Goal: Transaction & Acquisition: Purchase product/service

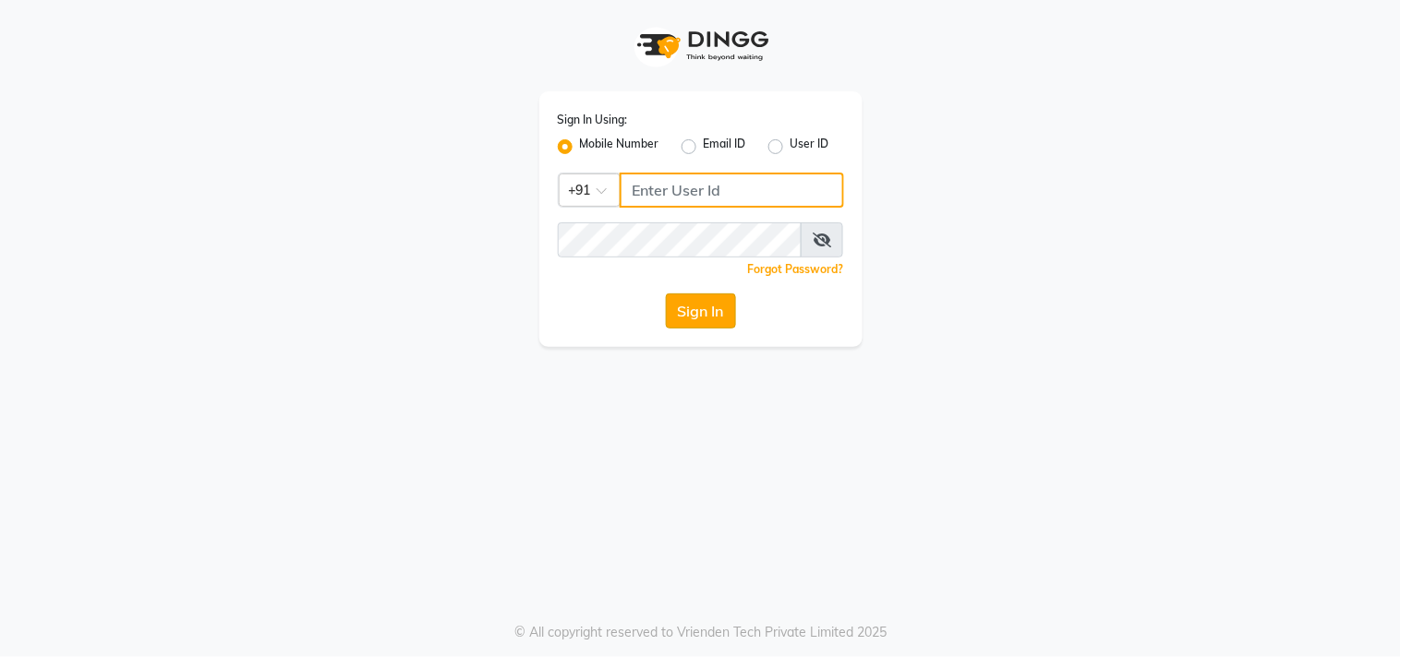
type input "9559808482"
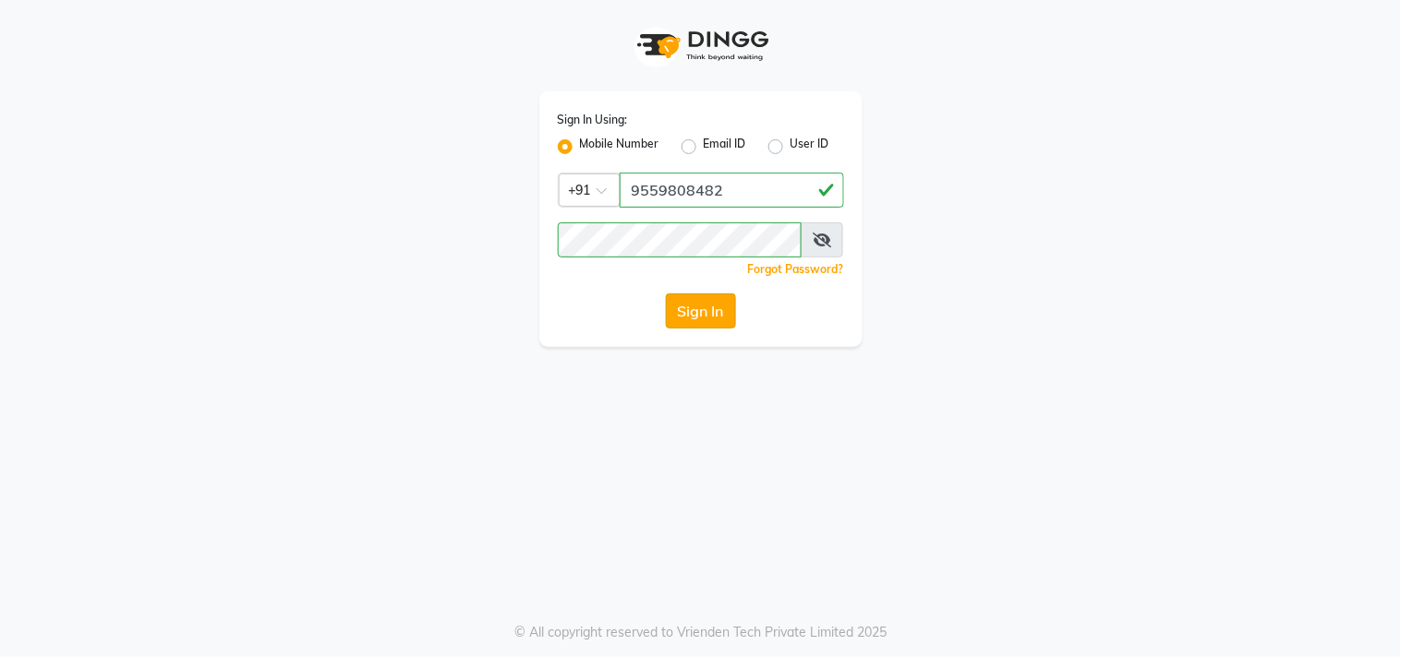
click at [728, 301] on button "Sign In" at bounding box center [701, 311] width 70 height 35
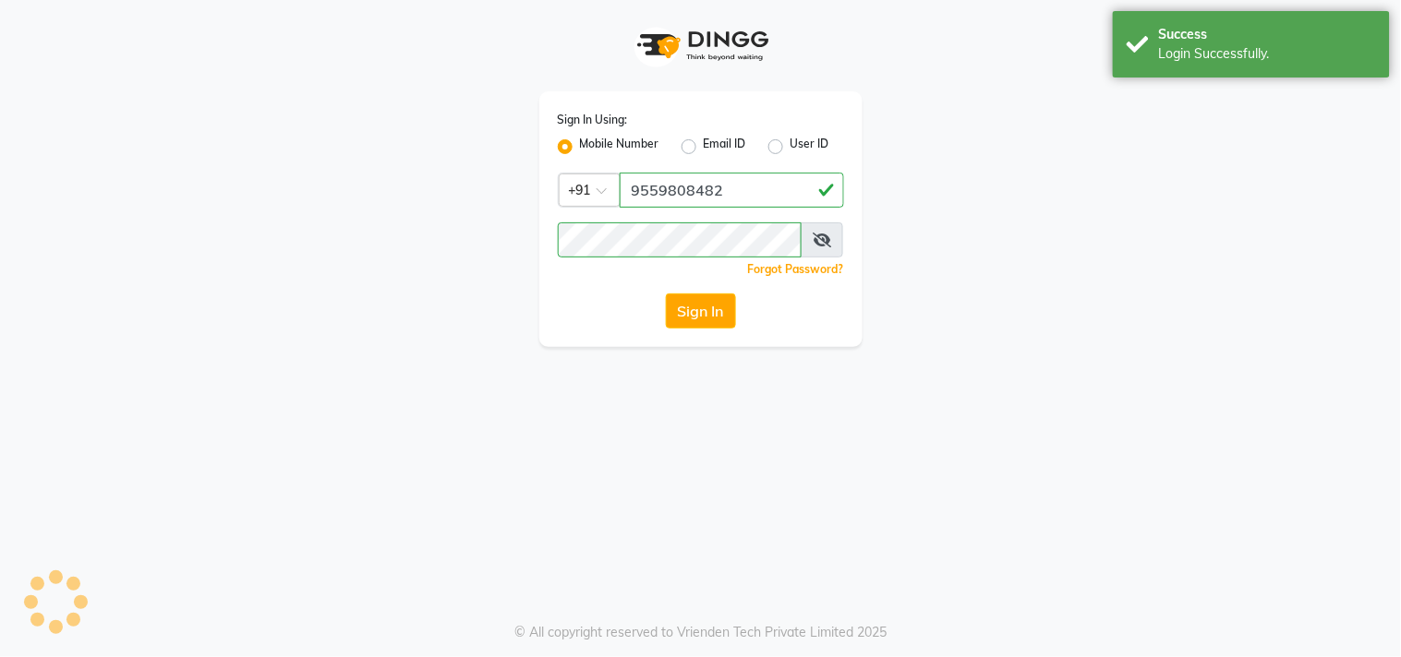
select select "service"
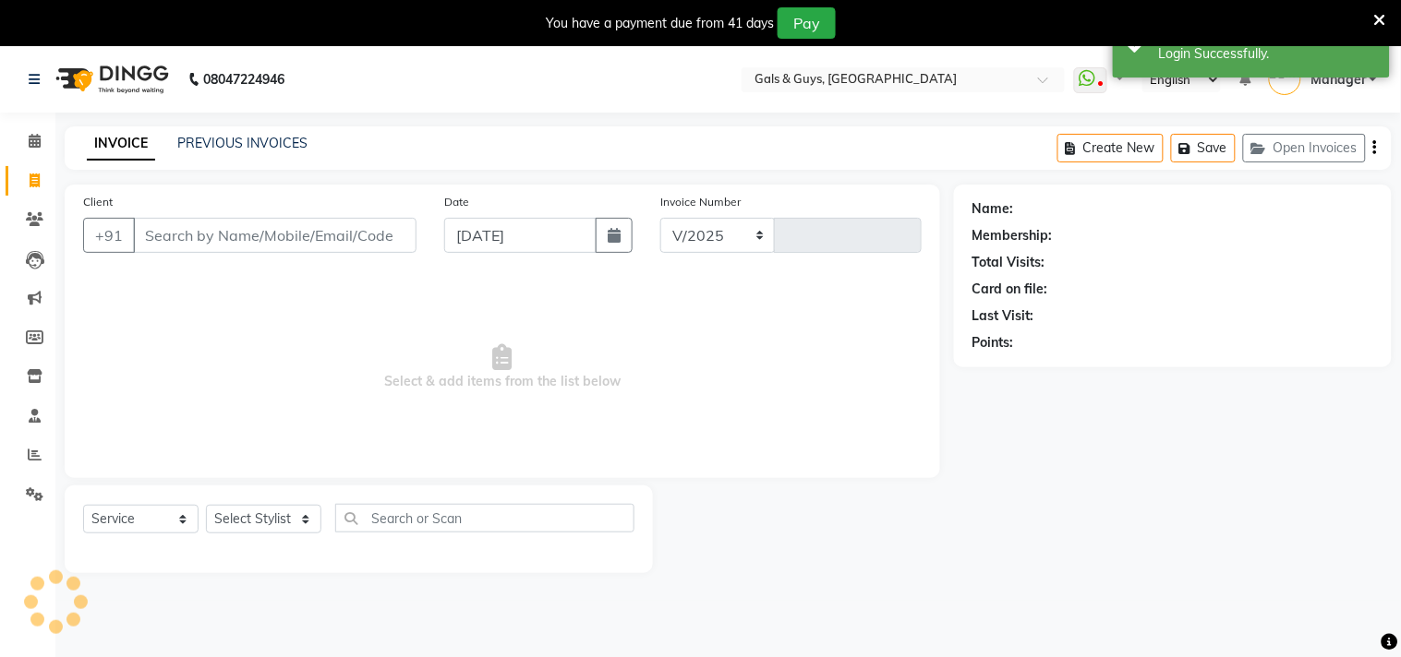
select select "7505"
type input "0736"
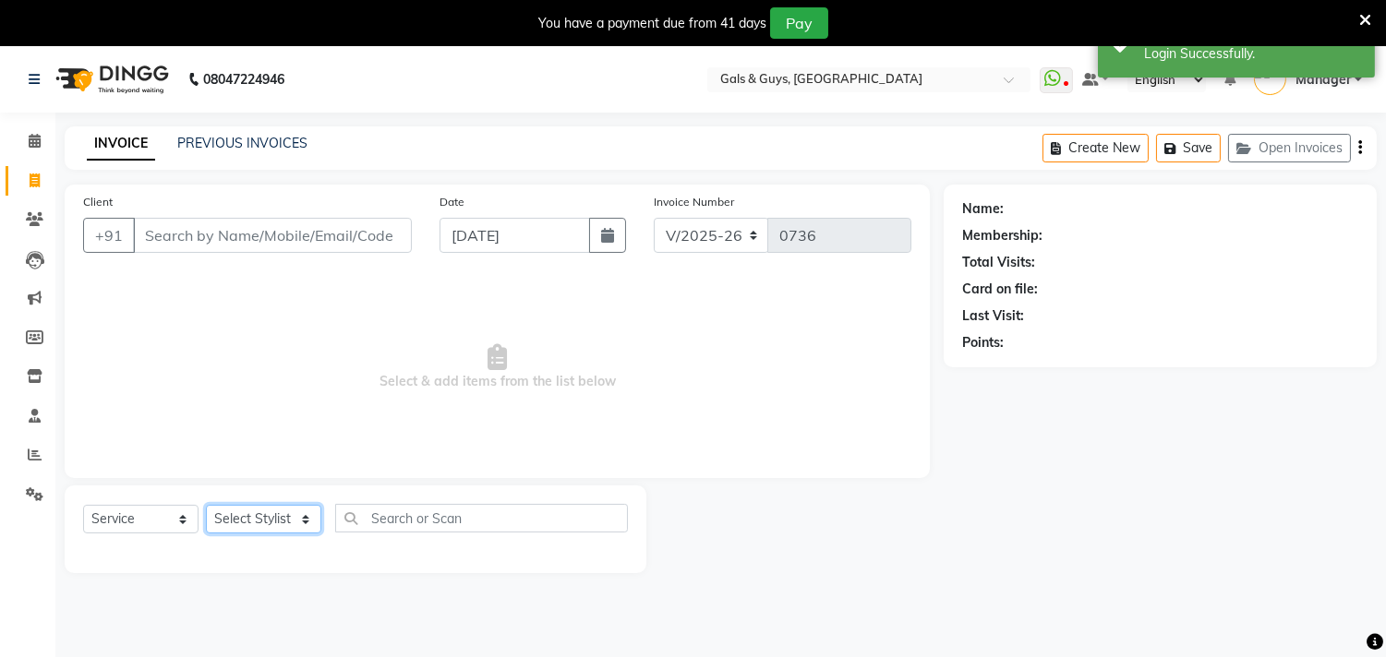
click at [292, 512] on select "Select Stylist" at bounding box center [263, 519] width 115 height 29
select select "71124"
click at [206, 506] on select "Select Stylist Abhinav ADVANCE ALKA Ankita B-WAX KUNAL Manager MEMBERSHIP PALLA…" at bounding box center [263, 519] width 115 height 29
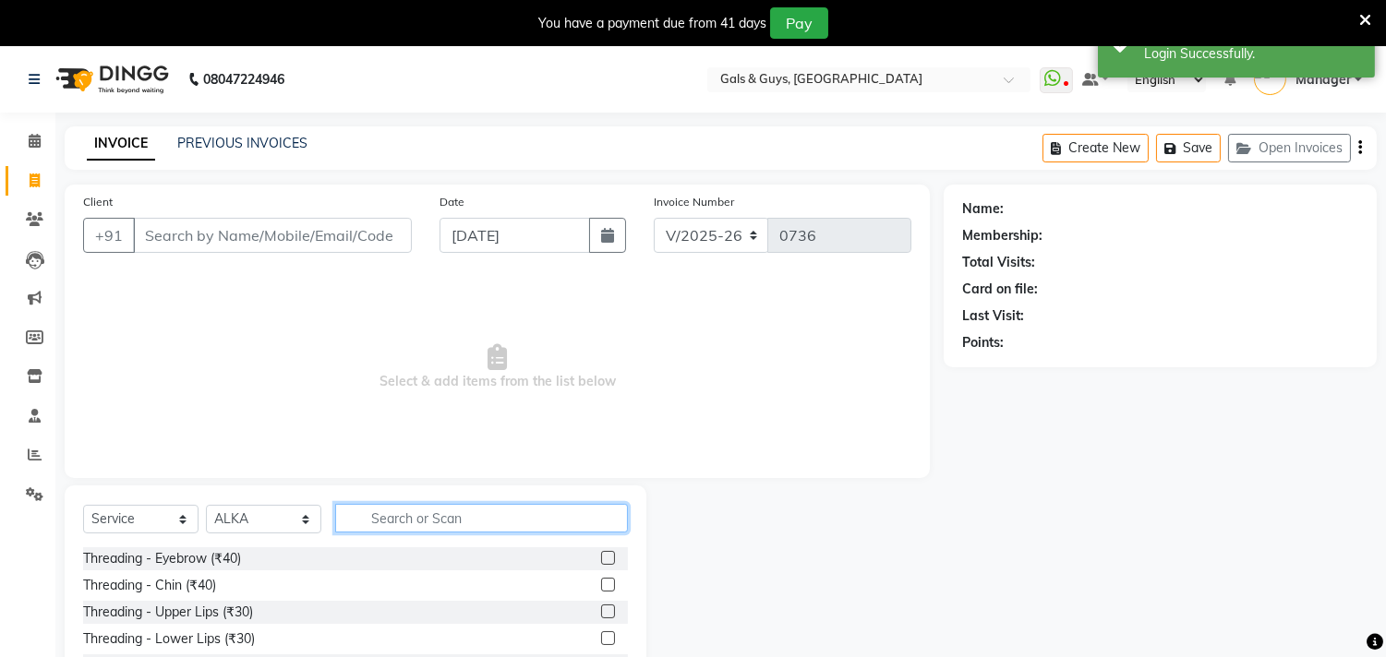
click at [494, 513] on input "text" at bounding box center [481, 518] width 293 height 29
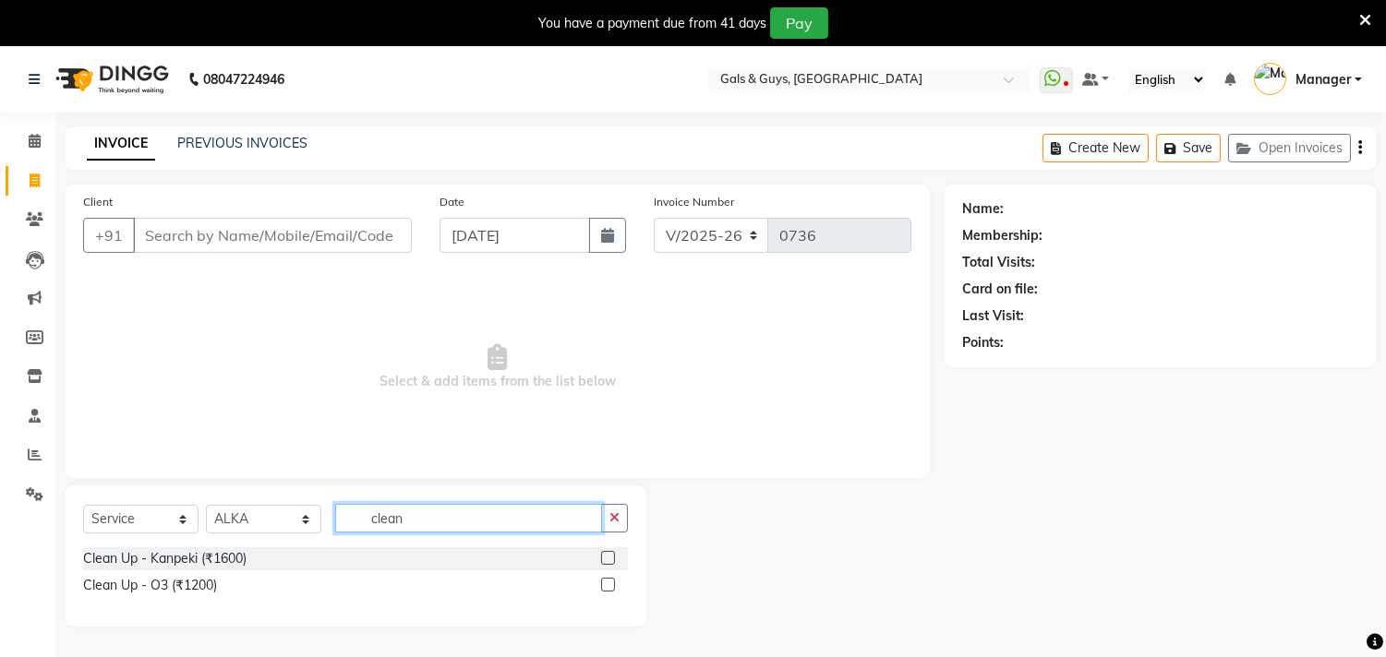
type input "clean"
click at [613, 554] on label at bounding box center [608, 558] width 14 height 14
click at [613, 554] on input "checkbox" at bounding box center [607, 559] width 12 height 12
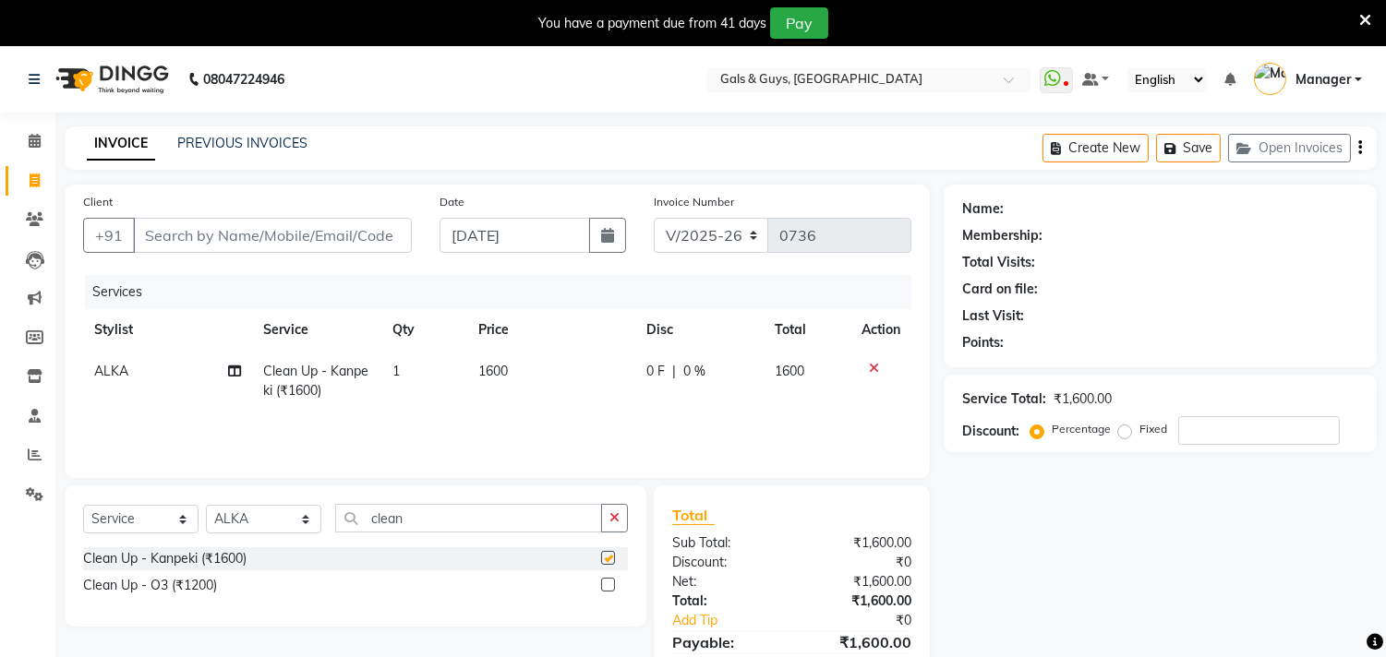
checkbox input "false"
click at [496, 360] on td "1600" at bounding box center [551, 381] width 168 height 61
select select "71124"
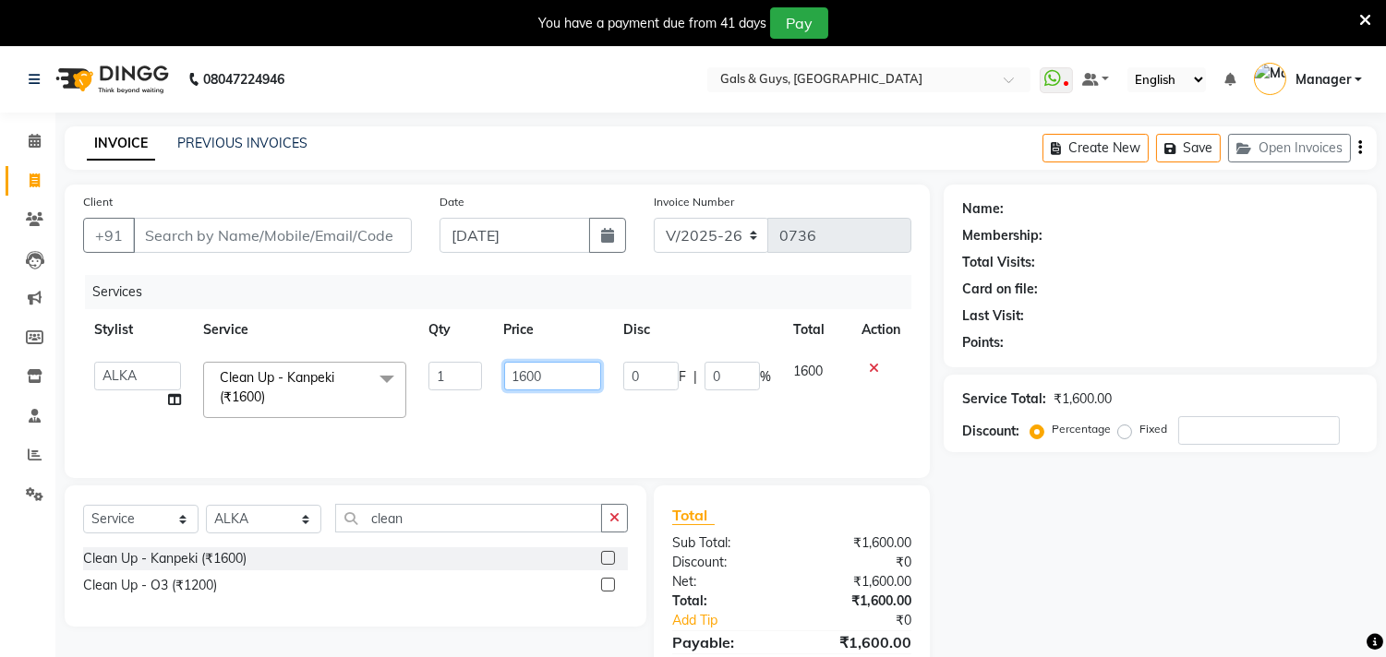
click at [524, 377] on input "1600" at bounding box center [552, 376] width 97 height 29
type input "1800"
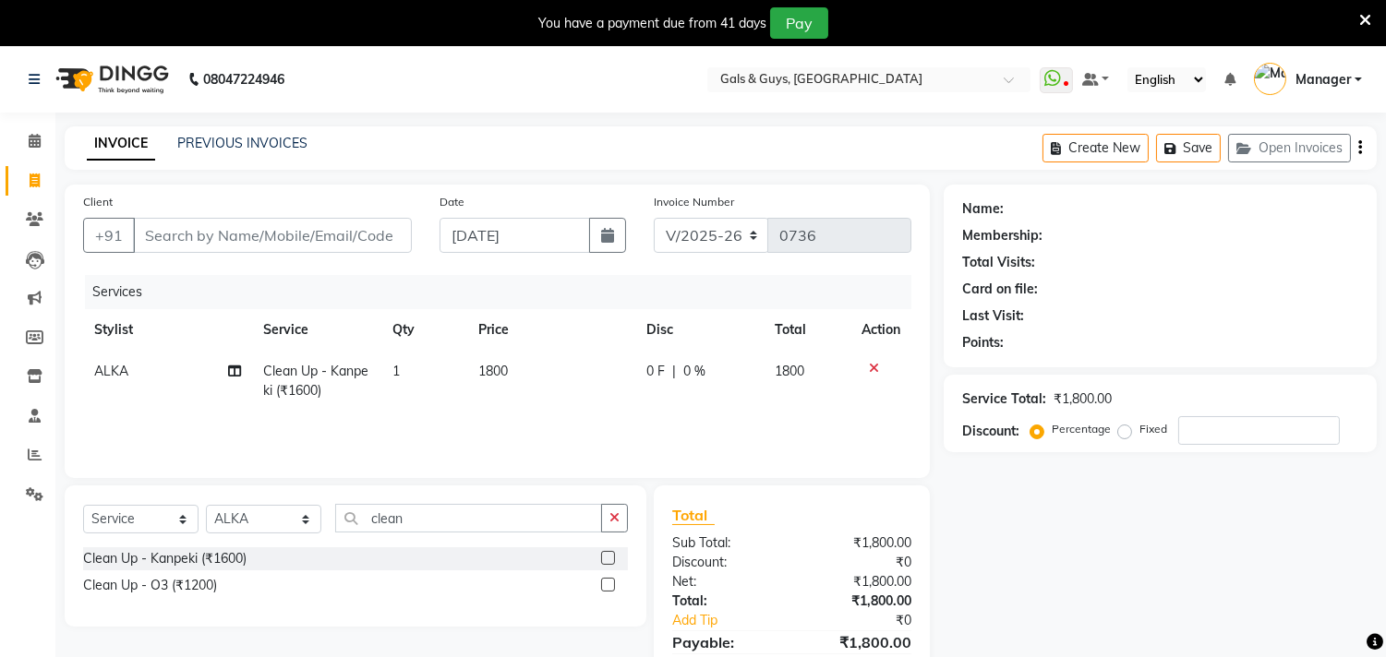
click at [1009, 567] on div "Name: Membership: Total Visits: Card on file: Last Visit: Points: Service Total…" at bounding box center [1167, 452] width 447 height 534
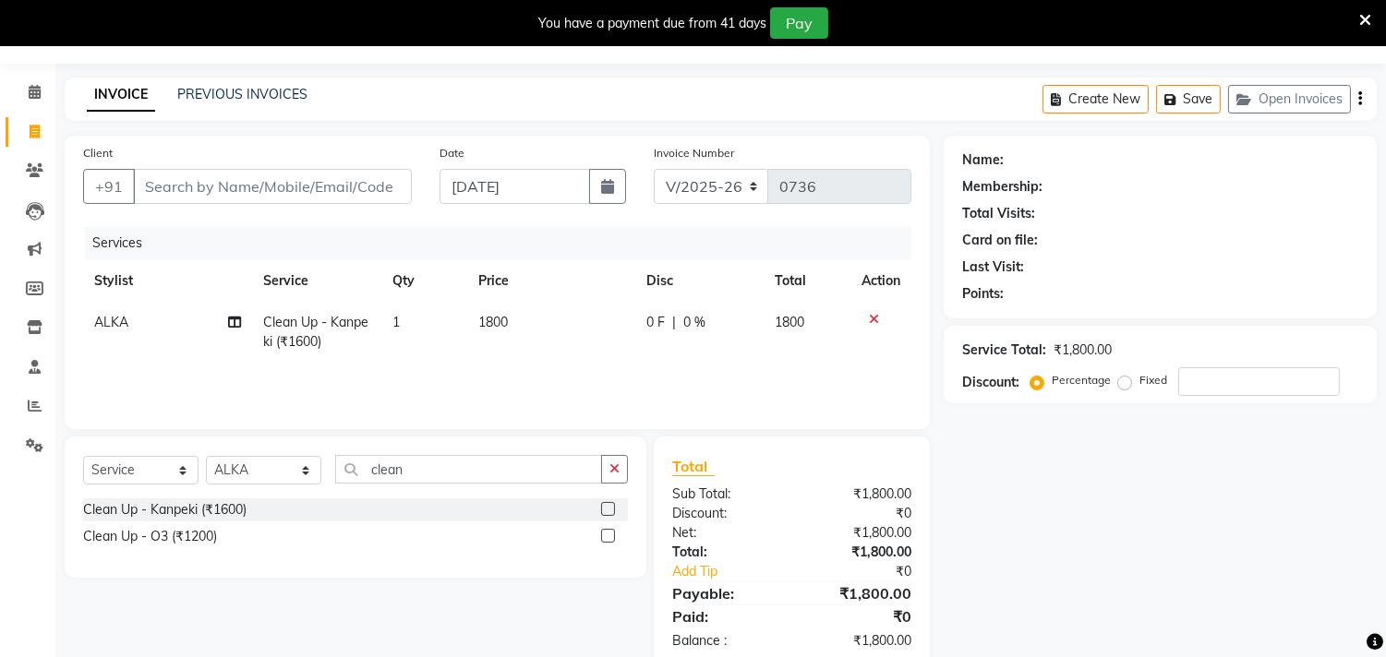
scroll to position [89, 0]
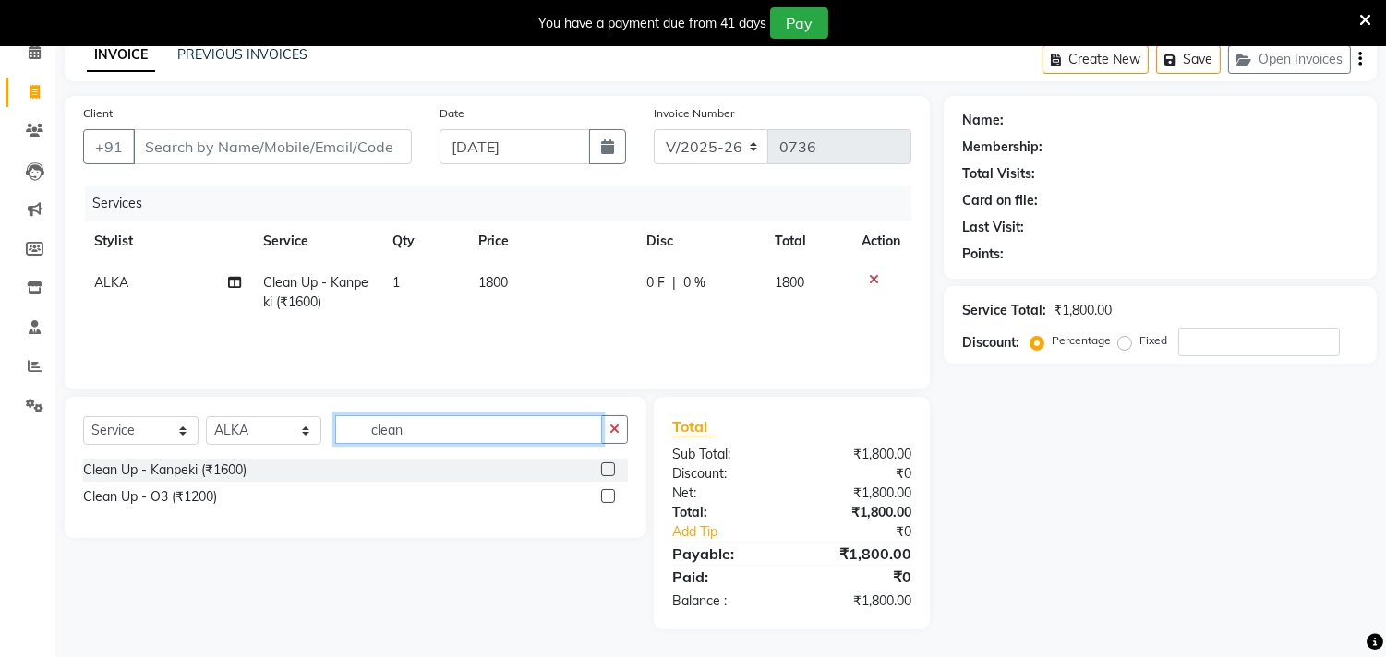
drag, startPoint x: 425, startPoint y: 426, endPoint x: 298, endPoint y: 449, distance: 128.6
click at [302, 448] on div "Select Service Product Membership Package Voucher Prepaid Gift Card Select Styl…" at bounding box center [355, 436] width 545 height 43
type input "chin"
click at [612, 500] on label at bounding box center [608, 496] width 14 height 14
click at [612, 500] on input "checkbox" at bounding box center [607, 497] width 12 height 12
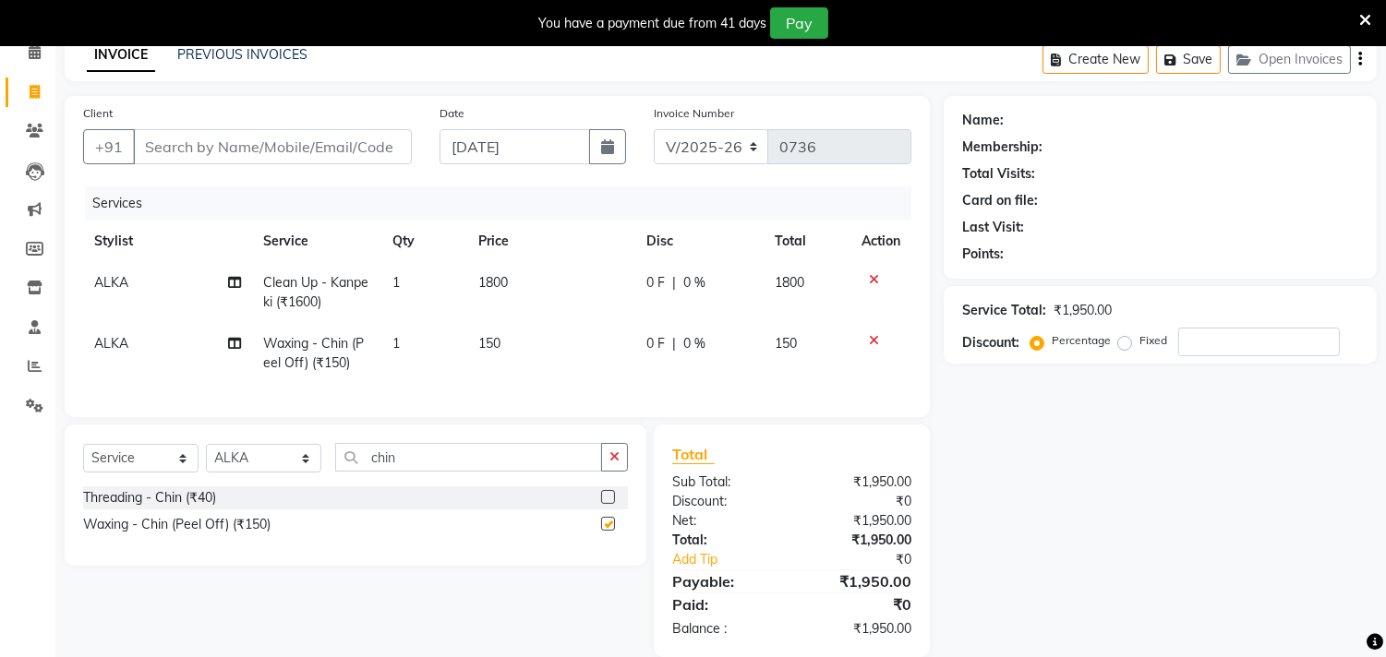
checkbox input "false"
drag, startPoint x: 430, startPoint y: 478, endPoint x: 280, endPoint y: 485, distance: 150.6
click at [292, 485] on div "Select Service Product Membership Package Voucher Prepaid Gift Card Select Styl…" at bounding box center [355, 464] width 545 height 43
type input "upper"
click at [603, 531] on label at bounding box center [608, 524] width 14 height 14
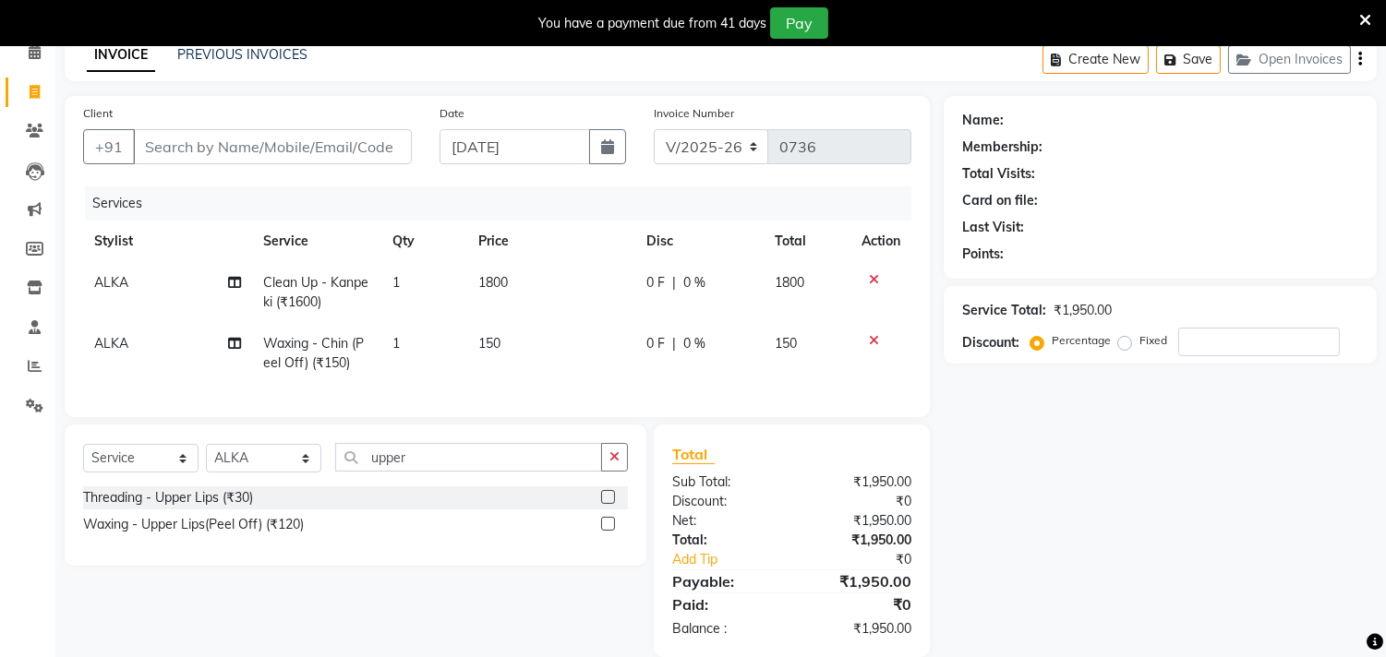
click at [603, 531] on input "checkbox" at bounding box center [607, 525] width 12 height 12
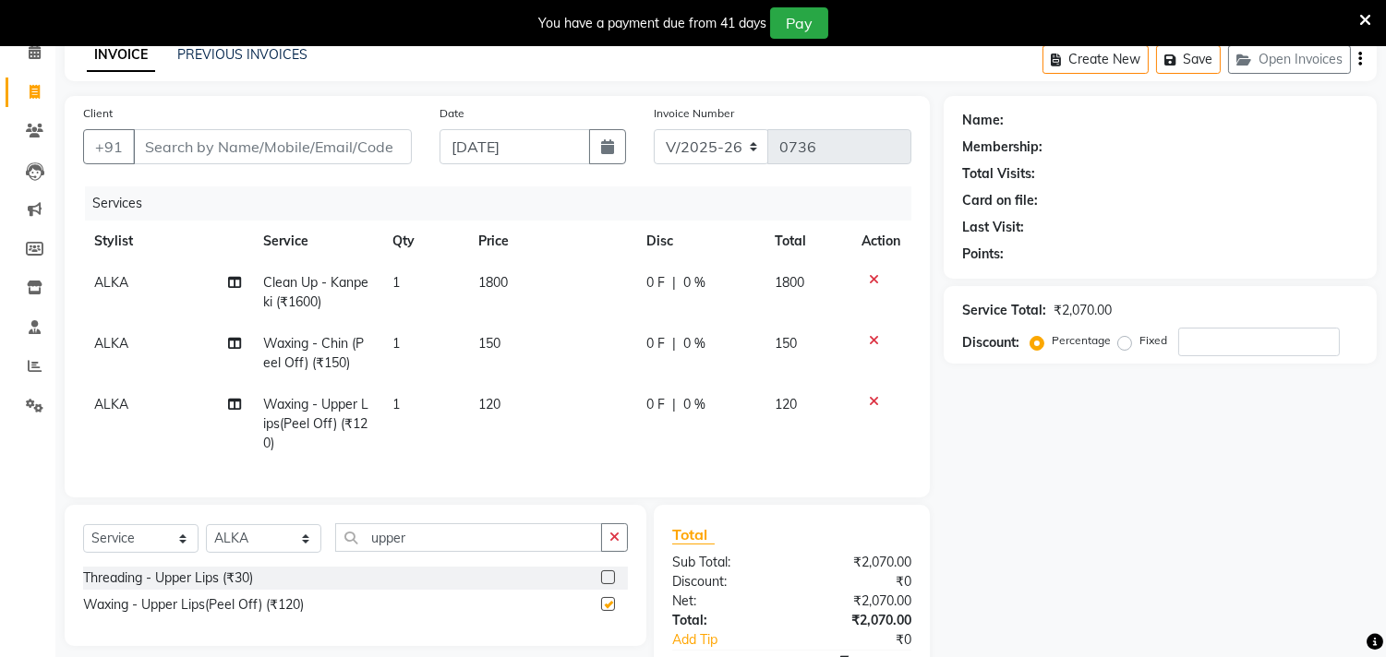
checkbox input "false"
drag, startPoint x: 410, startPoint y: 554, endPoint x: 222, endPoint y: 554, distance: 188.4
click at [222, 554] on div "Select Service Product Membership Package Voucher Prepaid Gift Card Select Styl…" at bounding box center [355, 545] width 545 height 43
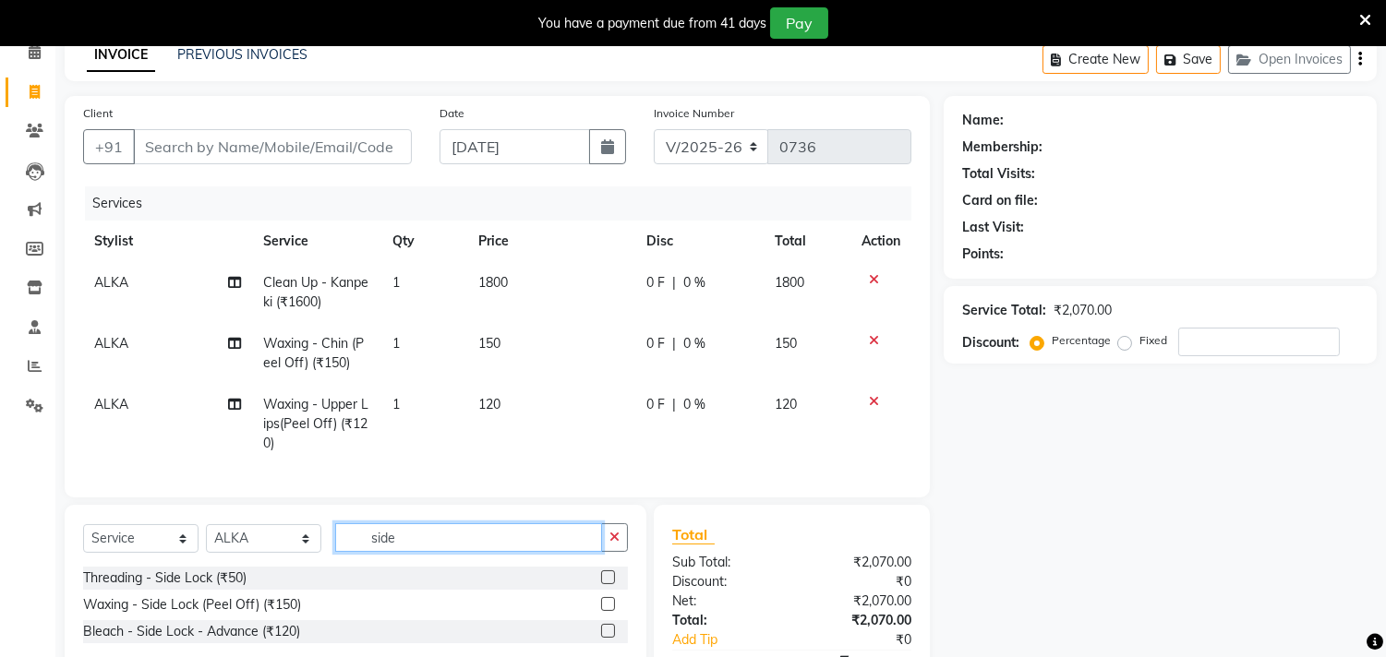
type input "side"
click at [604, 611] on label at bounding box center [608, 604] width 14 height 14
click at [604, 611] on input "checkbox" at bounding box center [607, 605] width 12 height 12
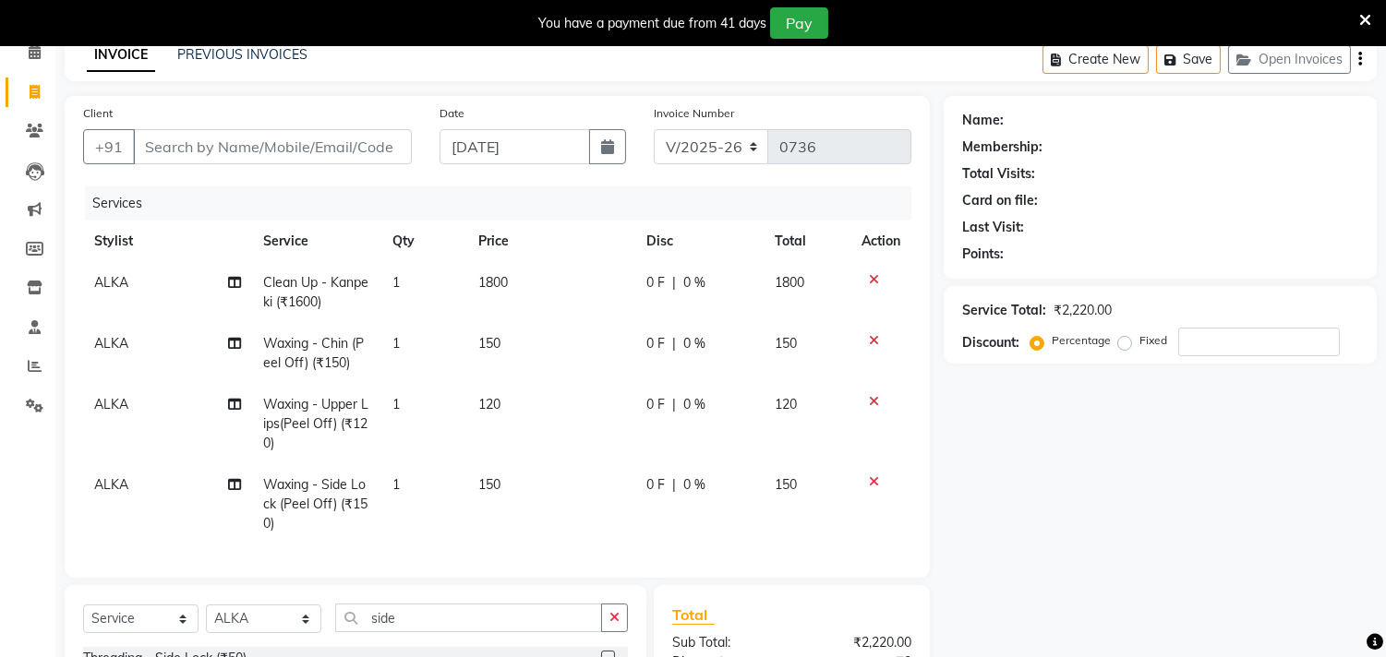
checkbox input "false"
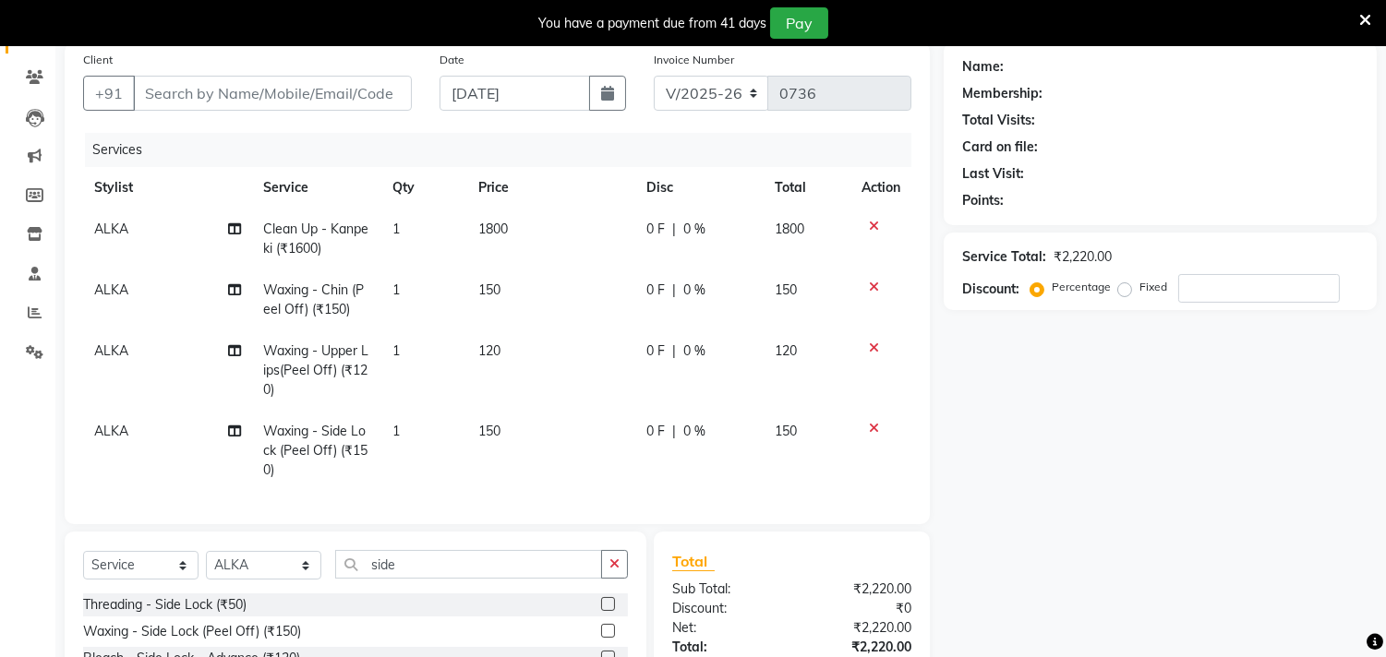
scroll to position [191, 0]
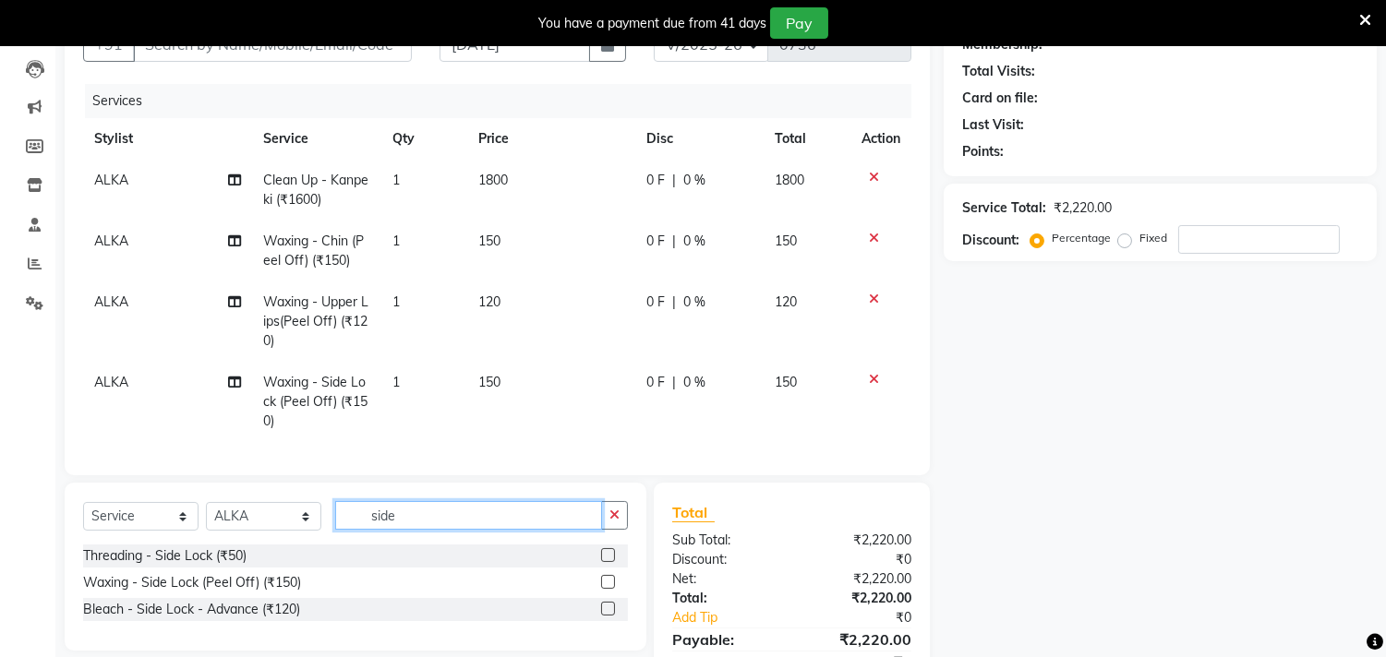
drag, startPoint x: 438, startPoint y: 523, endPoint x: 315, endPoint y: 524, distance: 122.8
click at [319, 524] on div "Select Service Product Membership Package Voucher Prepaid Gift Card Select Styl…" at bounding box center [355, 522] width 545 height 43
type input "ey"
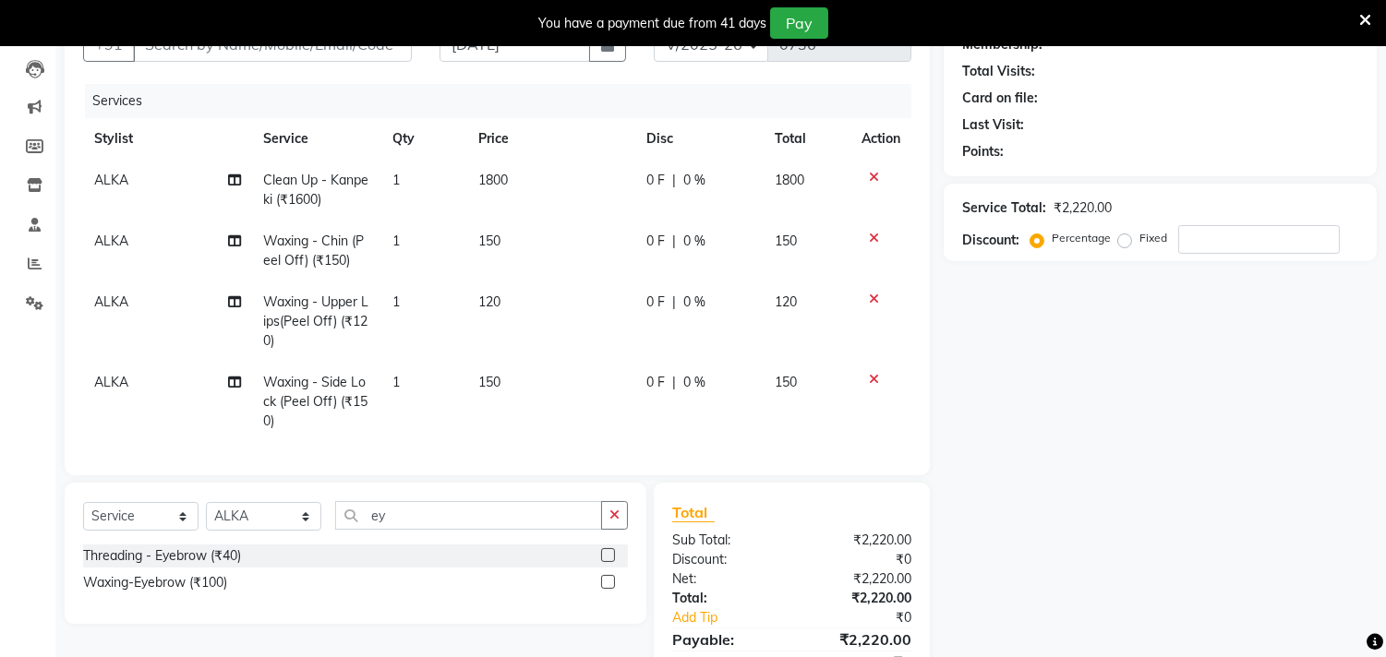
click at [614, 565] on div at bounding box center [614, 556] width 27 height 23
click at [609, 562] on label at bounding box center [608, 555] width 14 height 14
click at [609, 562] on input "checkbox" at bounding box center [607, 556] width 12 height 12
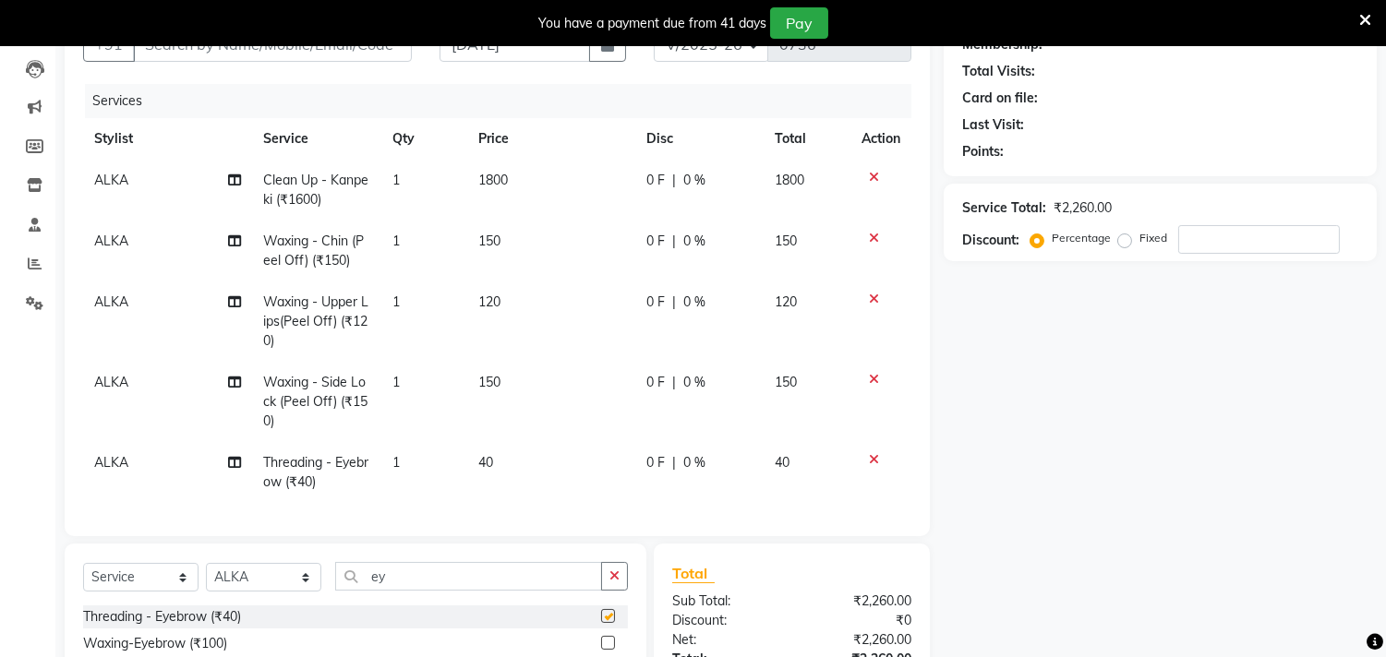
checkbox input "false"
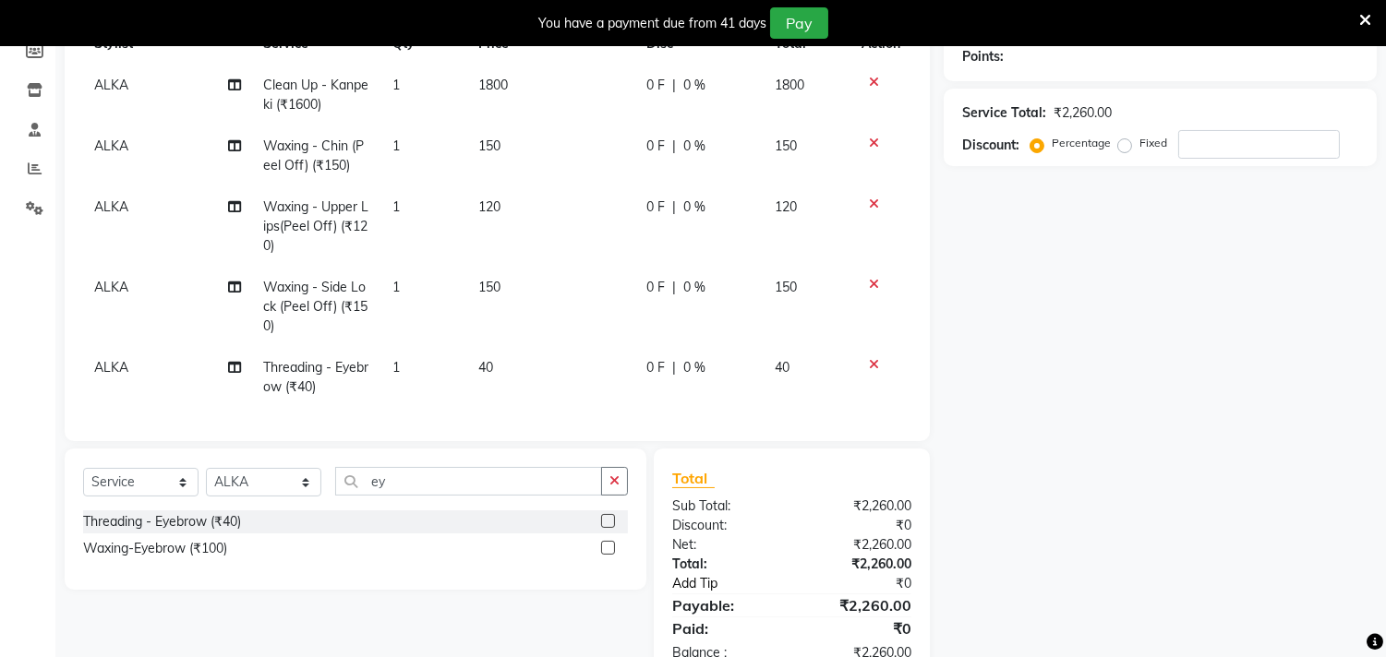
scroll to position [250, 0]
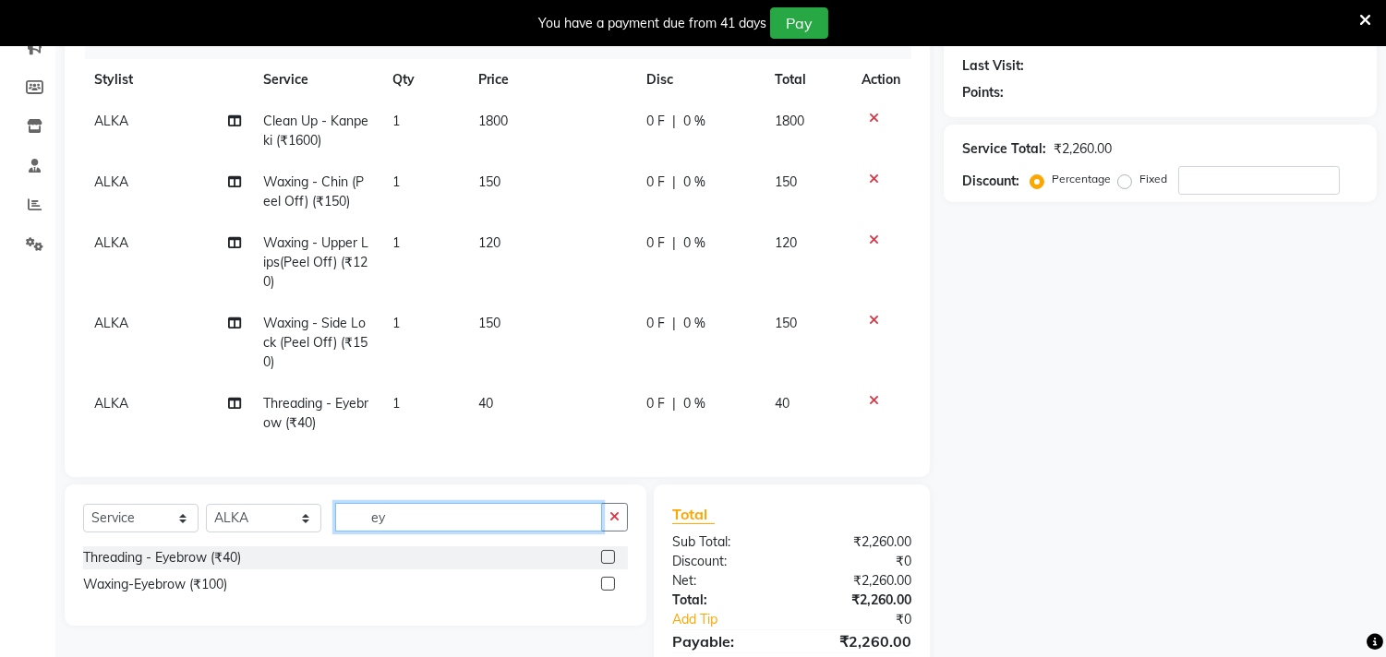
drag, startPoint x: 413, startPoint y: 529, endPoint x: 361, endPoint y: 538, distance: 52.5
click at [363, 532] on input "ey" at bounding box center [468, 517] width 267 height 29
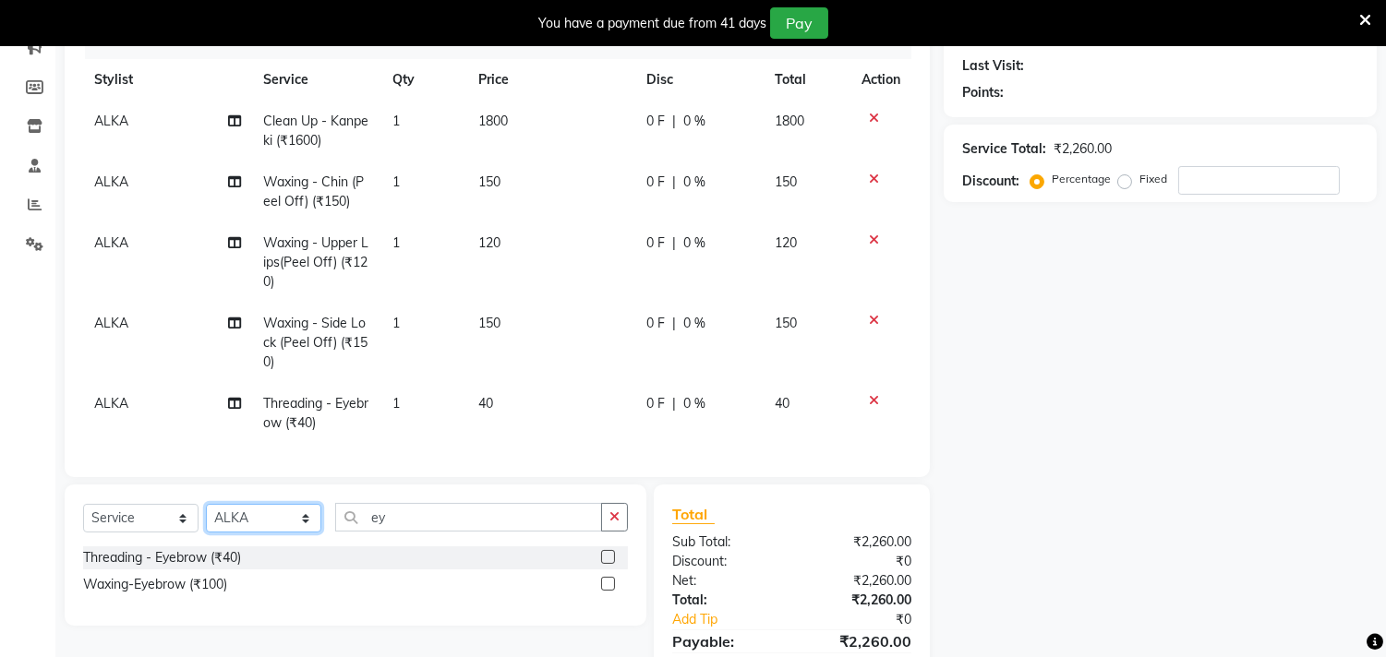
click at [290, 533] on select "Select Stylist Abhinav ADVANCE ALKA Ankita B-WAX KUNAL Manager MEMBERSHIP PALLA…" at bounding box center [263, 518] width 115 height 29
select select "78204"
click at [206, 520] on select "Select Stylist Abhinav ADVANCE ALKA Ankita B-WAX KUNAL Manager MEMBERSHIP PALLA…" at bounding box center [263, 518] width 115 height 29
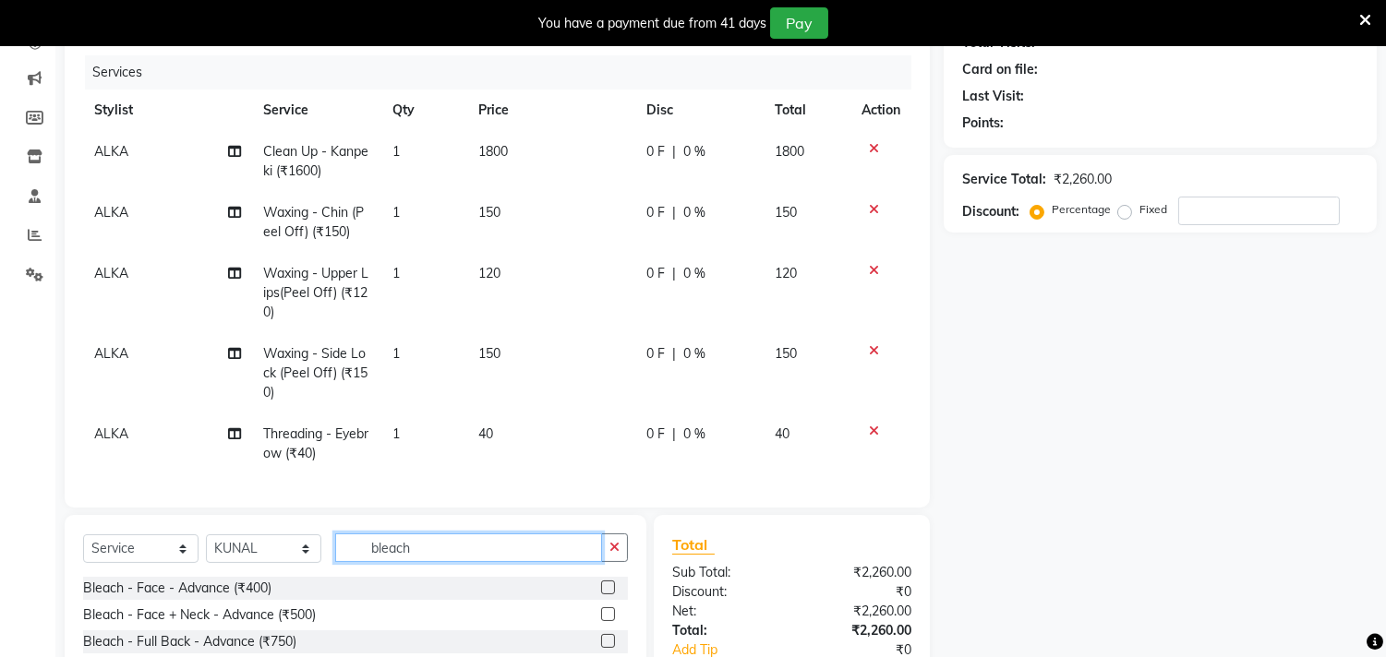
scroll to position [392, 0]
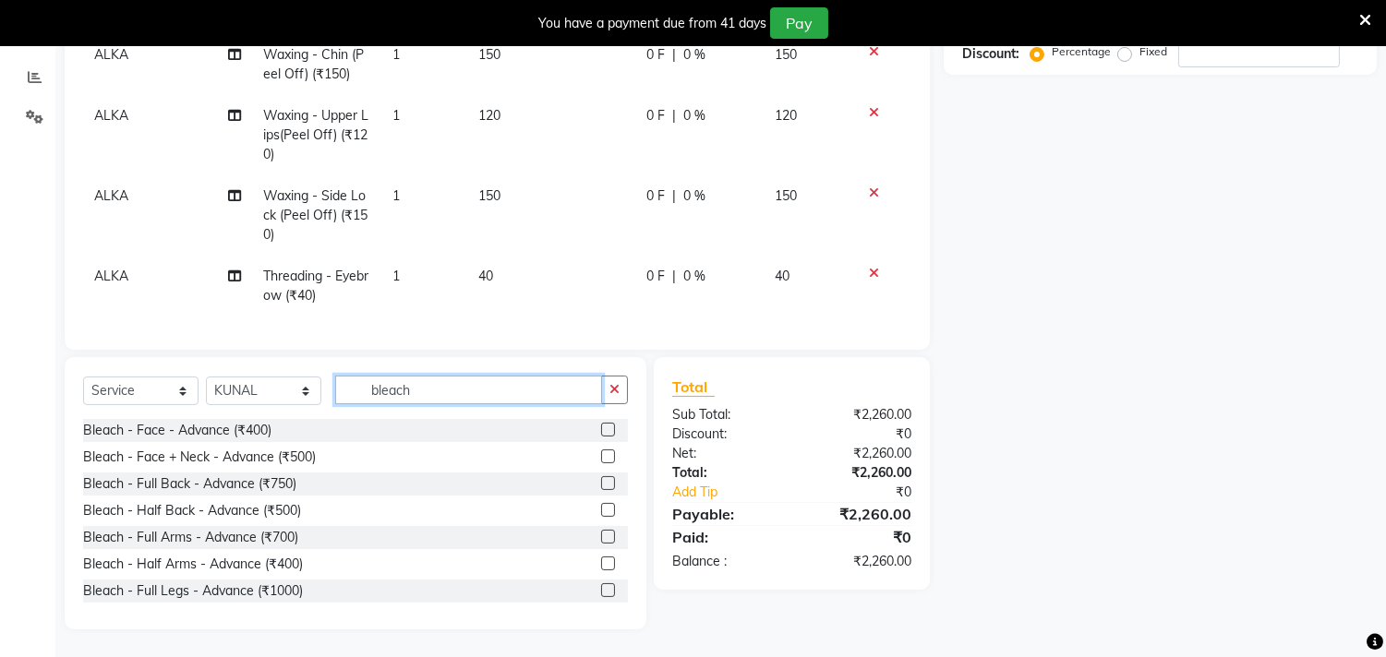
drag, startPoint x: 444, startPoint y: 394, endPoint x: 296, endPoint y: 393, distance: 147.7
click at [315, 393] on div "Select Service Product Membership Package Voucher Prepaid Gift Card Select Styl…" at bounding box center [355, 397] width 545 height 43
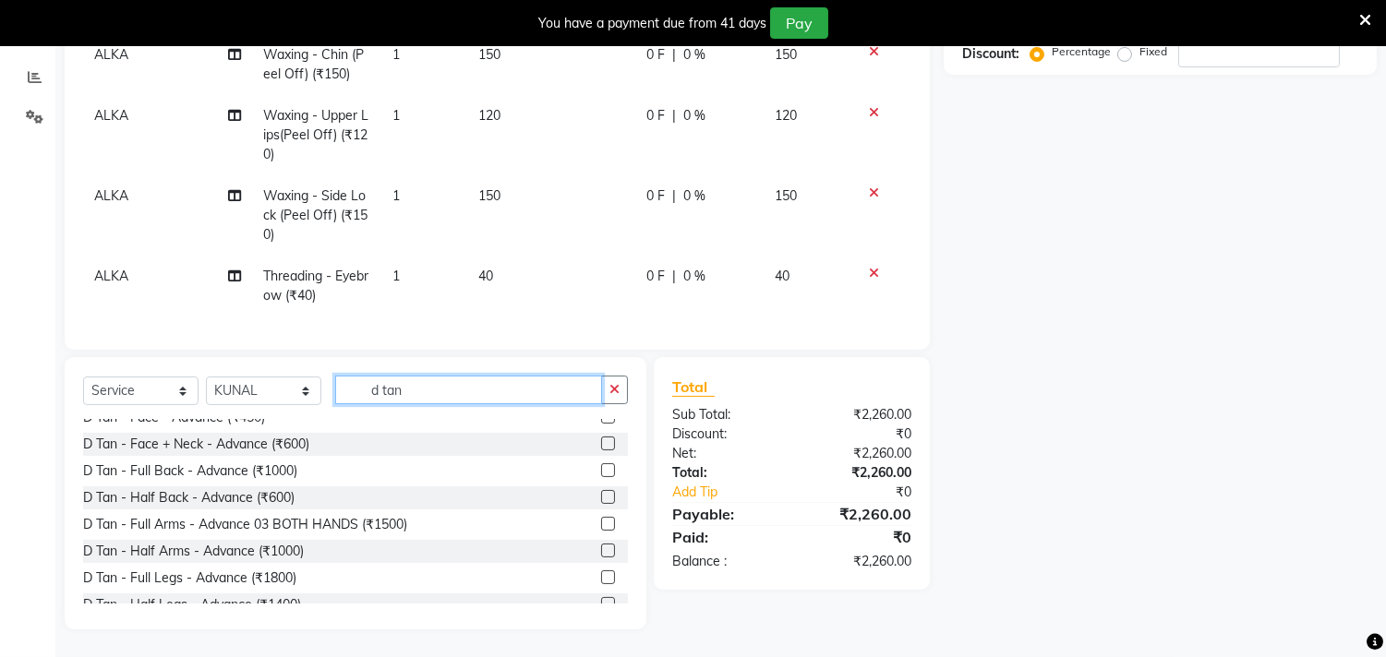
scroll to position [410, 0]
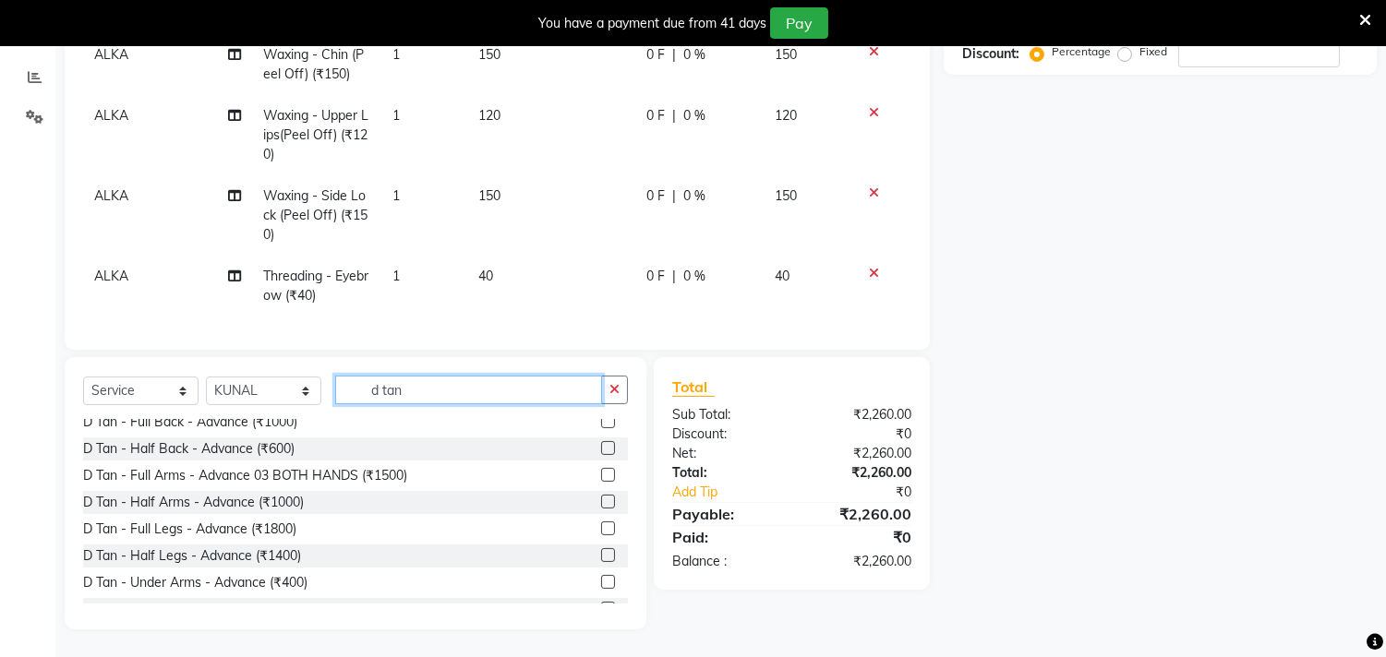
type input "d tan"
click at [601, 496] on label at bounding box center [608, 502] width 14 height 14
click at [601, 497] on input "checkbox" at bounding box center [607, 503] width 12 height 12
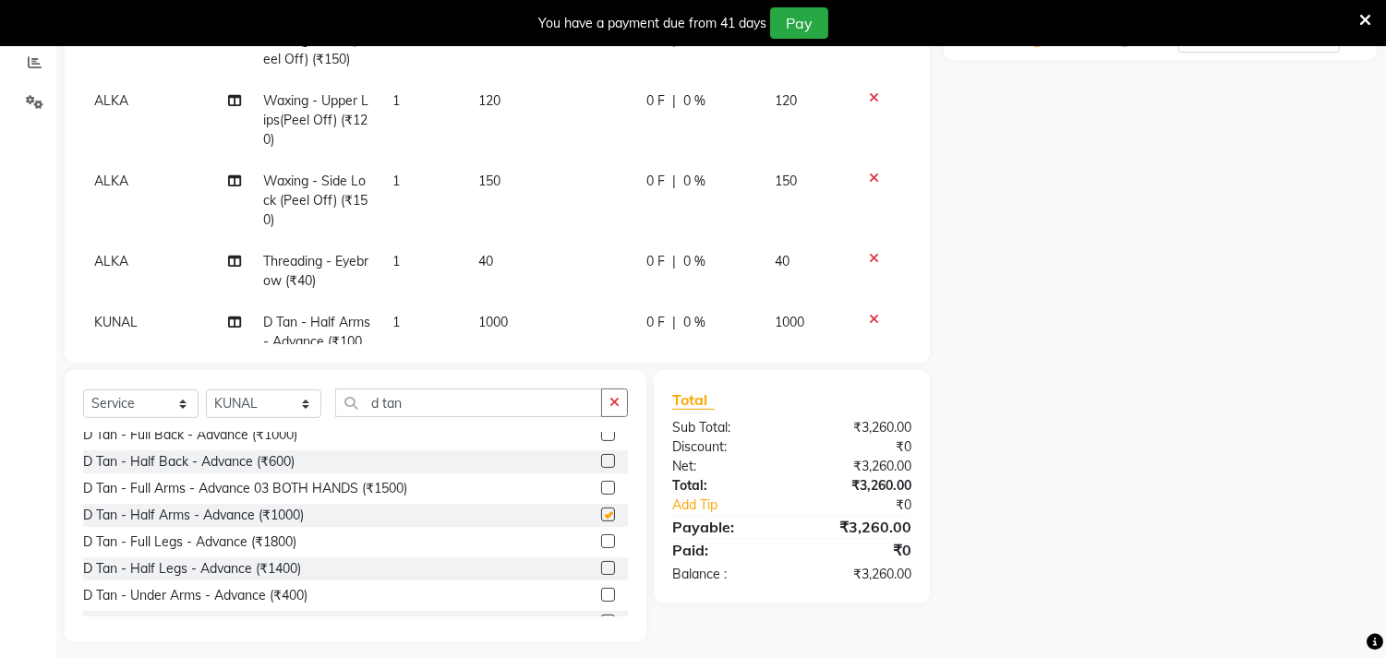
checkbox input "false"
drag, startPoint x: 439, startPoint y: 403, endPoint x: 290, endPoint y: 395, distance: 148.9
click at [295, 395] on div "Select Service Product Membership Package Voucher Prepaid Gift Card Select Styl…" at bounding box center [355, 410] width 545 height 43
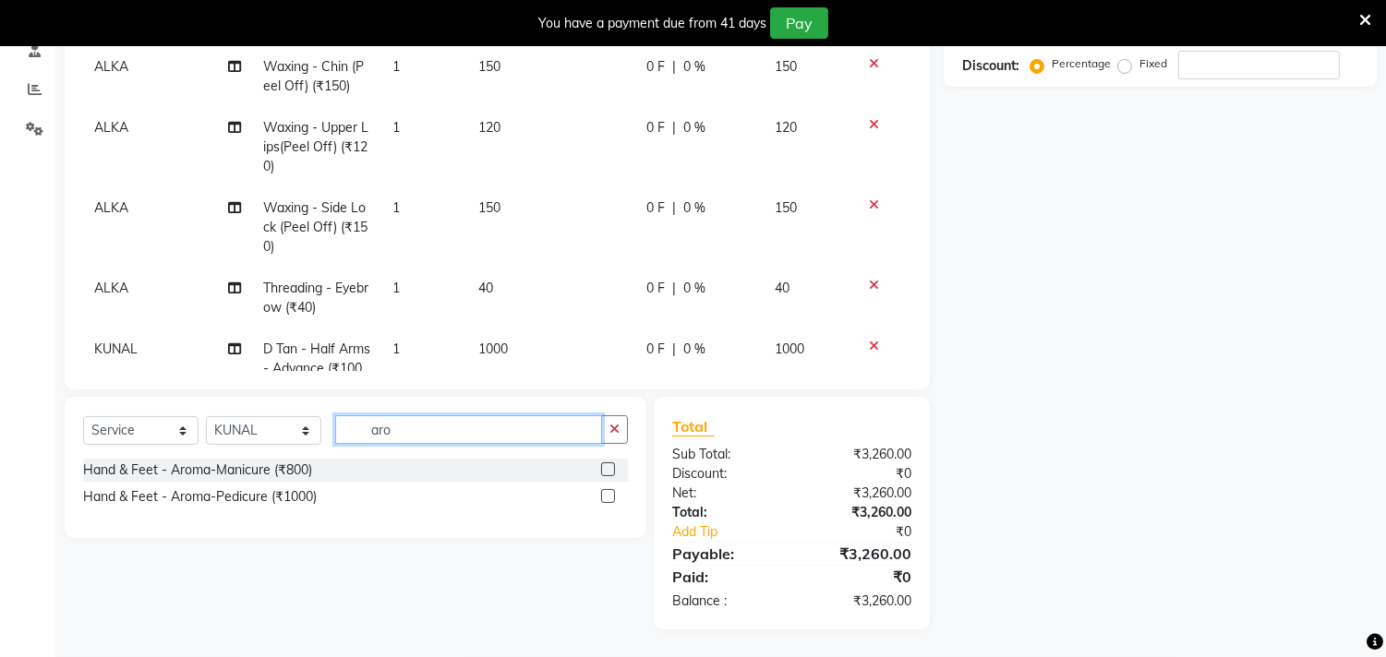
scroll to position [366, 0]
type input "aroma"
click at [605, 467] on label at bounding box center [608, 470] width 14 height 14
click at [605, 467] on input "checkbox" at bounding box center [607, 470] width 12 height 12
checkbox input "false"
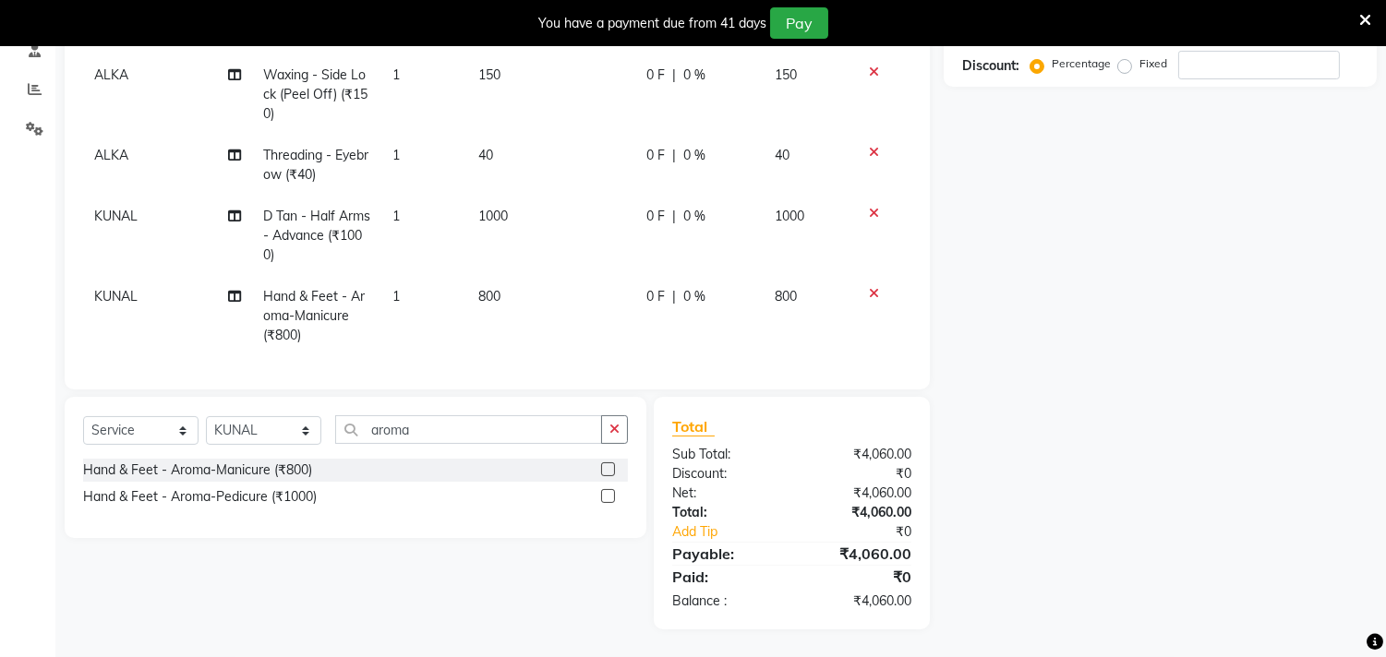
scroll to position [148, 0]
click at [247, 435] on select "Select Stylist Abhinav ADVANCE ALKA Ankita B-WAX KUNAL Manager MEMBERSHIP PALLA…" at bounding box center [263, 430] width 115 height 29
select select "66163"
click at [206, 416] on select "Select Stylist Abhinav ADVANCE ALKA Ankita B-WAX KUNAL Manager MEMBERSHIP PALLA…" at bounding box center [263, 430] width 115 height 29
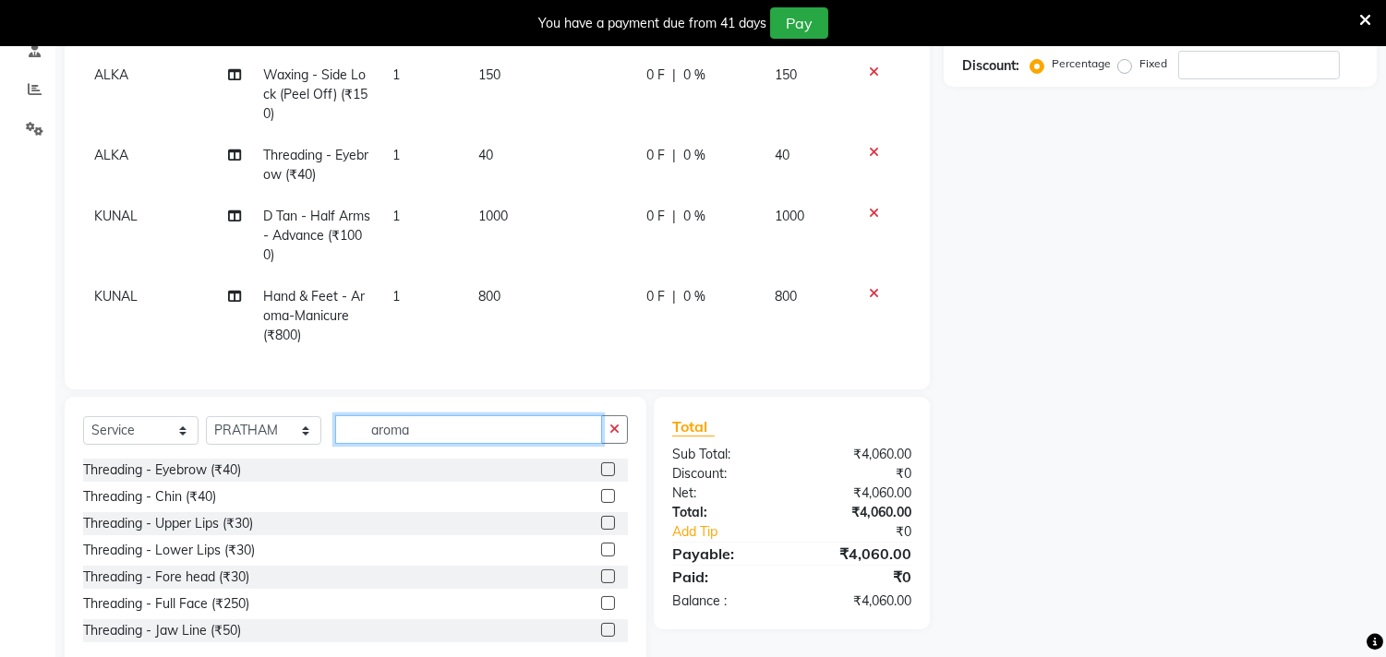
drag, startPoint x: 427, startPoint y: 430, endPoint x: 308, endPoint y: 457, distance: 122.1
click at [321, 453] on div "Select Service Product Membership Package Voucher Prepaid Gift Card Select Styl…" at bounding box center [355, 436] width 545 height 43
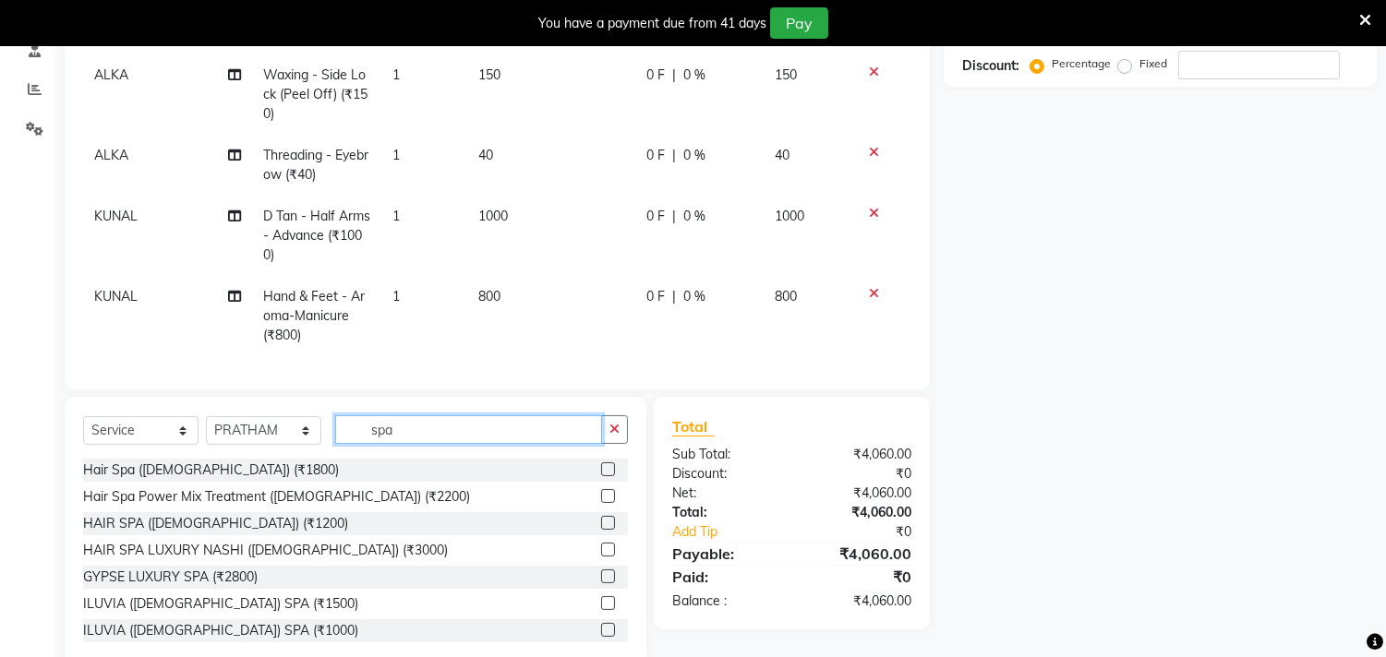
type input "spa"
click at [601, 495] on label at bounding box center [608, 496] width 14 height 14
click at [601, 495] on input "checkbox" at bounding box center [607, 497] width 12 height 12
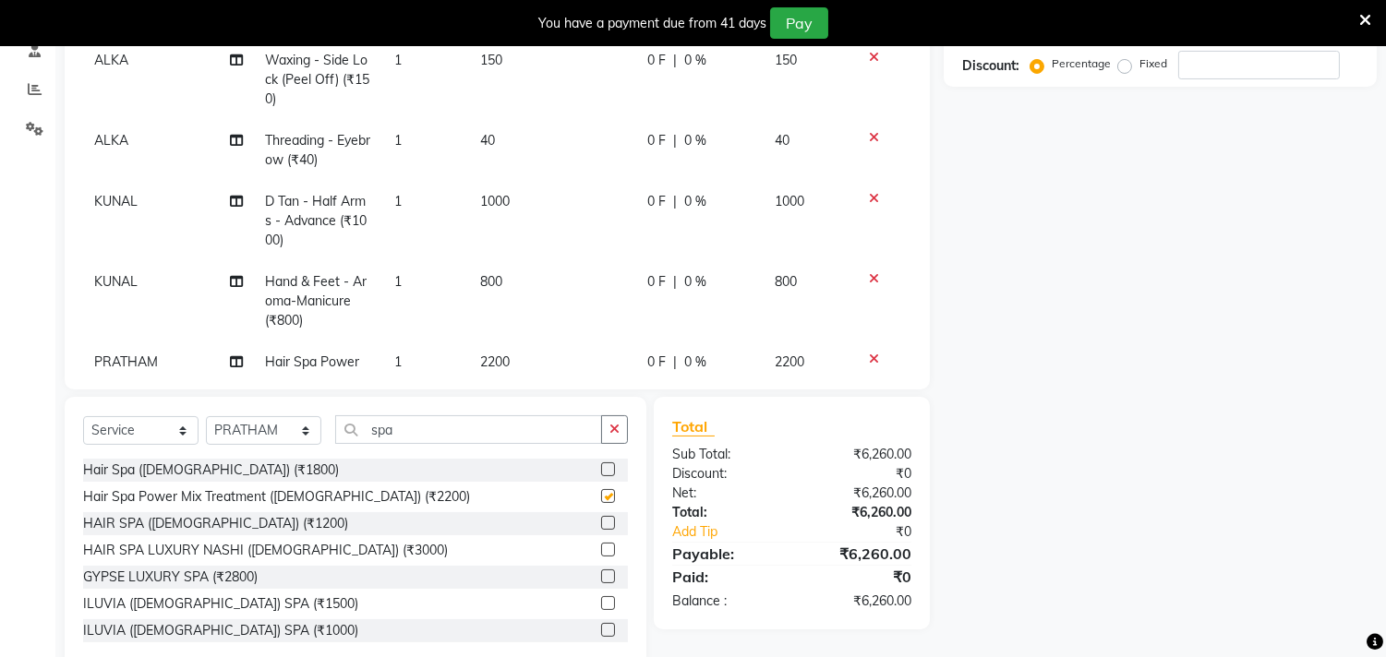
checkbox input "false"
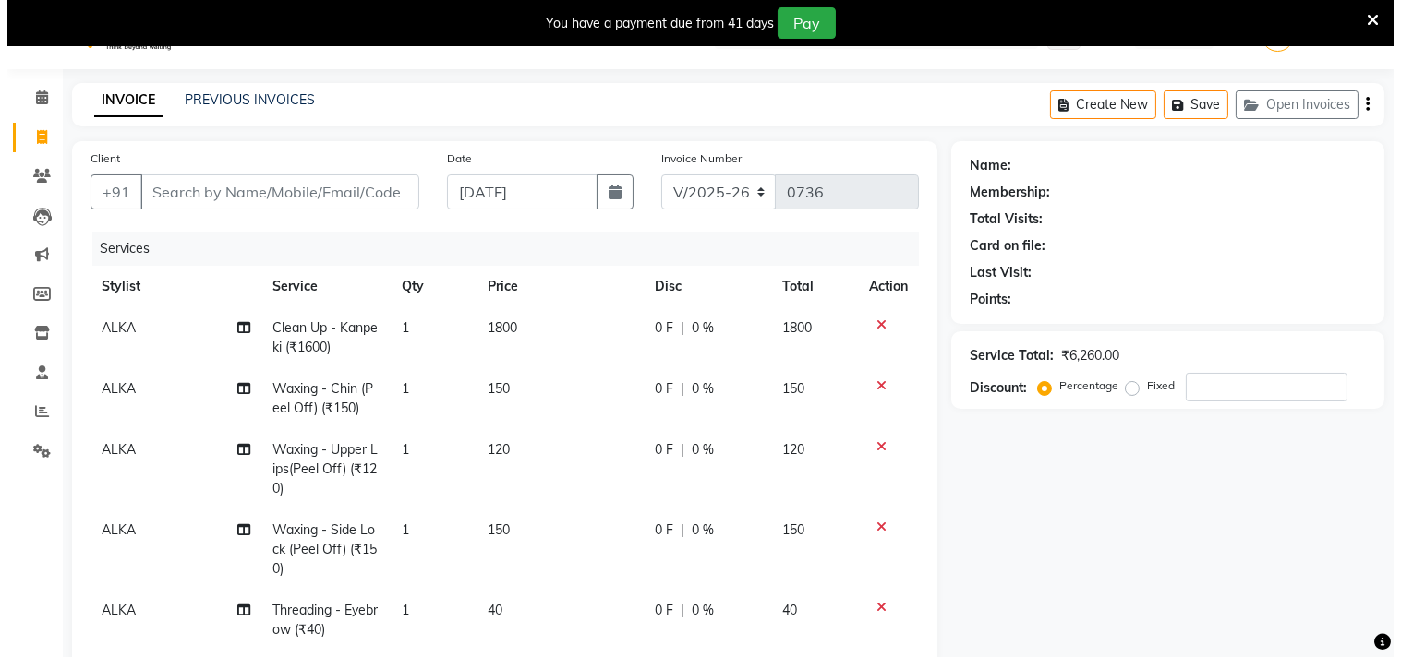
scroll to position [0, 0]
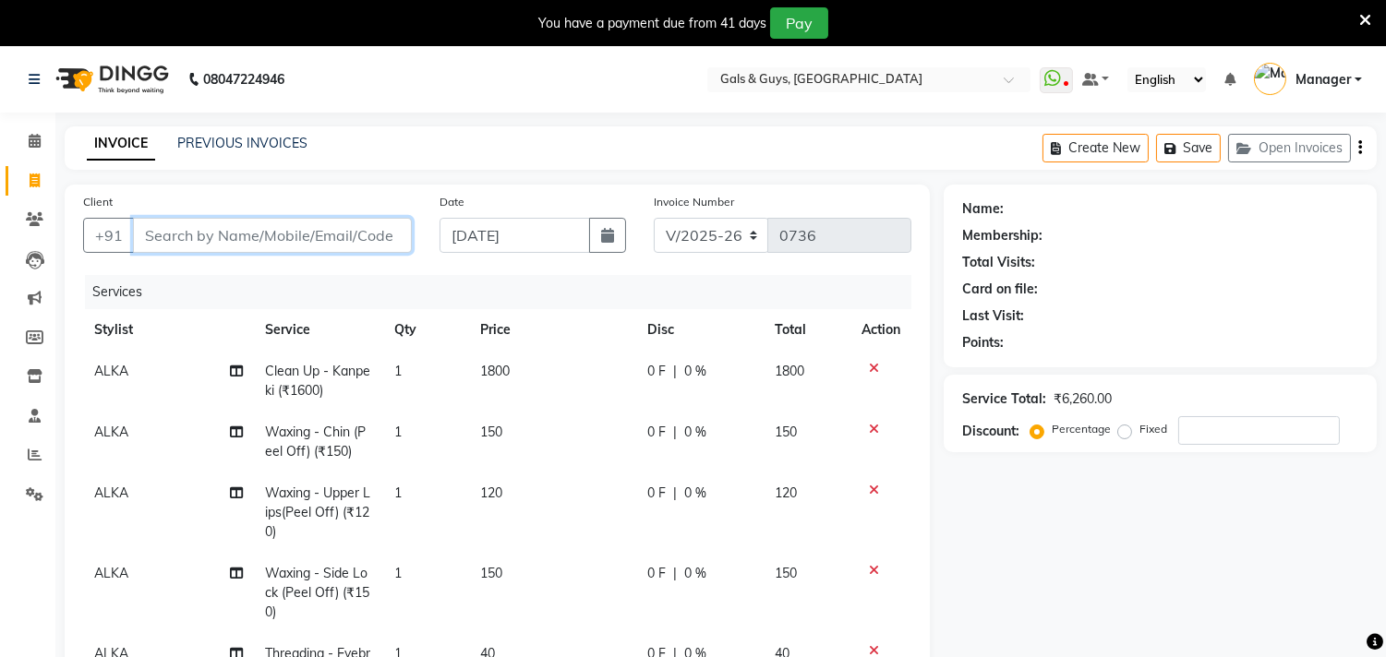
click at [192, 243] on input "Client" at bounding box center [272, 235] width 279 height 35
type input "8"
type input "0"
type input "8317076658"
click at [374, 235] on span "Add Client" at bounding box center [364, 235] width 73 height 18
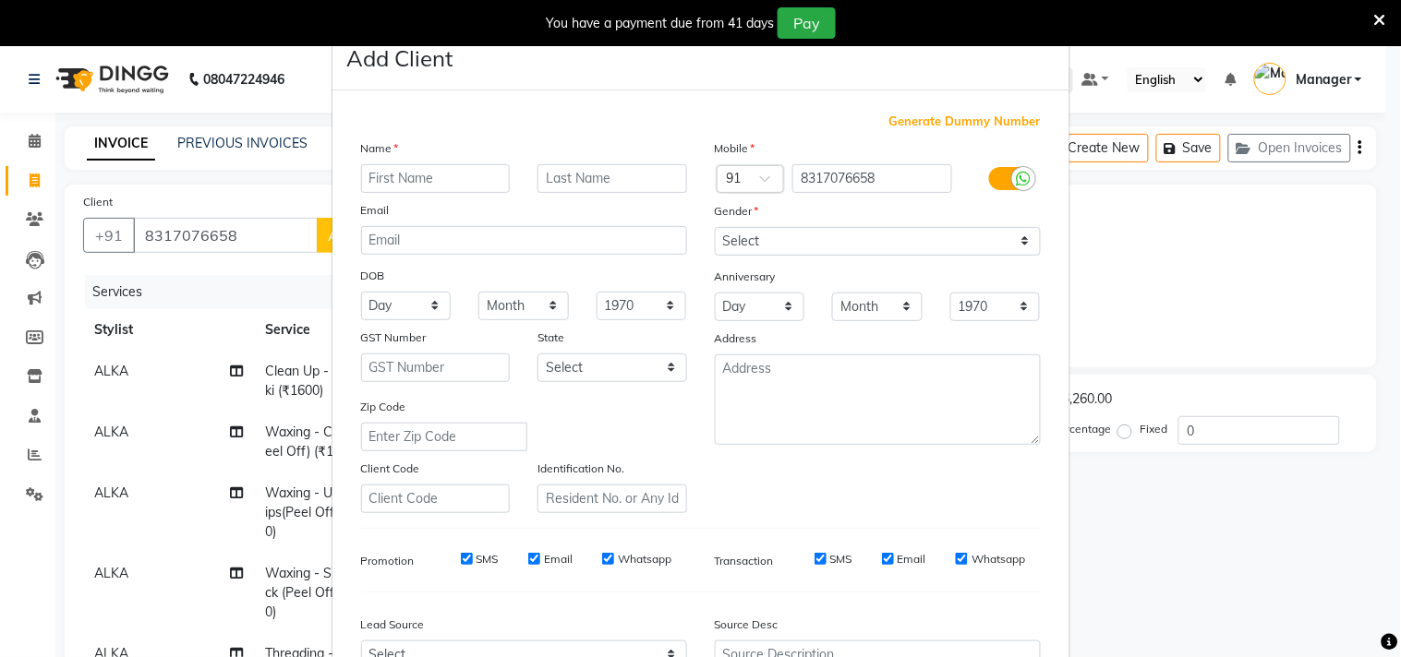
click at [464, 169] on input "text" at bounding box center [436, 178] width 150 height 29
type input "p"
type input "PRIYANKA"
click at [777, 234] on select "Select Male Female Other Prefer Not To Say" at bounding box center [878, 241] width 326 height 29
select select "female"
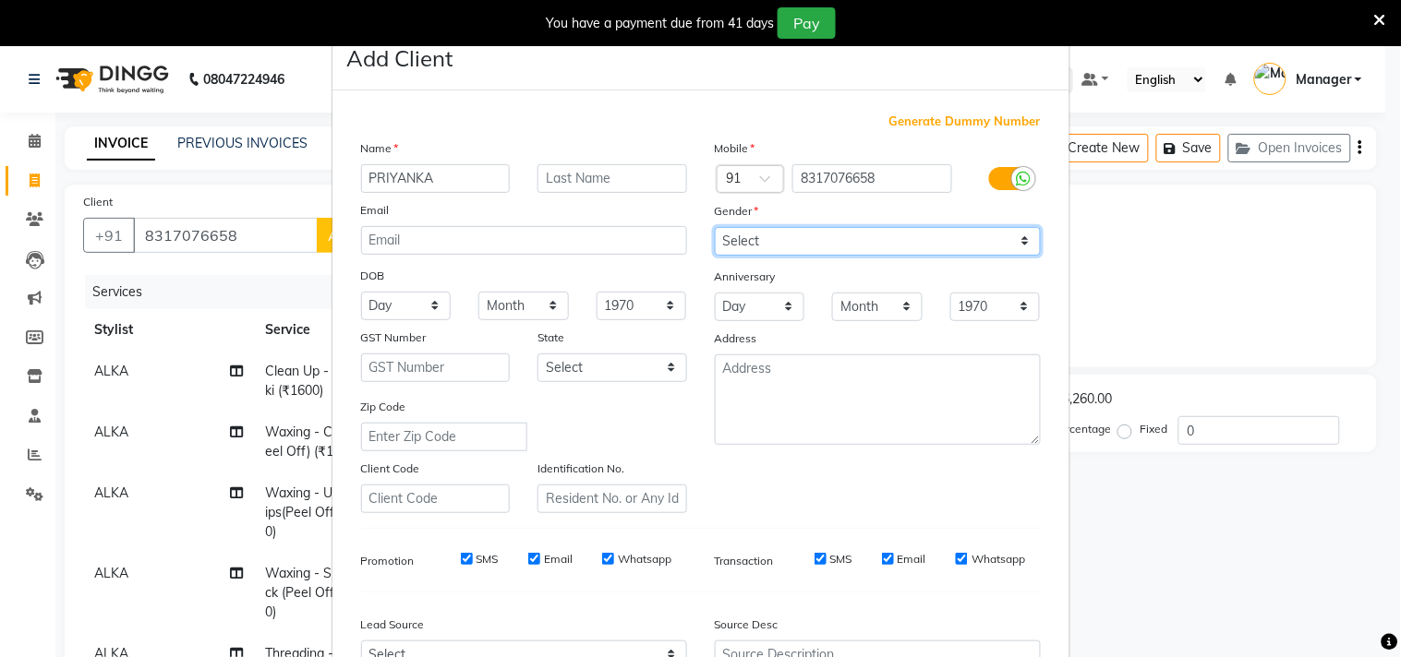
click at [715, 227] on select "Select Male Female Other Prefer Not To Say" at bounding box center [878, 241] width 326 height 29
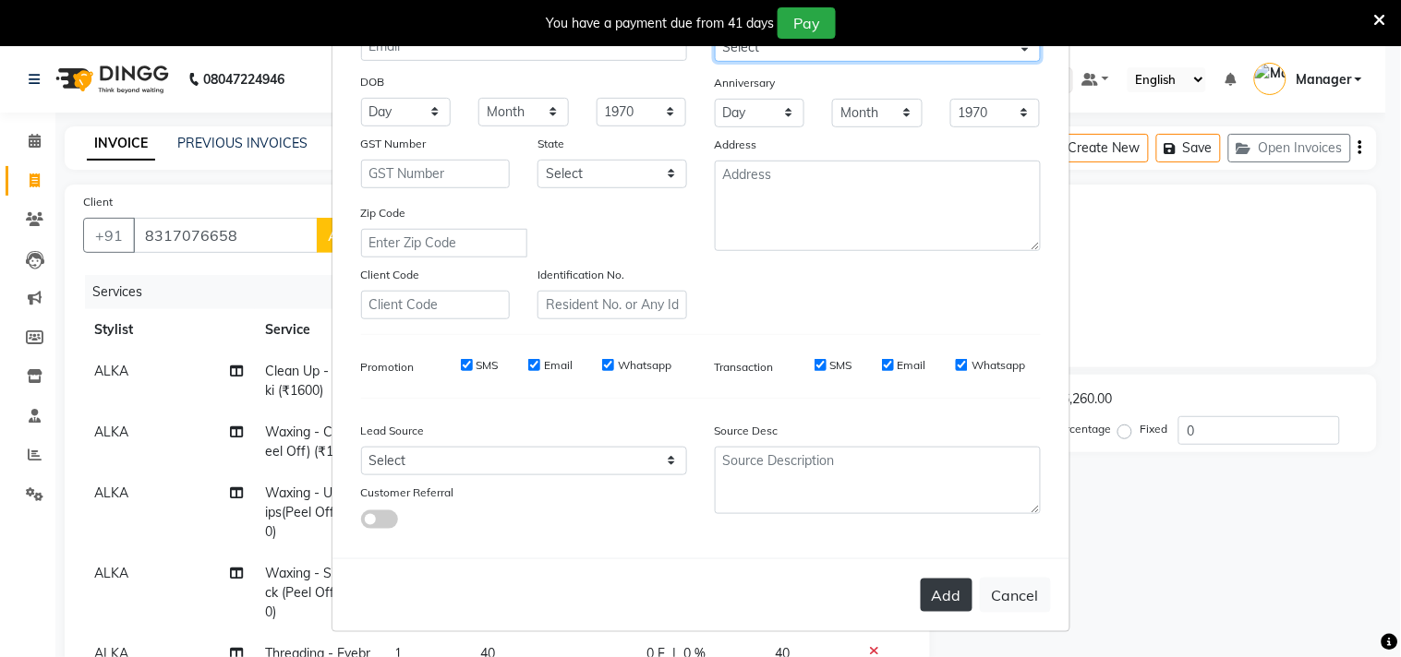
scroll to position [196, 0]
click at [938, 585] on button "Add" at bounding box center [947, 594] width 52 height 33
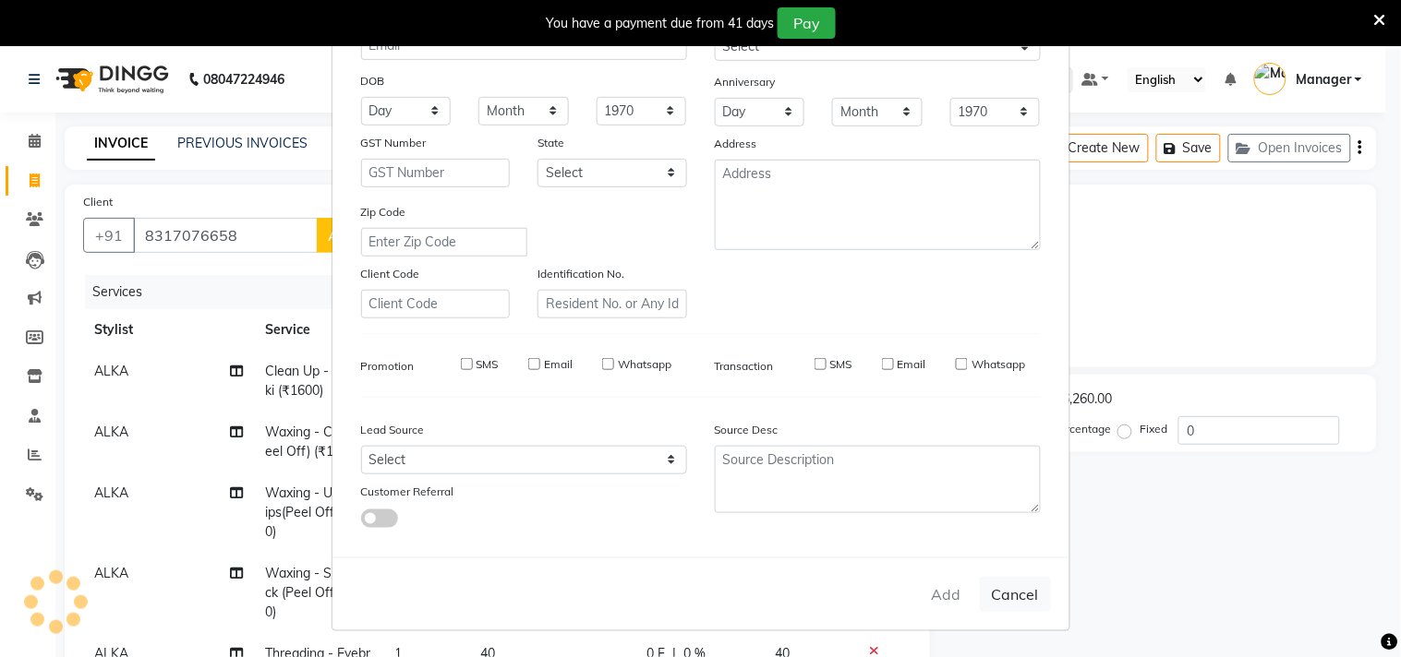
select select
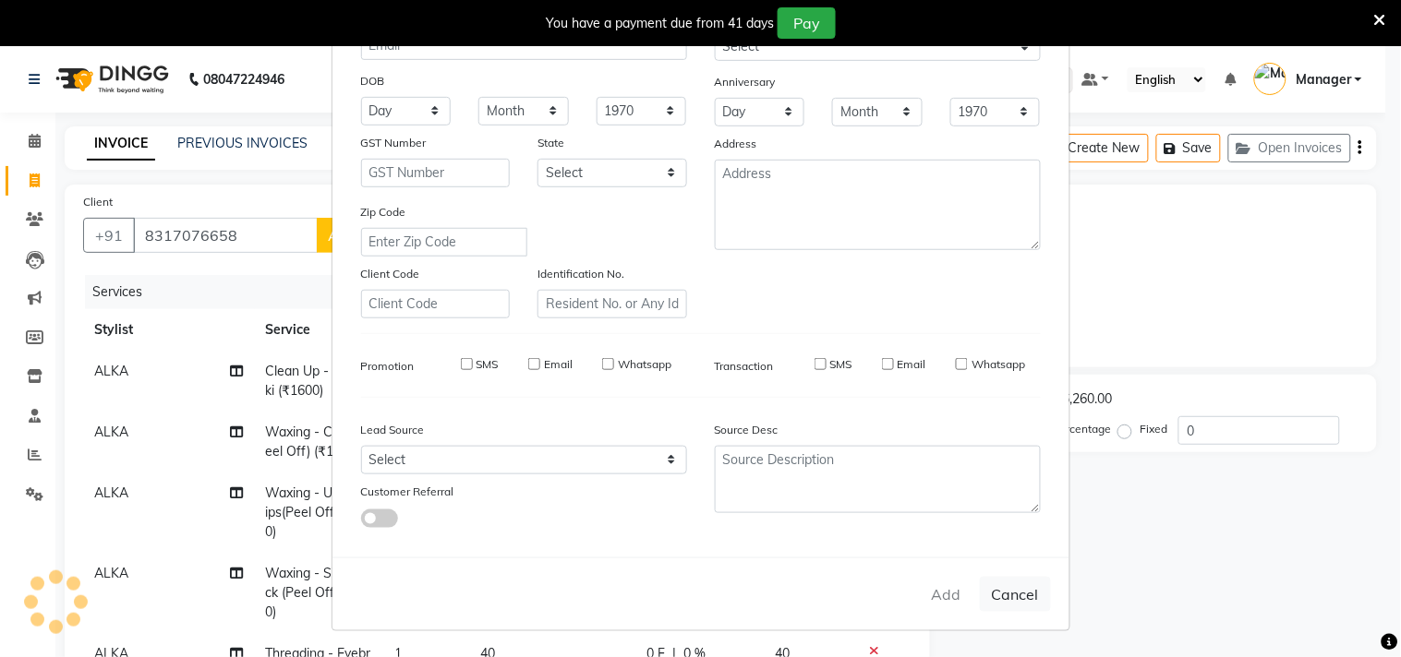
select select
checkbox input "false"
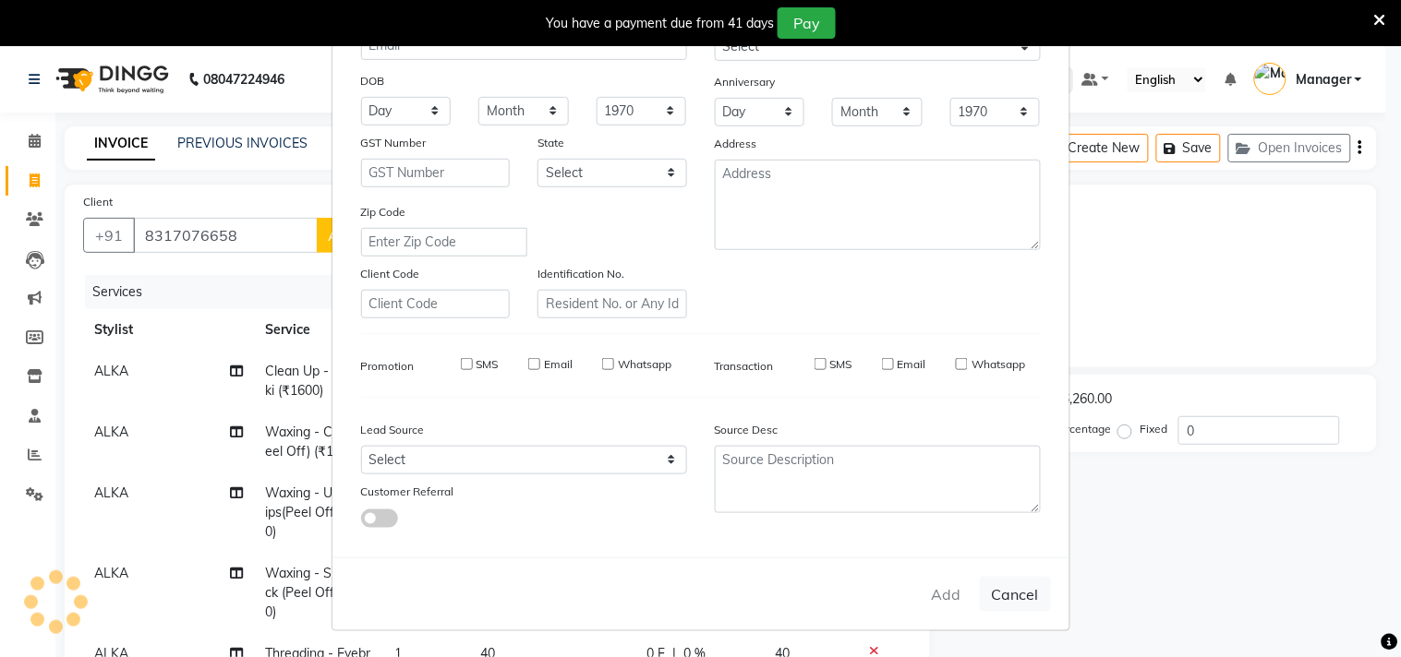
checkbox input "false"
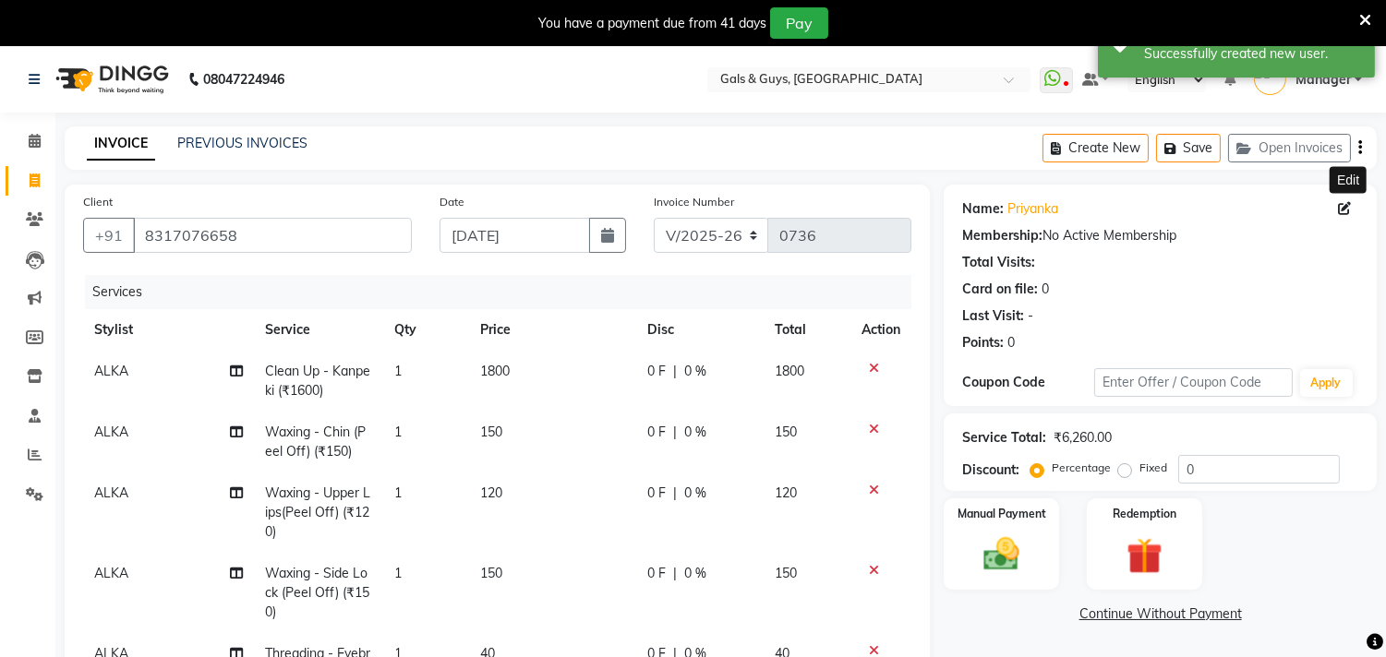
click at [1348, 209] on icon at bounding box center [1344, 208] width 13 height 13
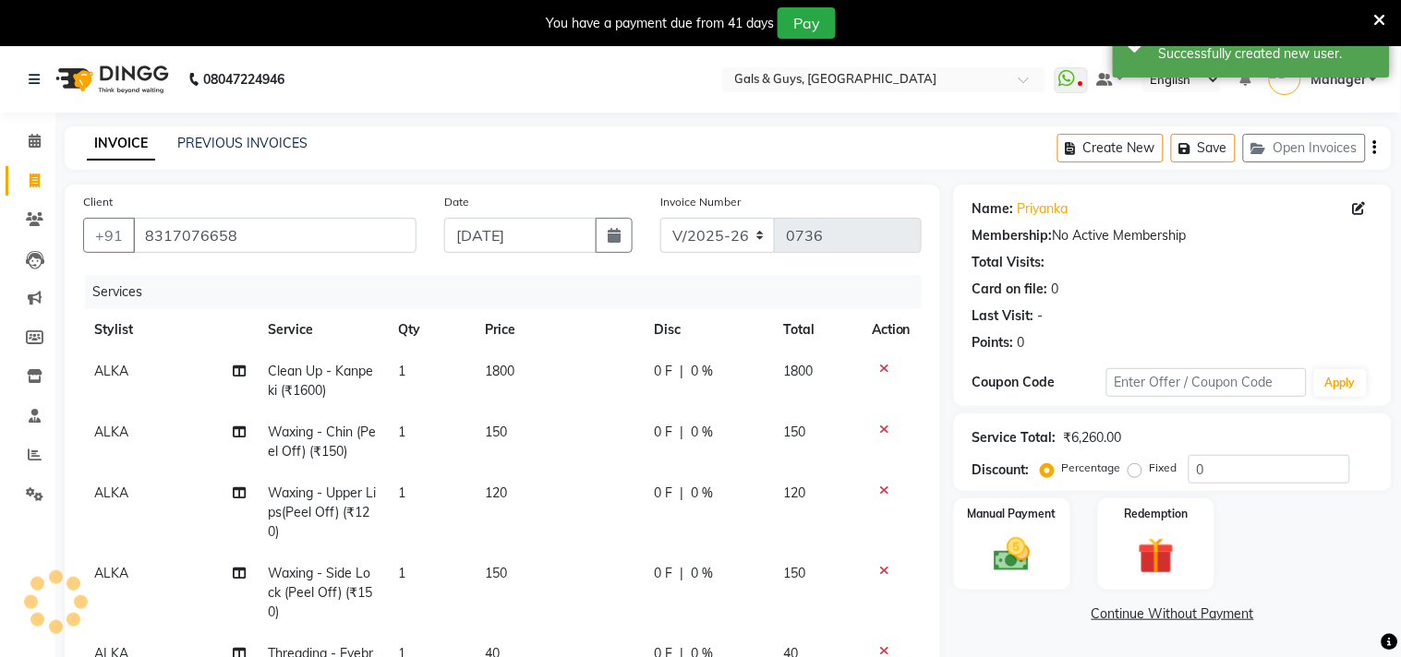
select select "female"
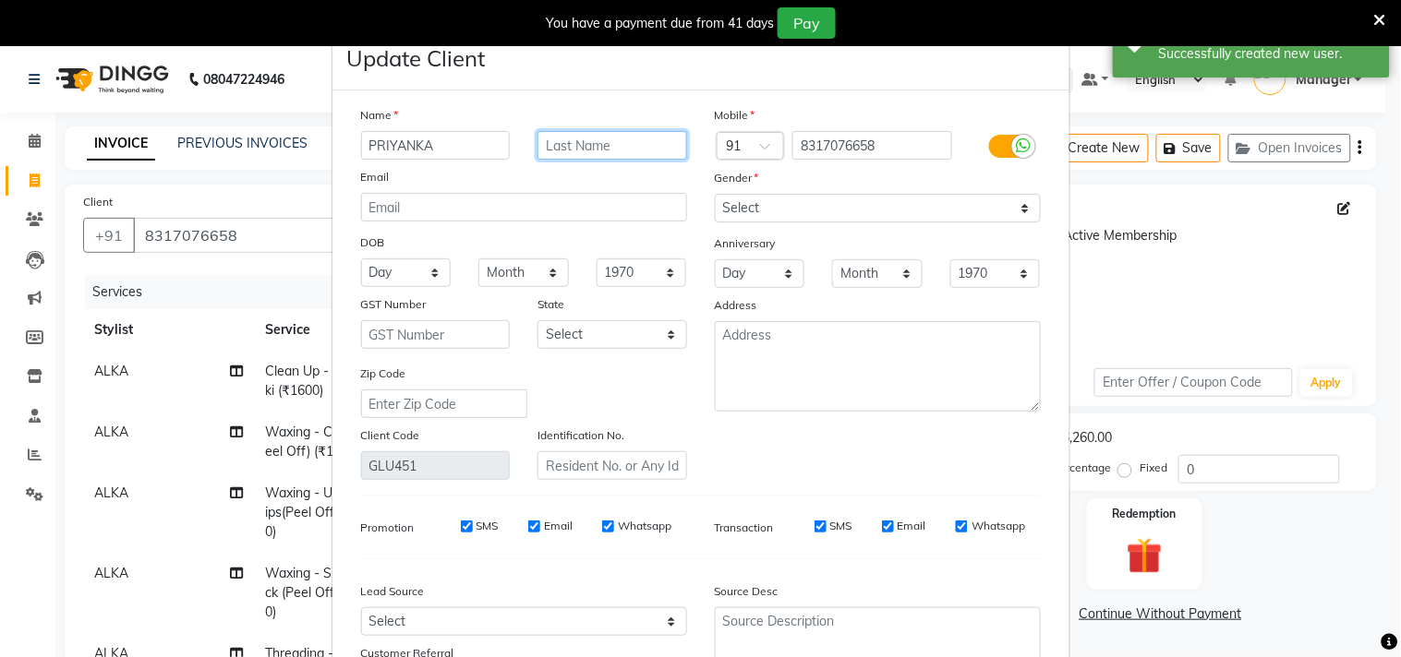
click at [583, 133] on input "text" at bounding box center [612, 145] width 150 height 29
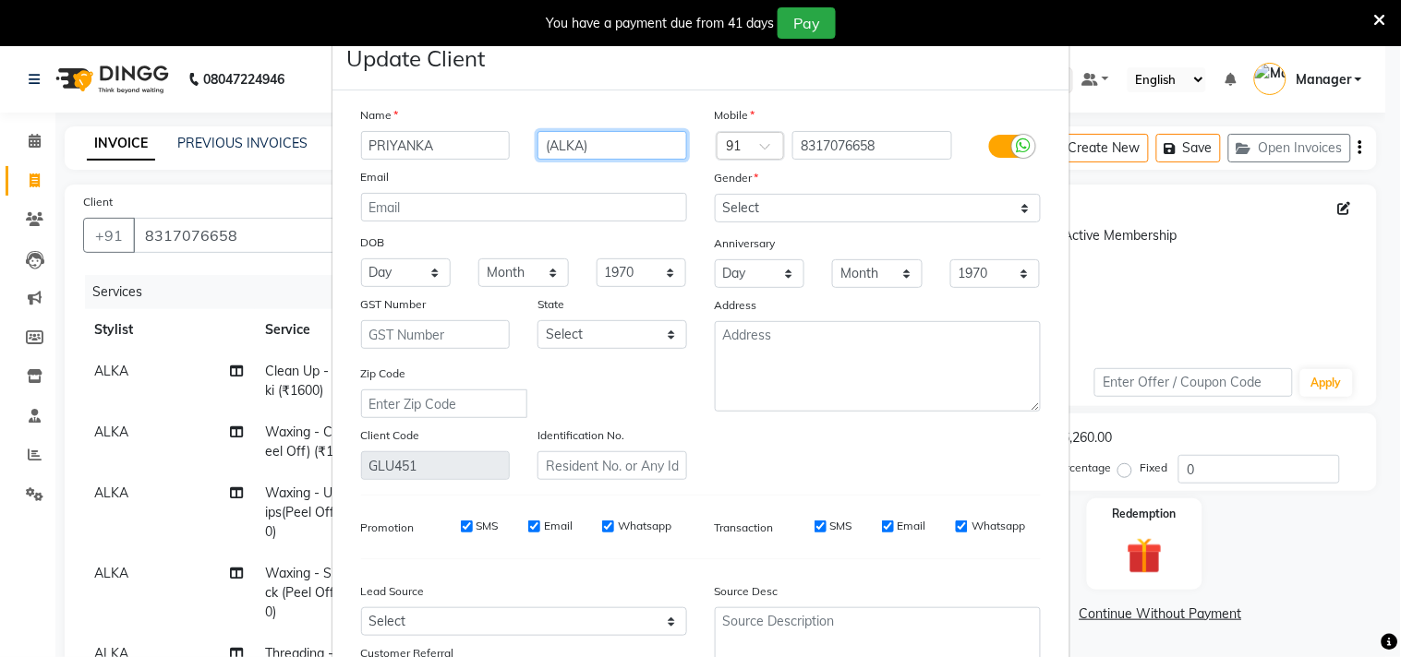
drag, startPoint x: 611, startPoint y: 142, endPoint x: 427, endPoint y: 199, distance: 192.2
click at [428, 199] on div "Name PRIYANKA (ALKA) Email DOB Day 01 02 03 04 05 06 07 08 09 10 11 12 13 14 15…" at bounding box center [524, 292] width 354 height 375
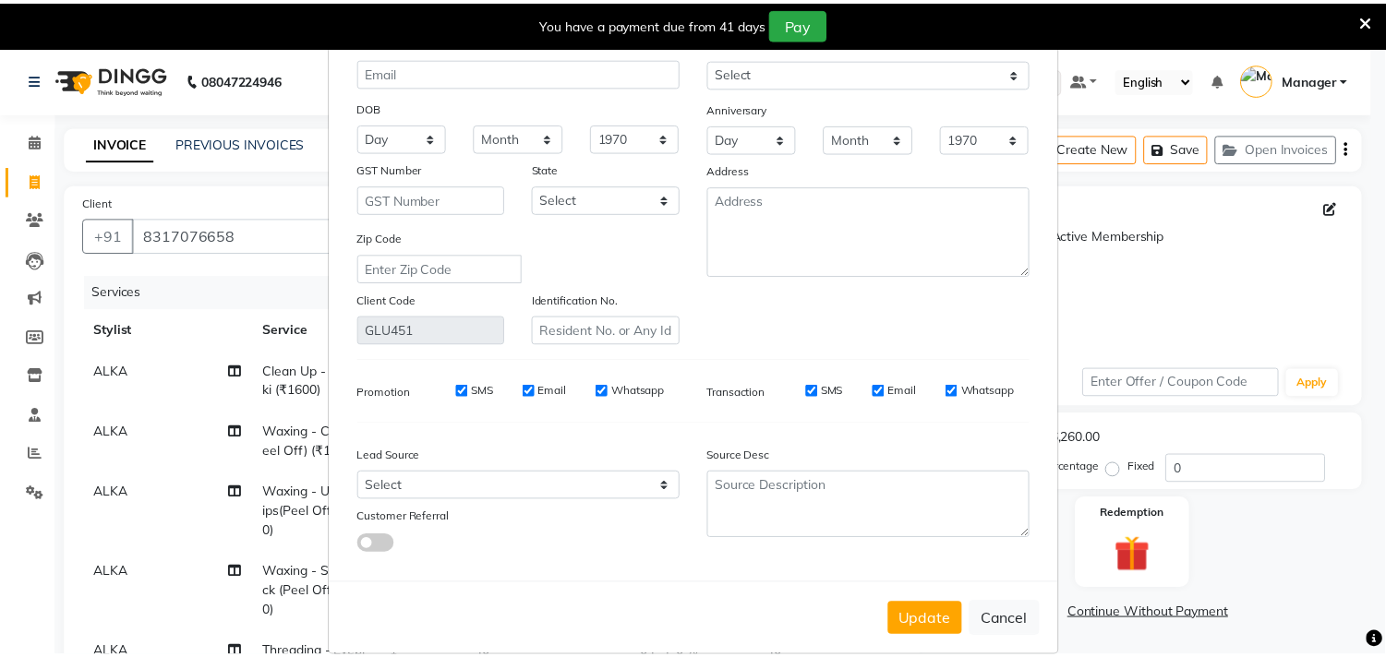
scroll to position [163, 0]
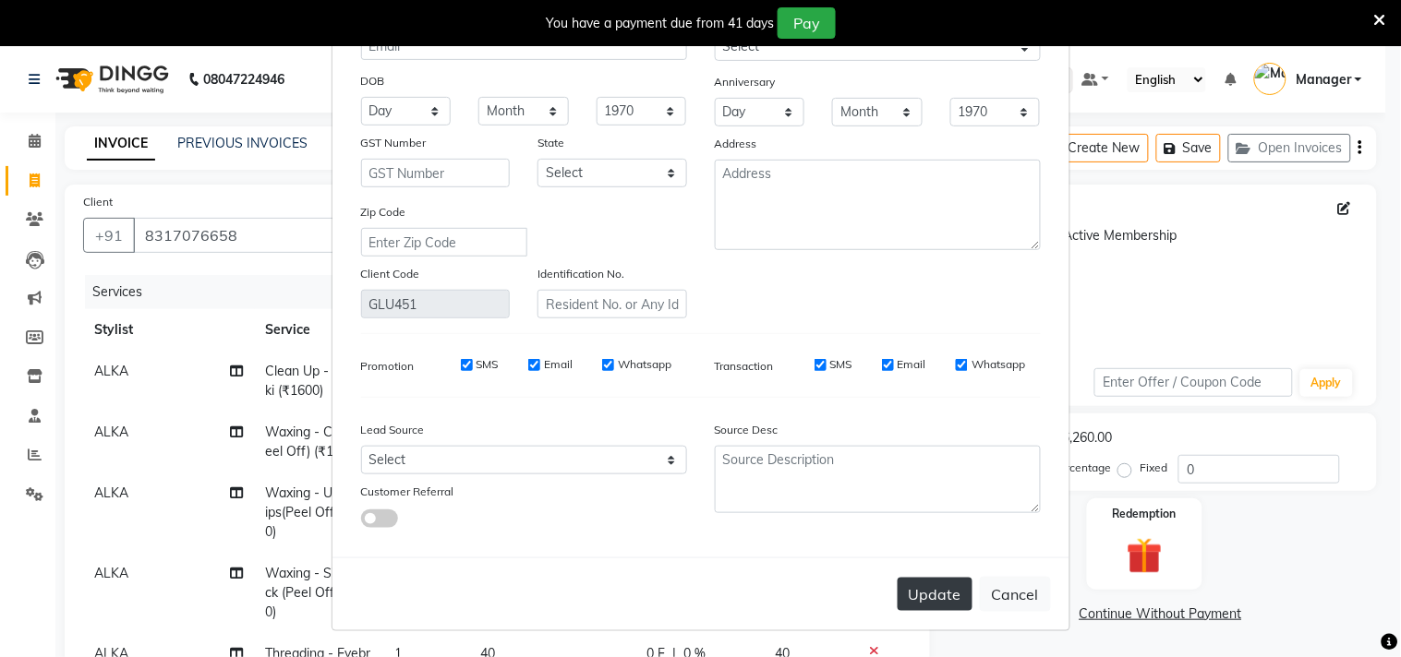
type input "GAUTAM"
click at [921, 602] on button "Update" at bounding box center [934, 594] width 75 height 33
select select
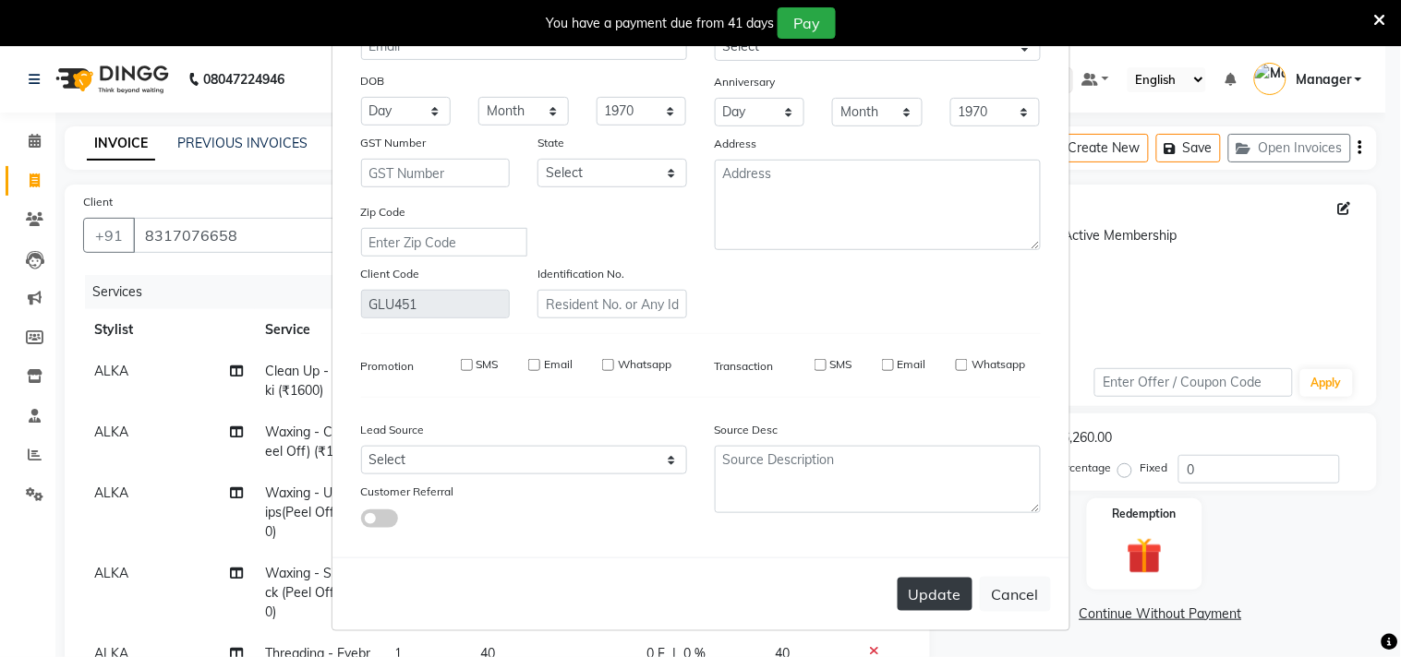
select select
checkbox input "false"
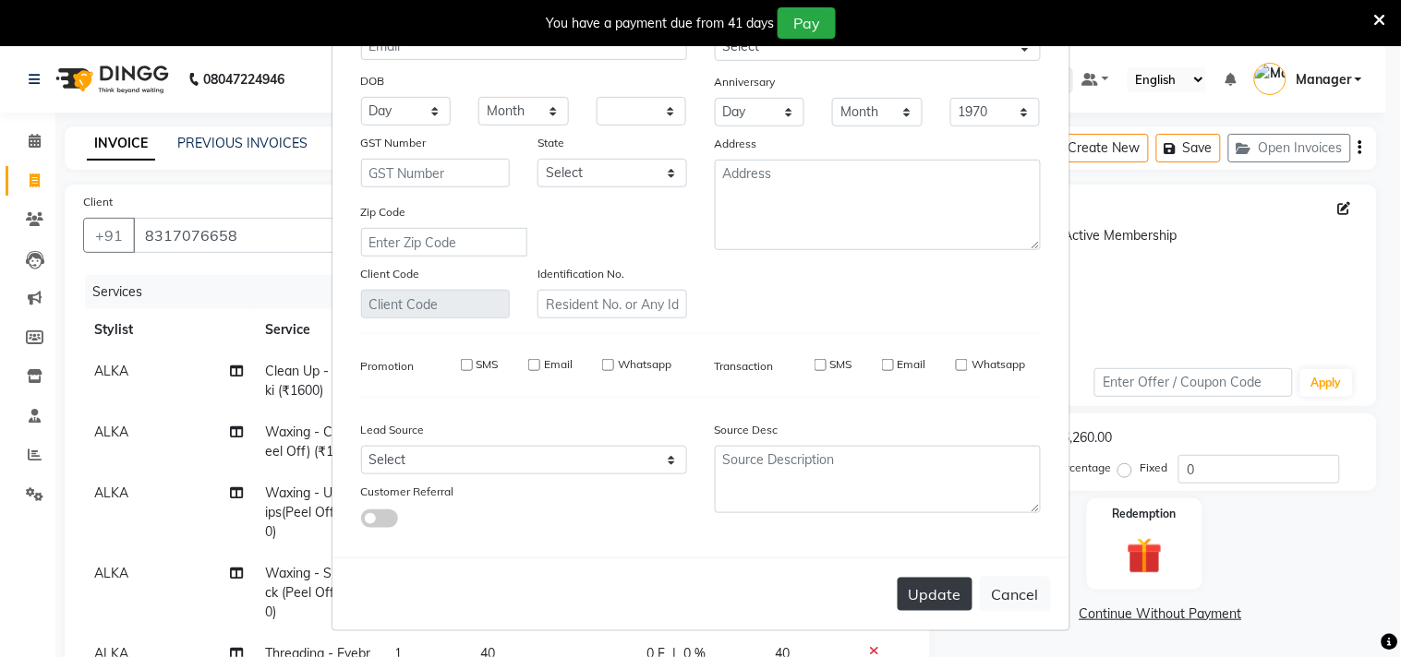
checkbox input "false"
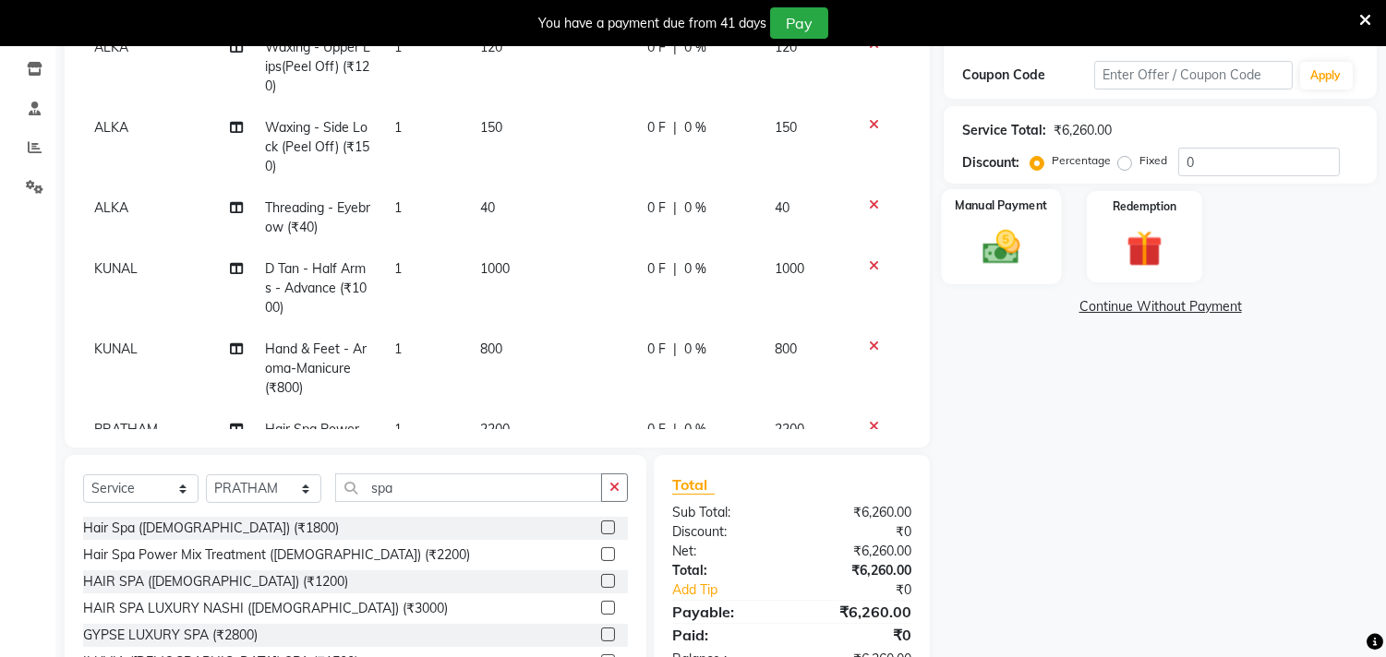
scroll to position [102, 0]
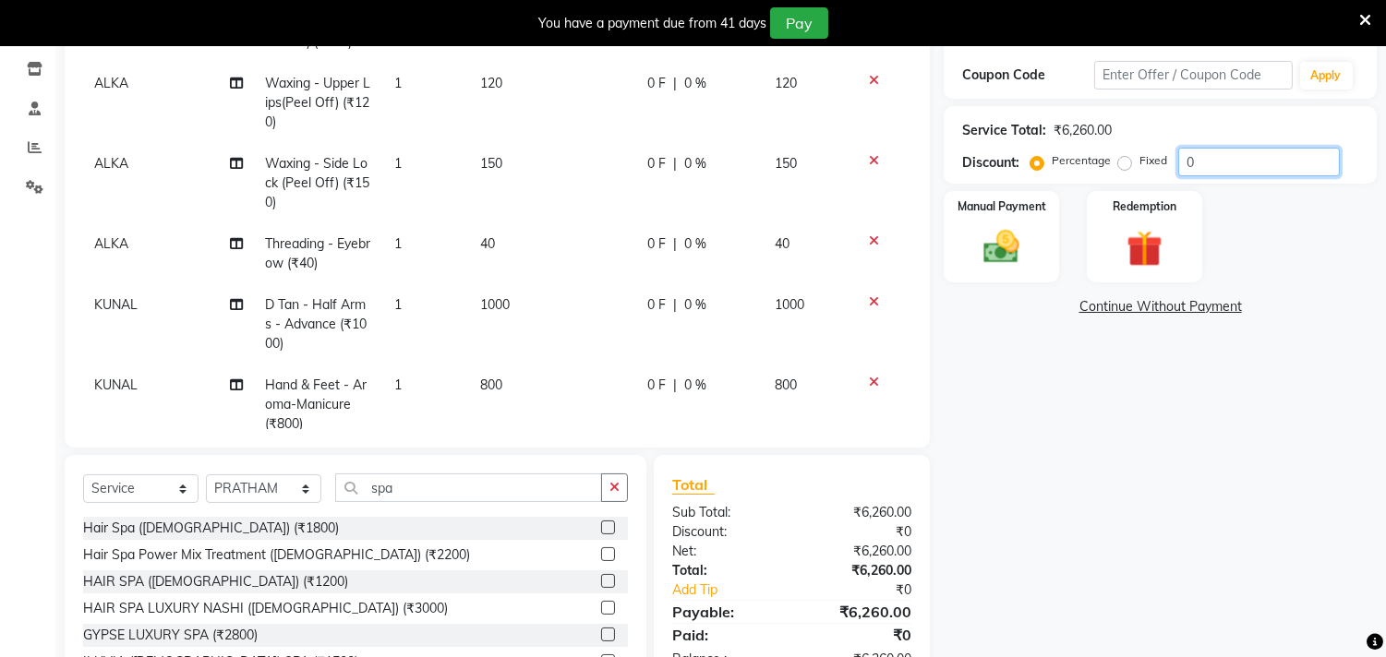
drag, startPoint x: 1234, startPoint y: 158, endPoint x: 1133, endPoint y: 168, distance: 101.2
click at [1133, 168] on div "Percentage Fixed 0" at bounding box center [1187, 162] width 306 height 29
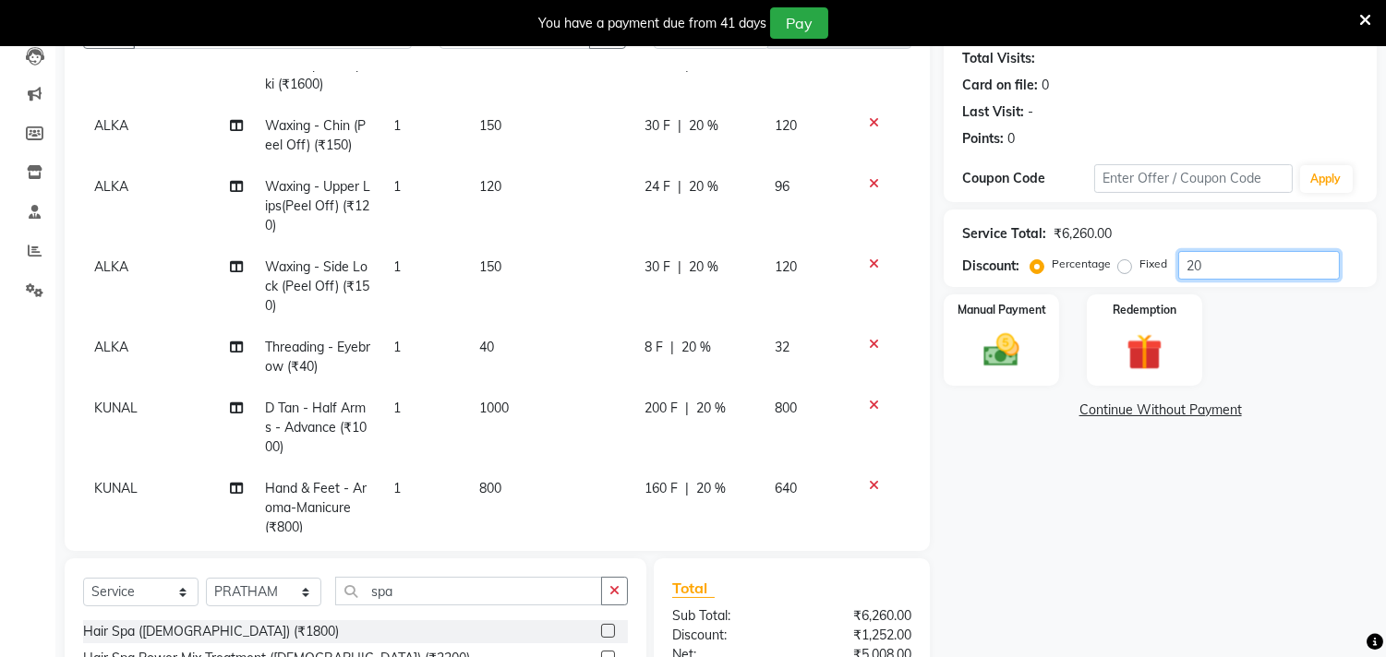
scroll to position [205, 0]
type input "20"
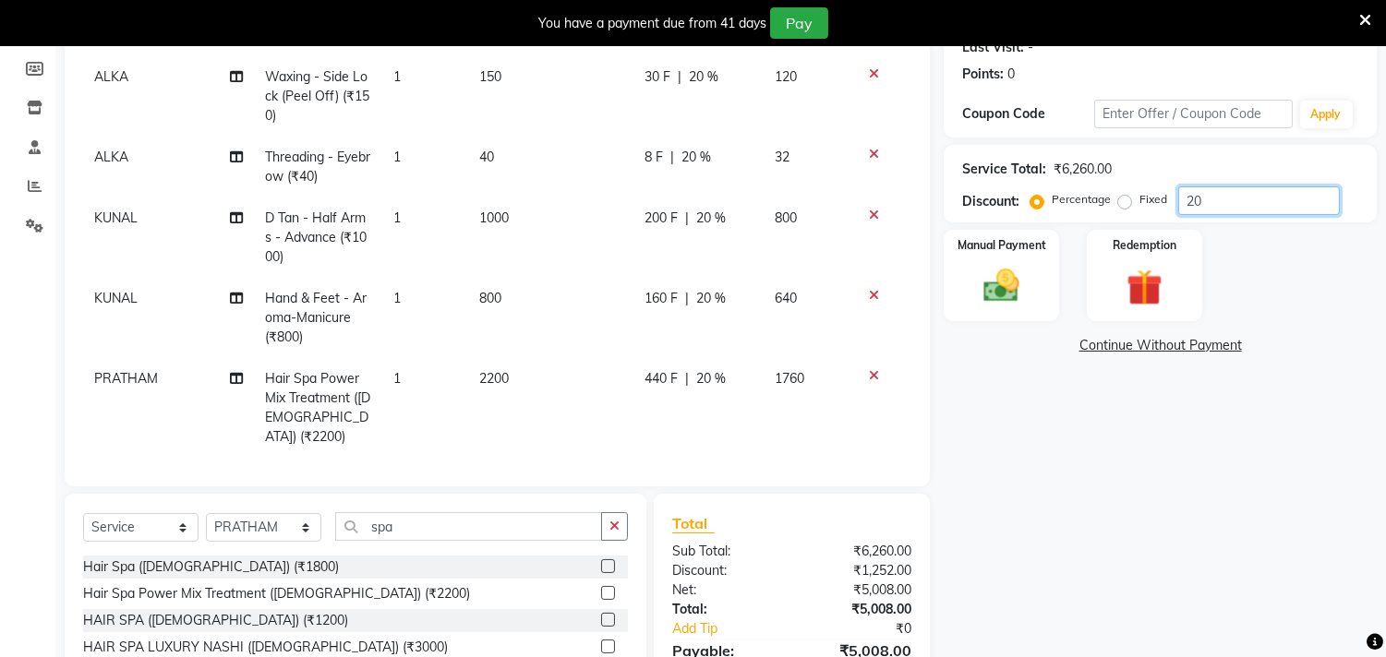
scroll to position [302, 0]
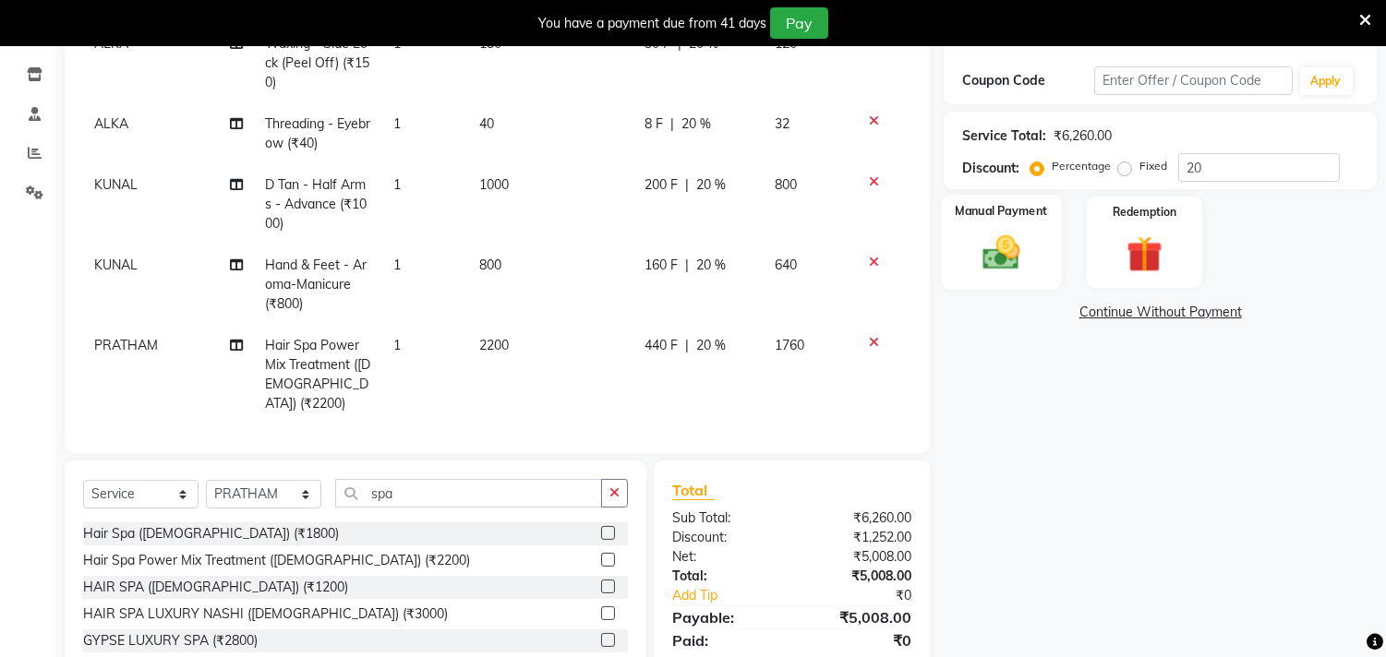
click at [1026, 282] on div "Manual Payment" at bounding box center [1002, 242] width 120 height 94
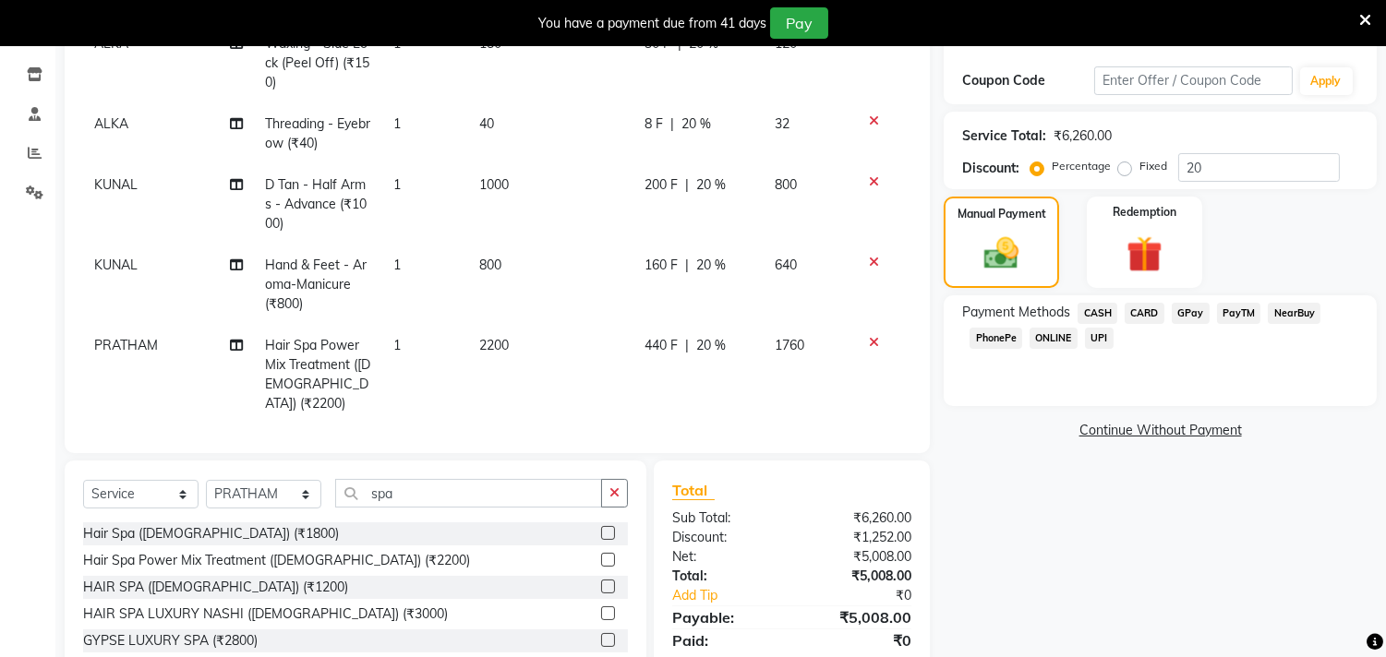
click at [1192, 303] on span "GPay" at bounding box center [1191, 313] width 38 height 21
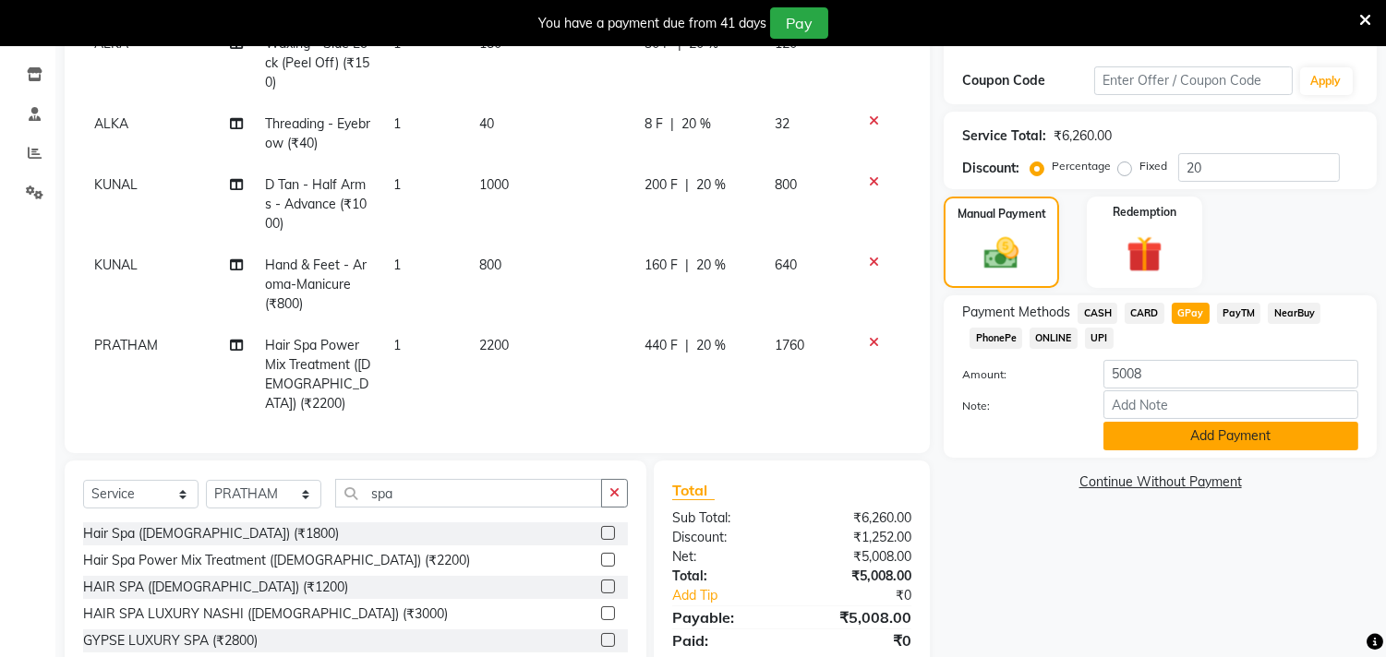
click at [1211, 437] on button "Add Payment" at bounding box center [1230, 436] width 255 height 29
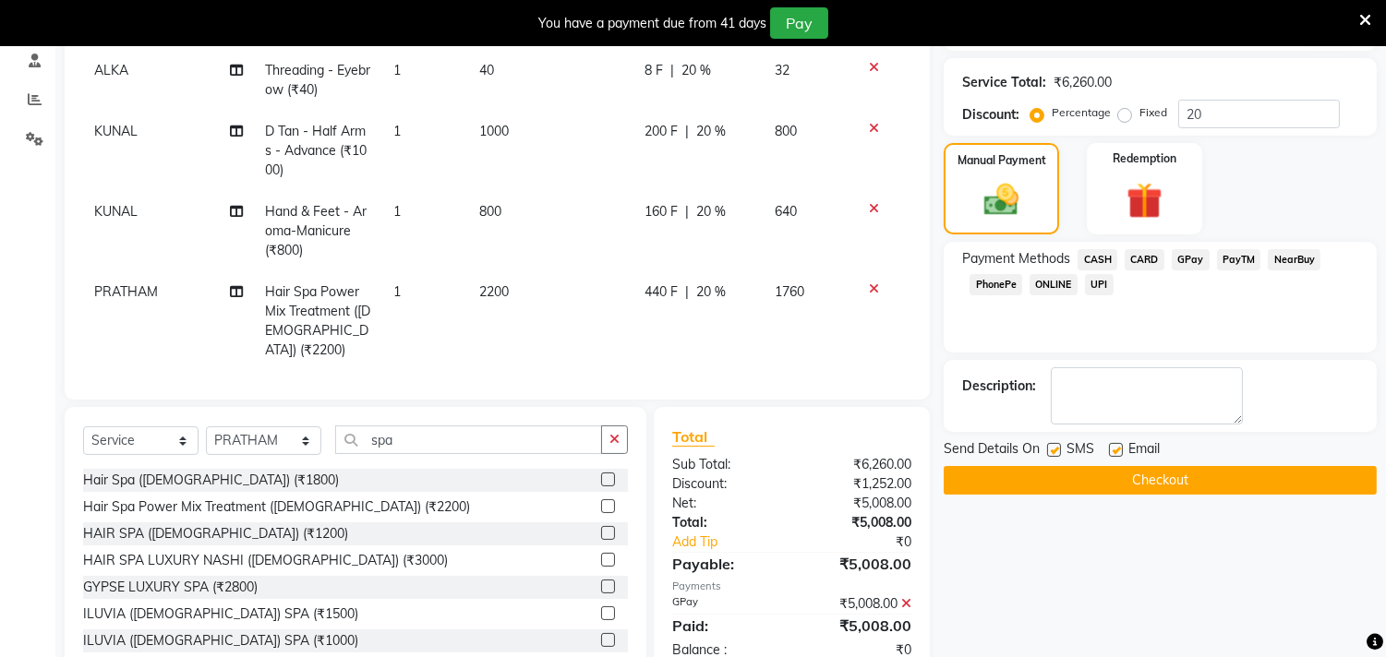
scroll to position [404, 0]
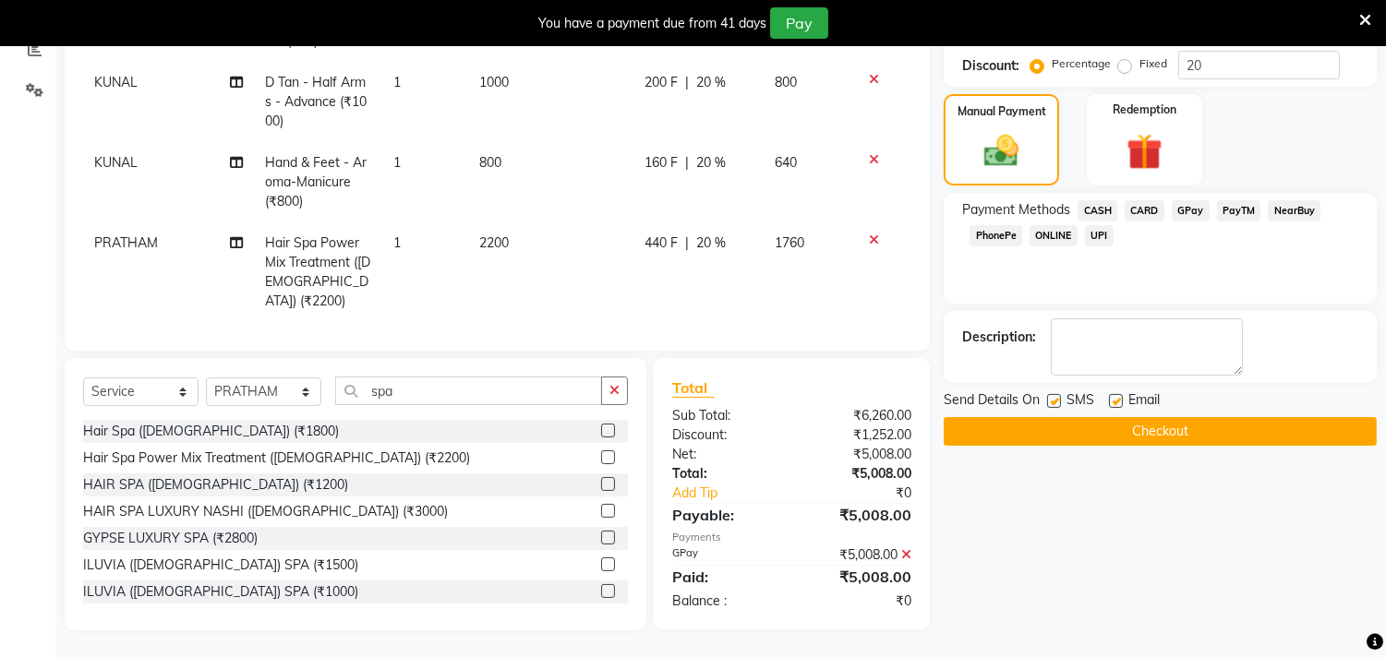
click at [1269, 425] on button "Checkout" at bounding box center [1160, 431] width 433 height 29
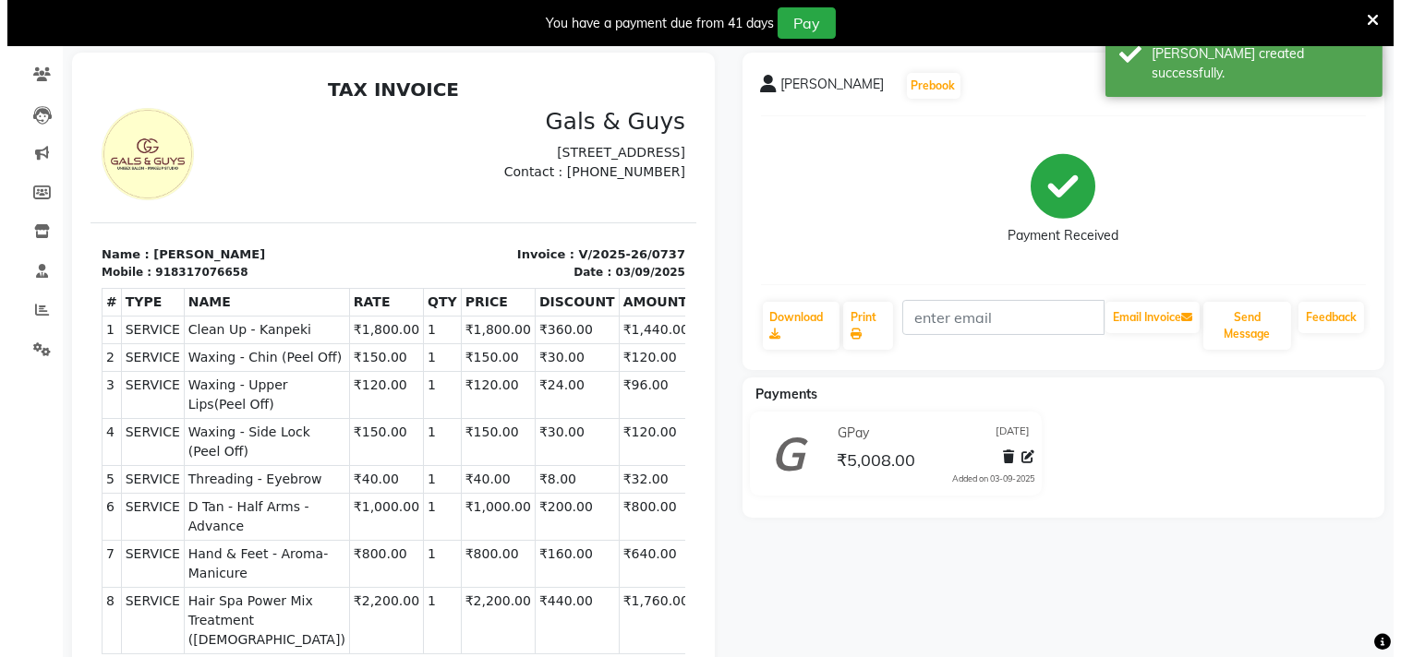
scroll to position [106, 0]
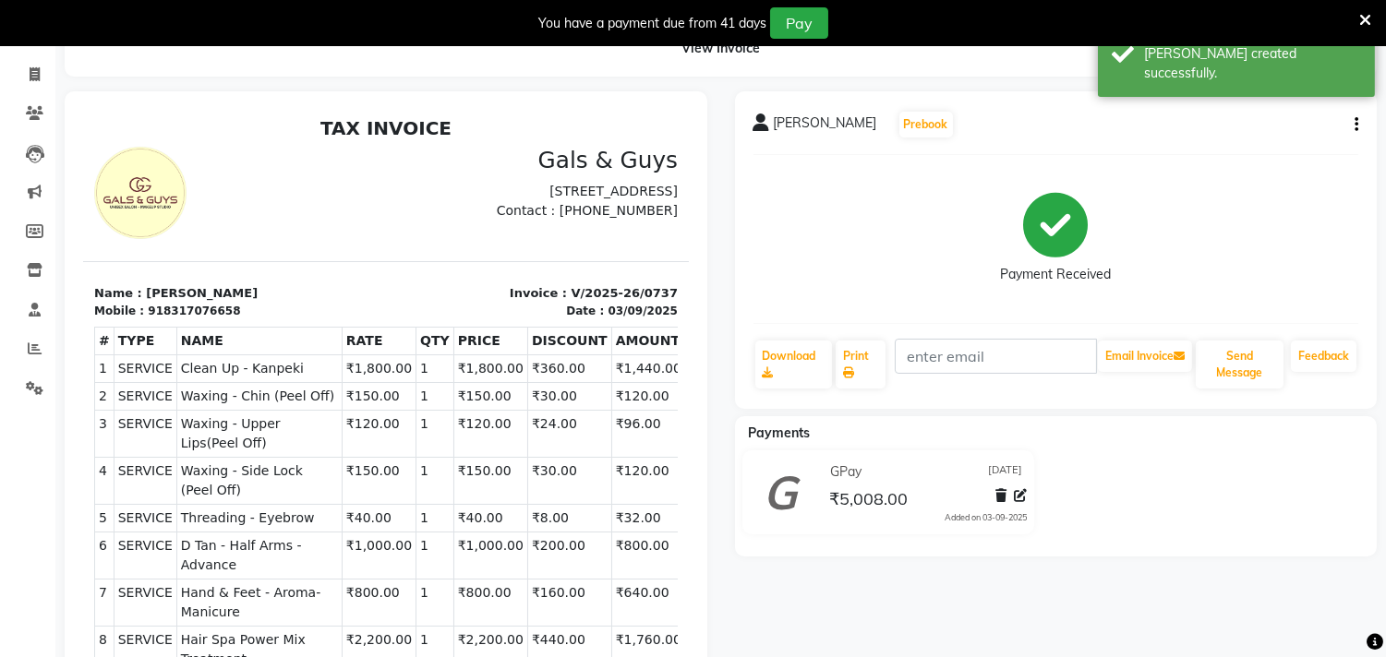
click at [1355, 125] on icon "button" at bounding box center [1357, 125] width 4 height 1
click at [1205, 116] on div "Edit Item Staff" at bounding box center [1232, 125] width 189 height 23
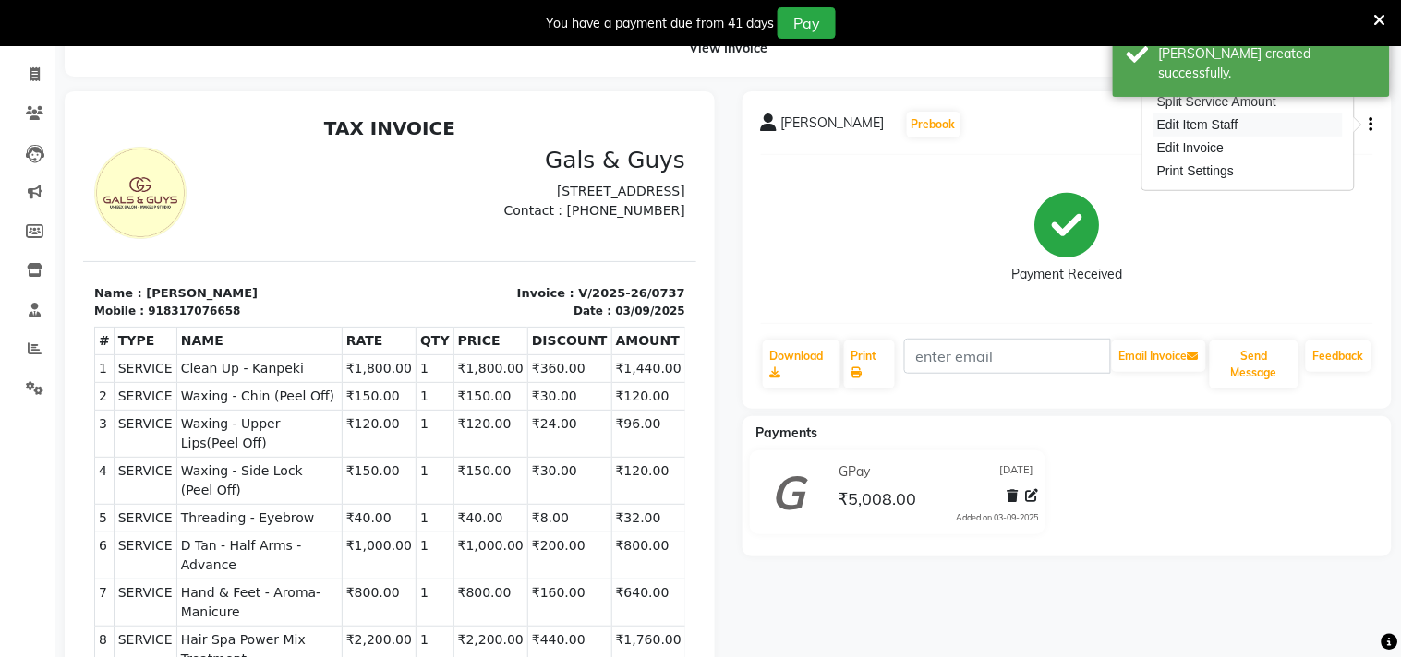
select select "71124"
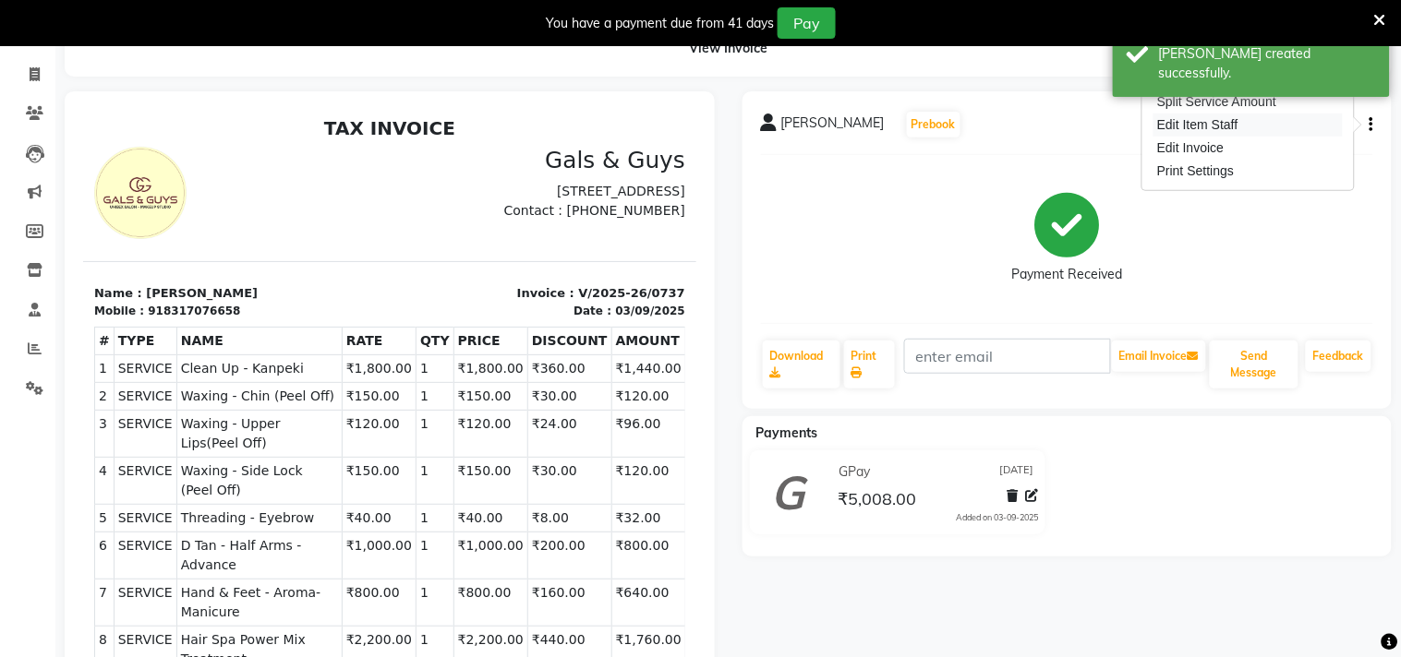
select select "78204"
select select "66163"
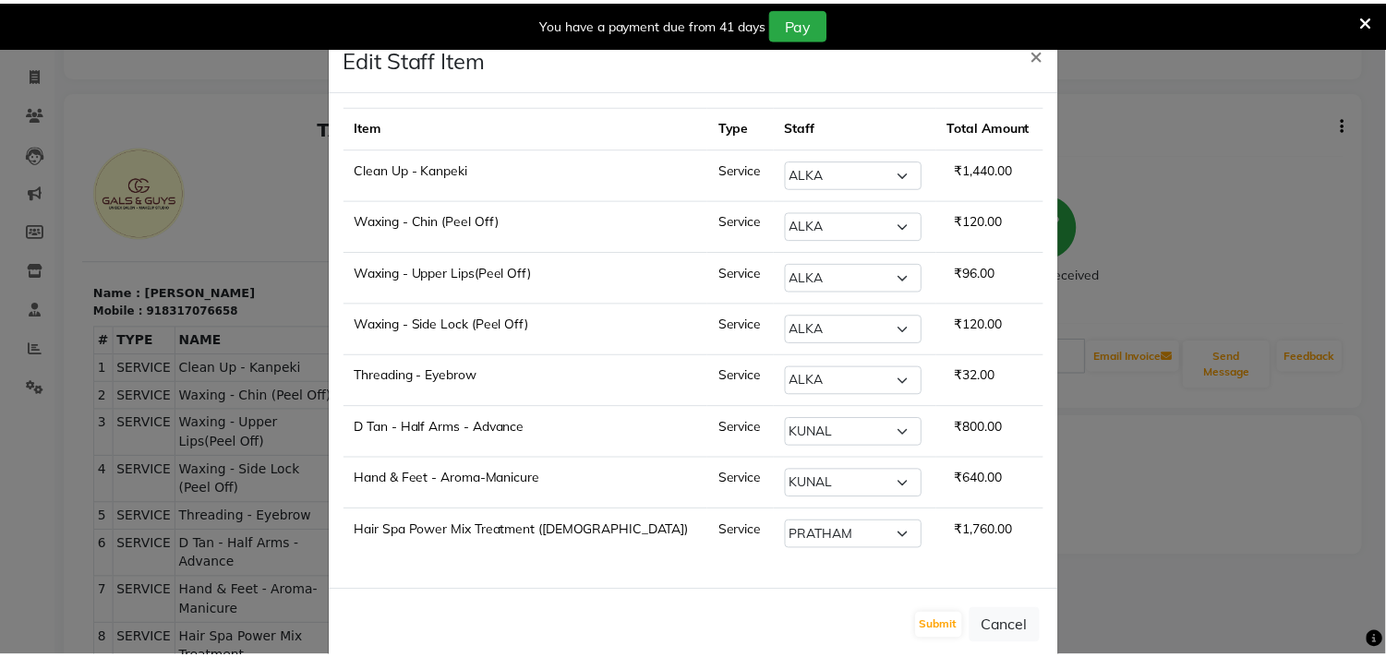
scroll to position [35, 0]
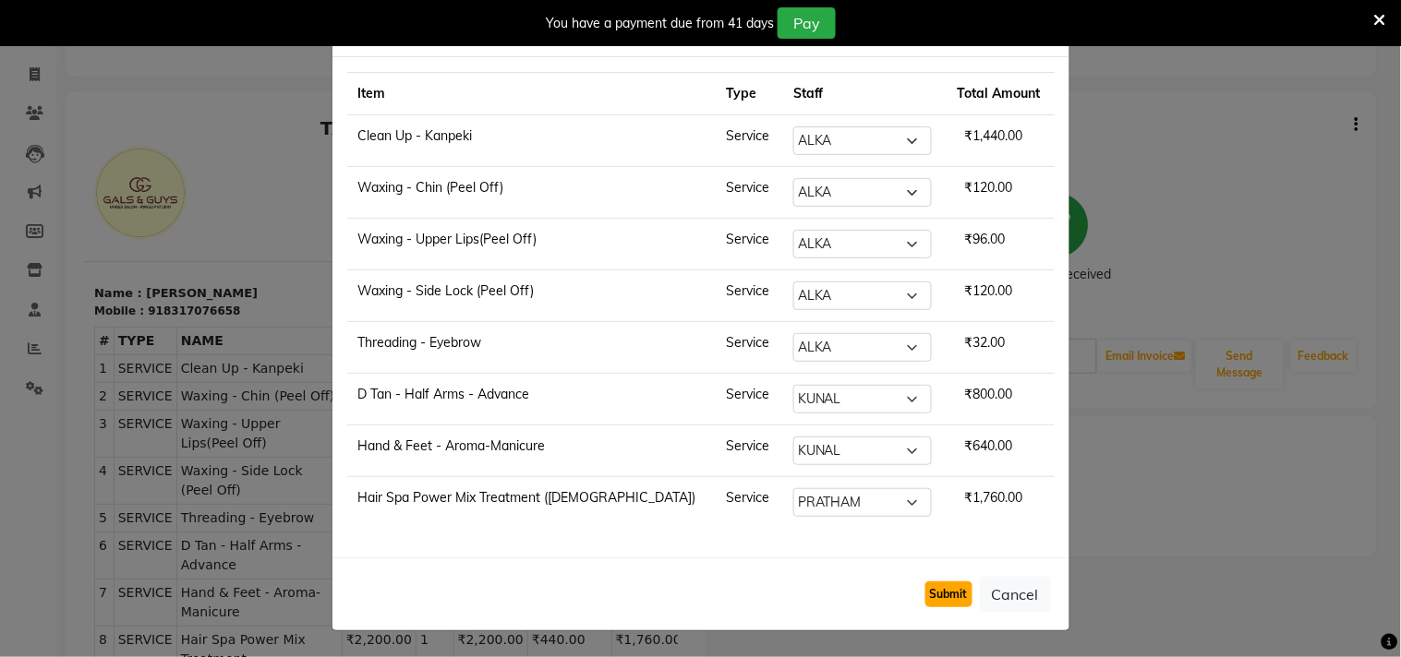
click at [960, 592] on button "Submit" at bounding box center [948, 595] width 47 height 26
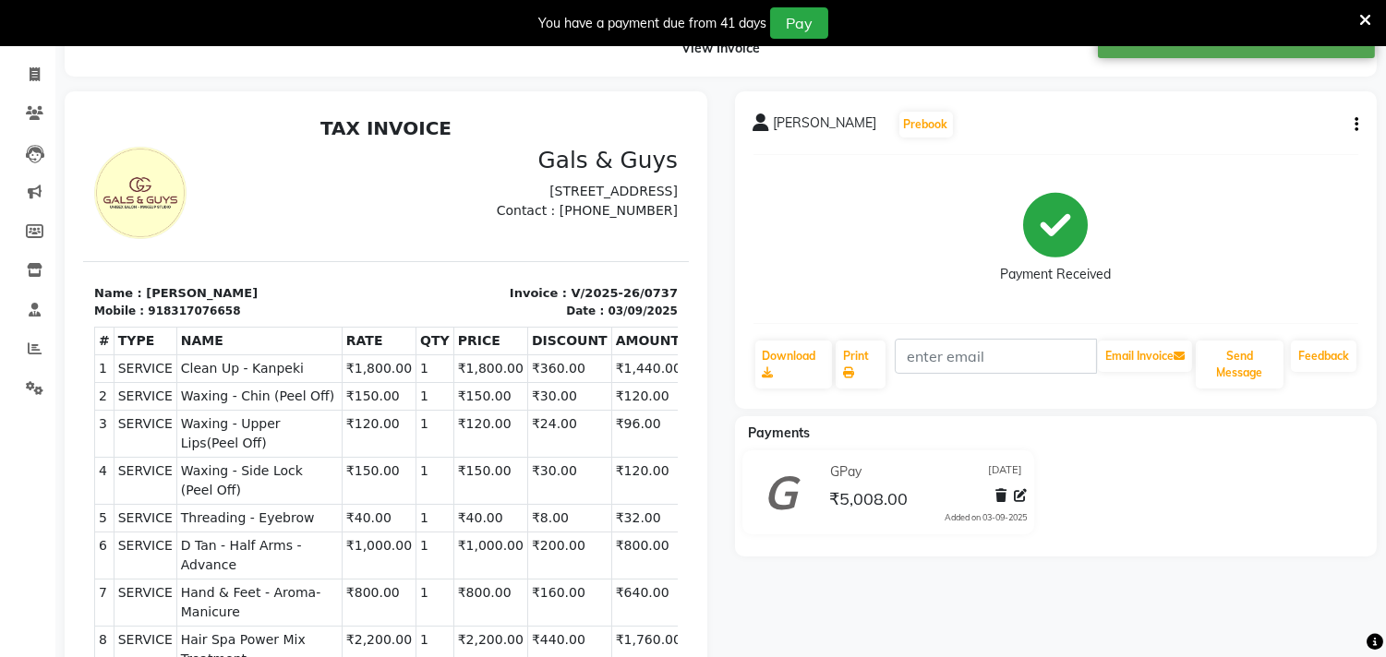
scroll to position [0, 0]
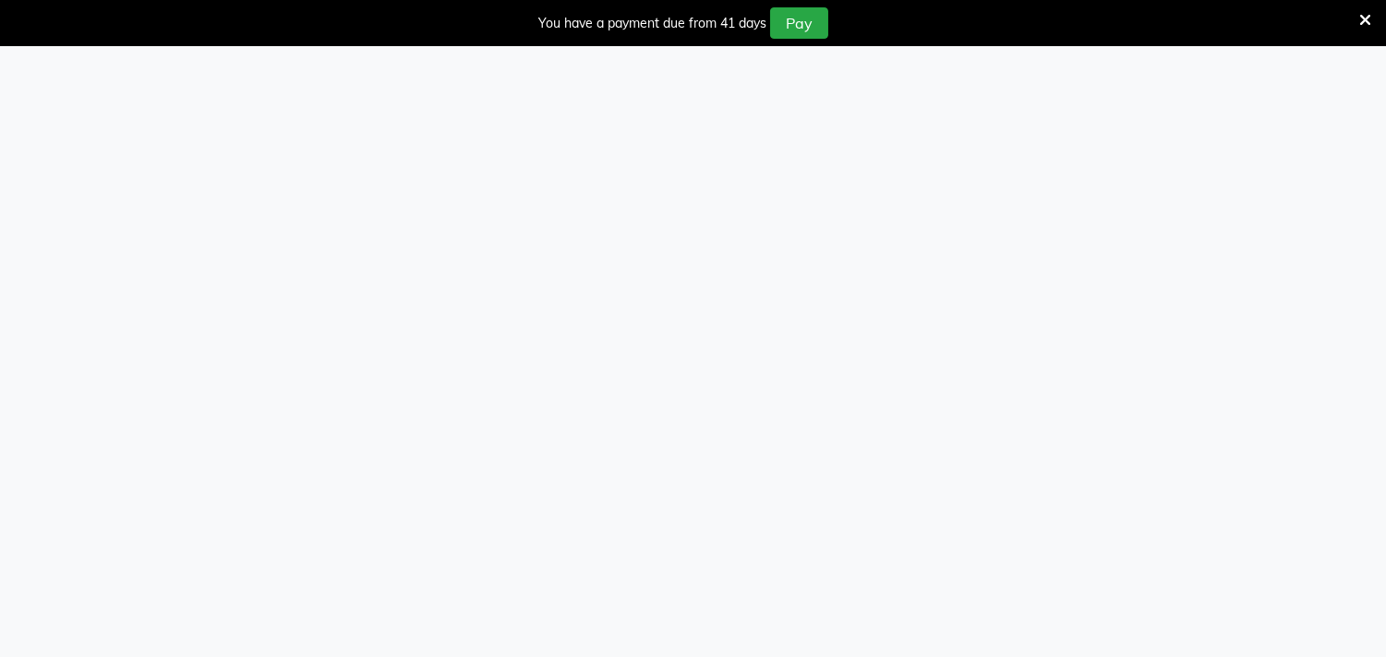
select select "7505"
select select "service"
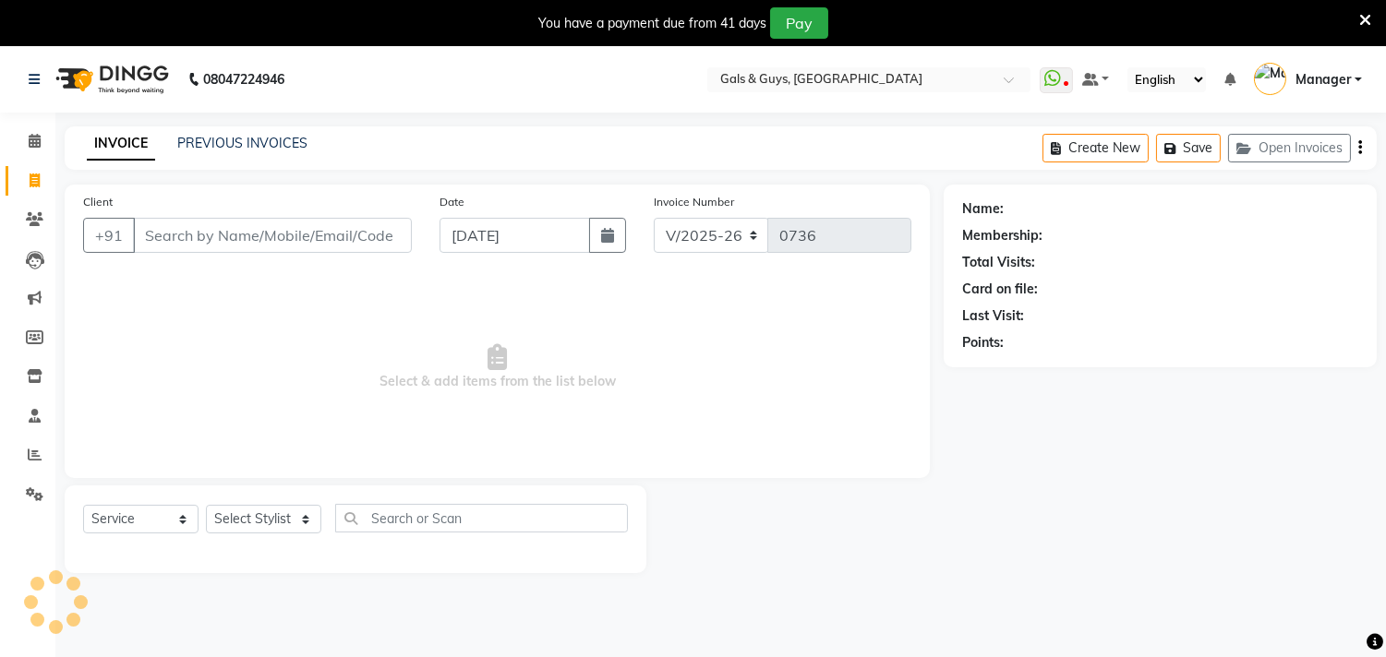
click at [1367, 12] on icon at bounding box center [1365, 20] width 12 height 17
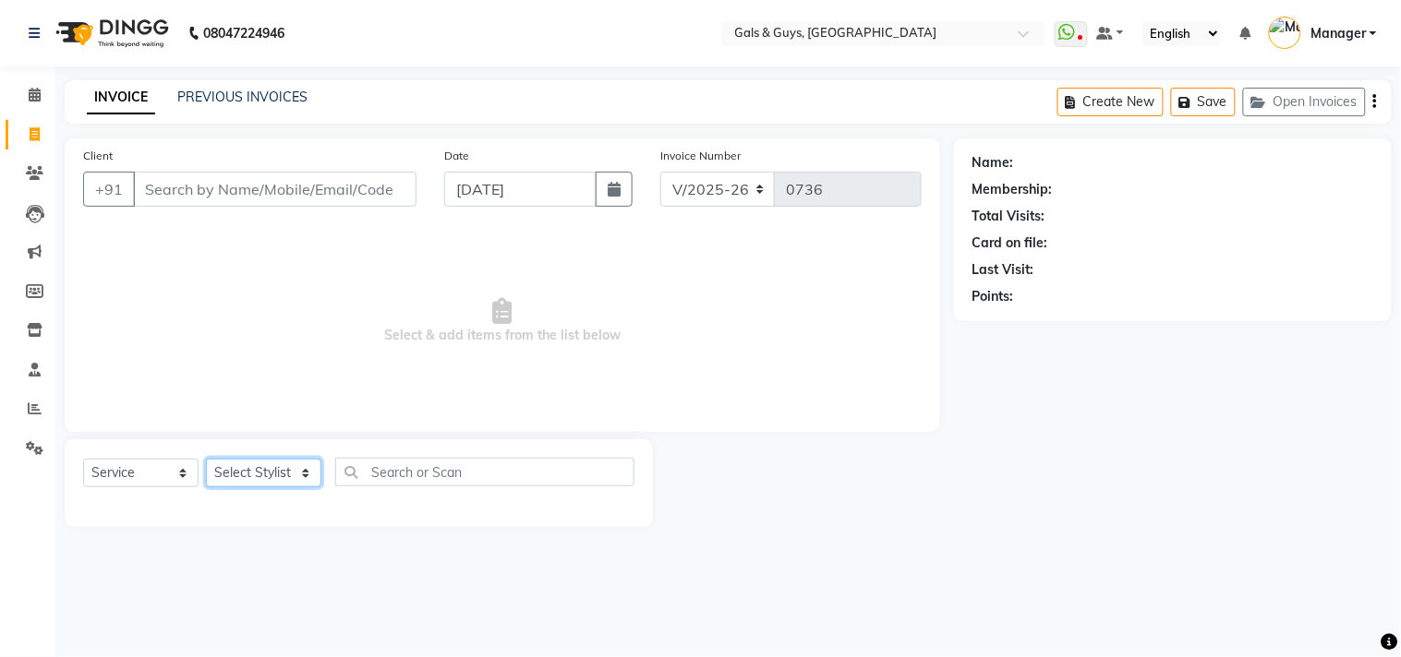
click at [294, 475] on select "Select Stylist Abhinav ADVANCE ALKA Ankita B-WAX KUNAL Manager MEMBERSHIP PALLA…" at bounding box center [263, 473] width 115 height 29
select select "71124"
click at [206, 460] on select "Select Stylist Abhinav ADVANCE ALKA Ankita B-WAX KUNAL Manager MEMBERSHIP PALLA…" at bounding box center [263, 473] width 115 height 29
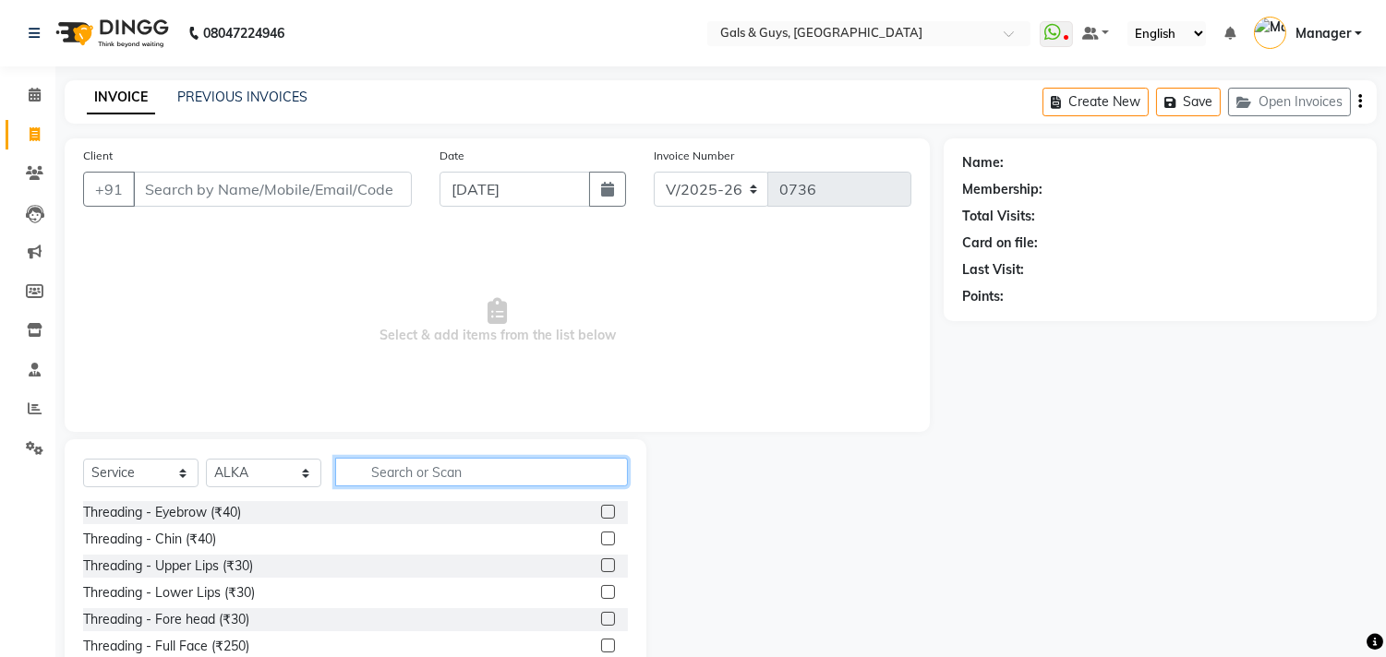
click at [397, 484] on input "text" at bounding box center [481, 472] width 293 height 29
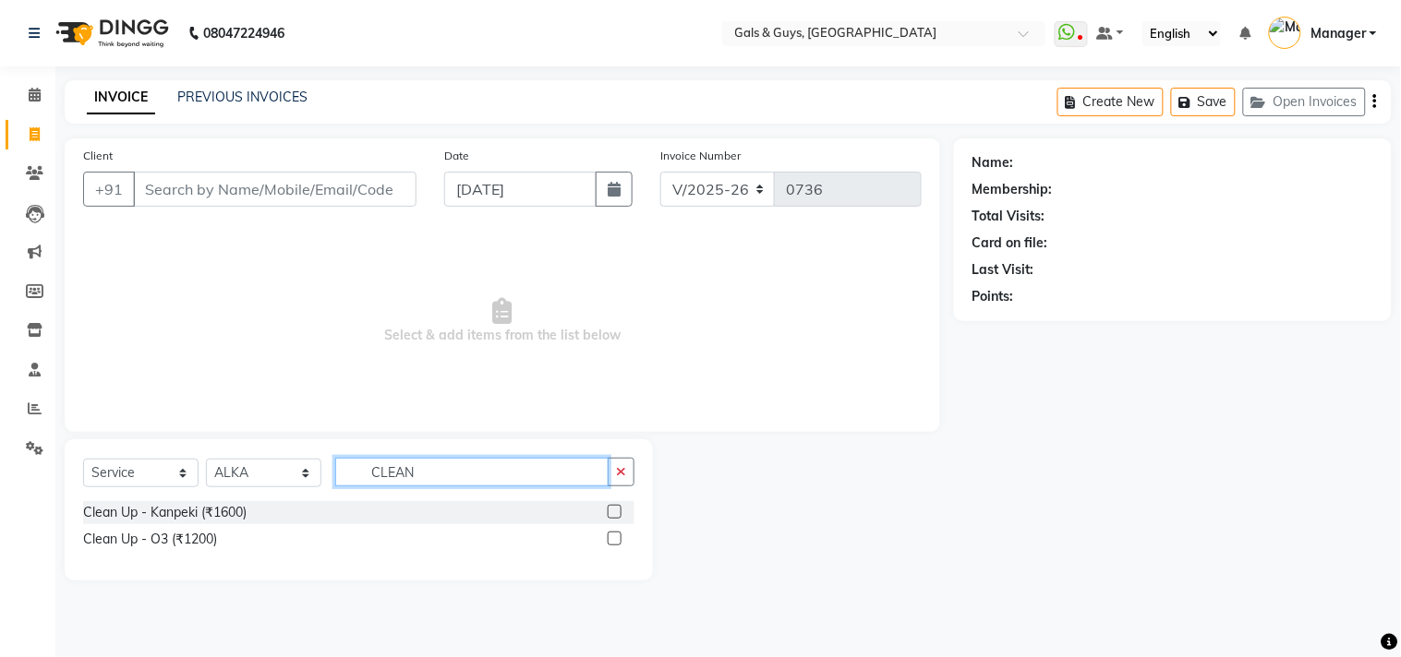
type input "CLEAN"
click at [617, 508] on label at bounding box center [615, 512] width 14 height 14
click at [617, 508] on input "checkbox" at bounding box center [614, 513] width 12 height 12
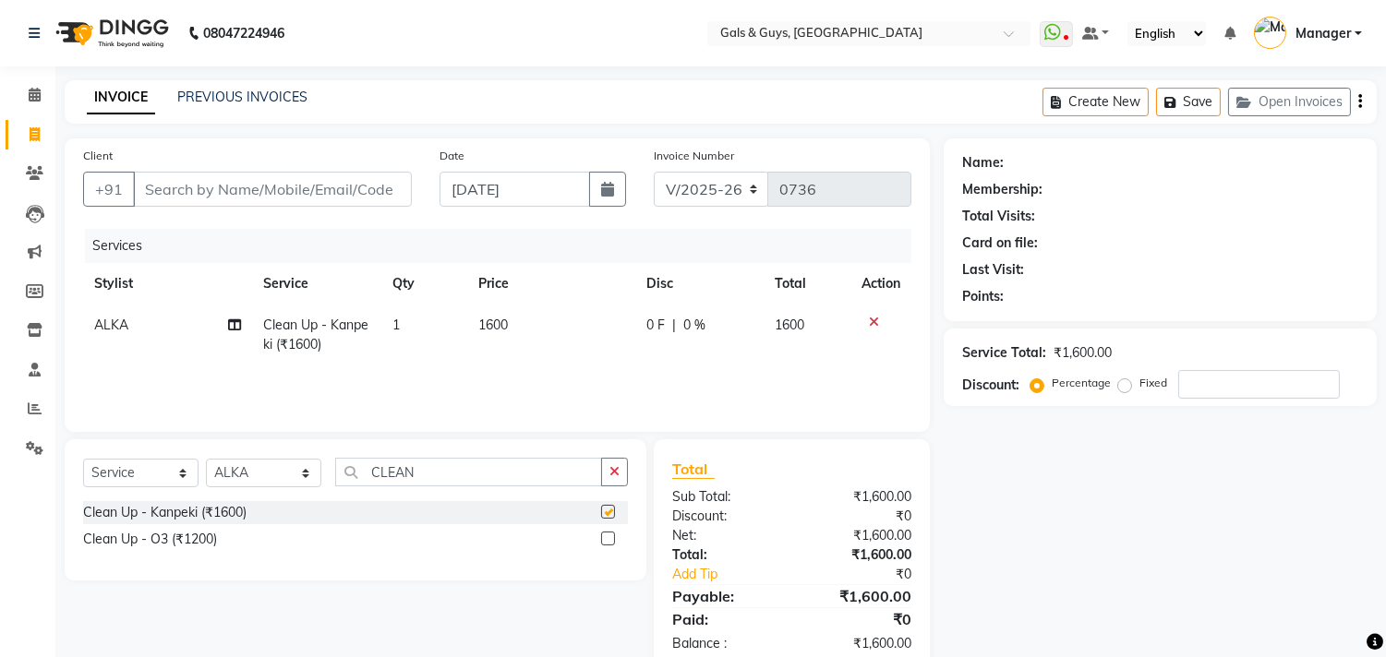
checkbox input "false"
click at [490, 326] on span "1600" at bounding box center [493, 325] width 30 height 17
select select "71124"
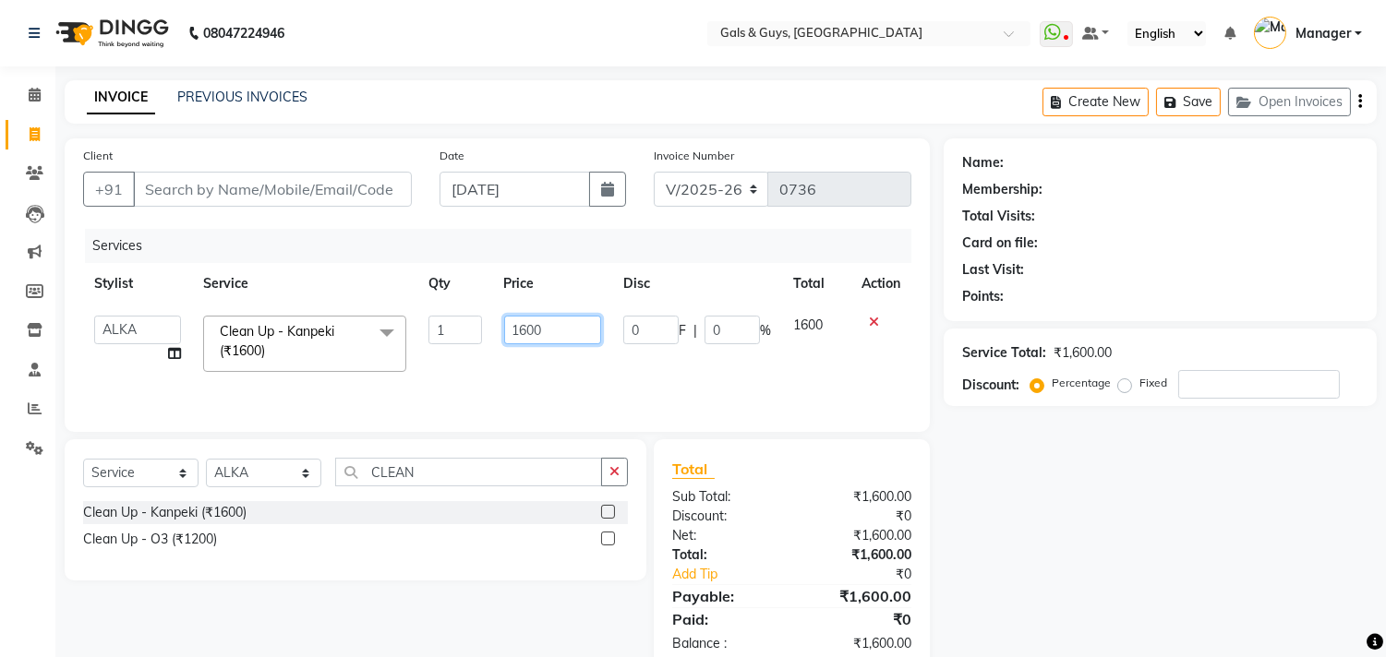
click at [528, 328] on input "1600" at bounding box center [552, 330] width 97 height 29
type input "1800"
click at [1205, 505] on div "Name: Membership: Total Visits: Card on file: Last Visit: Points: Service Total…" at bounding box center [1167, 405] width 447 height 534
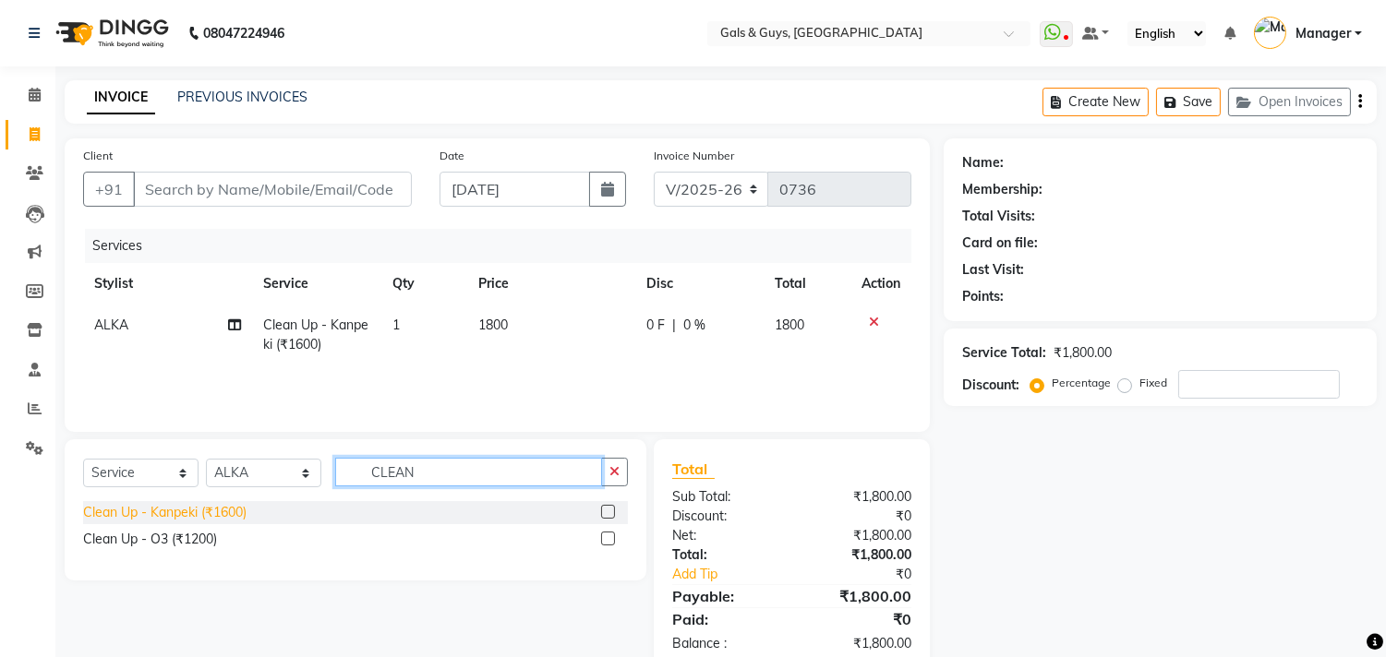
drag, startPoint x: 441, startPoint y: 471, endPoint x: 235, endPoint y: 505, distance: 209.6
click at [236, 504] on div "Select Service Product Membership Package Voucher Prepaid Gift Card Select Styl…" at bounding box center [356, 510] width 582 height 141
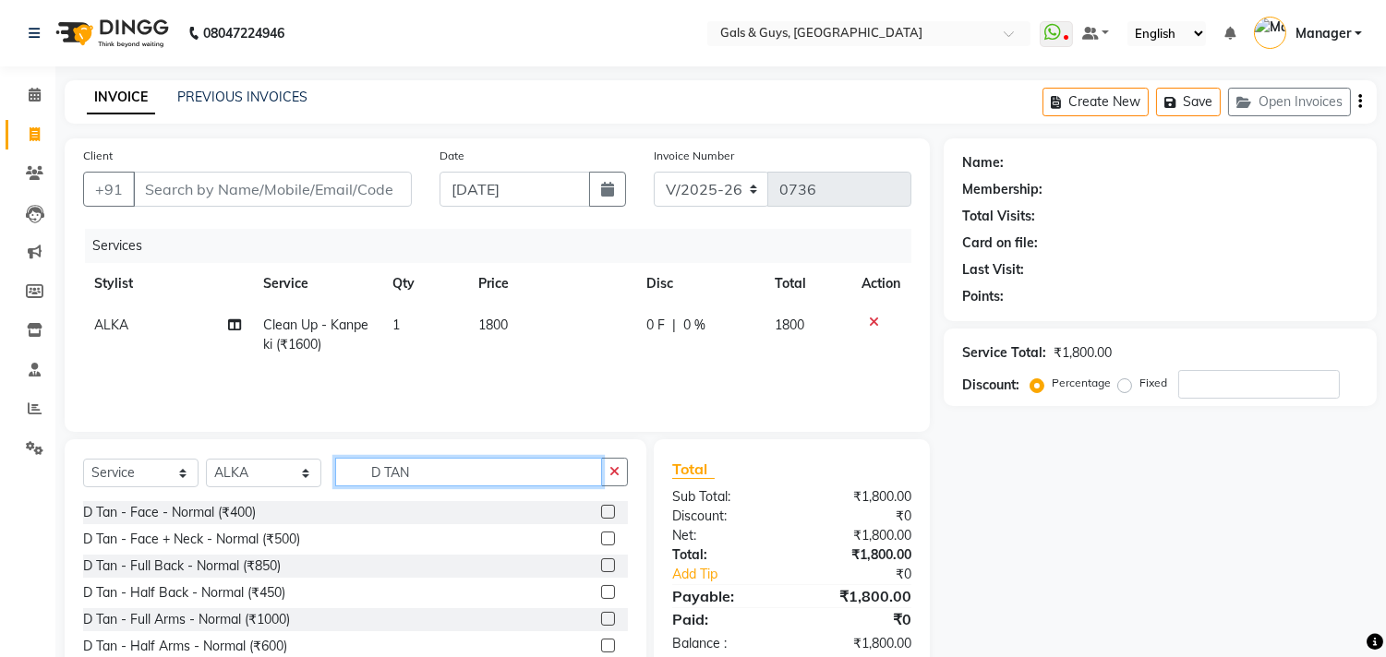
type input "D TAN"
click at [601, 536] on label at bounding box center [608, 539] width 14 height 14
click at [601, 536] on input "checkbox" at bounding box center [607, 540] width 12 height 12
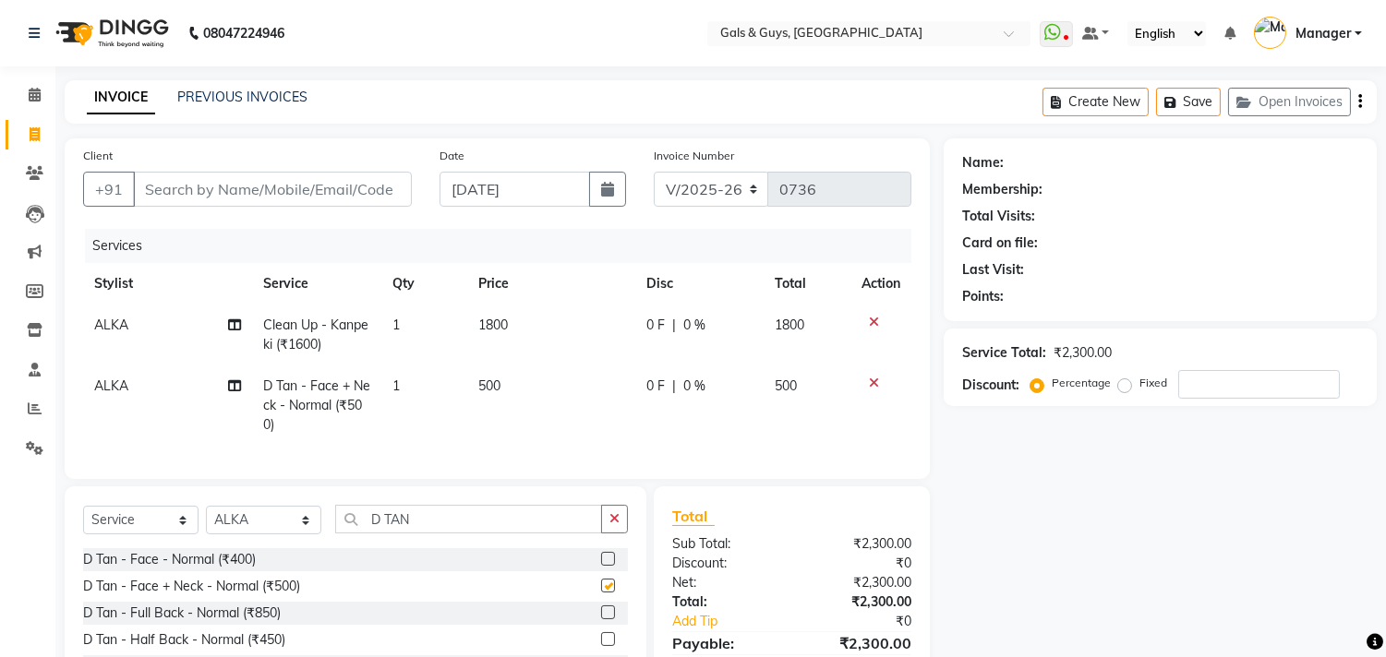
checkbox input "false"
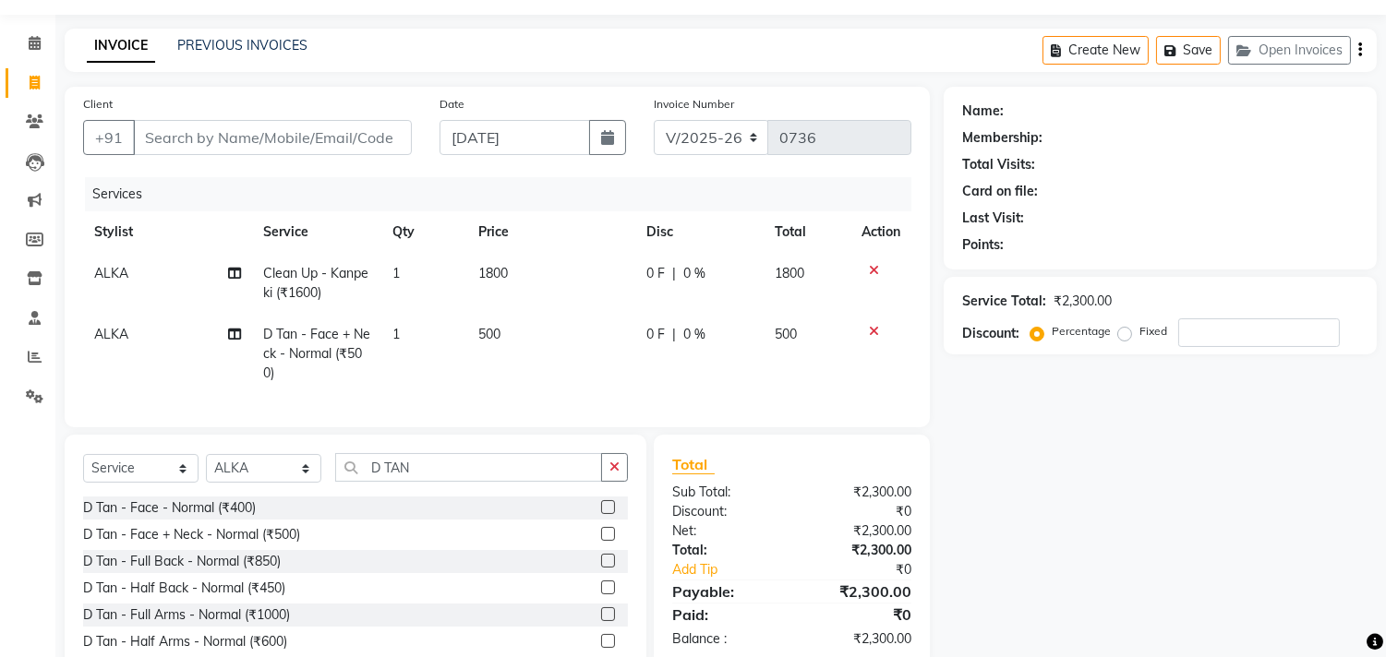
scroll to position [102, 0]
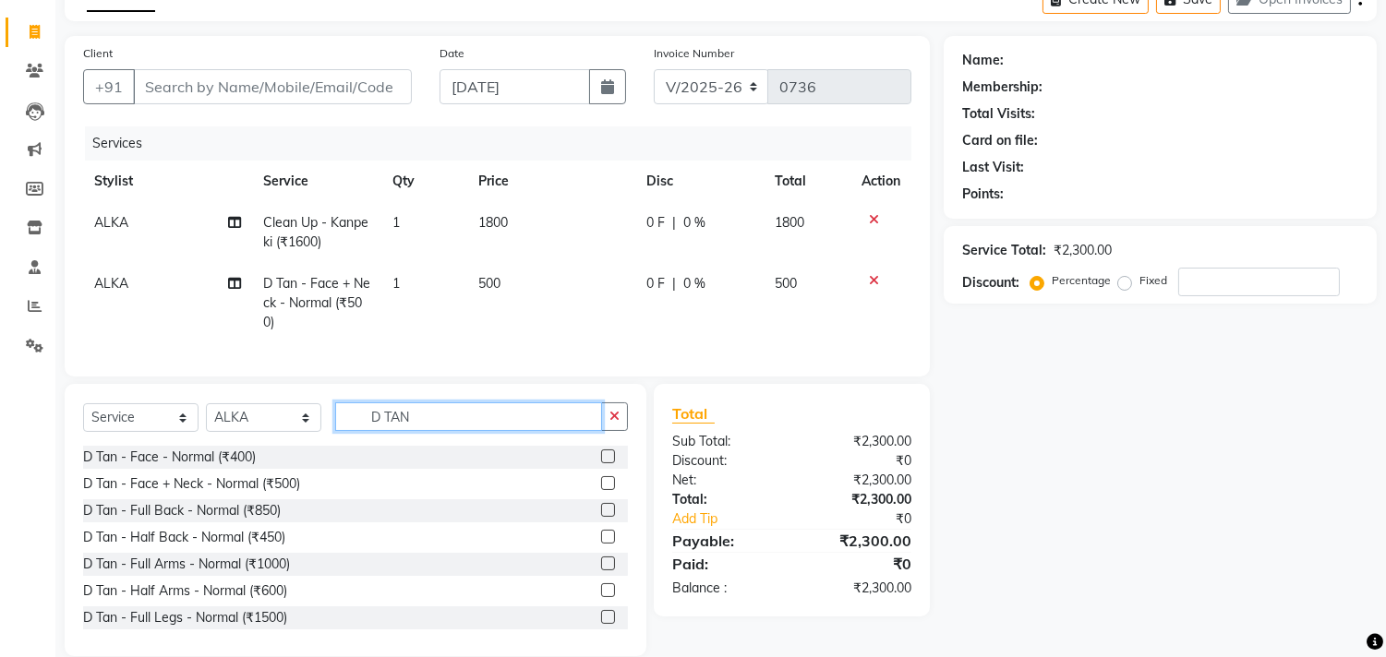
drag, startPoint x: 440, startPoint y: 434, endPoint x: 157, endPoint y: 423, distance: 283.7
click at [169, 423] on div "Select Service Product Membership Package Voucher Prepaid Gift Card Select Styl…" at bounding box center [355, 424] width 545 height 43
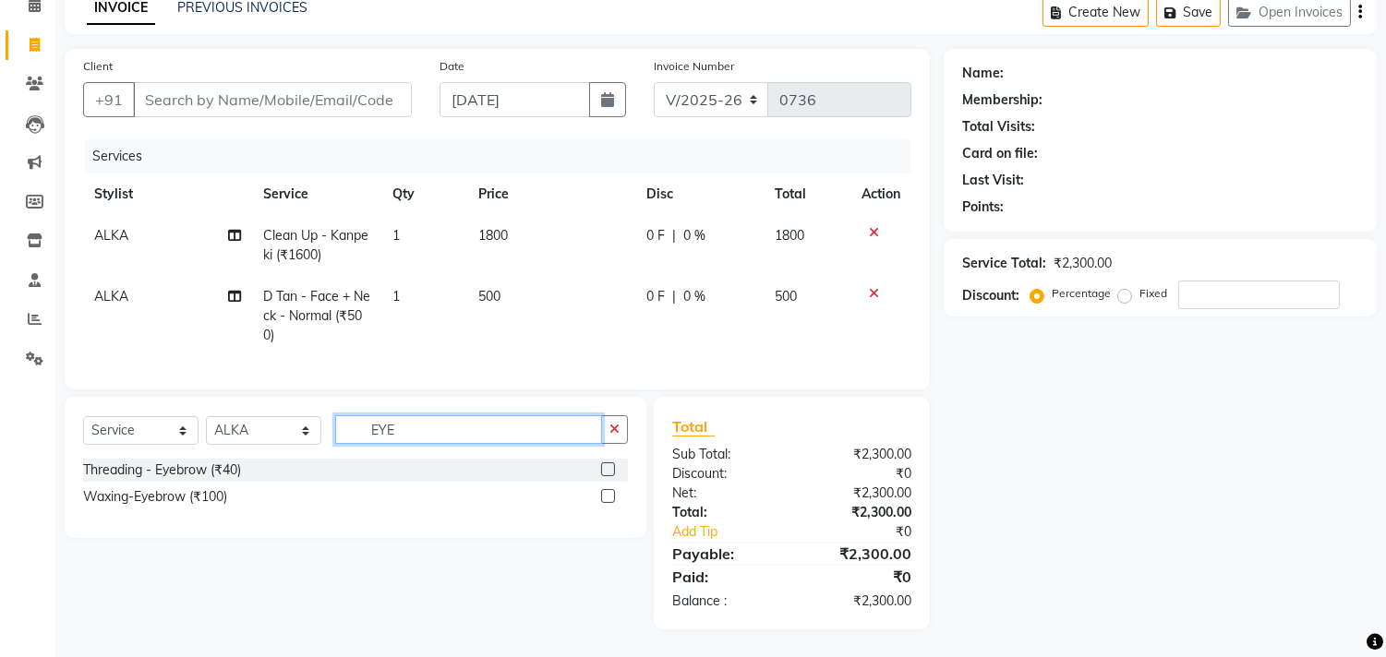
type input "EYE"
click at [608, 472] on label at bounding box center [608, 470] width 14 height 14
click at [608, 472] on input "checkbox" at bounding box center [607, 470] width 12 height 12
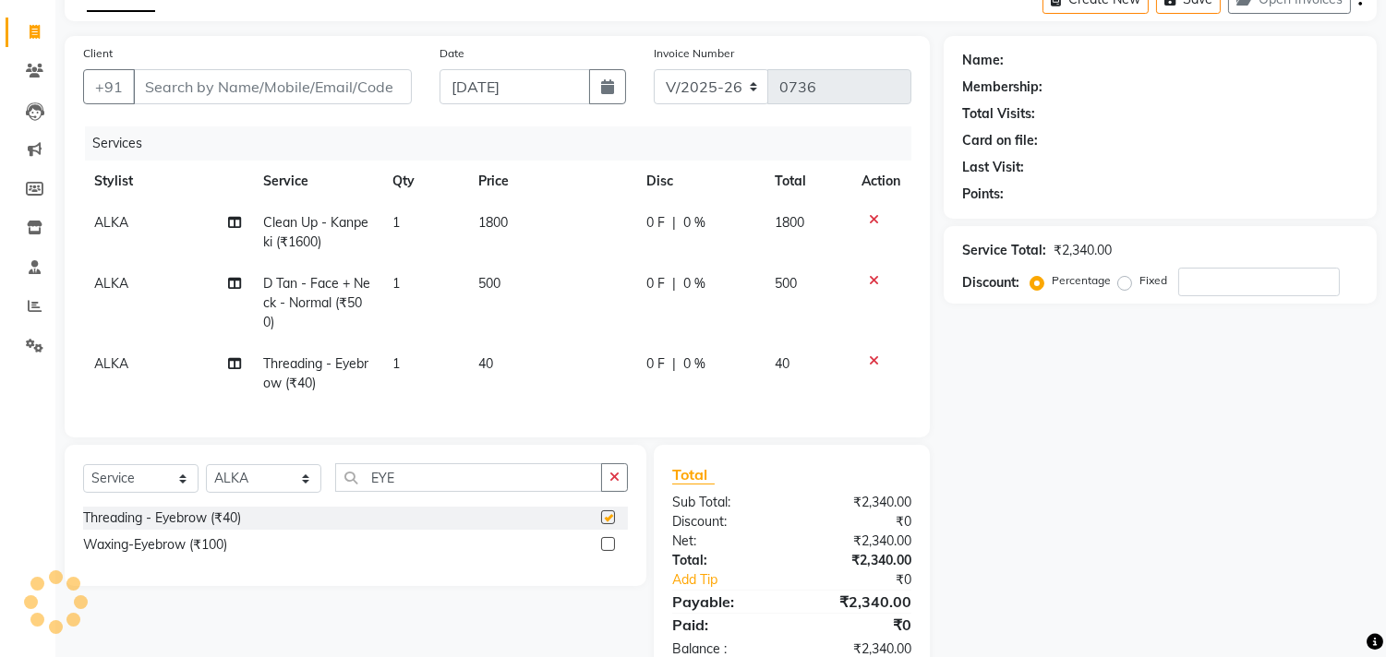
checkbox input "false"
drag, startPoint x: 415, startPoint y: 495, endPoint x: 302, endPoint y: 499, distance: 113.6
click at [319, 495] on div "Select Service Product Membership Package Voucher Prepaid Gift Card Select Styl…" at bounding box center [355, 485] width 545 height 43
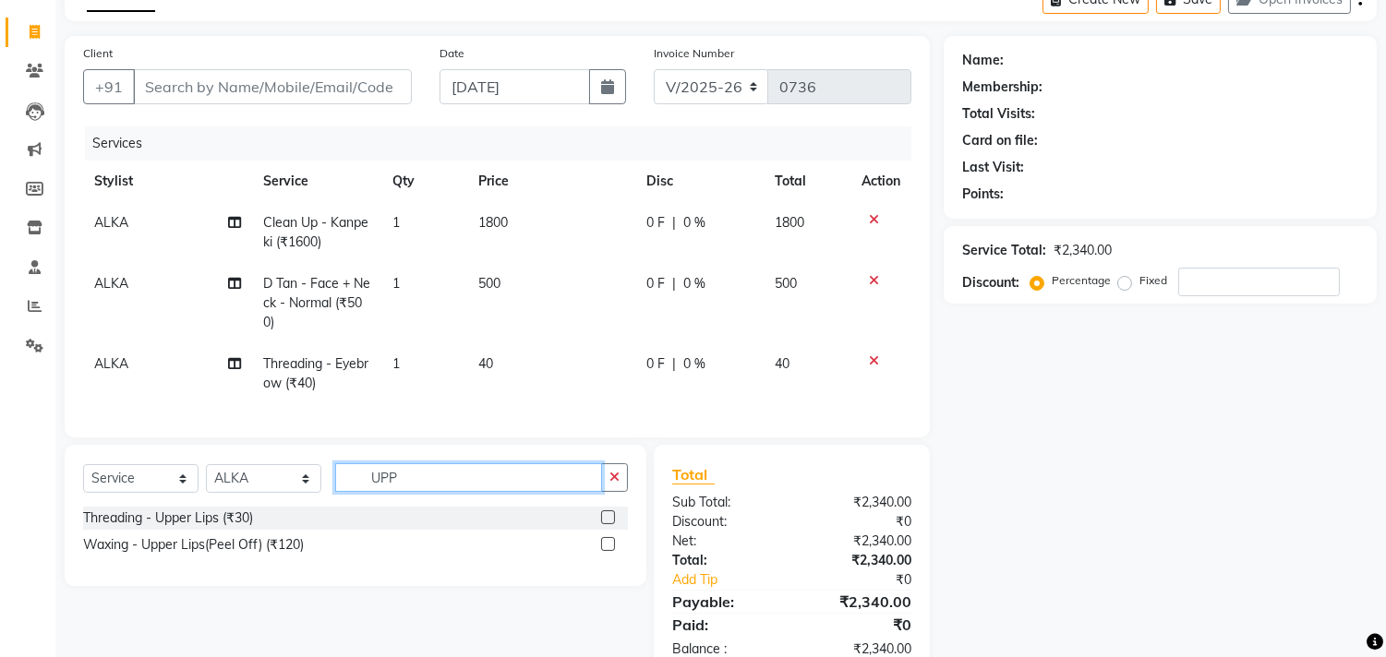
type input "UPP"
click at [609, 524] on label at bounding box center [608, 518] width 14 height 14
click at [609, 524] on input "checkbox" at bounding box center [607, 518] width 12 height 12
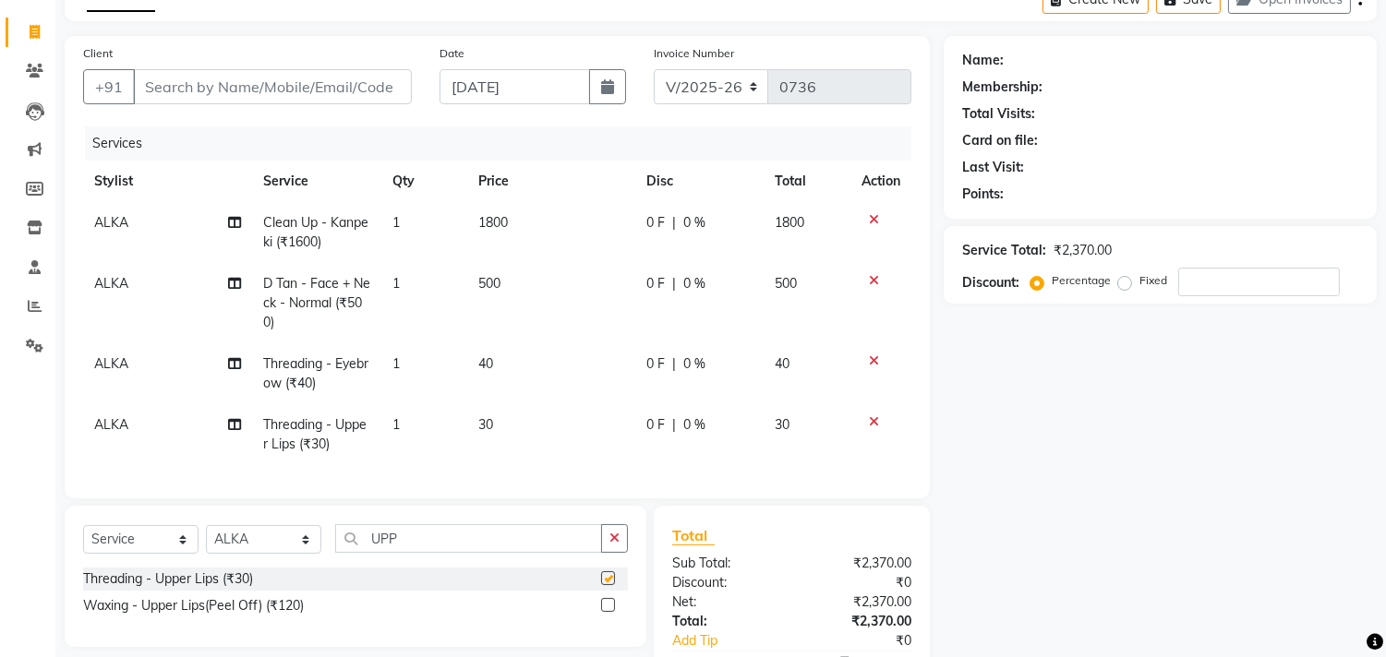
checkbox input "false"
drag, startPoint x: 466, startPoint y: 554, endPoint x: 257, endPoint y: 575, distance: 210.7
click at [257, 568] on div "Select Service Product Membership Package Voucher Prepaid Gift Card Select Styl…" at bounding box center [355, 545] width 545 height 43
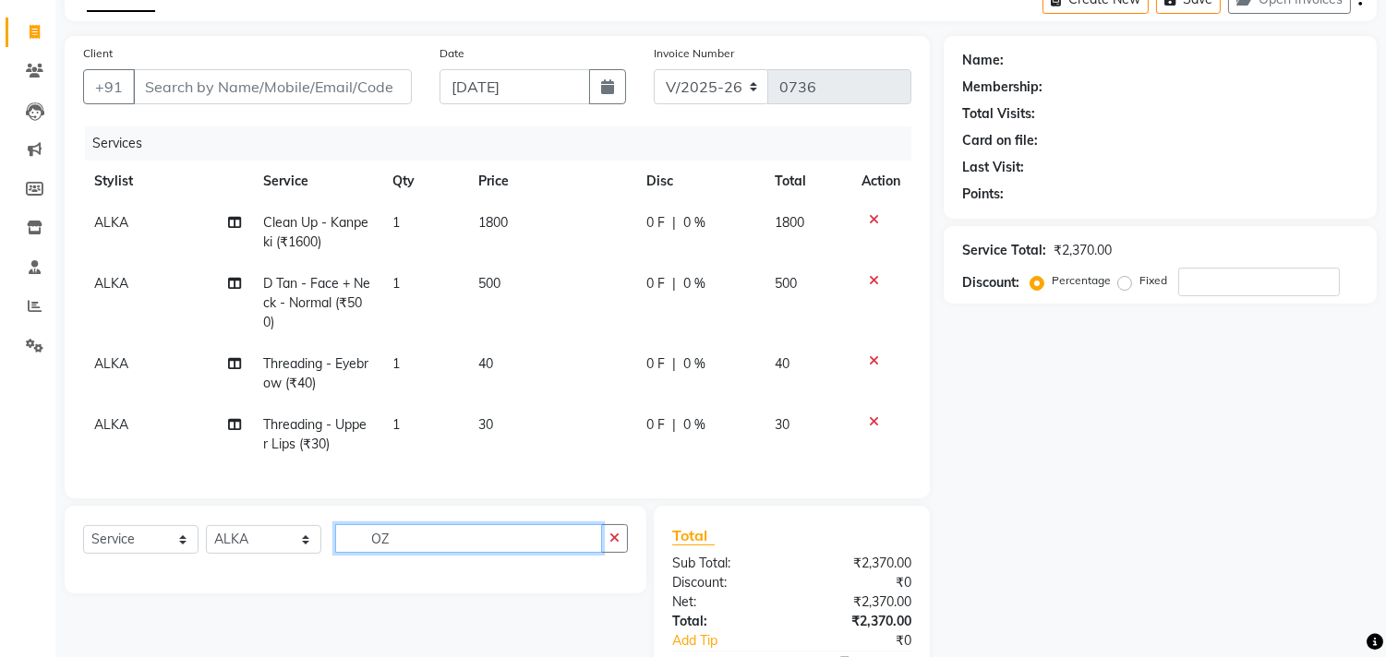
type input "O"
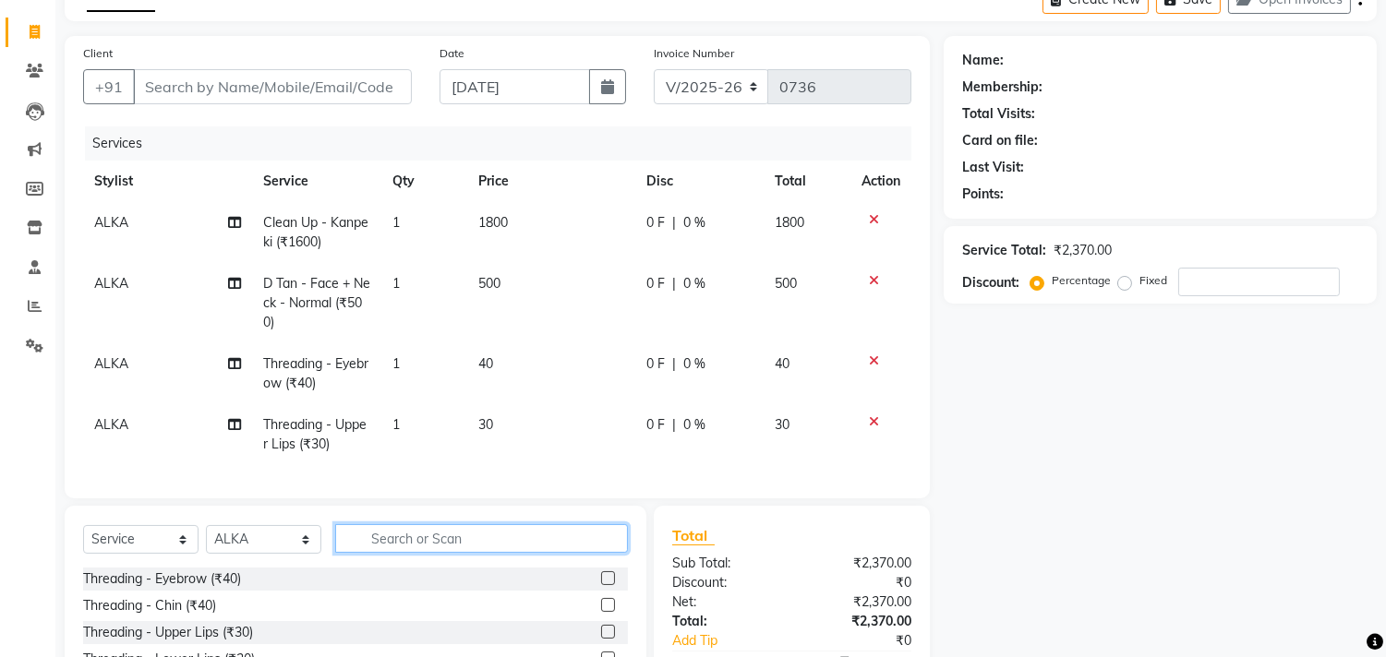
click at [379, 553] on input "text" at bounding box center [481, 538] width 293 height 29
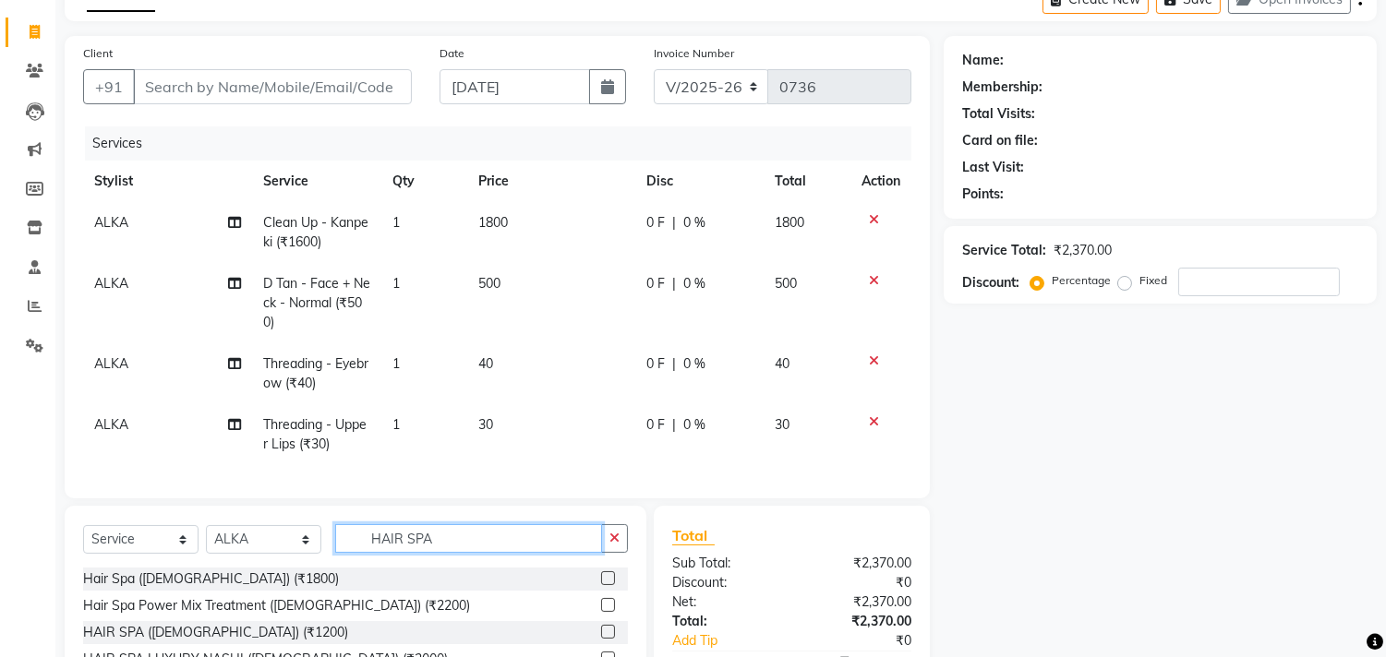
type input "HAIR SPA"
click at [607, 612] on label at bounding box center [608, 605] width 14 height 14
click at [607, 612] on input "checkbox" at bounding box center [607, 606] width 12 height 12
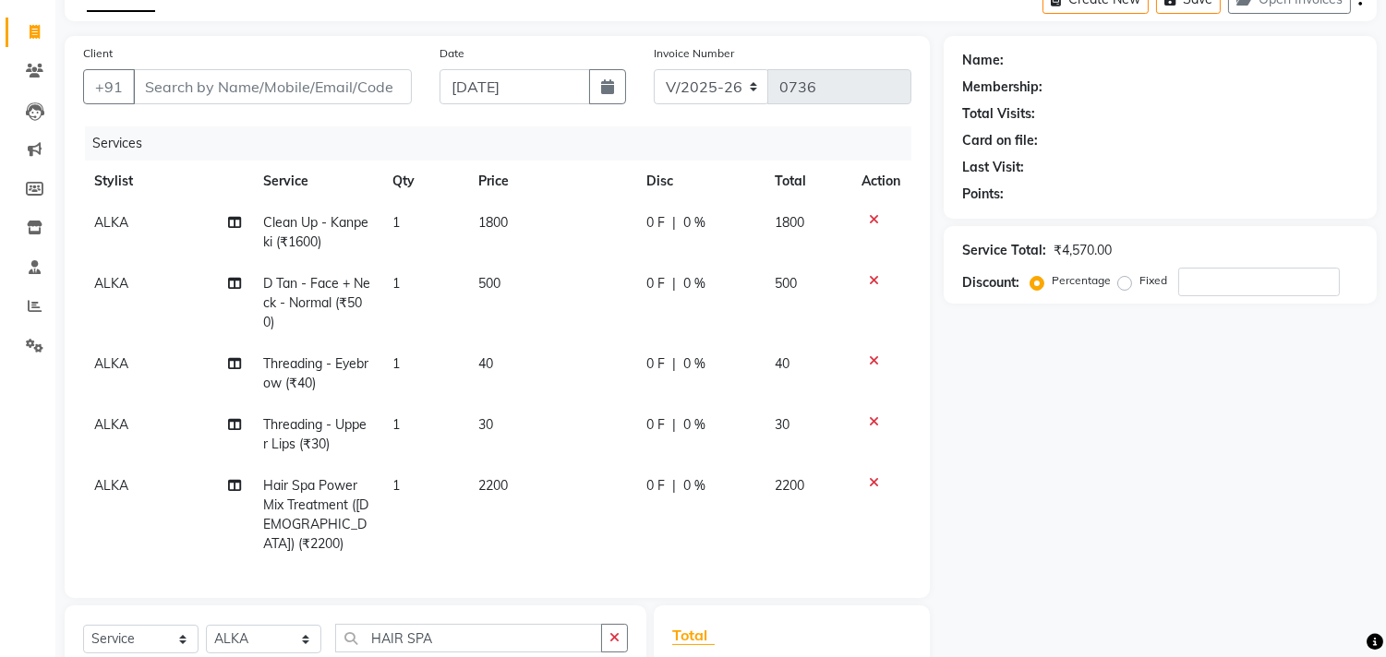
checkbox input "false"
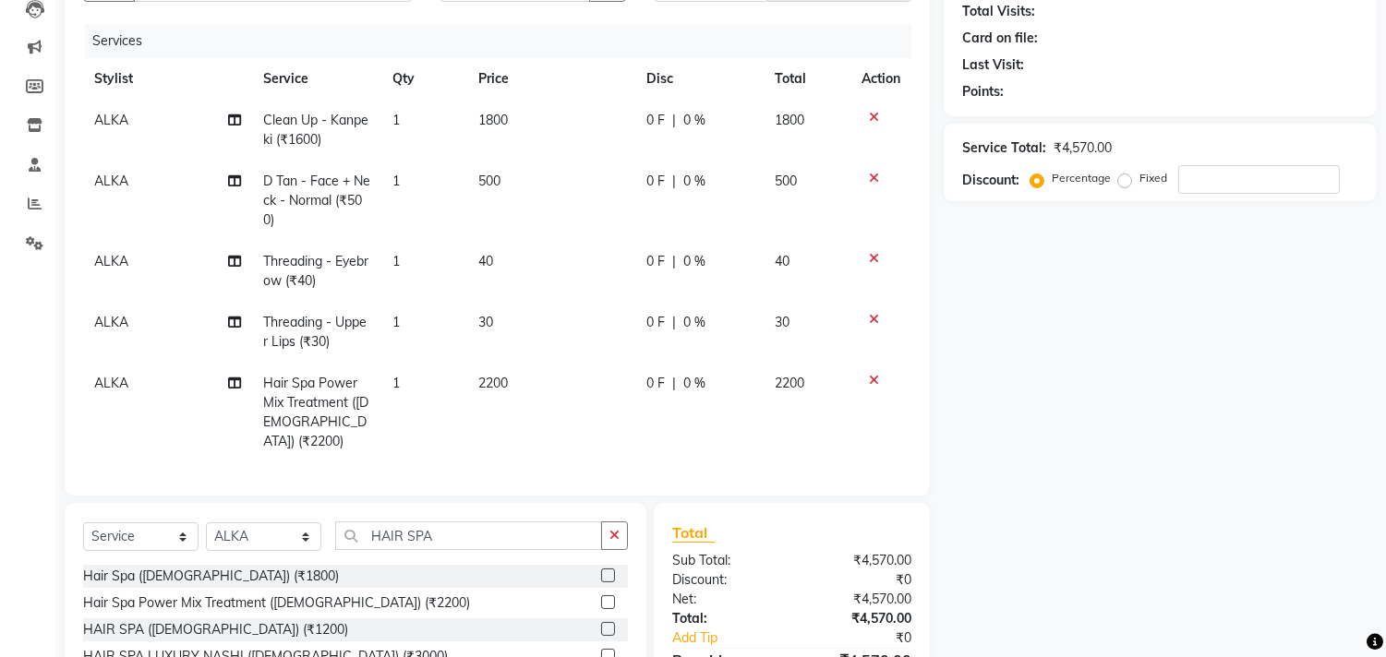
click at [174, 384] on td "ALKA" at bounding box center [167, 413] width 169 height 100
select select "71124"
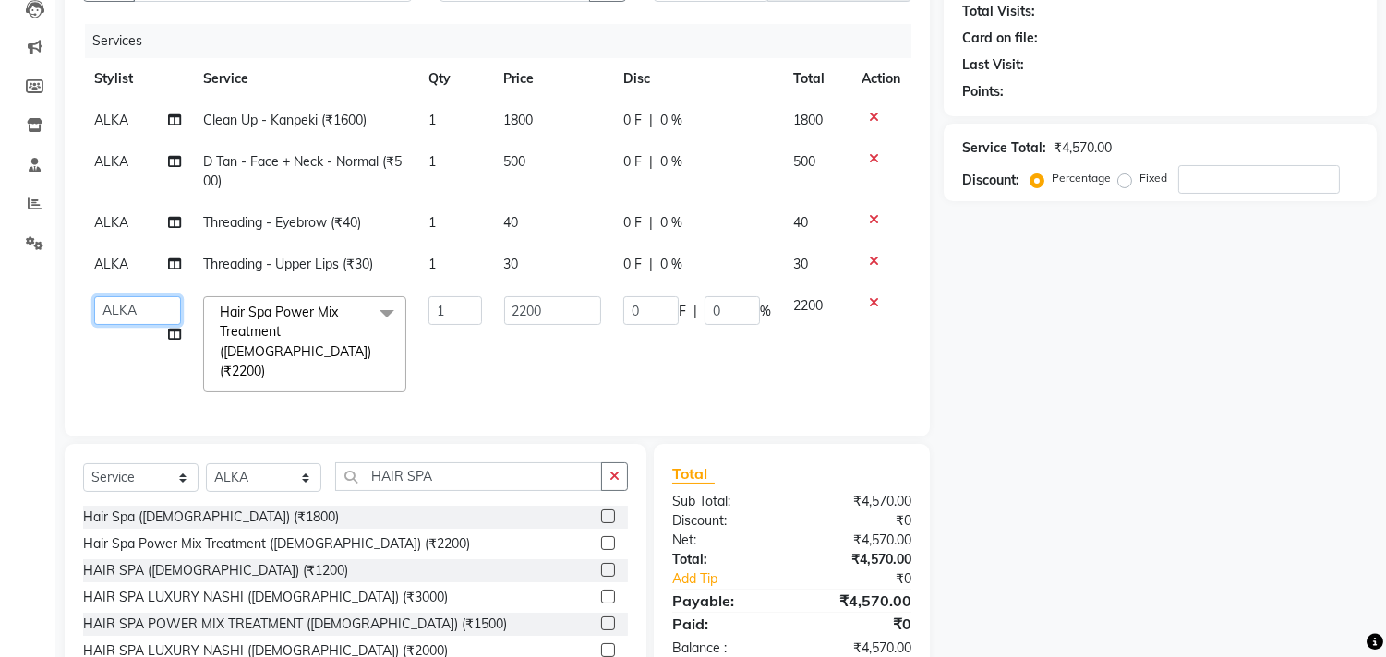
click at [164, 310] on select "Abhinav ADVANCE ALKA Ankita B-WAX KUNAL Manager MEMBERSHIP PALLAVI PRATHAM PROD…" at bounding box center [137, 310] width 87 height 29
select select "78204"
click at [288, 473] on select "Select Stylist Abhinav ADVANCE ALKA Ankita B-WAX KUNAL Manager MEMBERSHIP PALLA…" at bounding box center [263, 478] width 115 height 29
select select "78204"
click at [206, 464] on select "Select Stylist [PERSON_NAME] ADVANCE ALKA [PERSON_NAME] B-WAX KUNAL Manager MEM…" at bounding box center [263, 478] width 115 height 29
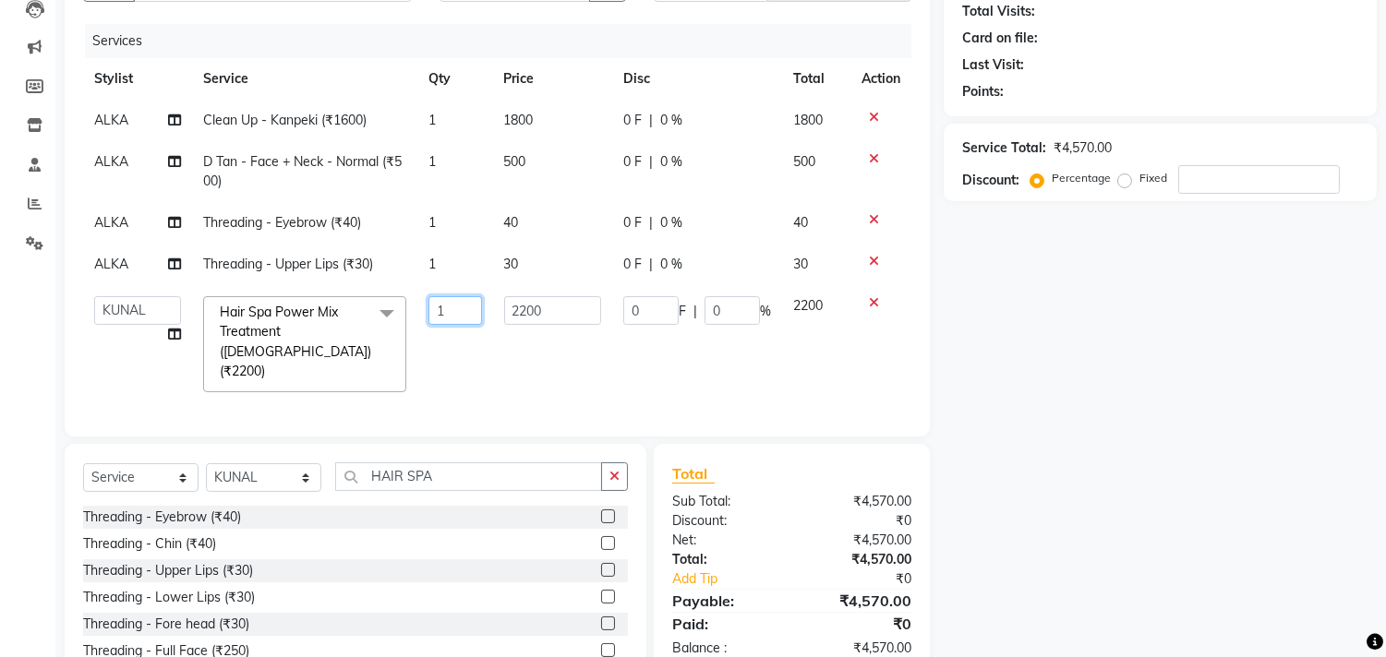
click at [469, 317] on input "1" at bounding box center [454, 310] width 53 height 29
type input "1"
click at [1091, 367] on div "Name: Membership: Total Visits: Card on file: Last Visit: Points: Service Total…" at bounding box center [1167, 325] width 447 height 783
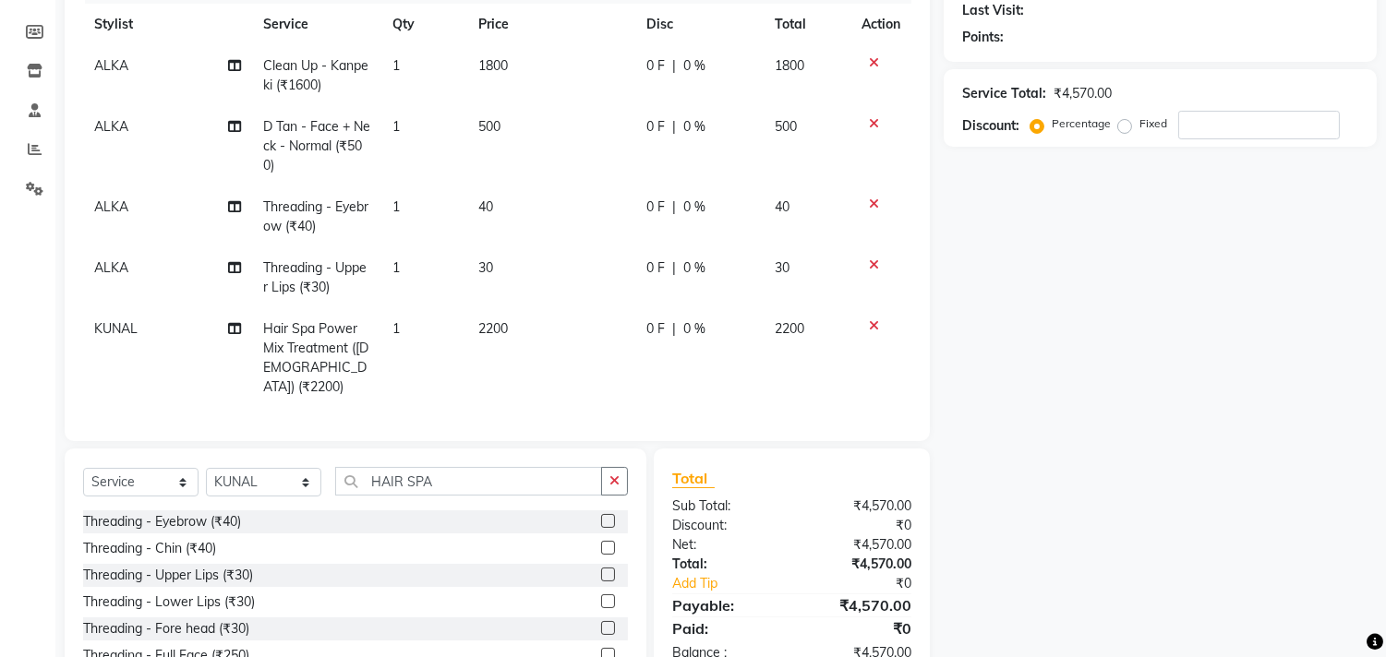
scroll to position [307, 0]
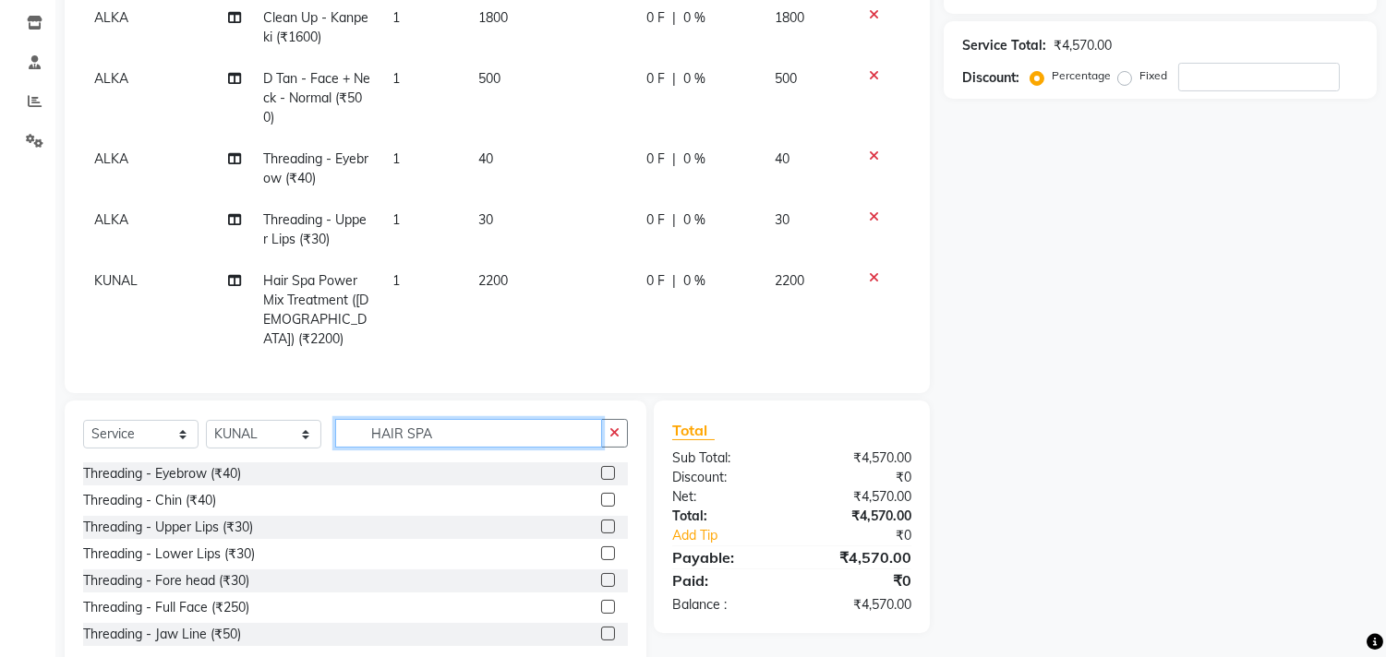
drag, startPoint x: 468, startPoint y: 432, endPoint x: 219, endPoint y: 432, distance: 249.3
click at [249, 432] on div "Select Service Product Membership Package Voucher Prepaid Gift Card Select Styl…" at bounding box center [355, 440] width 545 height 43
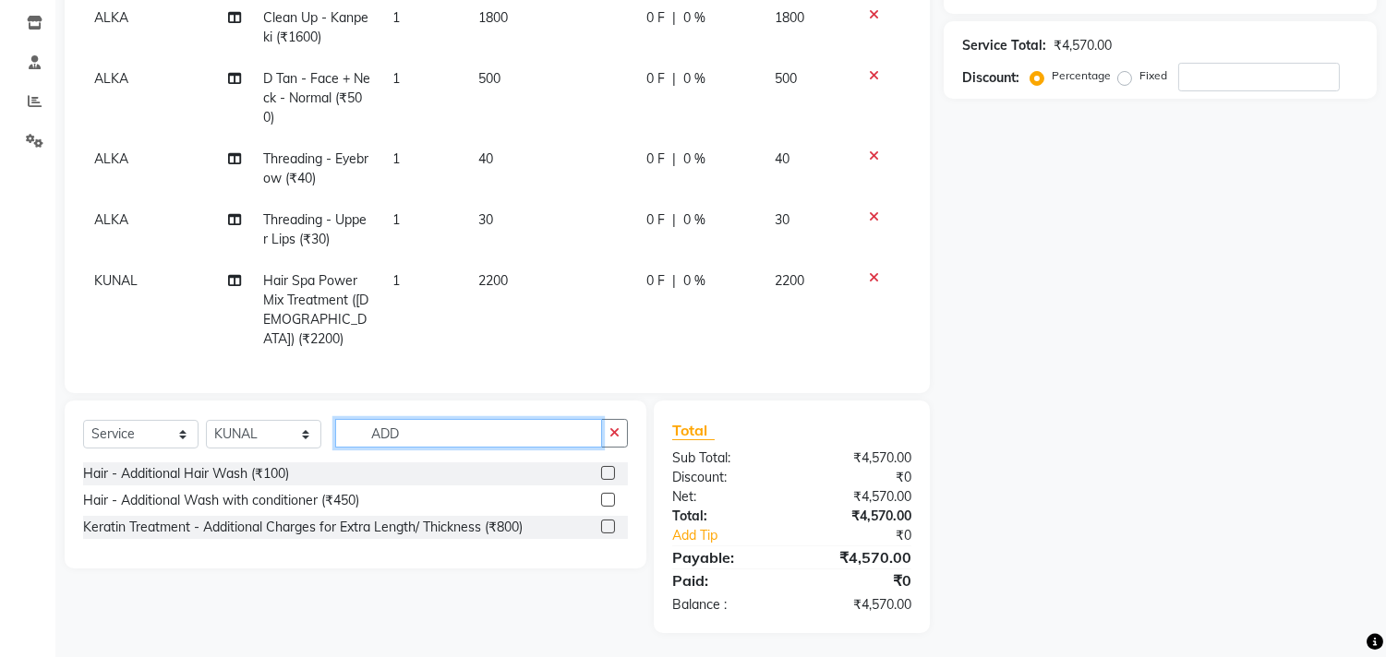
scroll to position [307, 0]
type input "ADD"
drag, startPoint x: 453, startPoint y: 414, endPoint x: 334, endPoint y: 436, distance: 121.2
click at [343, 435] on div "Select Service Product Membership Package Voucher Prepaid Gift Card Select Styl…" at bounding box center [356, 486] width 582 height 168
click at [423, 431] on input "ADD" at bounding box center [468, 434] width 267 height 29
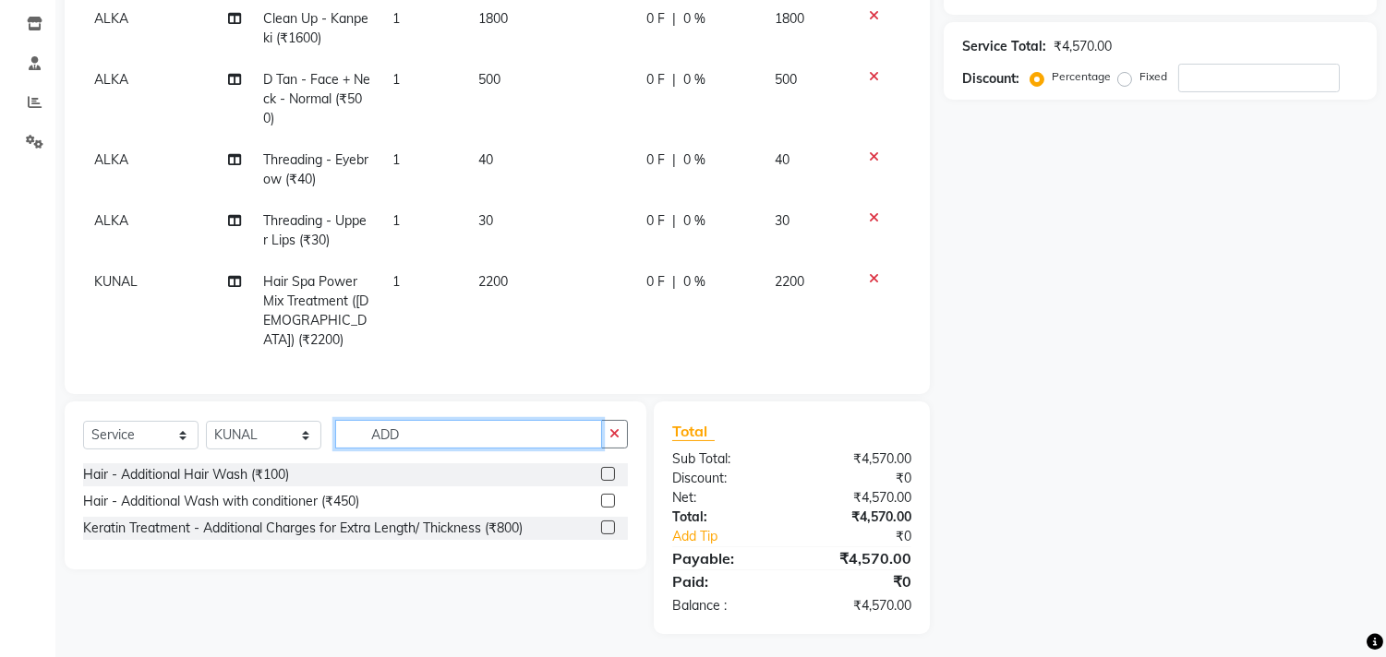
drag, startPoint x: 427, startPoint y: 430, endPoint x: 345, endPoint y: 440, distance: 81.9
click at [347, 440] on input "ADD" at bounding box center [468, 434] width 267 height 29
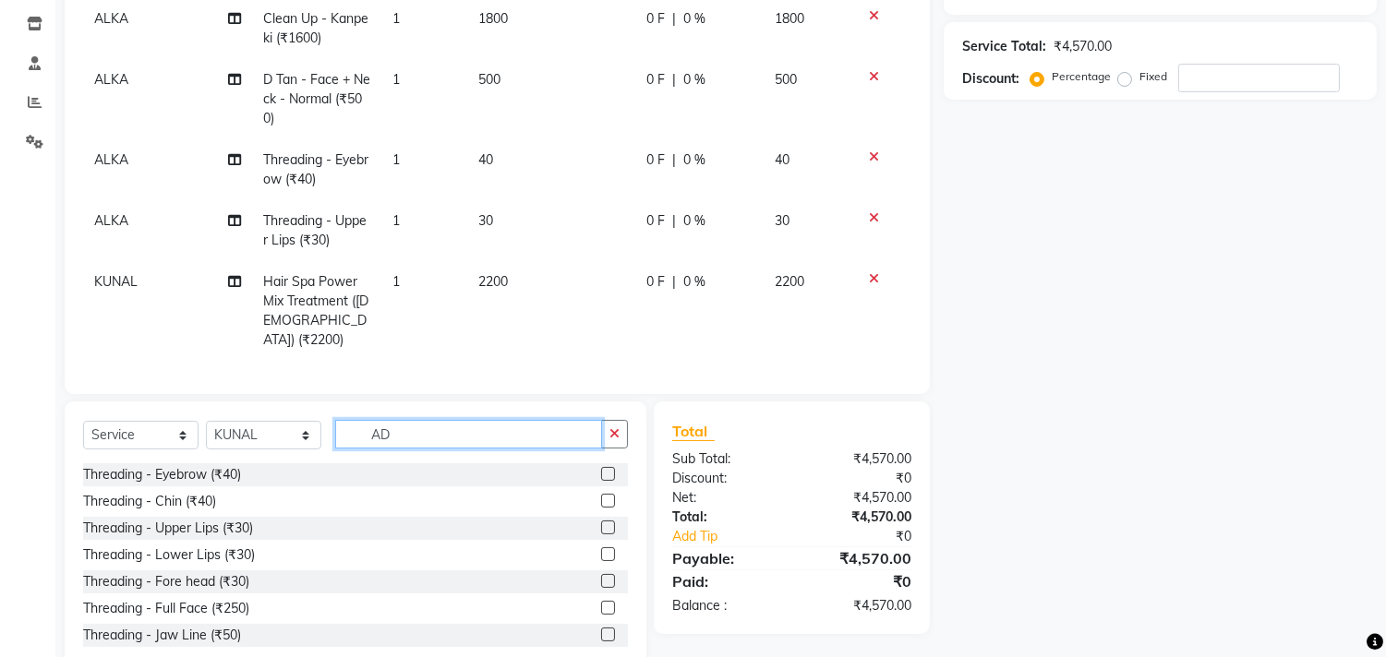
type input "A"
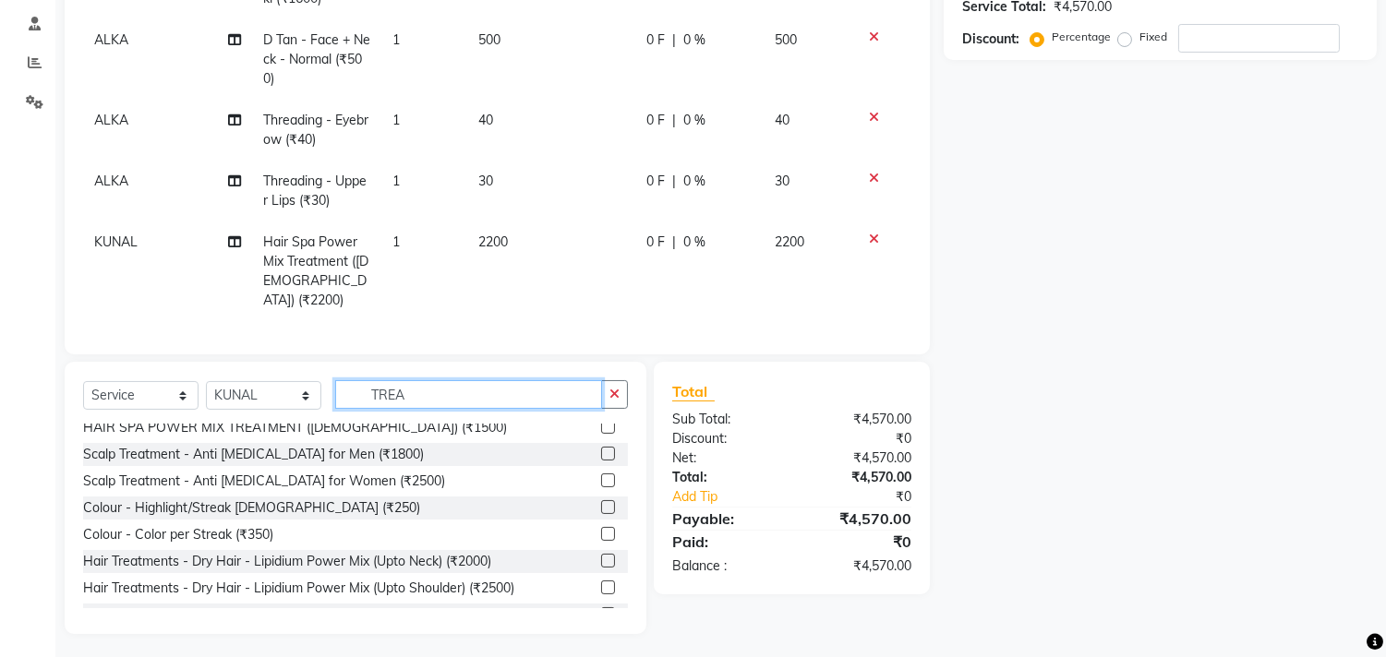
scroll to position [0, 0]
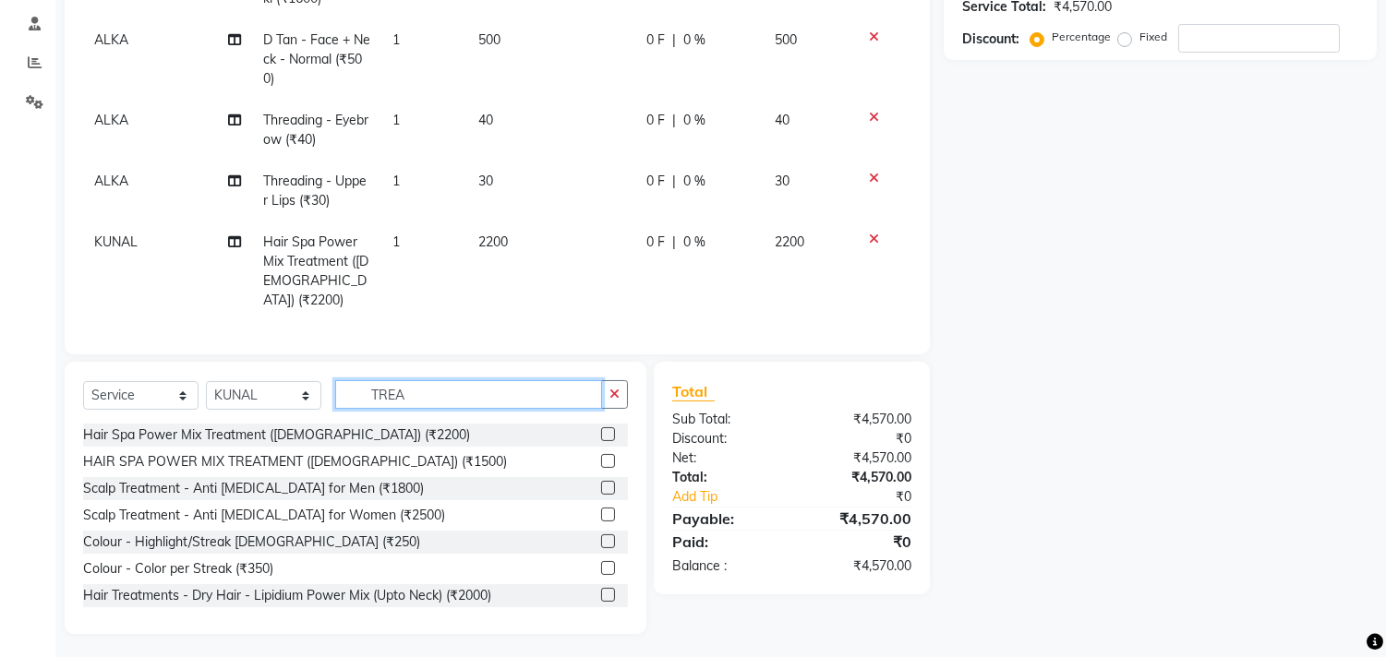
type input "TREA"
click at [601, 481] on label at bounding box center [608, 488] width 14 height 14
click at [601, 483] on input "checkbox" at bounding box center [607, 489] width 12 height 12
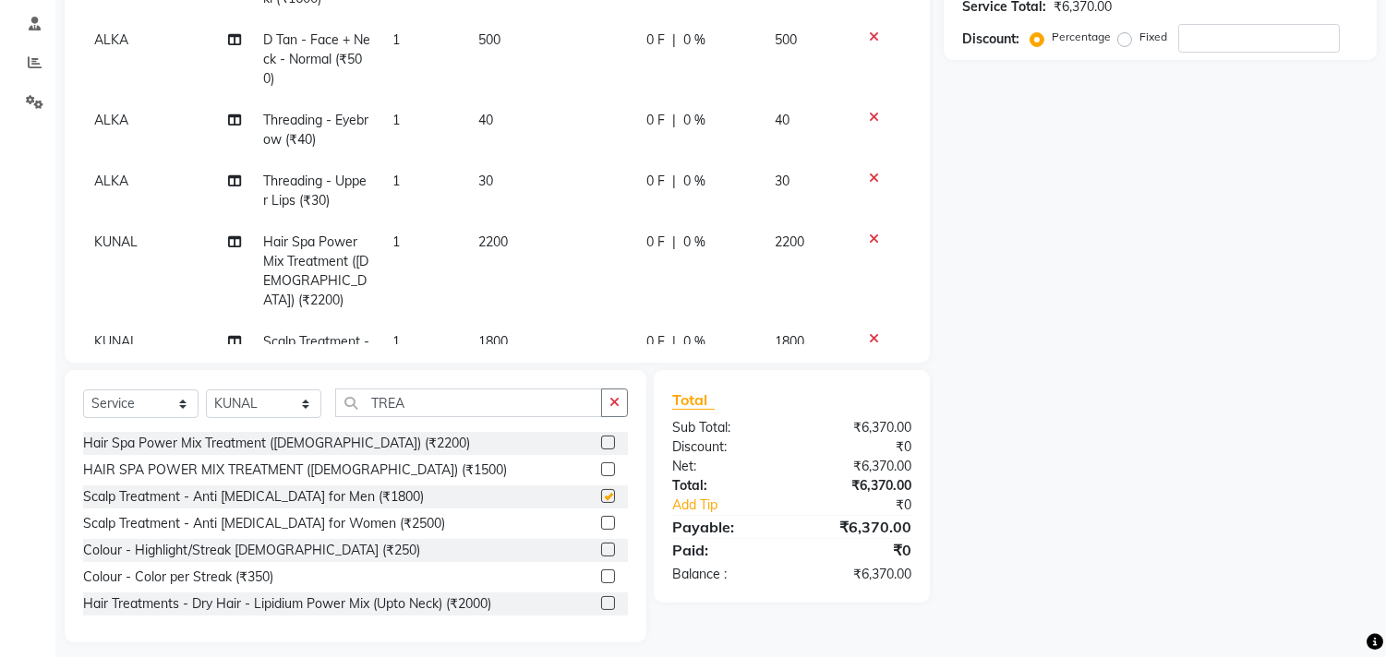
checkbox input "false"
click at [439, 321] on td "1" at bounding box center [424, 371] width 86 height 100
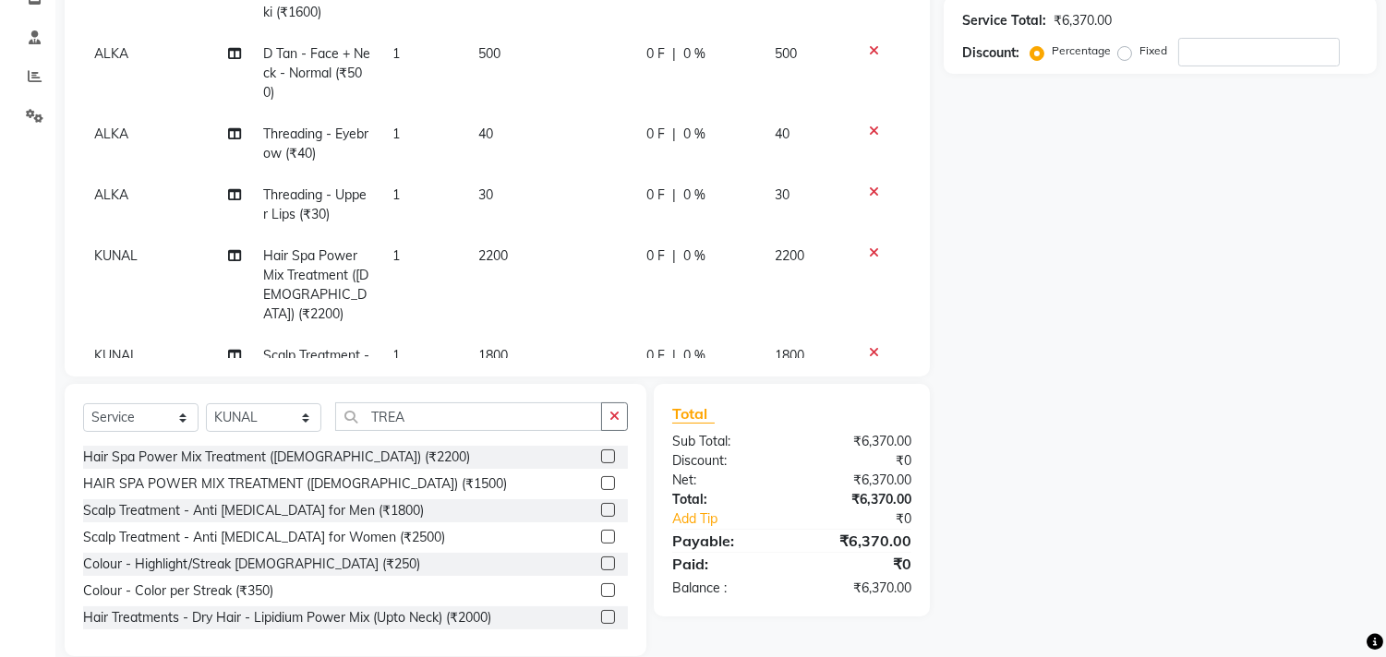
select select "78204"
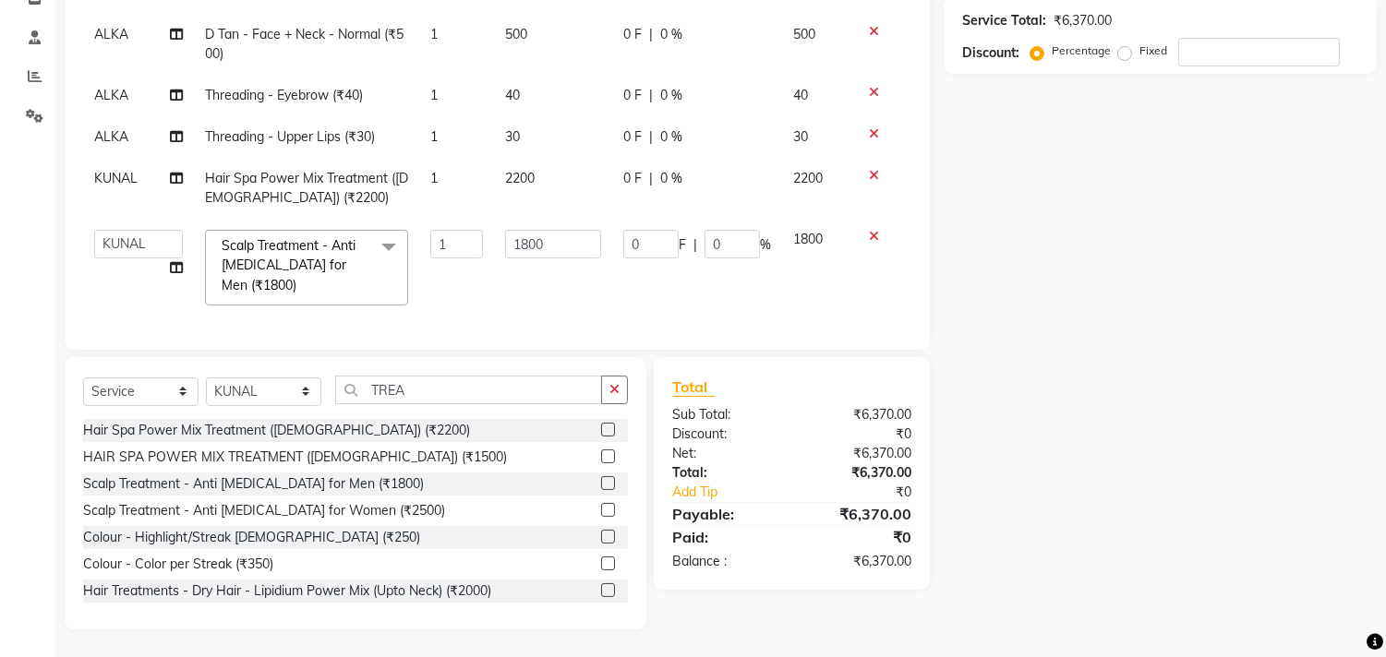
scroll to position [346, 0]
click at [521, 231] on input "1800" at bounding box center [553, 244] width 96 height 29
click at [869, 224] on tbody "ALKA Clean Up - Kanpeki (₹1600) 1 1800 0 F | 0 % 1800 ALKA D Tan - Face + Neck …" at bounding box center [497, 144] width 828 height 344
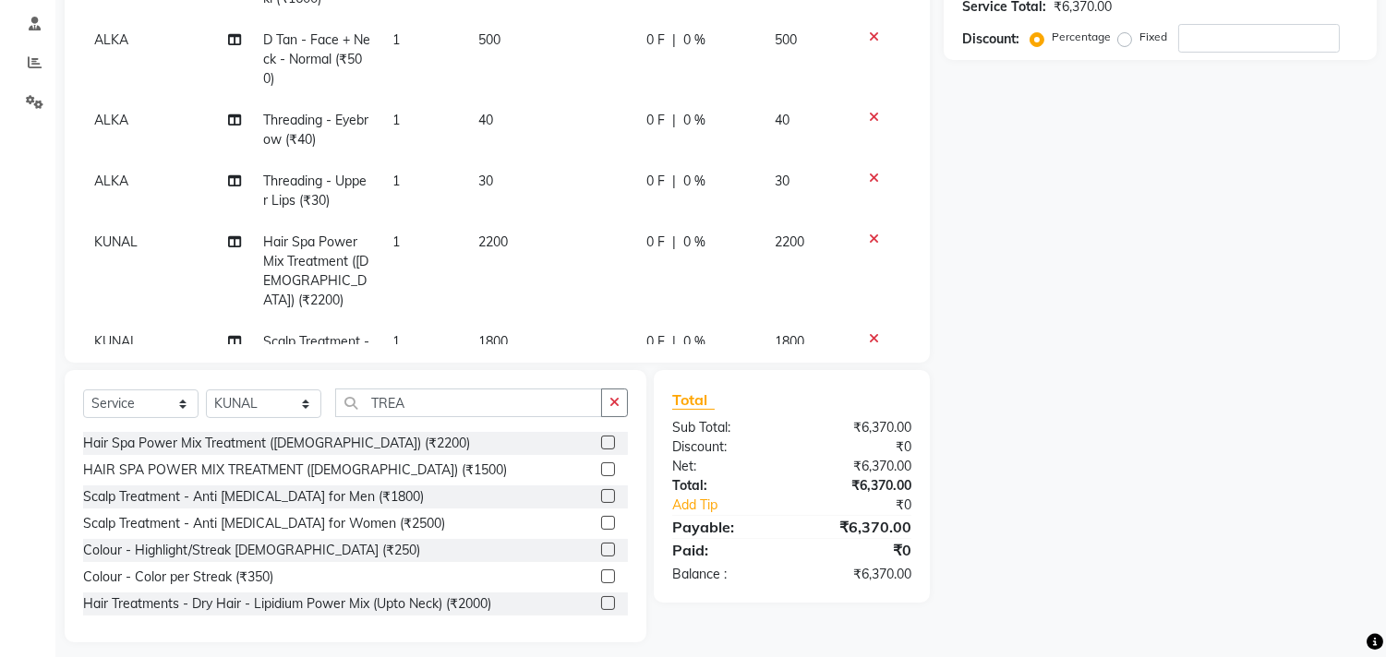
click at [869, 332] on icon at bounding box center [874, 338] width 10 height 13
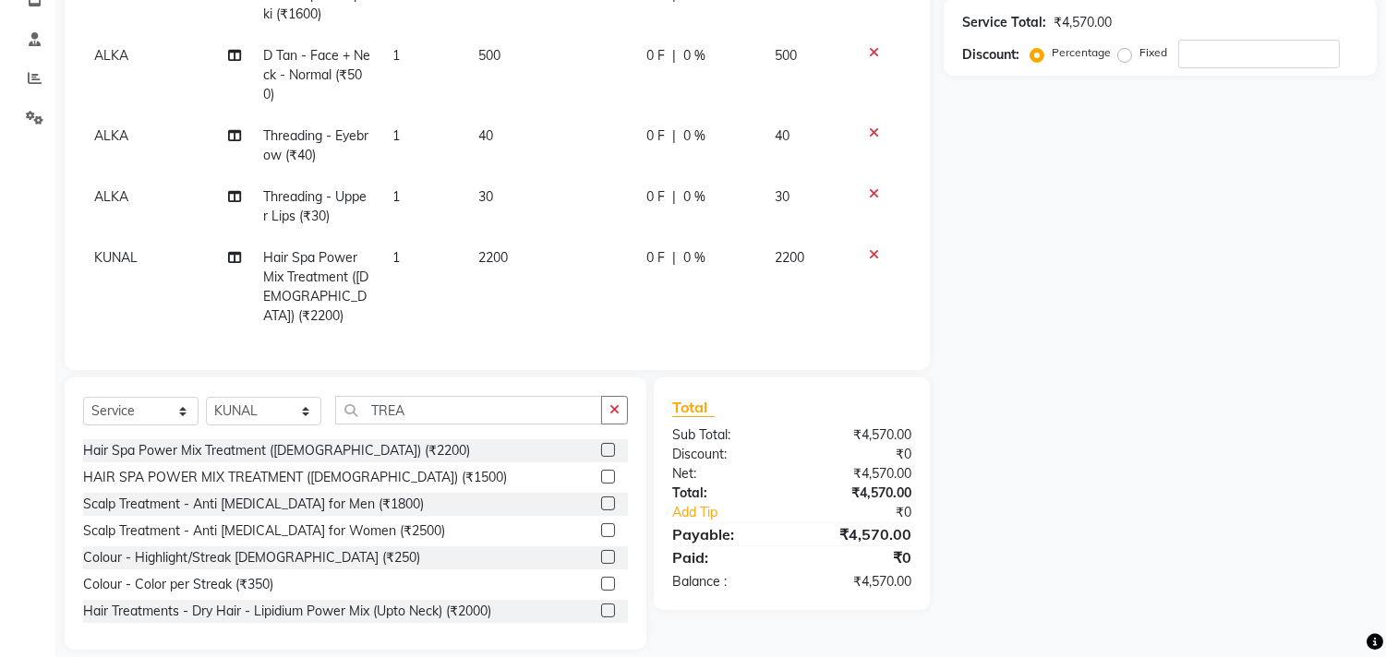
click at [601, 524] on label at bounding box center [608, 531] width 14 height 14
click at [601, 525] on input "checkbox" at bounding box center [607, 531] width 12 height 12
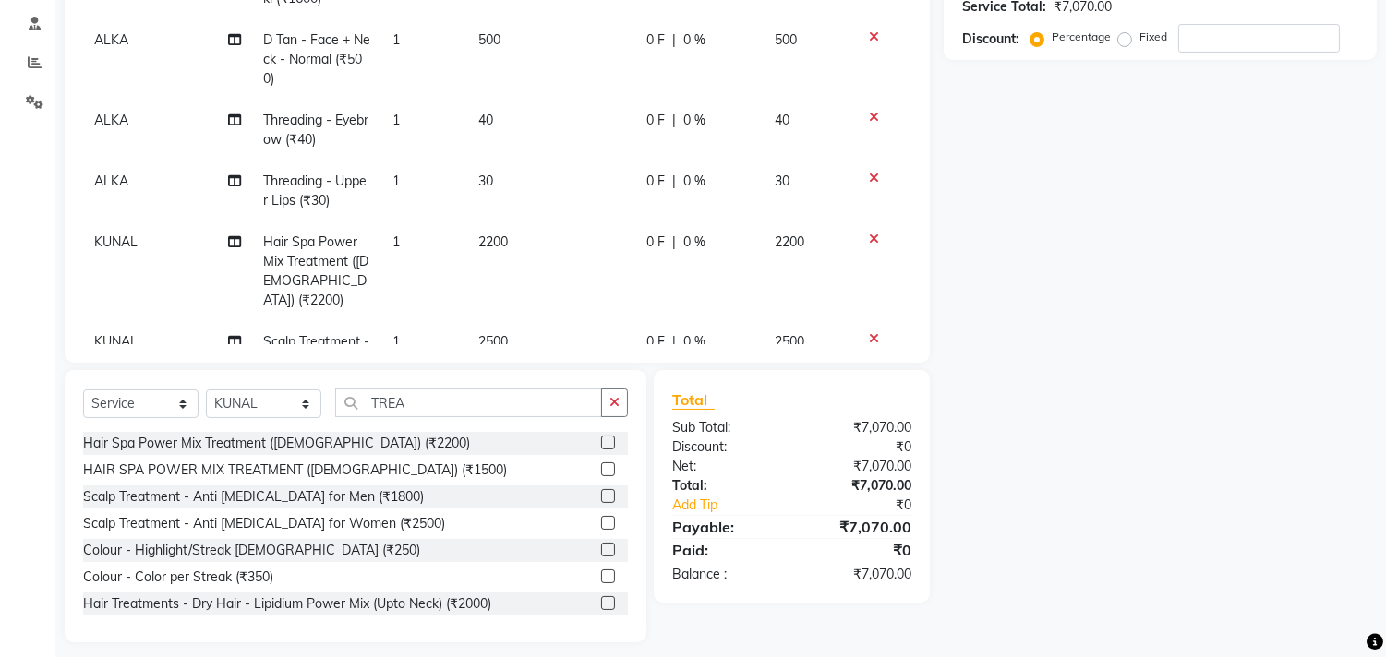
checkbox input "false"
click at [420, 321] on td "1" at bounding box center [424, 371] width 86 height 100
select select "78204"
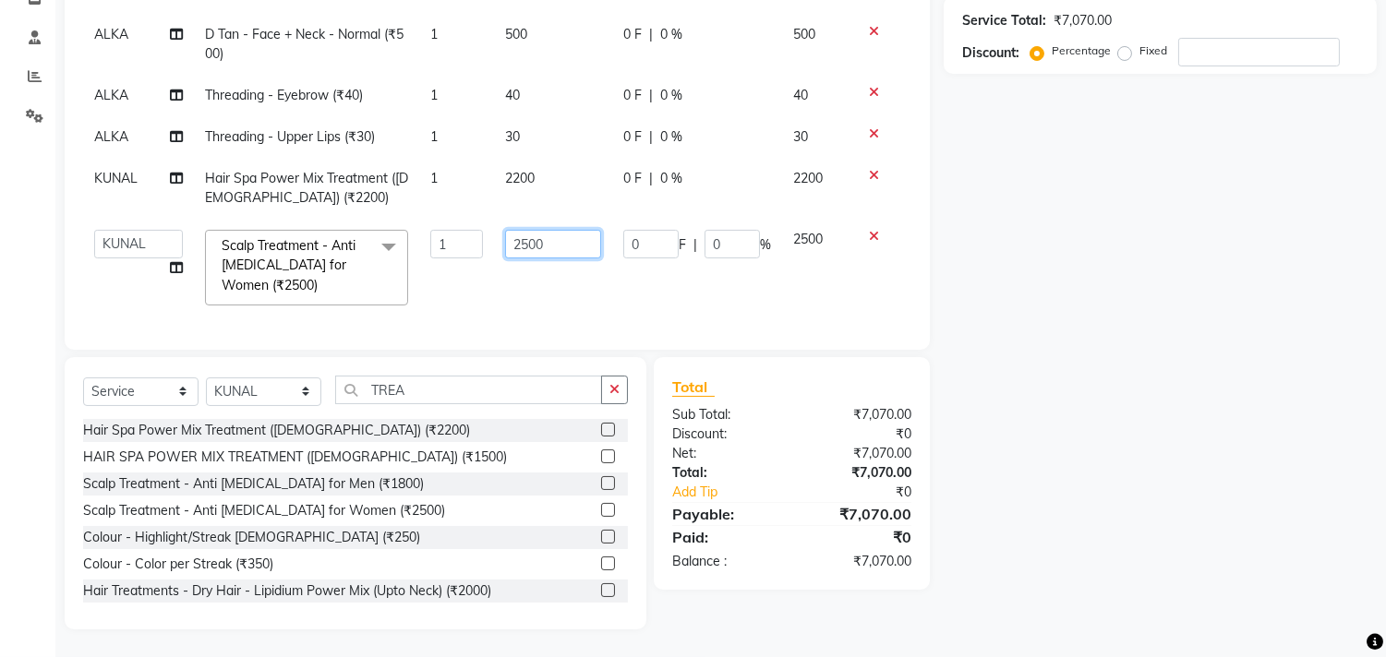
click at [524, 232] on input "2500" at bounding box center [553, 244] width 96 height 29
click at [526, 231] on input "2500" at bounding box center [553, 244] width 96 height 29
type input "800"
click at [1030, 319] on div "Name: Membership: Total Visits: Card on file: Last Visit: Points: Service Total…" at bounding box center [1167, 218] width 447 height 824
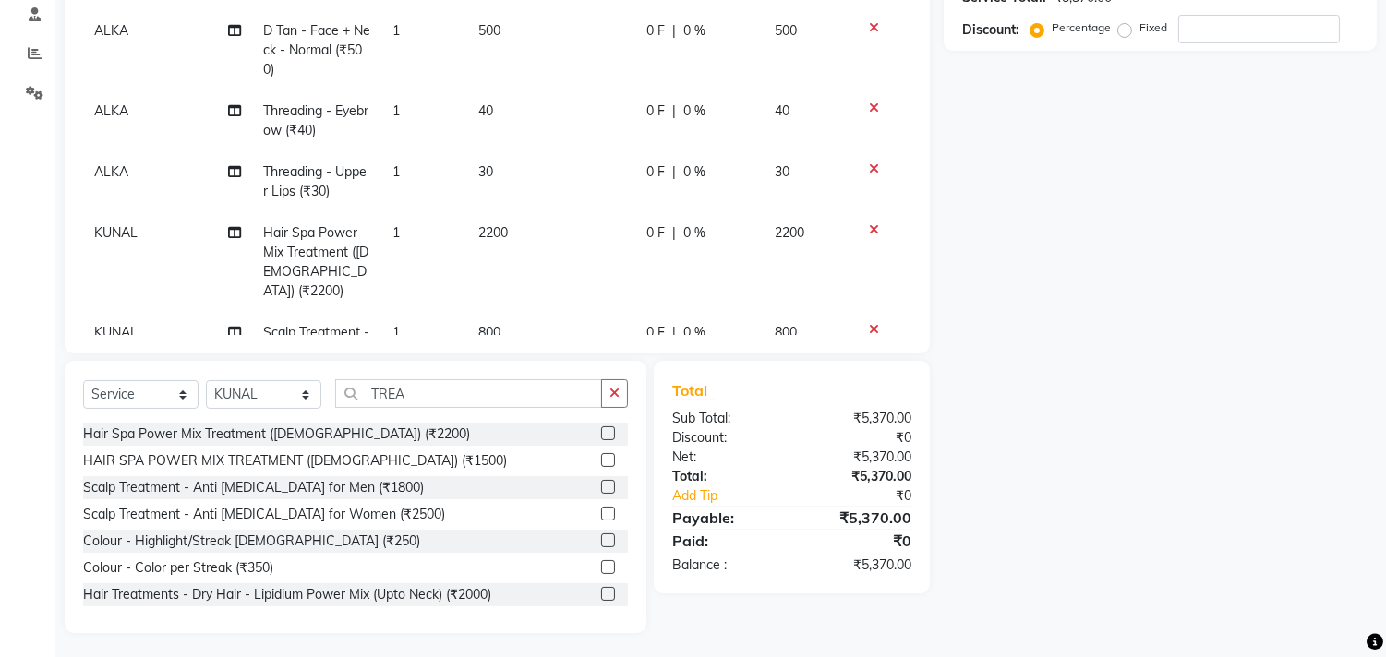
scroll to position [358, 0]
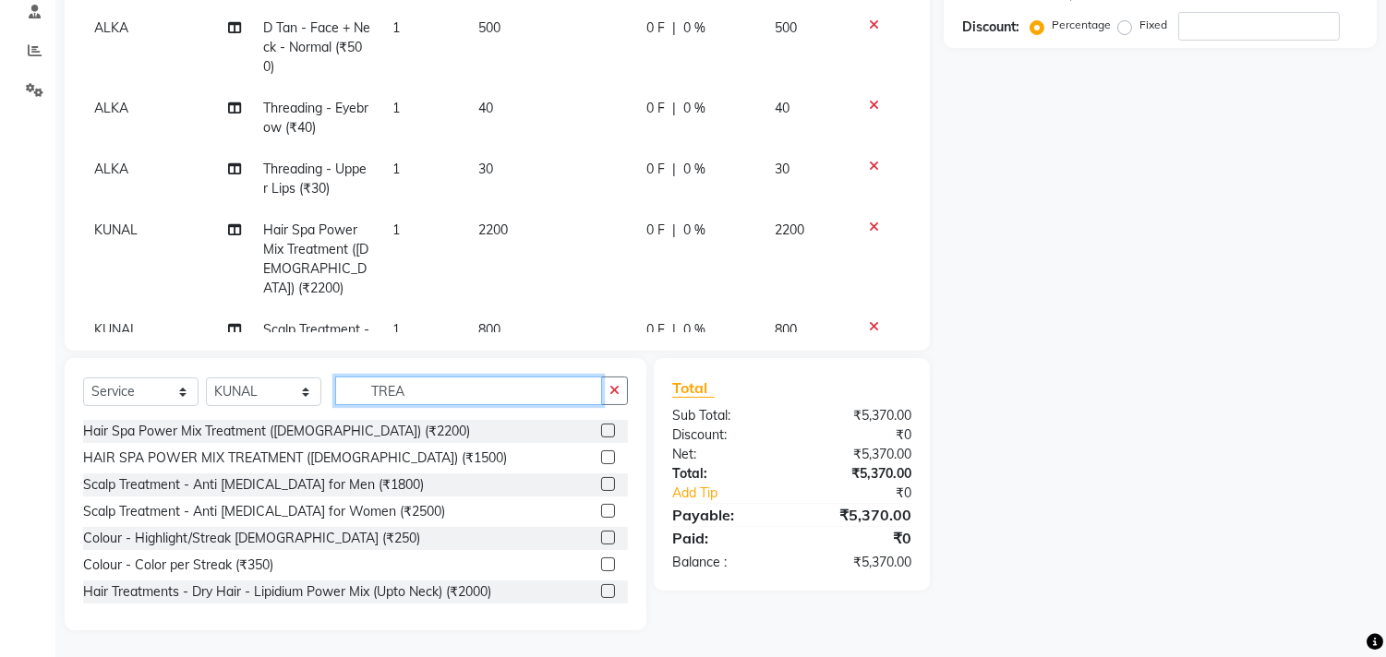
drag, startPoint x: 445, startPoint y: 391, endPoint x: 291, endPoint y: 419, distance: 156.8
click at [315, 412] on div "Select Service Product Membership Package Voucher Prepaid Gift Card Select Styl…" at bounding box center [355, 398] width 545 height 43
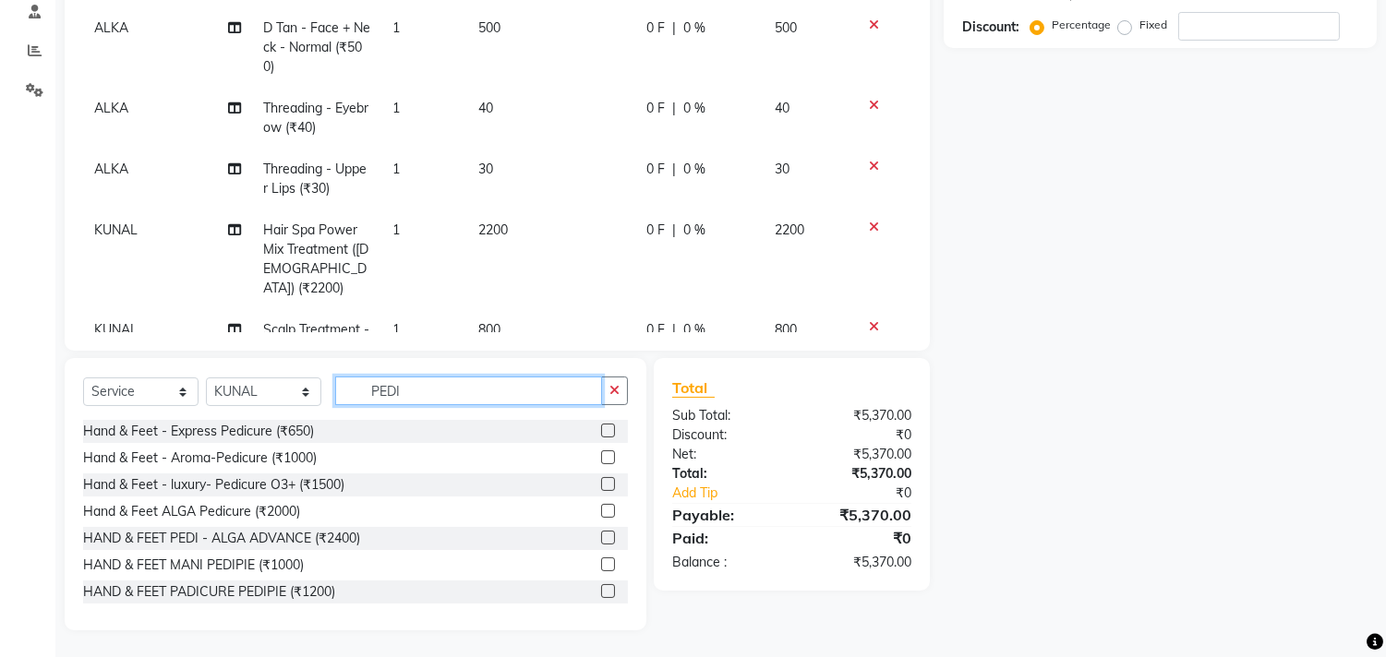
type input "PEDI"
click at [601, 484] on label at bounding box center [608, 484] width 14 height 14
click at [601, 484] on input "checkbox" at bounding box center [607, 485] width 12 height 12
checkbox input "false"
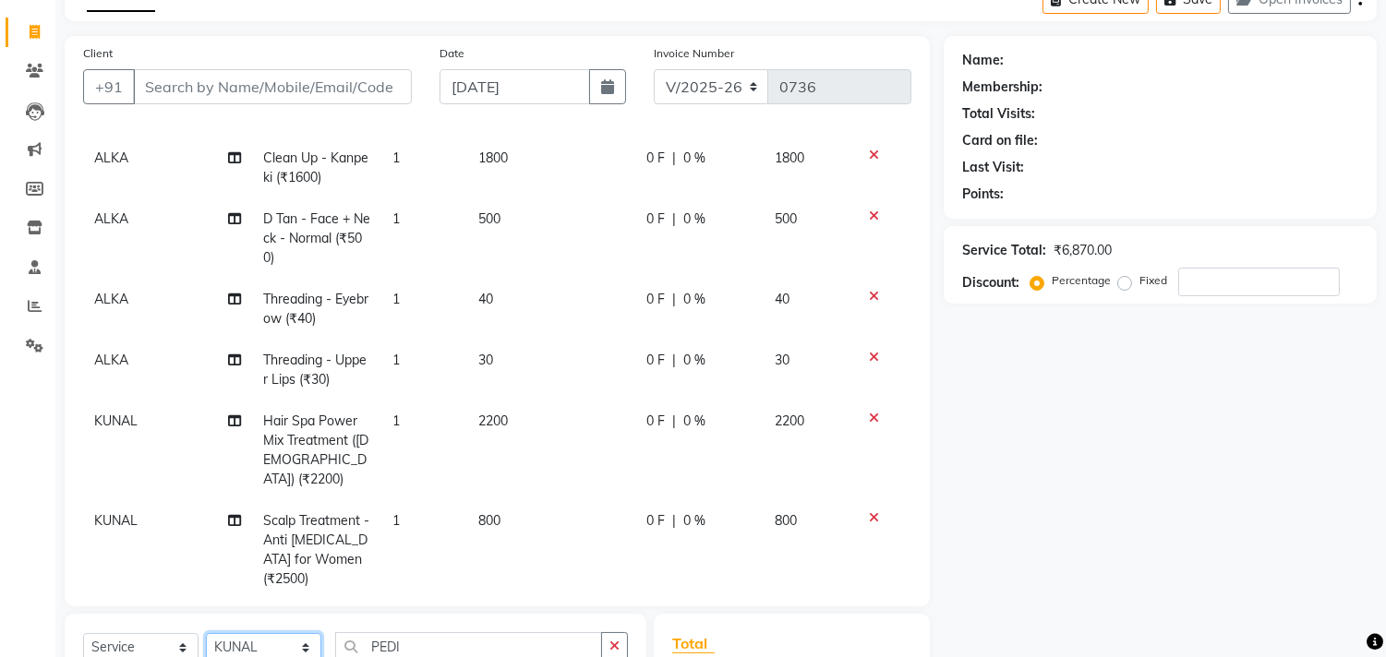
scroll to position [107, 0]
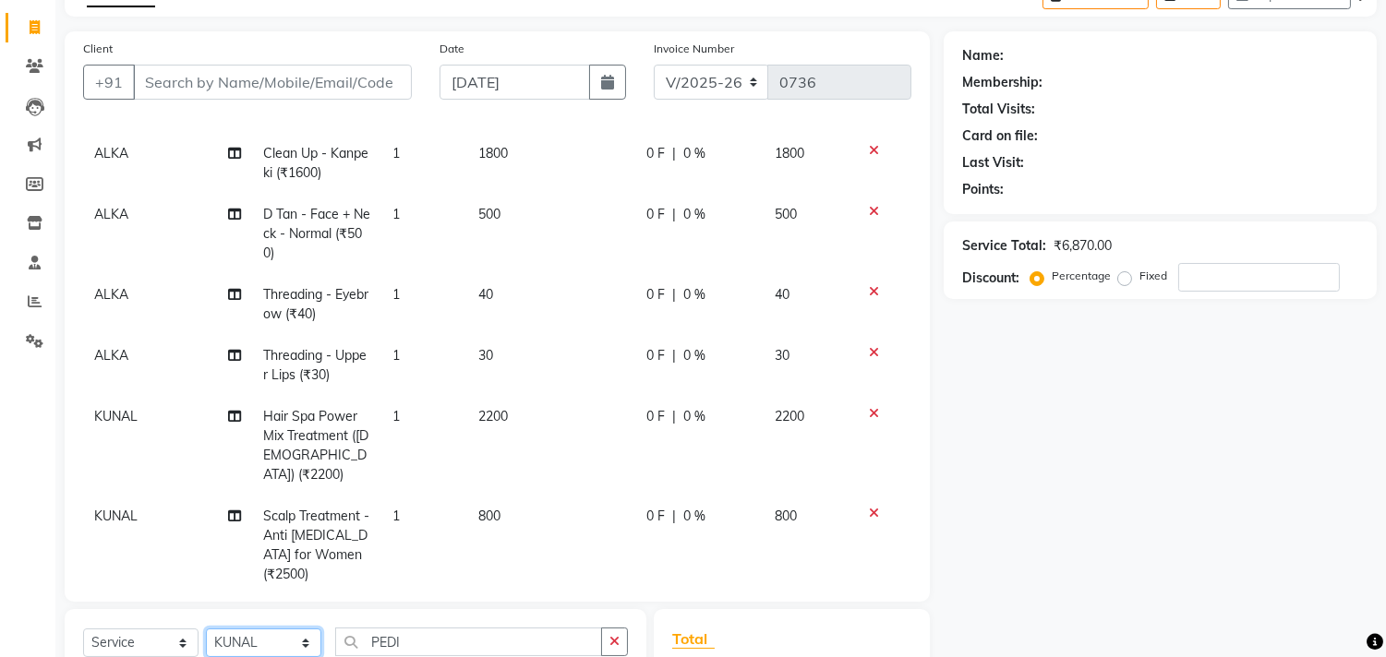
click at [259, 639] on select "Select Stylist [PERSON_NAME] ADVANCE ALKA [PERSON_NAME] B-WAX KUNAL Manager MEM…" at bounding box center [263, 643] width 115 height 29
select select "89770"
click at [206, 629] on select "Select Stylist [PERSON_NAME] ADVANCE ALKA [PERSON_NAME] B-WAX KUNAL Manager MEM…" at bounding box center [263, 643] width 115 height 29
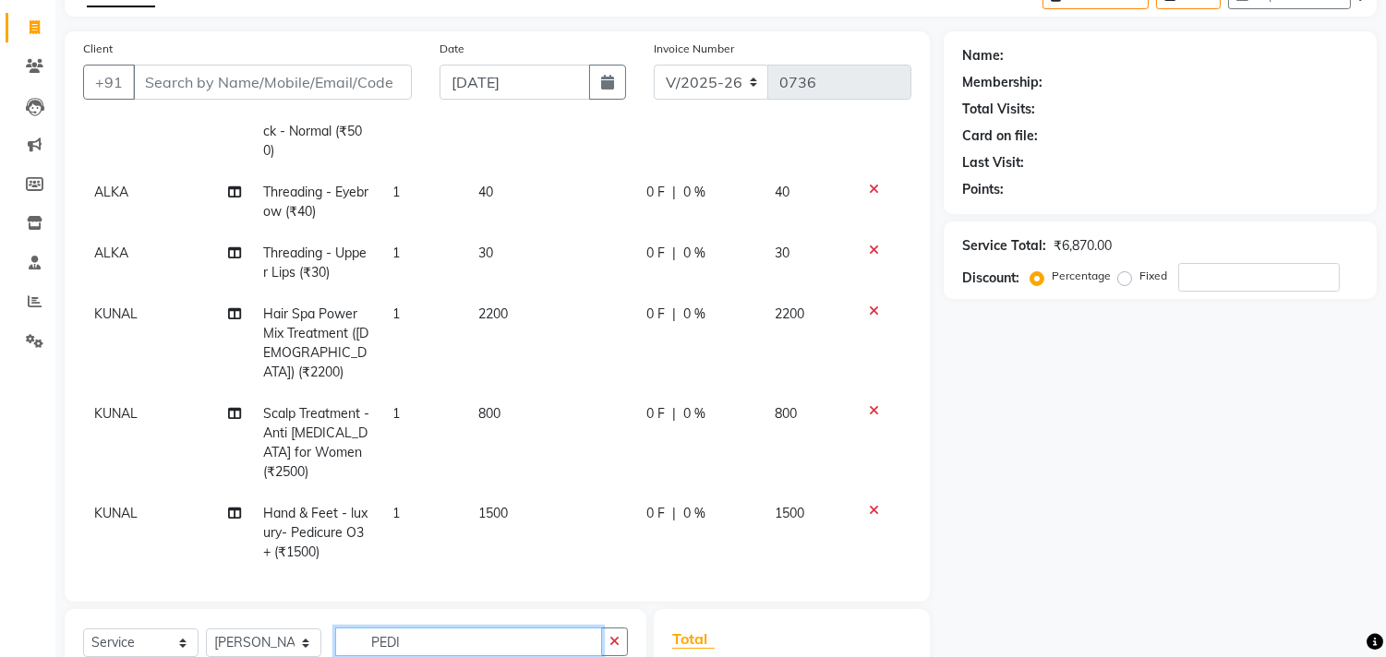
drag, startPoint x: 429, startPoint y: 638, endPoint x: 323, endPoint y: 656, distance: 107.8
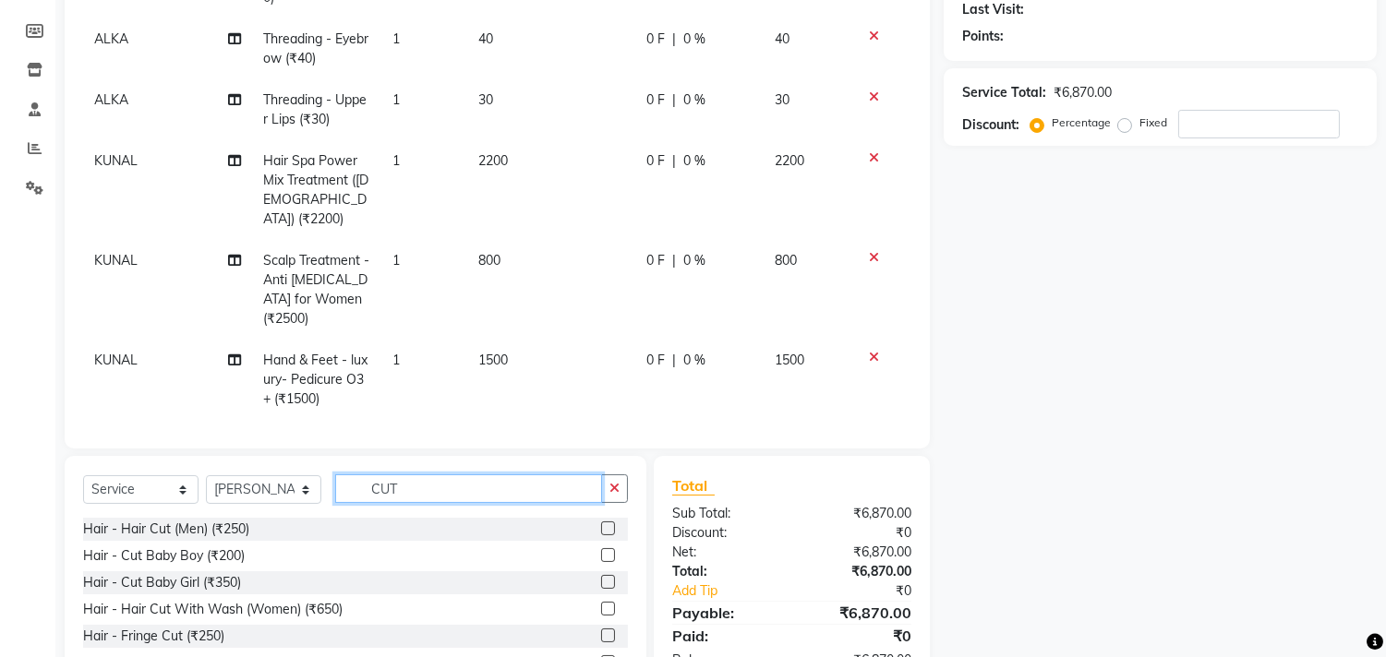
scroll to position [30, 0]
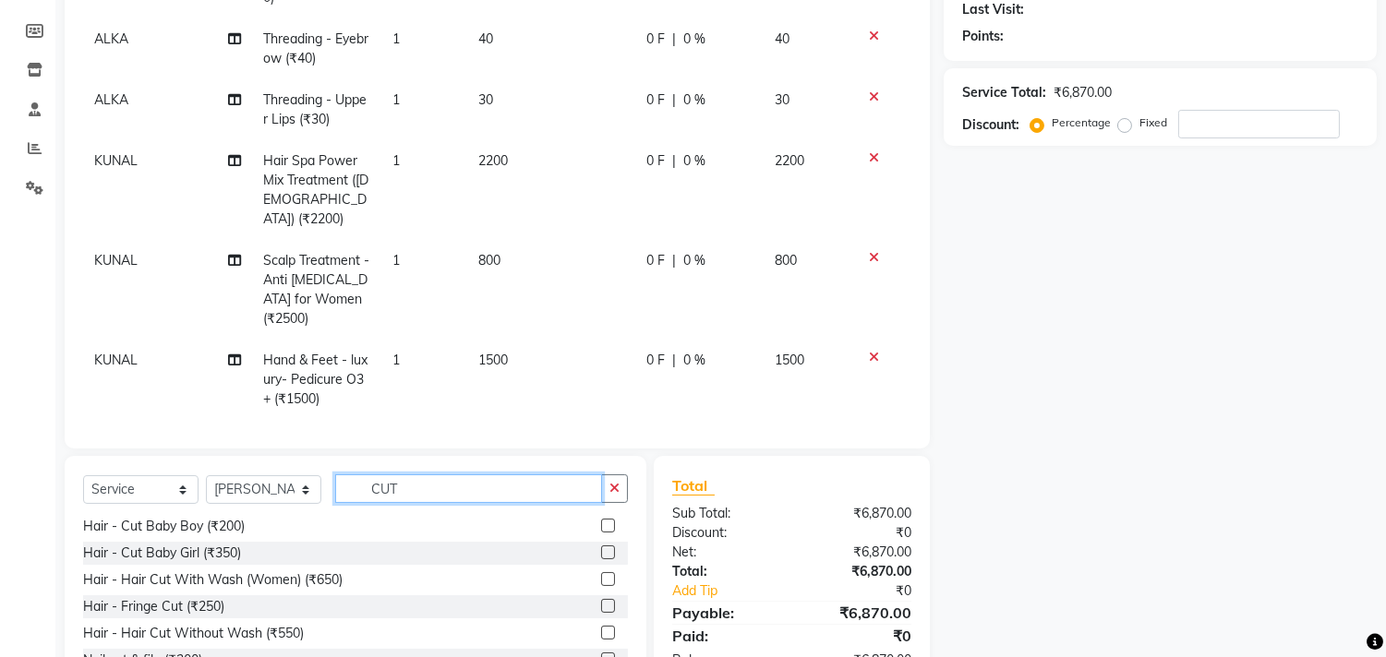
type input "CUT"
click at [601, 632] on label at bounding box center [608, 633] width 14 height 14
click at [601, 632] on input "checkbox" at bounding box center [607, 634] width 12 height 12
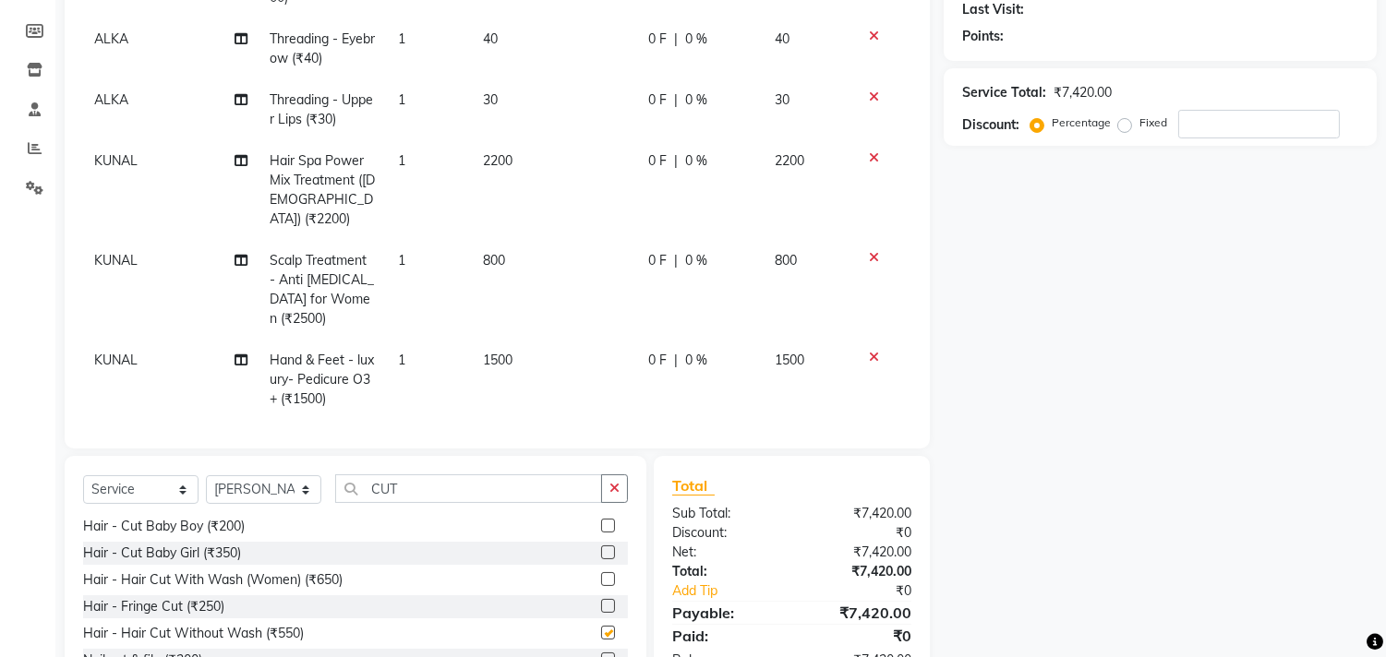
checkbox input "false"
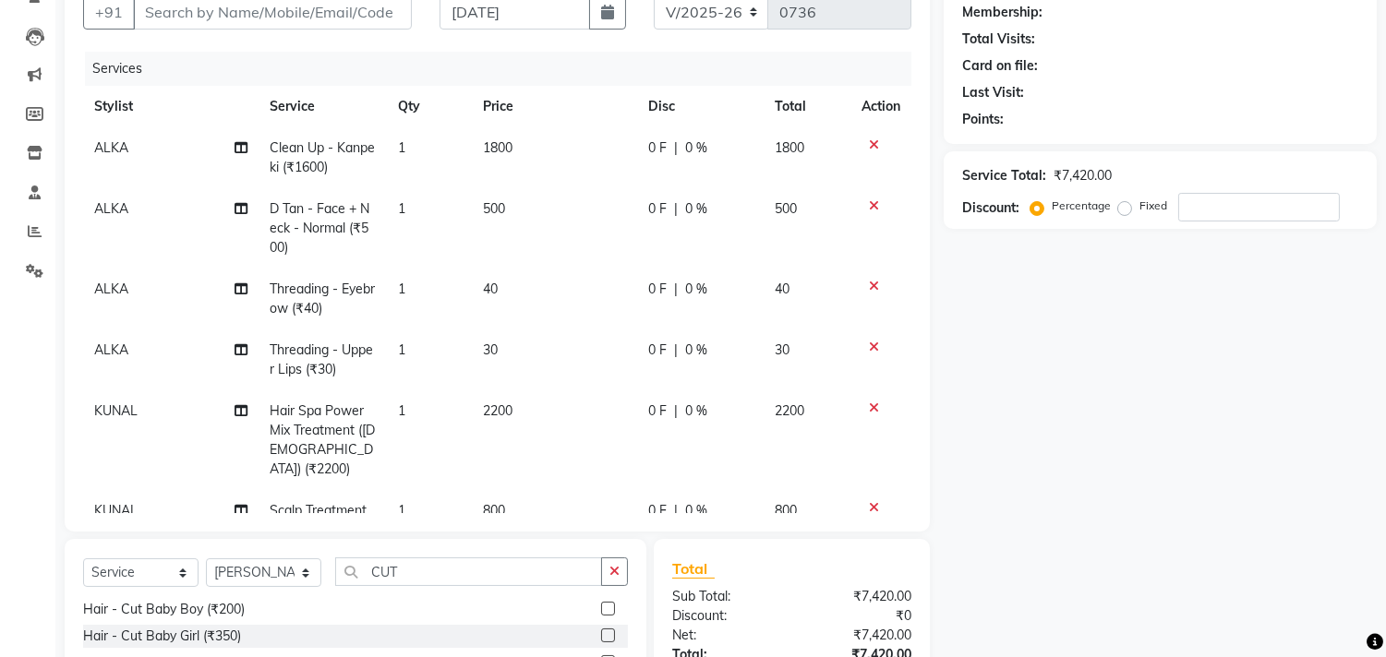
scroll to position [153, 0]
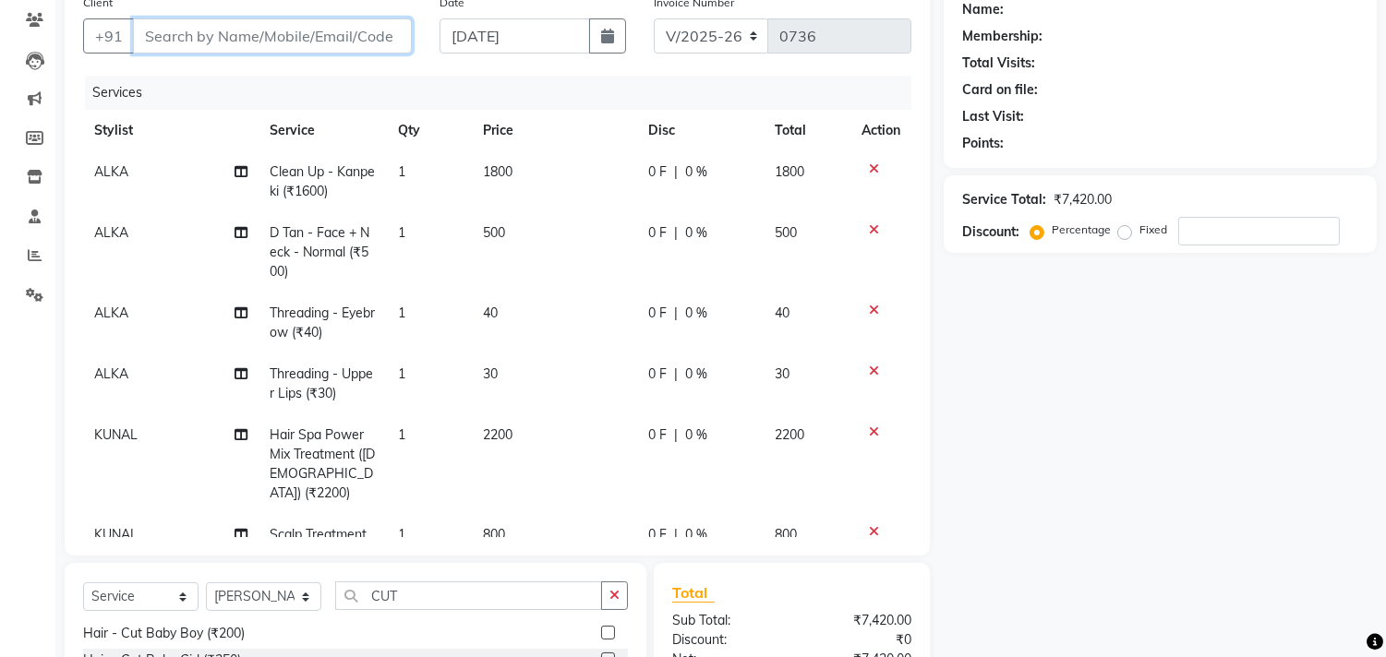
click at [299, 35] on input "Client" at bounding box center [272, 35] width 279 height 35
type input "P"
type input "0"
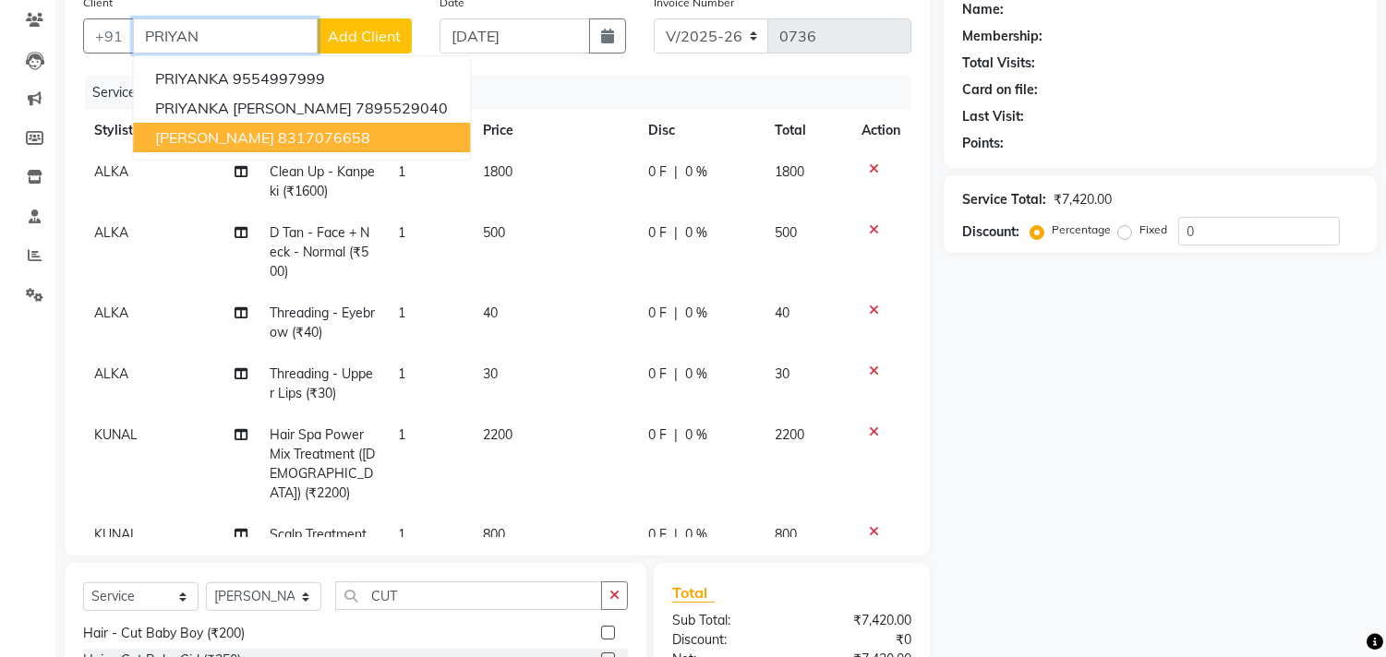
click at [277, 125] on button "PRIYANKA GAUTAM 8317076658" at bounding box center [301, 138] width 337 height 30
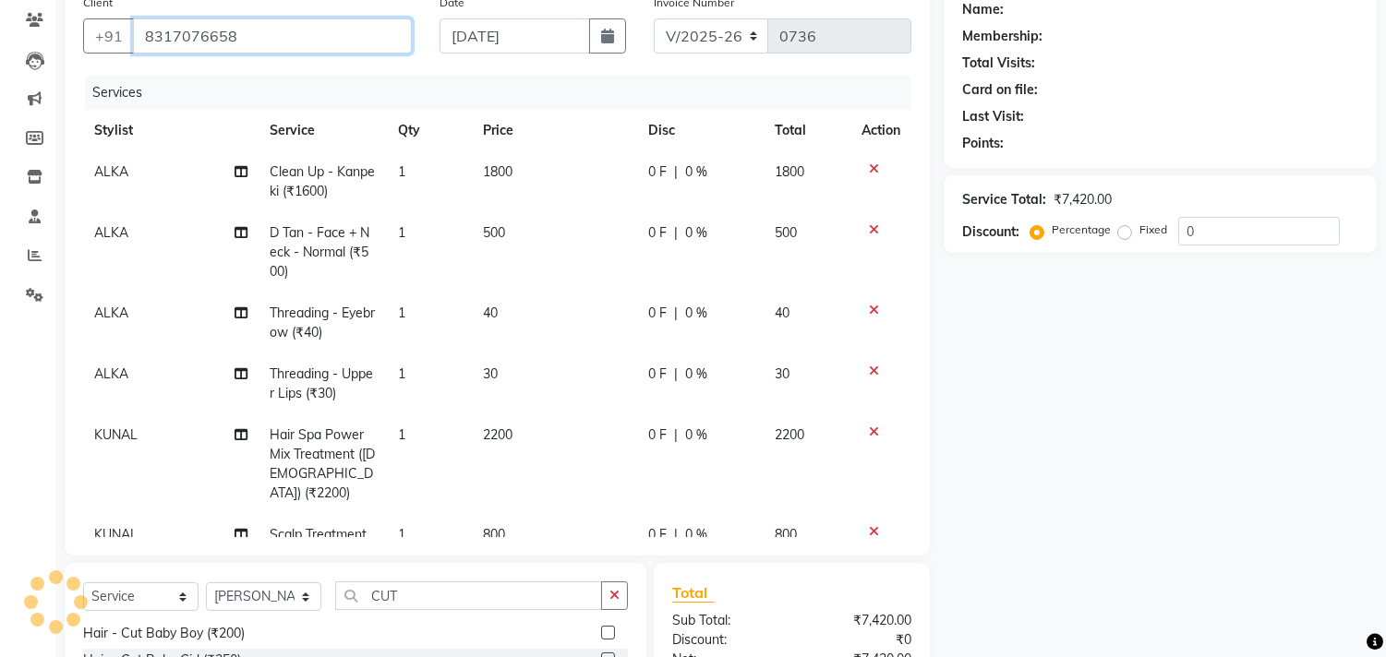
type input "8317076658"
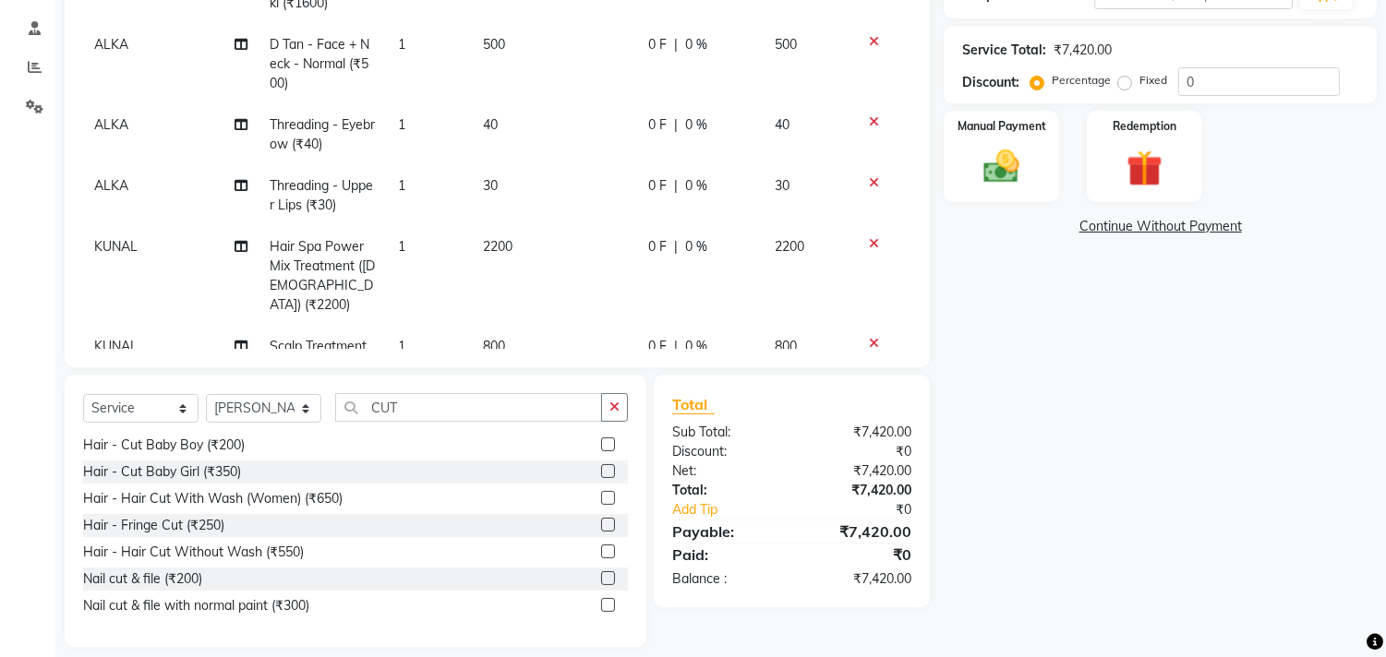
scroll to position [358, 0]
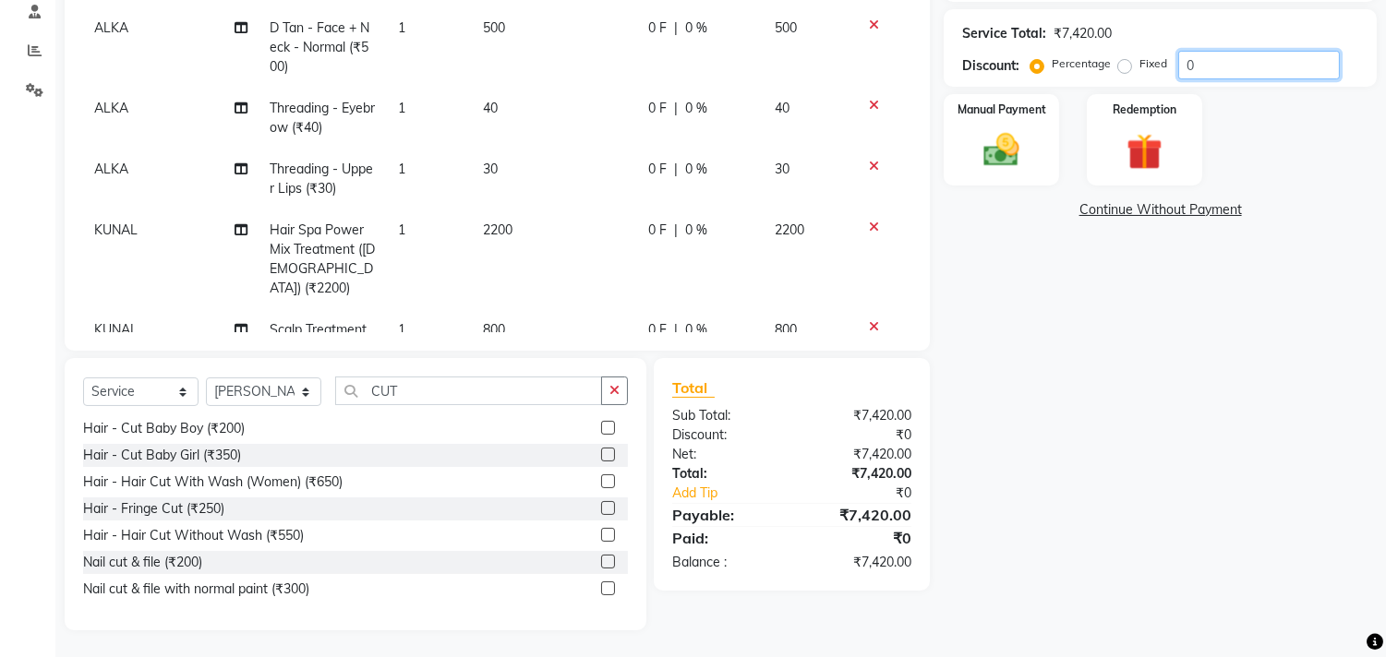
drag, startPoint x: 1200, startPoint y: 66, endPoint x: 1174, endPoint y: 67, distance: 25.9
click at [1178, 66] on input "0" at bounding box center [1259, 65] width 162 height 29
type input "20"
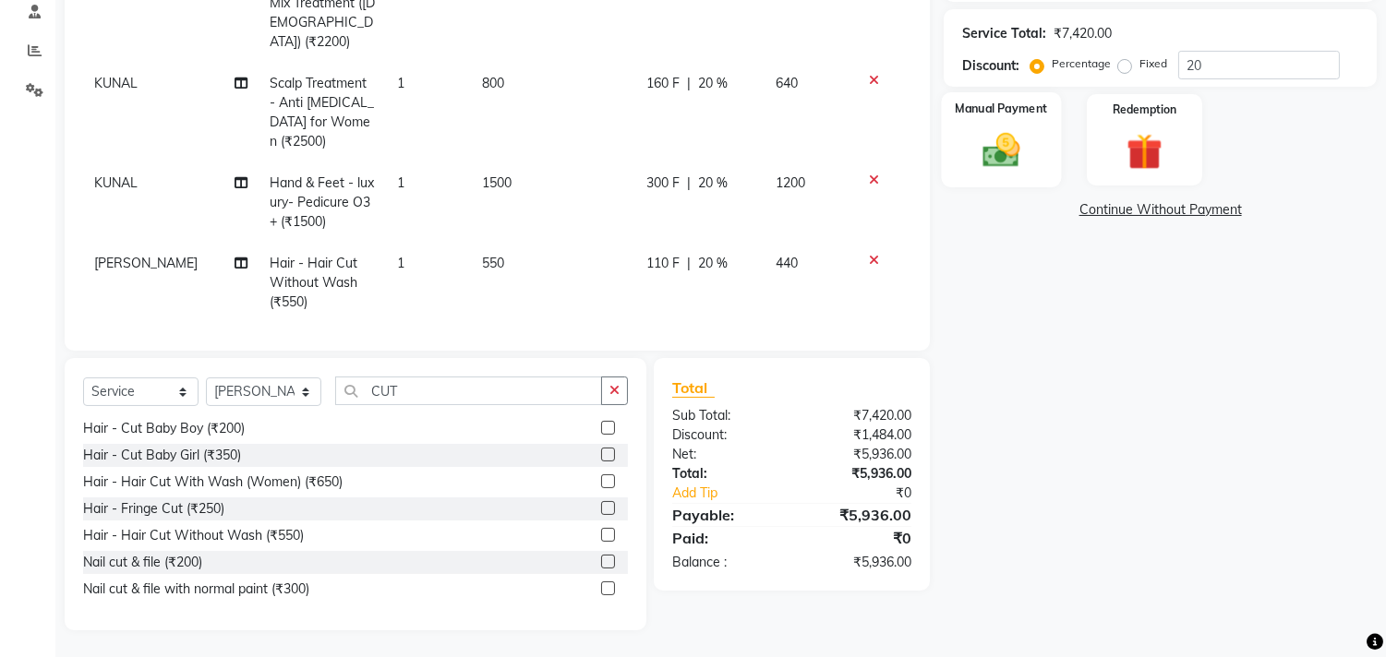
click at [998, 104] on label "Manual Payment" at bounding box center [1002, 109] width 92 height 18
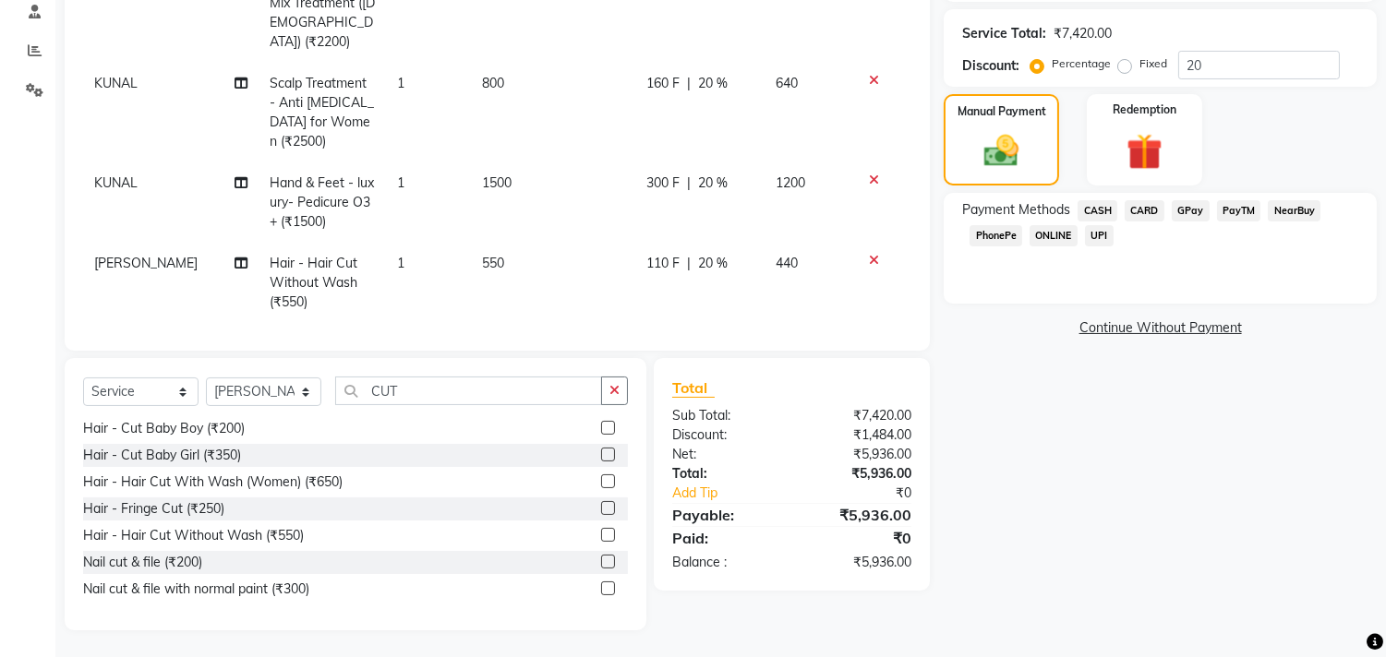
click at [1196, 210] on span "GPay" at bounding box center [1191, 210] width 38 height 21
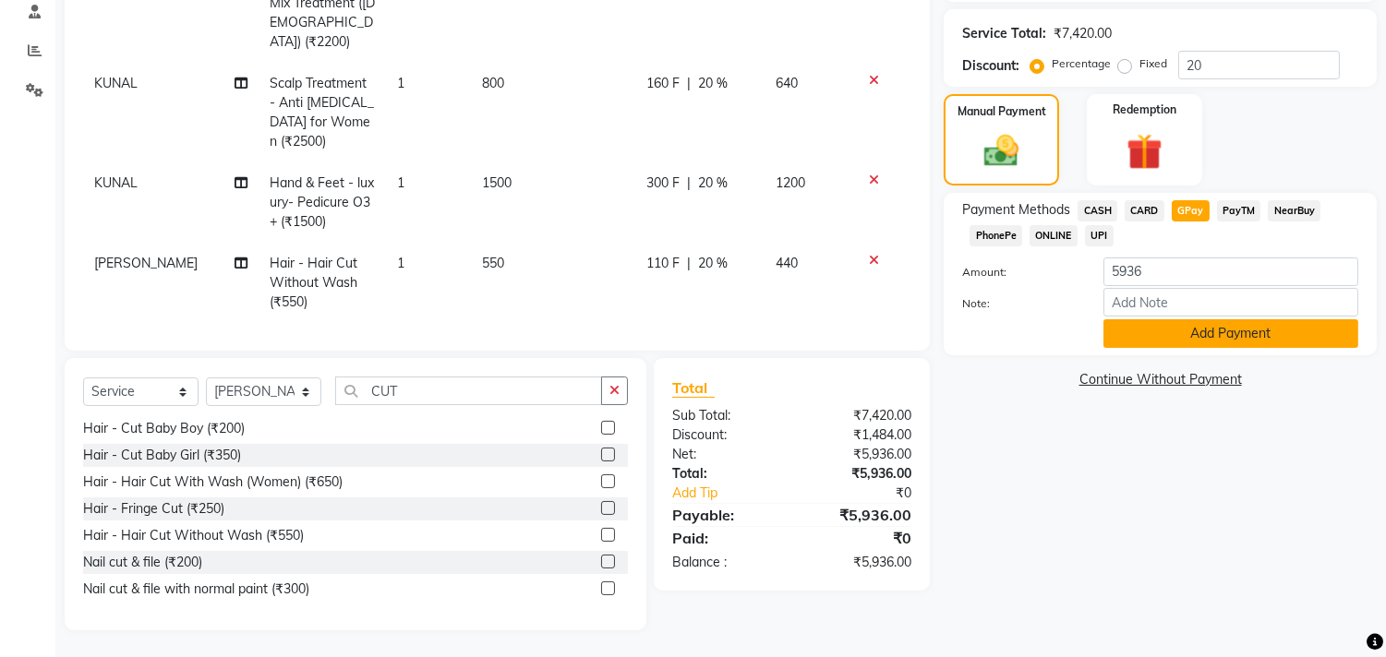
click at [1235, 338] on button "Add Payment" at bounding box center [1230, 333] width 255 height 29
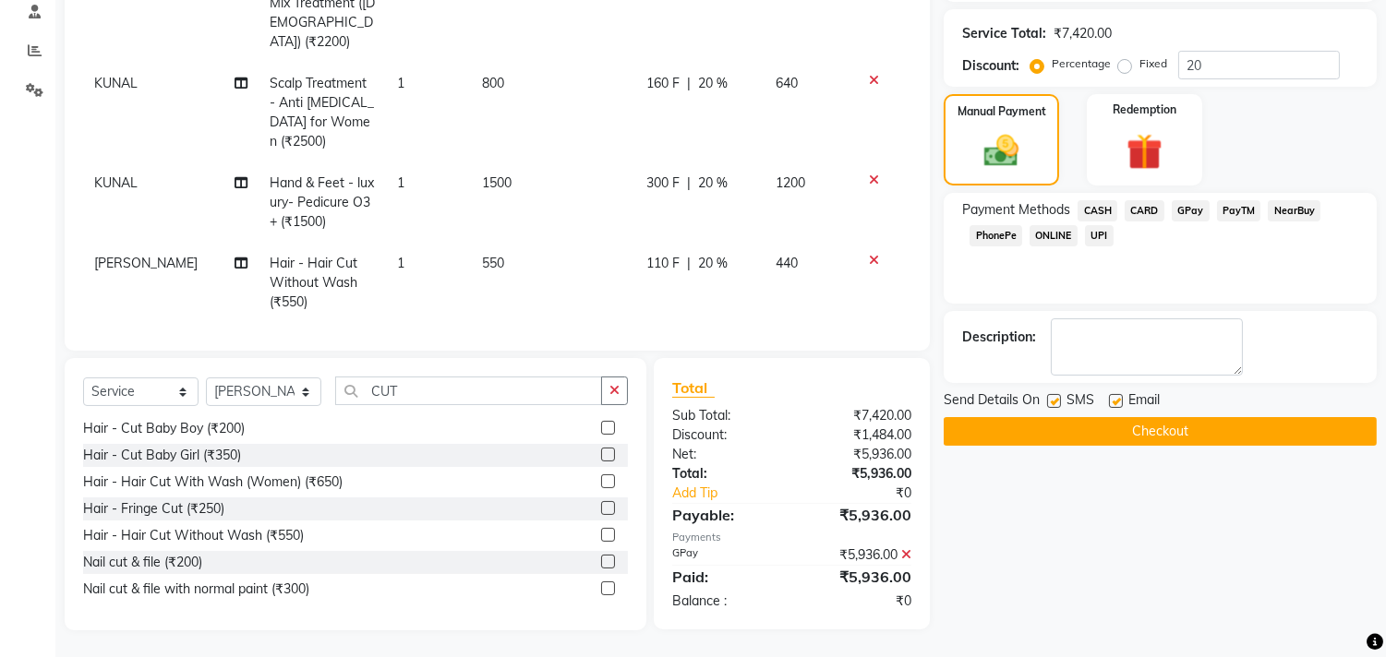
click at [1325, 439] on button "Checkout" at bounding box center [1160, 431] width 433 height 29
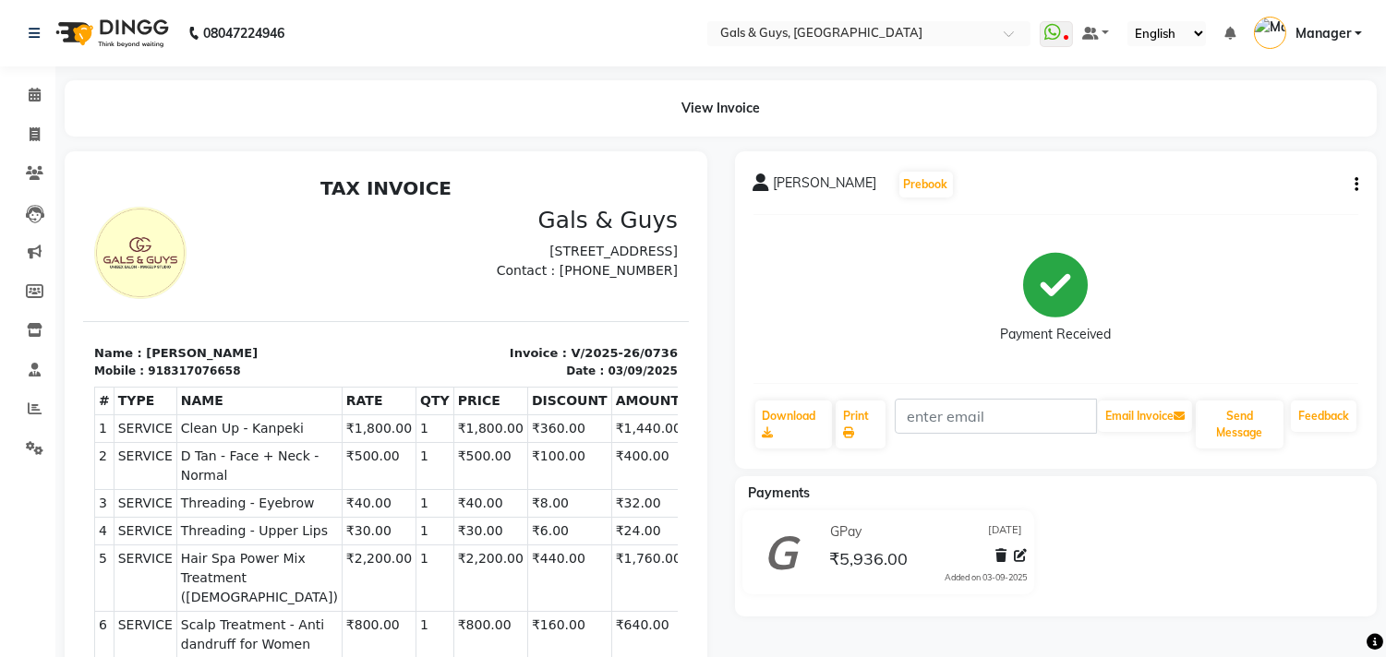
click at [1355, 186] on icon "button" at bounding box center [1357, 185] width 4 height 1
click at [1235, 178] on div "Edit Item Staff" at bounding box center [1232, 185] width 189 height 23
select select
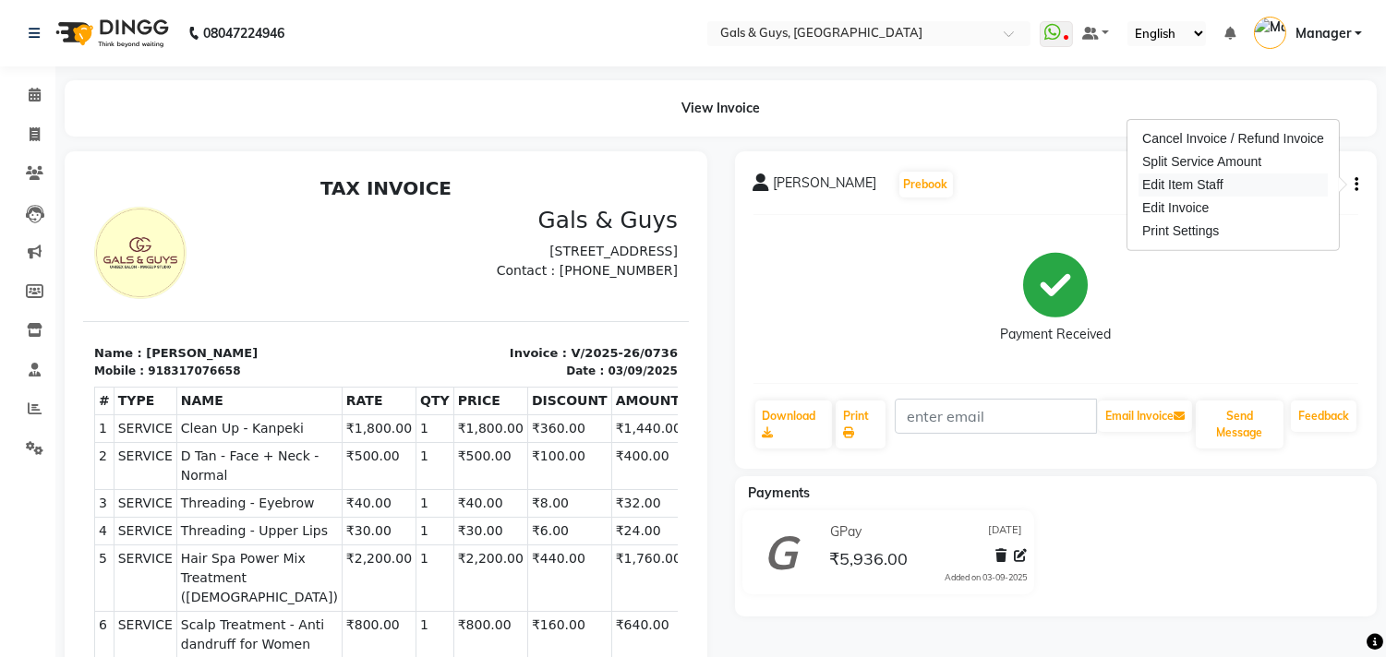
select select
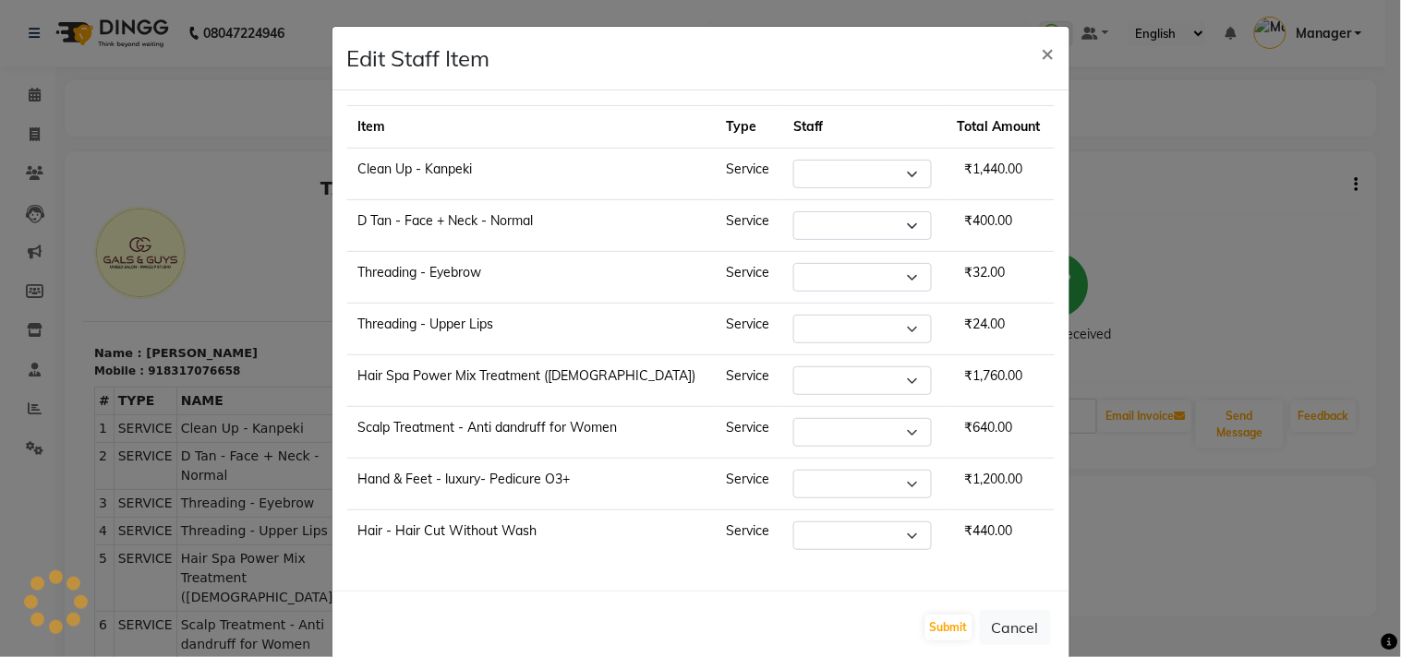
select select "71124"
select select "78204"
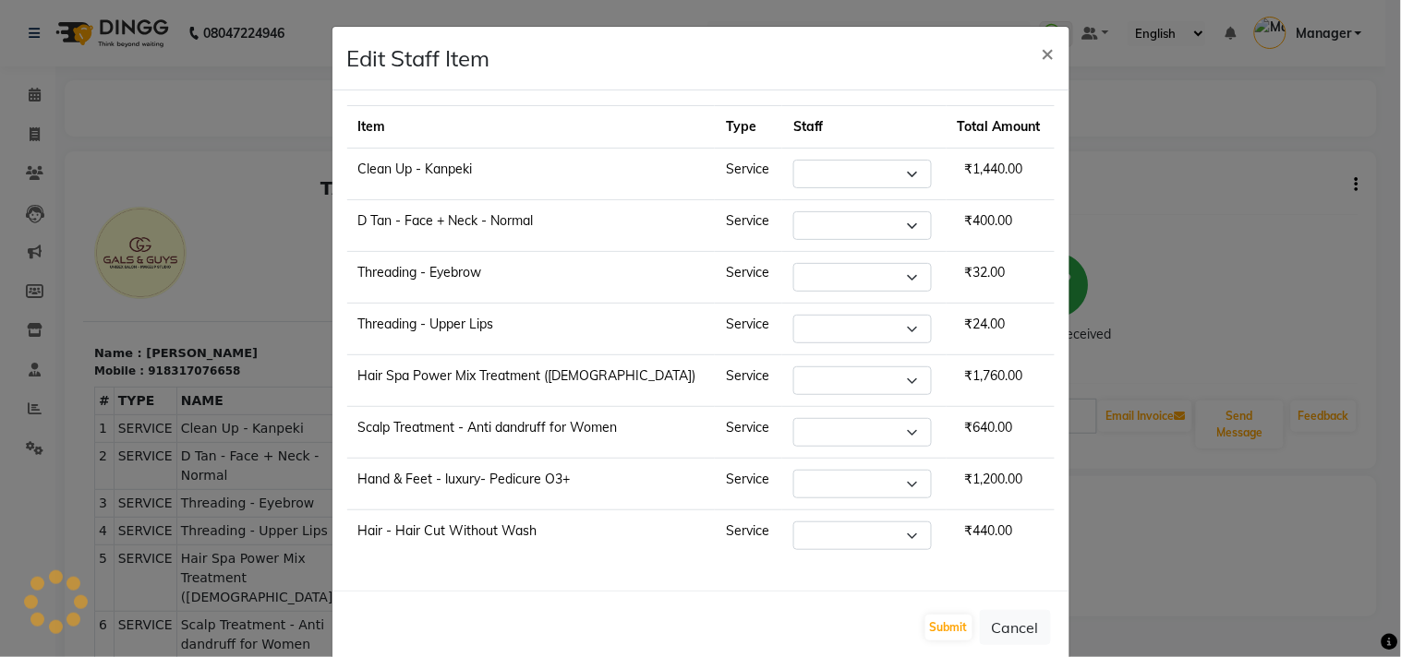
select select "78204"
select select "89770"
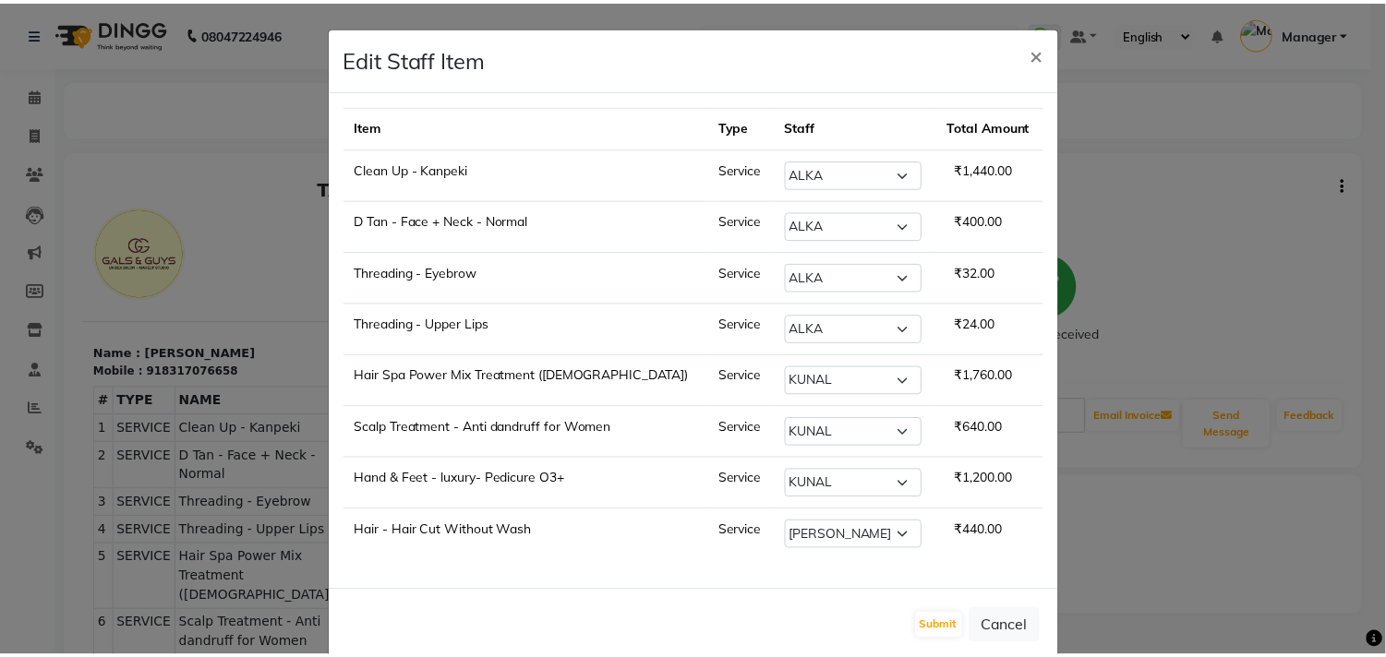
scroll to position [35, 0]
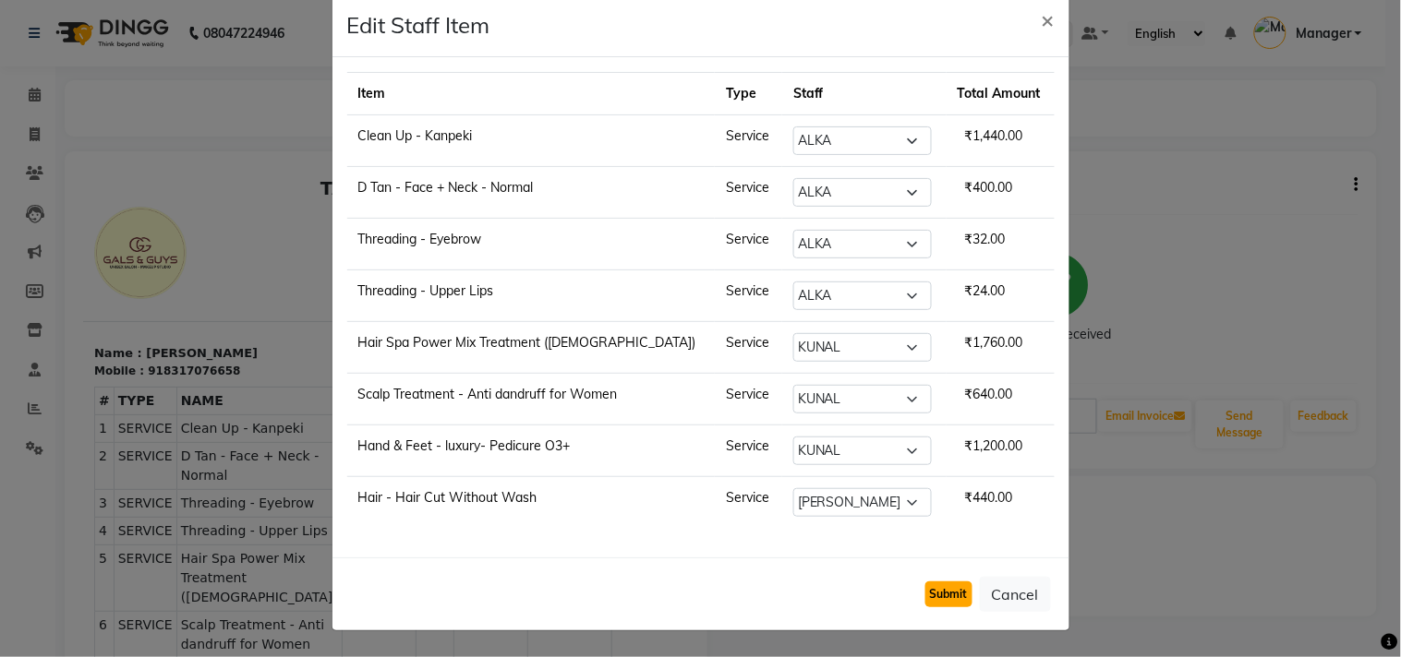
click at [925, 596] on button "Submit" at bounding box center [948, 595] width 47 height 26
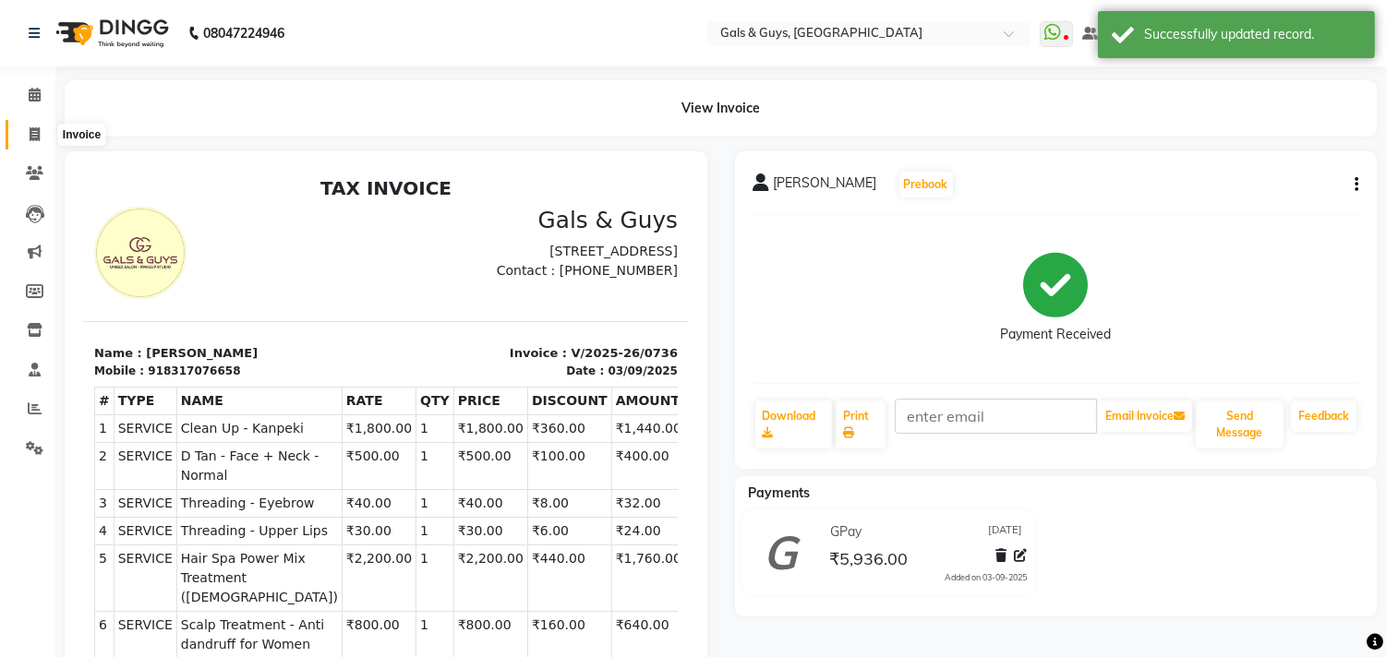
click at [19, 132] on span at bounding box center [34, 135] width 32 height 21
select select "service"
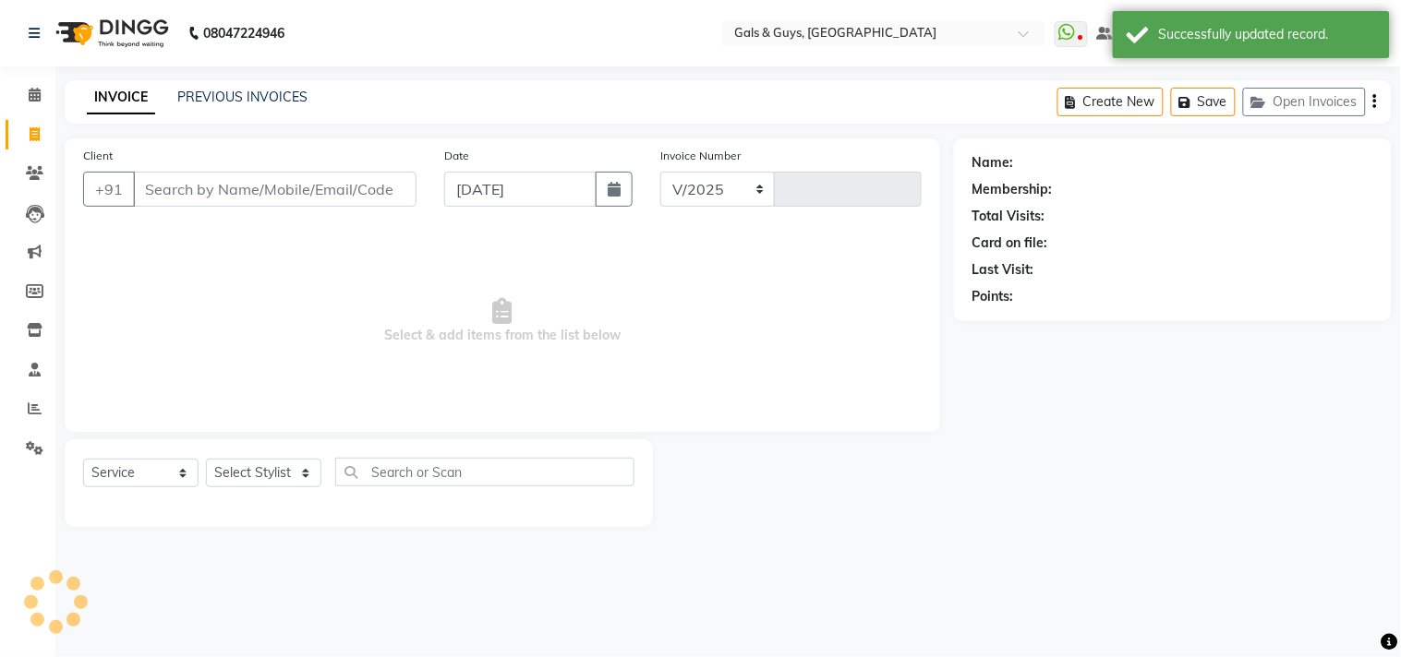
select select "7505"
type input "0738"
click at [31, 326] on icon at bounding box center [35, 330] width 16 height 14
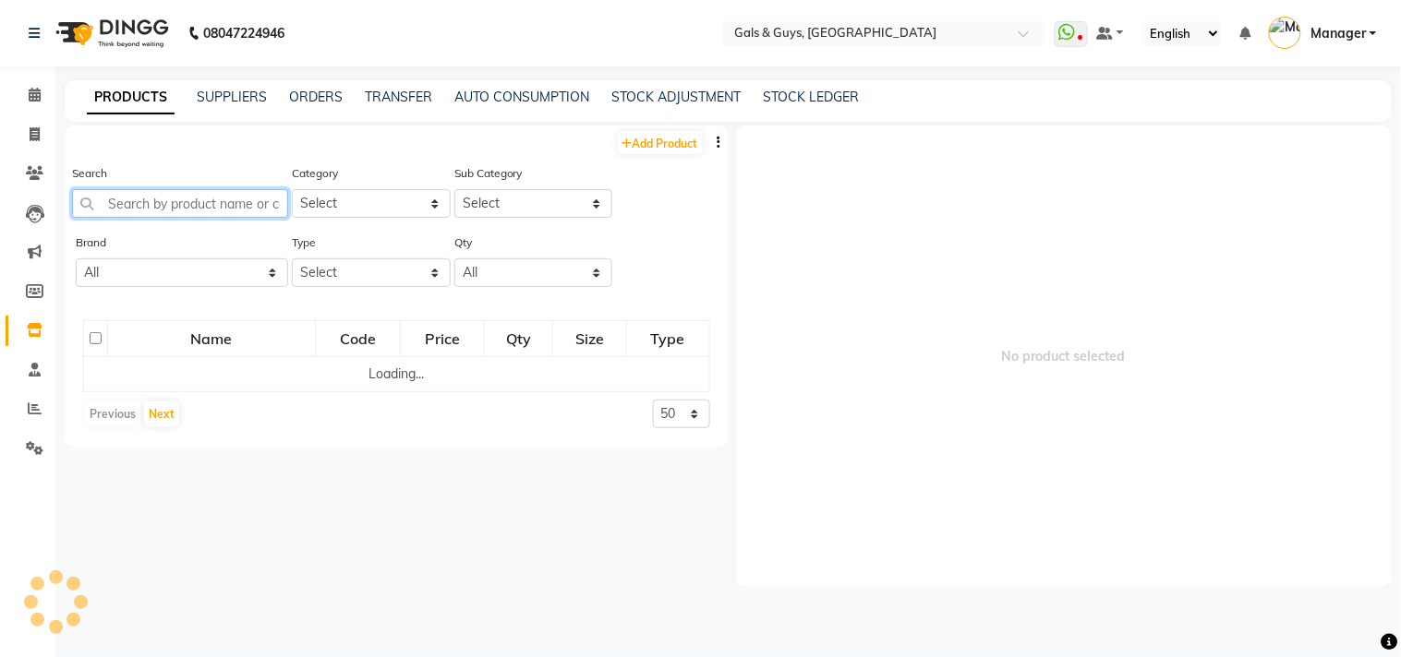
click at [198, 210] on input "text" at bounding box center [180, 203] width 216 height 29
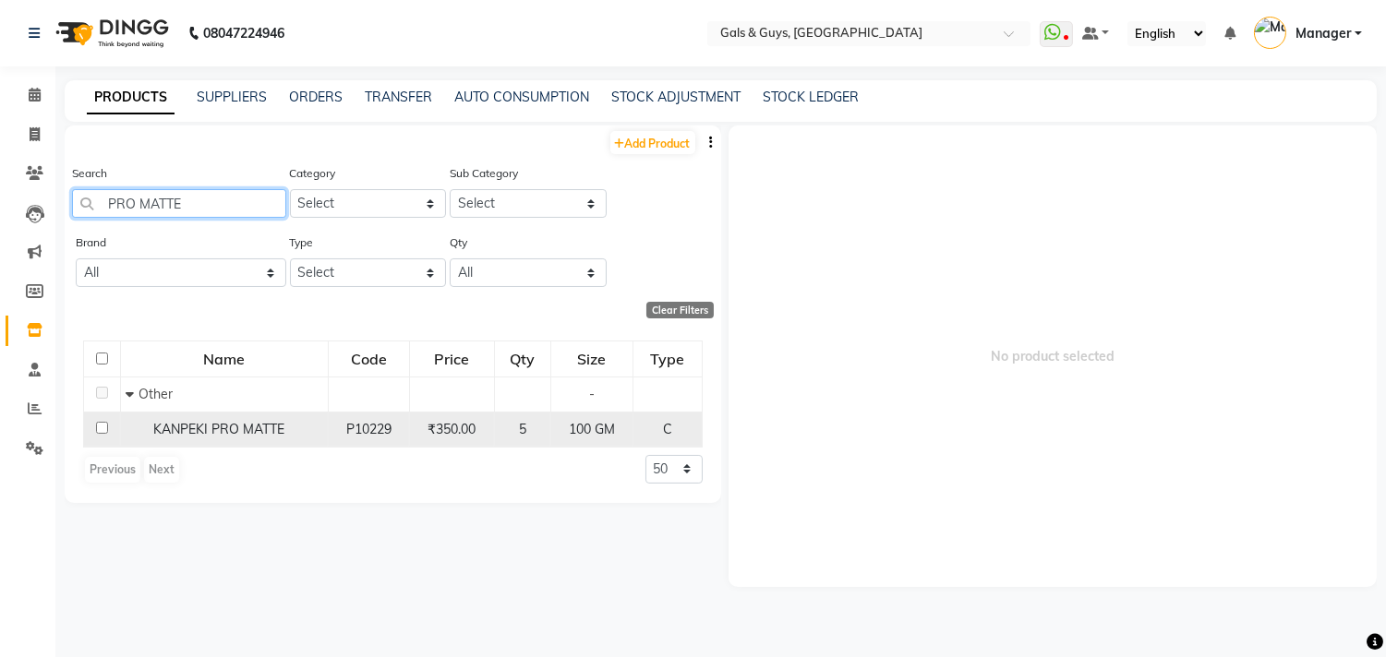
type input "PRO MATTE"
click at [98, 429] on input "checkbox" at bounding box center [102, 428] width 12 height 12
checkbox input "true"
select select
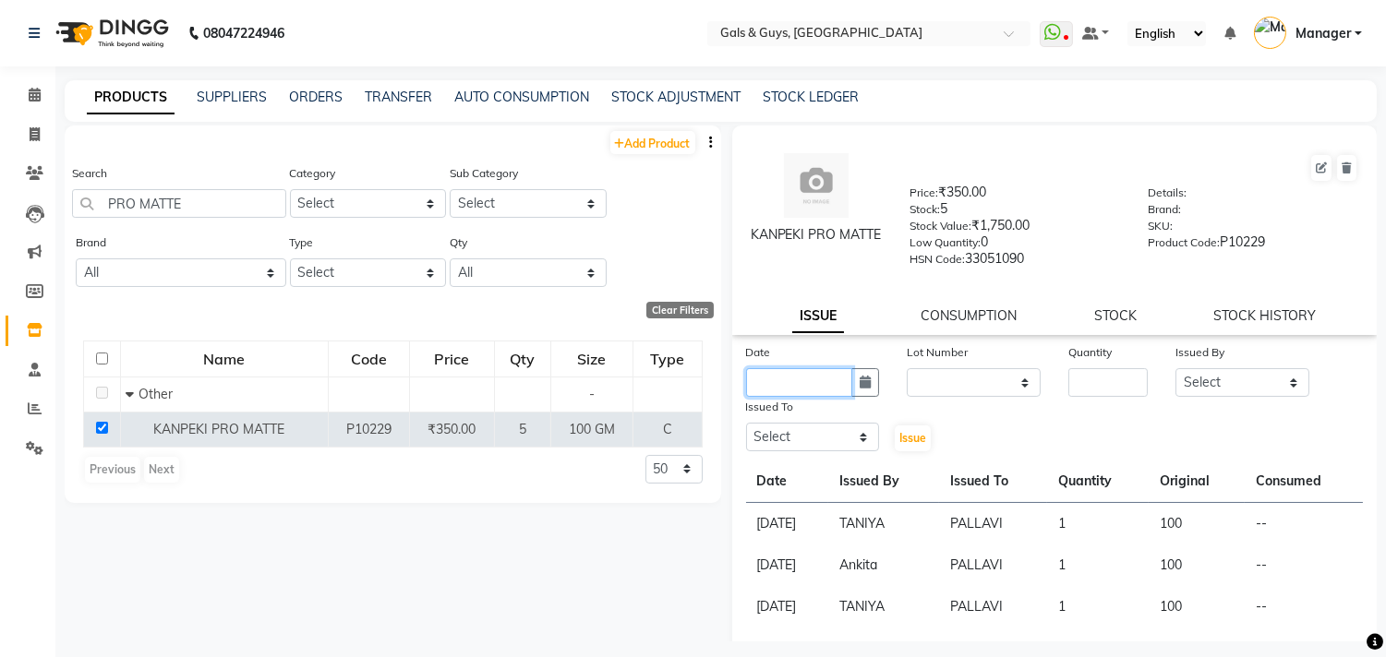
click at [831, 386] on input "text" at bounding box center [799, 382] width 107 height 29
select select "9"
select select "2025"
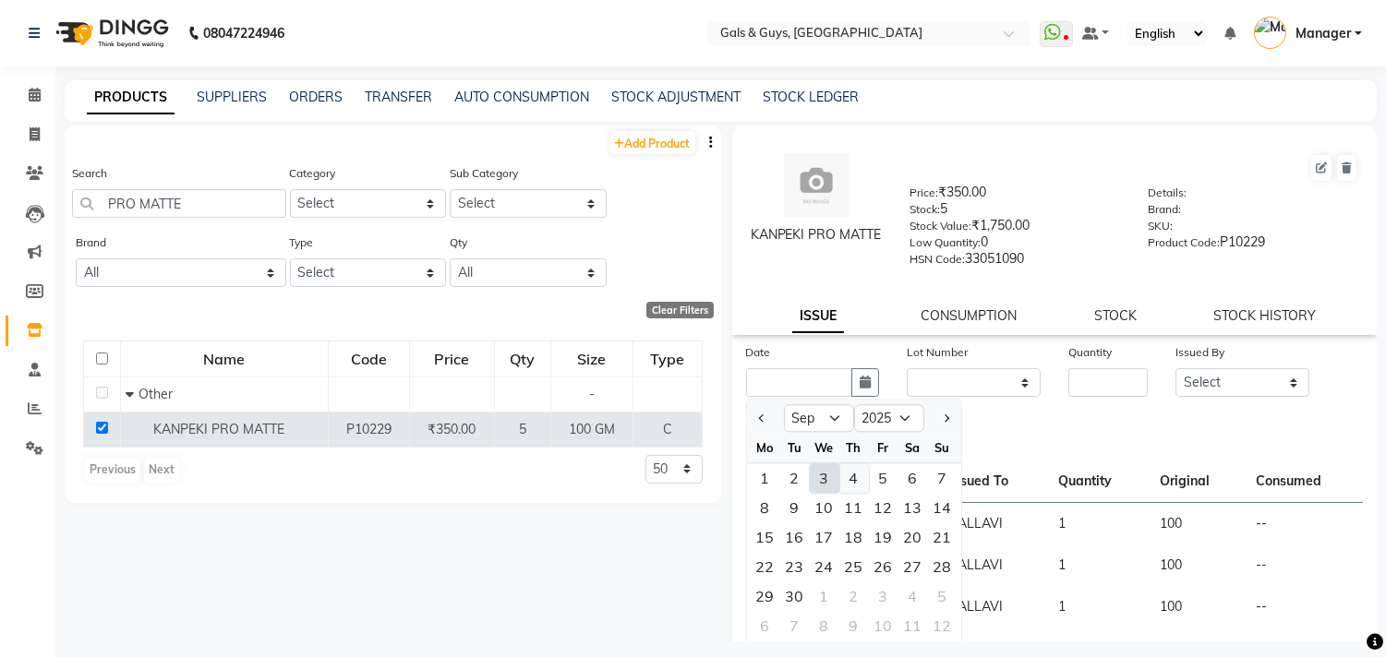
click at [842, 475] on div "4" at bounding box center [854, 479] width 30 height 30
type input "04-09-2025"
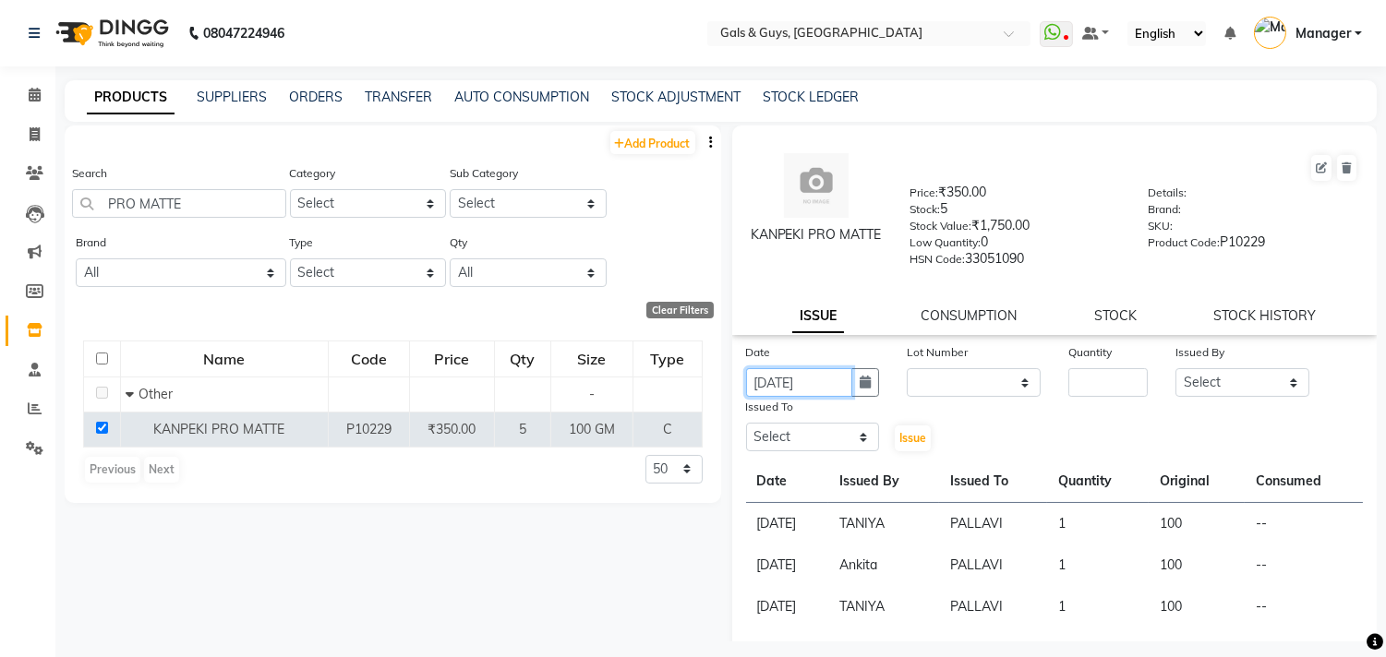
click at [792, 397] on input "04-09-2025" at bounding box center [799, 382] width 107 height 29
select select "9"
select select "2025"
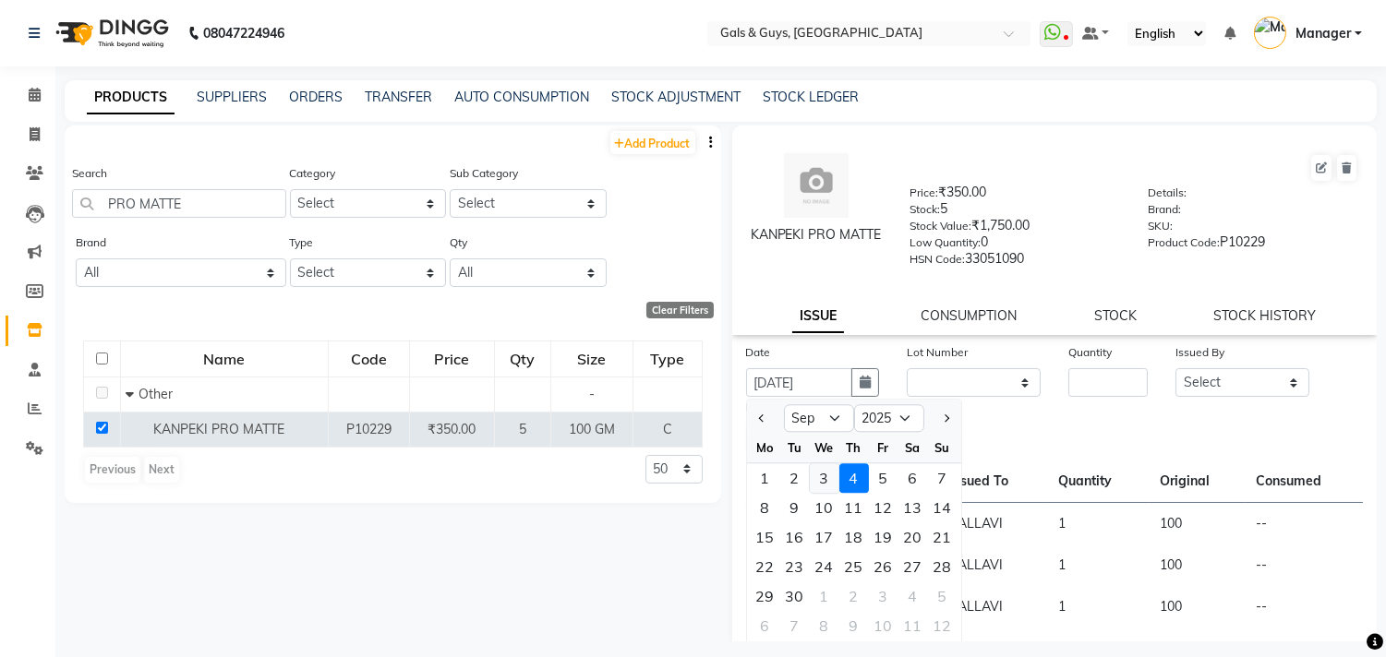
click at [829, 469] on div "3" at bounding box center [825, 479] width 30 height 30
type input "03-09-2025"
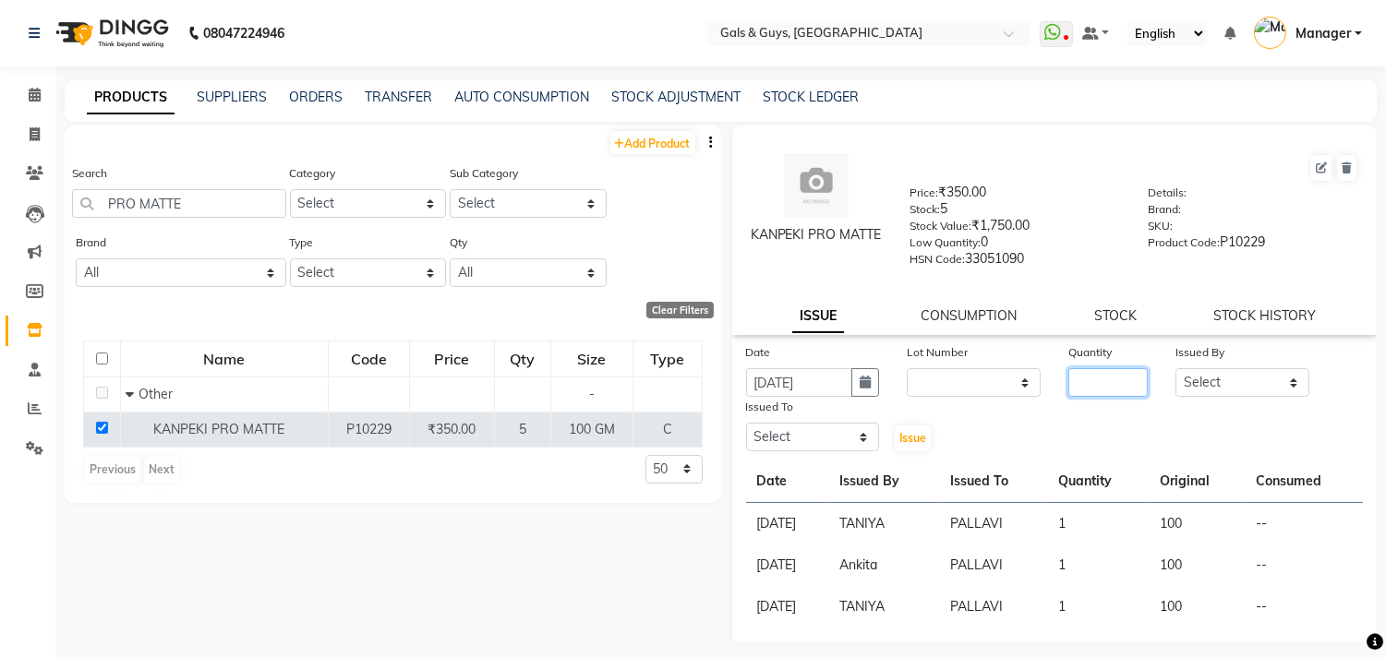
click at [1084, 381] on input "number" at bounding box center [1107, 382] width 79 height 29
type input "1"
click at [1192, 377] on select "Select Abhinav ADVANCE ALKA Ankita B-WAX KUNAL Manager MEMBERSHIP PALLAVI PRATH…" at bounding box center [1242, 382] width 134 height 29
select select "66157"
click at [1175, 369] on select "Select Abhinav ADVANCE ALKA Ankita B-WAX KUNAL Manager MEMBERSHIP PALLAVI PRATH…" at bounding box center [1242, 382] width 134 height 29
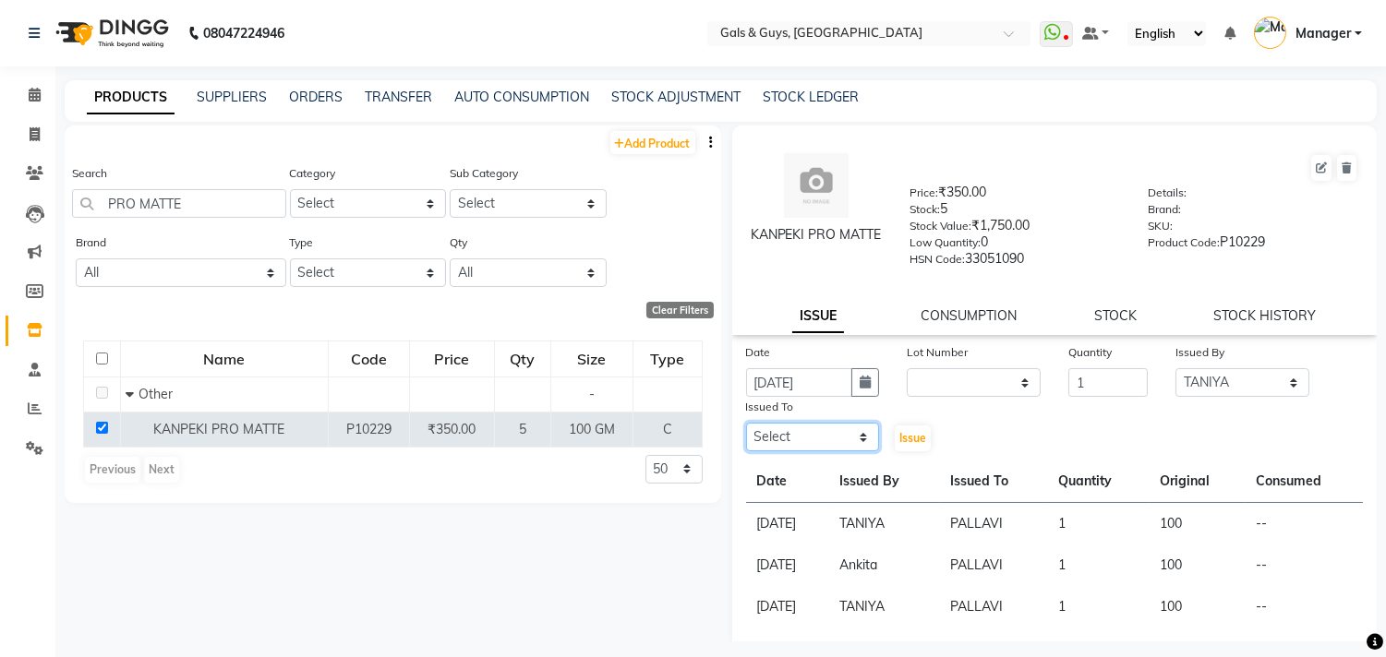
click at [811, 428] on select "Select Abhinav ADVANCE ALKA Ankita B-WAX KUNAL Manager MEMBERSHIP PALLAVI PRATH…" at bounding box center [813, 437] width 134 height 29
select select "66159"
click at [746, 424] on select "Select Abhinav ADVANCE ALKA Ankita B-WAX KUNAL Manager MEMBERSHIP PALLAVI PRATH…" at bounding box center [813, 437] width 134 height 29
click at [895, 437] on button "Issue" at bounding box center [913, 439] width 36 height 26
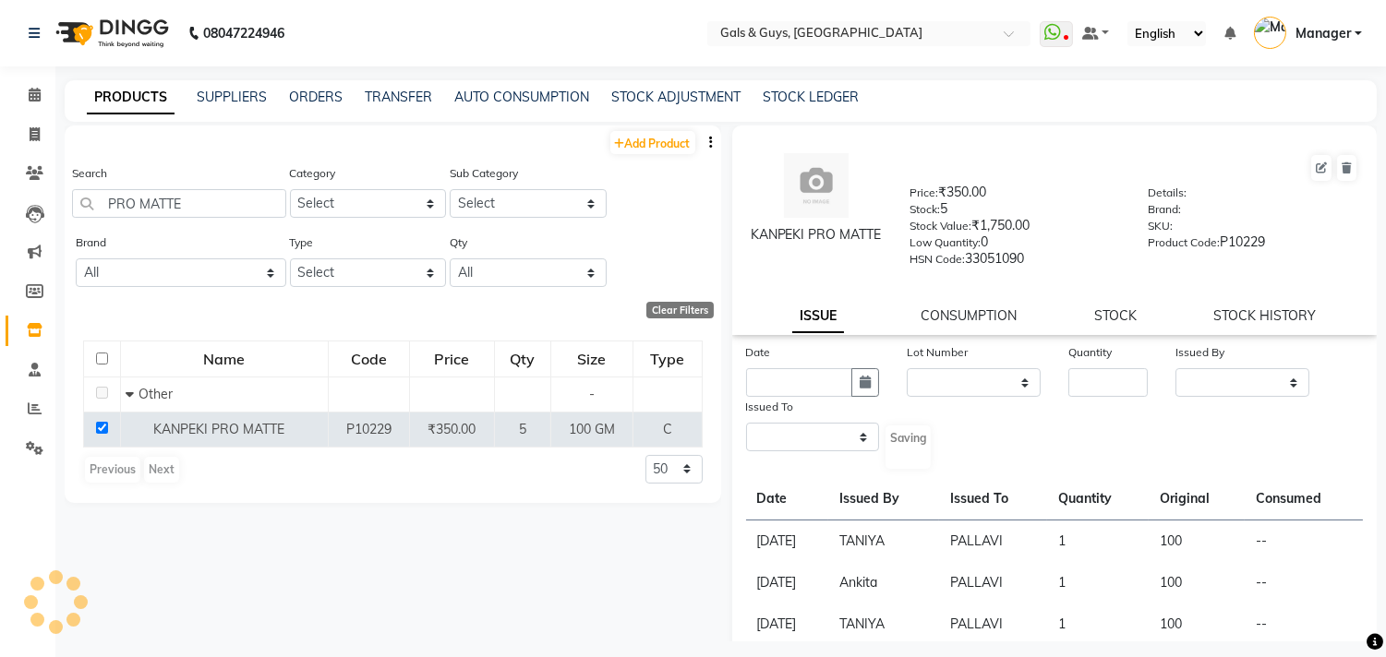
select select
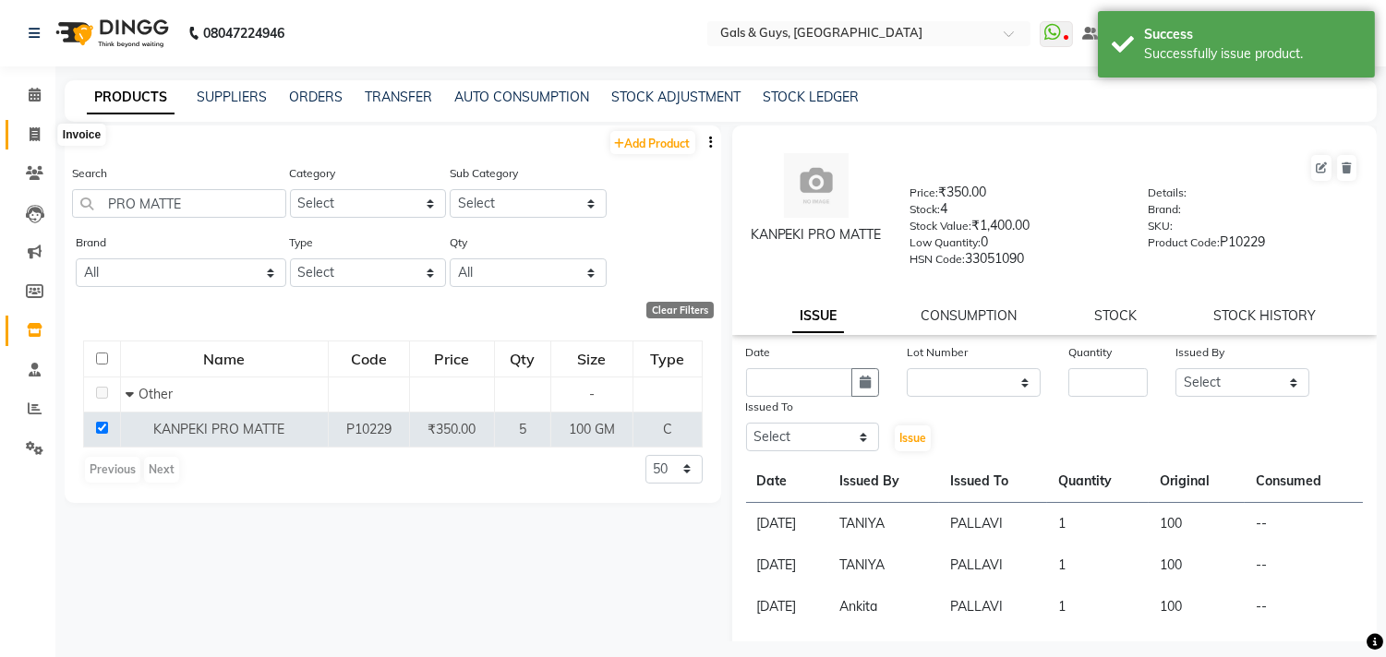
click at [42, 131] on span at bounding box center [34, 135] width 32 height 21
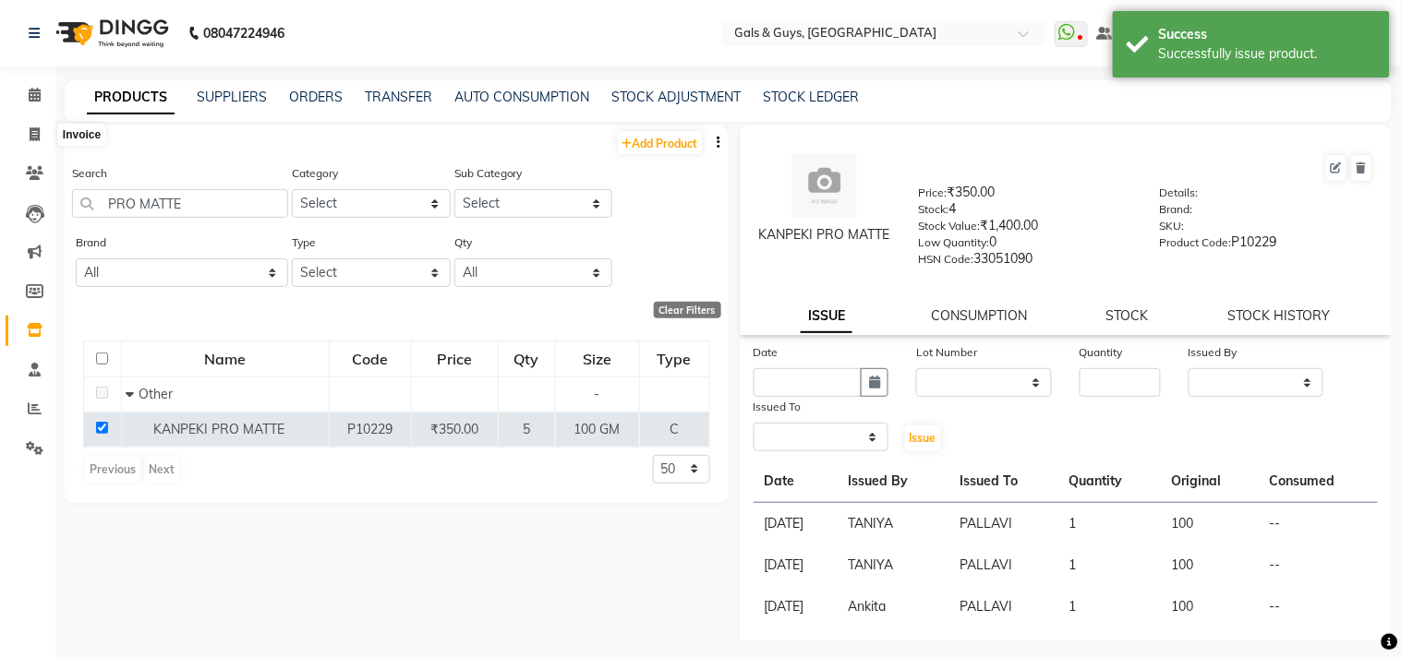
select select "7505"
select select "service"
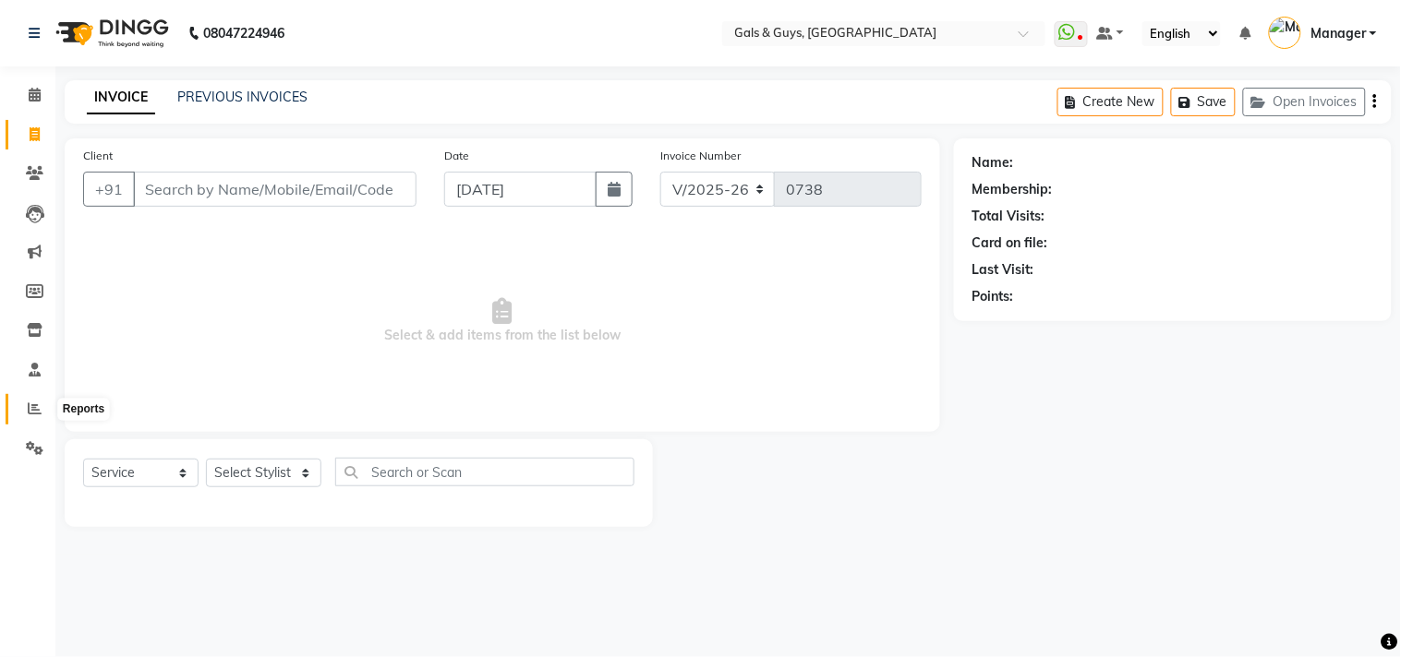
click at [28, 404] on icon at bounding box center [35, 409] width 14 height 14
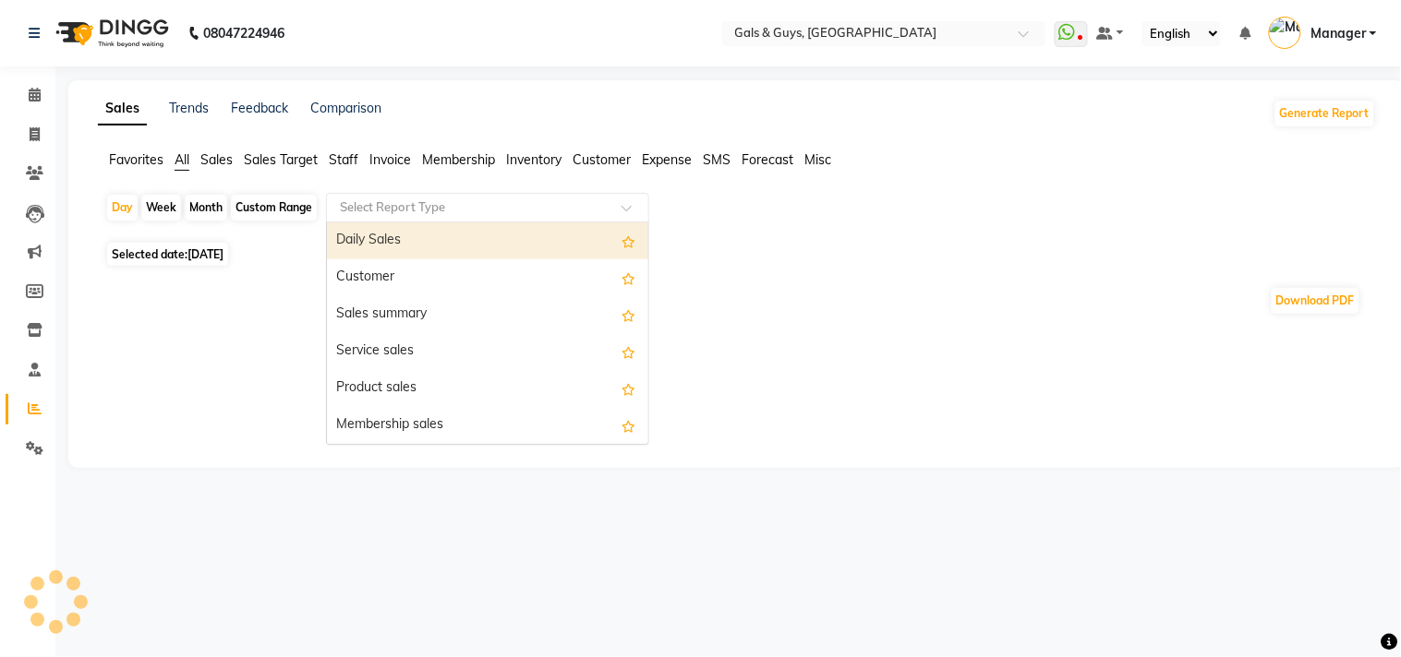
click at [443, 216] on input "text" at bounding box center [469, 208] width 266 height 18
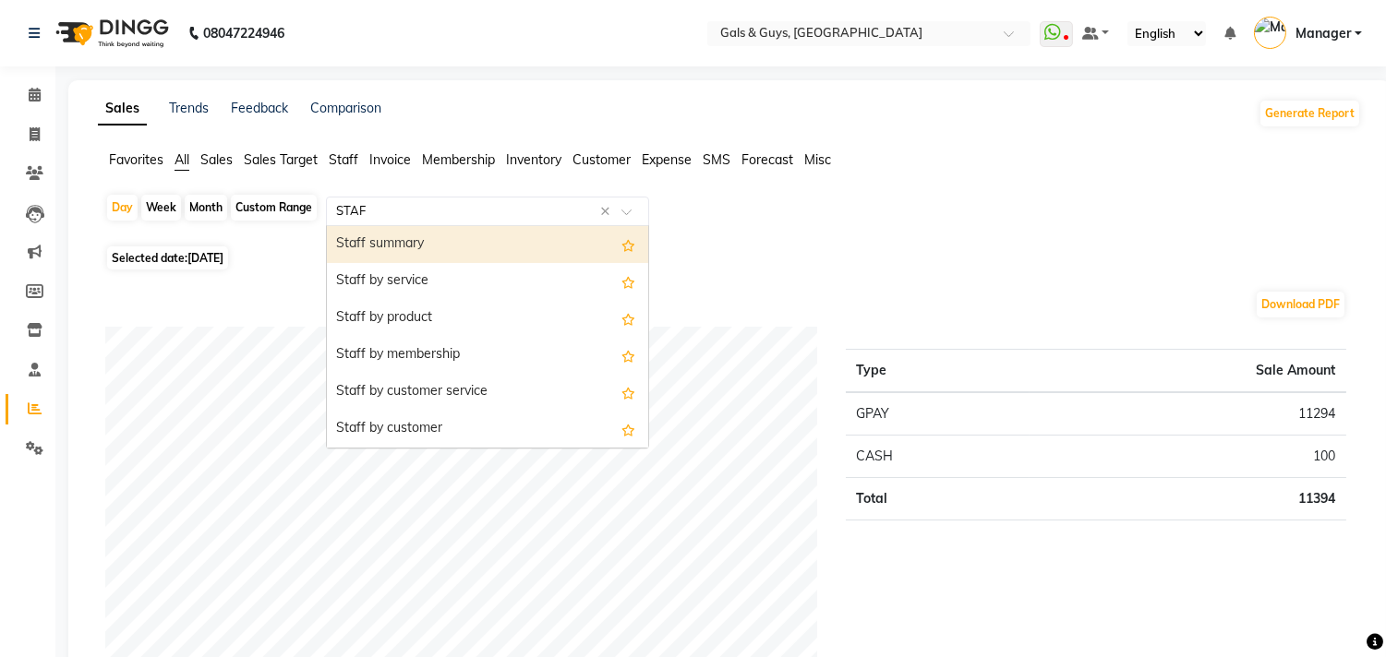
type input "STAFF"
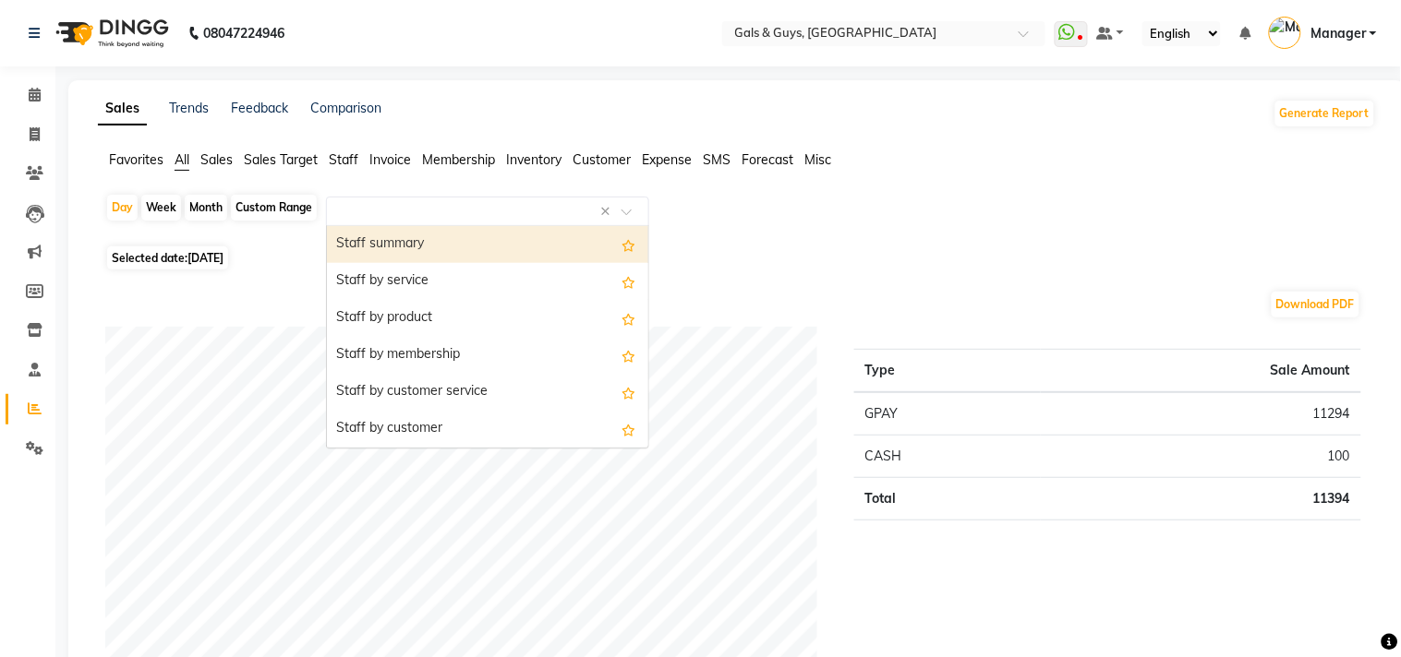
select select "full_report"
select select "csv"
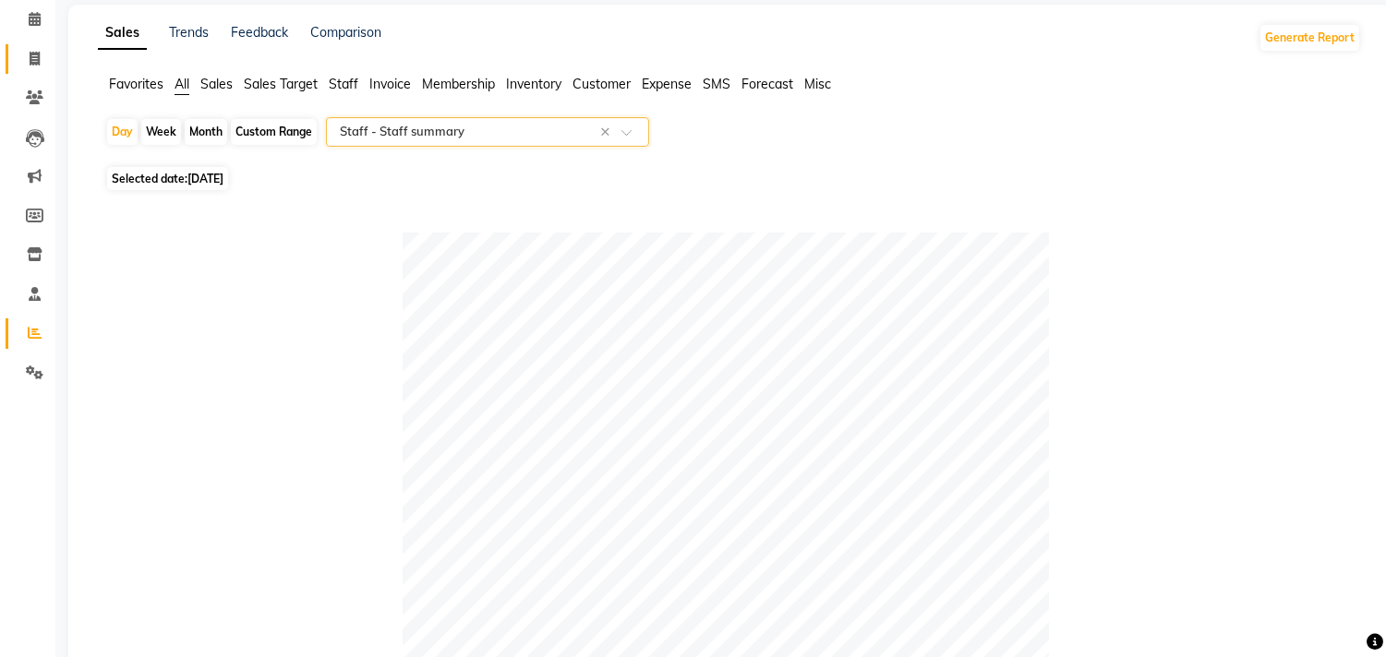
scroll to position [70, 0]
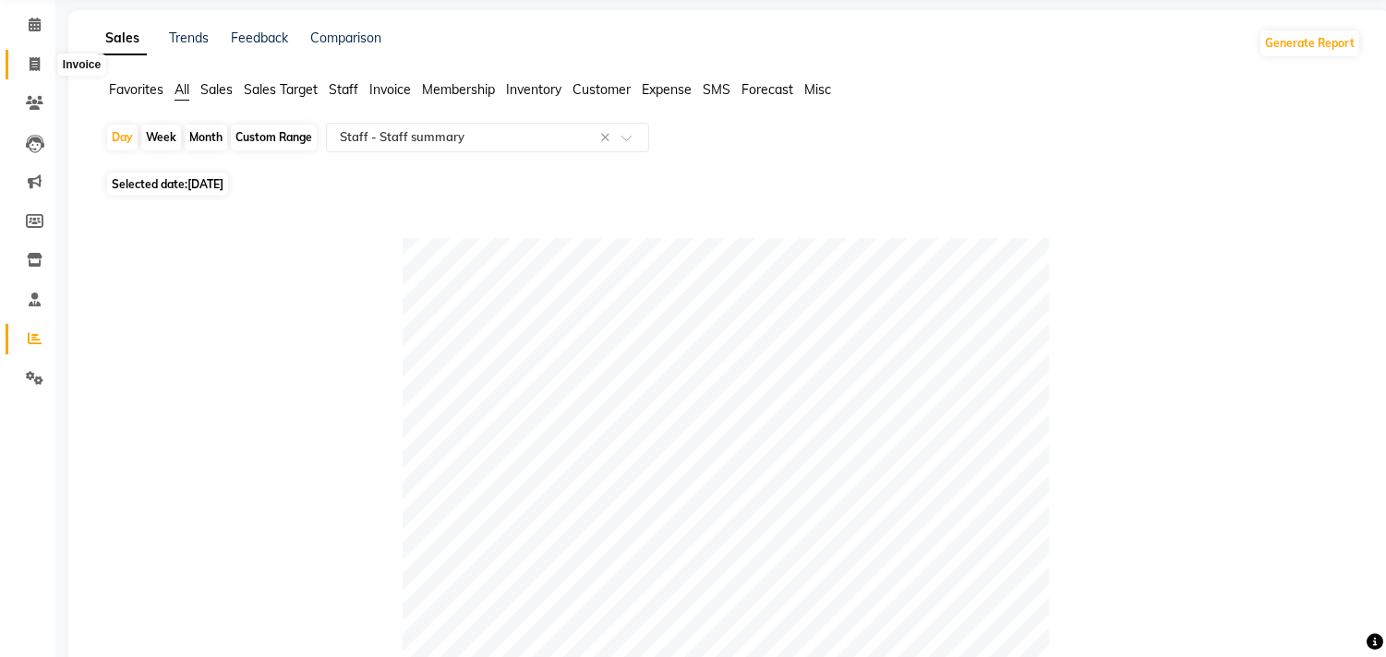
click at [32, 60] on icon at bounding box center [35, 64] width 10 height 14
select select "service"
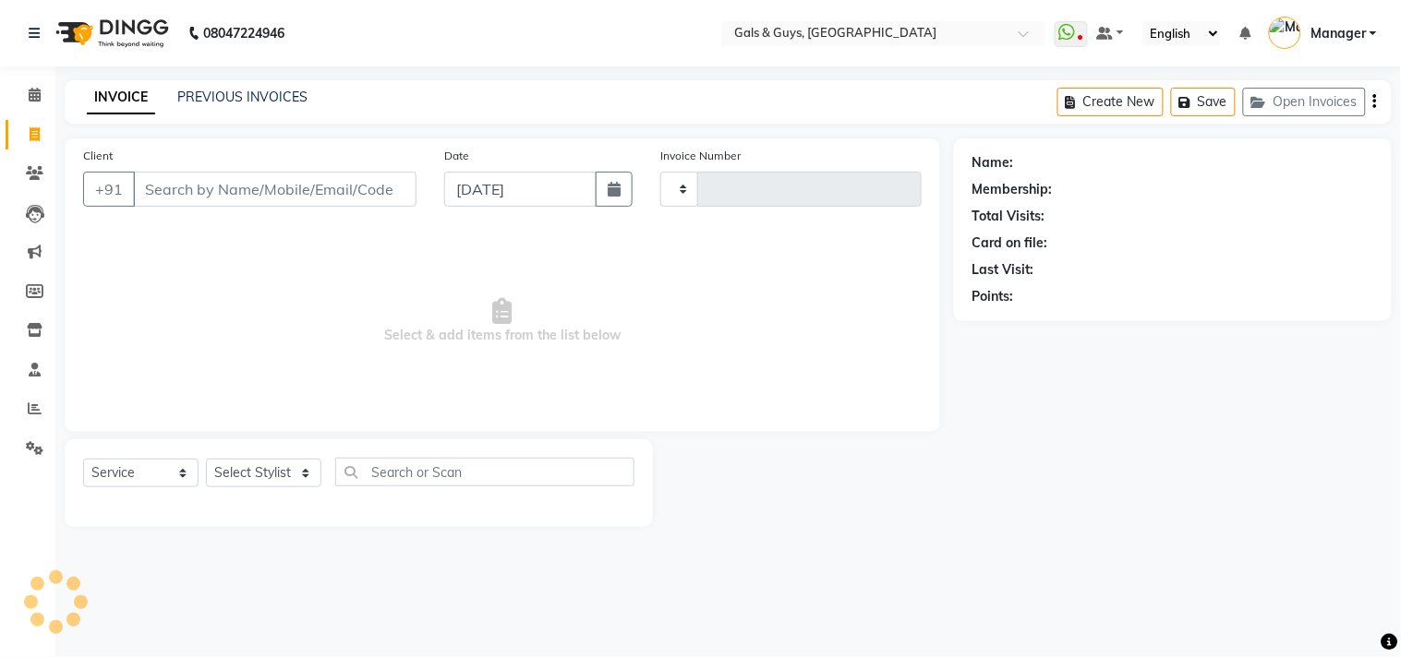
type input "0738"
select select "7505"
click at [29, 330] on icon at bounding box center [35, 330] width 16 height 14
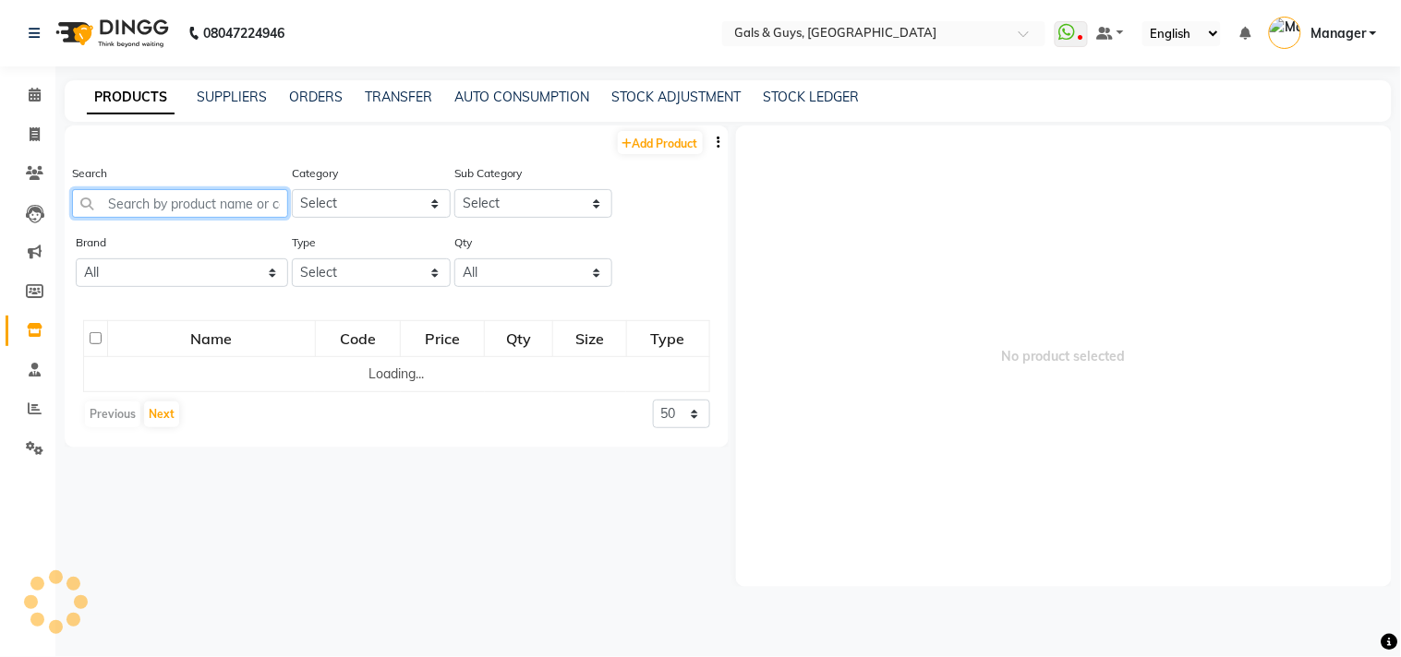
click at [199, 199] on input "text" at bounding box center [180, 203] width 216 height 29
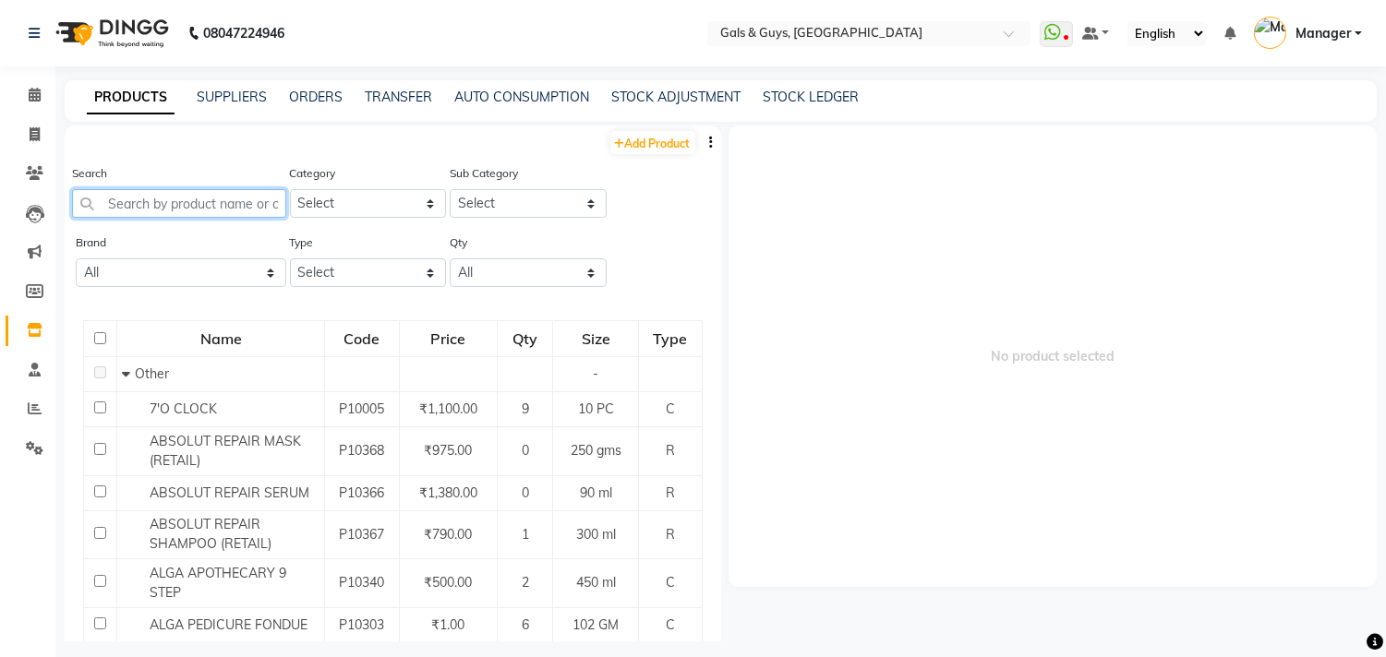
click at [172, 197] on input "text" at bounding box center [179, 203] width 214 height 29
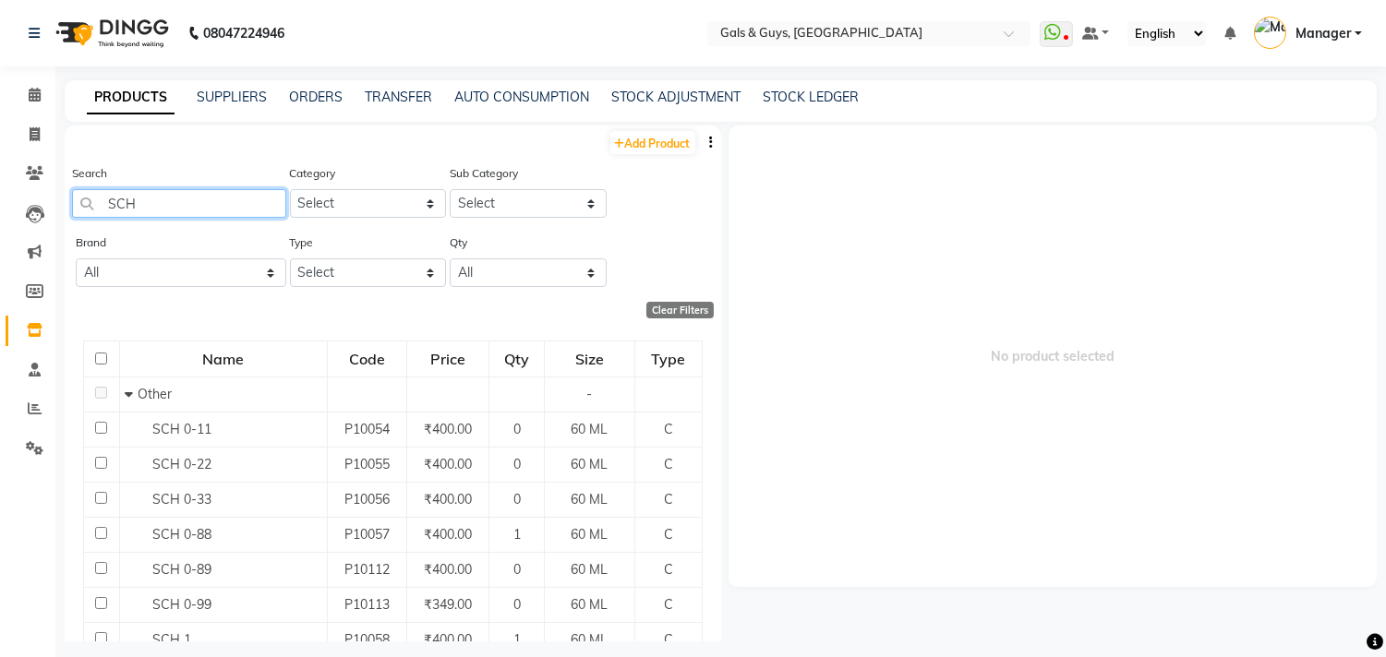
drag, startPoint x: 166, startPoint y: 199, endPoint x: 0, endPoint y: 203, distance: 166.3
click at [0, 200] on app-home "08047224946 Select Location × Gals & Guys, Lucknow WhatsApp Status ✕ Status: Di…" at bounding box center [693, 334] width 1386 height 669
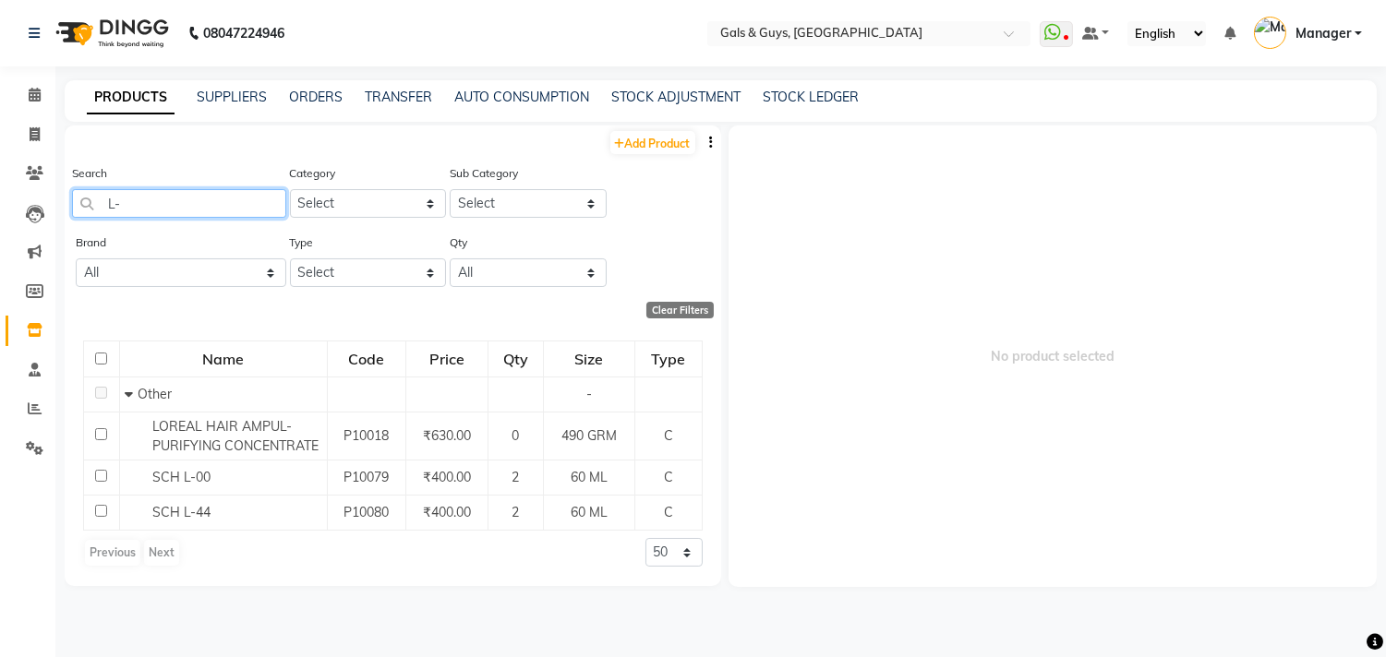
drag, startPoint x: 149, startPoint y: 196, endPoint x: 69, endPoint y: 204, distance: 79.8
click at [78, 200] on input "L-" at bounding box center [179, 203] width 214 height 29
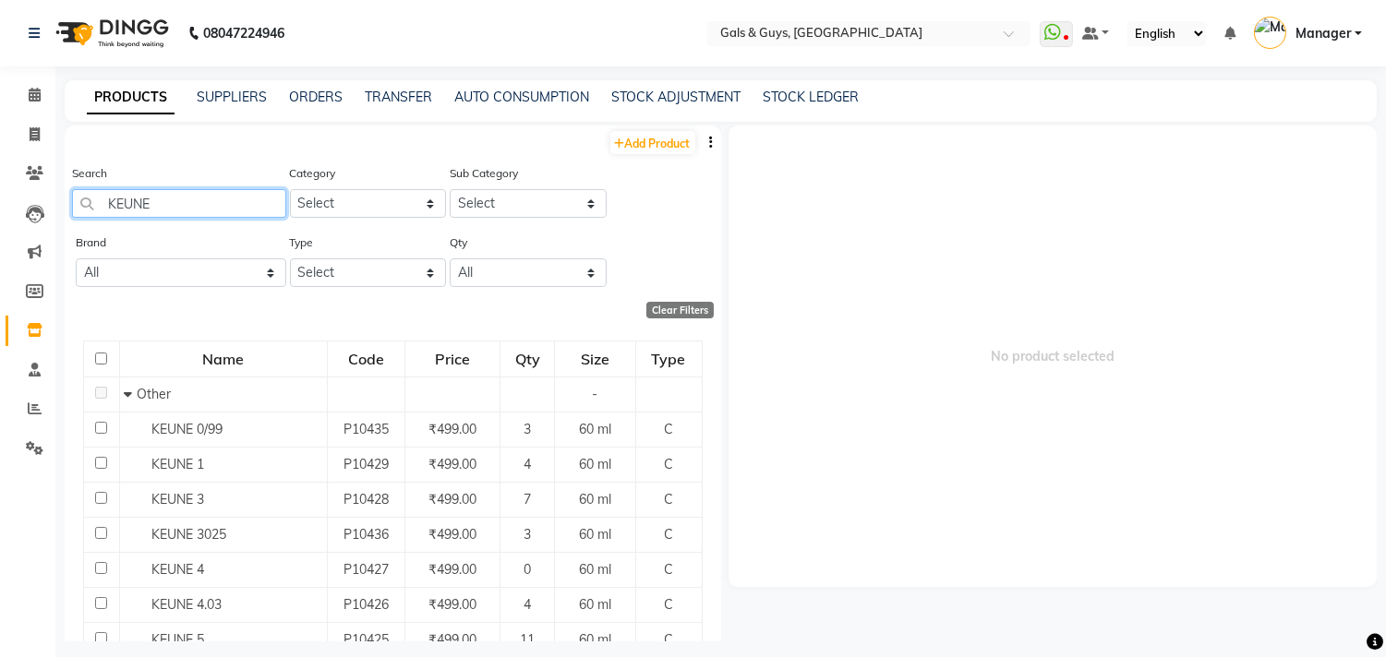
drag, startPoint x: 211, startPoint y: 201, endPoint x: 0, endPoint y: 216, distance: 211.0
click at [0, 214] on app-home "08047224946 Select Location × Gals & Guys, Lucknow WhatsApp Status ✕ Status: Di…" at bounding box center [693, 334] width 1386 height 669
type input "KEUNE"
click at [30, 125] on span at bounding box center [34, 135] width 32 height 21
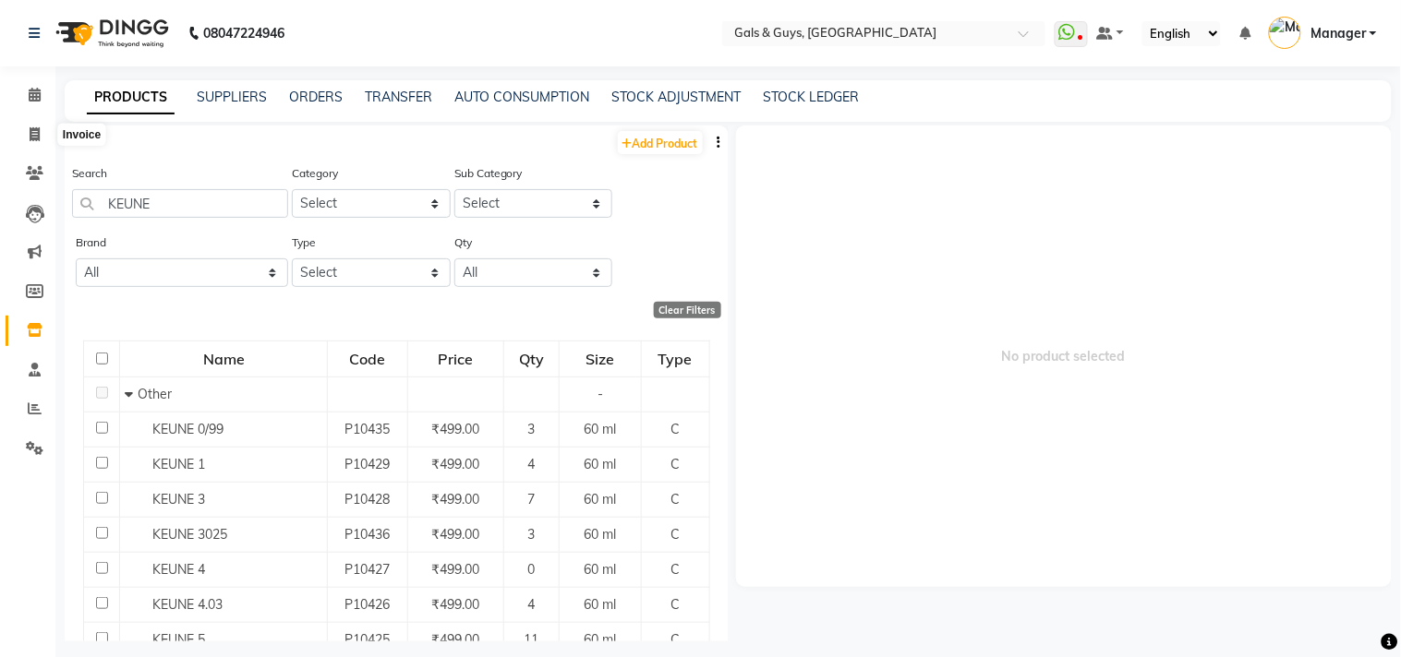
select select "7505"
select select "service"
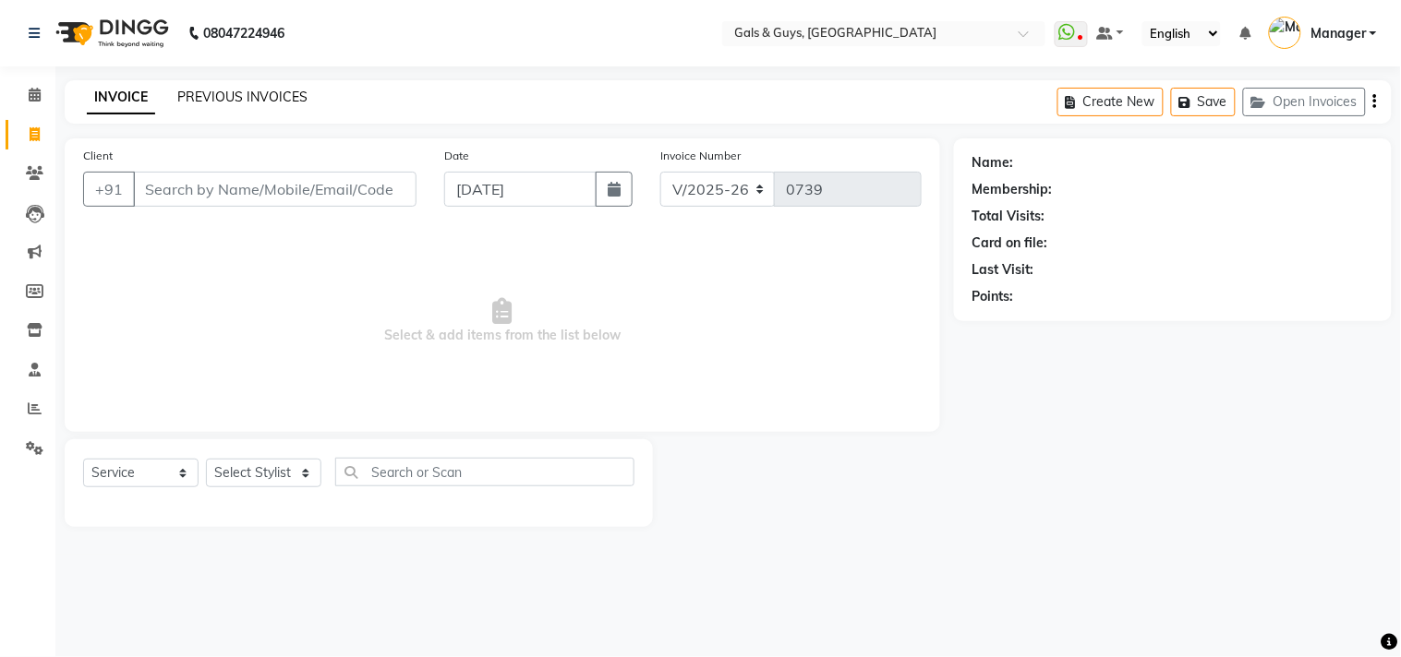
click at [232, 102] on link "PREVIOUS INVOICES" at bounding box center [242, 97] width 130 height 17
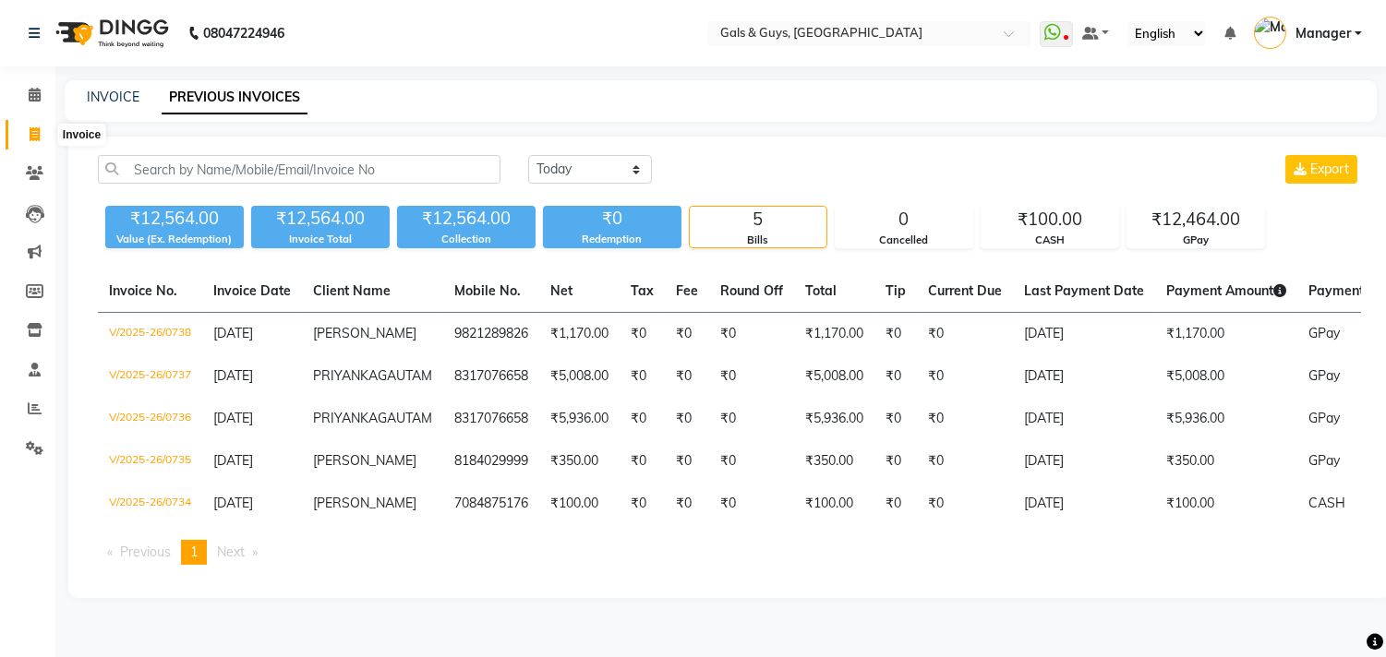
click at [30, 132] on icon at bounding box center [35, 134] width 10 height 14
select select "service"
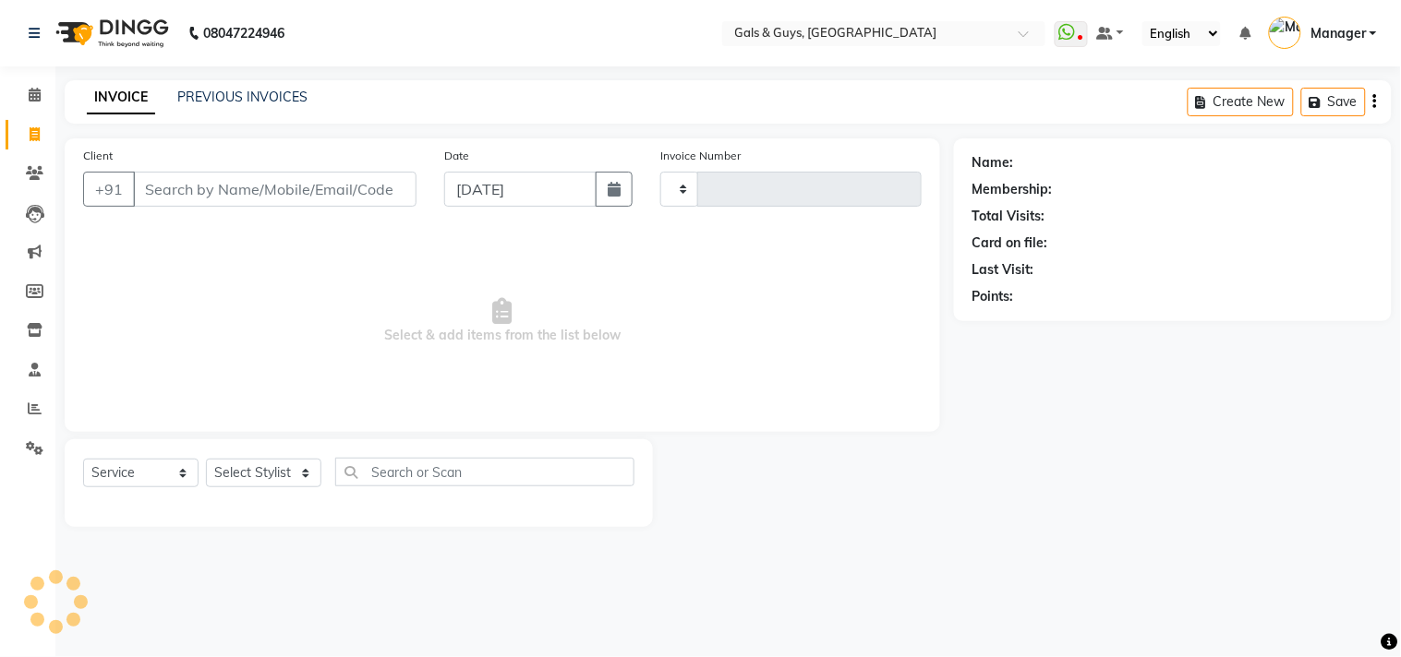
type input "0739"
select select "7505"
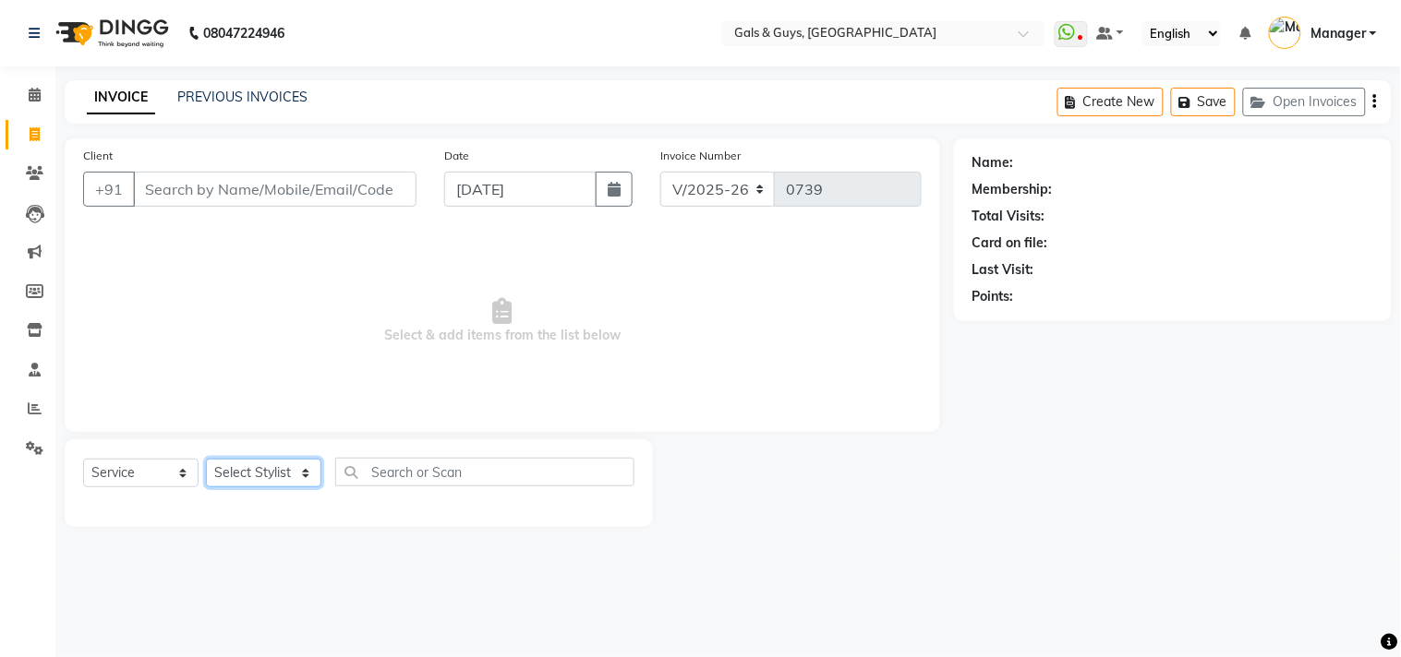
click at [247, 469] on select "Select Stylist [PERSON_NAME] ADVANCE ALKA [PERSON_NAME] B-WAX KUNAL Manager MEM…" at bounding box center [263, 473] width 115 height 29
click at [206, 460] on select "Select Stylist [PERSON_NAME] ADVANCE ALKA [PERSON_NAME] B-WAX KUNAL Manager MEM…" at bounding box center [263, 473] width 115 height 29
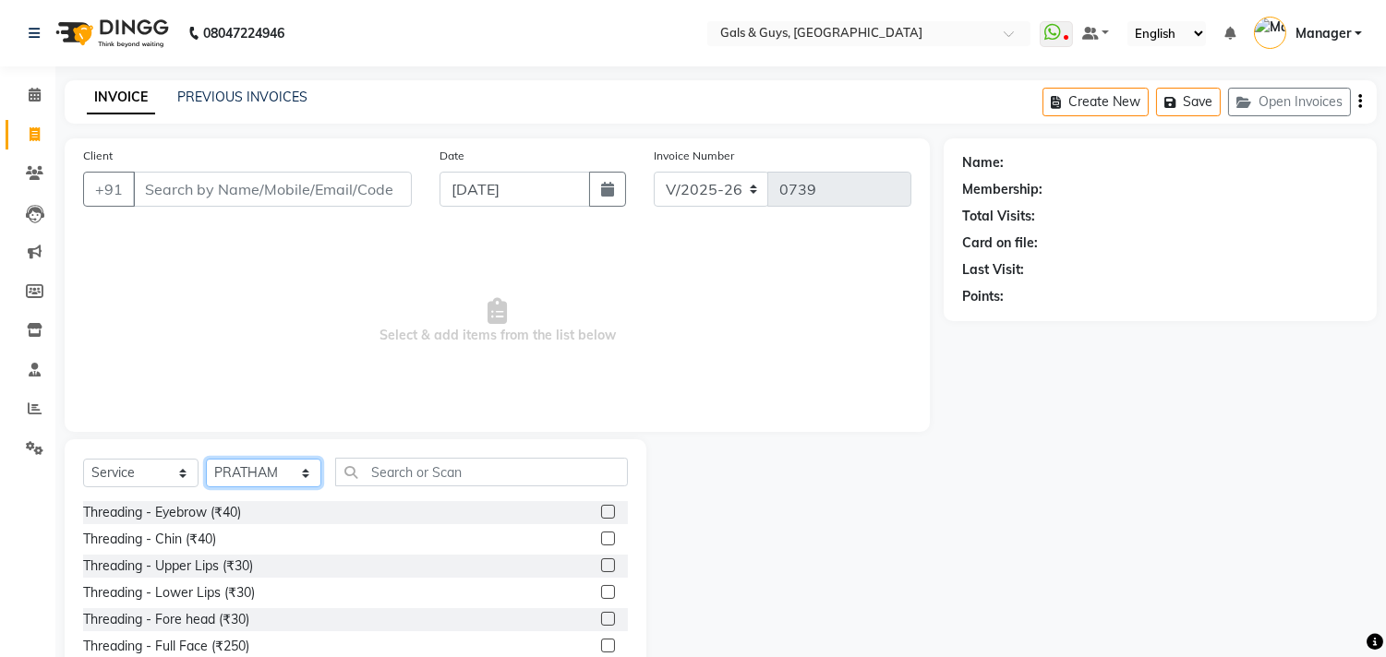
drag, startPoint x: 223, startPoint y: 469, endPoint x: 235, endPoint y: 456, distance: 17.0
click at [235, 456] on div "Select Service Product Membership Package Voucher Prepaid Gift Card Select Styl…" at bounding box center [356, 576] width 582 height 272
click at [206, 460] on select "Select Stylist [PERSON_NAME] ADVANCE ALKA [PERSON_NAME] B-WAX KUNAL Manager MEM…" at bounding box center [263, 473] width 115 height 29
click at [247, 466] on select "Select Stylist [PERSON_NAME] ADVANCE ALKA [PERSON_NAME] B-WAX KUNAL Manager MEM…" at bounding box center [263, 473] width 115 height 29
select select "66159"
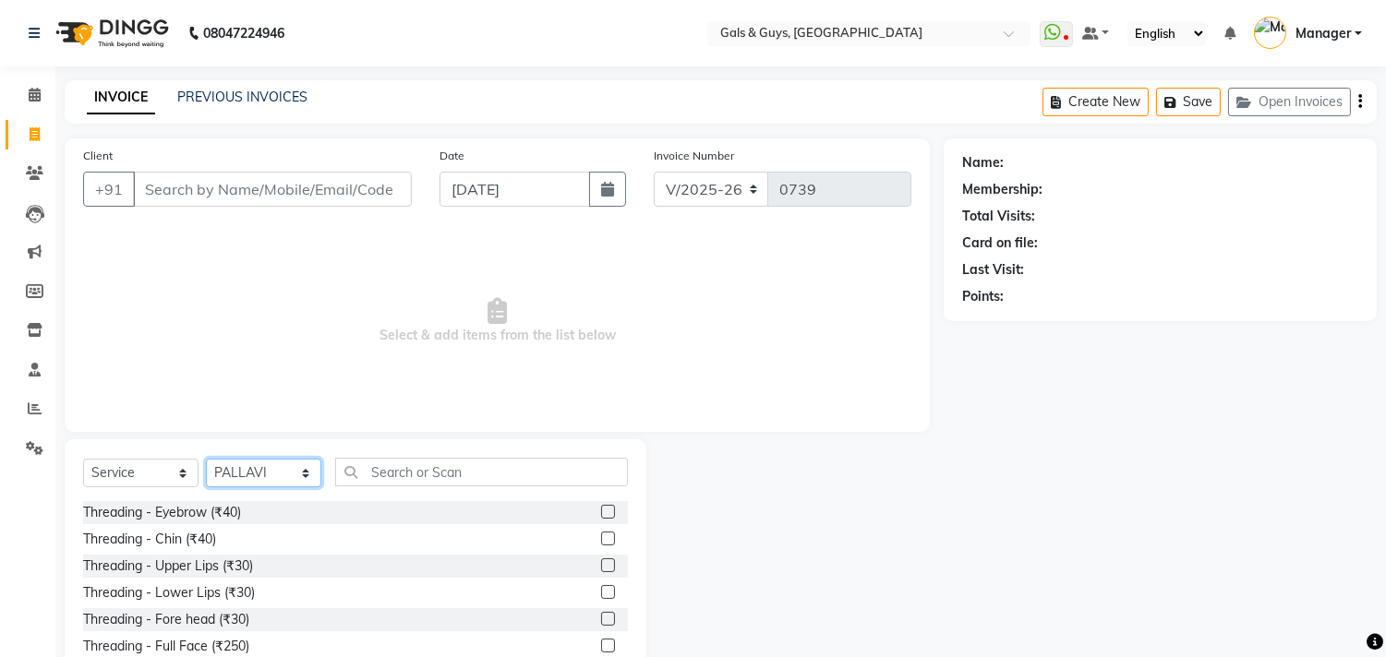
click at [206, 460] on select "Select Stylist [PERSON_NAME] ADVANCE ALKA [PERSON_NAME] B-WAX KUNAL Manager MEM…" at bounding box center [263, 473] width 115 height 29
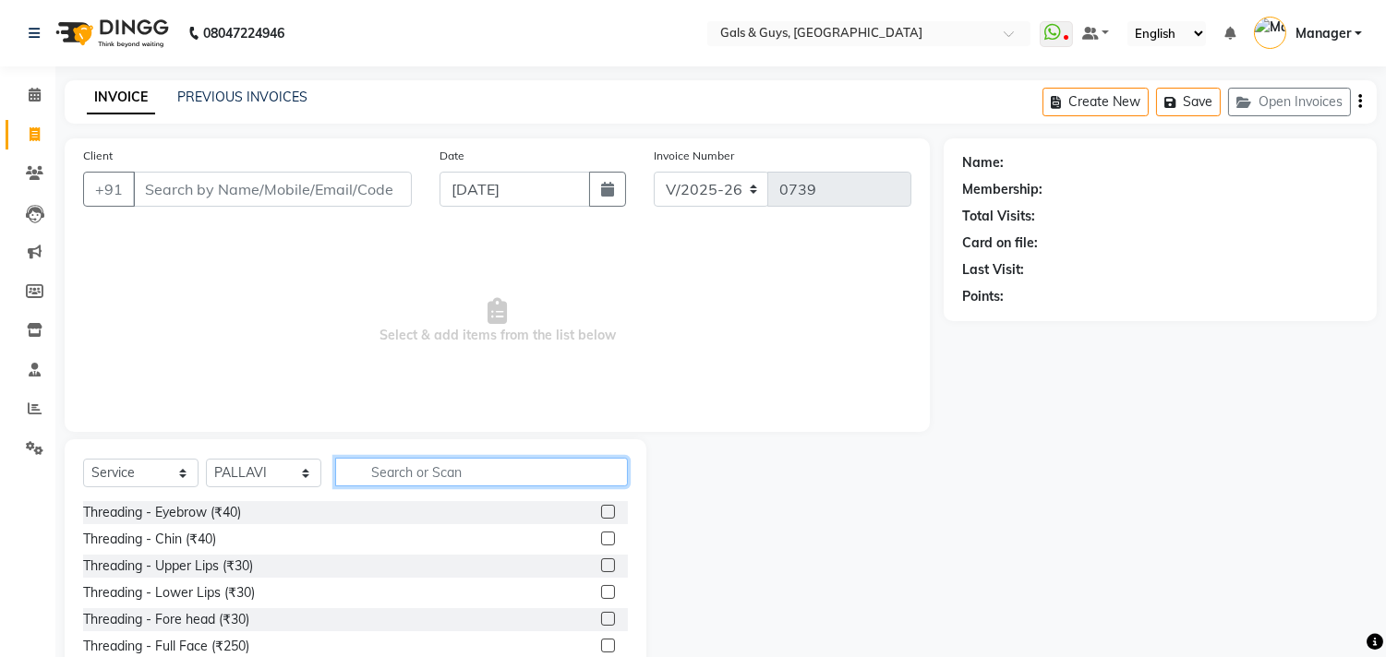
click at [415, 473] on input "text" at bounding box center [481, 472] width 293 height 29
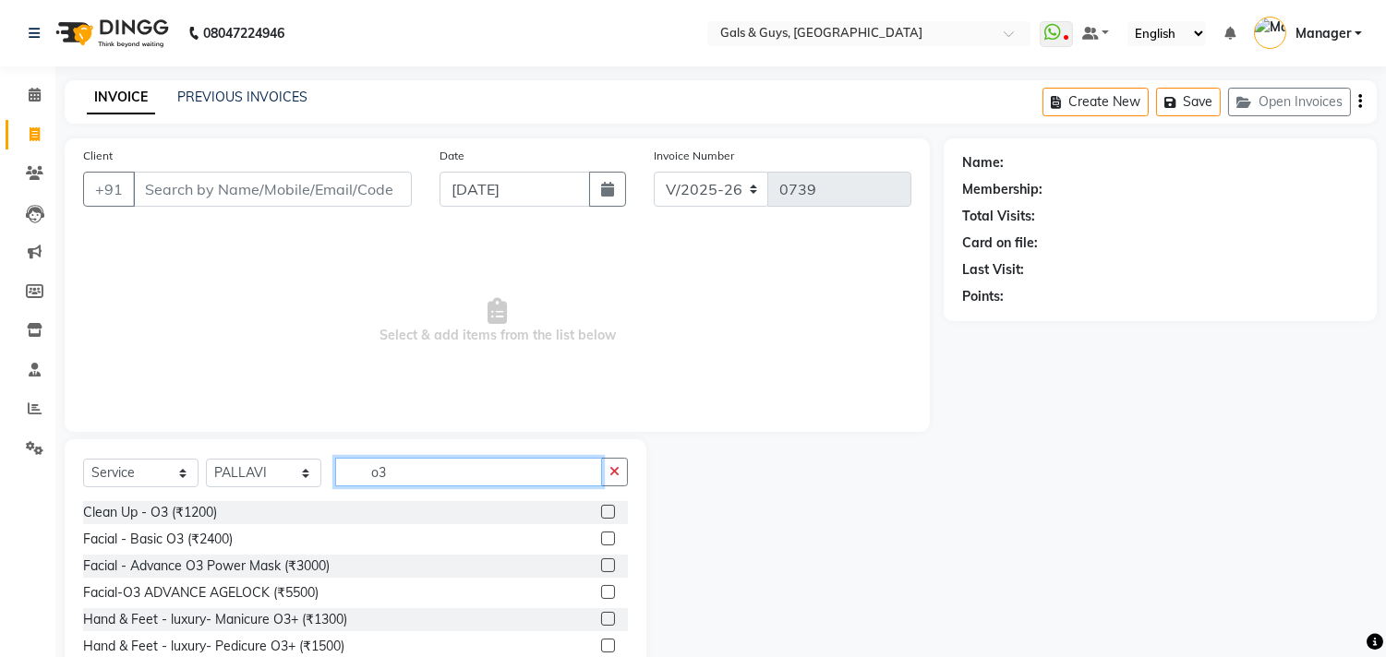
type input "o3"
click at [608, 561] on label at bounding box center [608, 566] width 14 height 14
click at [608, 561] on input "checkbox" at bounding box center [607, 566] width 12 height 12
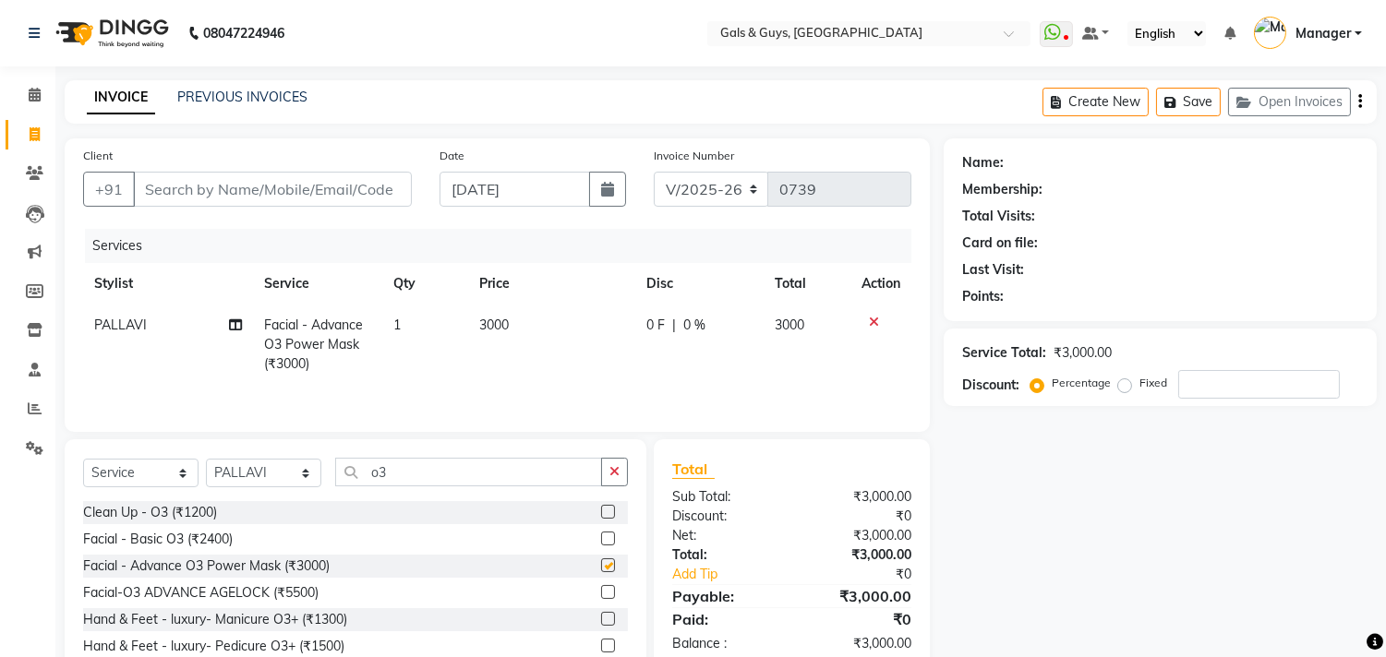
checkbox input "false"
drag, startPoint x: 413, startPoint y: 482, endPoint x: 224, endPoint y: 500, distance: 189.2
click at [224, 500] on div "Select Service Product Membership Package Voucher Prepaid Gift Card Select Styl…" at bounding box center [355, 479] width 545 height 43
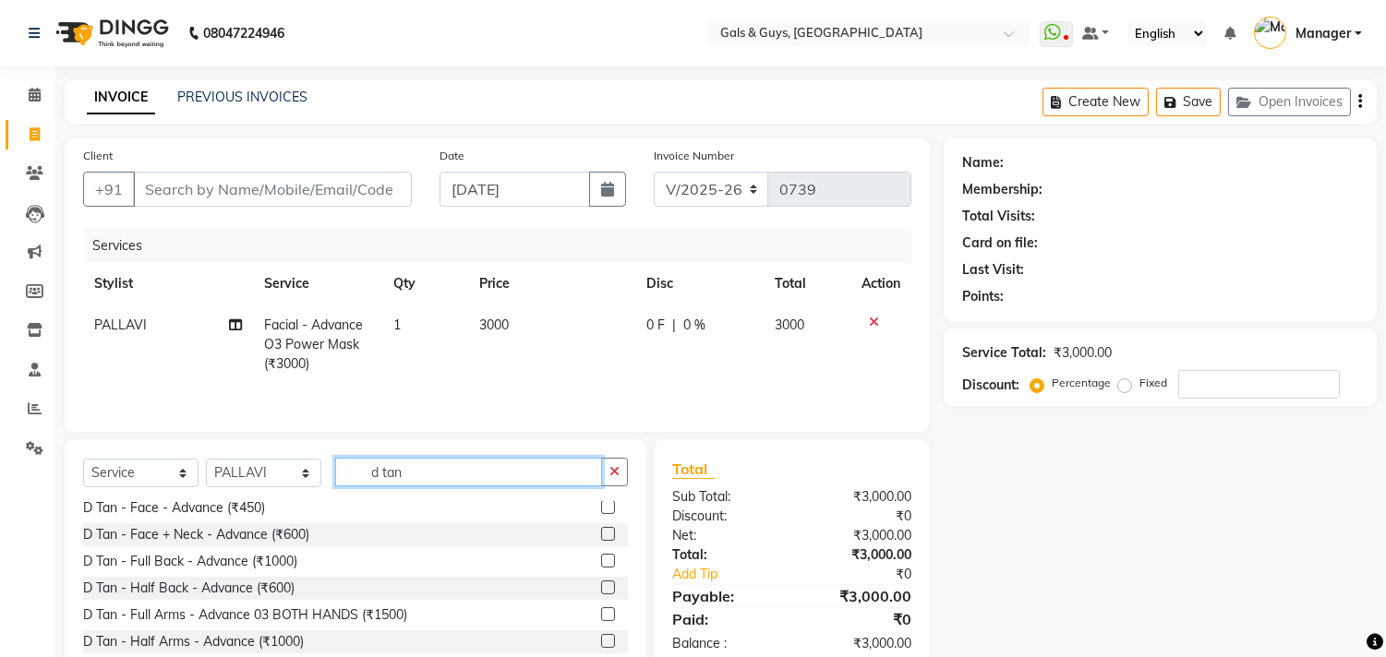
scroll to position [307, 0]
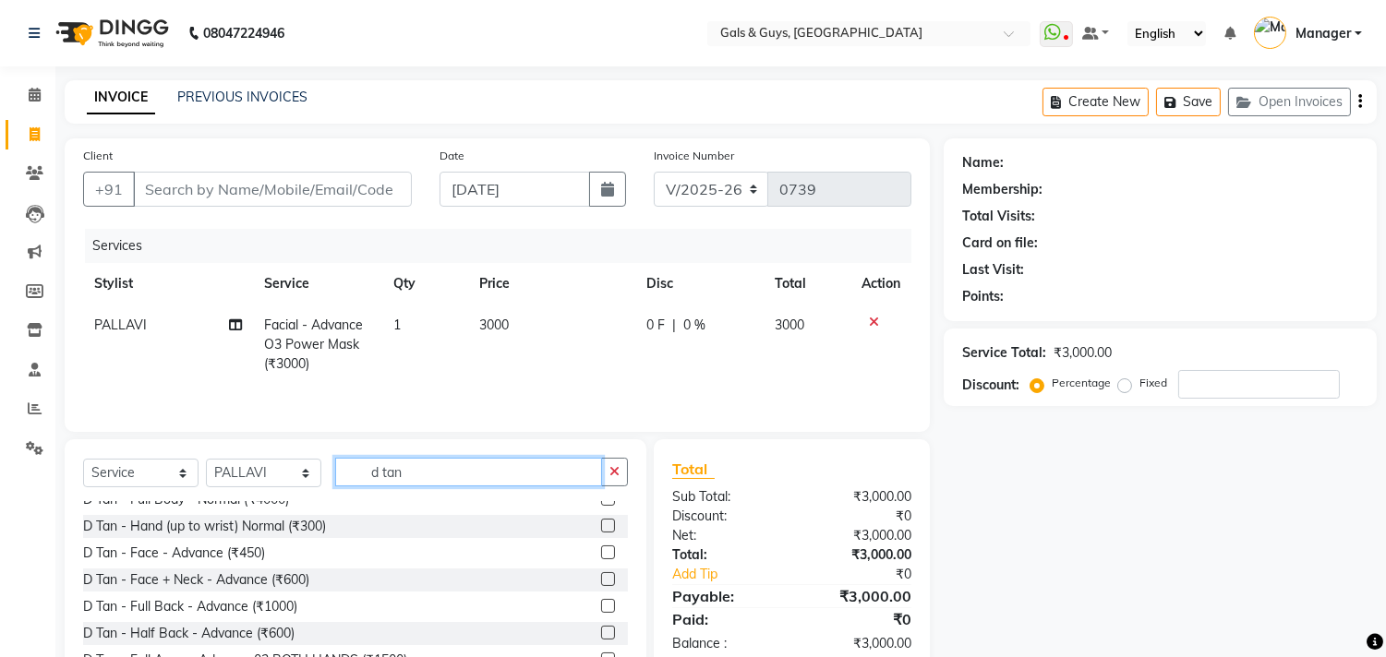
type input "d tan"
click at [601, 579] on label at bounding box center [608, 579] width 14 height 14
click at [601, 579] on input "checkbox" at bounding box center [607, 580] width 12 height 12
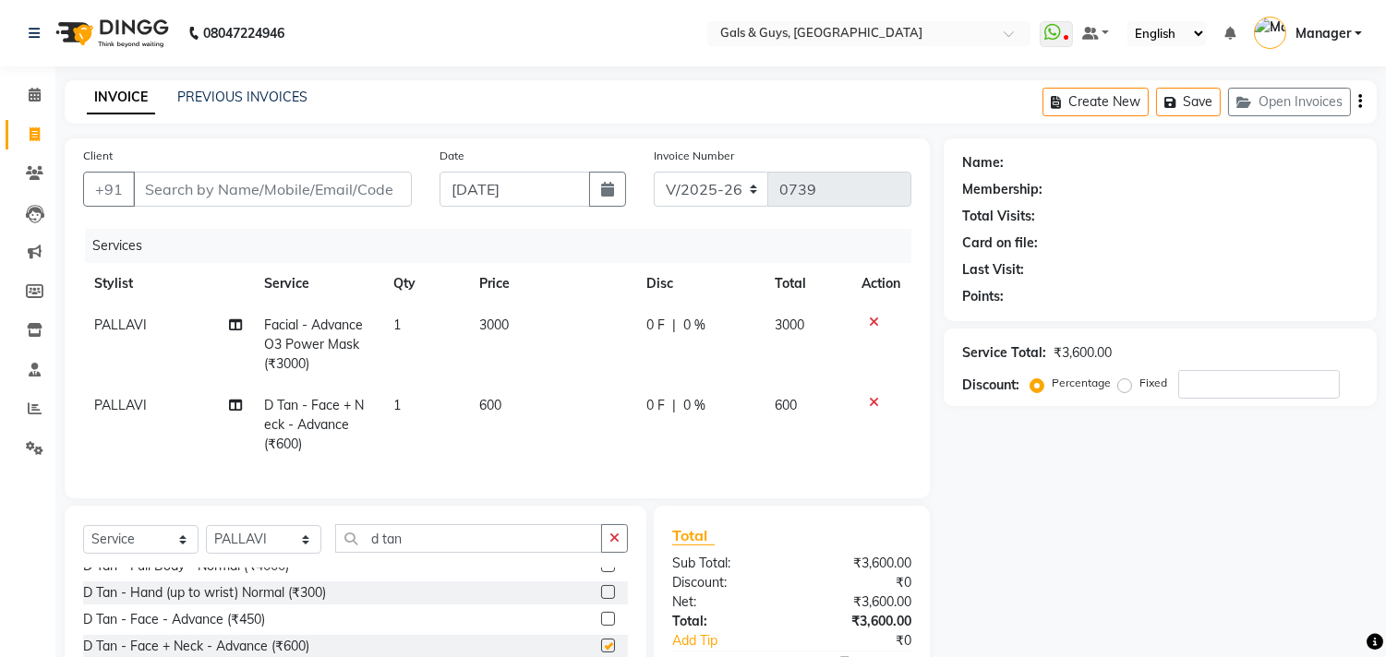
checkbox input "false"
drag, startPoint x: 441, startPoint y: 550, endPoint x: 229, endPoint y: 550, distance: 212.4
click at [231, 550] on div "Select Service Product Membership Package Voucher Prepaid Gift Card Select Styl…" at bounding box center [355, 545] width 545 height 43
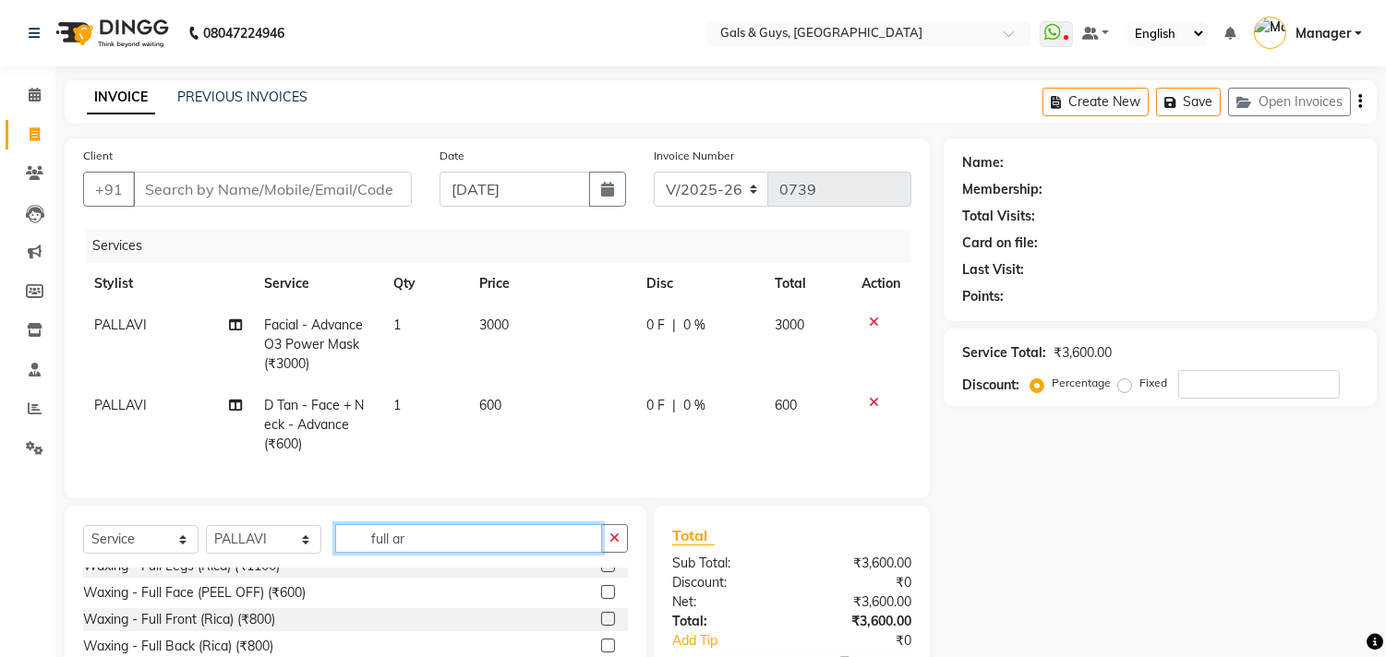
scroll to position [0, 0]
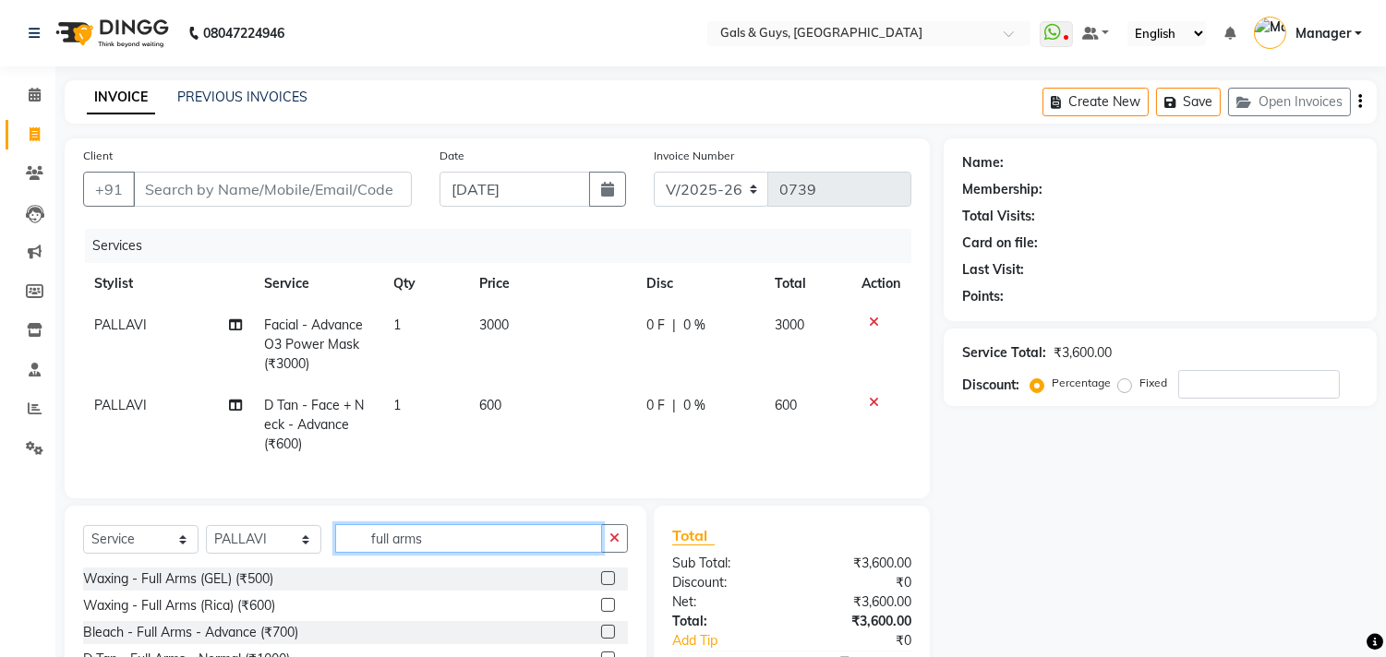
type input "full arms"
click at [605, 612] on label at bounding box center [608, 605] width 14 height 14
click at [605, 612] on input "checkbox" at bounding box center [607, 606] width 12 height 12
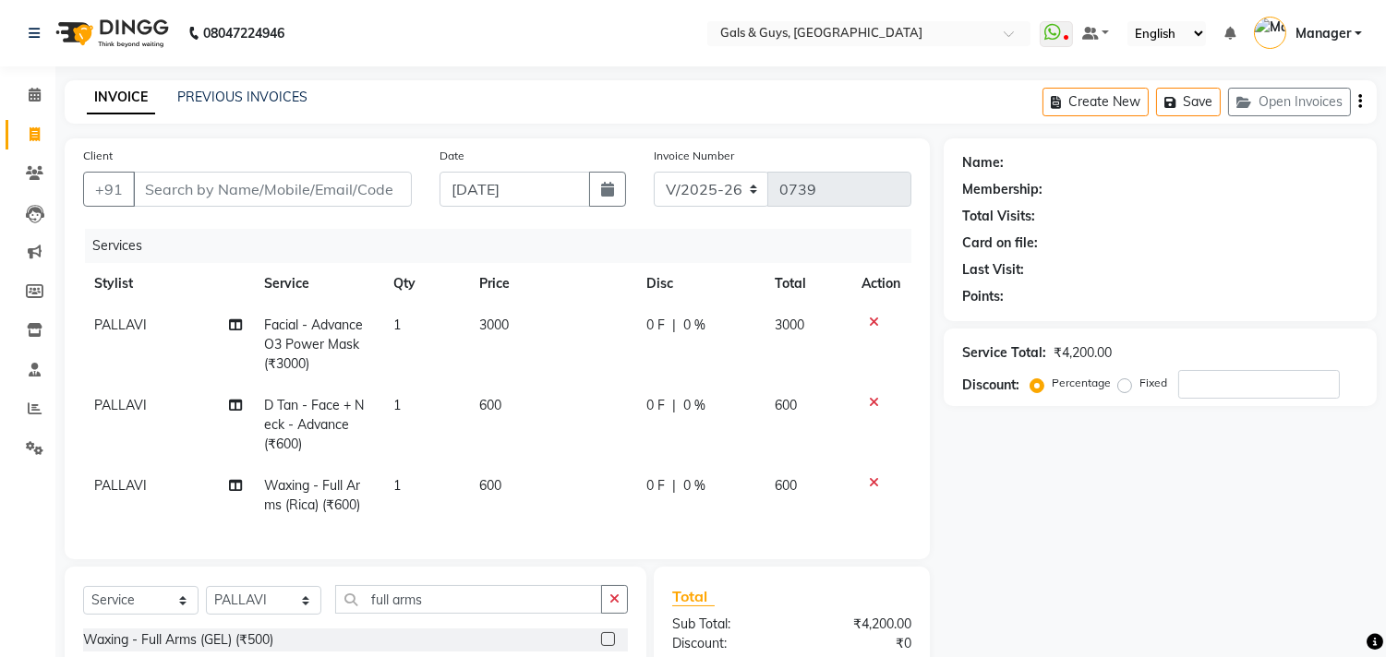
checkbox input "false"
drag, startPoint x: 472, startPoint y: 614, endPoint x: 222, endPoint y: 615, distance: 250.2
click at [256, 620] on div "Select Service Product Membership Package Voucher Prepaid Gift Card Select Styl…" at bounding box center [355, 606] width 545 height 43
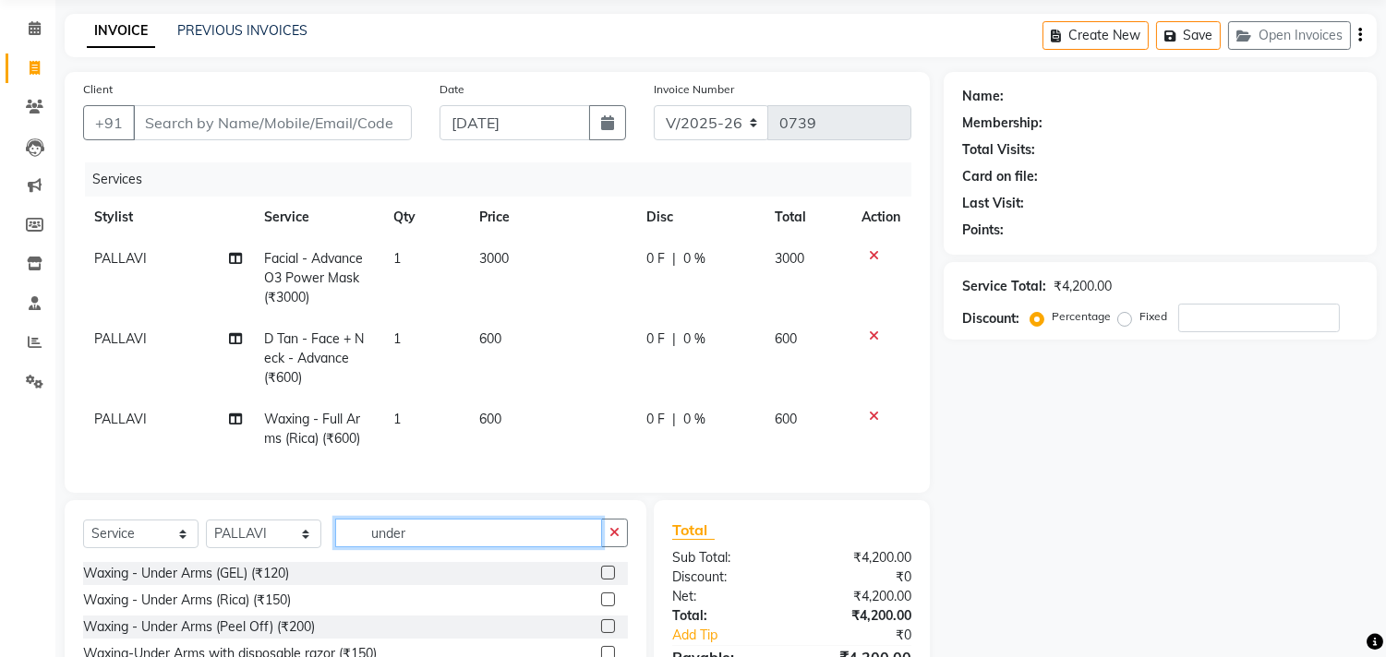
scroll to position [102, 0]
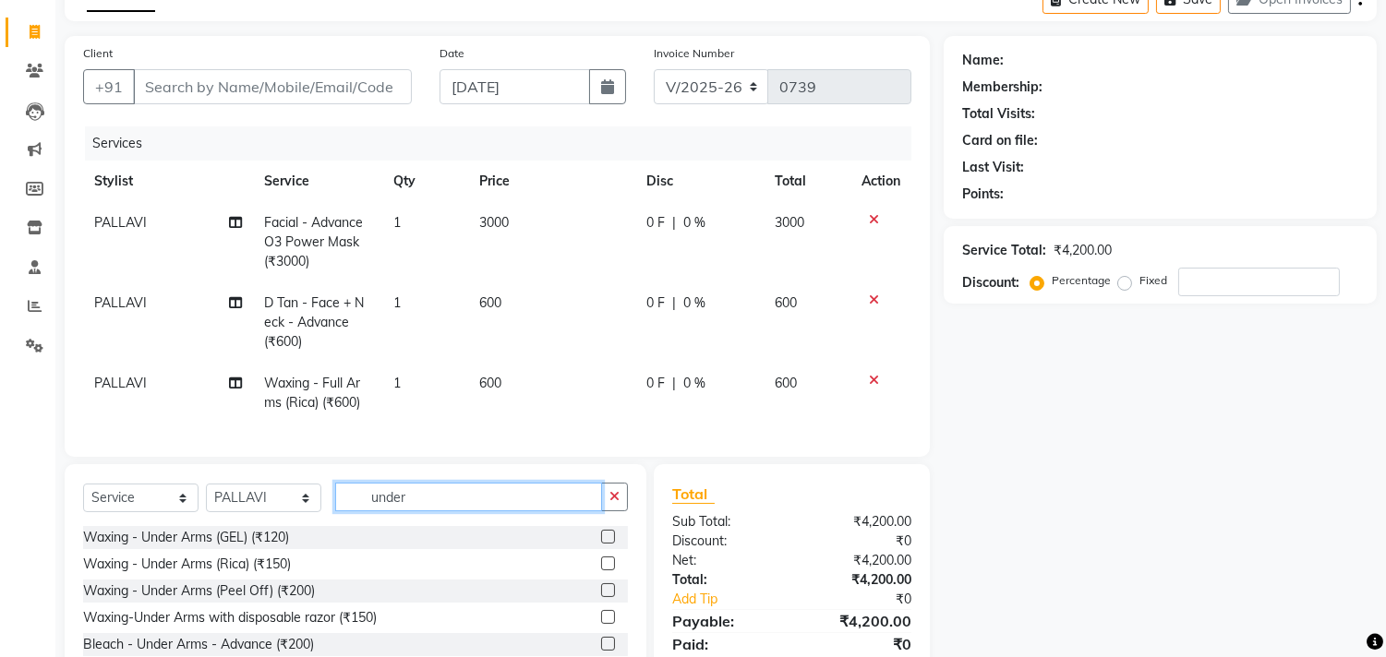
type input "under"
click at [601, 571] on label at bounding box center [608, 564] width 14 height 14
click at [601, 571] on input "checkbox" at bounding box center [607, 565] width 12 height 12
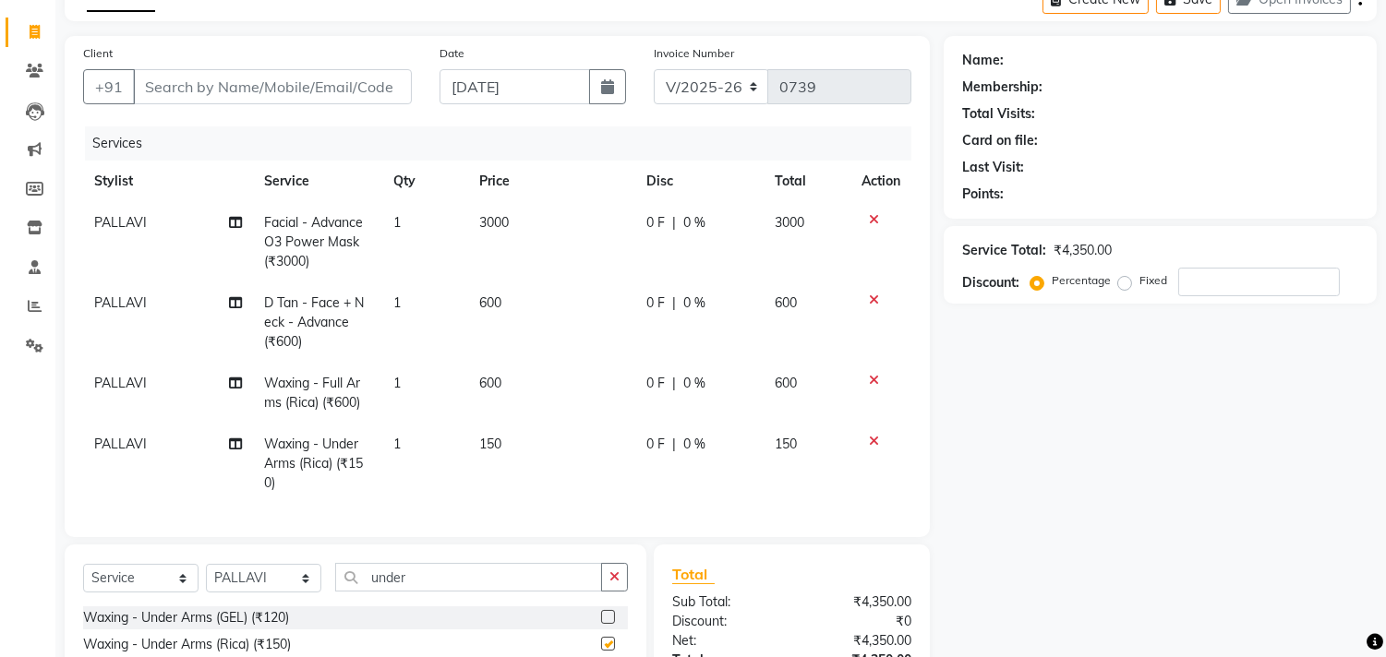
checkbox input "false"
click at [268, 69] on input "Client" at bounding box center [272, 86] width 279 height 35
type input "s"
type input "0"
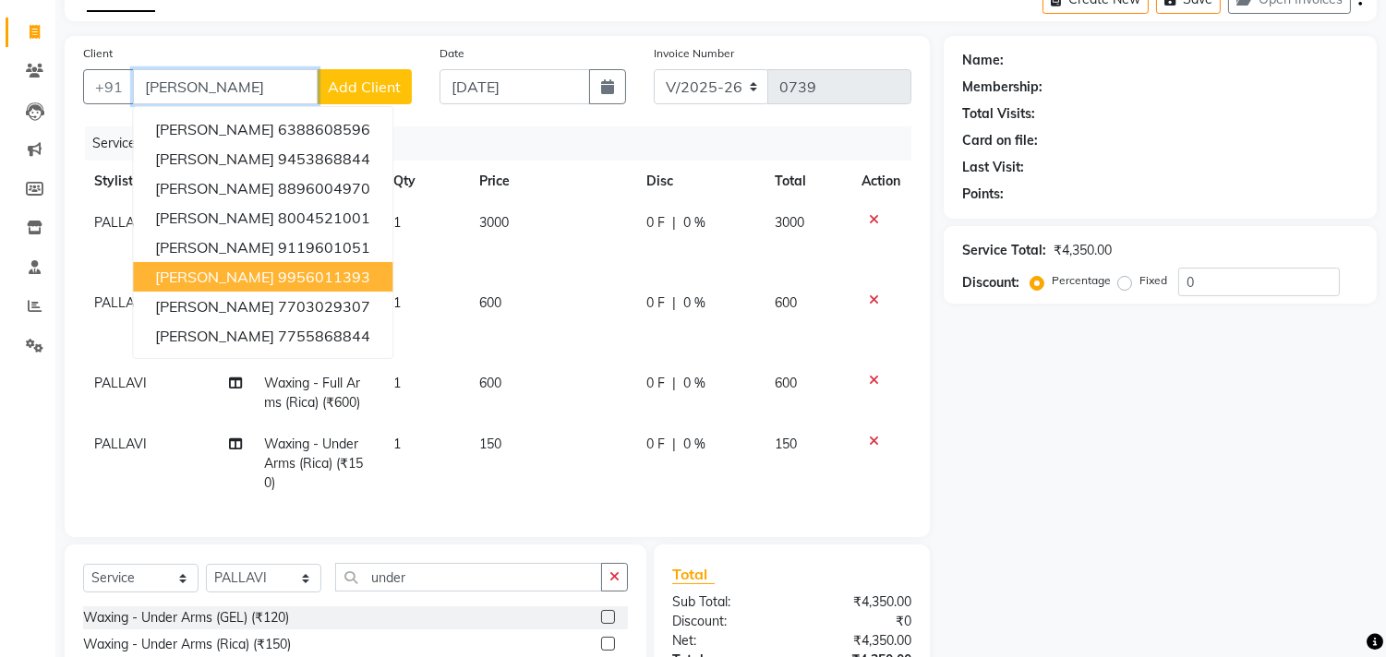
click at [336, 278] on button "SHAIL 9956011393" at bounding box center [262, 277] width 259 height 30
type input "9956011393"
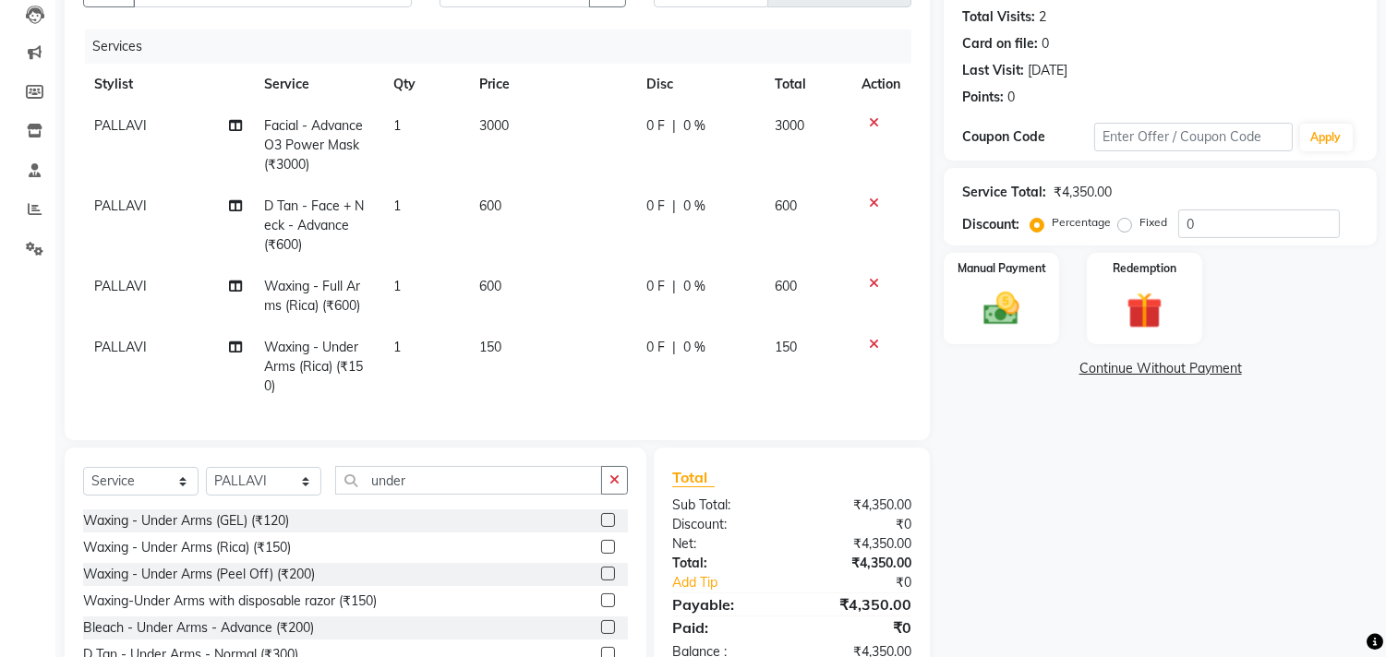
scroll to position [205, 0]
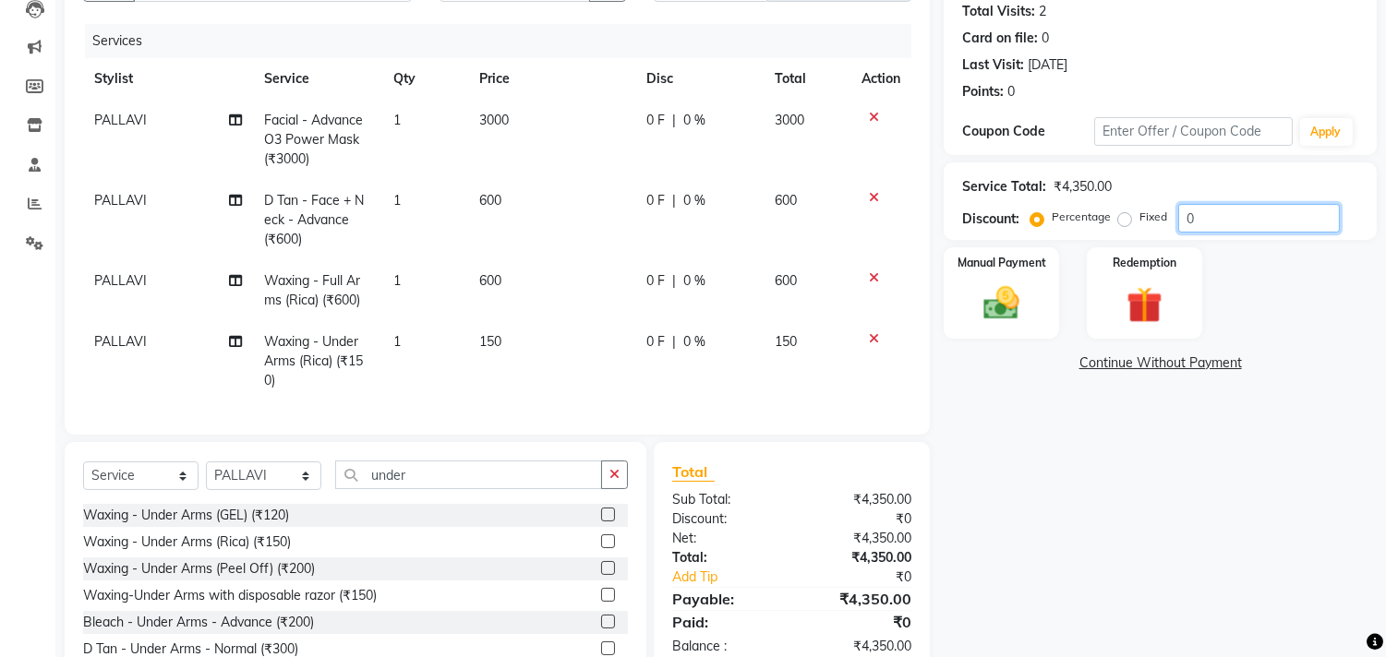
drag, startPoint x: 1224, startPoint y: 216, endPoint x: 1096, endPoint y: 245, distance: 131.5
click at [1122, 240] on div "Name: Shail Membership: No Active Membership Total Visits: 2 Card on file: 0 La…" at bounding box center [1167, 324] width 447 height 781
type input "3"
type input "2"
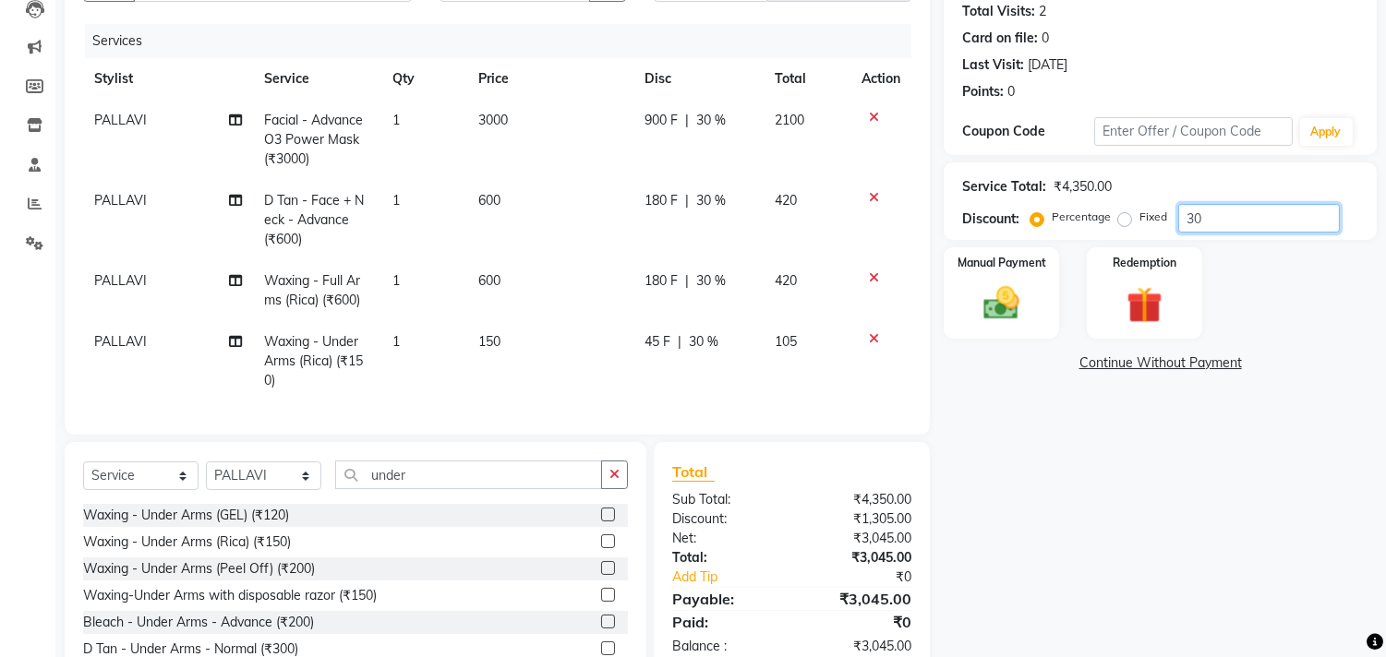
type input "3"
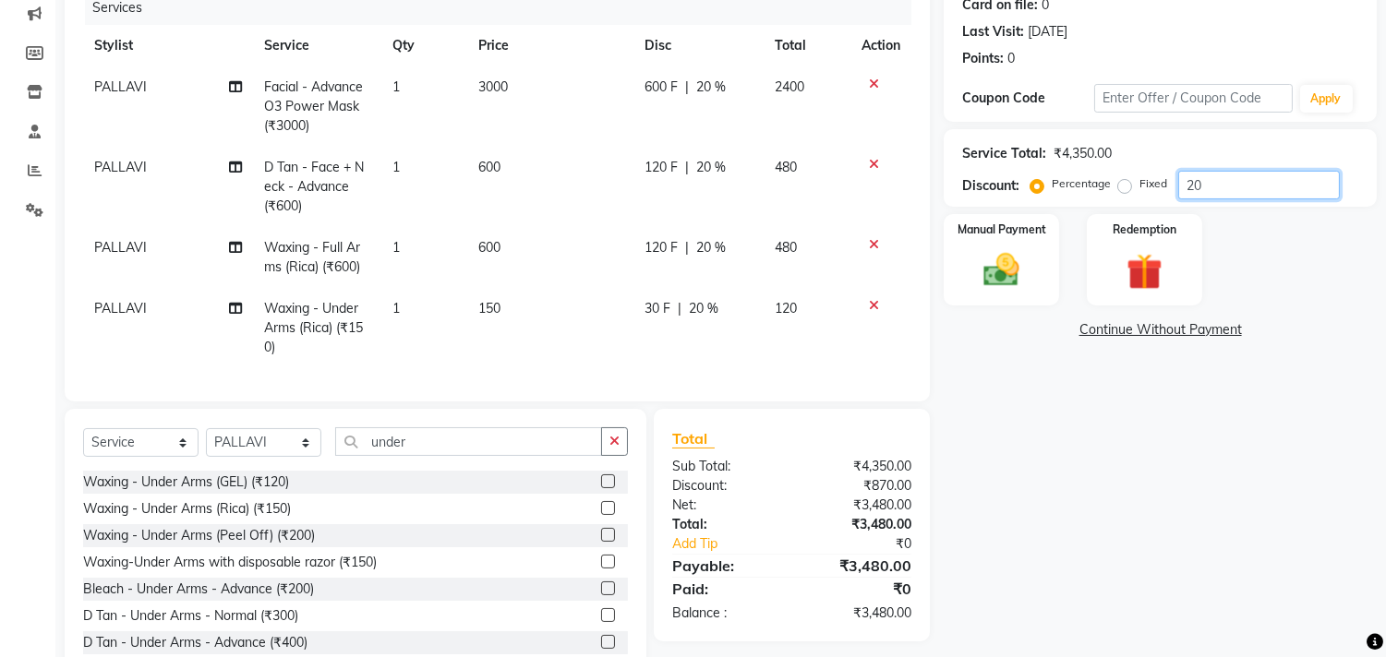
scroll to position [203, 0]
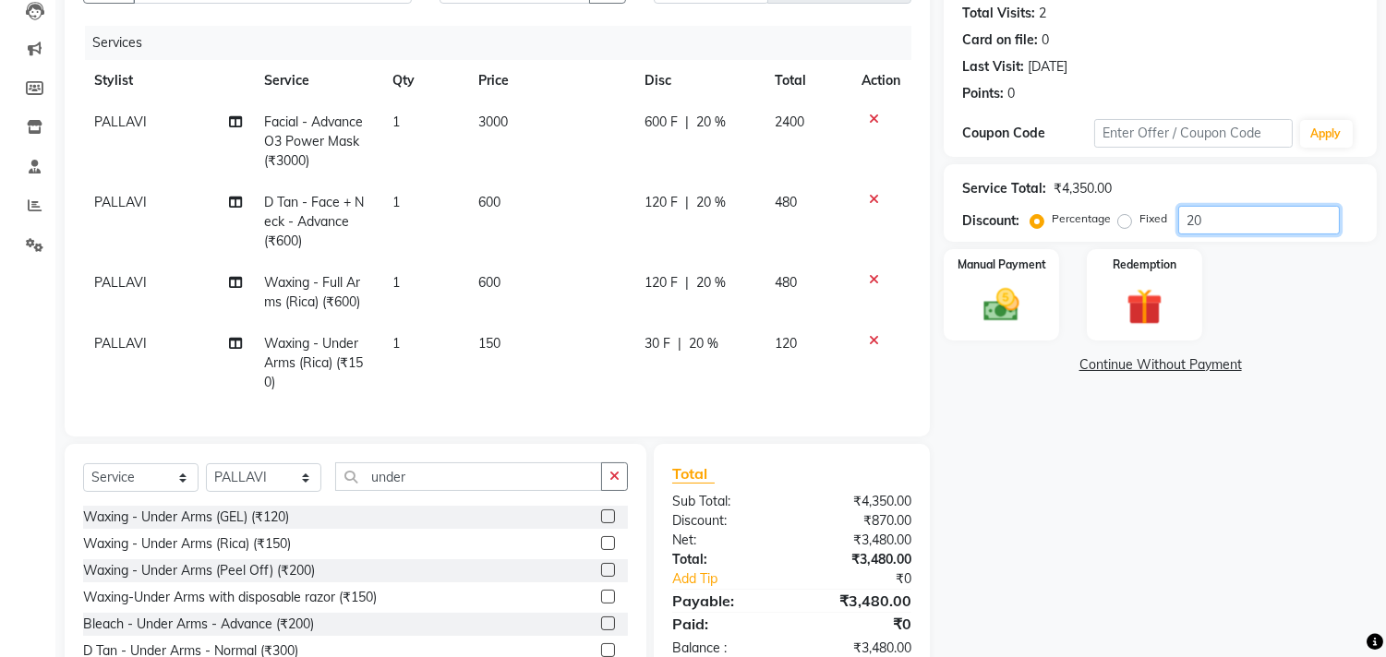
type input "2"
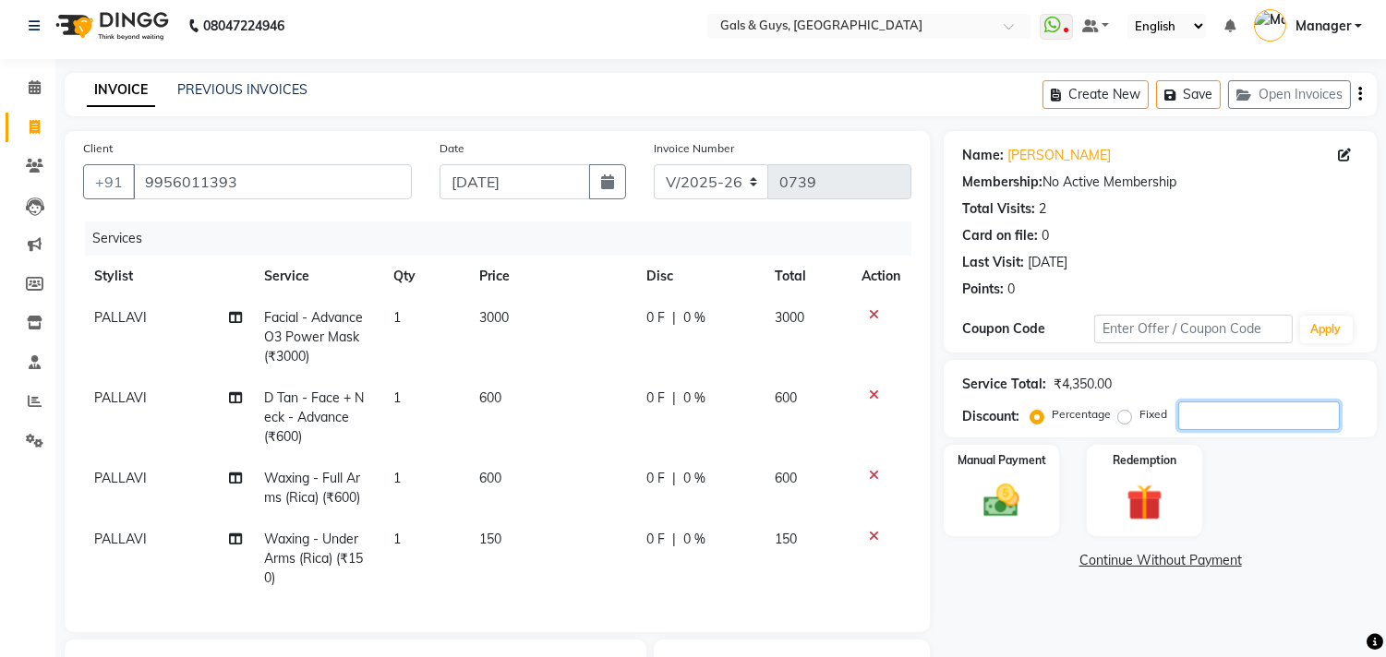
scroll to position [0, 0]
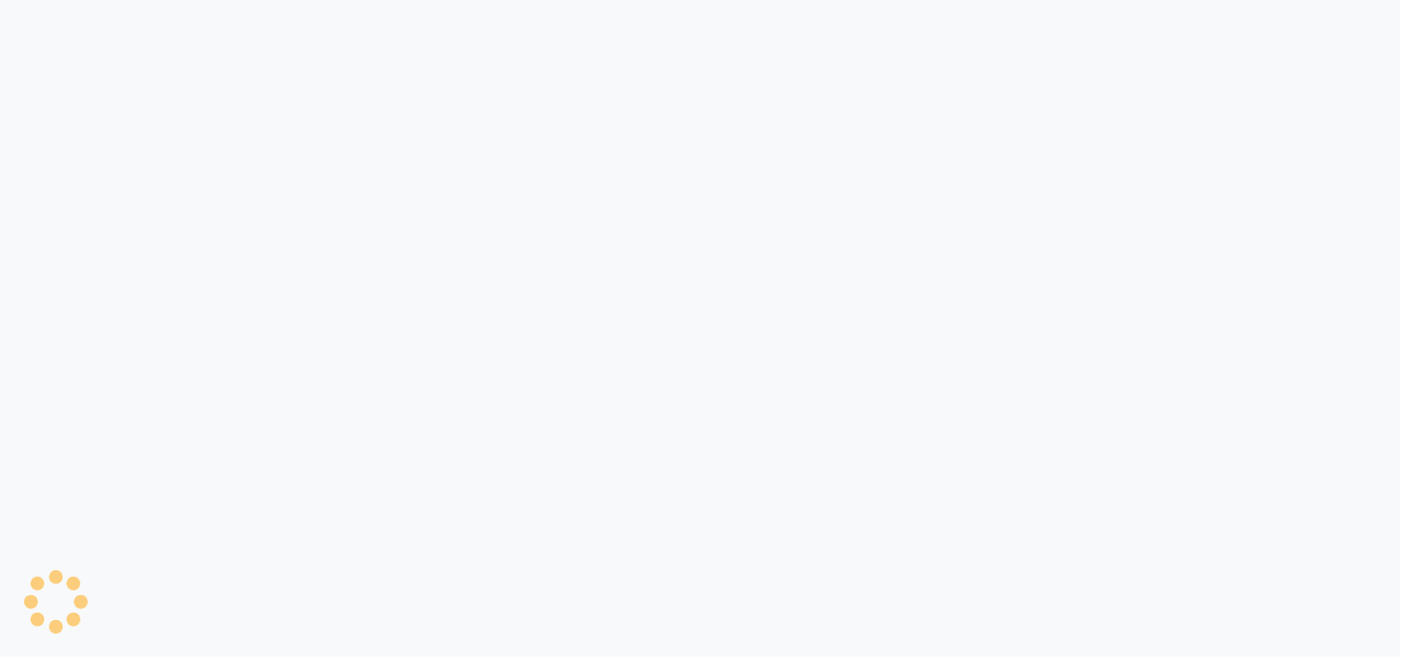
select select "service"
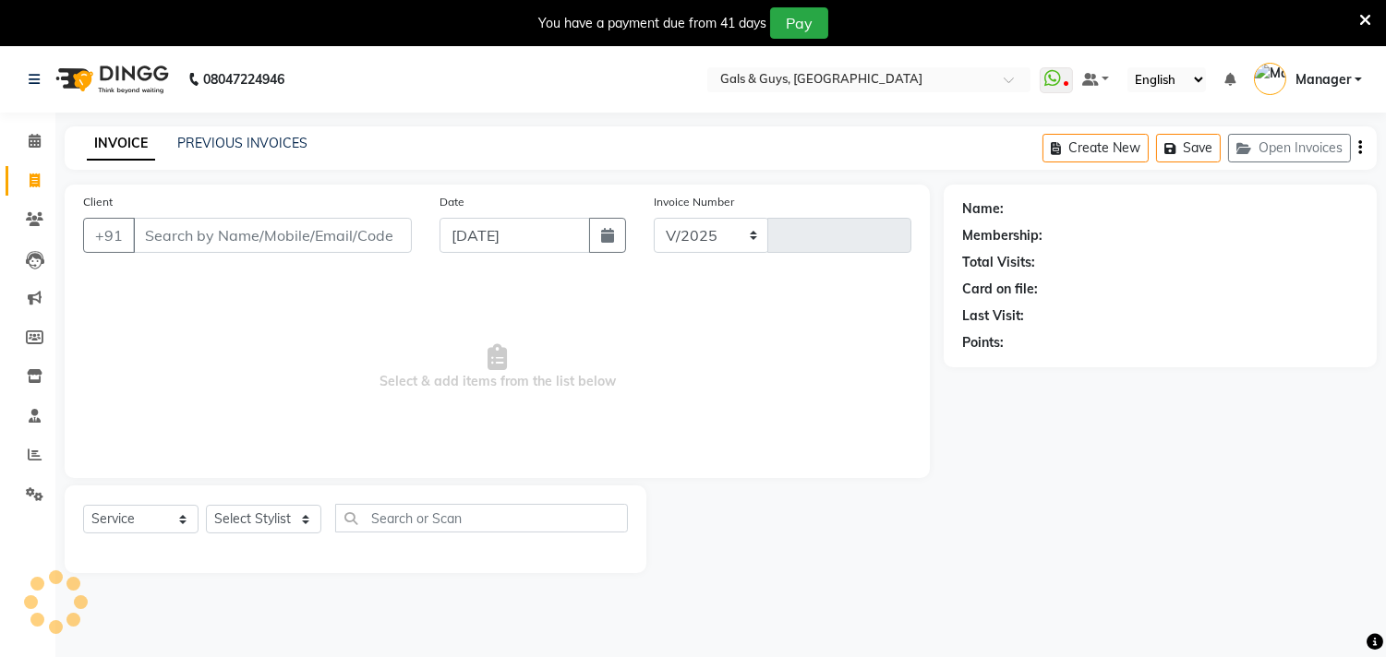
select select "7505"
type input "0736"
click at [32, 377] on icon at bounding box center [35, 376] width 16 height 14
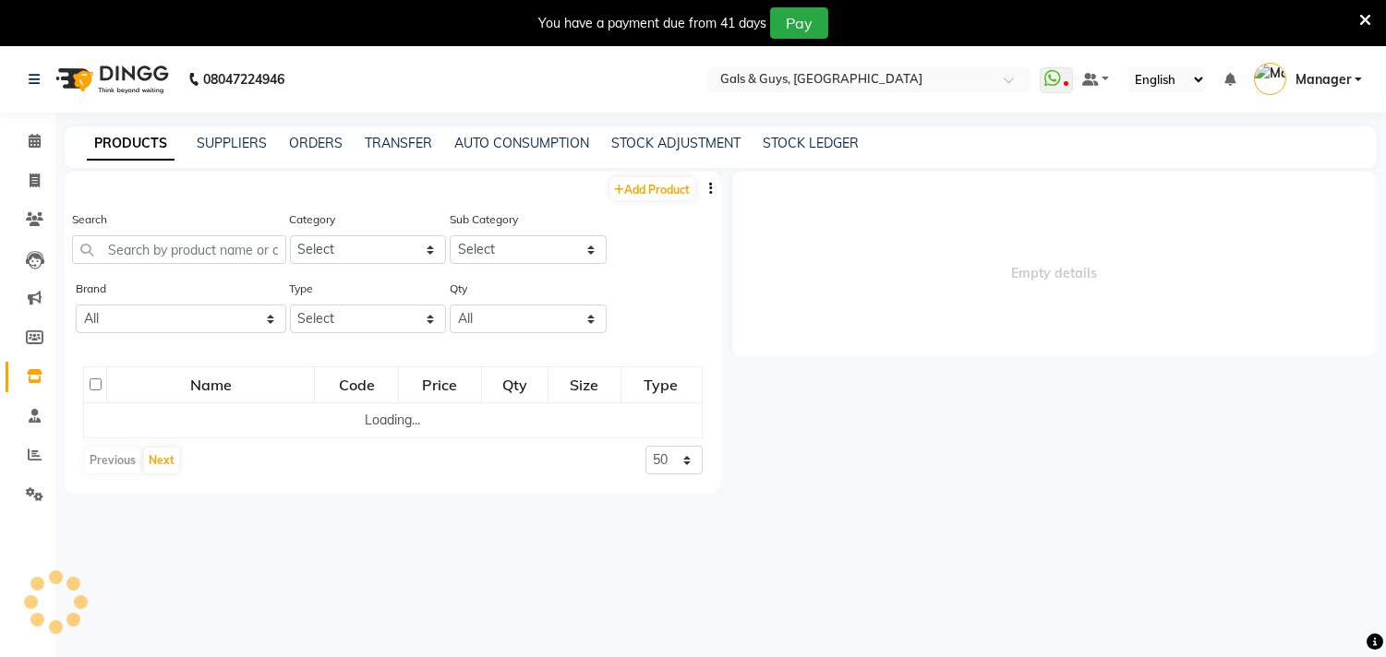
select select
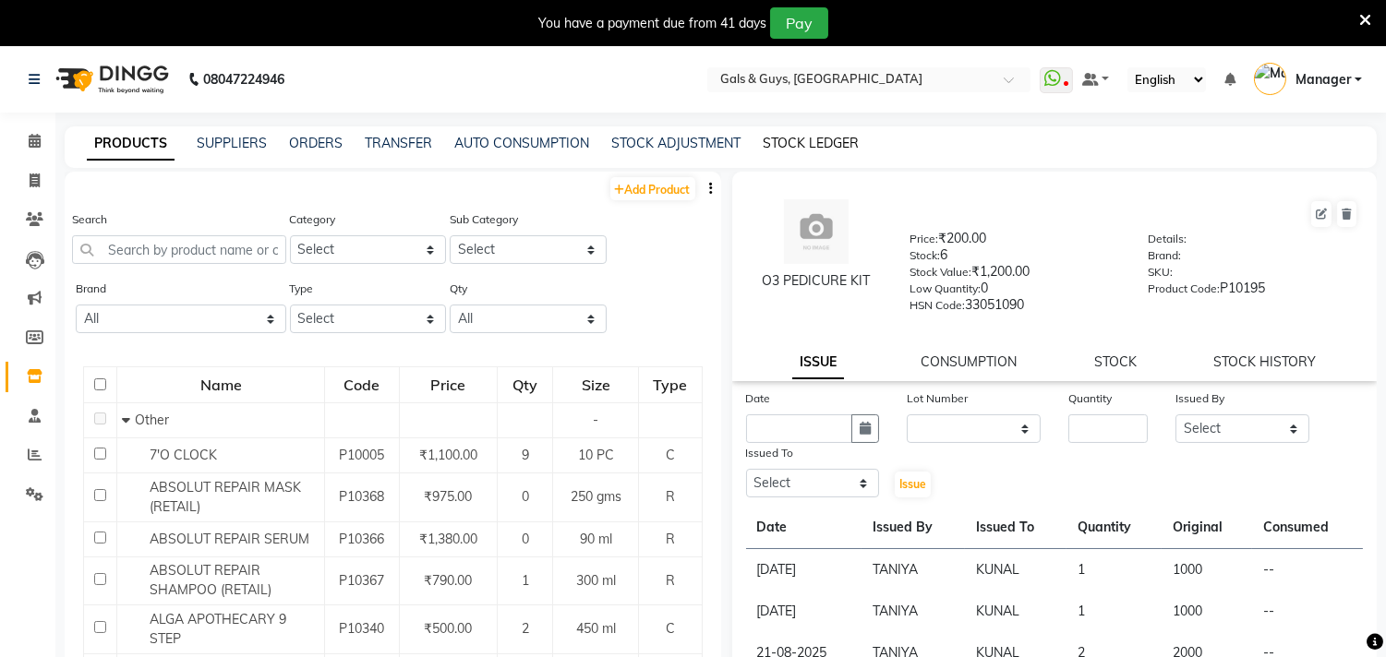
click at [833, 141] on link "STOCK LEDGER" at bounding box center [811, 143] width 96 height 17
select select "all"
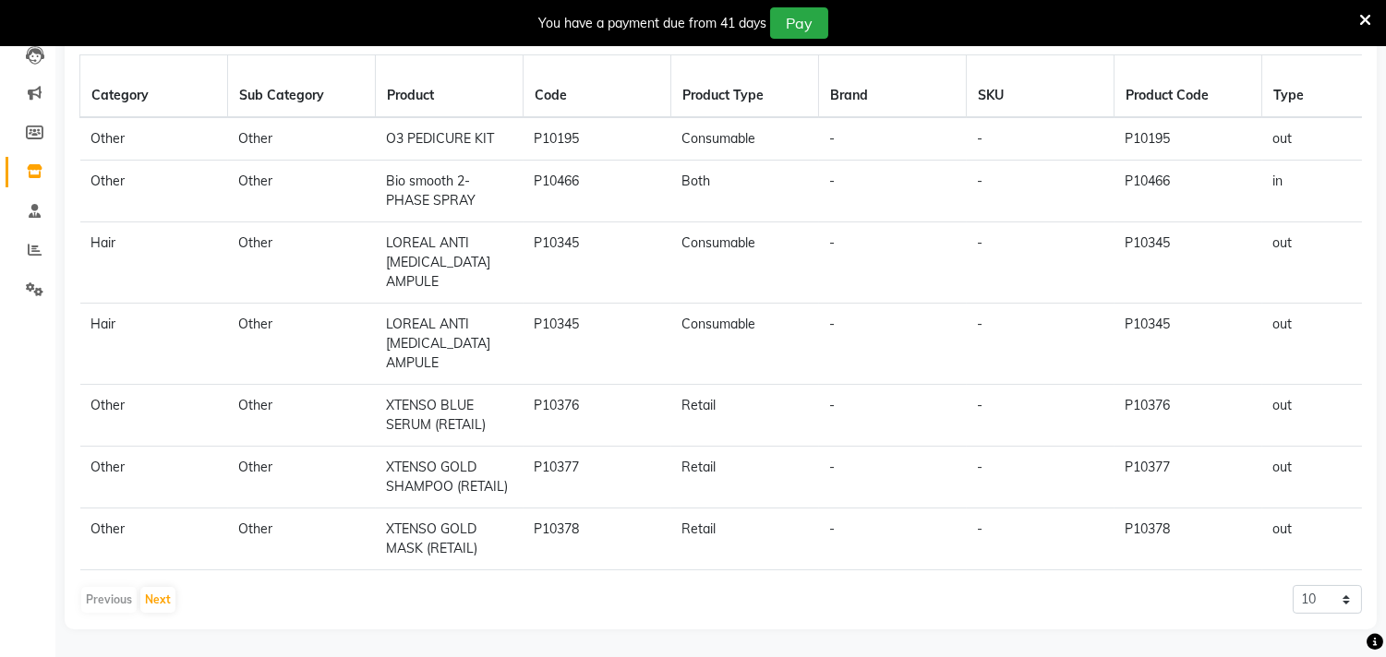
scroll to position [220, 0]
click at [1355, 596] on select "10 20 50" at bounding box center [1327, 599] width 69 height 29
select select "50"
click at [1293, 585] on select "10 20 50" at bounding box center [1327, 599] width 69 height 29
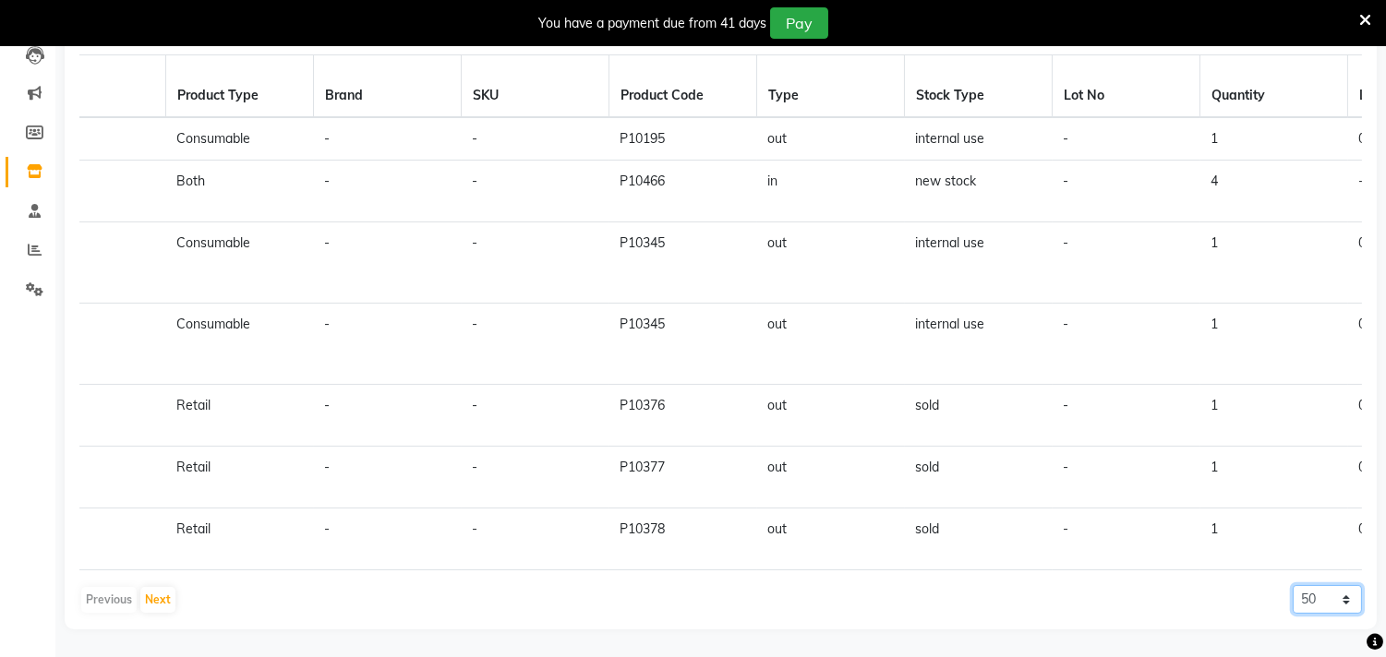
scroll to position [0, 0]
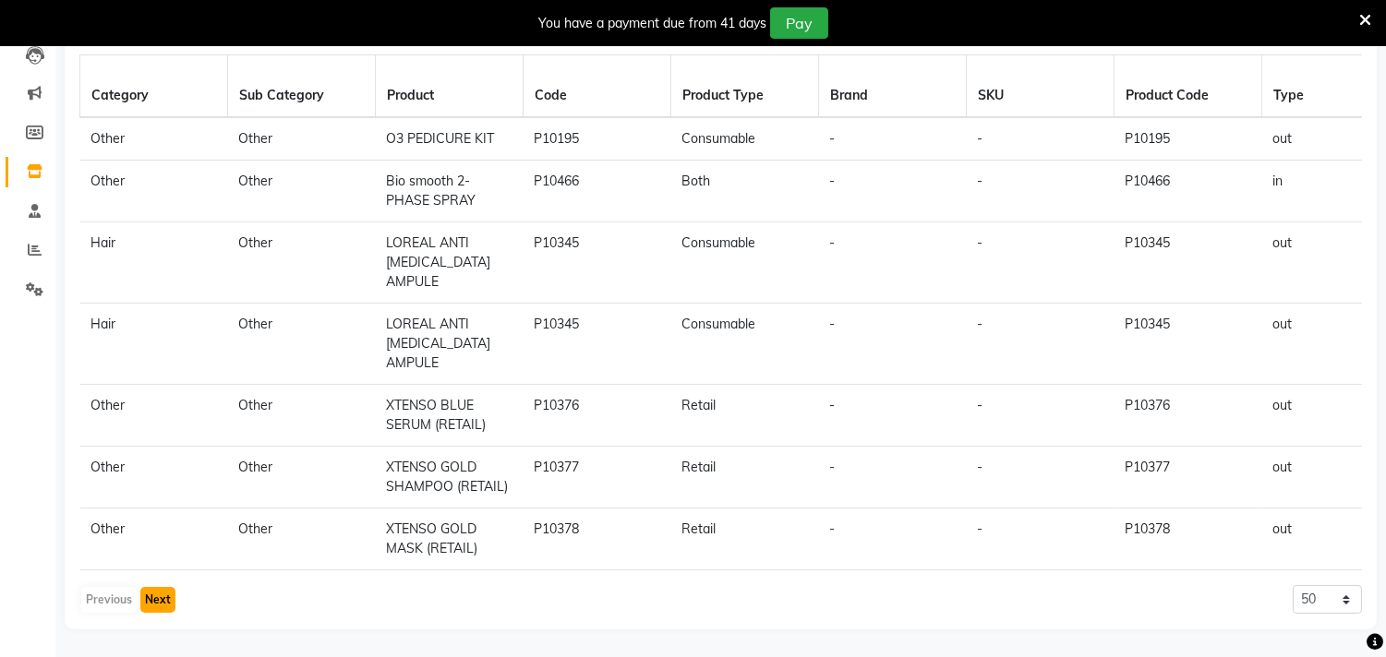
click at [148, 594] on button "Next" at bounding box center [157, 600] width 35 height 26
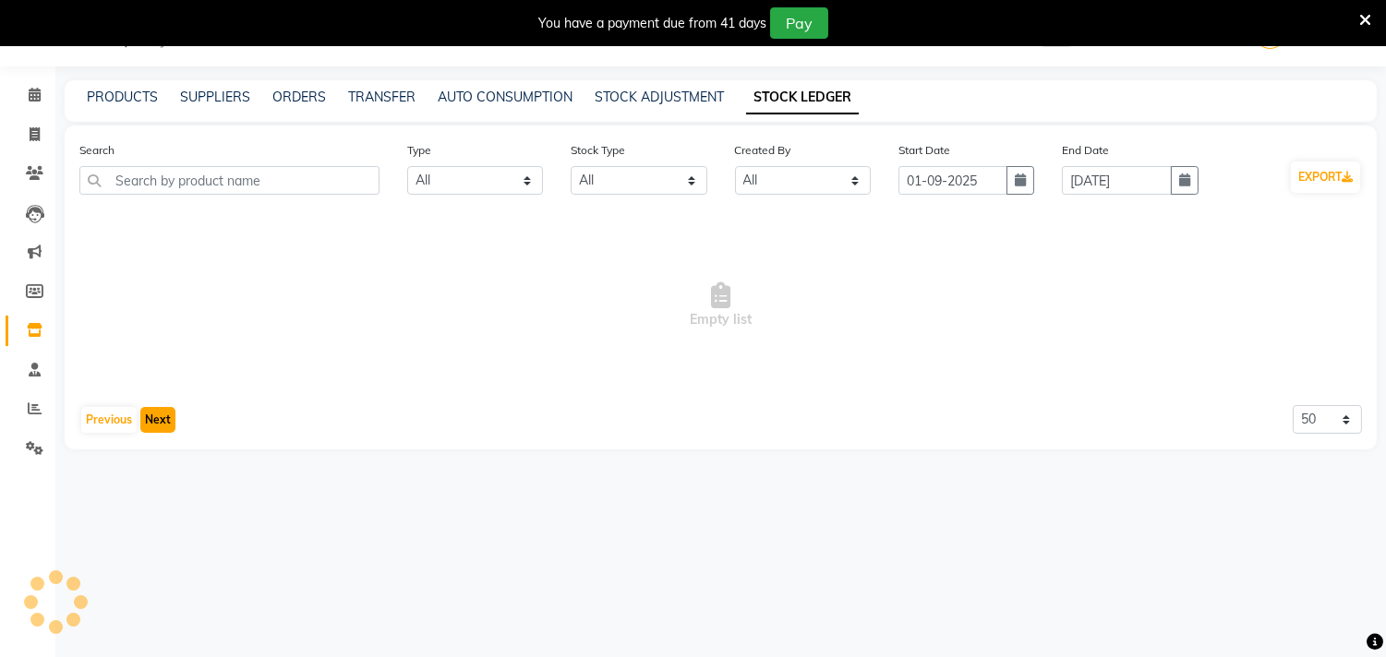
scroll to position [46, 0]
click at [662, 89] on link "STOCK ADJUSTMENT" at bounding box center [659, 97] width 129 height 17
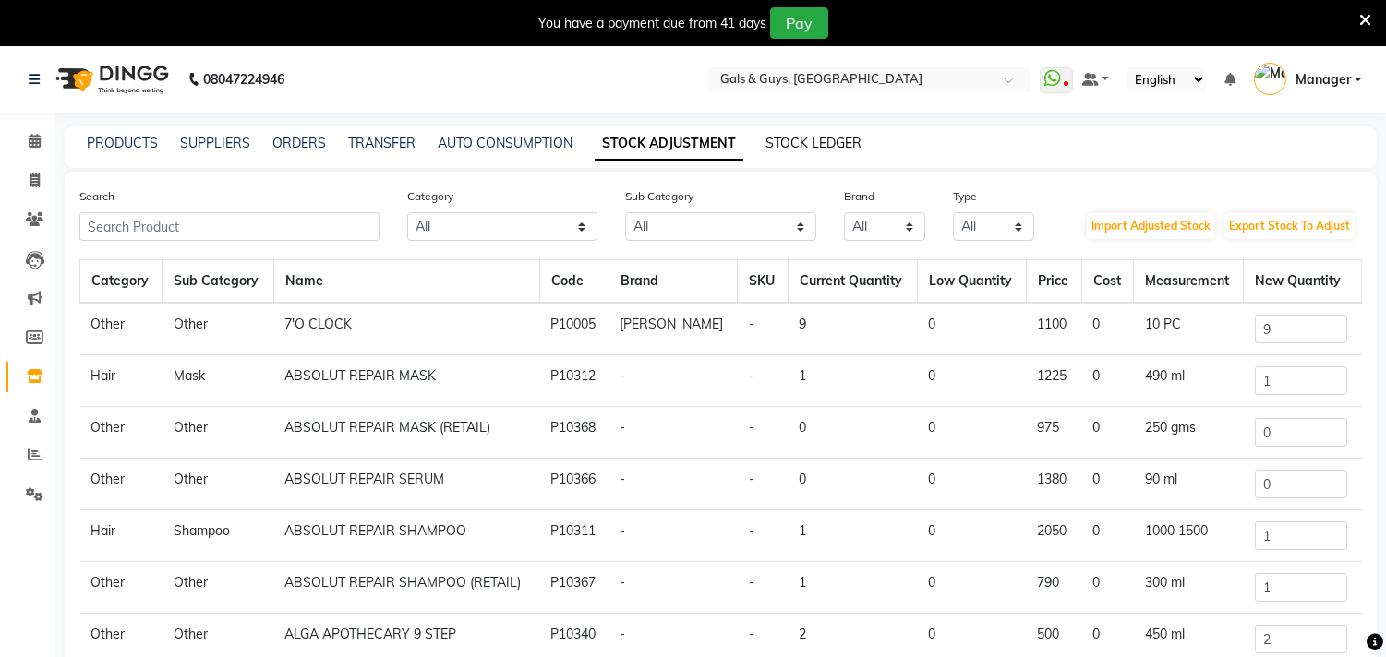
click at [805, 140] on link "STOCK LEDGER" at bounding box center [813, 143] width 96 height 17
select select "all"
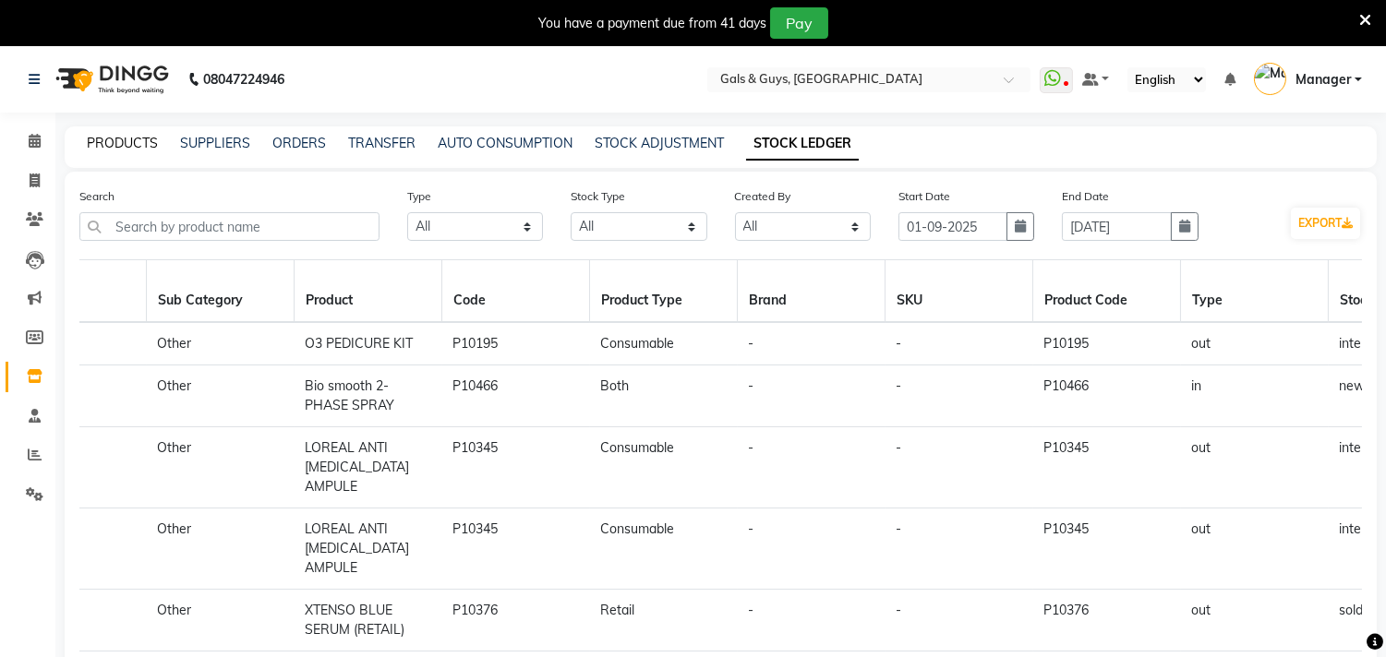
click at [131, 140] on link "PRODUCTS" at bounding box center [122, 143] width 71 height 17
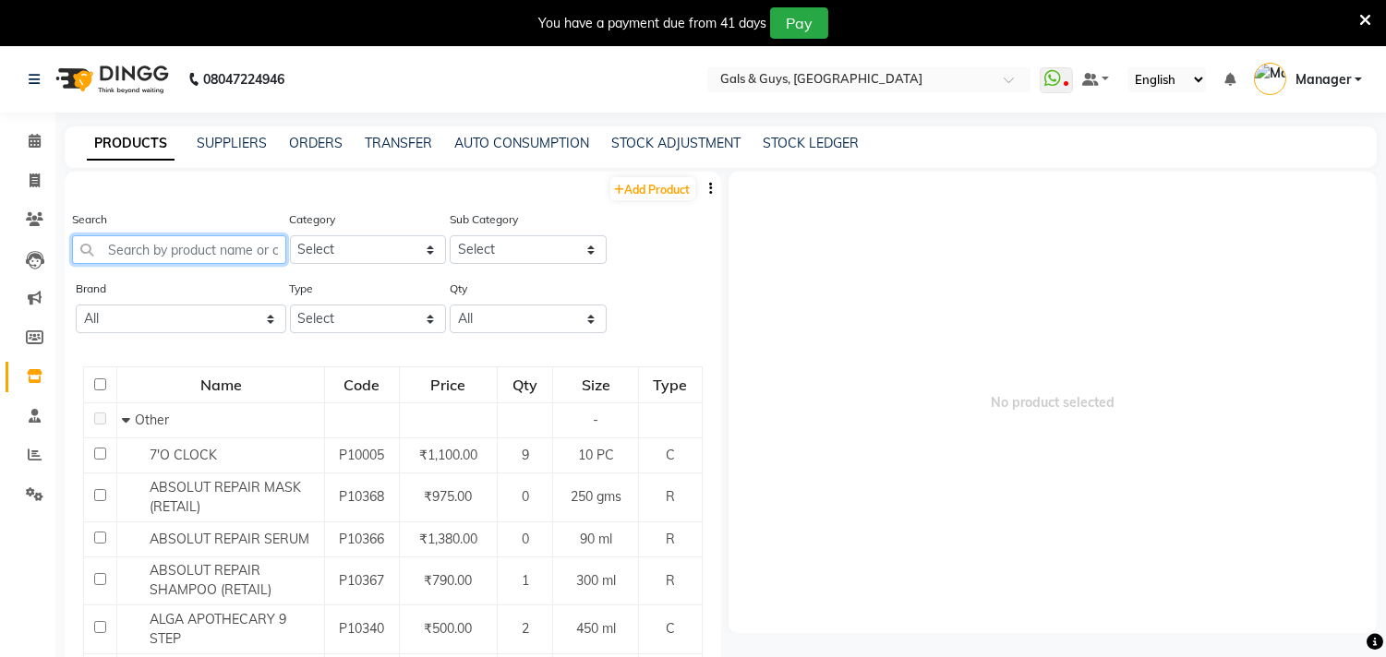
click at [214, 254] on input "text" at bounding box center [179, 249] width 214 height 29
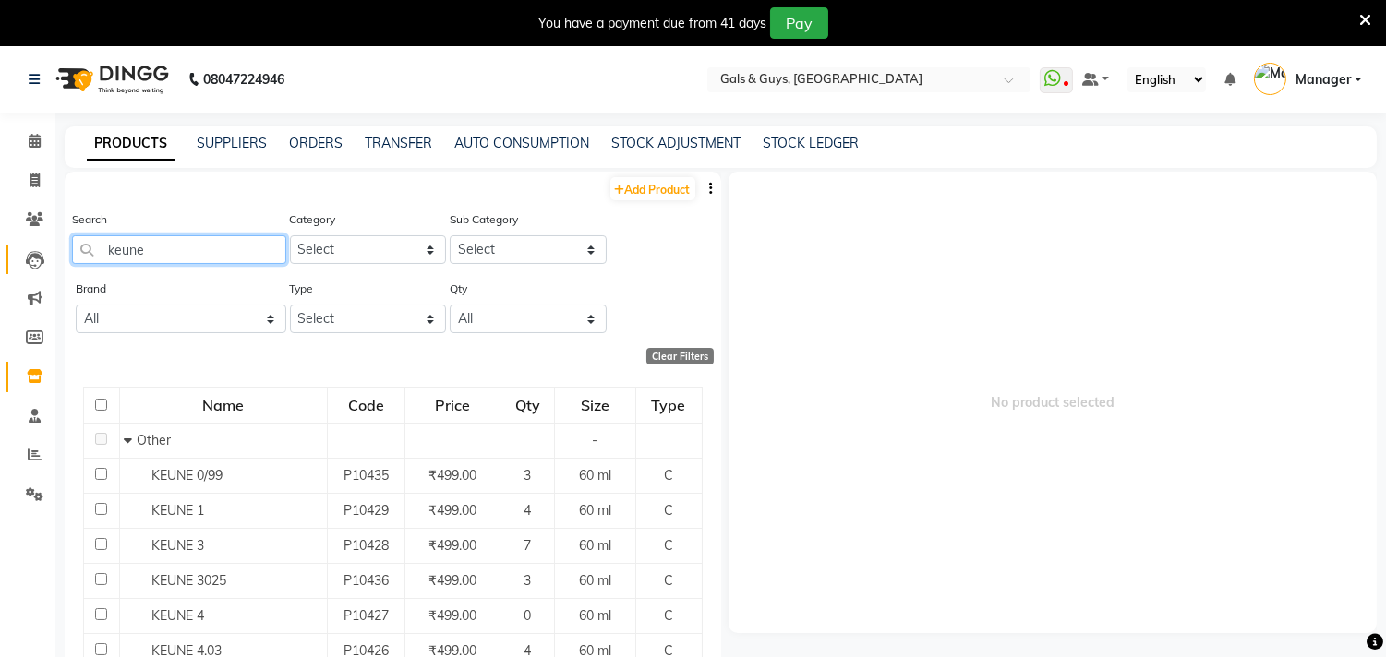
drag, startPoint x: 185, startPoint y: 262, endPoint x: 9, endPoint y: 262, distance: 175.4
click at [41, 262] on app-home "08047224946 Select Location × Gals & Guys, Lucknow WhatsApp Status ✕ Status: Di…" at bounding box center [693, 380] width 1386 height 669
type input "inoa"
drag, startPoint x: 172, startPoint y: 259, endPoint x: 92, endPoint y: 259, distance: 79.4
click at [93, 259] on input "inoa" at bounding box center [179, 249] width 214 height 29
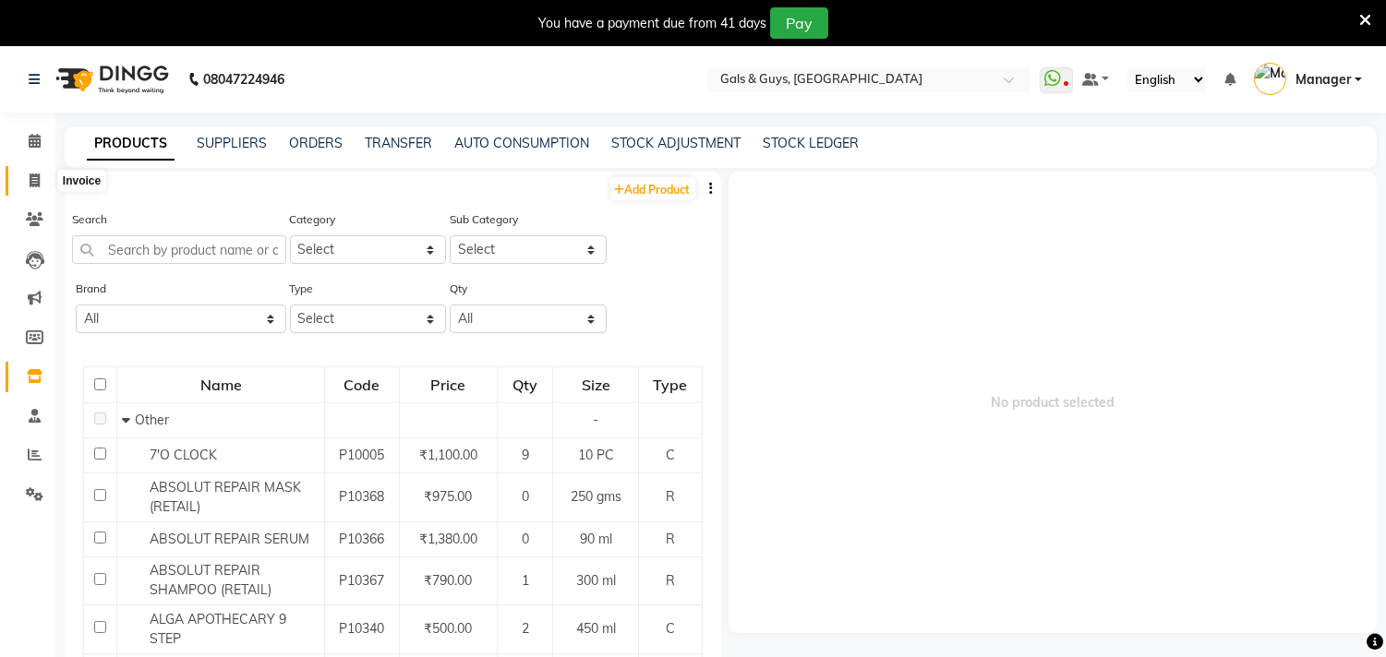
click at [30, 181] on icon at bounding box center [35, 181] width 10 height 14
select select "7505"
select select "service"
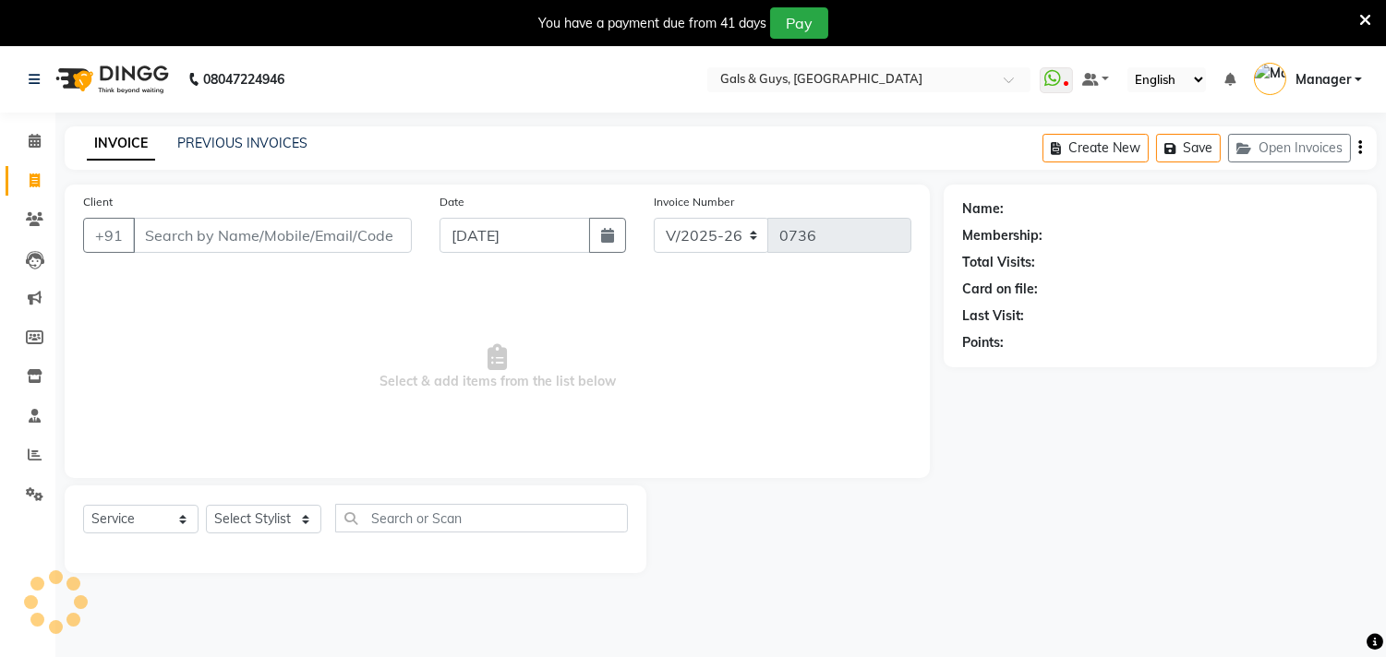
scroll to position [46, 0]
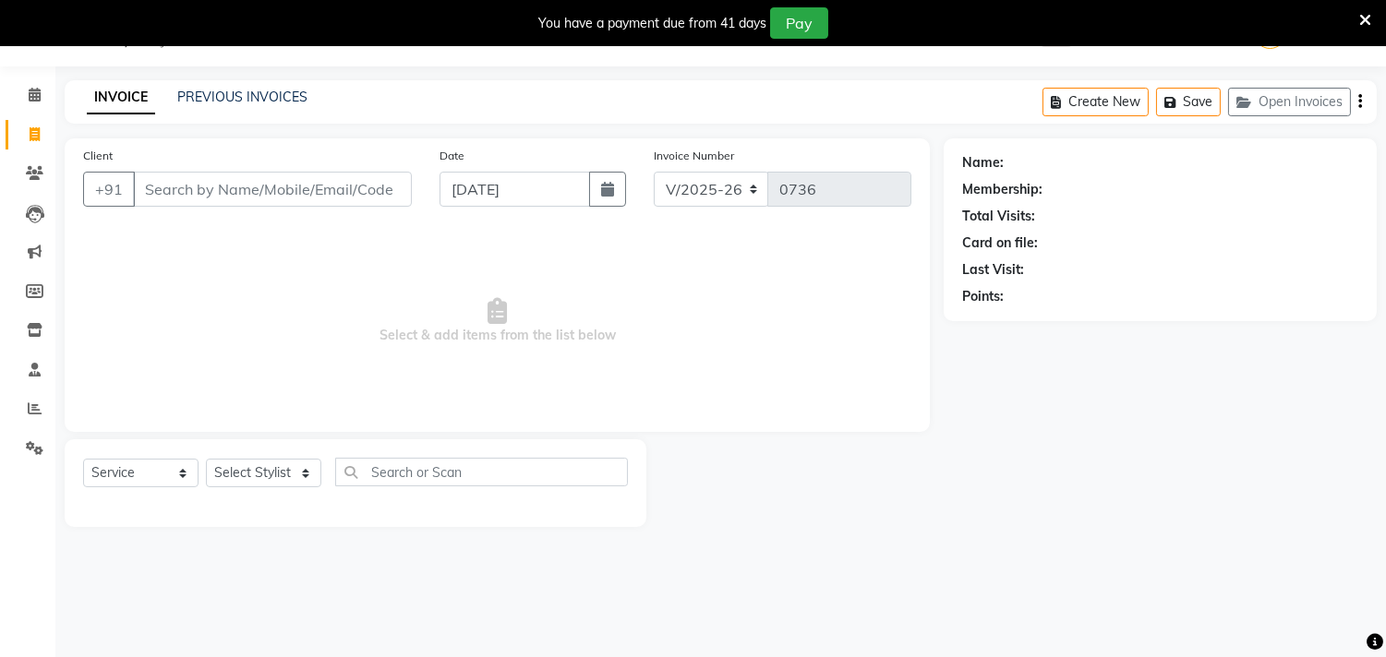
click at [1365, 17] on icon at bounding box center [1365, 20] width 12 height 17
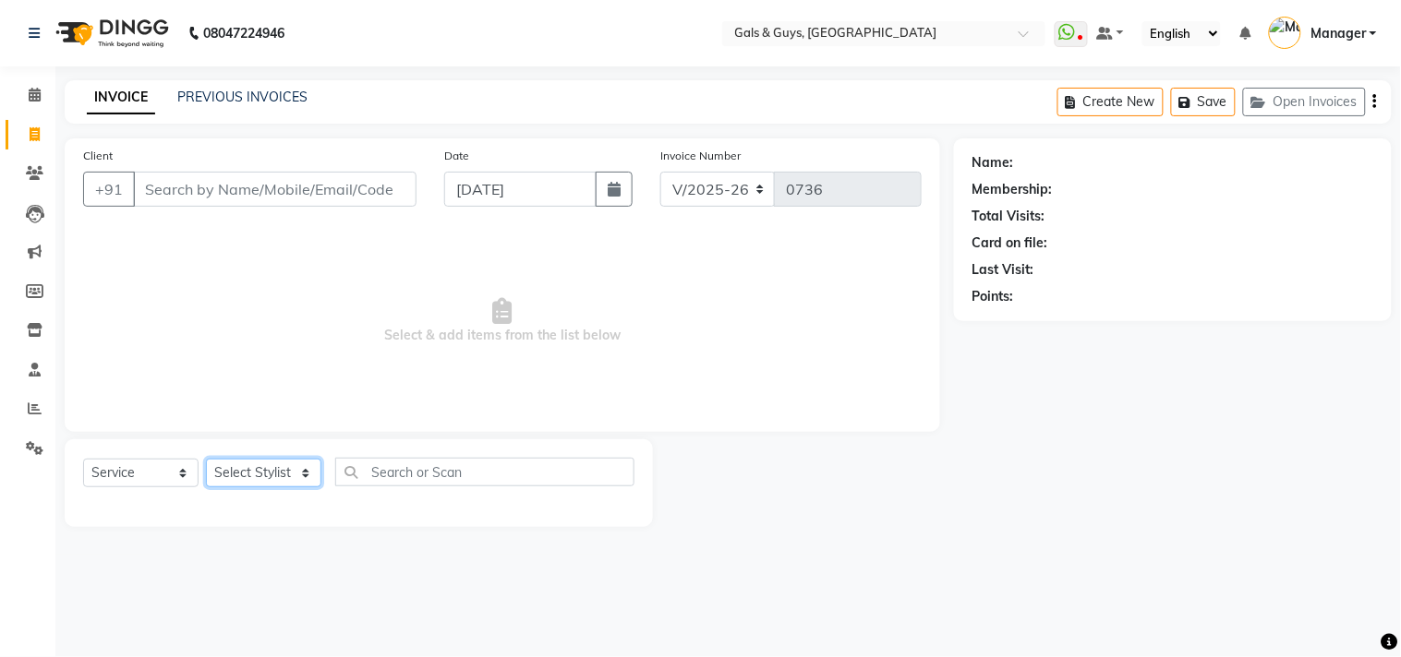
click at [260, 462] on select "Select Stylist Abhinav ADVANCE ALKA Ankita B-WAX KUNAL Manager MEMBERSHIP PALLA…" at bounding box center [263, 473] width 115 height 29
select select "66163"
click at [206, 460] on select "Select Stylist Abhinav ADVANCE ALKA Ankita B-WAX KUNAL Manager MEMBERSHIP PALLA…" at bounding box center [263, 473] width 115 height 29
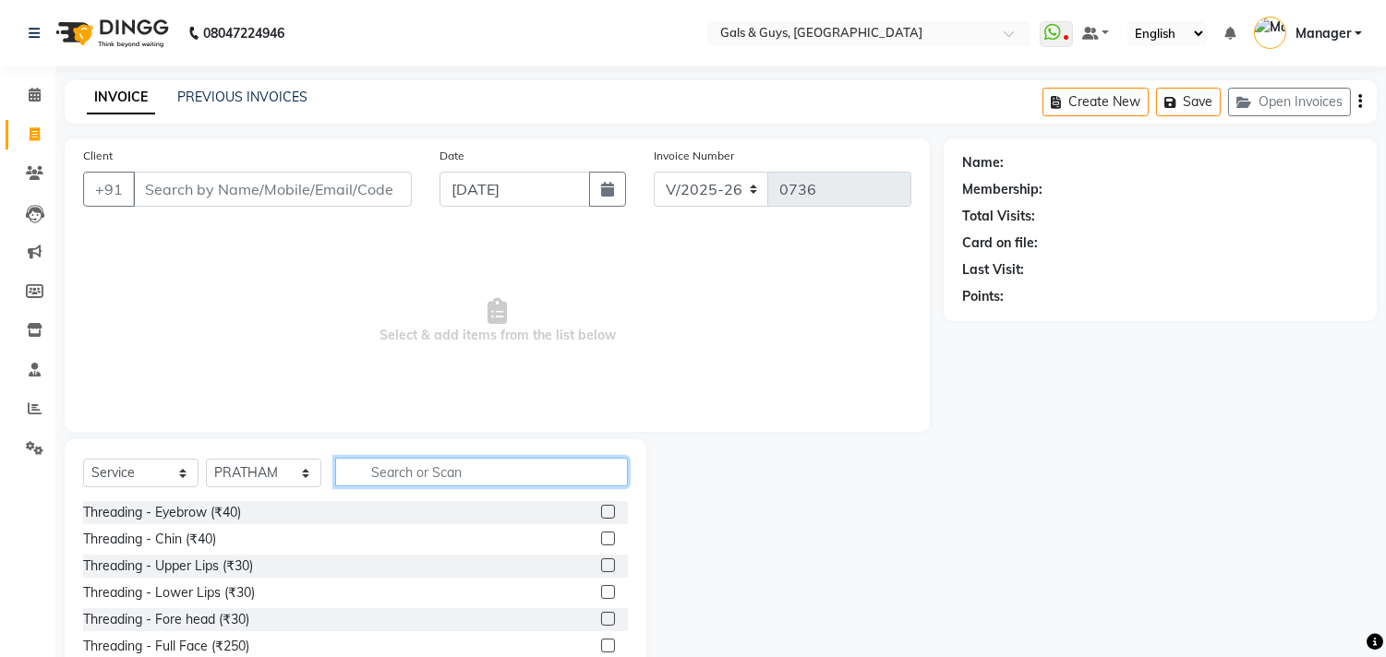
click at [364, 468] on input "text" at bounding box center [481, 472] width 293 height 29
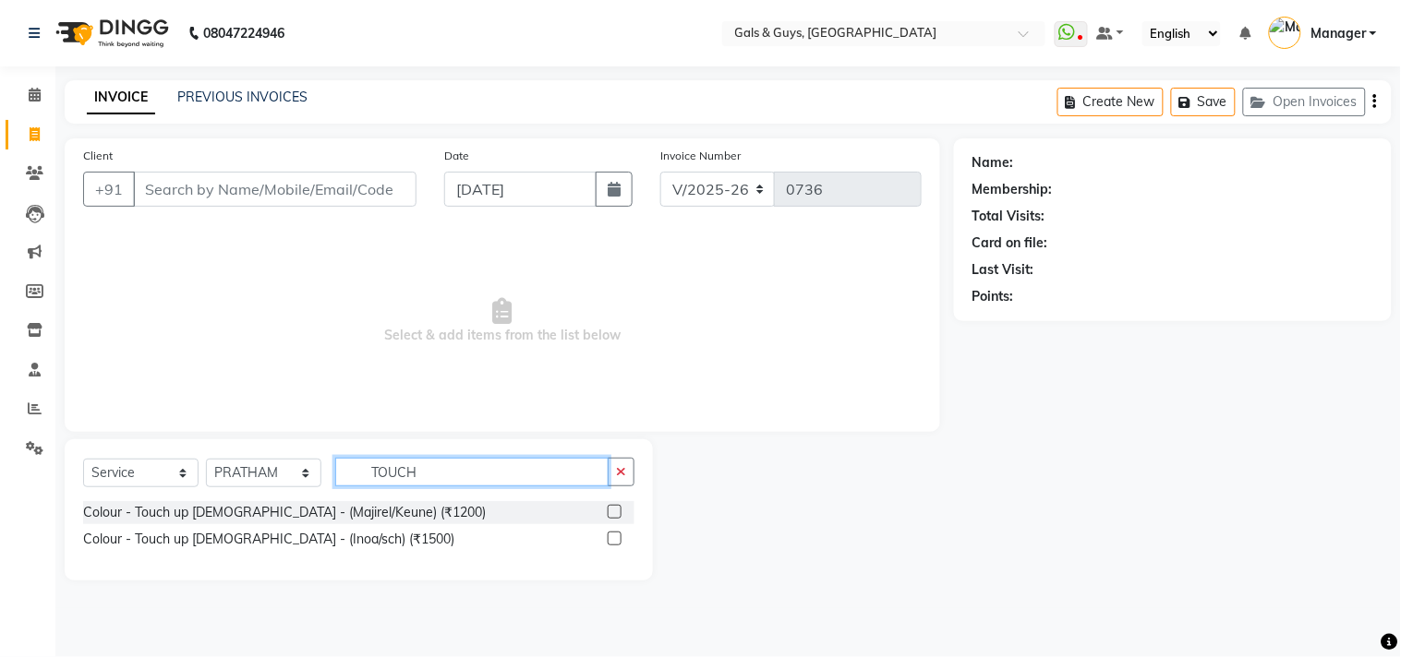
type input "TOUCH"
click at [612, 512] on label at bounding box center [615, 512] width 14 height 14
click at [612, 512] on input "checkbox" at bounding box center [614, 513] width 12 height 12
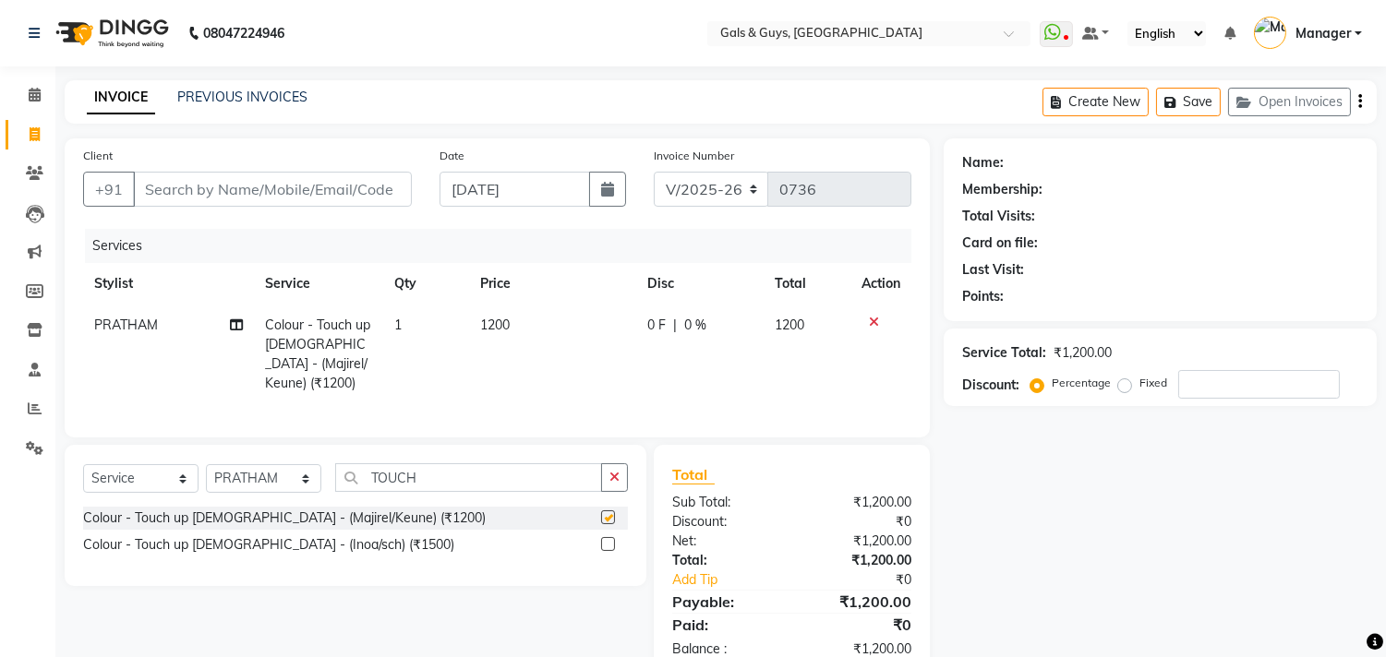
checkbox input "false"
click at [225, 189] on input "Client" at bounding box center [272, 189] width 279 height 35
type input "9"
type input "0"
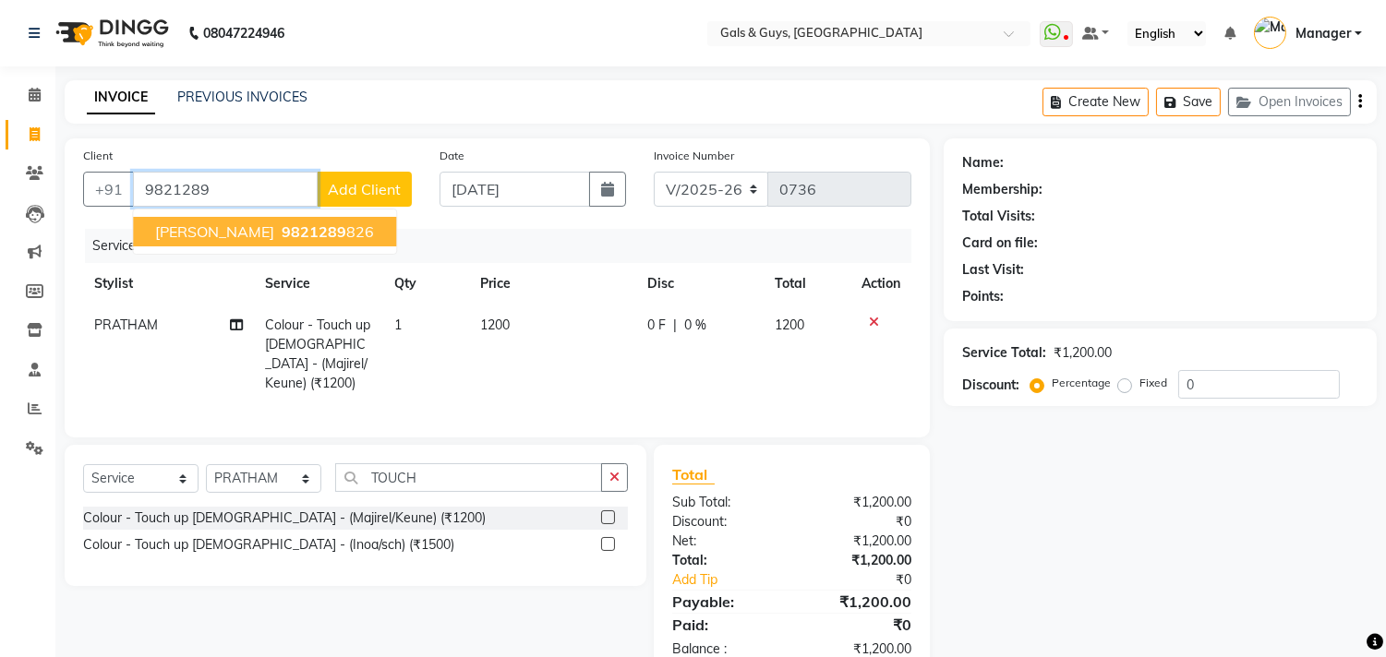
click at [228, 227] on span "[PERSON_NAME]" at bounding box center [214, 232] width 119 height 18
type input "9821289826"
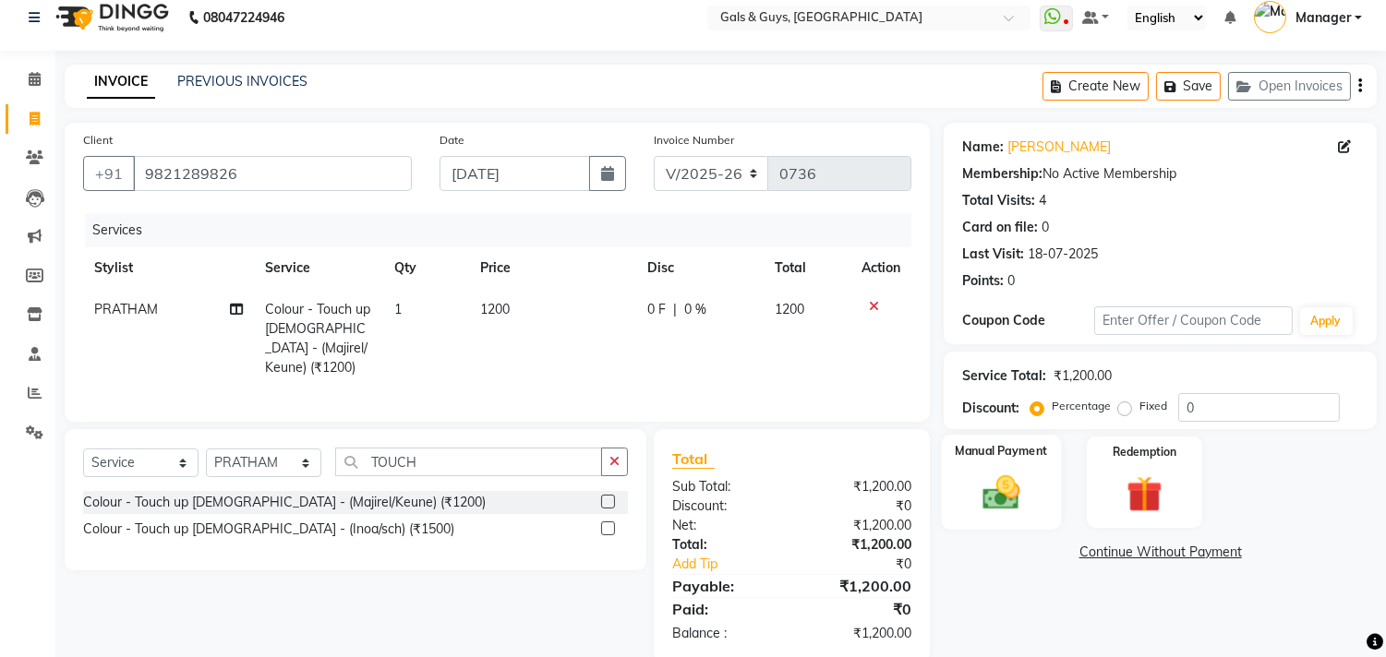
scroll to position [43, 0]
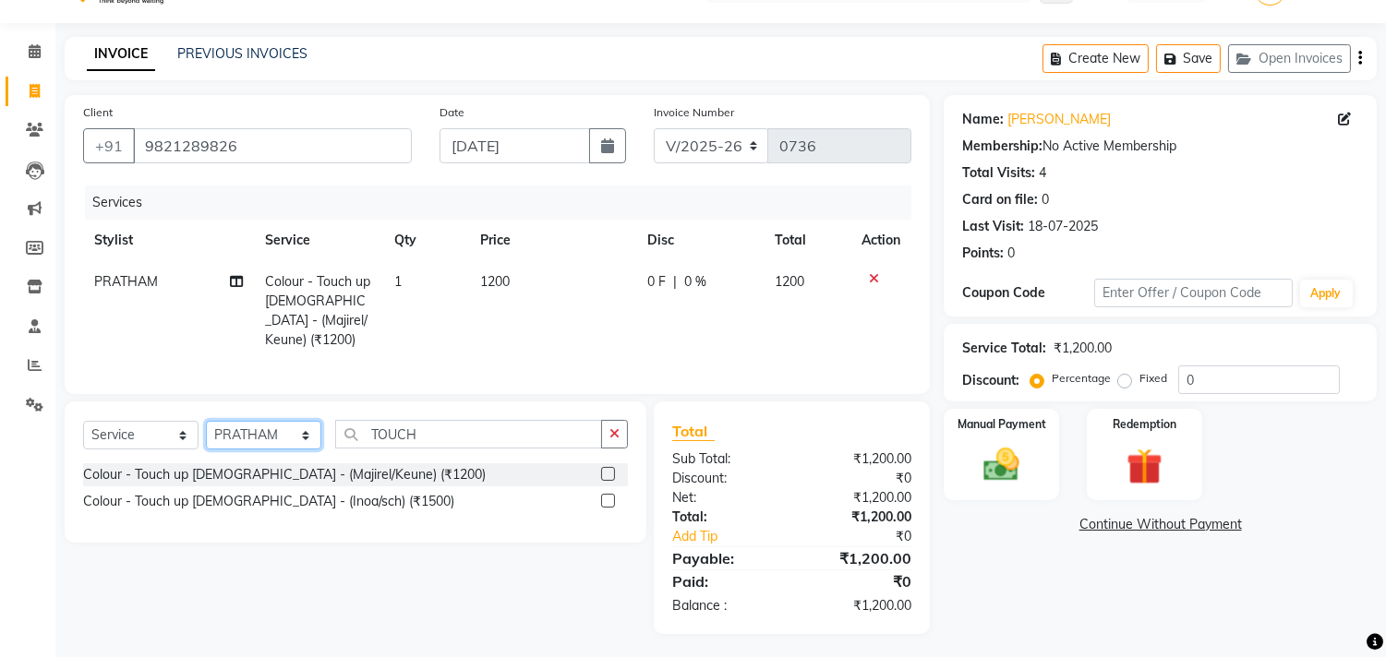
click at [265, 436] on select "Select Stylist Abhinav ADVANCE ALKA Ankita B-WAX KUNAL Manager MEMBERSHIP PALLA…" at bounding box center [263, 435] width 115 height 29
select select "66159"
click at [206, 421] on select "Select Stylist Abhinav ADVANCE ALKA Ankita B-WAX KUNAL Manager MEMBERSHIP PALLA…" at bounding box center [263, 435] width 115 height 29
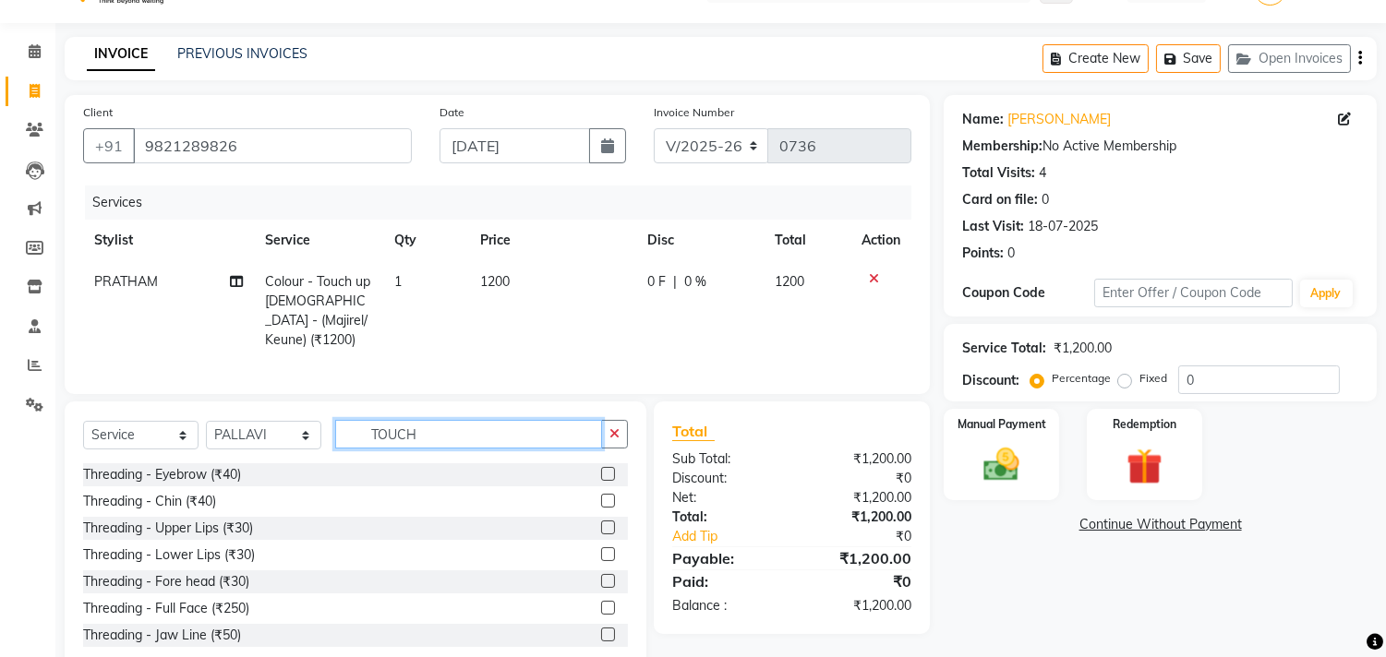
drag, startPoint x: 448, startPoint y: 429, endPoint x: 374, endPoint y: 437, distance: 74.2
click at [374, 437] on input "TOUCH" at bounding box center [468, 434] width 267 height 29
click at [601, 467] on label at bounding box center [608, 474] width 14 height 14
click at [601, 469] on input "checkbox" at bounding box center [607, 475] width 12 height 12
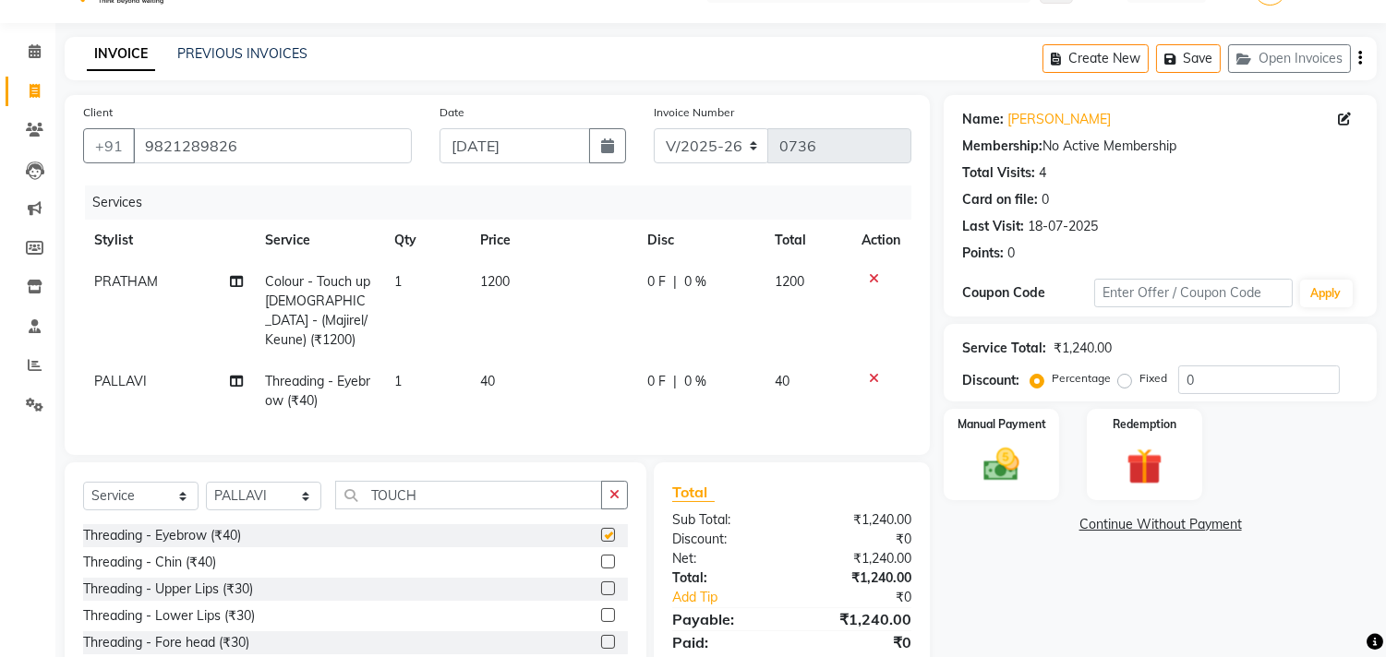
checkbox input "false"
drag, startPoint x: 526, startPoint y: 496, endPoint x: 135, endPoint y: 492, distance: 391.5
click at [135, 492] on div "Select Service Product Membership Package Voucher Prepaid Gift Card Select Styl…" at bounding box center [355, 502] width 545 height 43
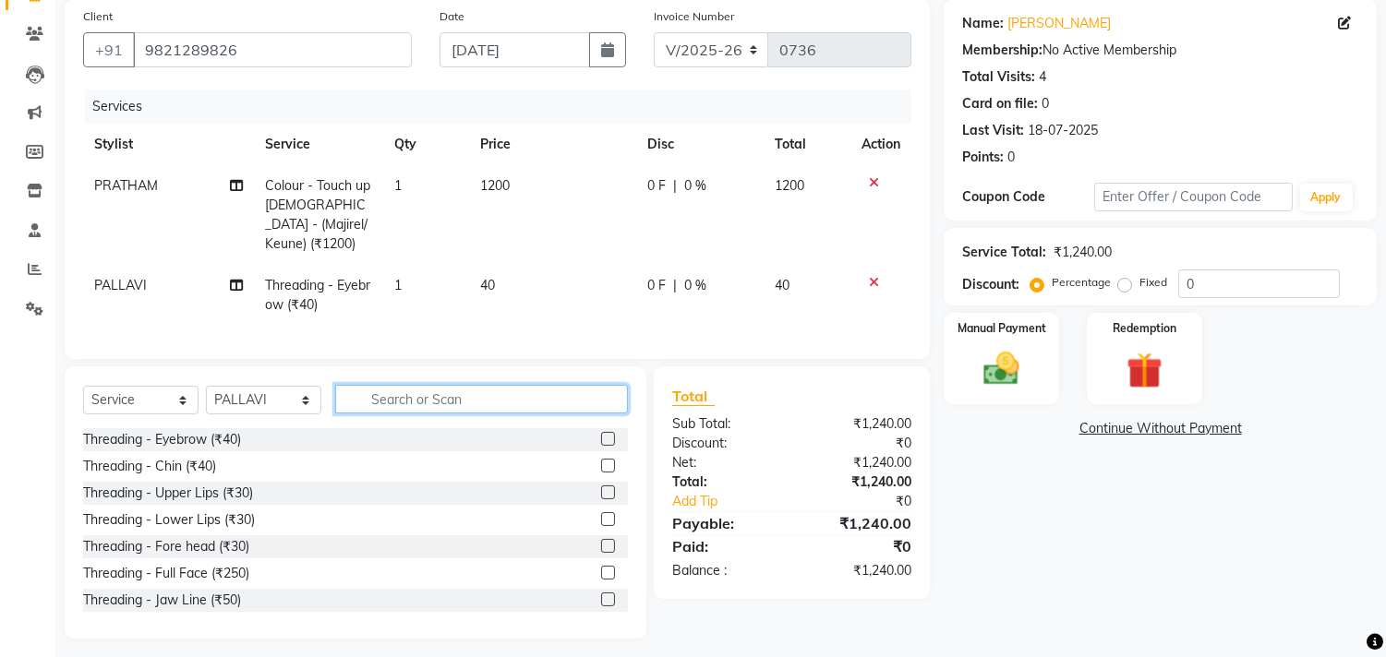
scroll to position [144, 0]
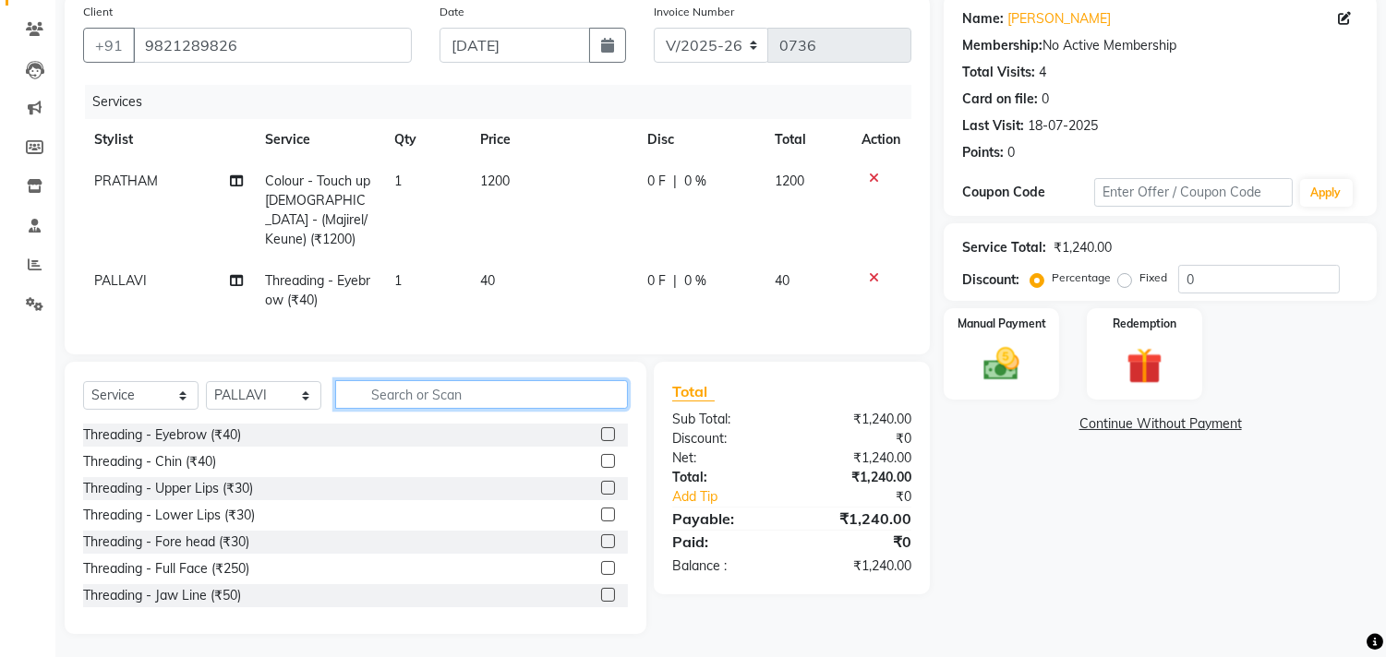
click at [429, 381] on input "text" at bounding box center [481, 394] width 293 height 29
click at [601, 484] on label at bounding box center [608, 488] width 14 height 14
click at [601, 484] on input "checkbox" at bounding box center [607, 489] width 12 height 12
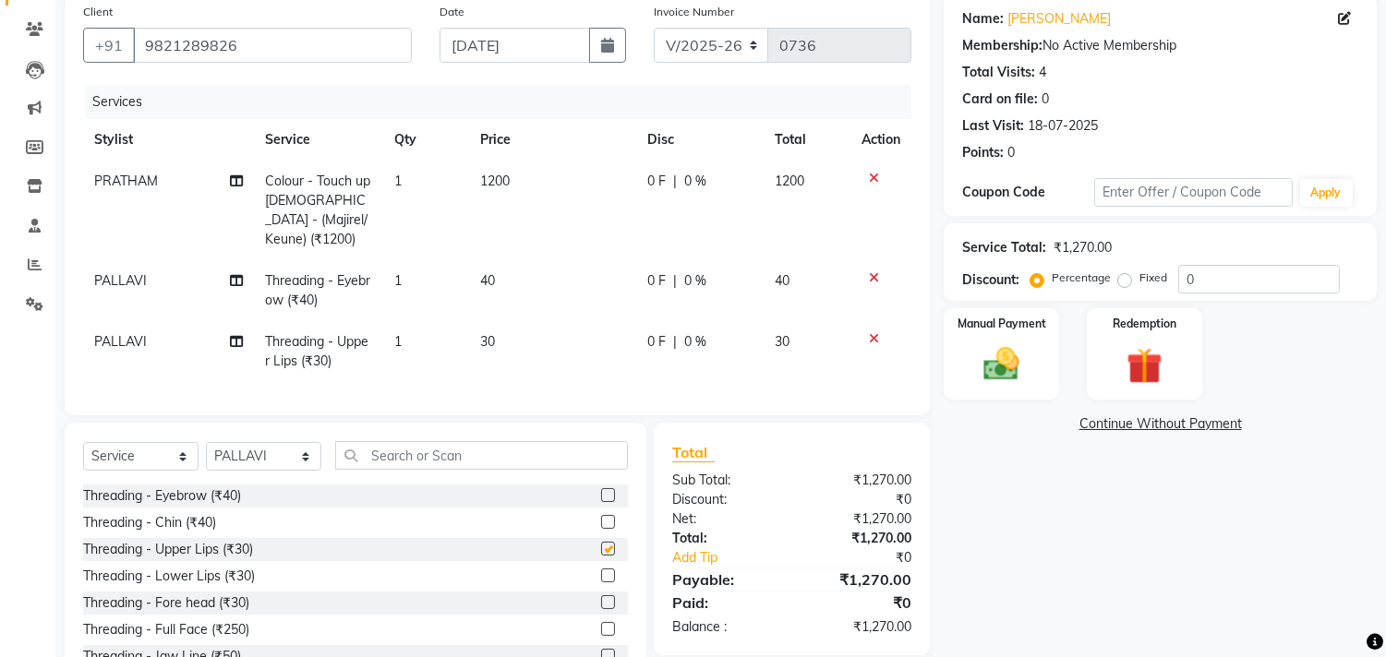
checkbox input "false"
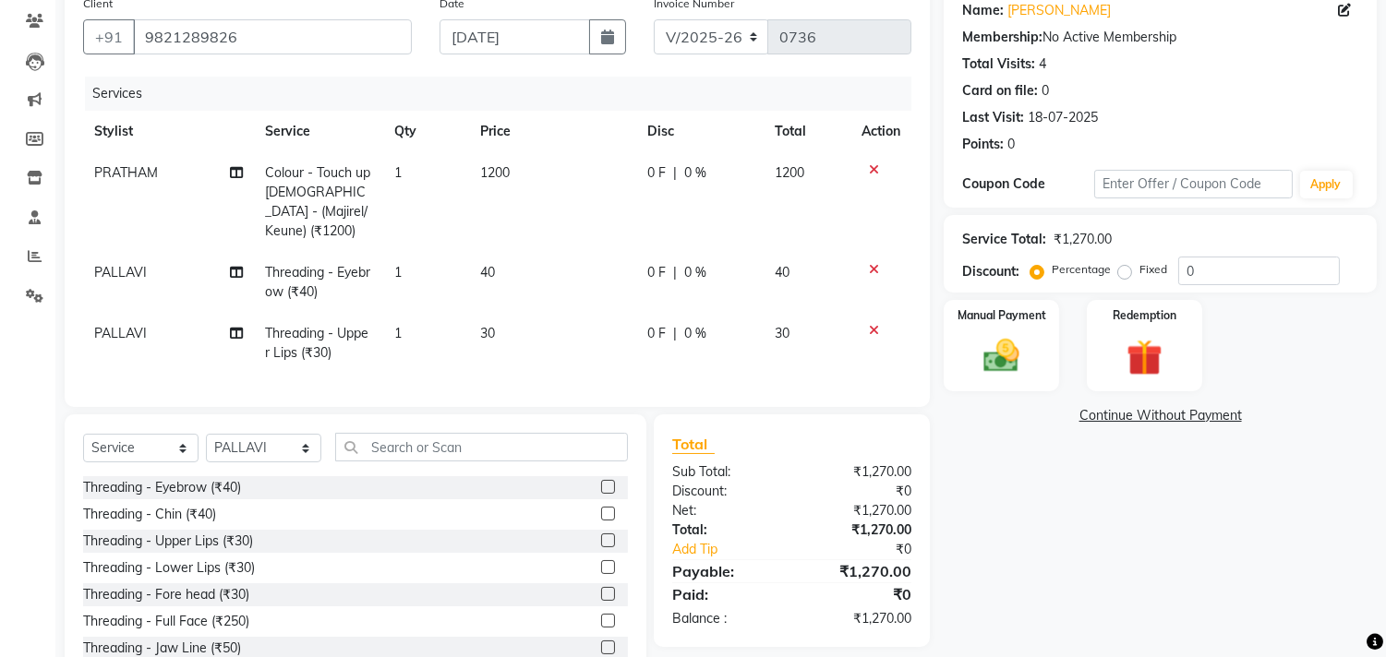
scroll to position [102, 0]
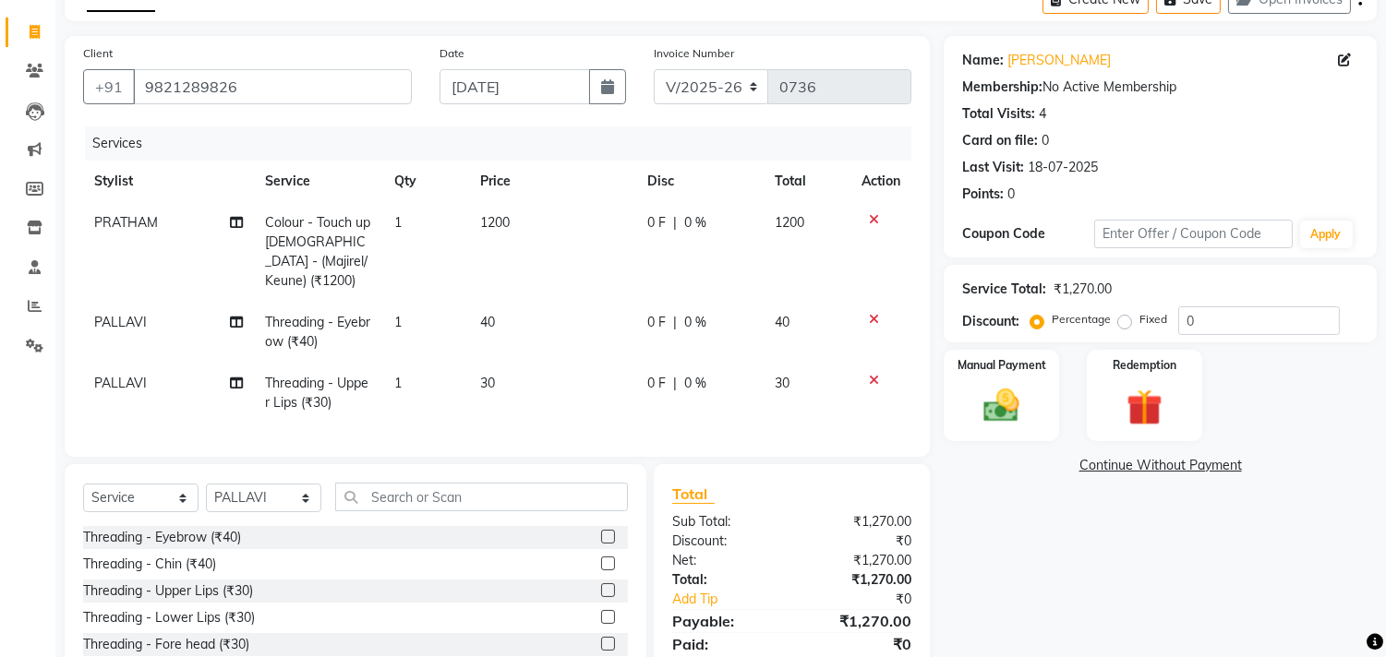
click at [601, 638] on label at bounding box center [608, 644] width 14 height 14
click at [601, 639] on input "checkbox" at bounding box center [607, 645] width 12 height 12
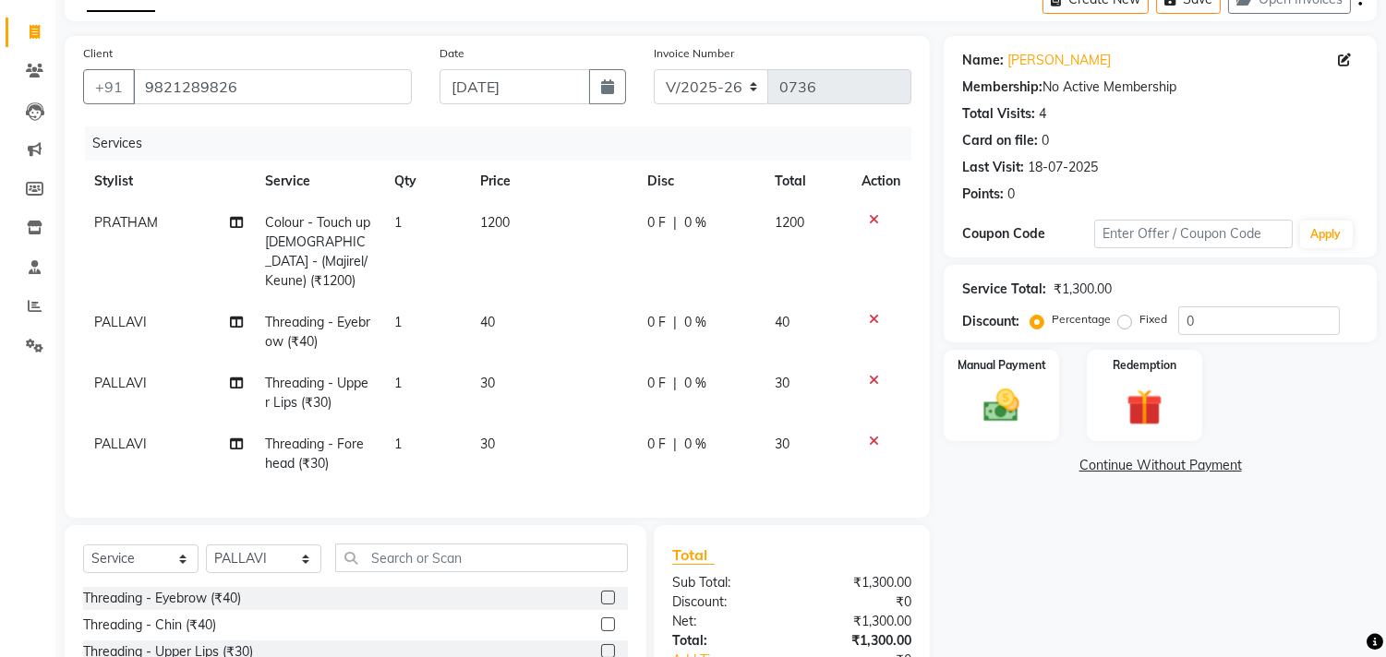
checkbox input "false"
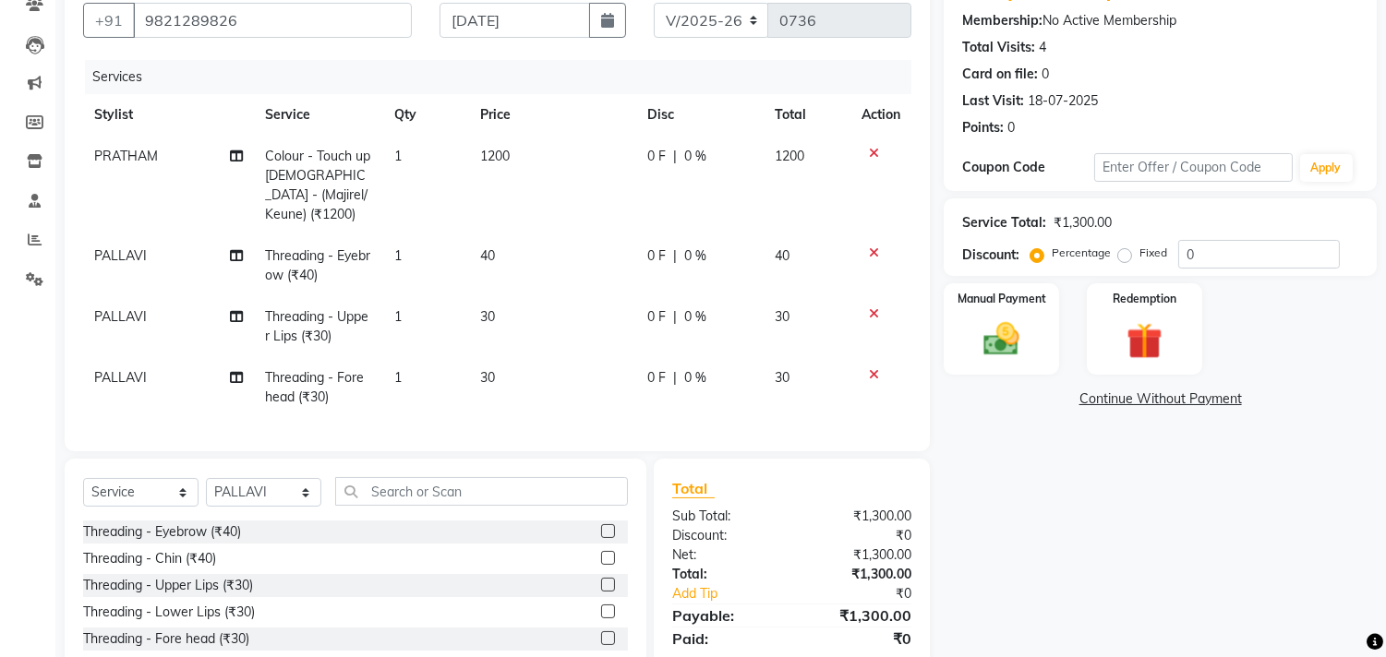
scroll to position [205, 0]
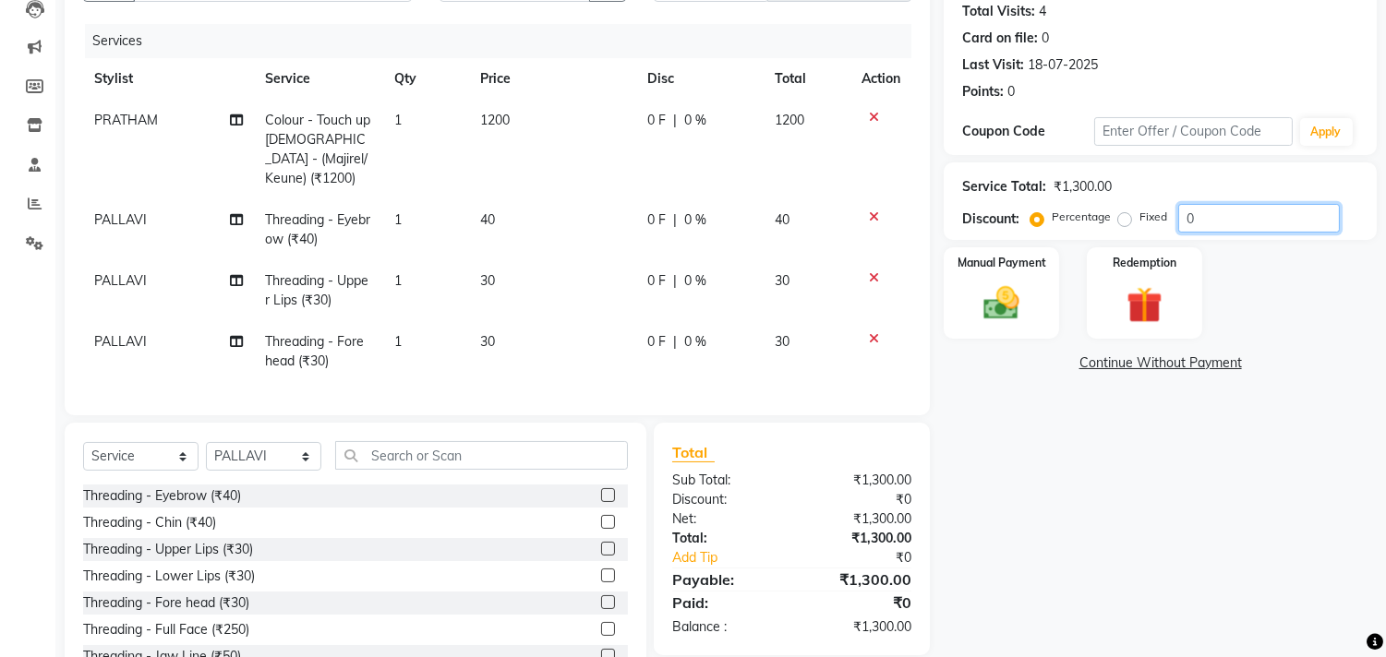
drag, startPoint x: 1238, startPoint y: 218, endPoint x: 741, endPoint y: 293, distance: 502.3
click at [868, 273] on div "Client +91 9821289826 Date 03-09-2025 Invoice Number V/2025 V/2025-26 0736 Serv…" at bounding box center [721, 315] width 1340 height 762
type input "10"
click at [1020, 320] on img at bounding box center [1001, 304] width 61 height 43
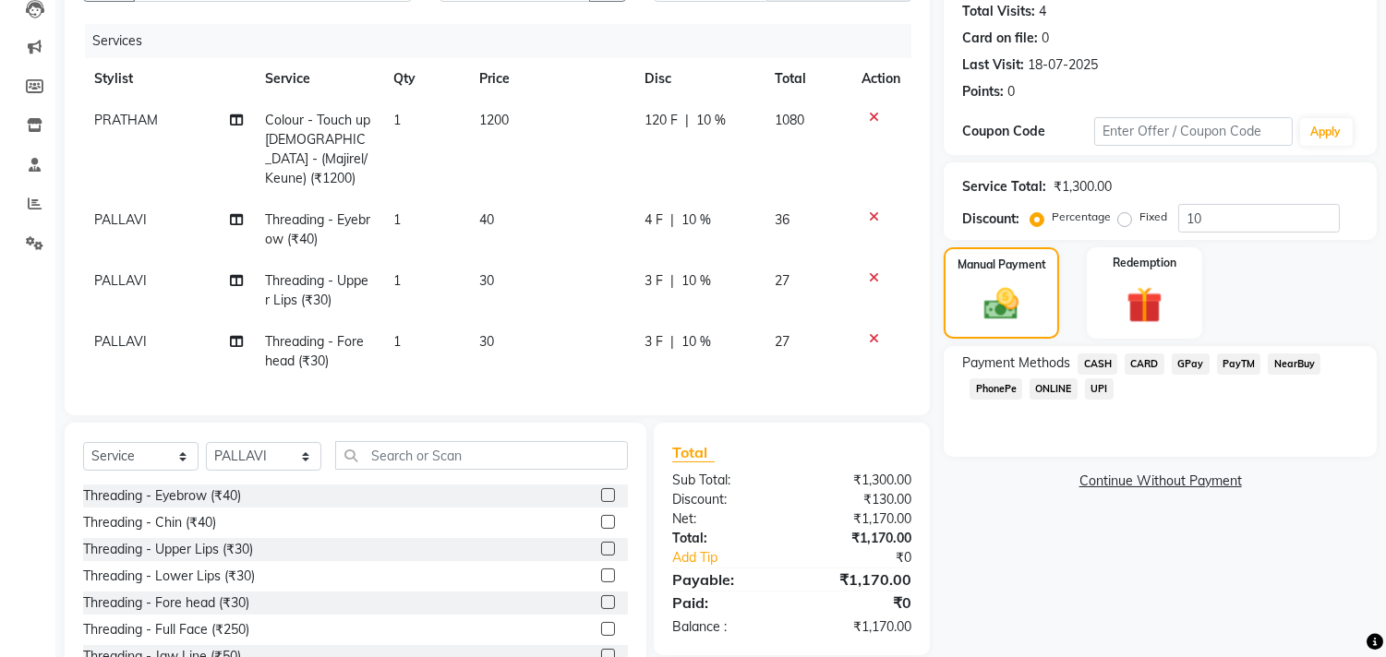
click at [1186, 363] on span "GPay" at bounding box center [1191, 364] width 38 height 21
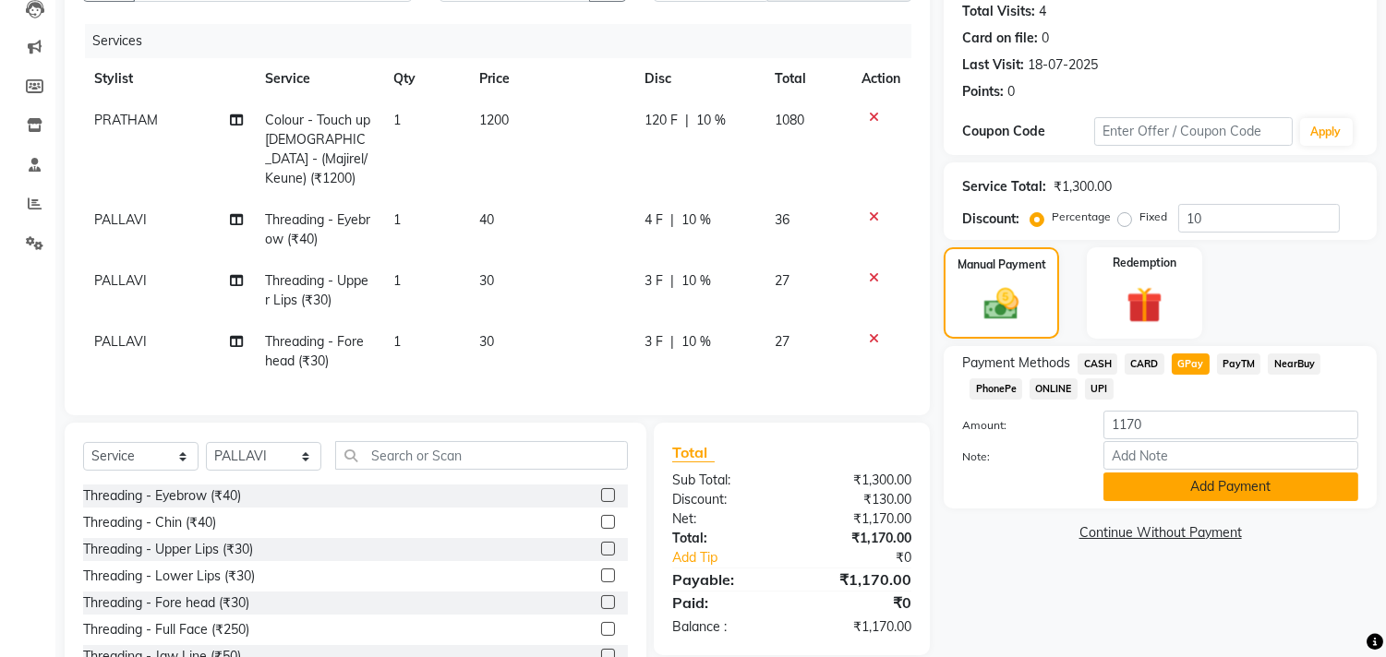
click at [1243, 492] on button "Add Payment" at bounding box center [1230, 487] width 255 height 29
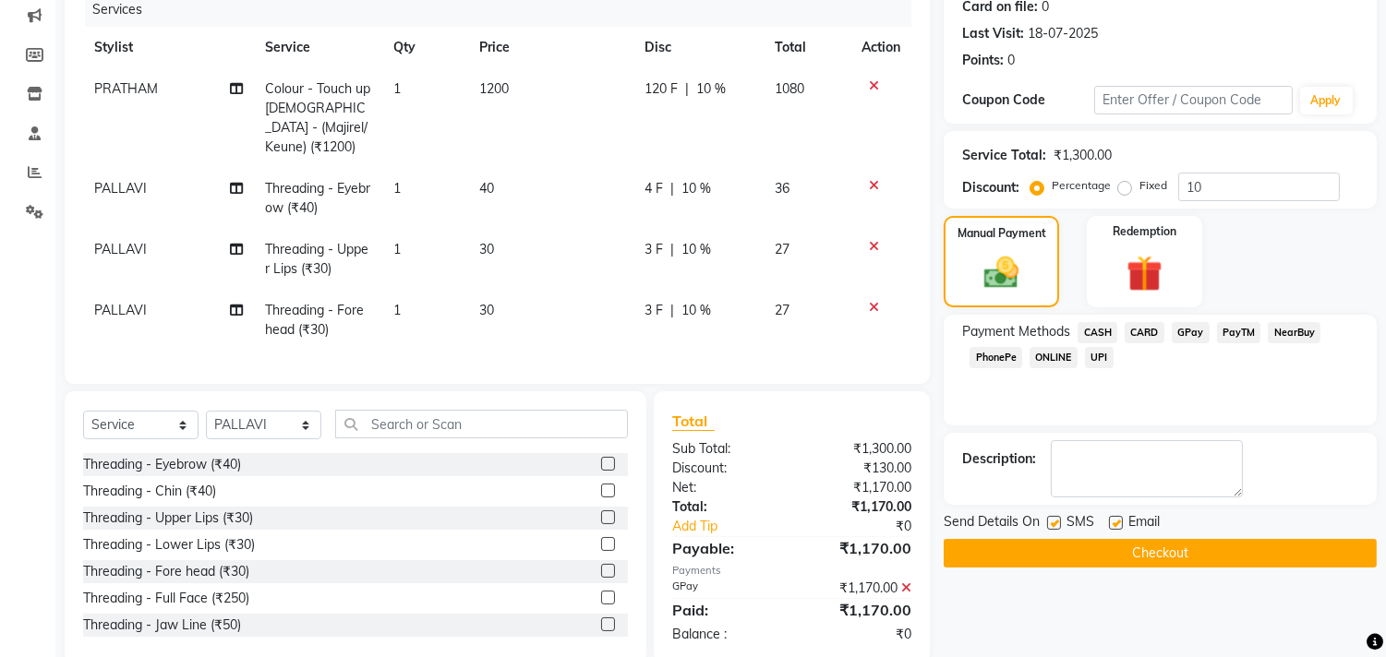
scroll to position [266, 0]
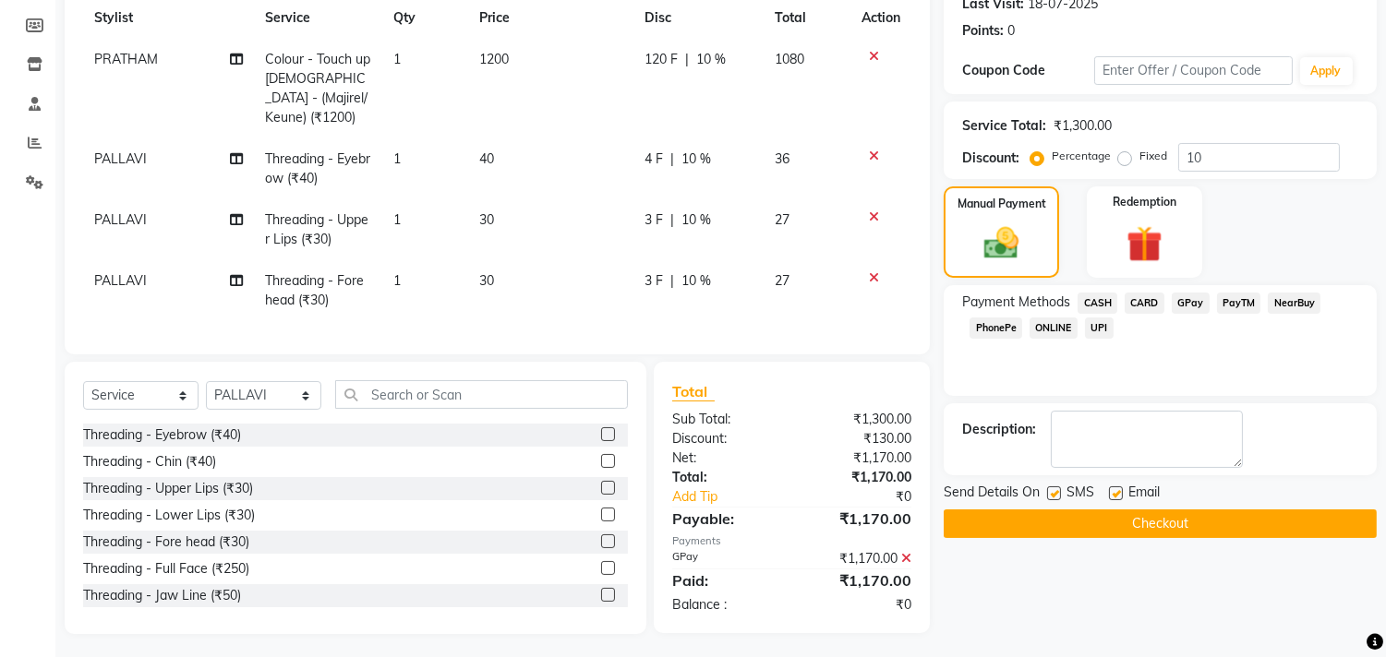
click at [1284, 529] on button "Checkout" at bounding box center [1160, 524] width 433 height 29
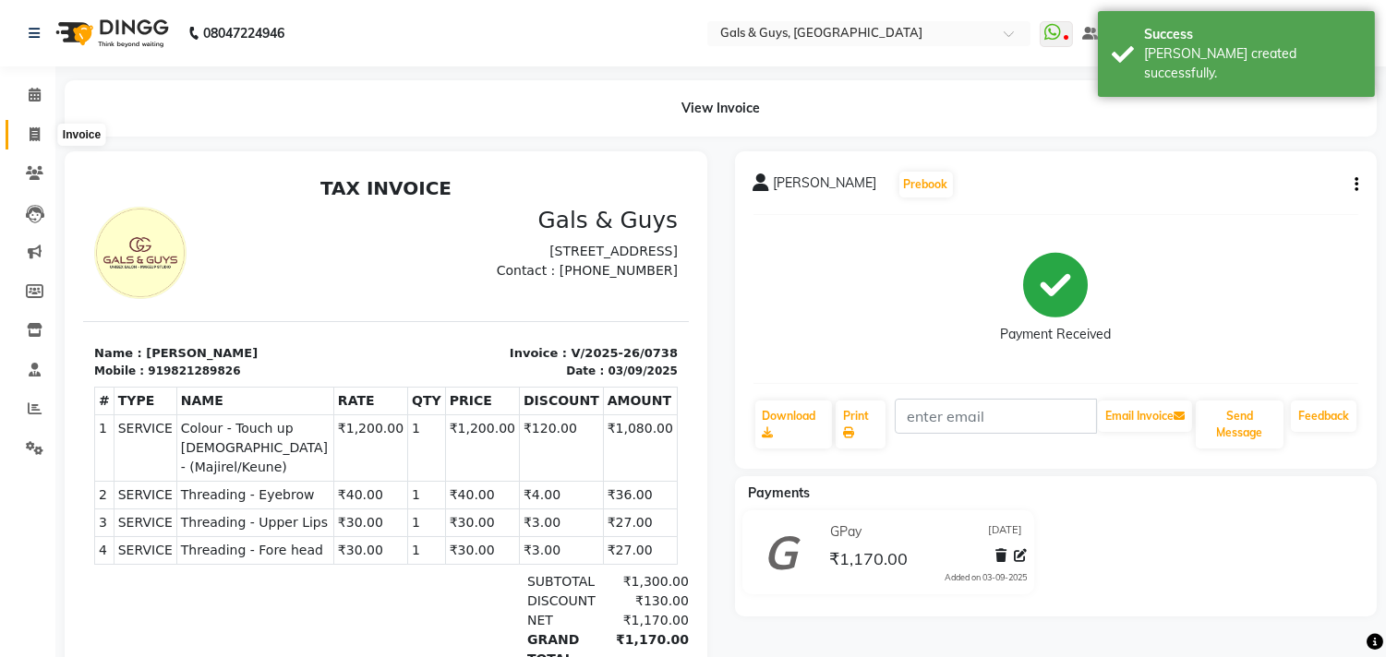
click at [34, 131] on icon at bounding box center [35, 134] width 10 height 14
select select "service"
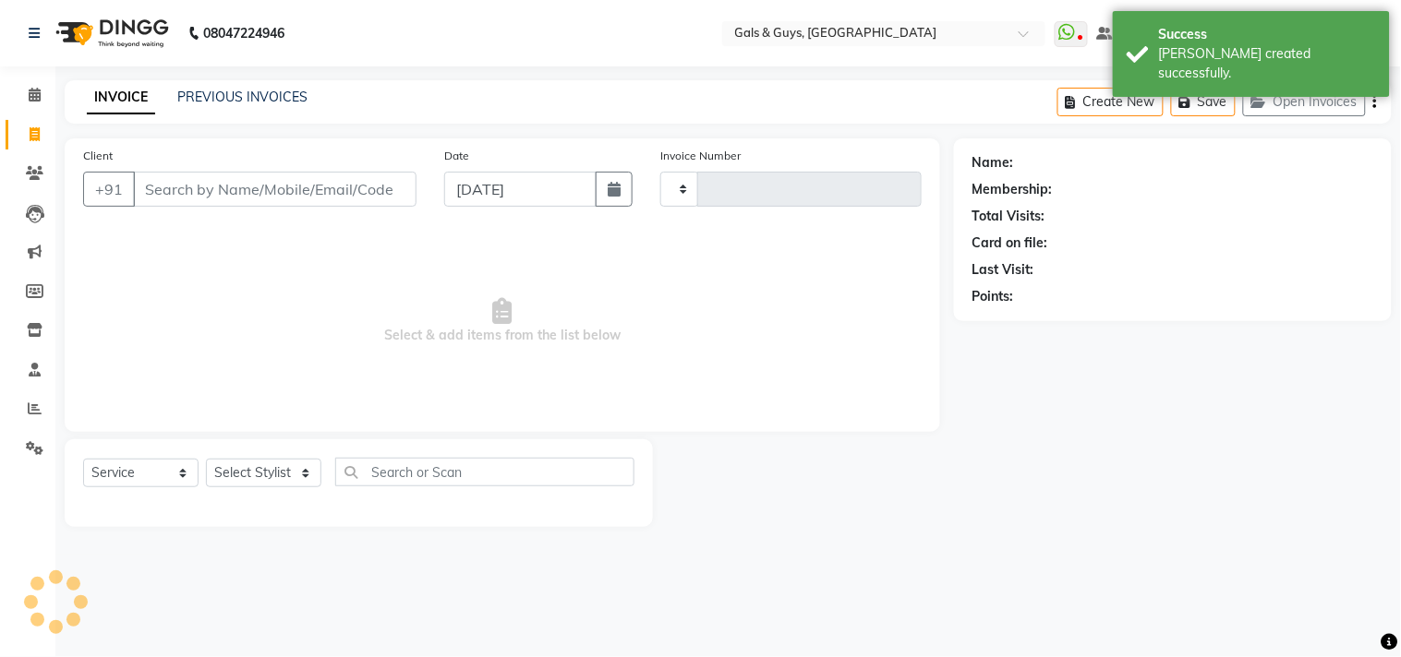
type input "0739"
select select "7505"
click at [253, 98] on link "PREVIOUS INVOICES" at bounding box center [242, 97] width 130 height 17
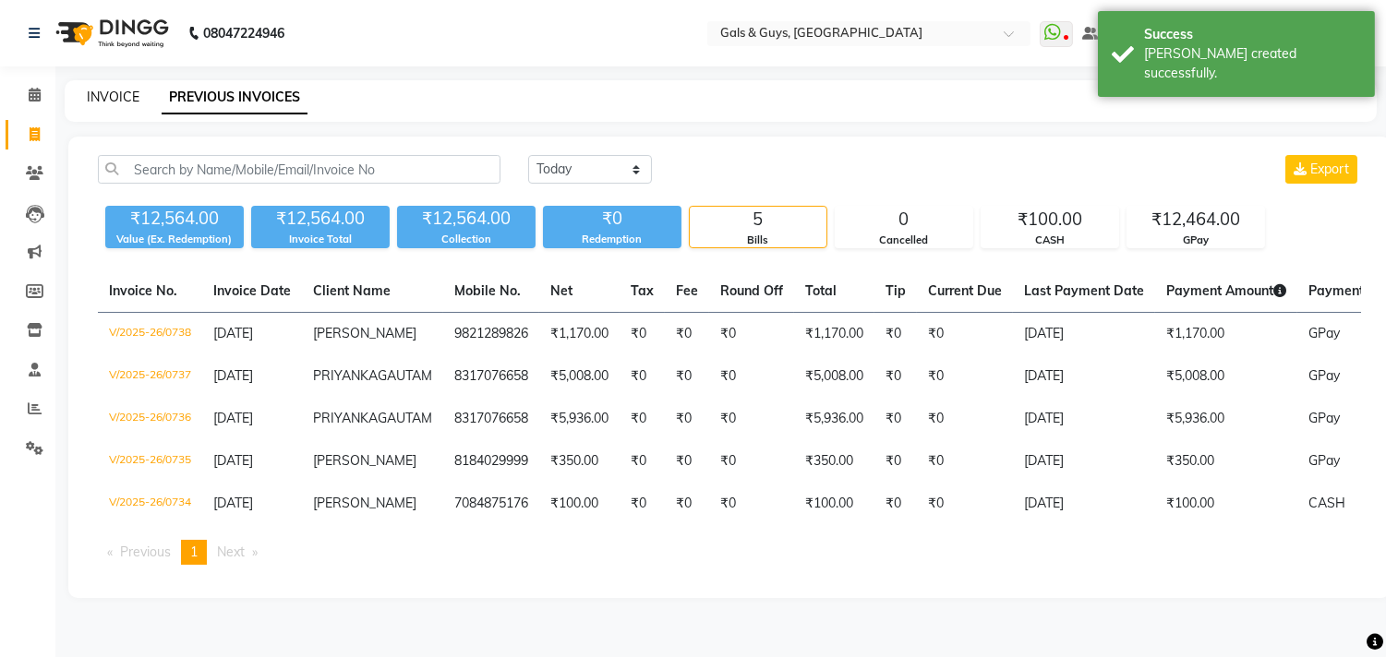
click at [121, 90] on link "INVOICE" at bounding box center [113, 97] width 53 height 17
select select "7505"
select select "service"
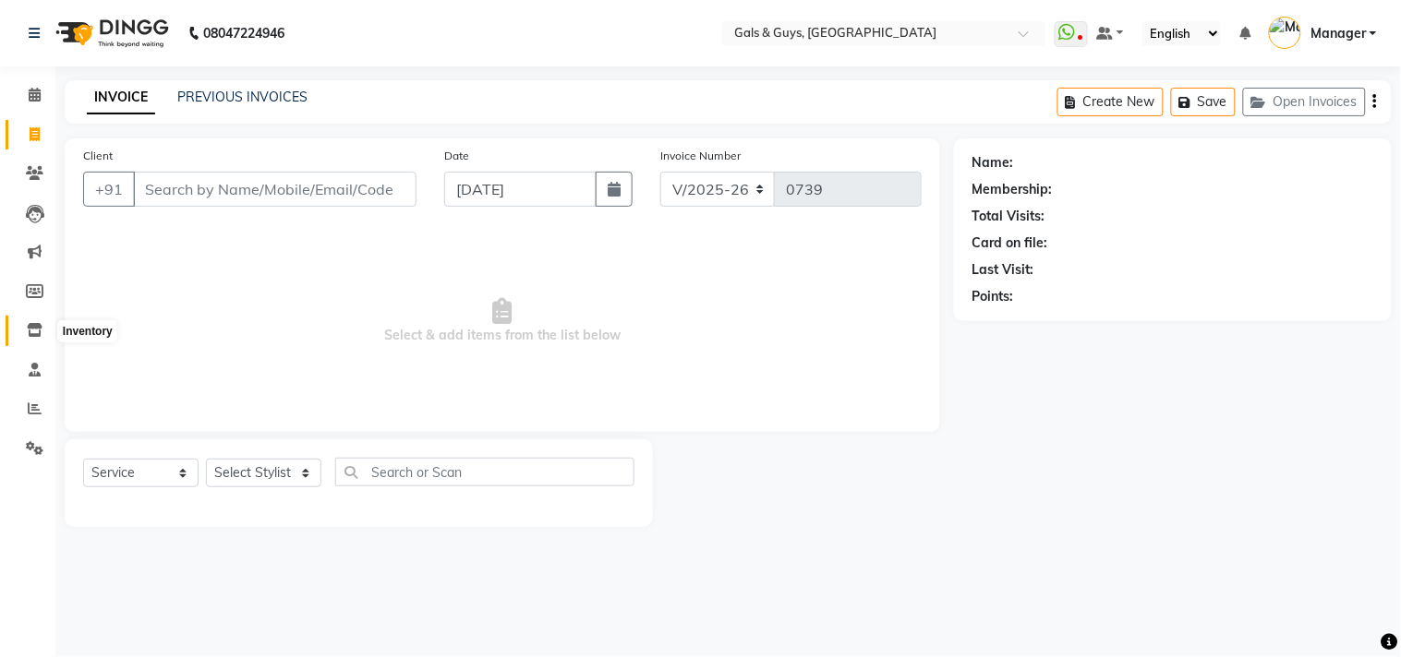
click at [37, 326] on icon at bounding box center [35, 330] width 16 height 14
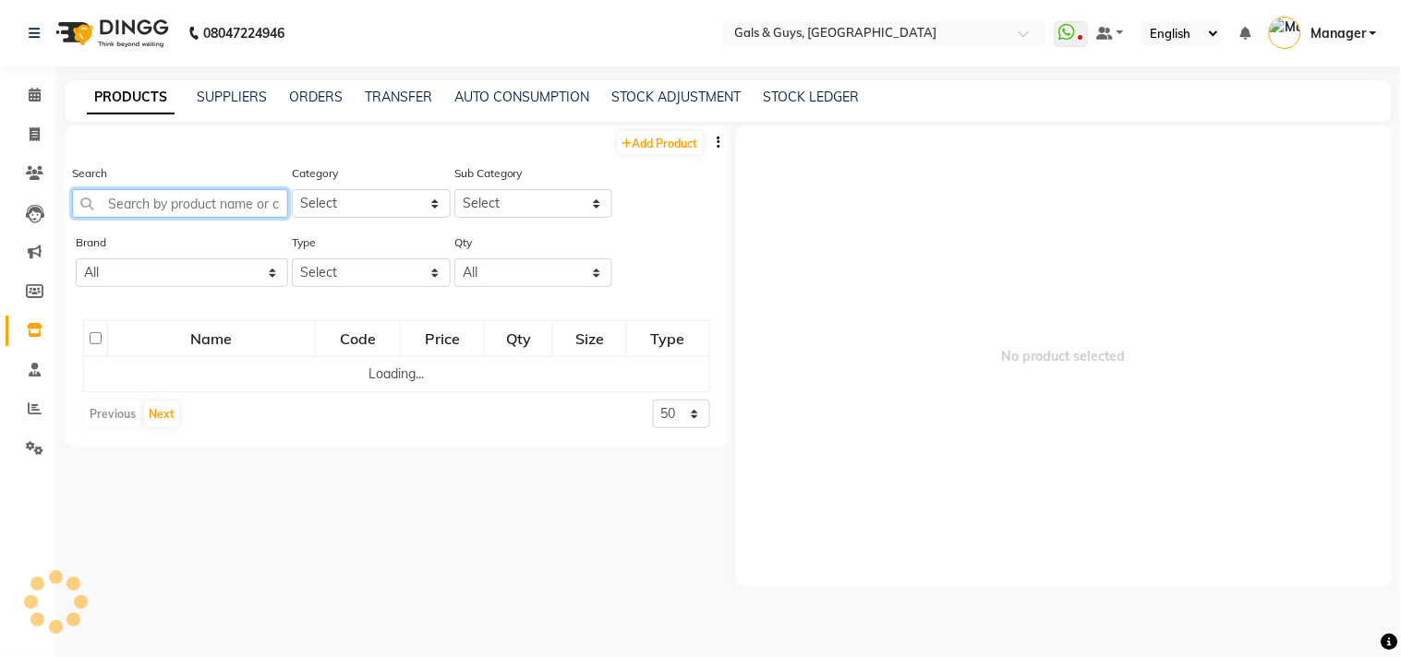
click at [223, 200] on input "text" at bounding box center [180, 203] width 216 height 29
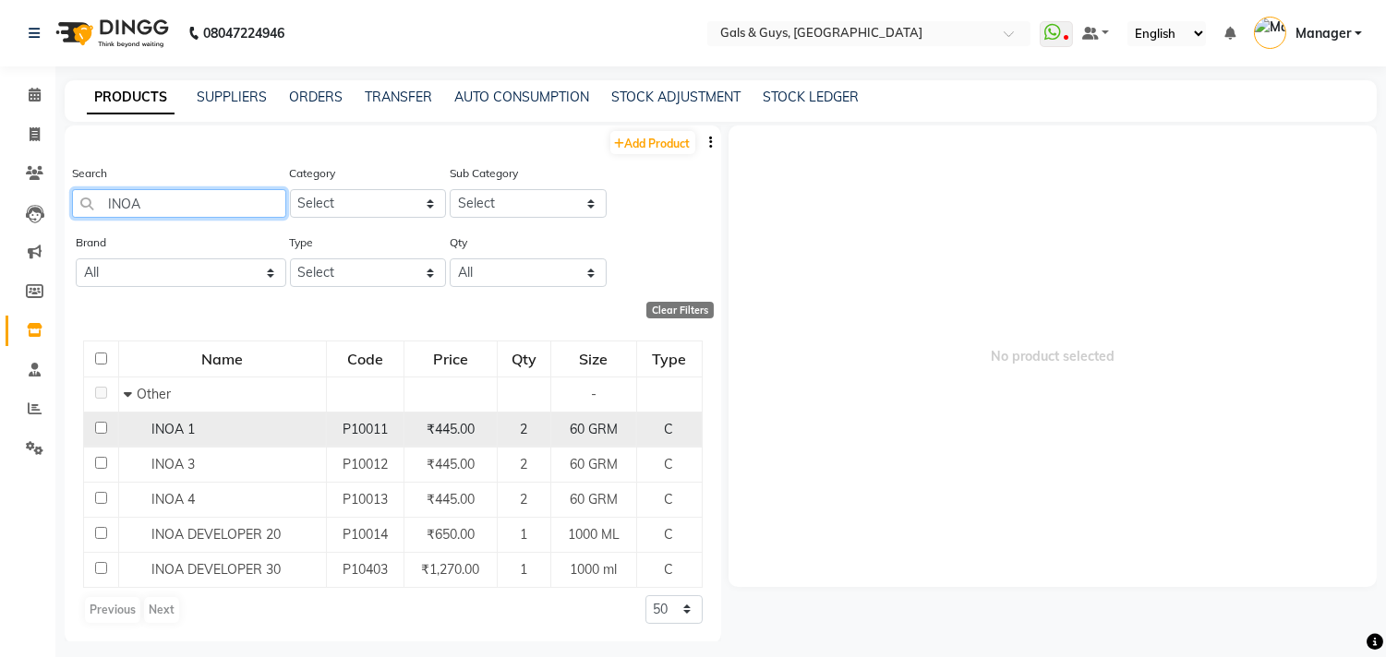
type input "INOA"
click at [104, 430] on input "checkbox" at bounding box center [101, 428] width 12 height 12
checkbox input "true"
select select
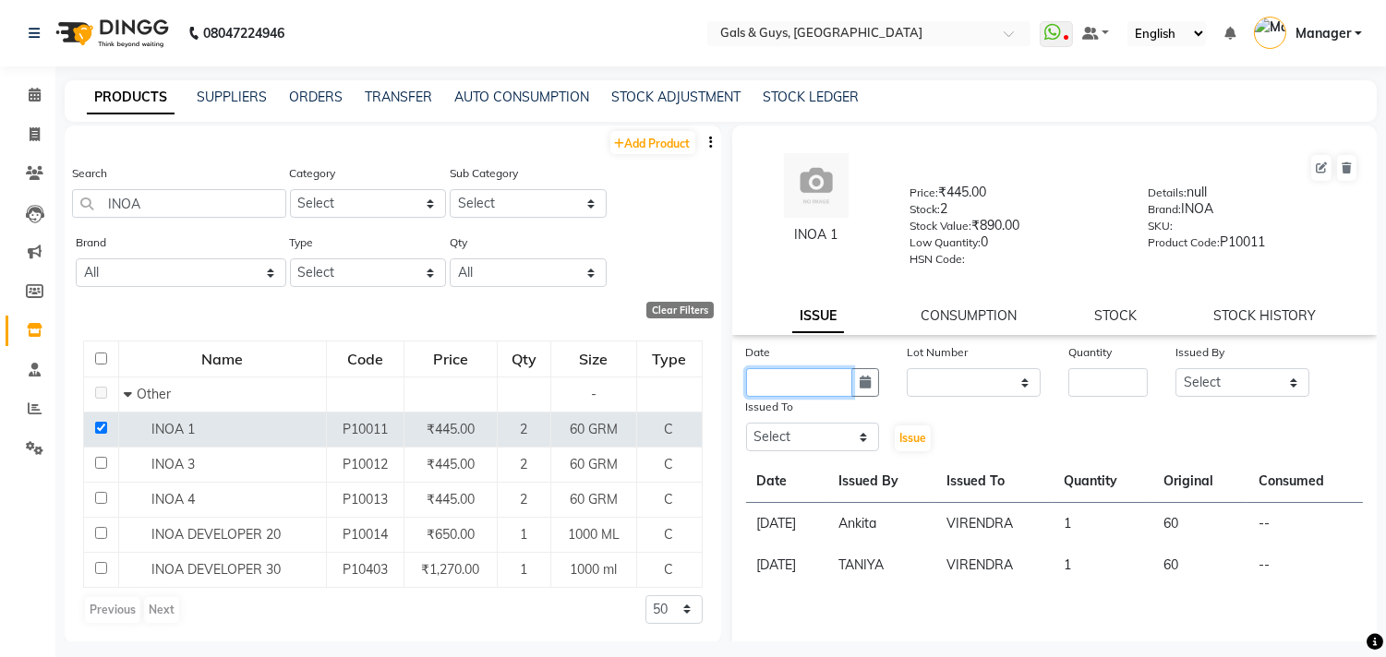
click at [822, 381] on input "text" at bounding box center [799, 382] width 107 height 29
select select "9"
select select "2025"
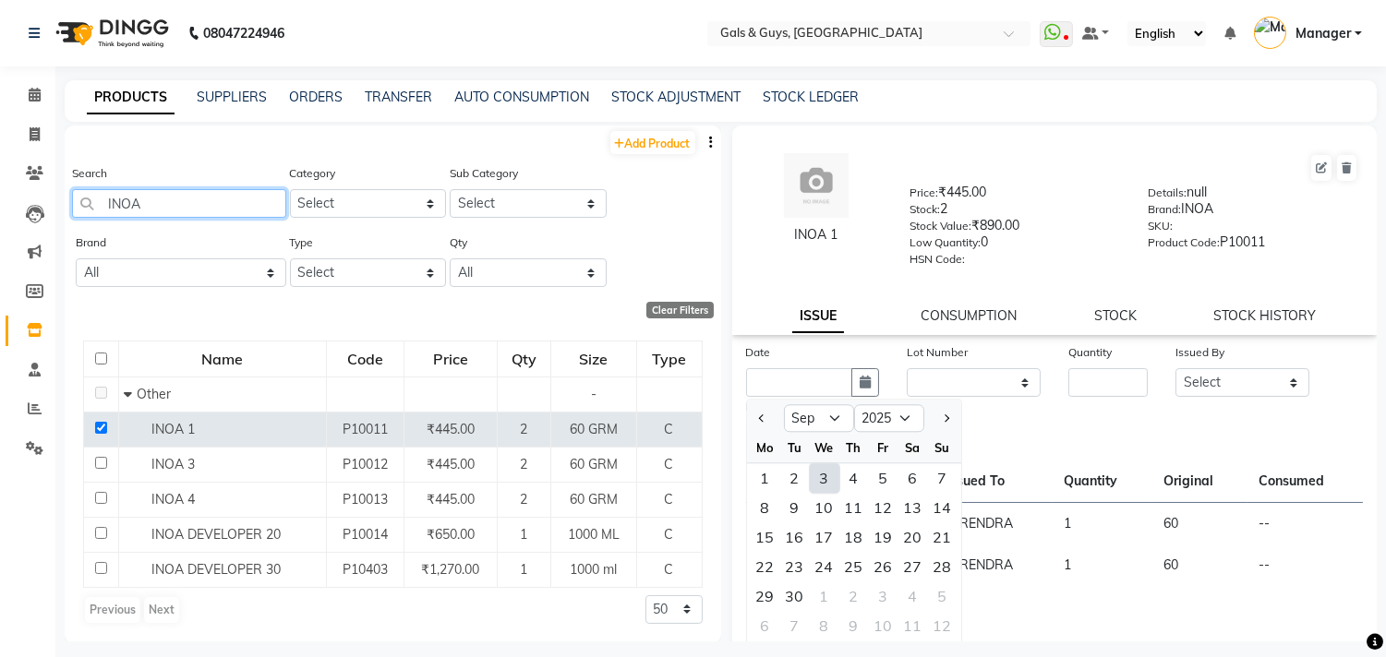
click at [188, 205] on input "INOA" at bounding box center [179, 203] width 214 height 29
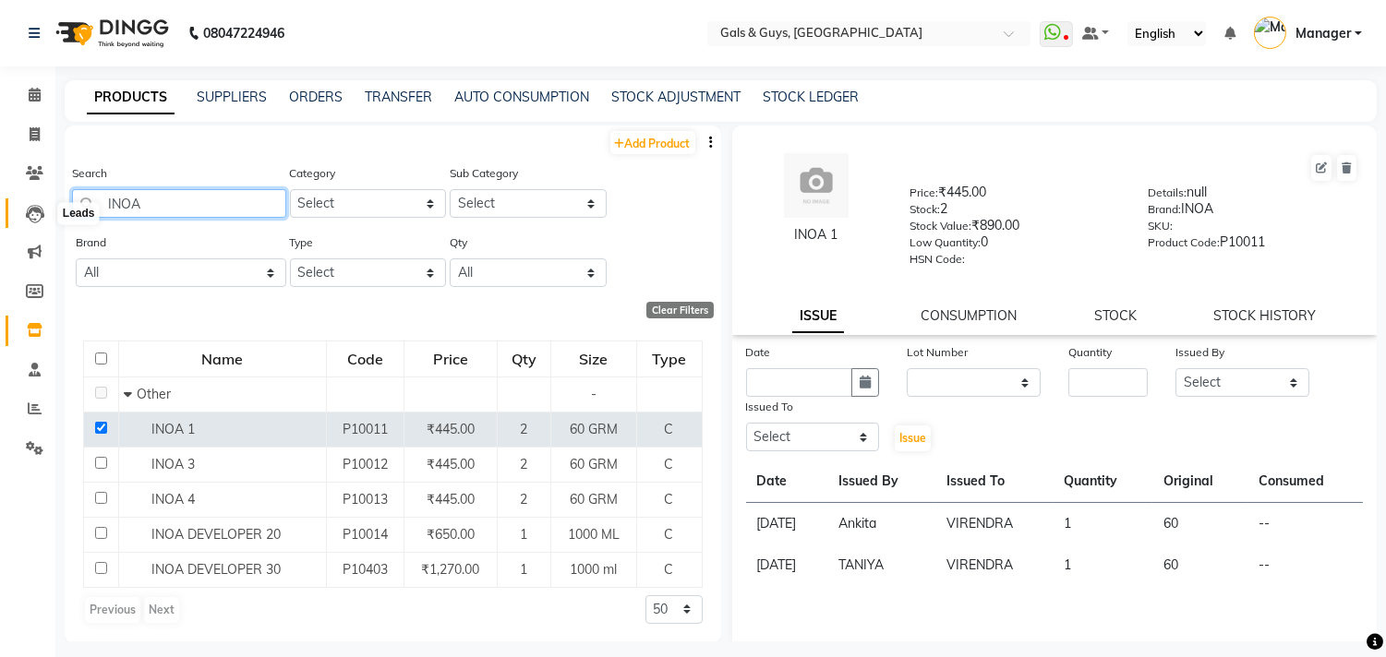
drag, startPoint x: 188, startPoint y: 205, endPoint x: 43, endPoint y: 205, distance: 145.0
click at [43, 205] on app-home "08047224946 Select Location × Gals & Guys, Lucknow WhatsApp Status ✕ Status: Di…" at bounding box center [693, 334] width 1386 height 669
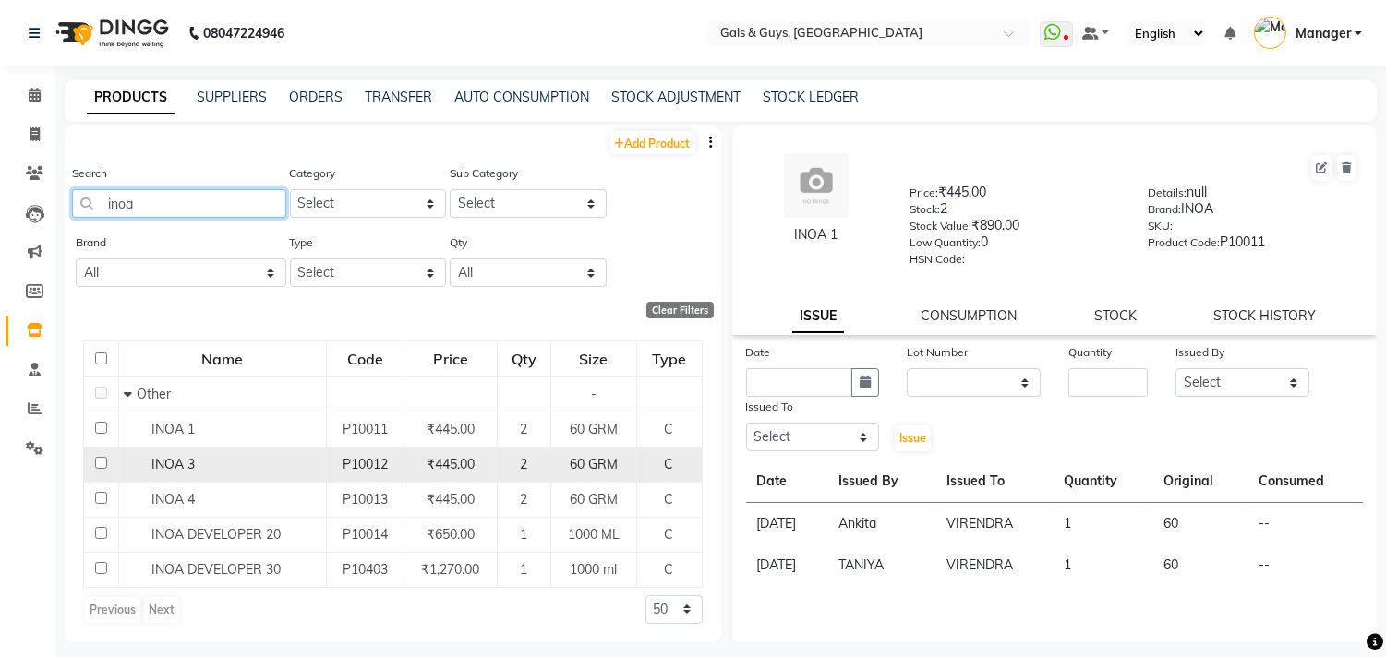
type input "inoa"
click at [104, 463] on input "checkbox" at bounding box center [101, 463] width 12 height 12
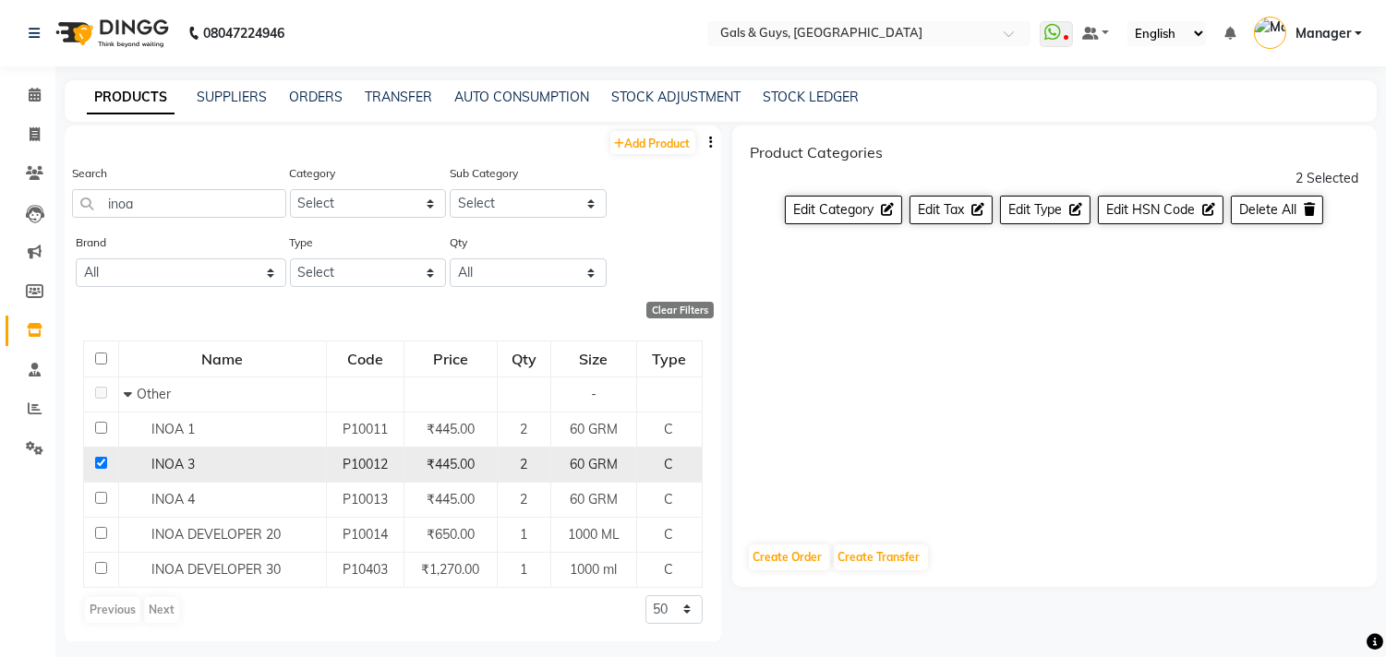
click at [87, 463] on td at bounding box center [101, 464] width 35 height 35
click at [103, 462] on input "checkbox" at bounding box center [101, 463] width 12 height 12
checkbox input "false"
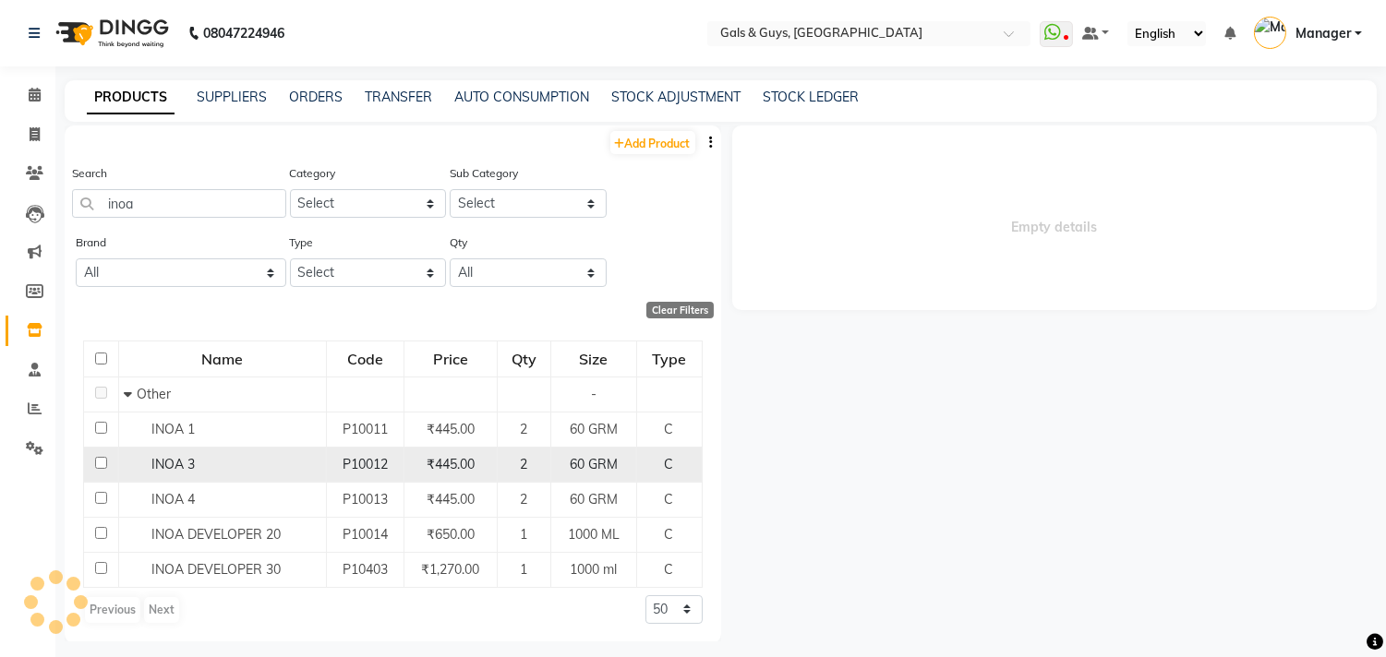
select select
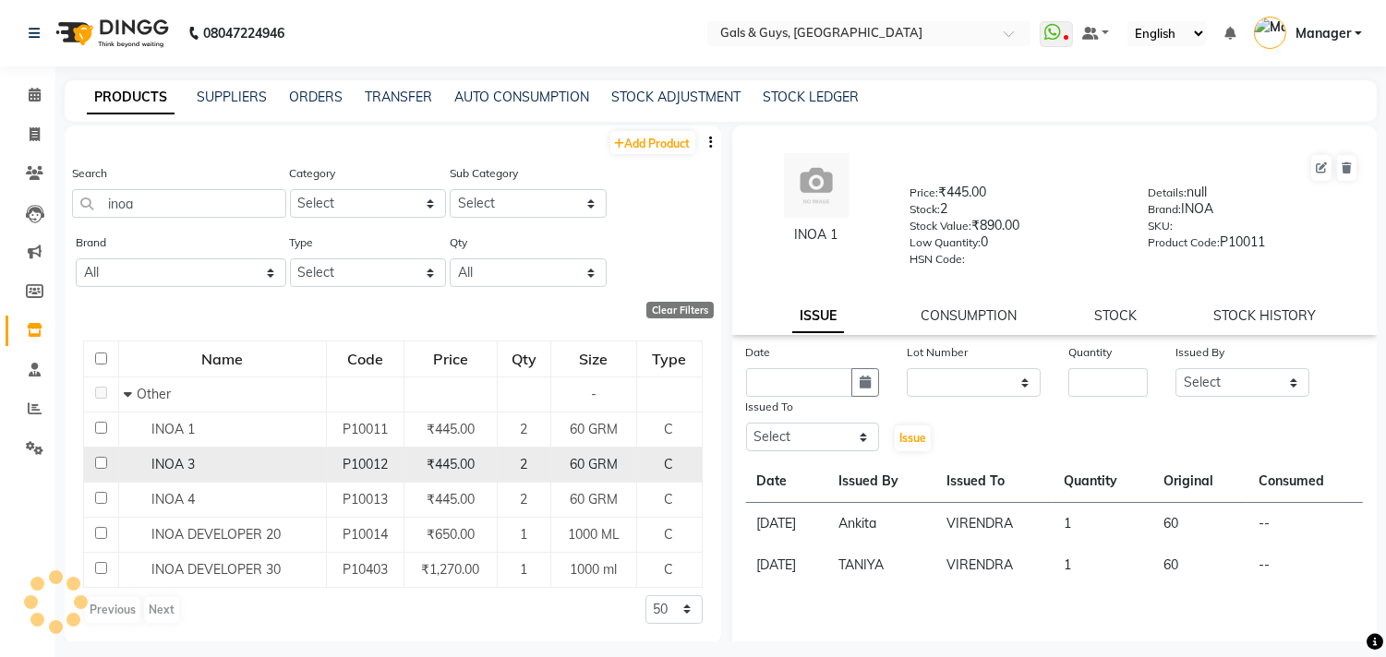
click at [103, 462] on input "checkbox" at bounding box center [101, 463] width 12 height 12
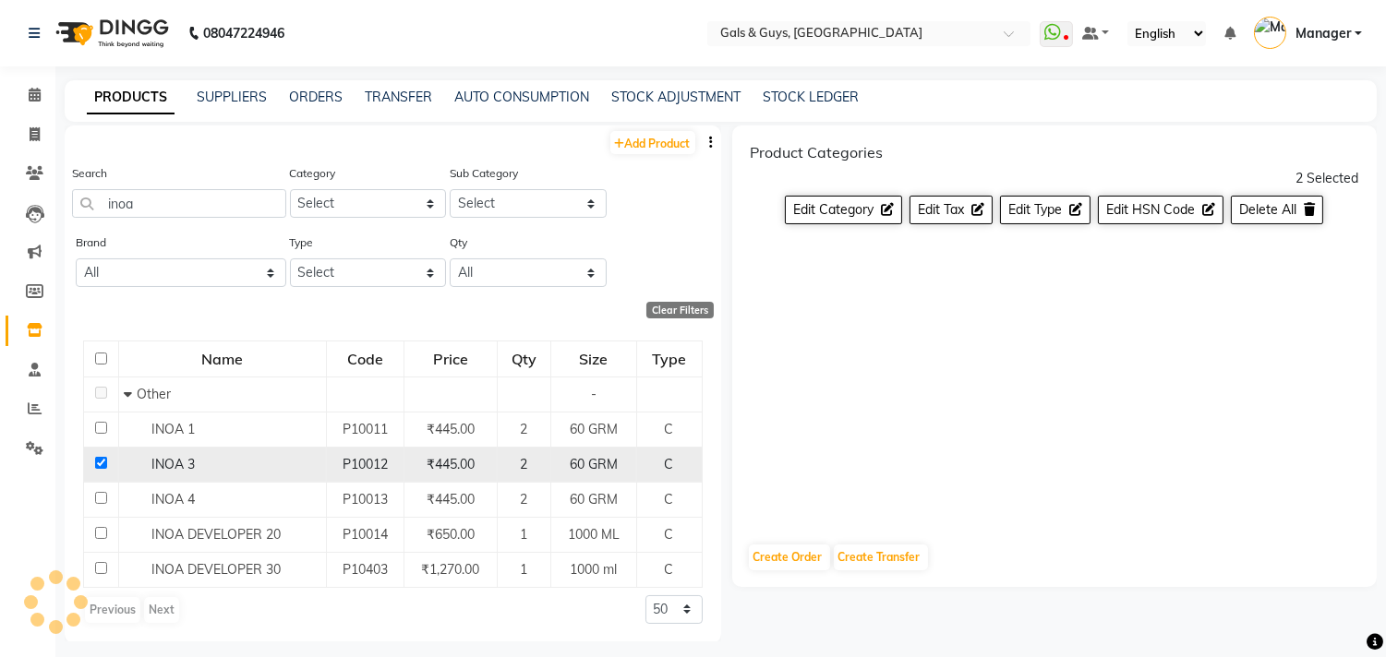
click at [103, 462] on input "checkbox" at bounding box center [101, 463] width 12 height 12
checkbox input "false"
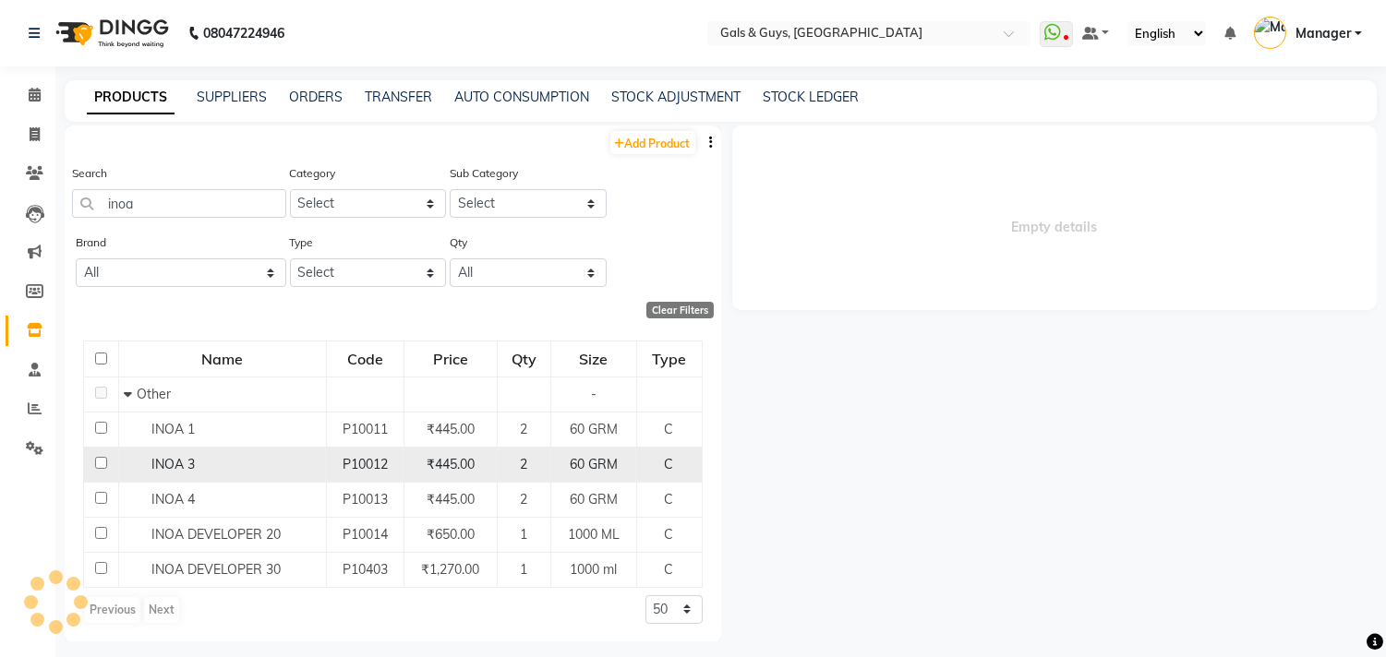
select select
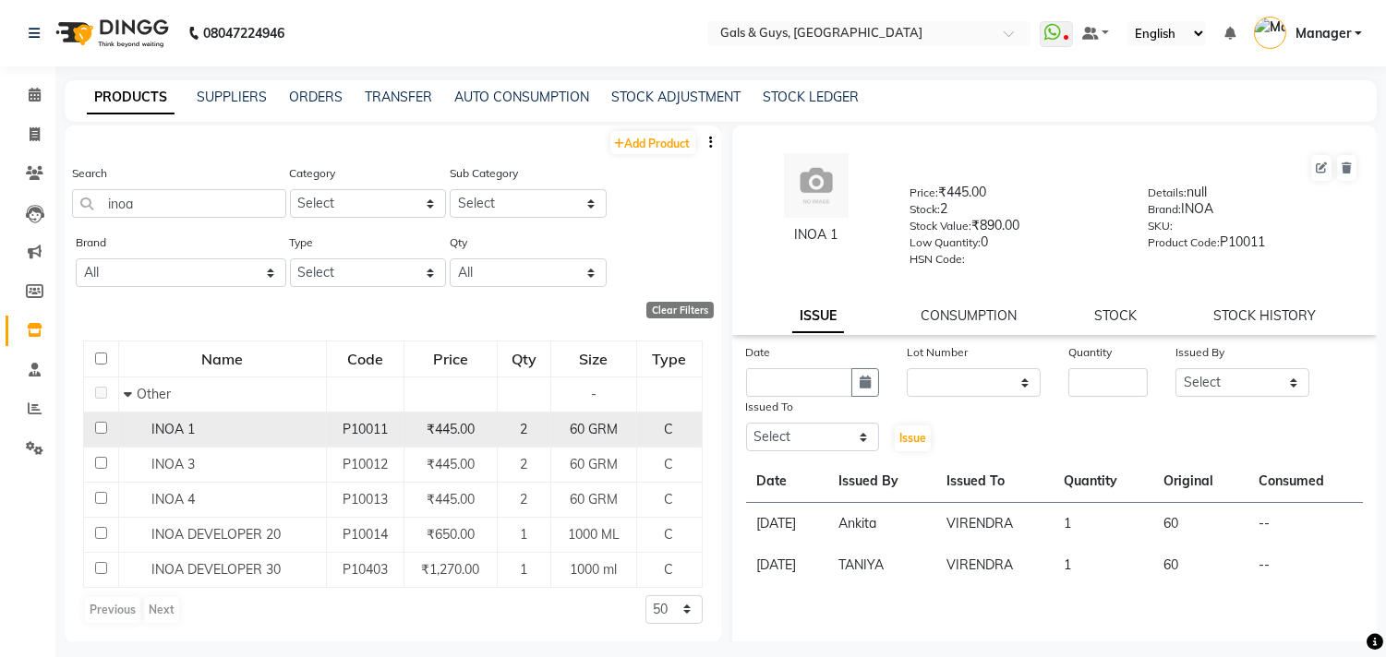
click at [95, 425] on input "checkbox" at bounding box center [101, 428] width 12 height 12
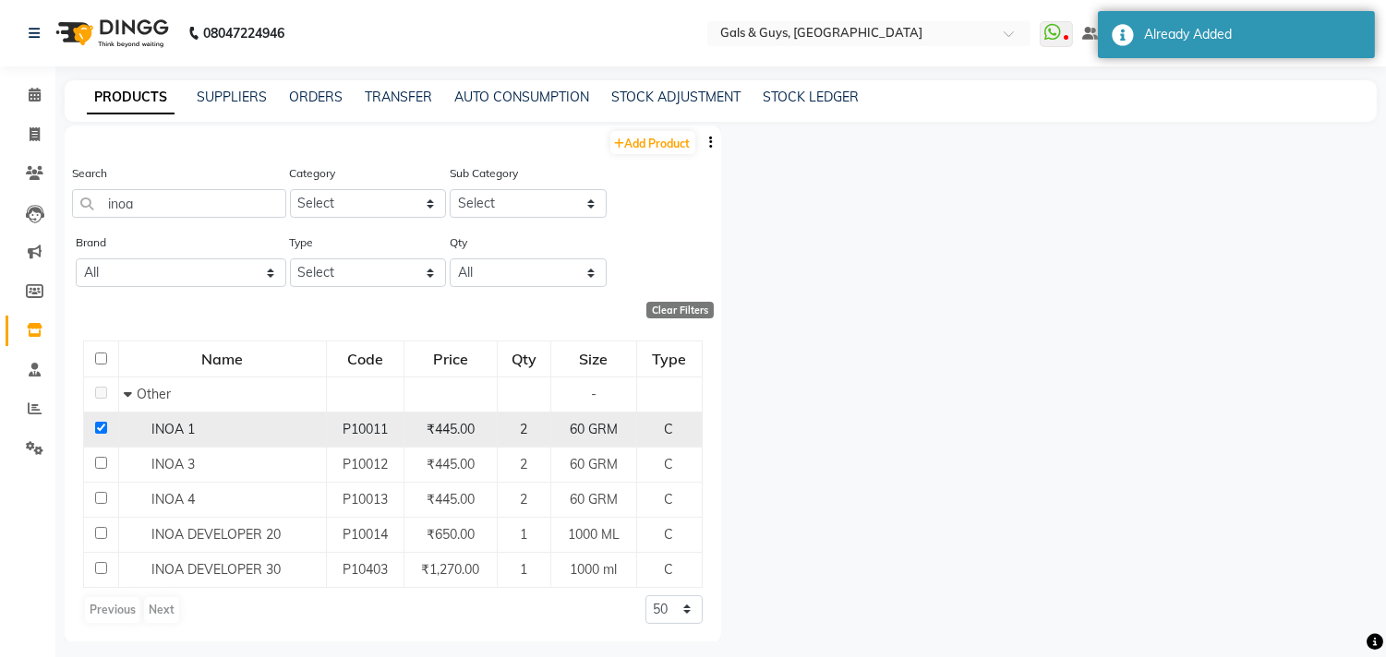
click at [95, 425] on input "checkbox" at bounding box center [101, 428] width 12 height 12
click at [103, 427] on td at bounding box center [101, 429] width 35 height 35
click at [100, 427] on input "checkbox" at bounding box center [101, 428] width 12 height 12
checkbox input "true"
select select
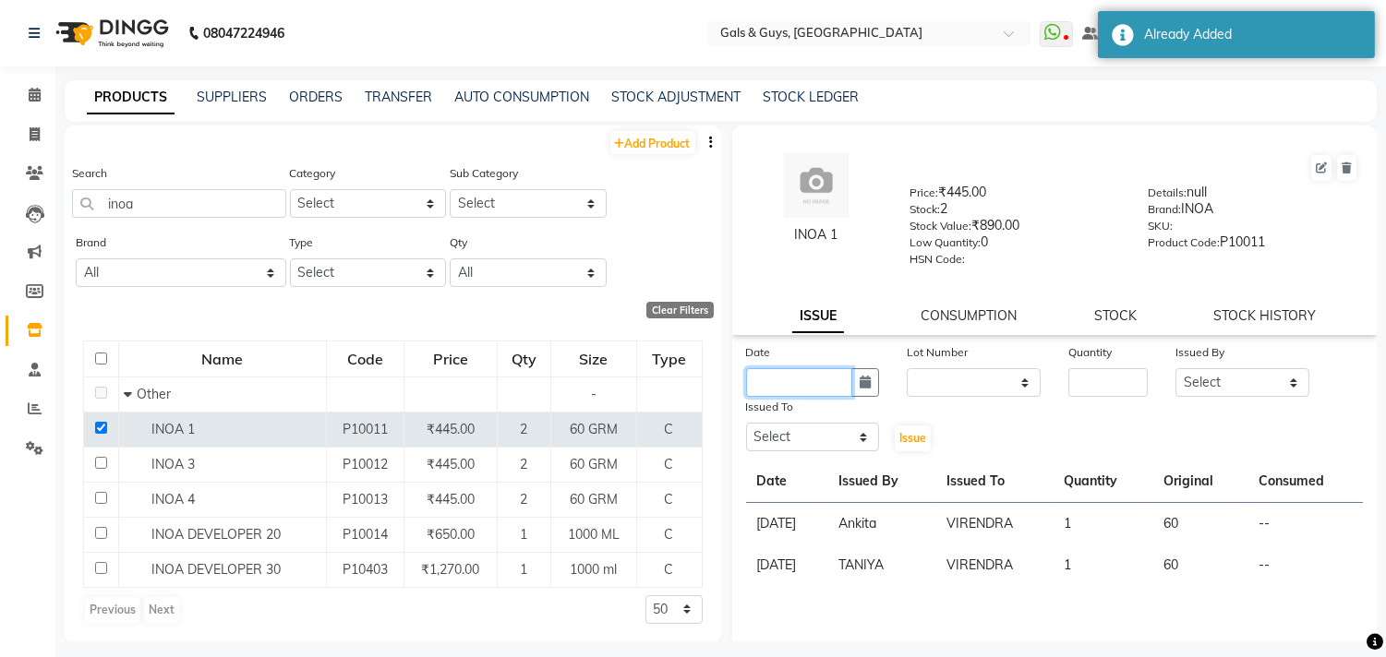
drag, startPoint x: 755, startPoint y: 385, endPoint x: 772, endPoint y: 382, distance: 16.8
click at [766, 384] on input "text" at bounding box center [799, 382] width 107 height 29
select select "9"
select select "2025"
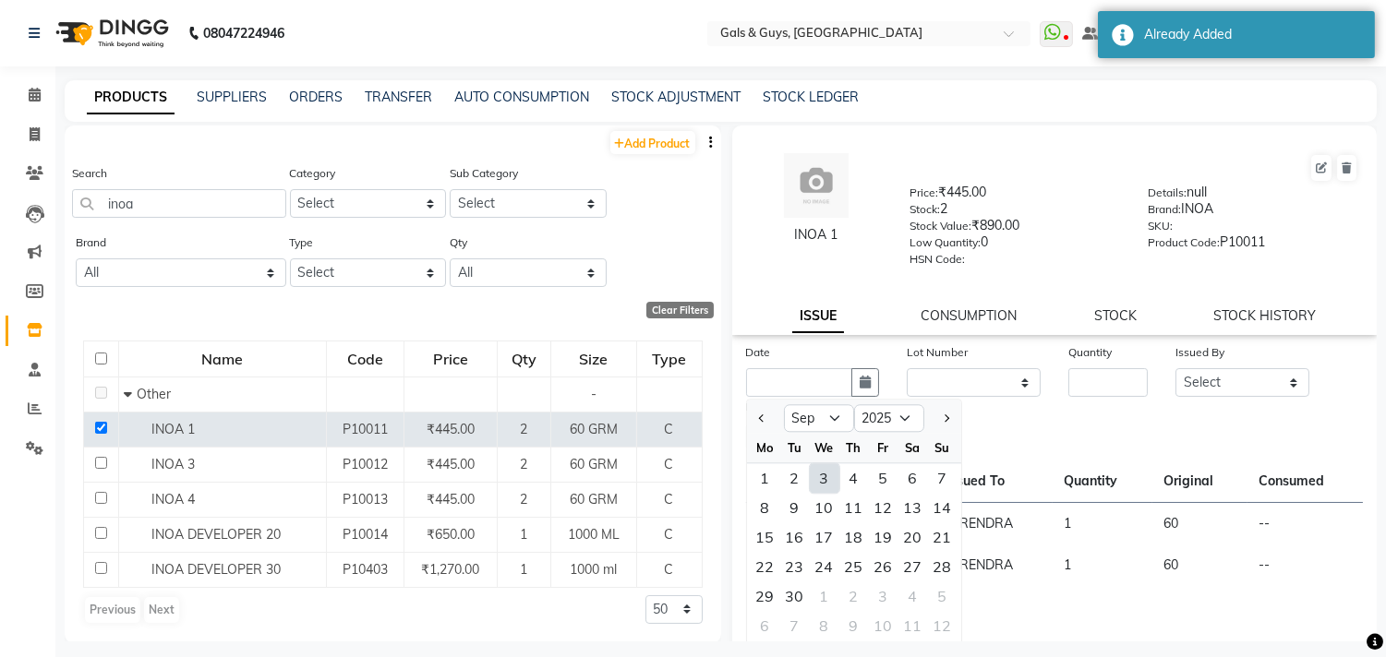
click at [820, 477] on div "3" at bounding box center [825, 479] width 30 height 30
type input "03-09-2025"
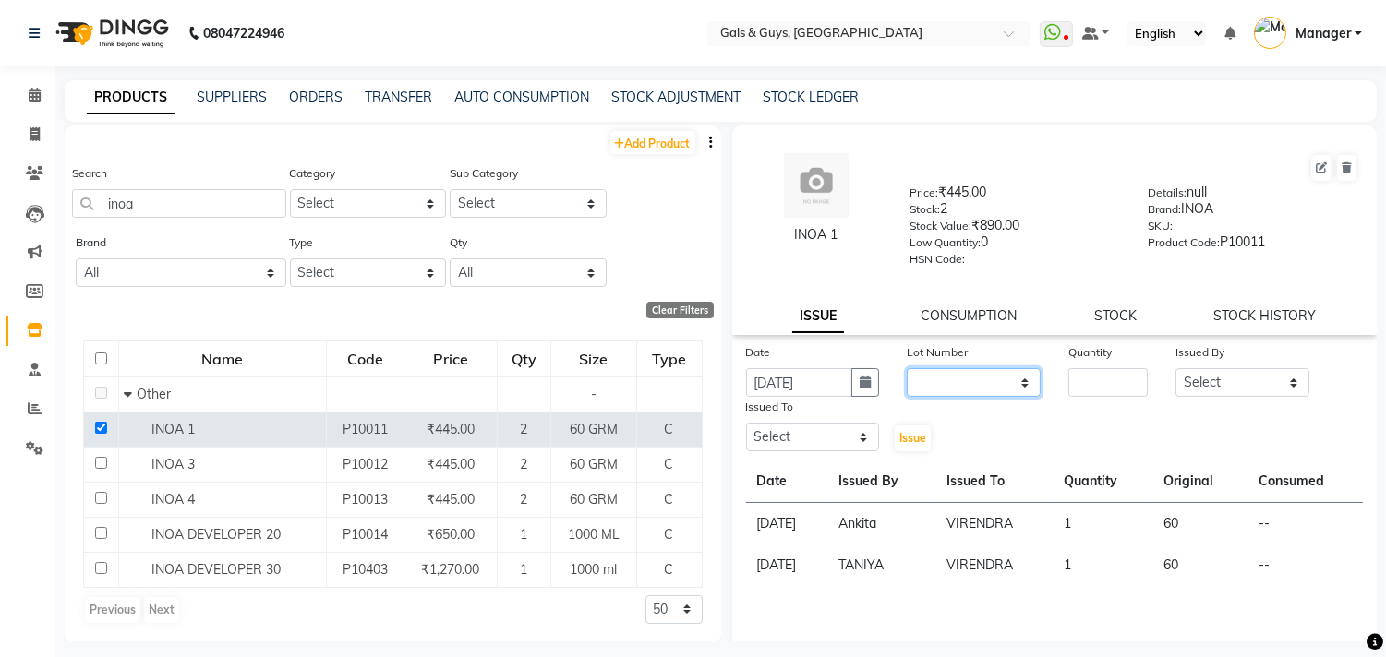
click at [982, 379] on select "None" at bounding box center [974, 382] width 134 height 29
click at [1123, 391] on input "number" at bounding box center [1107, 382] width 79 height 29
type input "2"
click at [1219, 382] on select "Select Abhinav ADVANCE ALKA Ankita B-WAX KUNAL Manager MEMBERSHIP PALLAVI PRATH…" at bounding box center [1242, 382] width 134 height 29
select select "66157"
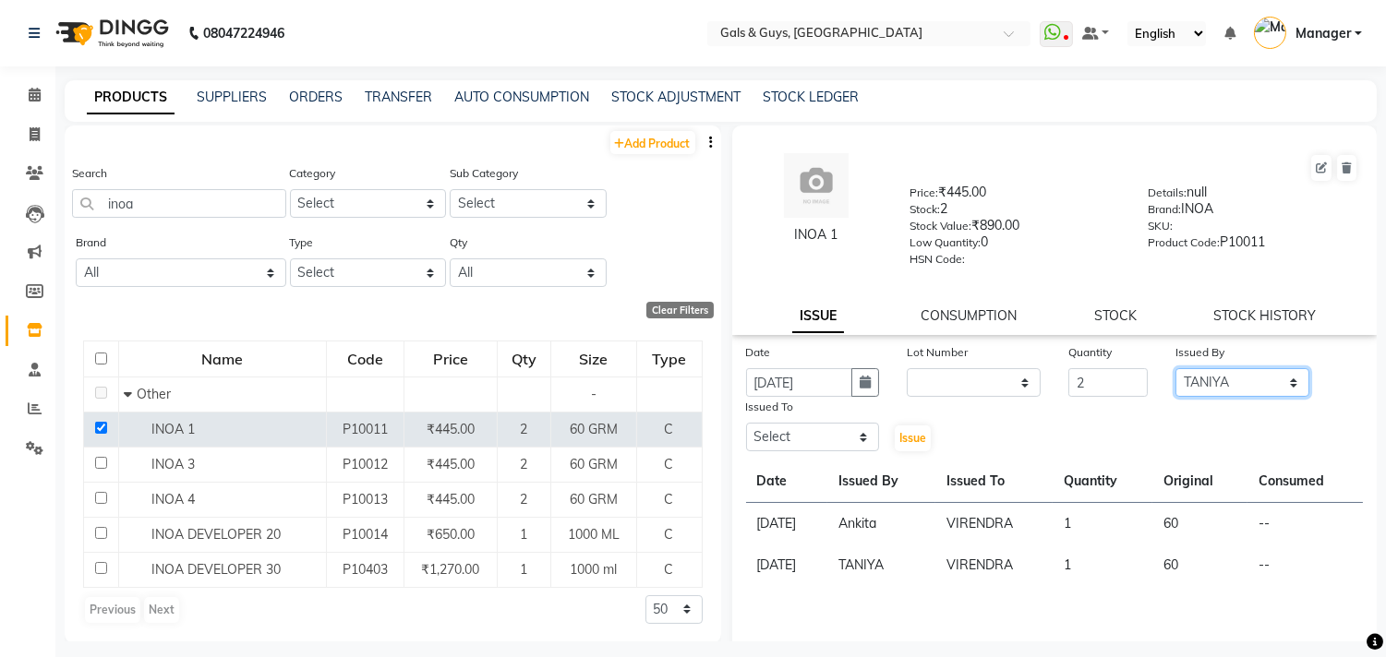
click at [1175, 369] on select "Select Abhinav ADVANCE ALKA Ankita B-WAX KUNAL Manager MEMBERSHIP PALLAVI PRATH…" at bounding box center [1242, 382] width 134 height 29
click at [828, 428] on select "Select Abhinav ADVANCE ALKA Ankita B-WAX KUNAL Manager MEMBERSHIP PALLAVI PRATH…" at bounding box center [813, 437] width 134 height 29
select select "66157"
click at [746, 424] on select "Select Abhinav ADVANCE ALKA Ankita B-WAX KUNAL Manager MEMBERSHIP PALLAVI PRATH…" at bounding box center [813, 437] width 134 height 29
click at [914, 440] on span "Issue" at bounding box center [912, 438] width 27 height 14
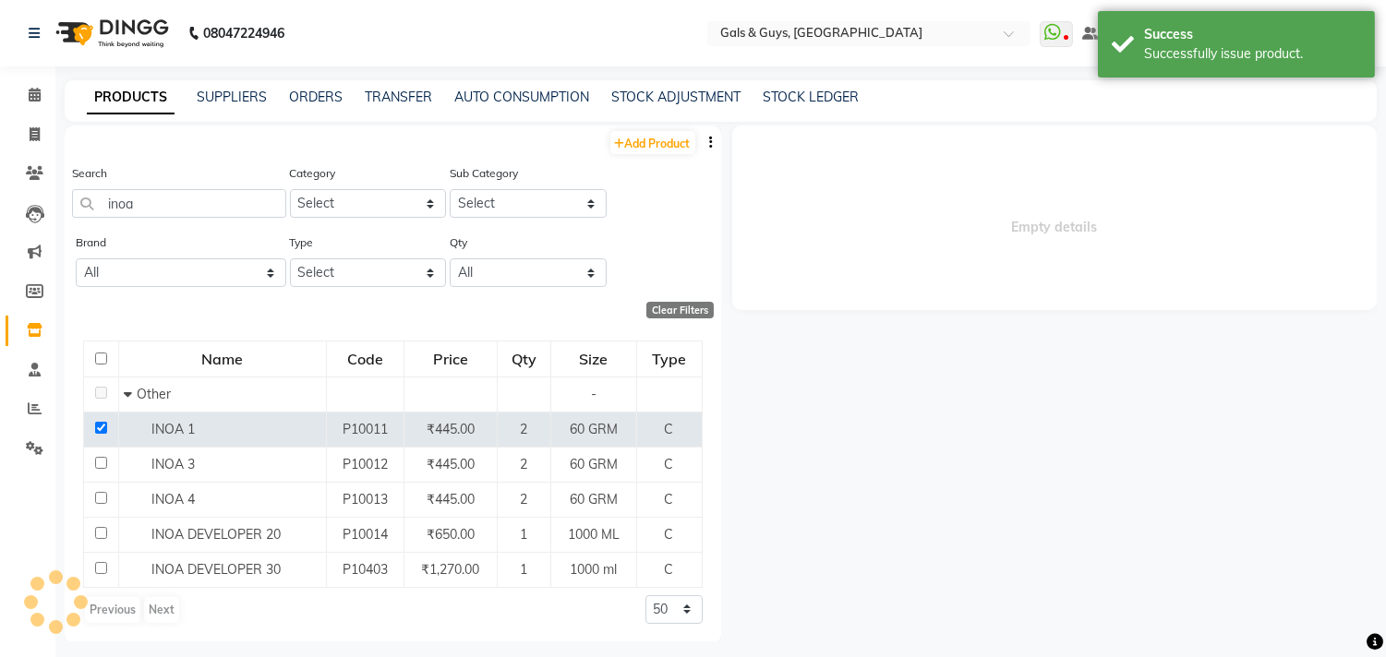
select select
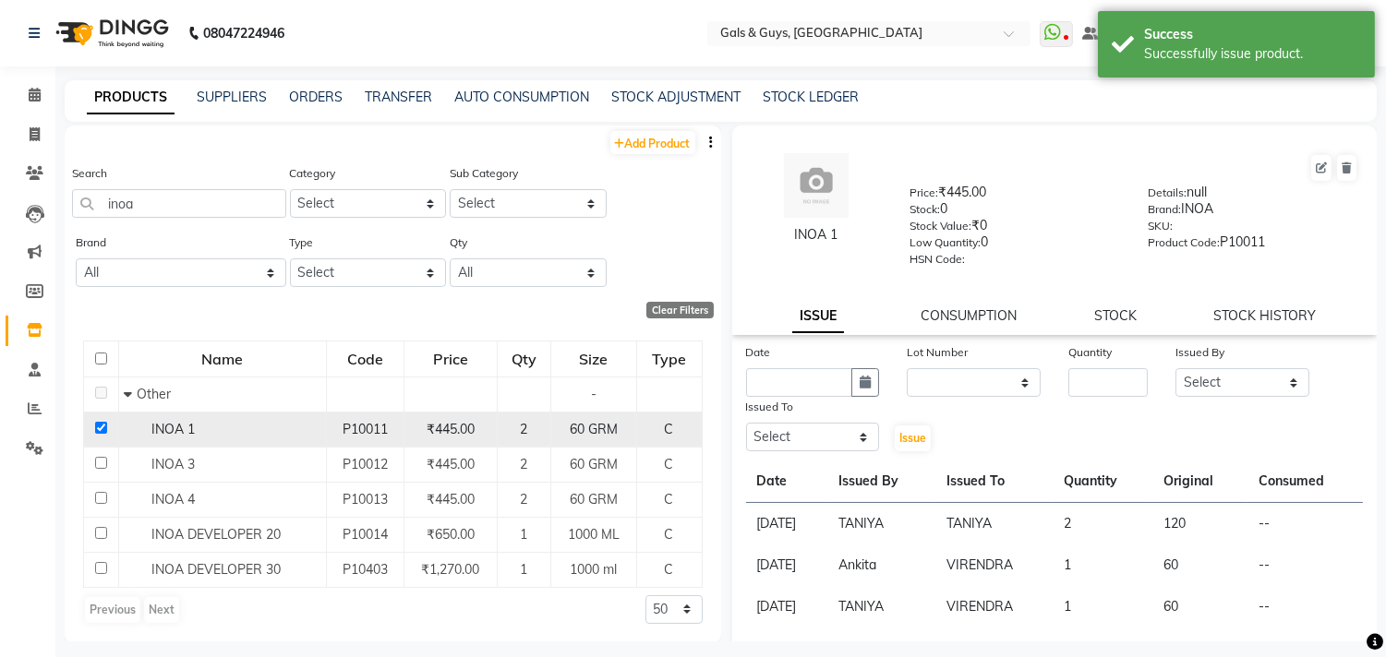
click at [94, 423] on td at bounding box center [101, 429] width 35 height 35
click at [97, 428] on input "checkbox" at bounding box center [101, 428] width 12 height 12
checkbox input "false"
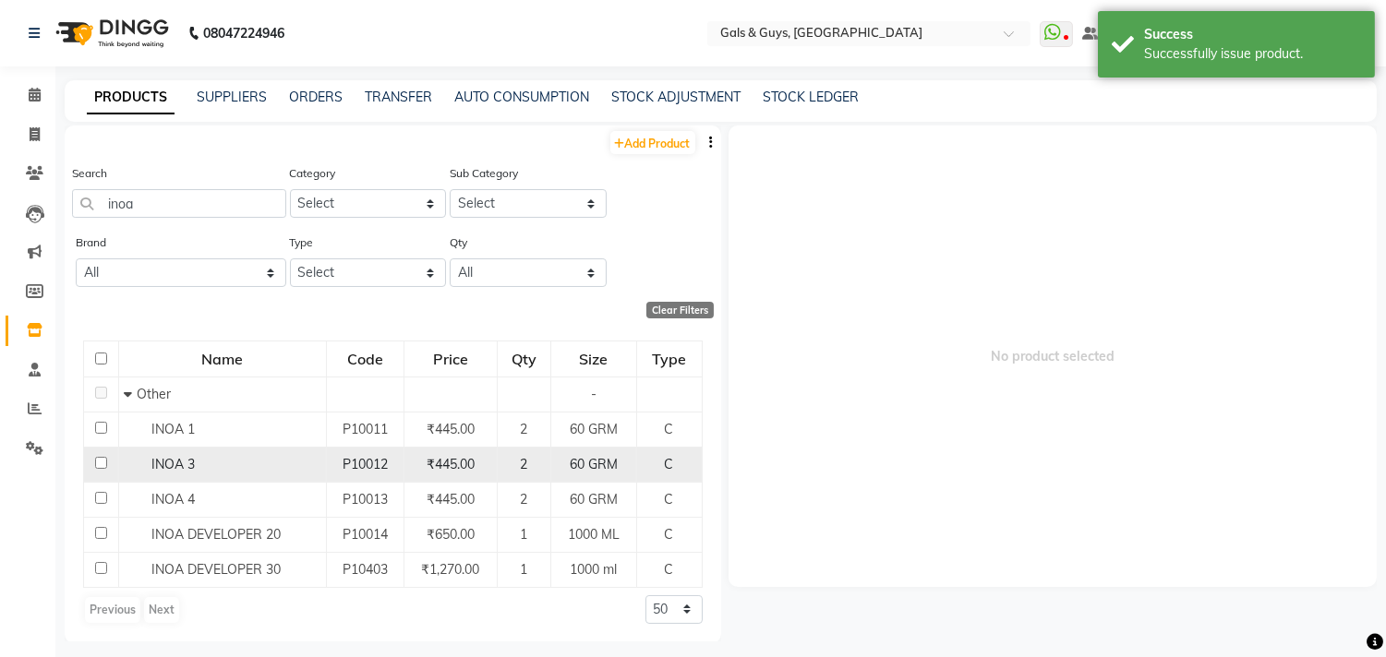
click at [104, 467] on input "checkbox" at bounding box center [101, 463] width 12 height 12
checkbox input "true"
select select
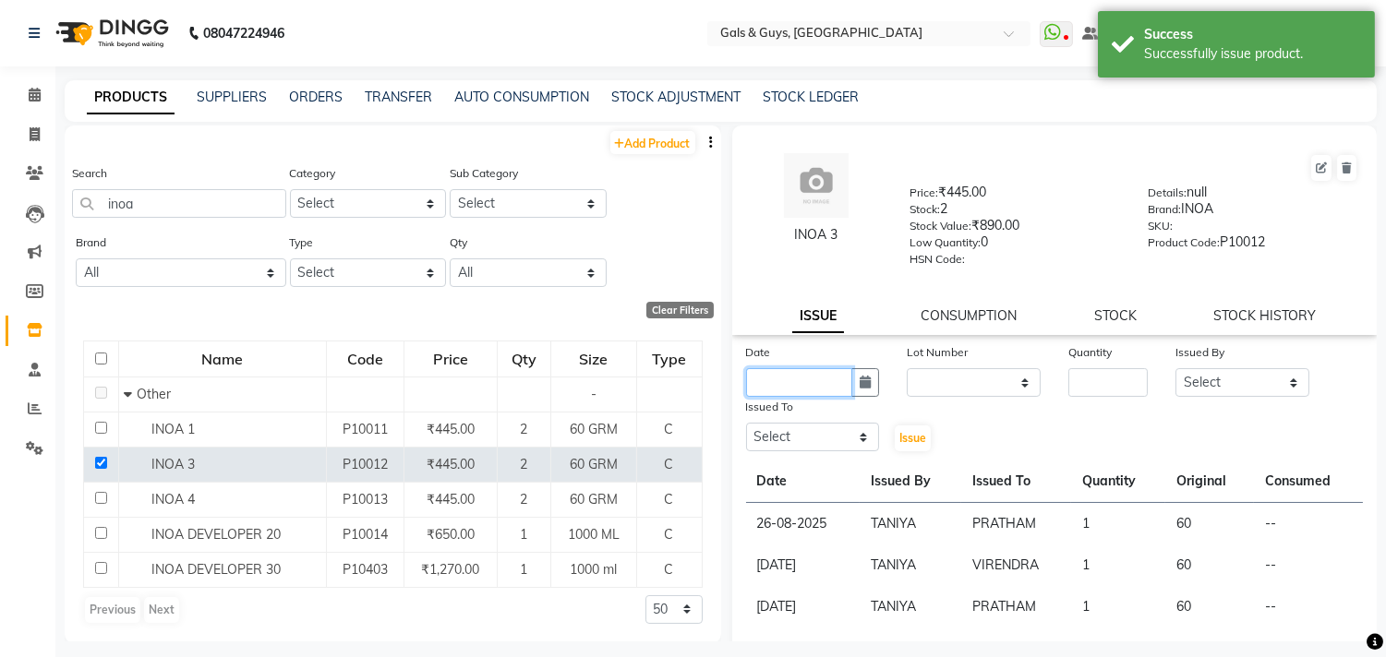
click at [799, 386] on input "text" at bounding box center [799, 382] width 107 height 29
select select "9"
select select "2025"
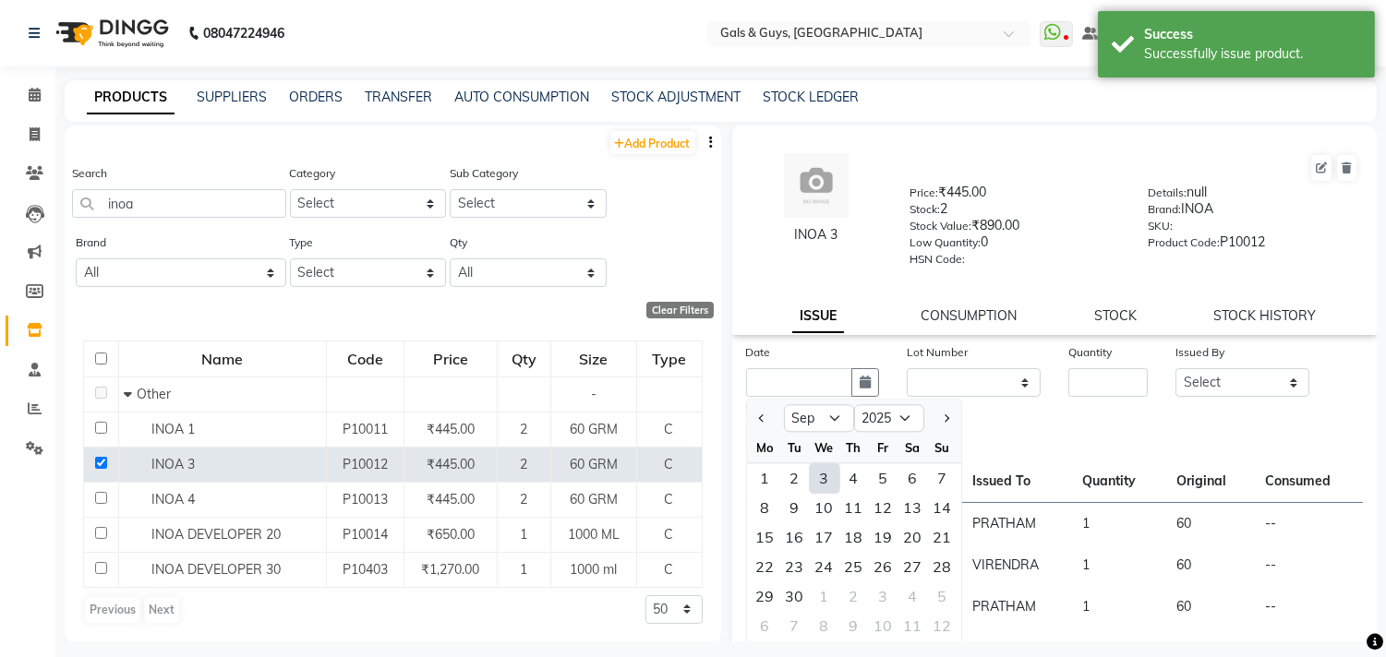
click at [829, 476] on div "3" at bounding box center [825, 479] width 30 height 30
type input "03-09-2025"
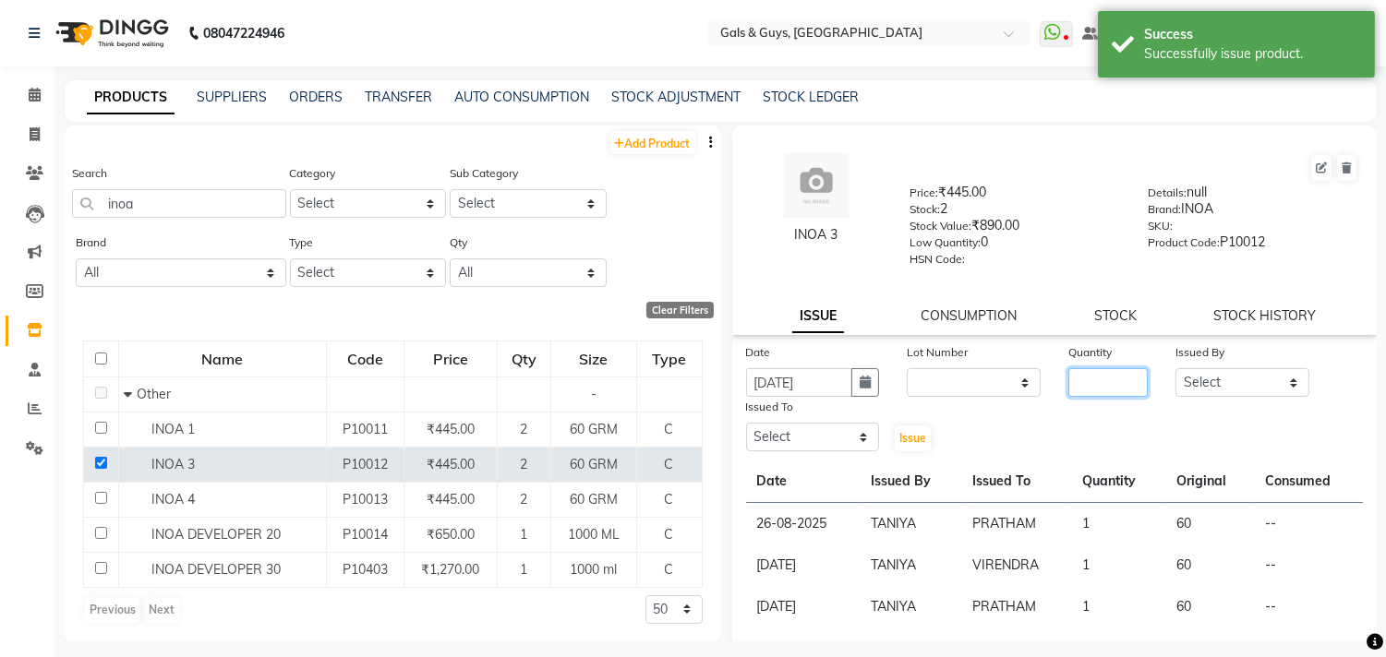
click at [1068, 391] on input "number" at bounding box center [1107, 382] width 79 height 29
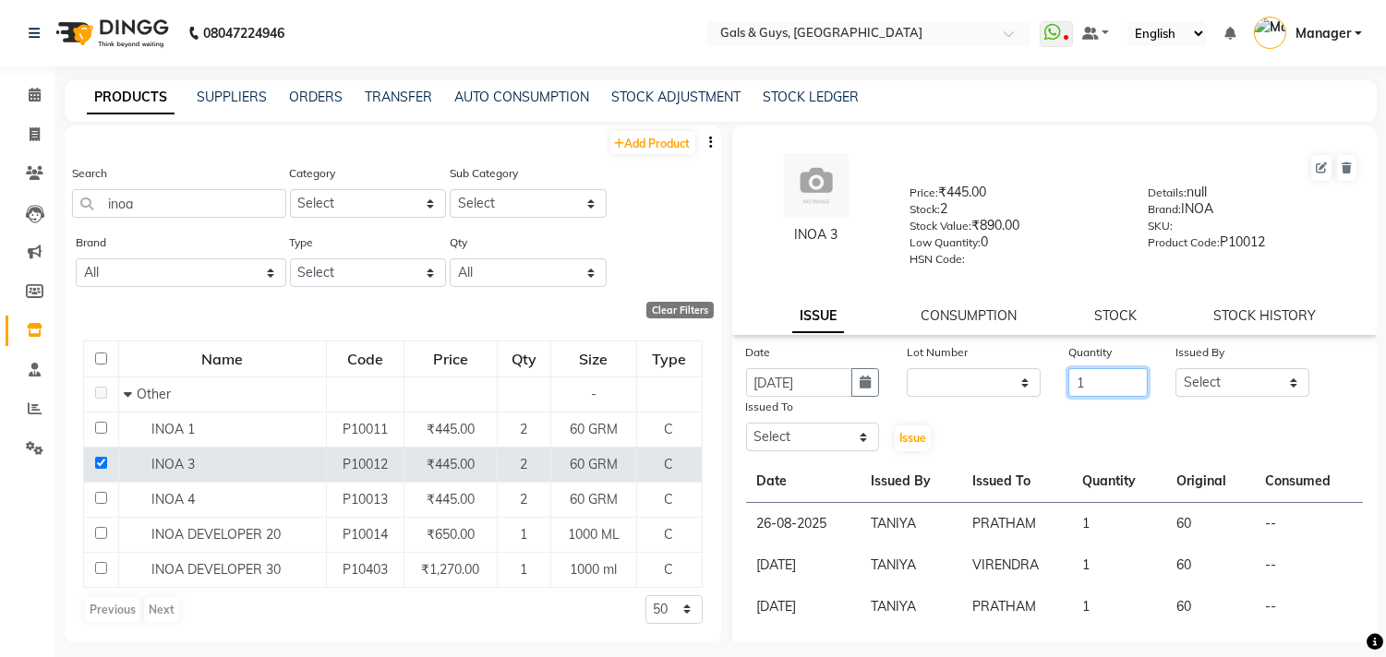
type input "1"
click at [1186, 382] on select "Select Abhinav ADVANCE ALKA Ankita B-WAX KUNAL Manager MEMBERSHIP PALLAVI PRATH…" at bounding box center [1242, 382] width 134 height 29
select select "66157"
click at [1175, 369] on select "Select Abhinav ADVANCE ALKA Ankita B-WAX KUNAL Manager MEMBERSHIP PALLAVI PRATH…" at bounding box center [1242, 382] width 134 height 29
click at [781, 448] on select "Select Abhinav ADVANCE ALKA Ankita B-WAX KUNAL Manager MEMBERSHIP PALLAVI PRATH…" at bounding box center [813, 437] width 134 height 29
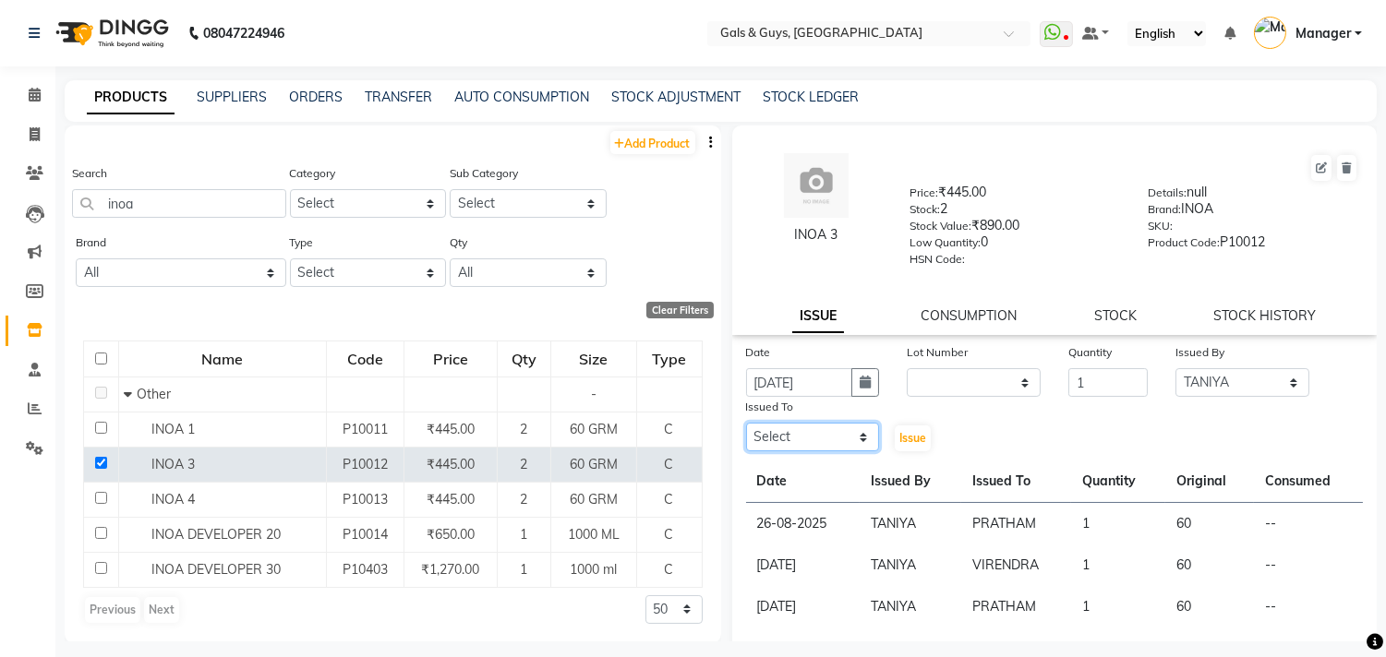
select select "66157"
click at [746, 424] on select "Select Abhinav ADVANCE ALKA Ankita B-WAX KUNAL Manager MEMBERSHIP PALLAVI PRATH…" at bounding box center [813, 437] width 134 height 29
click at [899, 432] on span "Issue" at bounding box center [912, 438] width 27 height 14
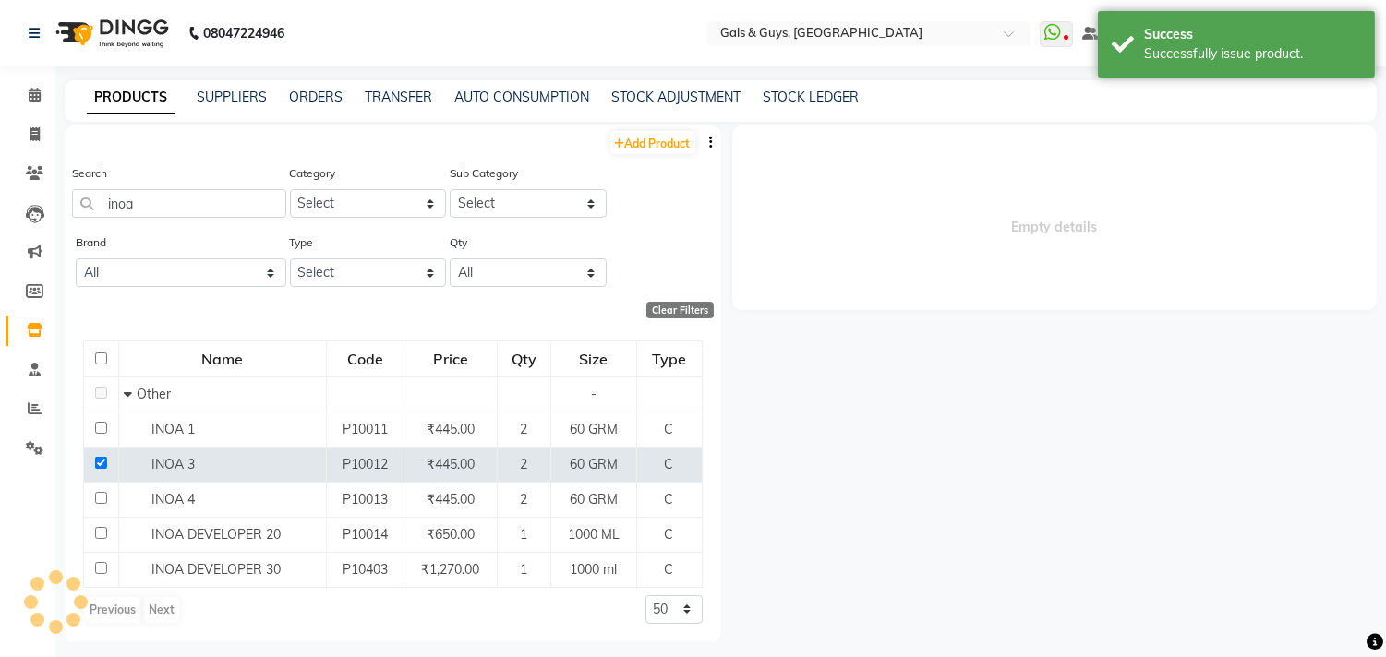
select select
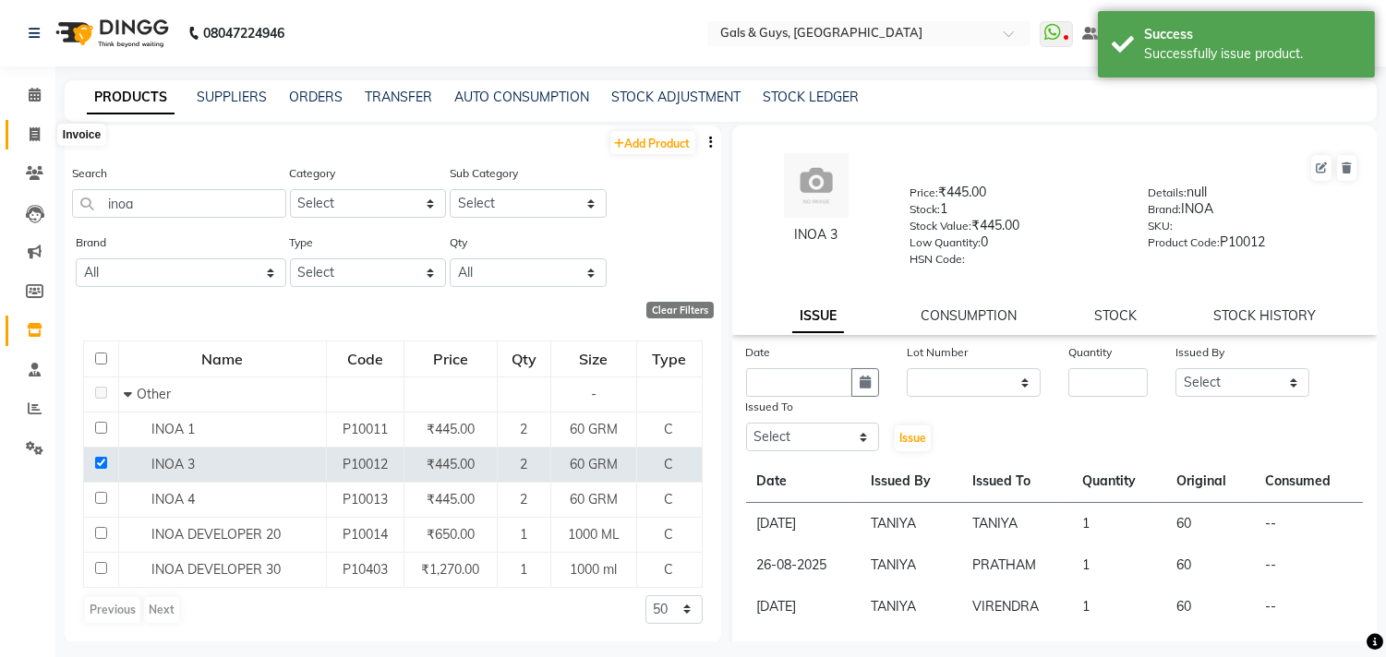
click at [41, 136] on span at bounding box center [34, 135] width 32 height 21
select select "service"
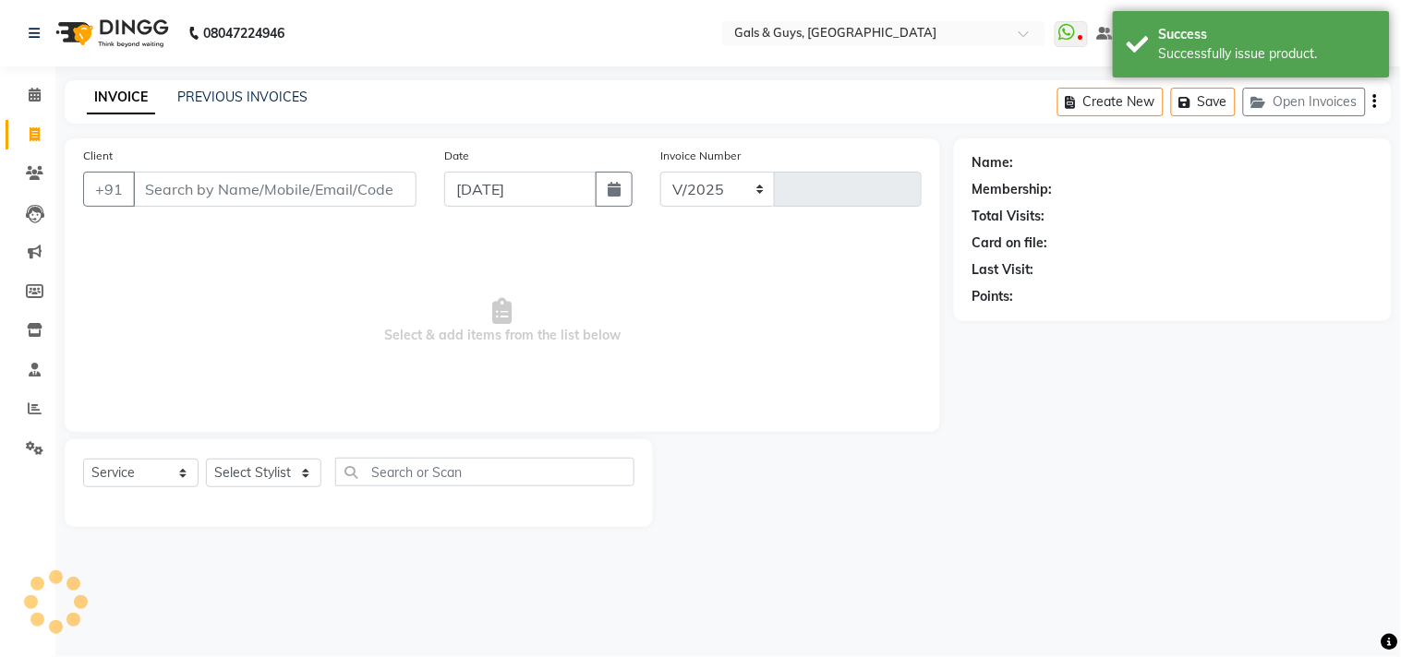
select select "7505"
type input "0739"
click at [30, 326] on icon at bounding box center [35, 330] width 16 height 14
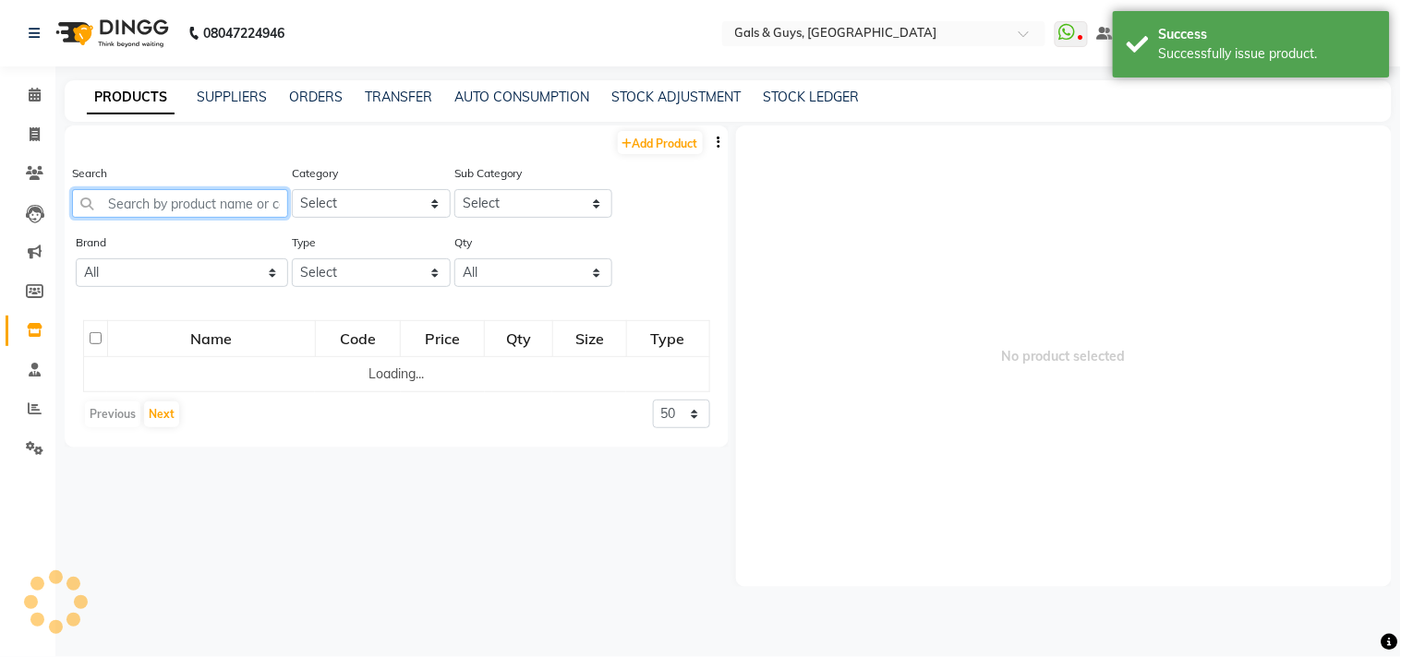
click at [219, 207] on input "text" at bounding box center [180, 203] width 216 height 29
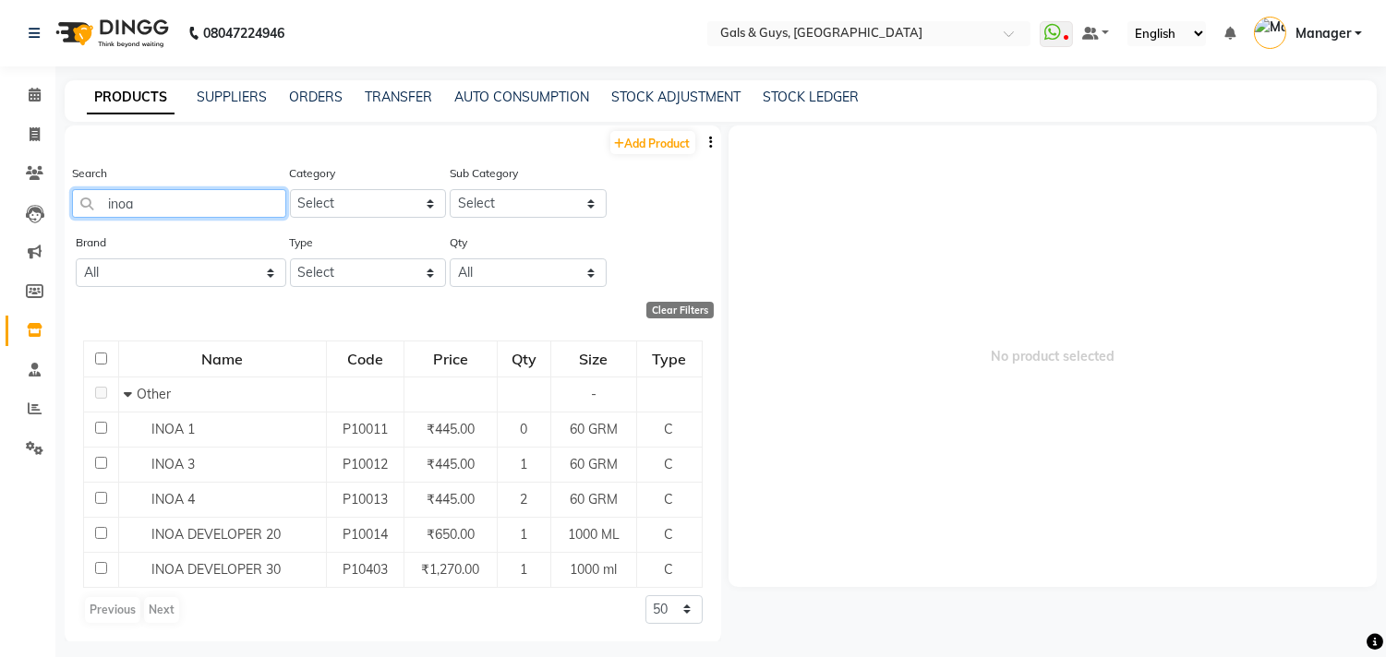
drag, startPoint x: 199, startPoint y: 199, endPoint x: 0, endPoint y: 199, distance: 199.4
click at [0, 199] on app-home "08047224946 Select Location × Gals & Guys, Lucknow WhatsApp Status ✕ Status: Di…" at bounding box center [693, 334] width 1386 height 669
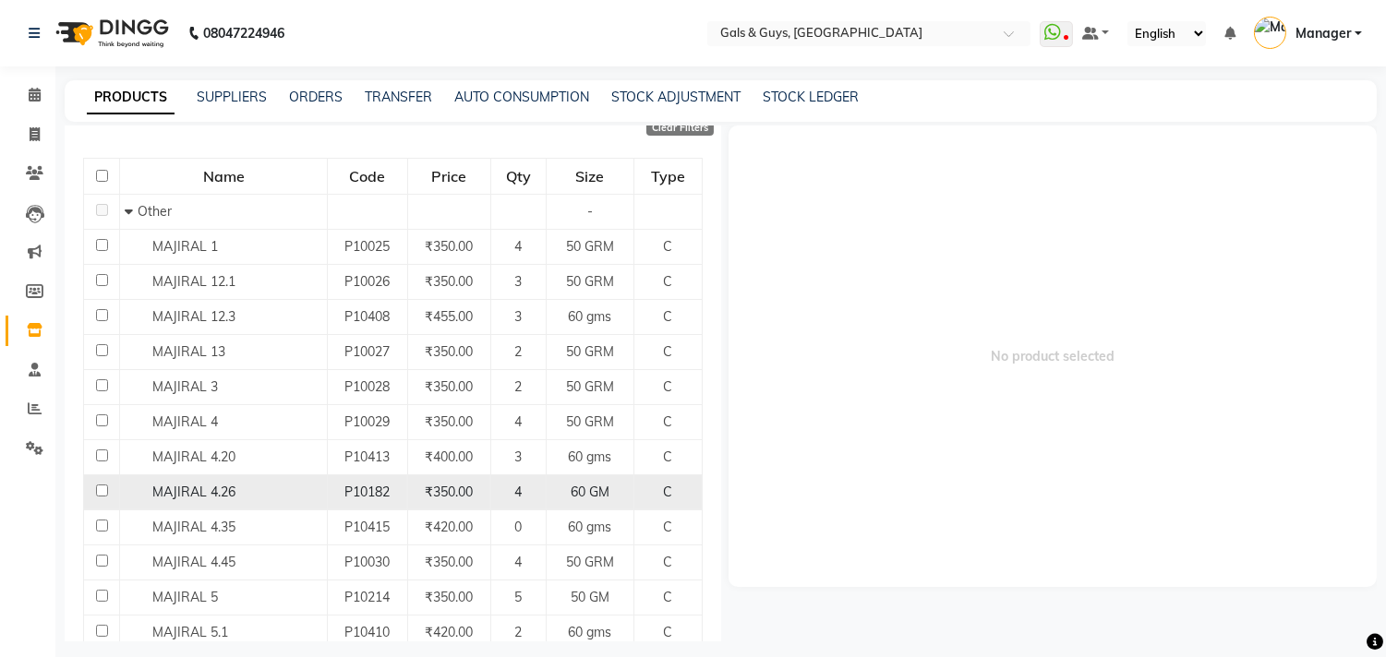
scroll to position [205, 0]
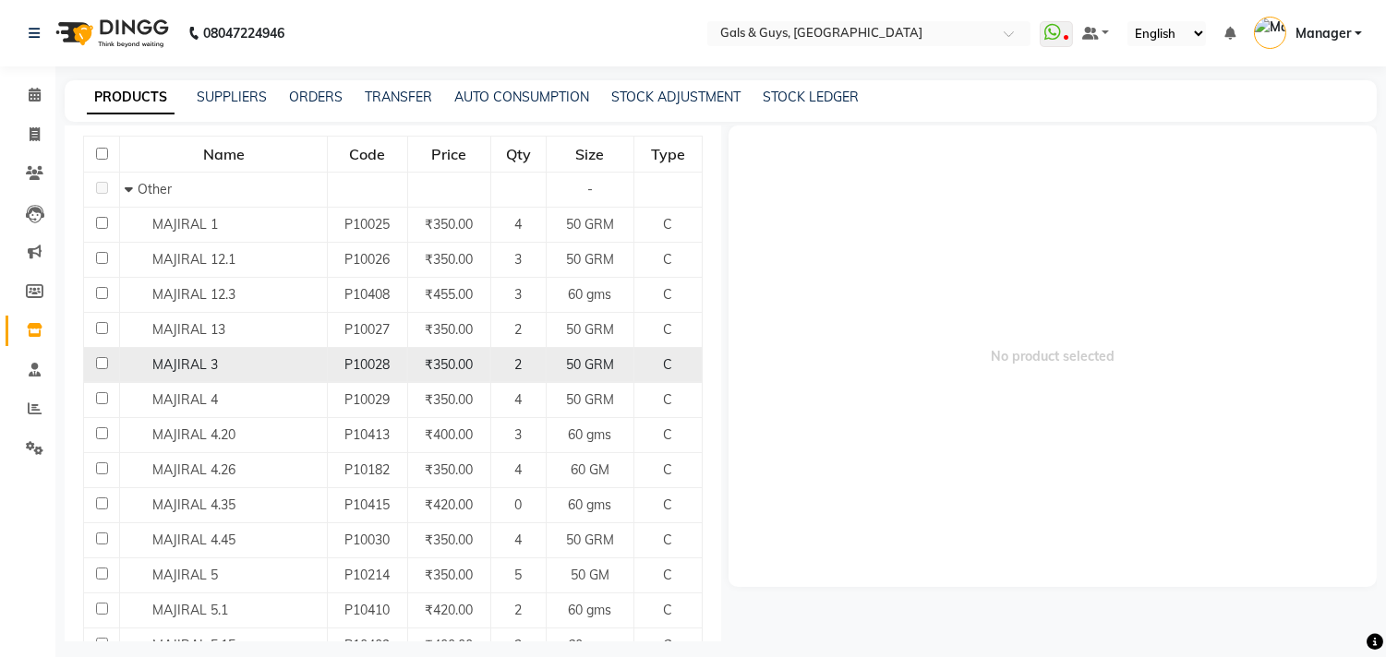
type input "majiral"
click at [96, 360] on input "checkbox" at bounding box center [102, 363] width 12 height 12
checkbox input "true"
select select
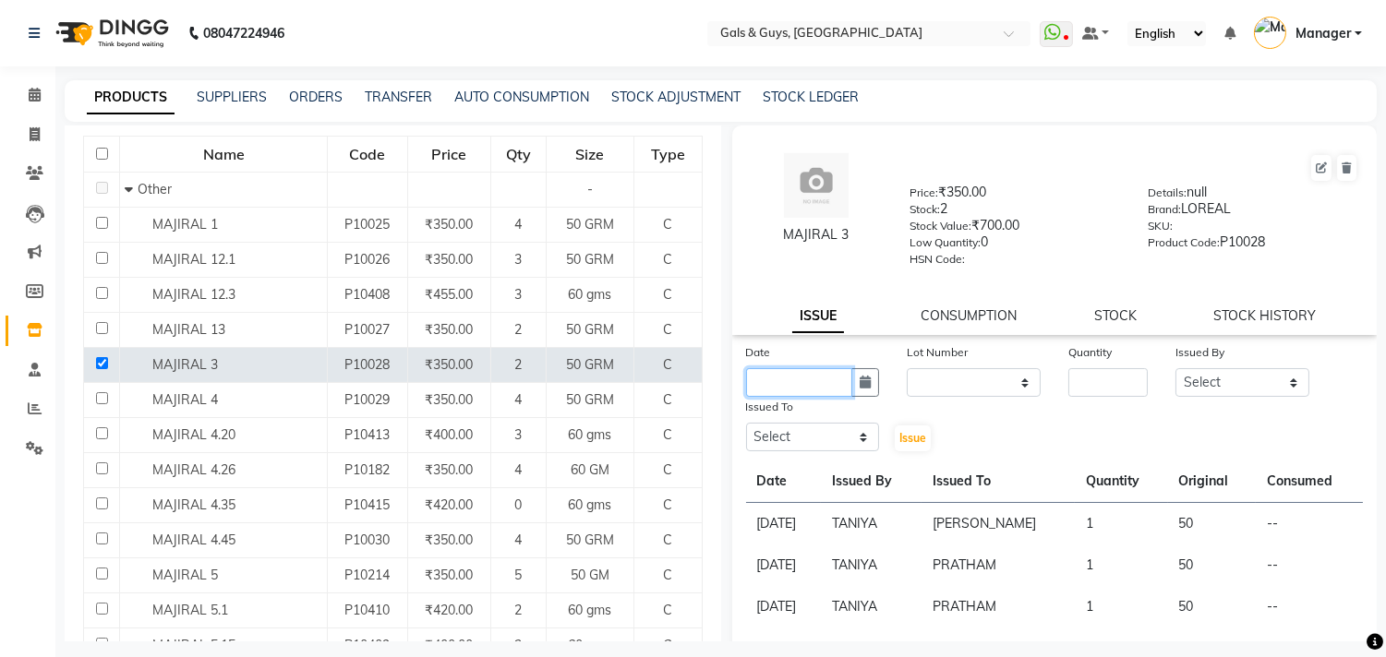
click at [822, 381] on input "text" at bounding box center [799, 382] width 107 height 29
select select "9"
select select "2025"
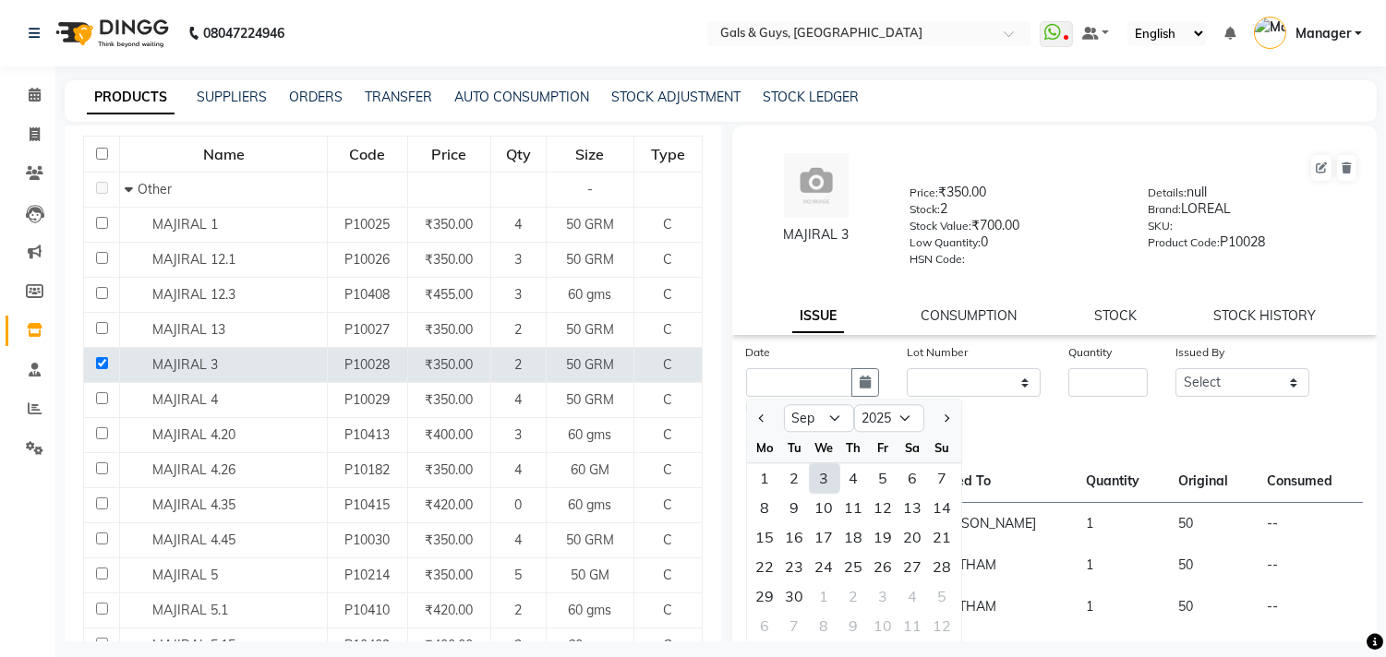
click at [827, 474] on div "3" at bounding box center [825, 479] width 30 height 30
type input "03-09-2025"
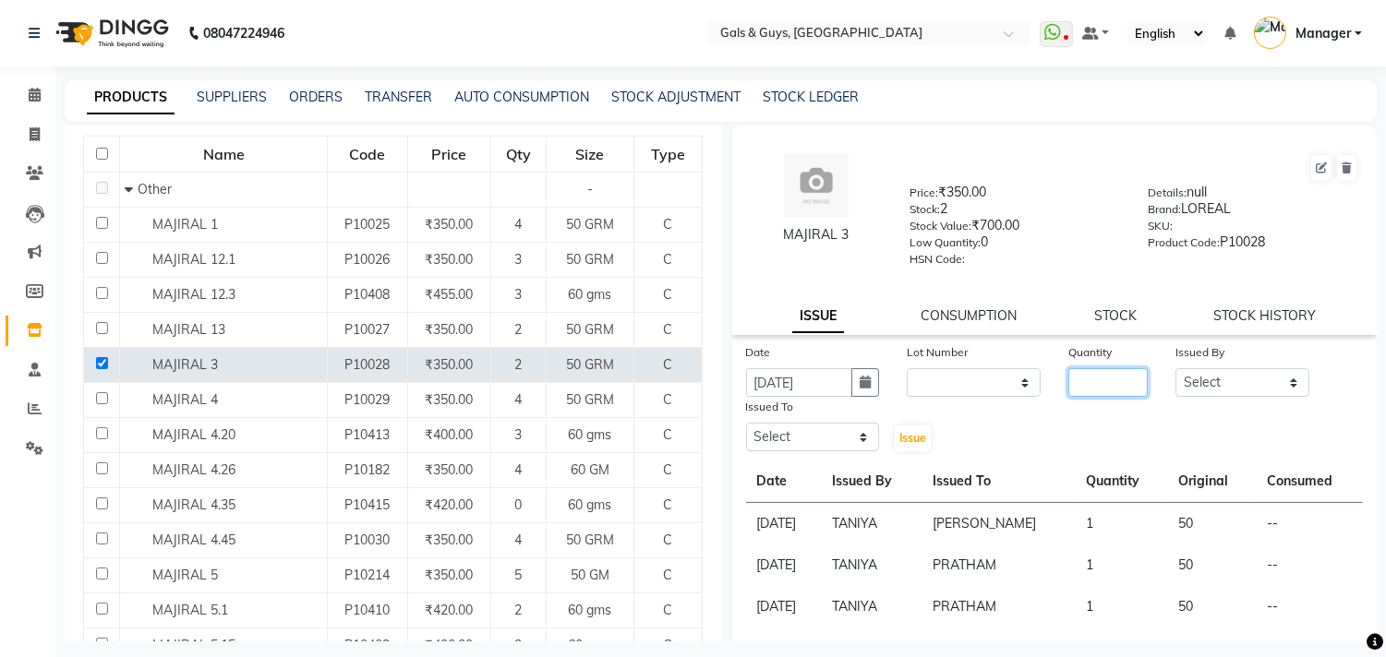
click at [1074, 382] on input "number" at bounding box center [1107, 382] width 79 height 29
type input "1"
click at [1217, 383] on select "Select Abhinav ADVANCE ALKA Ankita B-WAX KUNAL Manager MEMBERSHIP PALLAVI PRATH…" at bounding box center [1242, 382] width 134 height 29
select select "66157"
click at [1175, 369] on select "Select Abhinav ADVANCE ALKA Ankita B-WAX KUNAL Manager MEMBERSHIP PALLAVI PRATH…" at bounding box center [1242, 382] width 134 height 29
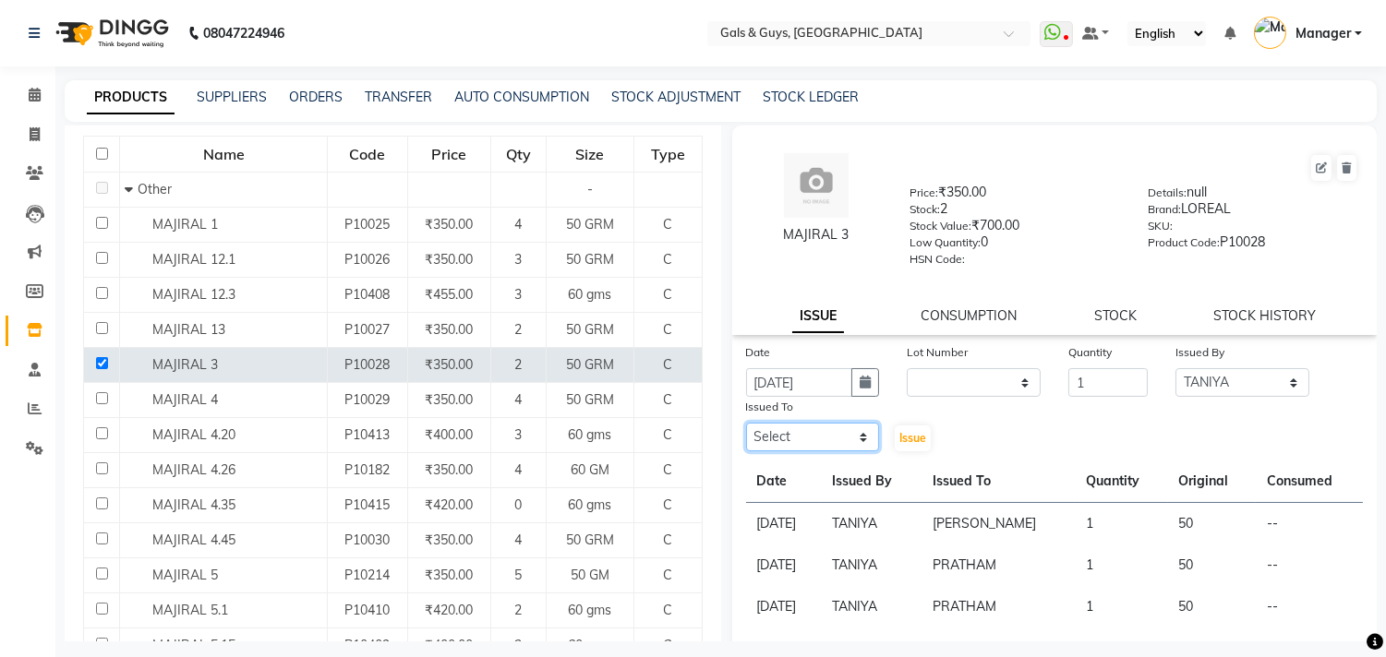
click at [796, 434] on select "Select Abhinav ADVANCE ALKA Ankita B-WAX KUNAL Manager MEMBERSHIP PALLAVI PRATH…" at bounding box center [813, 437] width 134 height 29
select select "66157"
click at [746, 424] on select "Select Abhinav ADVANCE ALKA Ankita B-WAX KUNAL Manager MEMBERSHIP PALLAVI PRATH…" at bounding box center [813, 437] width 134 height 29
click at [921, 432] on span "Issue" at bounding box center [912, 438] width 27 height 14
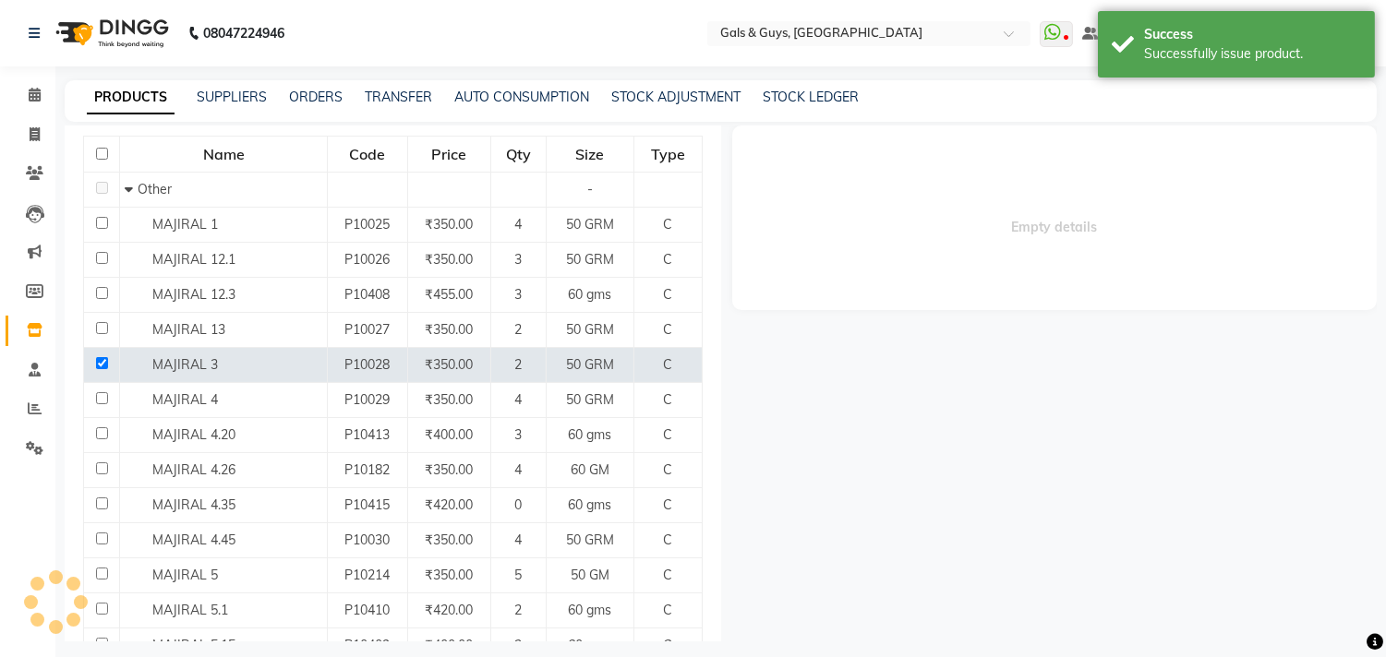
select select
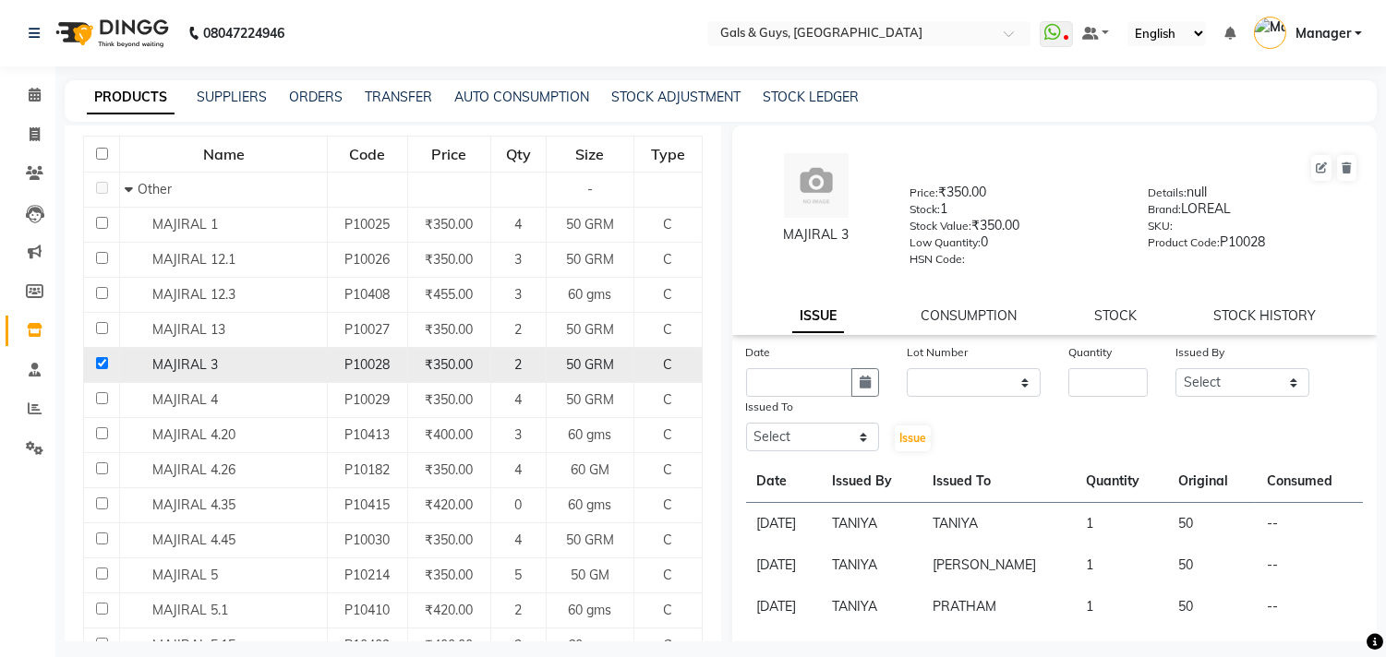
click at [98, 357] on input "checkbox" at bounding box center [102, 363] width 12 height 12
checkbox input "false"
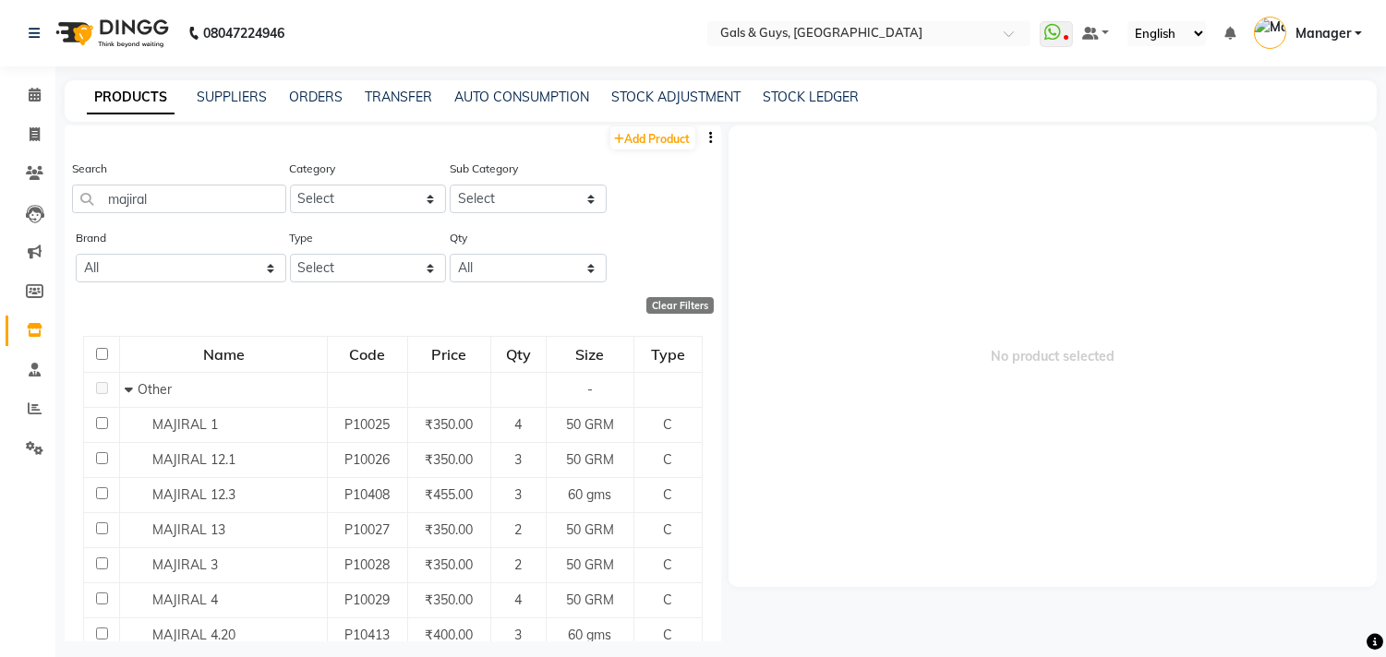
scroll to position [0, 0]
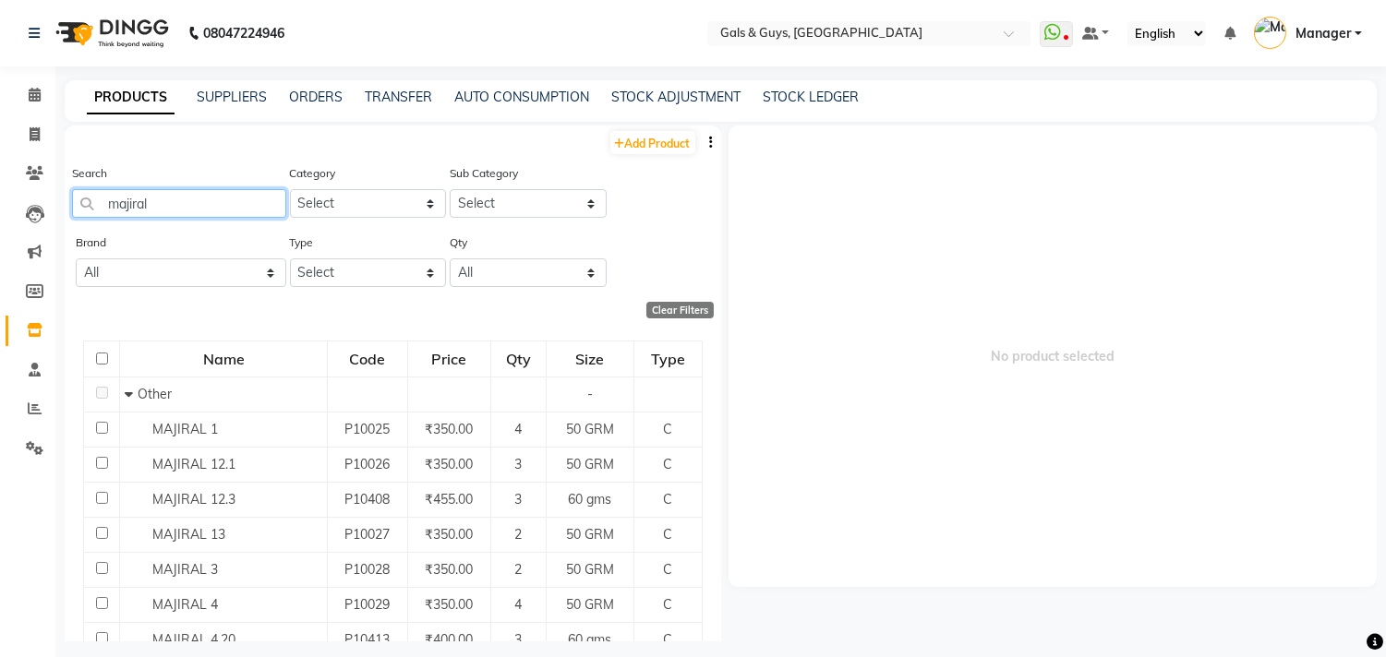
drag, startPoint x: 224, startPoint y: 199, endPoint x: 56, endPoint y: 203, distance: 168.1
click at [56, 201] on main "PRODUCTS SUPPLIERS ORDERS TRANSFER AUTO CONSUMPTION STOCK ADJUSTMENT STOCK LEDG…" at bounding box center [720, 374] width 1331 height 589
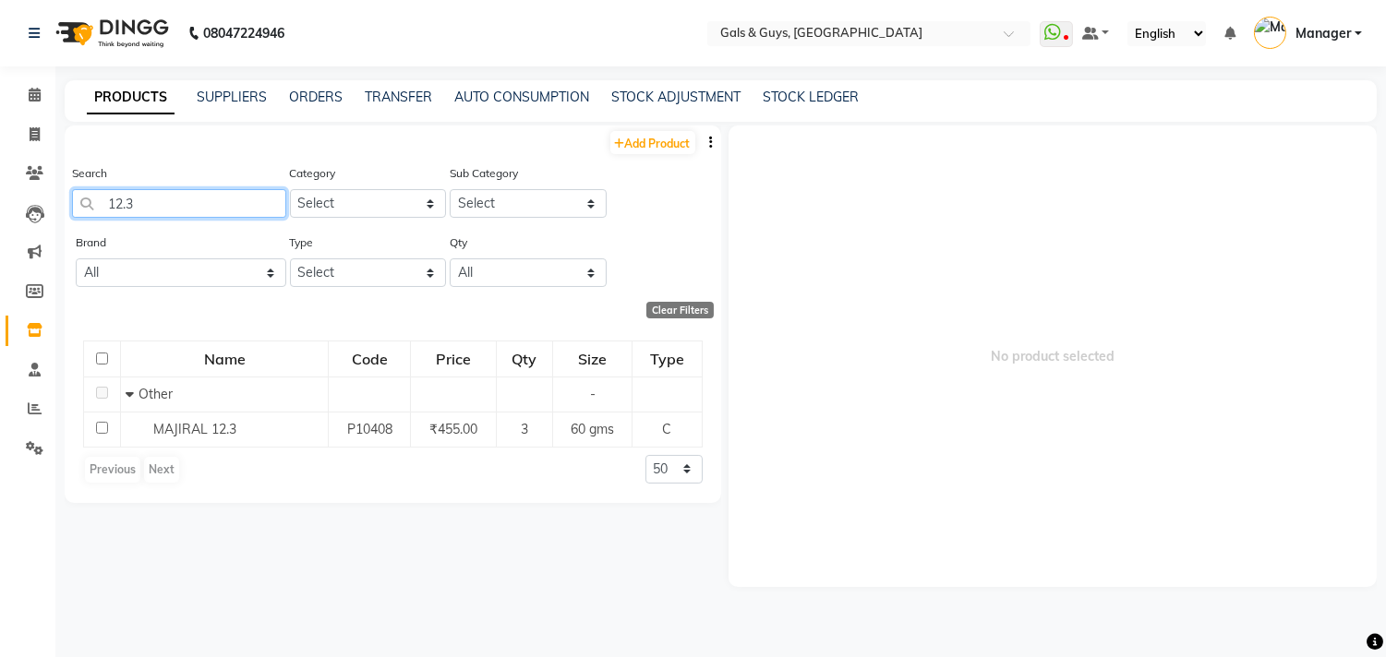
drag, startPoint x: 146, startPoint y: 204, endPoint x: 155, endPoint y: 201, distance: 9.6
click at [151, 204] on input "12.3" at bounding box center [179, 203] width 214 height 29
drag, startPoint x: 171, startPoint y: 204, endPoint x: 0, endPoint y: 213, distance: 171.1
click at [52, 213] on app-home "08047224946 Select Location × Gals & Guys, Lucknow WhatsApp Status ✕ Status: Di…" at bounding box center [693, 334] width 1386 height 669
type input "9"
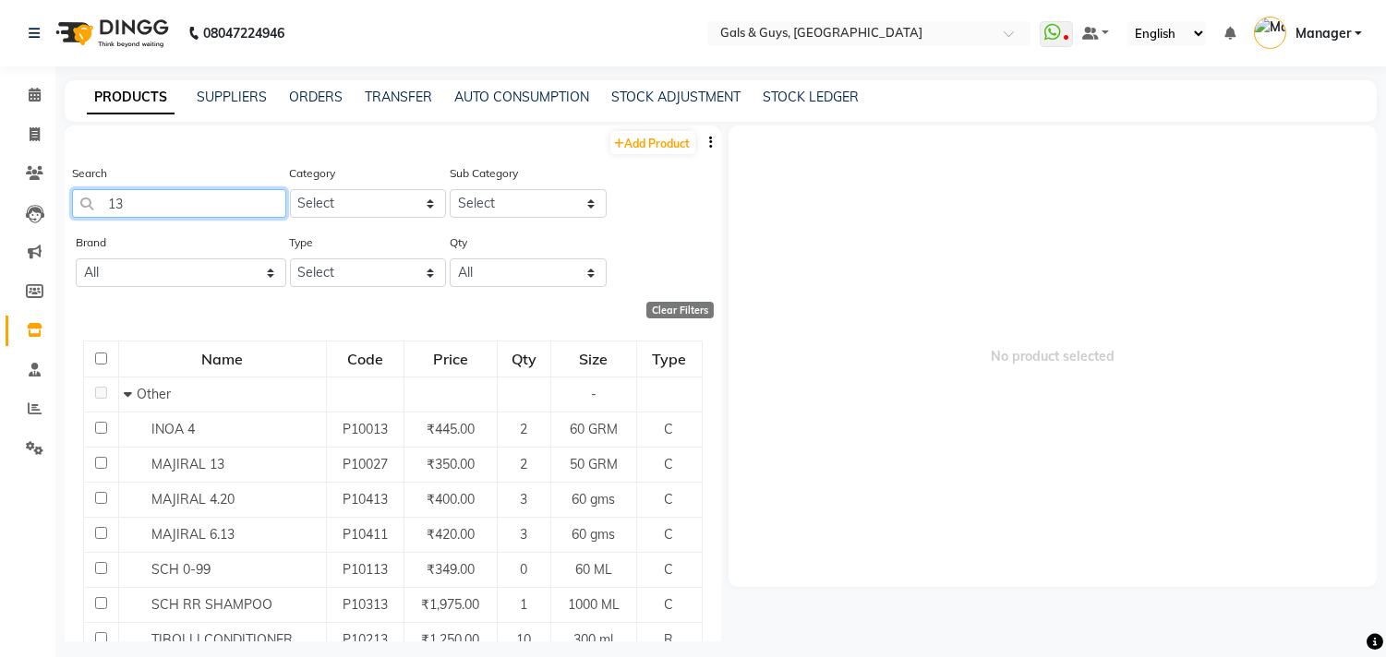
drag, startPoint x: 192, startPoint y: 205, endPoint x: 0, endPoint y: 205, distance: 192.1
click at [0, 205] on app-home "08047224946 Select Location × Gals & Guys, Lucknow WhatsApp Status ✕ Status: Di…" at bounding box center [693, 334] width 1386 height 669
drag, startPoint x: 188, startPoint y: 209, endPoint x: 29, endPoint y: 190, distance: 160.8
click at [0, 206] on app-home "08047224946 Select Location × Gals & Guys, Lucknow WhatsApp Status ✕ Status: Di…" at bounding box center [693, 334] width 1386 height 669
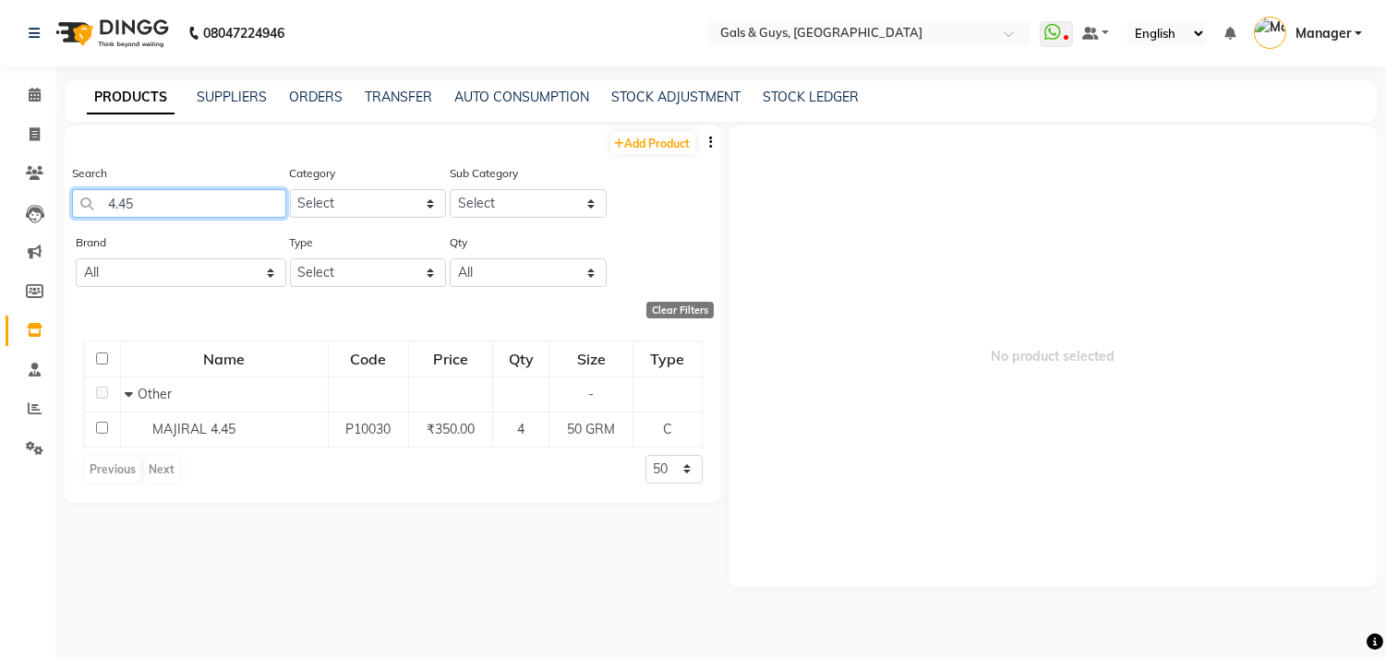
click at [181, 200] on input "4.45" at bounding box center [179, 203] width 214 height 29
type input "4"
click at [251, 210] on input "5.15" at bounding box center [179, 203] width 214 height 29
click at [195, 199] on input "5.3" at bounding box center [179, 203] width 214 height 29
type input "5"
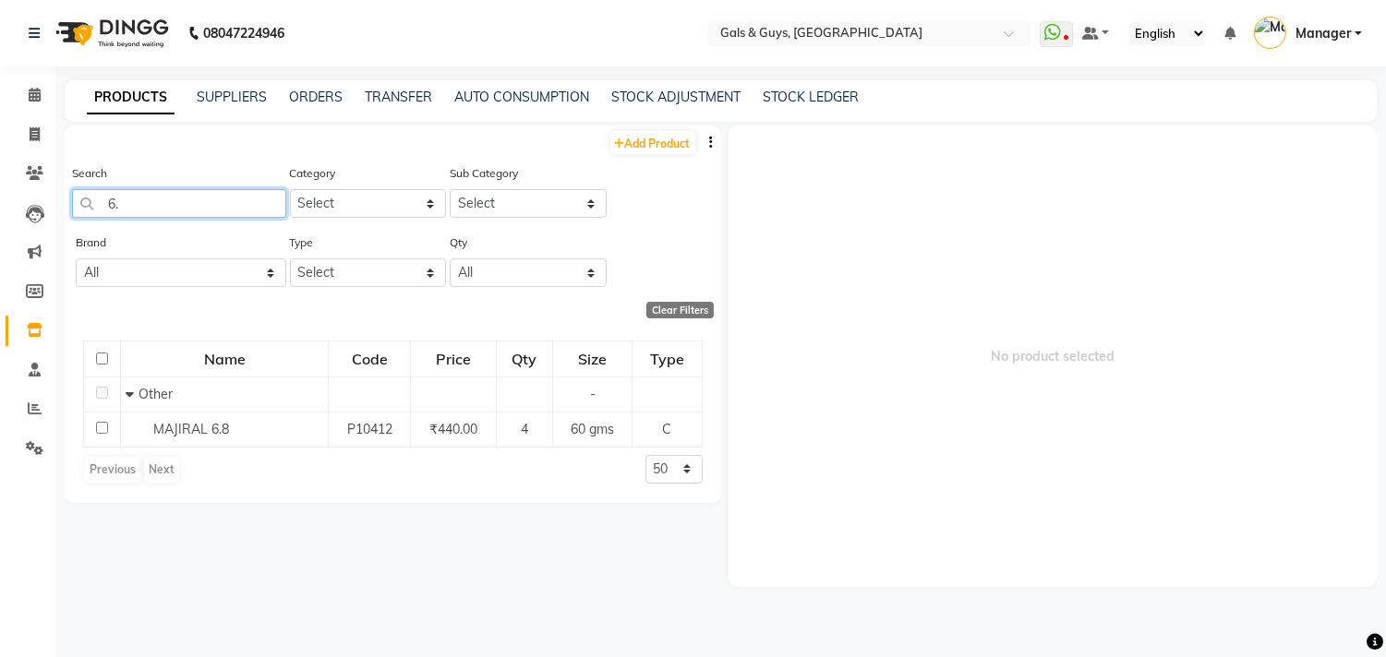
type input "6"
type input "7"
type input "8"
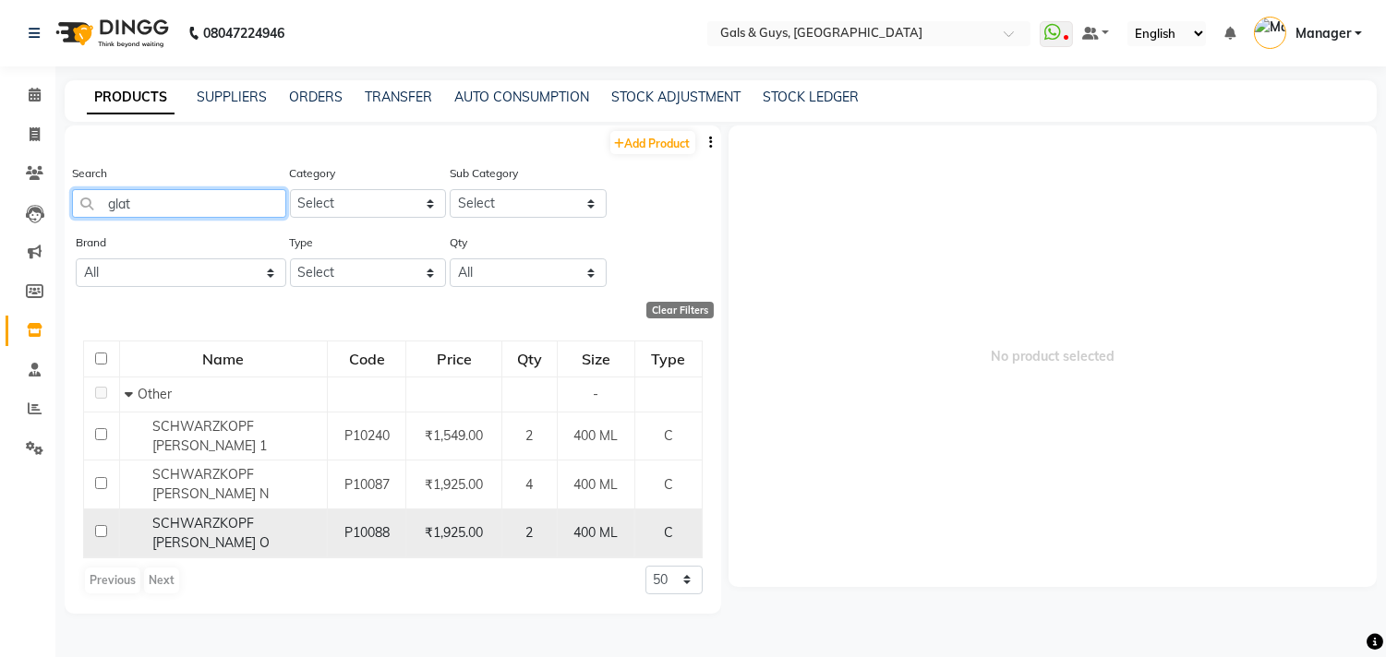
type input "glat"
click at [98, 525] on input "checkbox" at bounding box center [101, 531] width 12 height 12
checkbox input "true"
select select
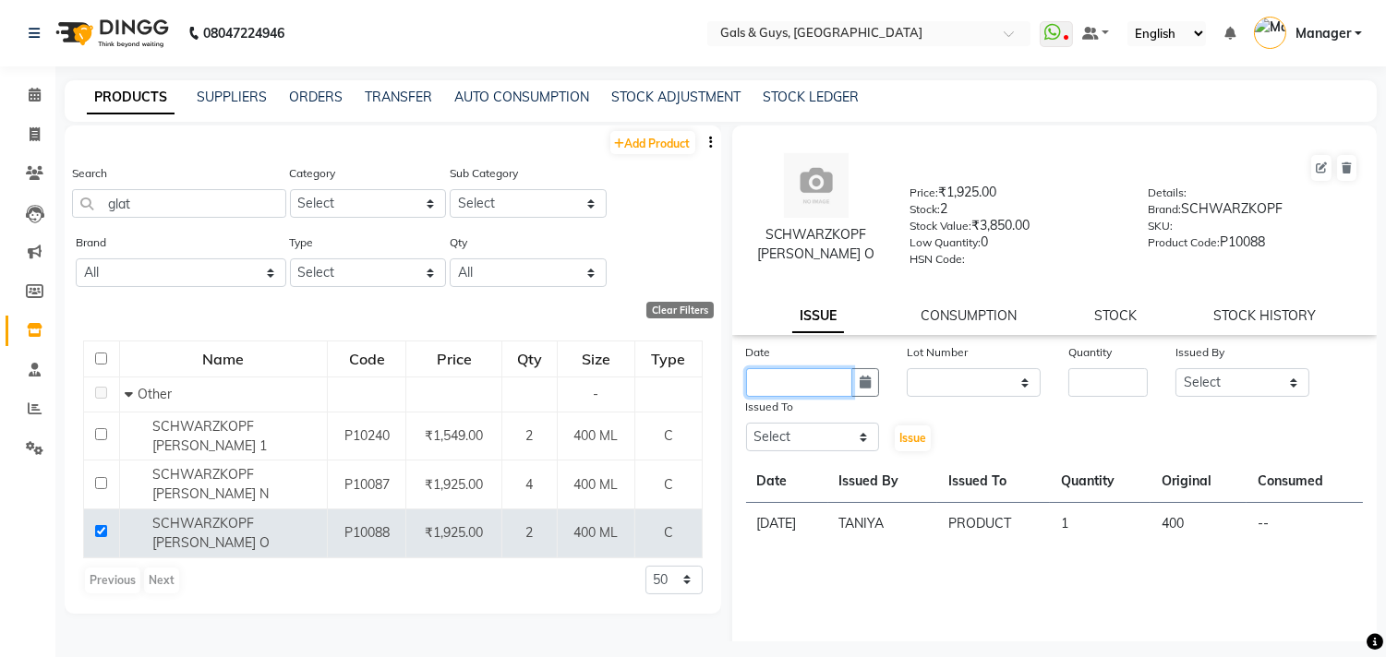
click at [800, 385] on input "text" at bounding box center [799, 382] width 107 height 29
select select "9"
select select "2025"
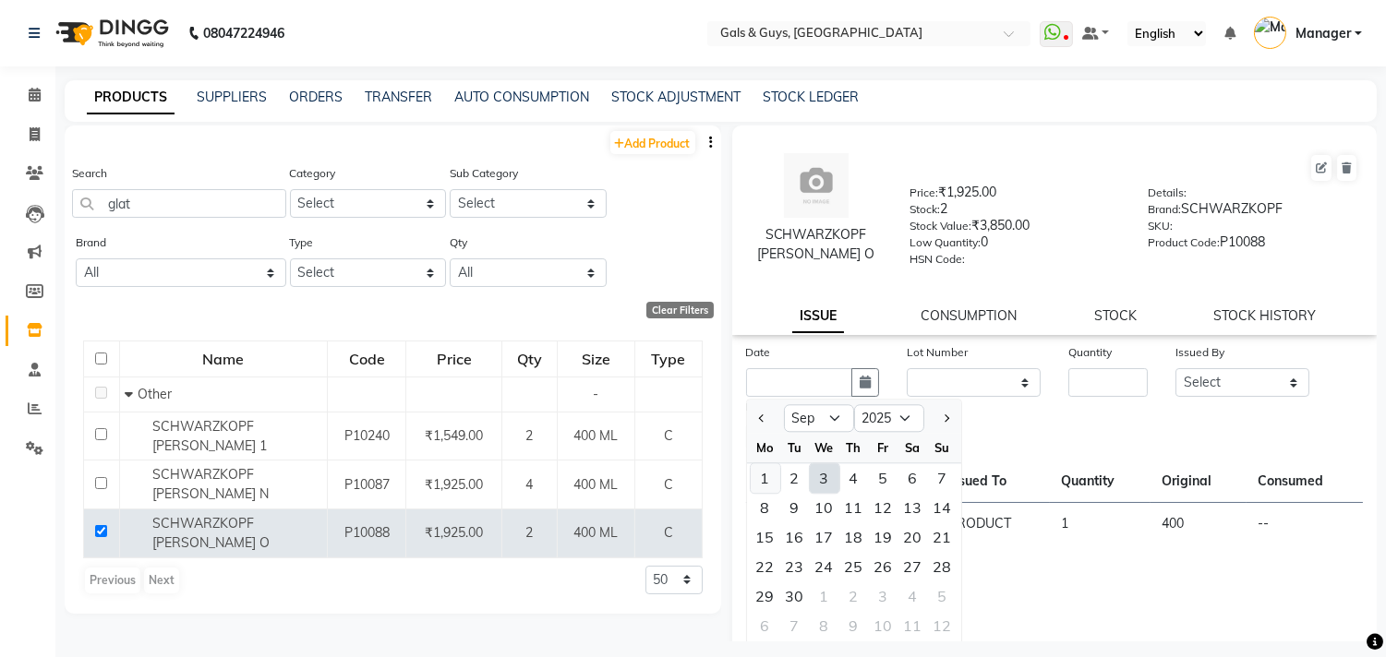
click at [772, 472] on div "1" at bounding box center [766, 479] width 30 height 30
type input "01-09-2025"
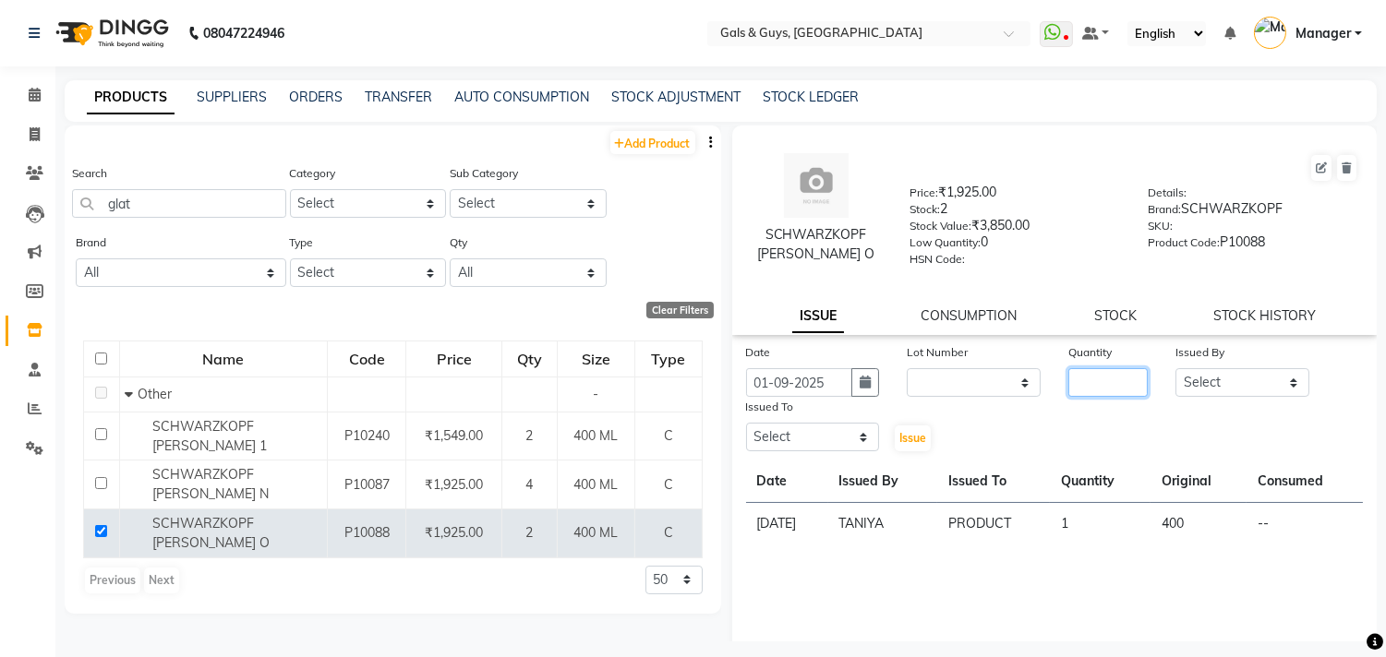
click at [1108, 379] on input "number" at bounding box center [1107, 382] width 79 height 29
type input "1"
click at [816, 390] on input "01-09-2025" at bounding box center [799, 382] width 107 height 29
select select "9"
select select "2025"
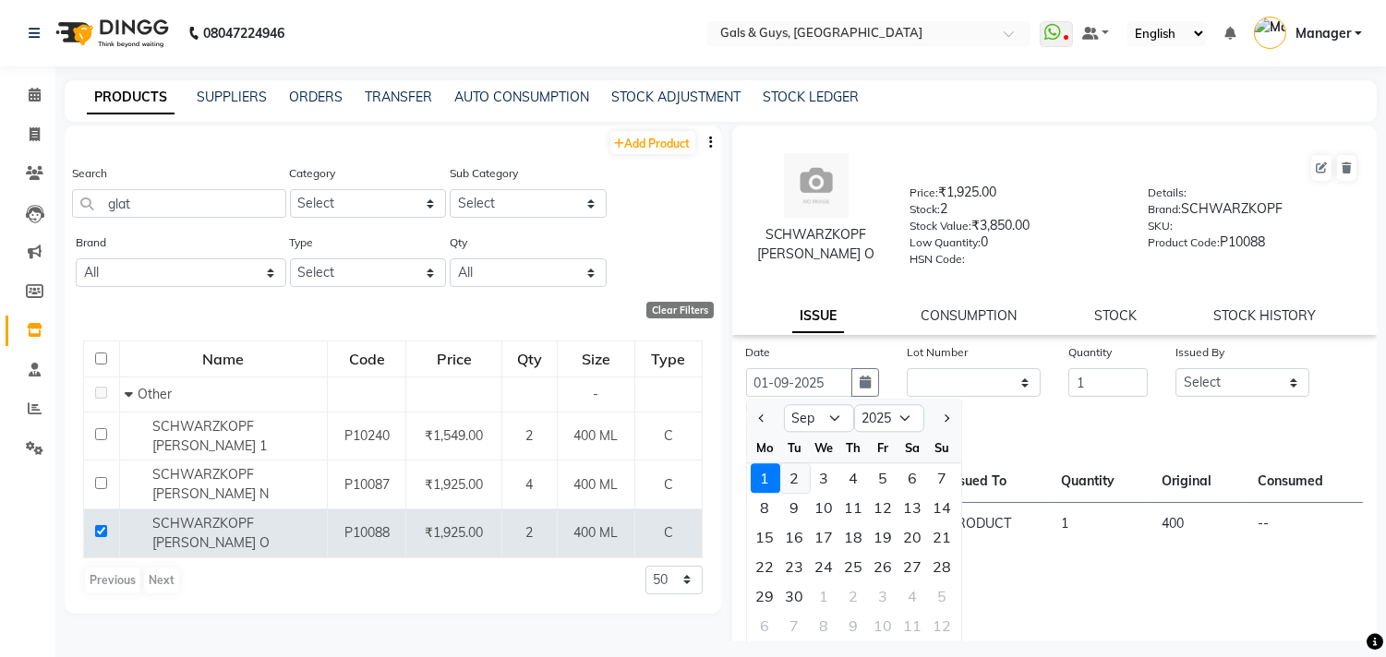
click at [790, 476] on div "2" at bounding box center [795, 479] width 30 height 30
type input "02-09-2025"
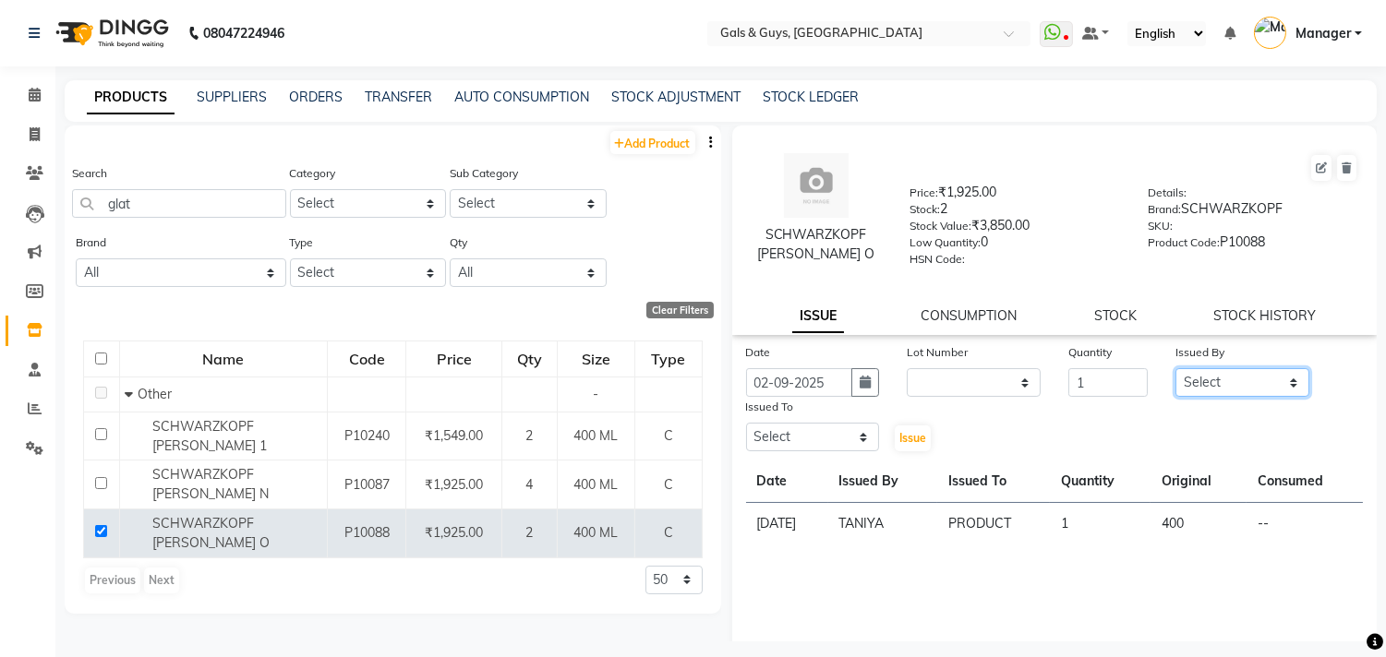
click at [1189, 391] on select "Select Abhinav ADVANCE ALKA Ankita B-WAX KUNAL Manager MEMBERSHIP PALLAVI PRATH…" at bounding box center [1242, 382] width 134 height 29
select select "66157"
click at [1175, 369] on select "Select Abhinav ADVANCE ALKA Ankita B-WAX KUNAL Manager MEMBERSHIP PALLAVI PRATH…" at bounding box center [1242, 382] width 134 height 29
drag, startPoint x: 850, startPoint y: 446, endPoint x: 849, endPoint y: 435, distance: 11.1
click at [850, 444] on select "Select Abhinav ADVANCE ALKA Ankita B-WAX KUNAL Manager MEMBERSHIP PALLAVI PRATH…" at bounding box center [813, 437] width 134 height 29
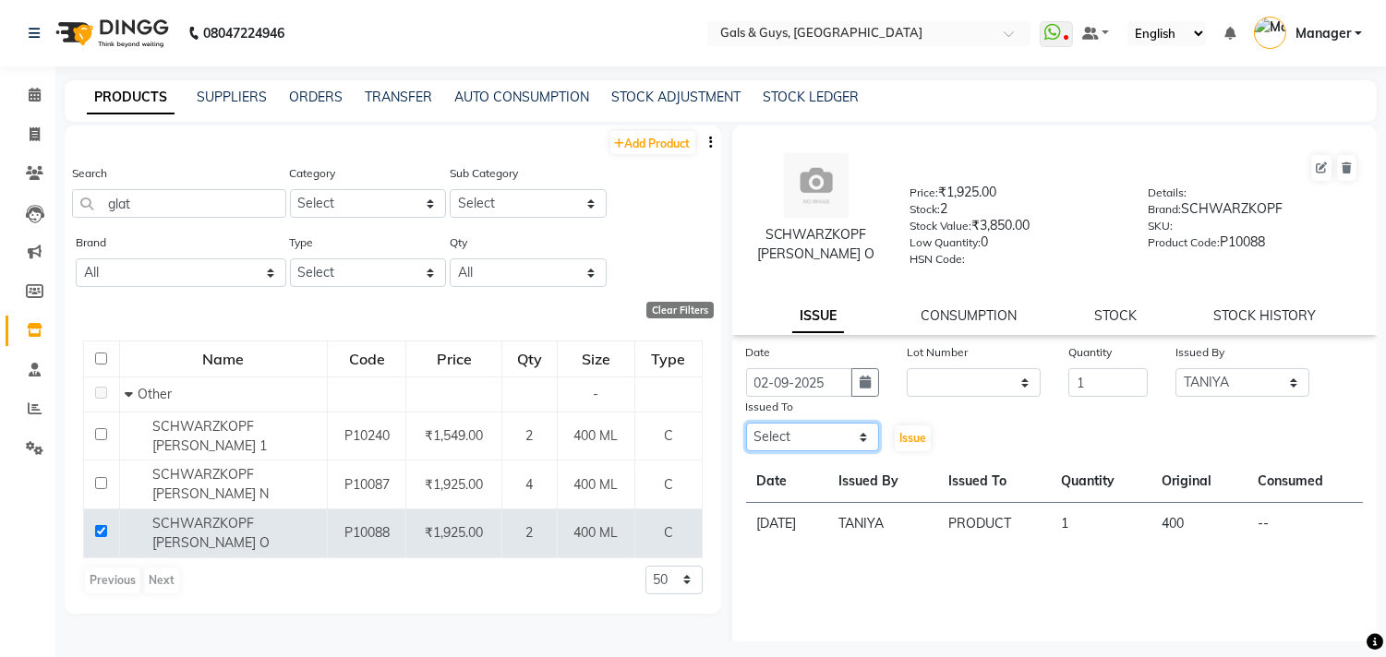
select select "66163"
click at [746, 424] on select "Select Abhinav ADVANCE ALKA Ankita B-WAX KUNAL Manager MEMBERSHIP PALLAVI PRATH…" at bounding box center [813, 437] width 134 height 29
click at [903, 443] on span "Issue" at bounding box center [912, 438] width 27 height 14
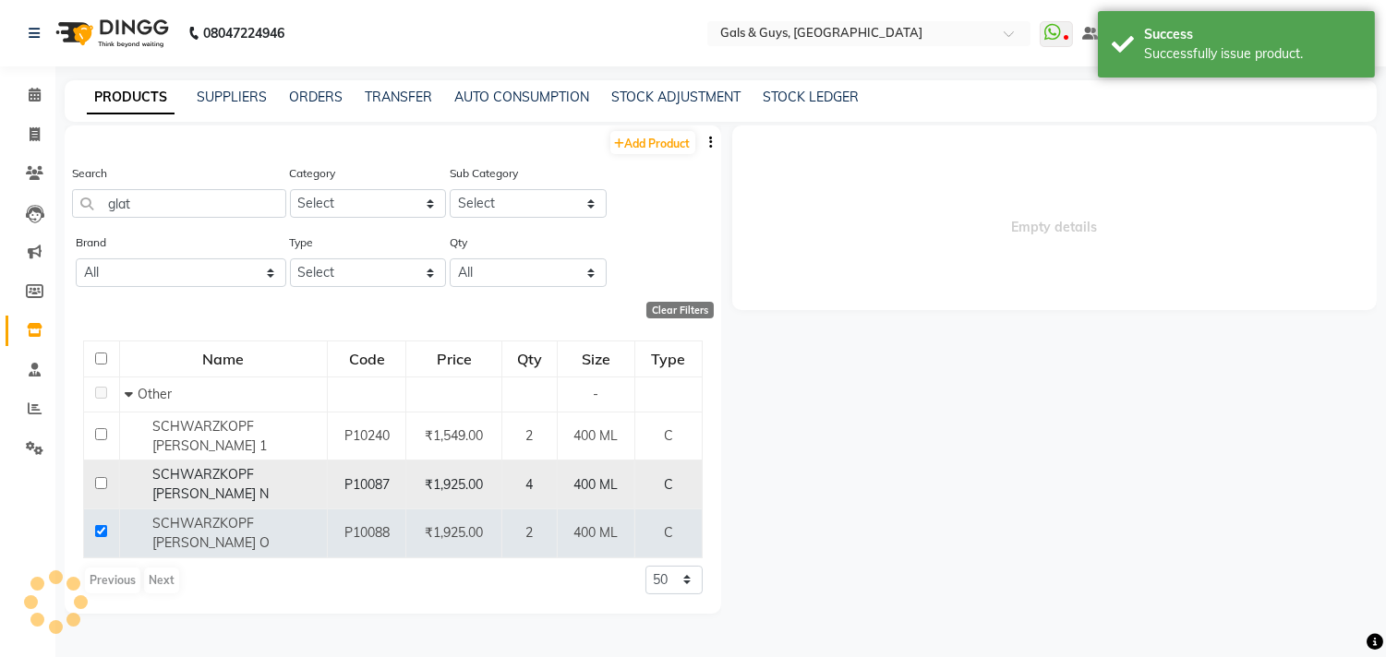
select select
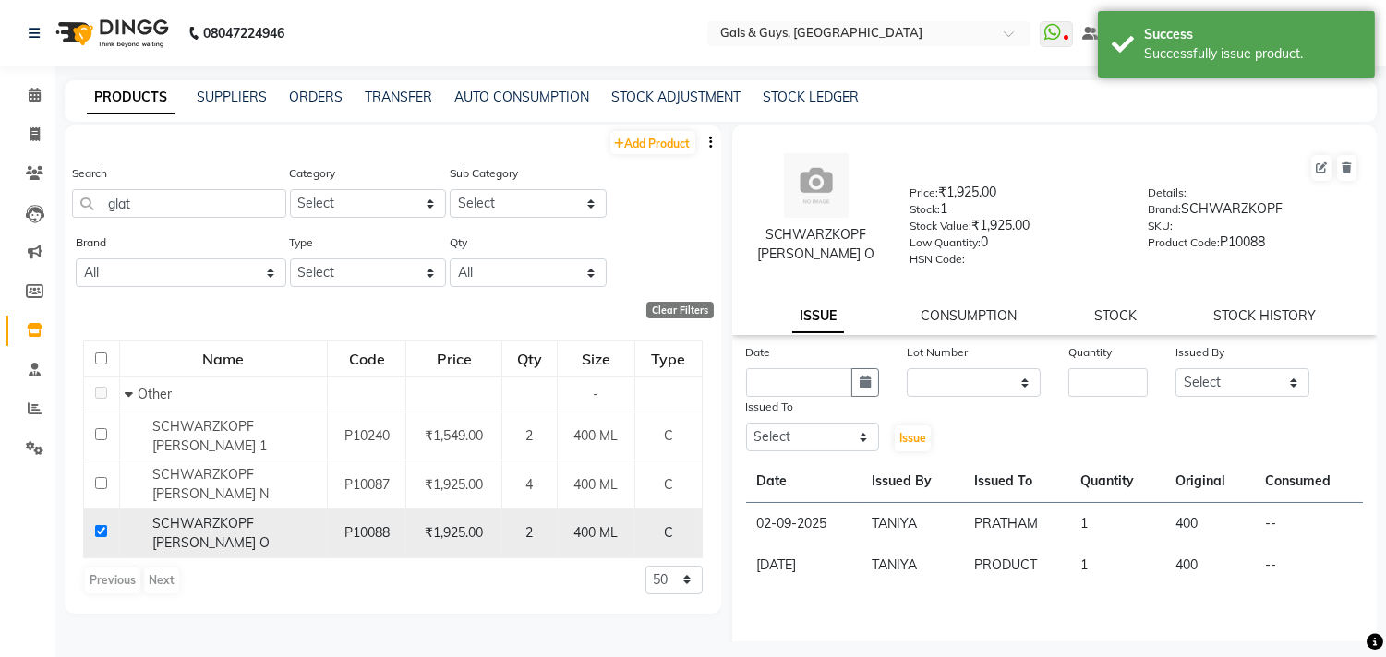
click at [98, 525] on input "checkbox" at bounding box center [101, 531] width 12 height 12
checkbox input "false"
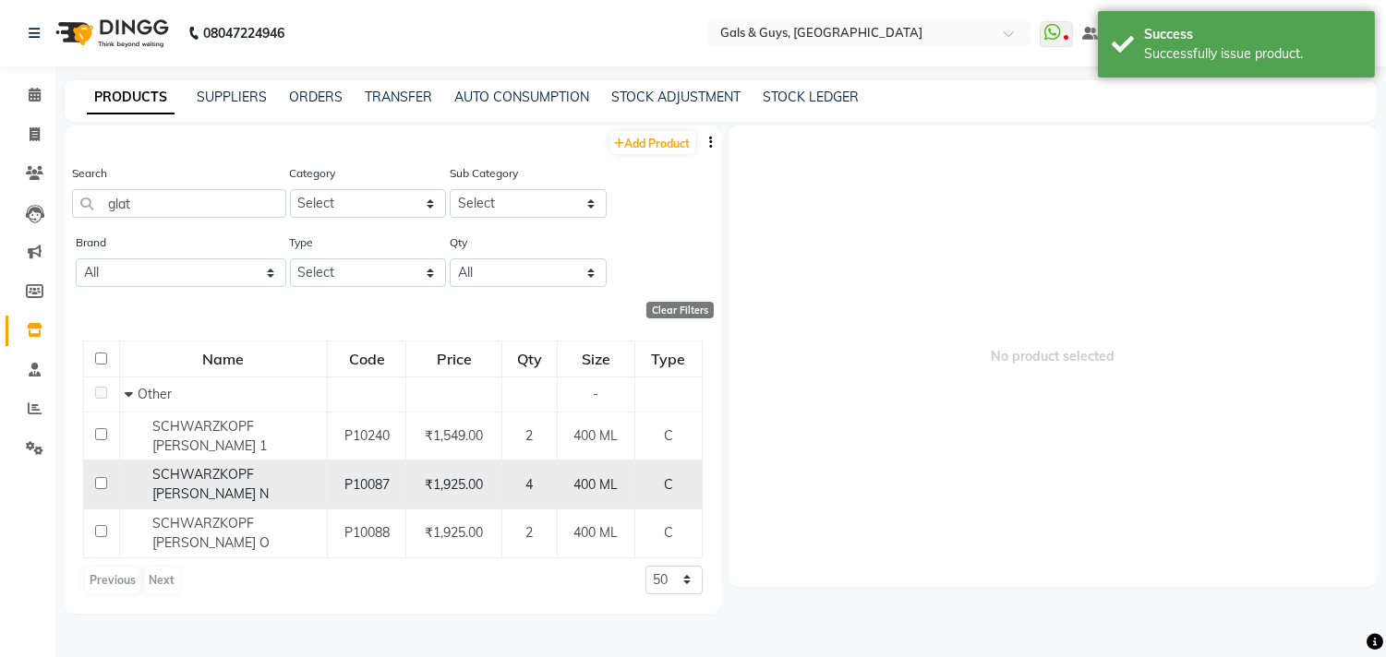
click at [105, 477] on input "checkbox" at bounding box center [101, 483] width 12 height 12
checkbox input "true"
select select
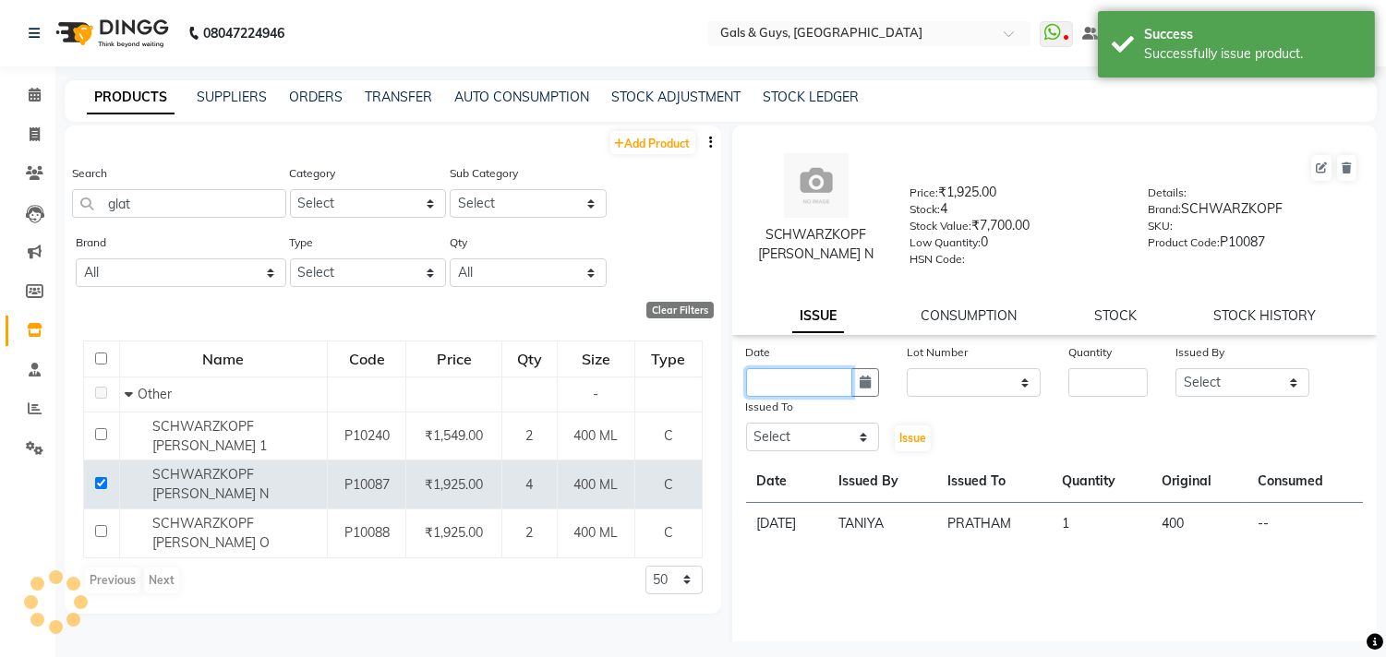
click at [777, 379] on input "text" at bounding box center [799, 382] width 107 height 29
select select "9"
select select "2025"
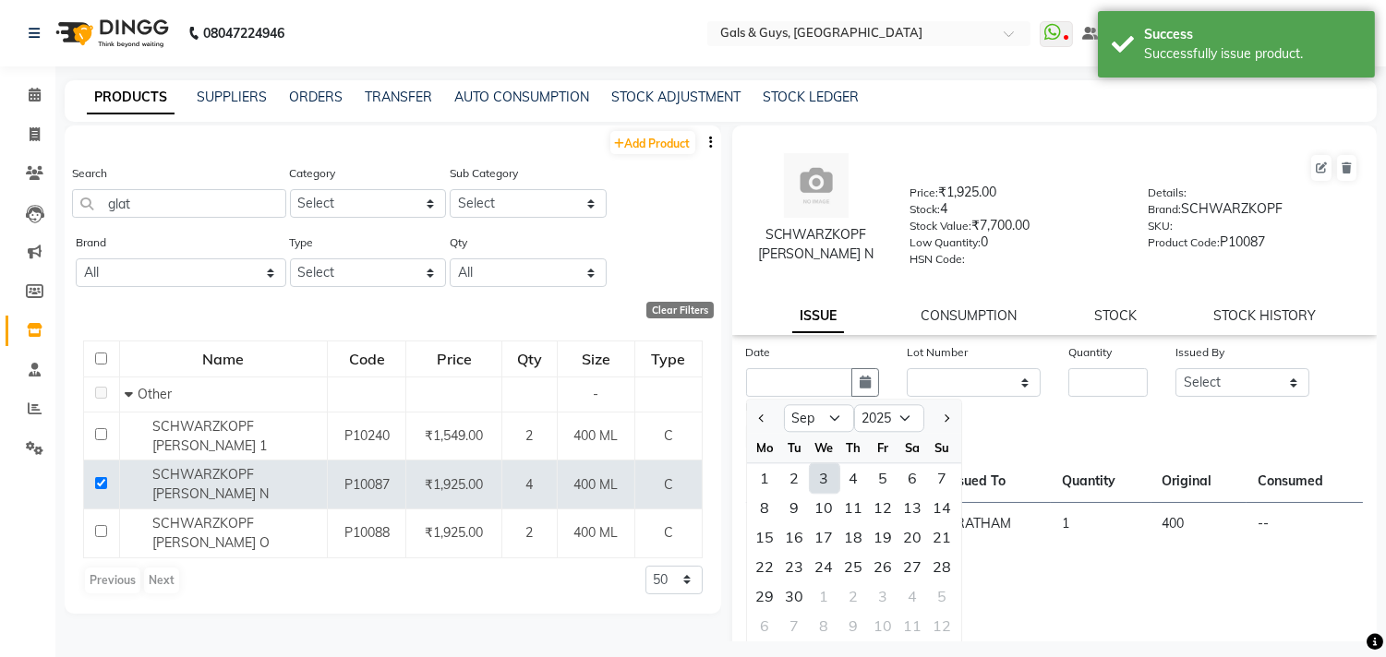
click at [826, 482] on div "3" at bounding box center [825, 479] width 30 height 30
type input "03-09-2025"
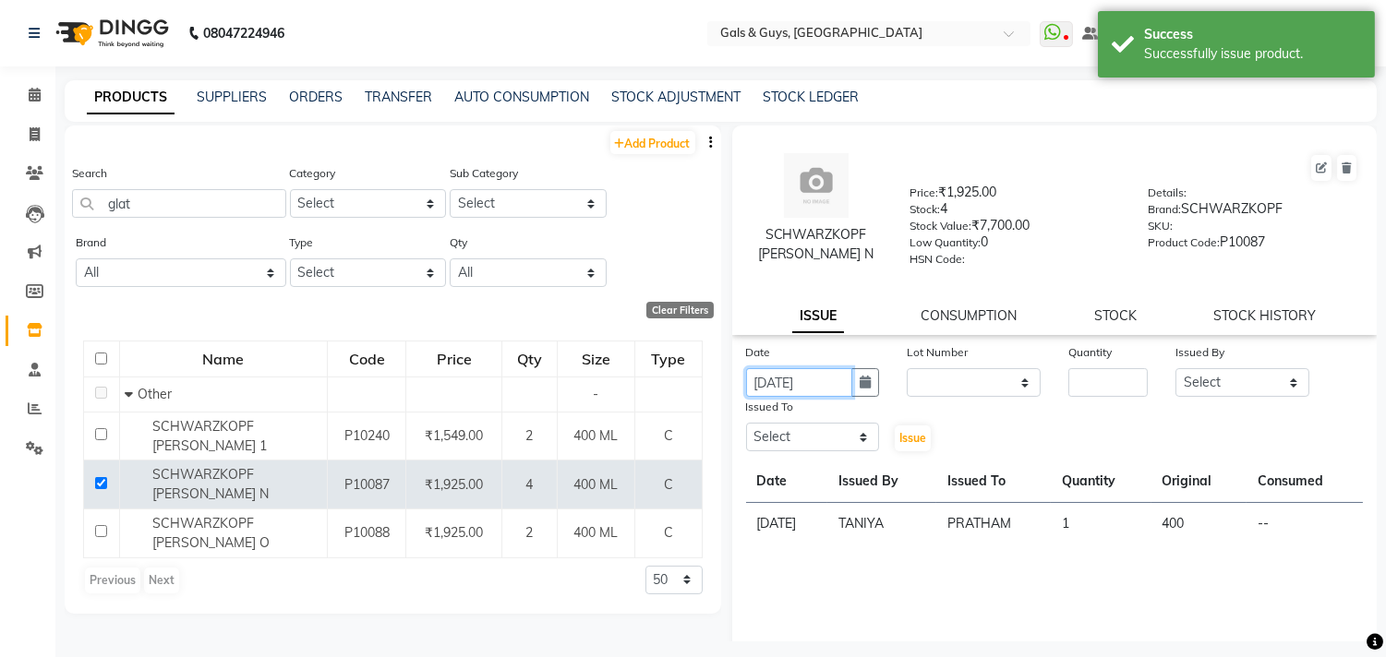
drag, startPoint x: 800, startPoint y: 386, endPoint x: 800, endPoint y: 399, distance: 12.9
click at [800, 389] on input "03-09-2025" at bounding box center [799, 382] width 107 height 29
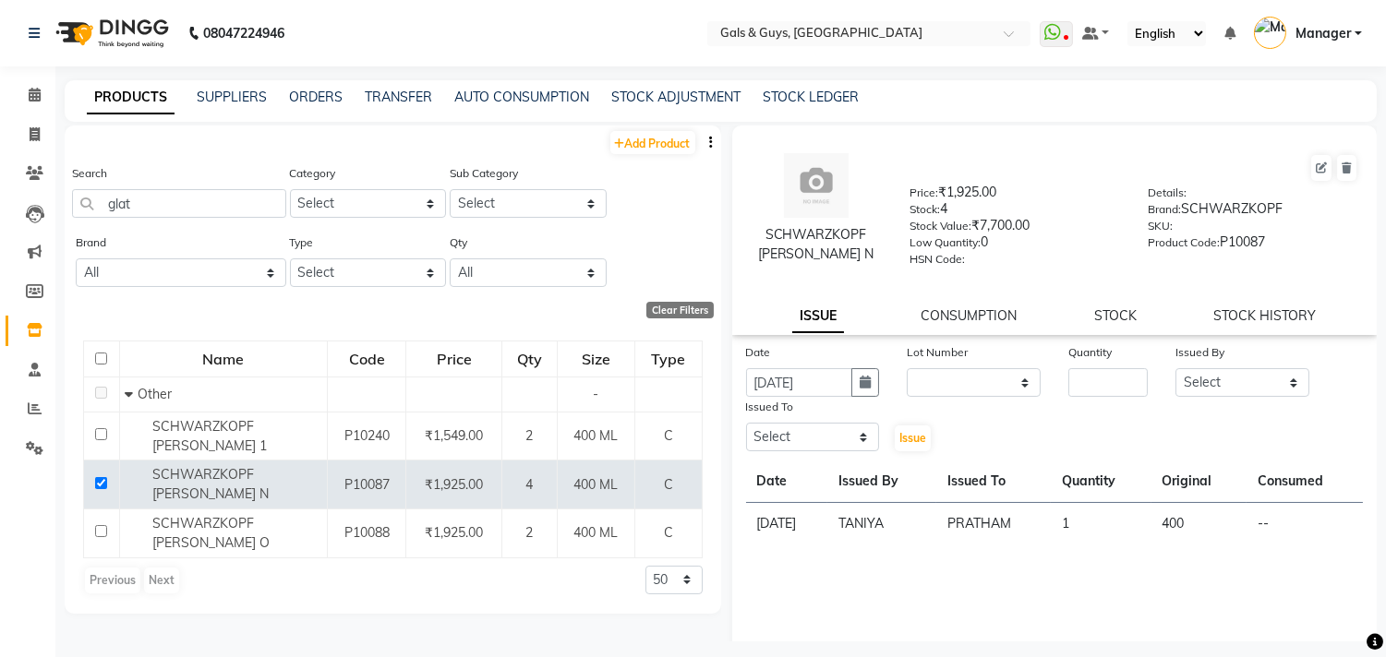
select select "9"
select select "2025"
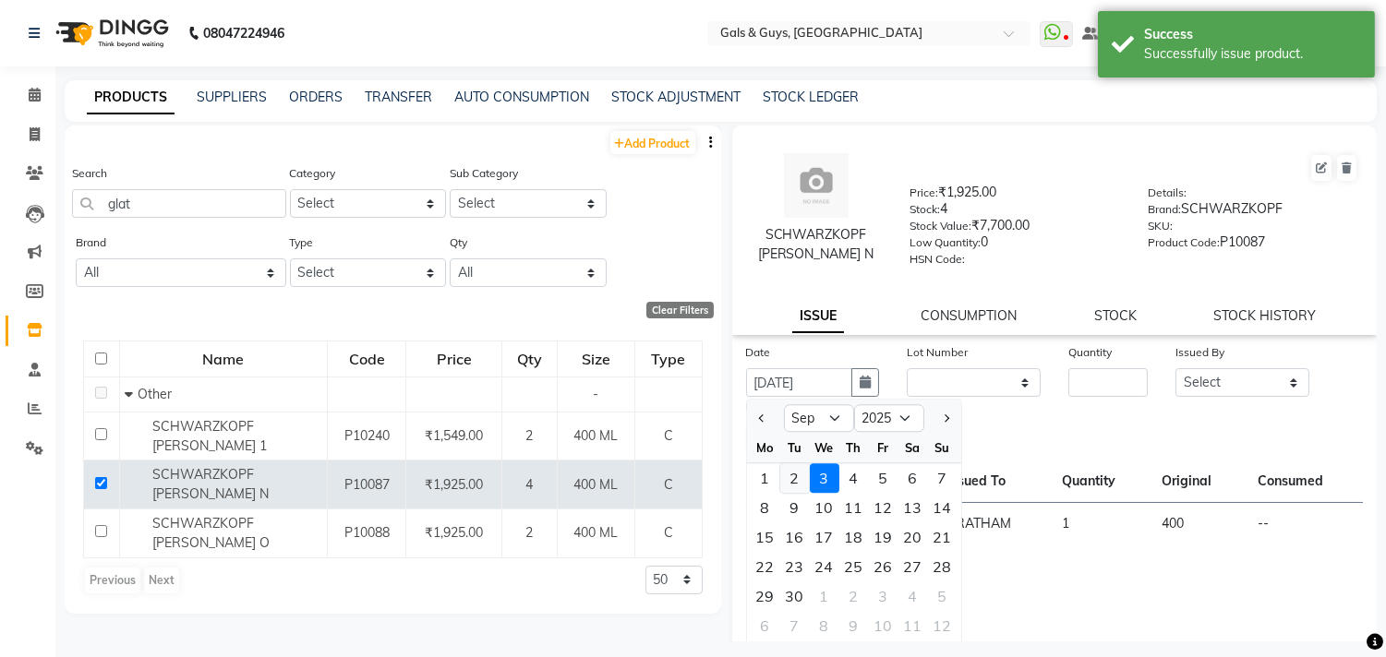
click at [798, 471] on div "2" at bounding box center [795, 479] width 30 height 30
type input "02-09-2025"
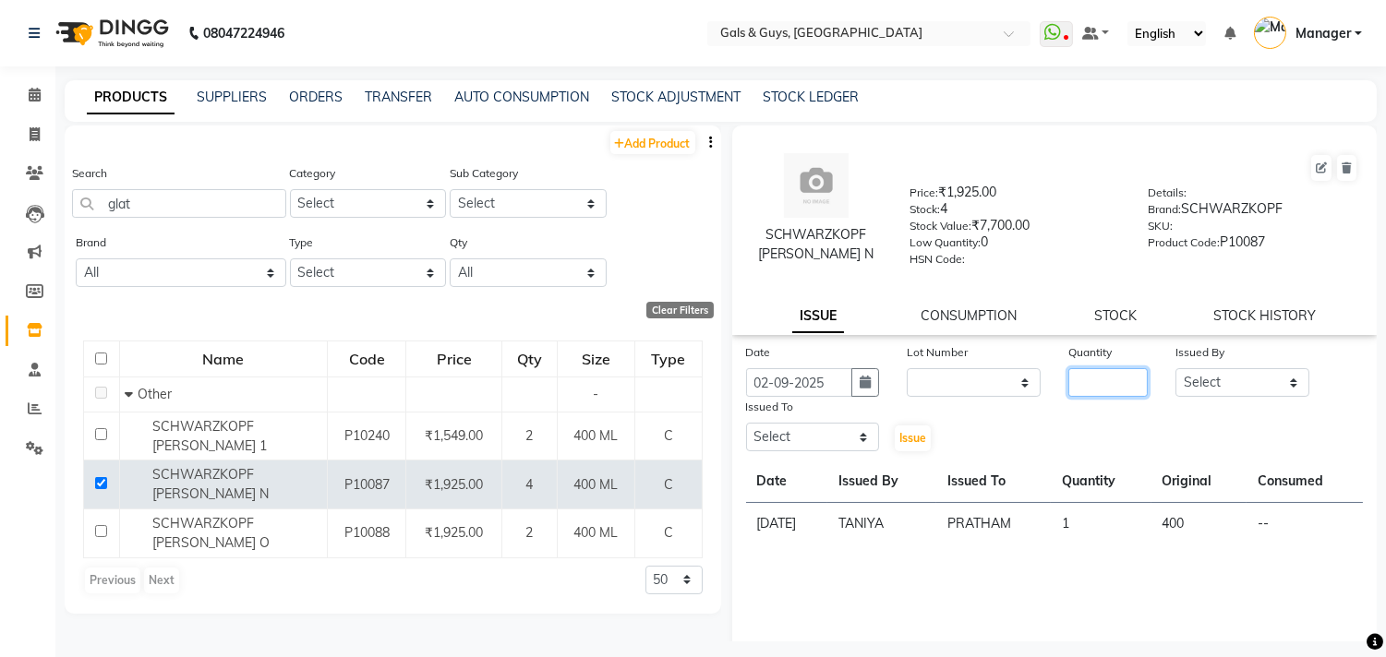
click at [1115, 386] on input "number" at bounding box center [1107, 382] width 79 height 29
type input "1"
click at [1202, 386] on select "Select Abhinav ADVANCE ALKA Ankita B-WAX KUNAL Manager MEMBERSHIP PALLAVI PRATH…" at bounding box center [1242, 382] width 134 height 29
select select "66157"
click at [1175, 369] on select "Select Abhinav ADVANCE ALKA Ankita B-WAX KUNAL Manager MEMBERSHIP PALLAVI PRATH…" at bounding box center [1242, 382] width 134 height 29
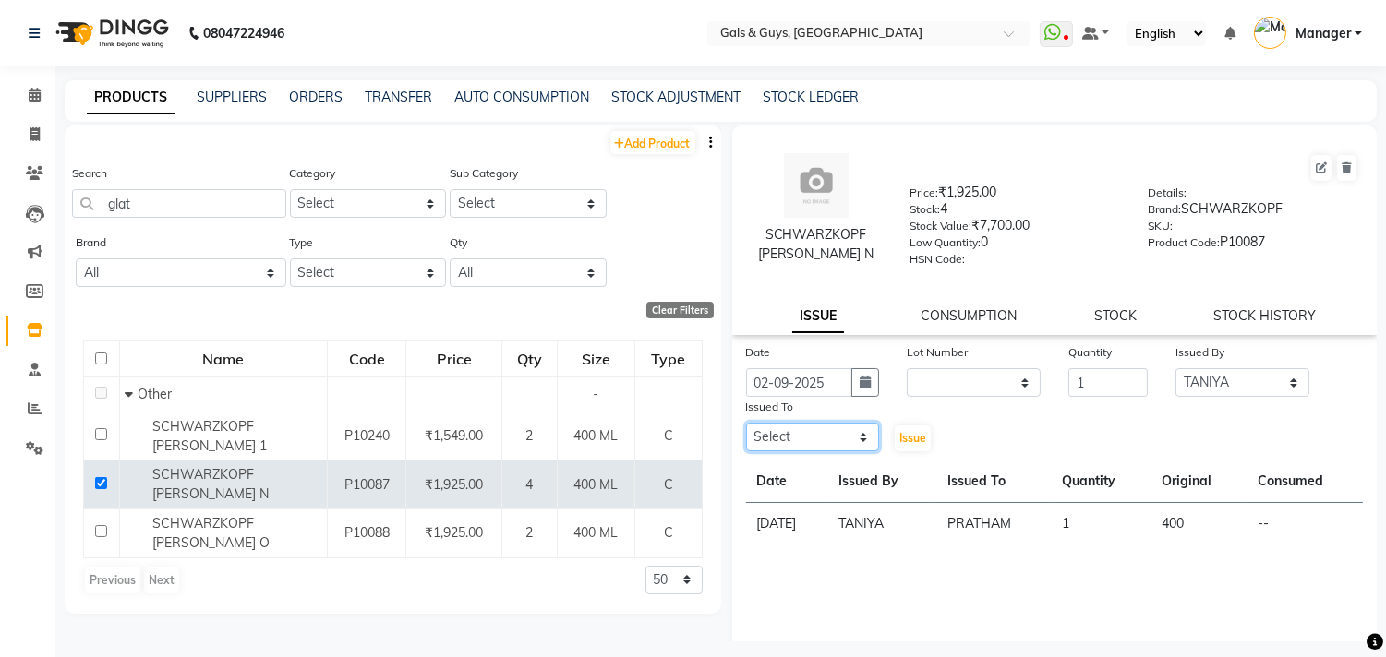
click at [801, 440] on select "Select Abhinav ADVANCE ALKA Ankita B-WAX KUNAL Manager MEMBERSHIP PALLAVI PRATH…" at bounding box center [813, 437] width 134 height 29
select select "66163"
click at [746, 424] on select "Select Abhinav ADVANCE ALKA Ankita B-WAX KUNAL Manager MEMBERSHIP PALLAVI PRATH…" at bounding box center [813, 437] width 134 height 29
click at [885, 441] on div "Issued To Select Abhinav ADVANCE ALKA Ankita B-WAX KUNAL Manager MEMBERSHIP PAL…" at bounding box center [813, 425] width 162 height 56
click at [895, 440] on button "Issue" at bounding box center [913, 439] width 36 height 26
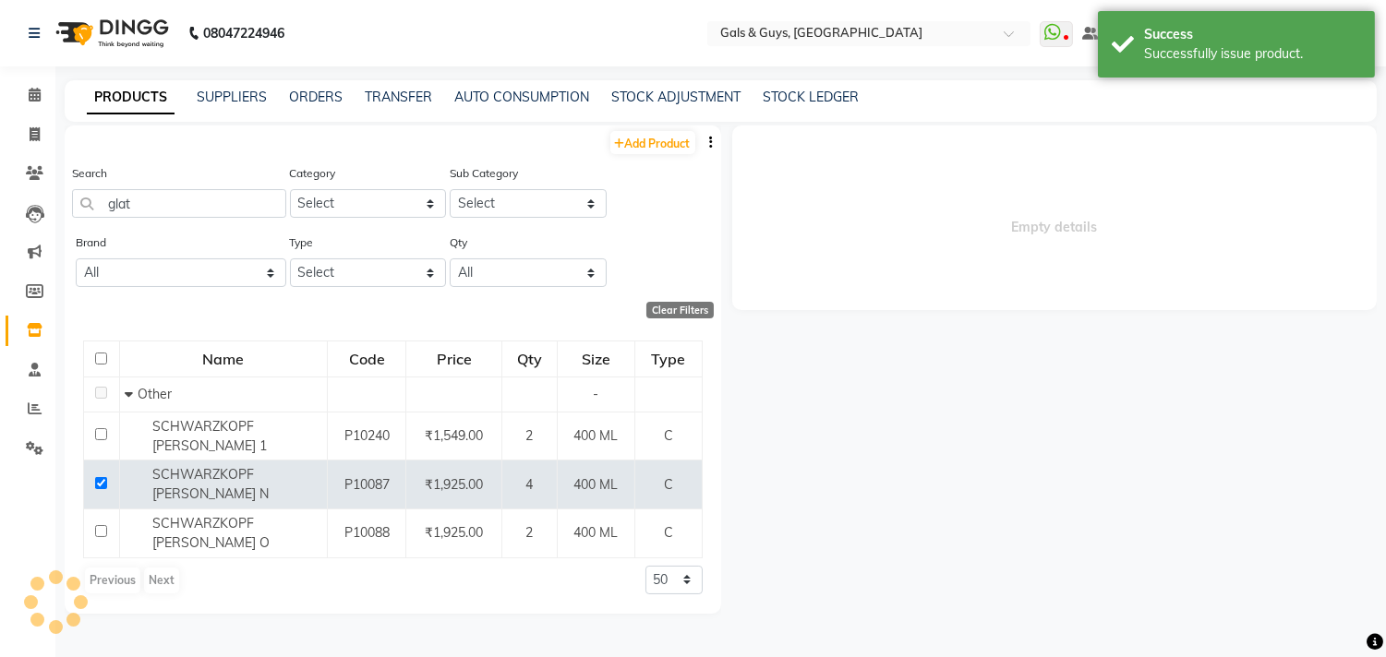
select select
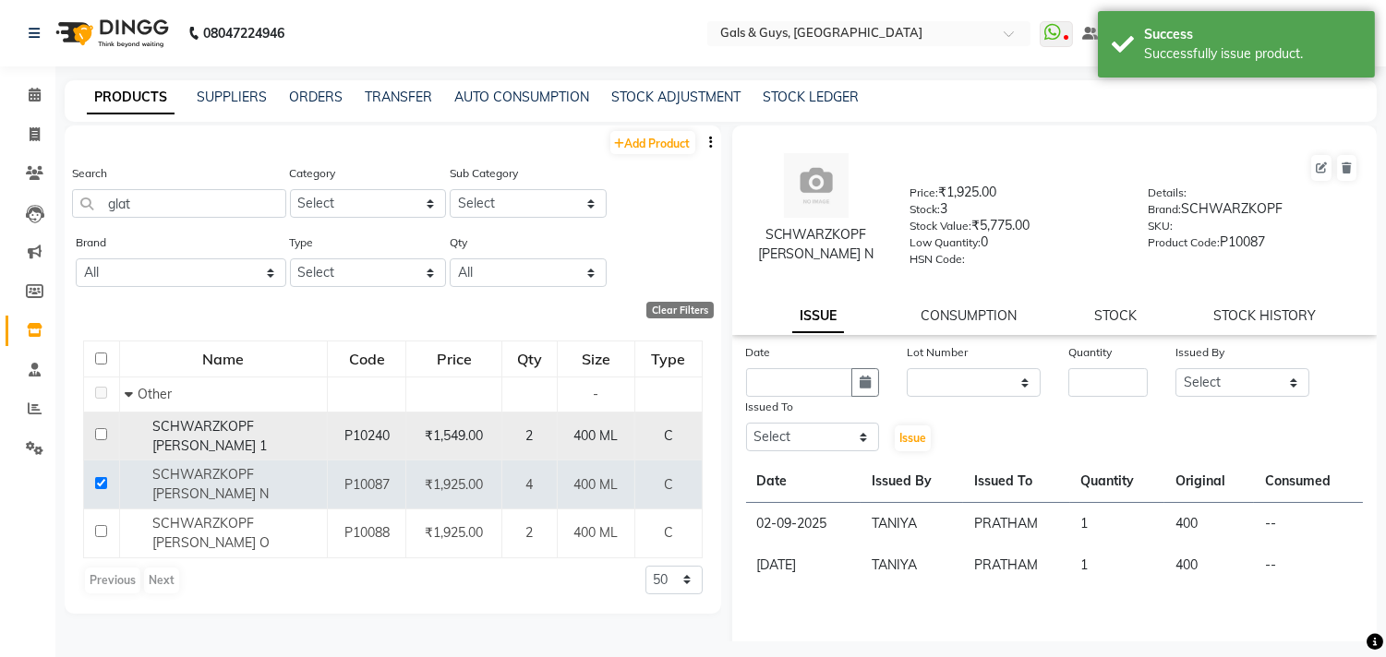
drag, startPoint x: 103, startPoint y: 464, endPoint x: 105, endPoint y: 434, distance: 29.6
click at [103, 477] on input "checkbox" at bounding box center [101, 483] width 12 height 12
checkbox input "false"
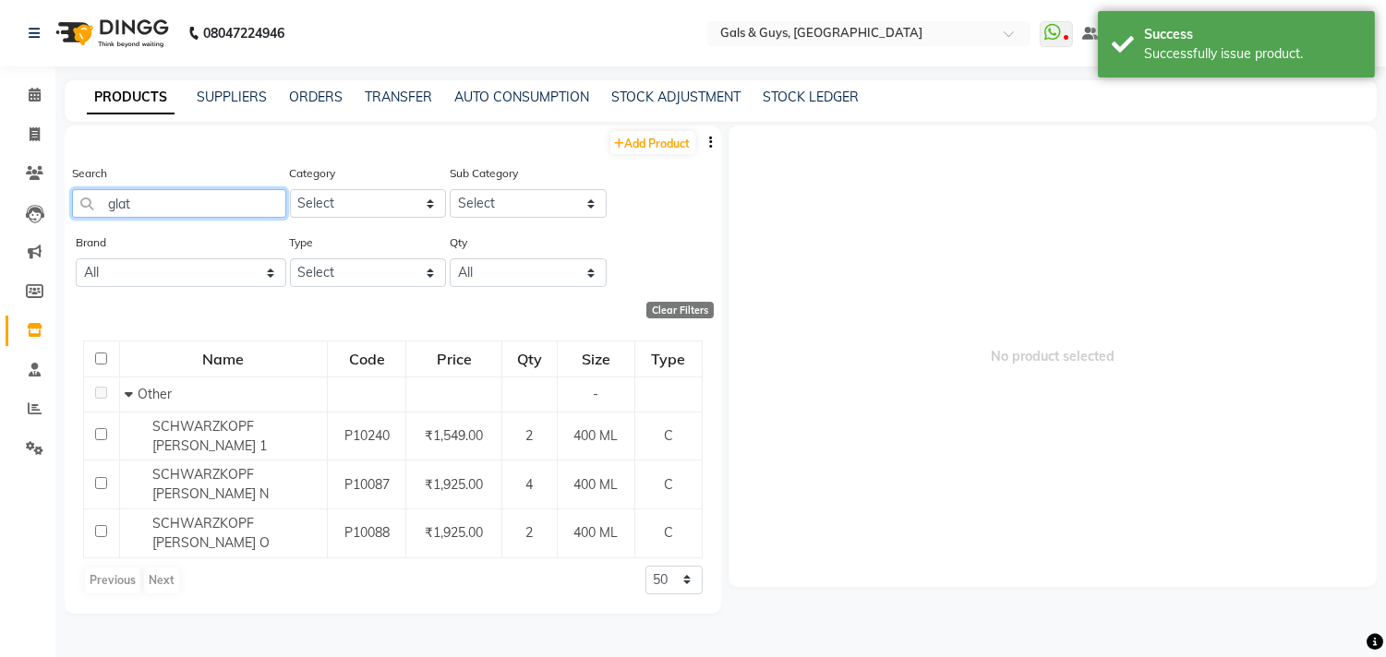
click at [173, 211] on input "glat" at bounding box center [179, 203] width 214 height 29
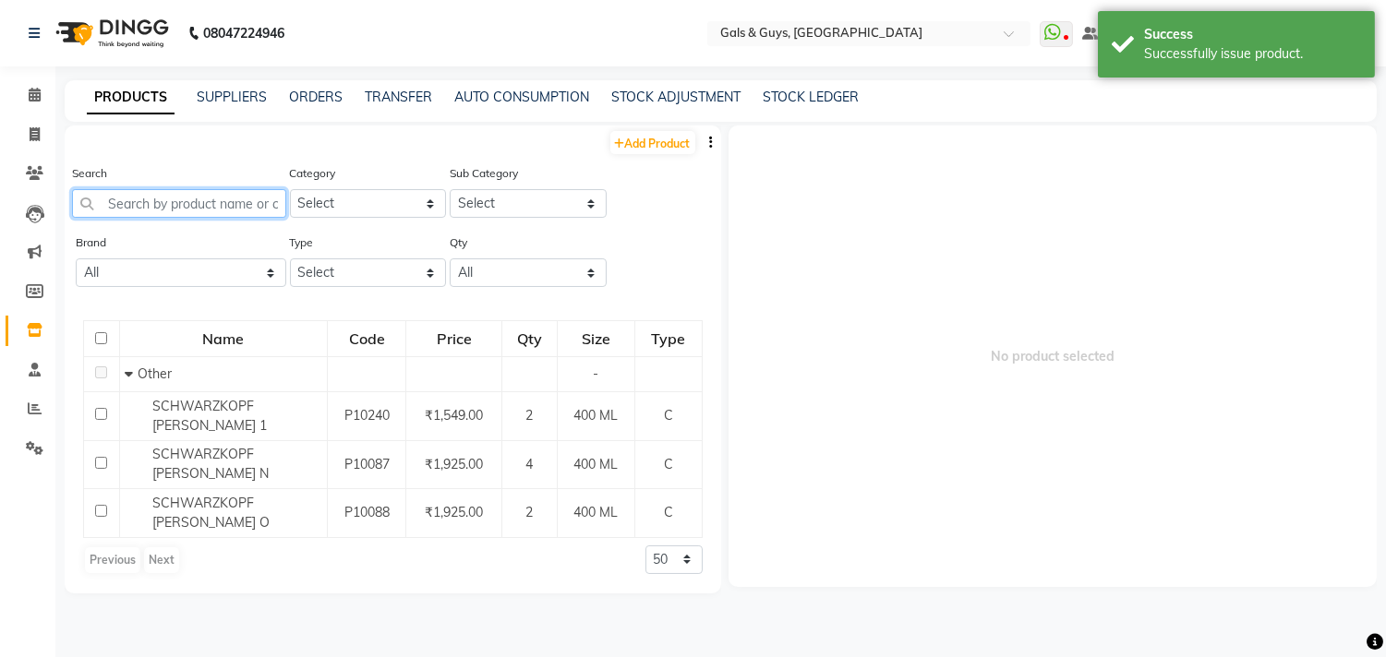
paste input "glat"
type input "glat"
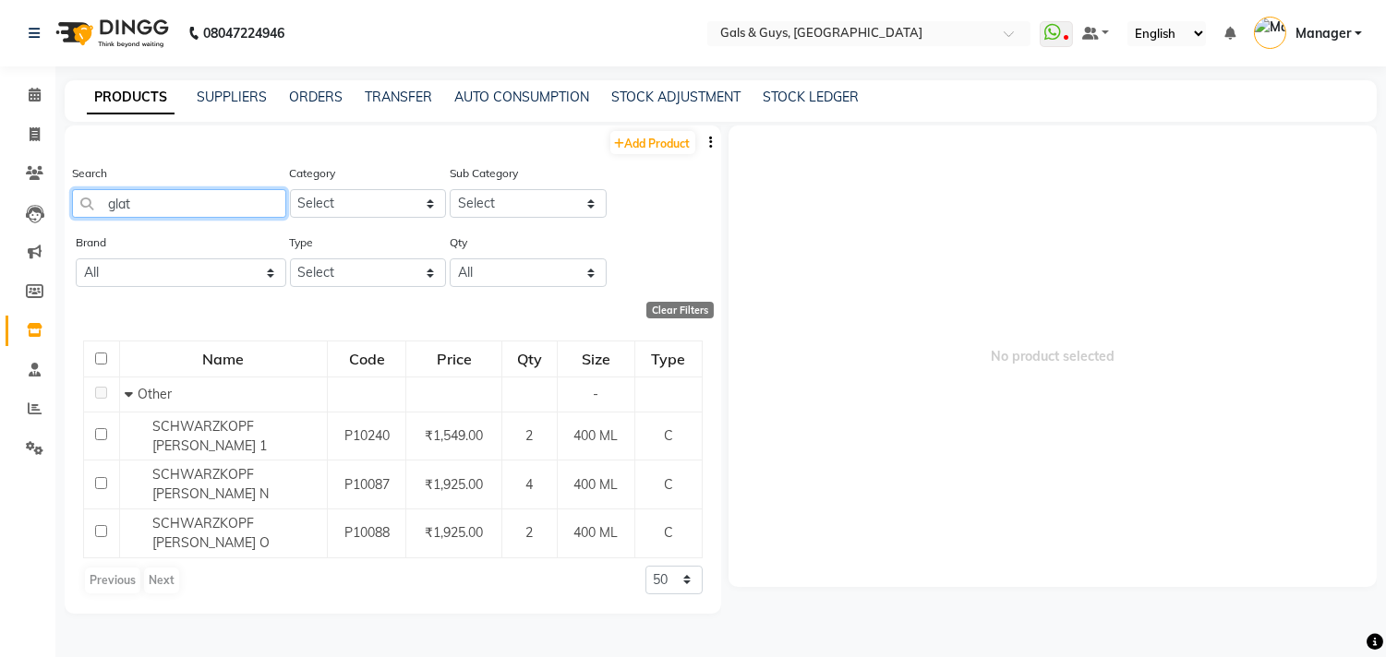
click at [183, 214] on input "glat" at bounding box center [179, 203] width 214 height 29
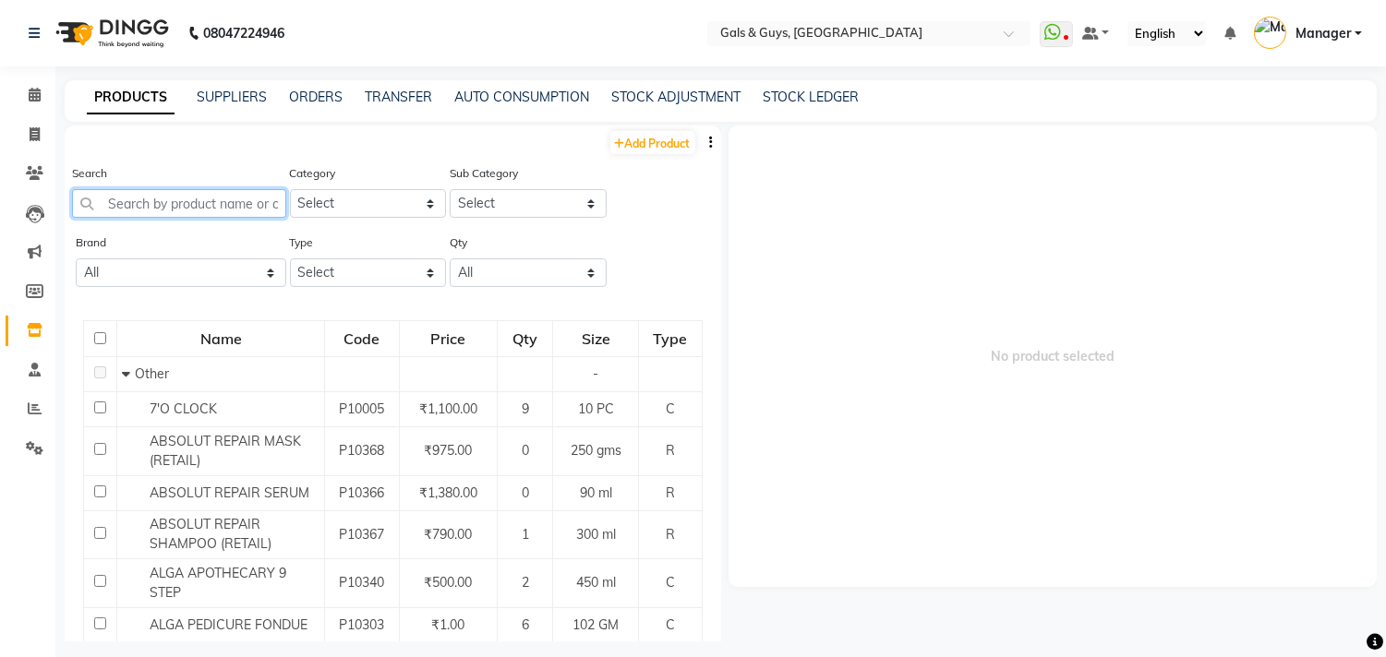
click at [172, 206] on input "text" at bounding box center [179, 203] width 214 height 29
paste input "glat"
type input "glat"
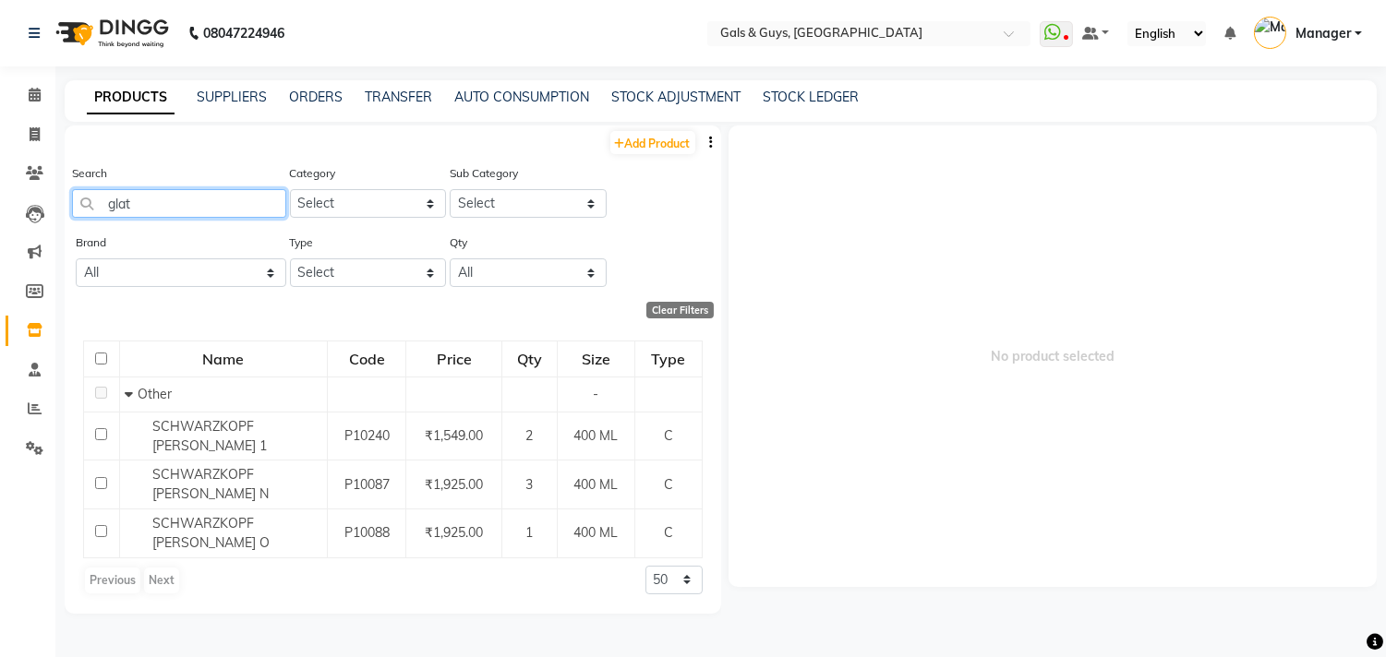
drag, startPoint x: 155, startPoint y: 206, endPoint x: 7, endPoint y: 232, distance: 150.0
click at [19, 229] on app-home "08047224946 Select Location × Gals & Guys, Lucknow WhatsApp Status ✕ Status: Di…" at bounding box center [693, 334] width 1386 height 669
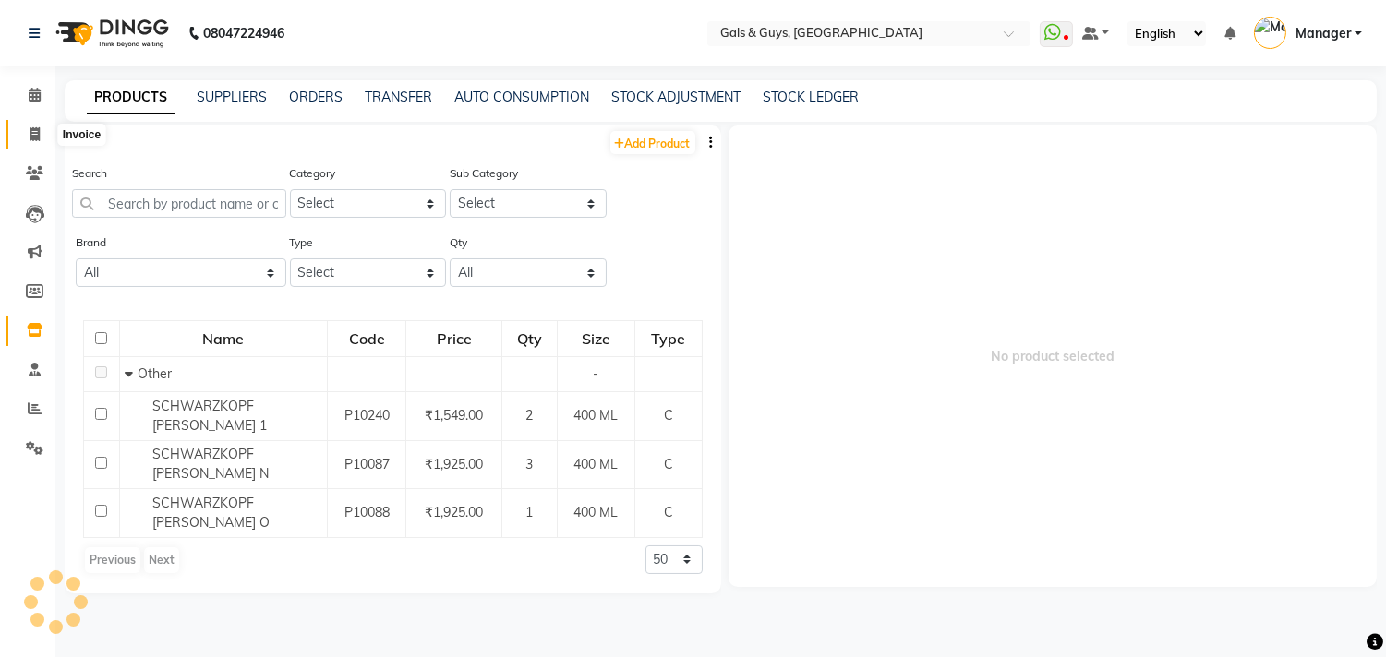
click at [30, 129] on icon at bounding box center [35, 134] width 10 height 14
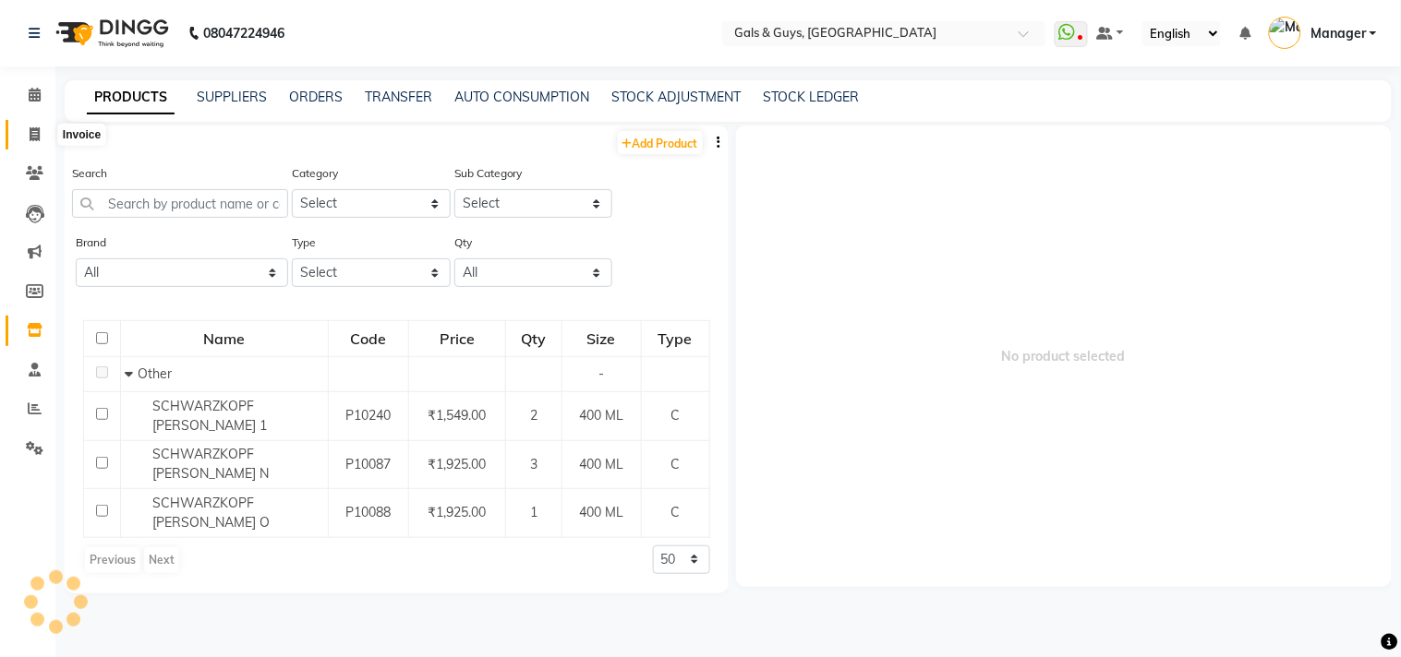
select select "service"
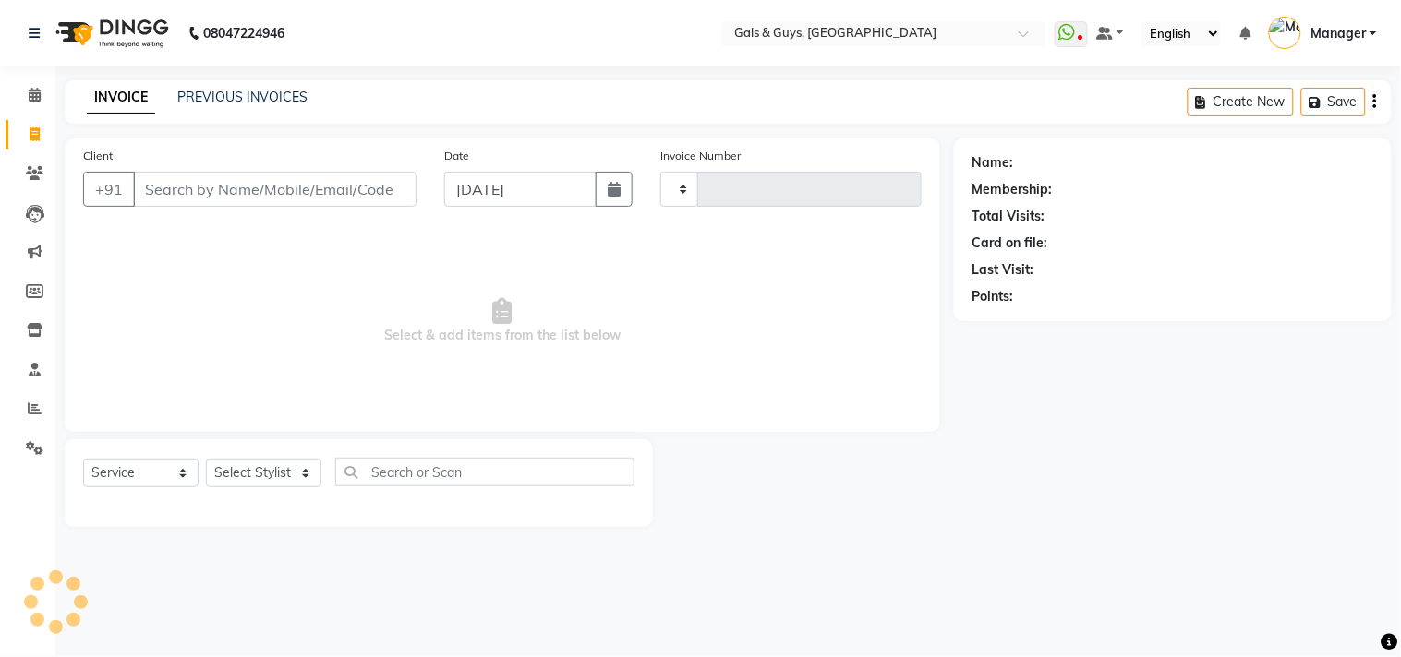
type input "0739"
select select "7505"
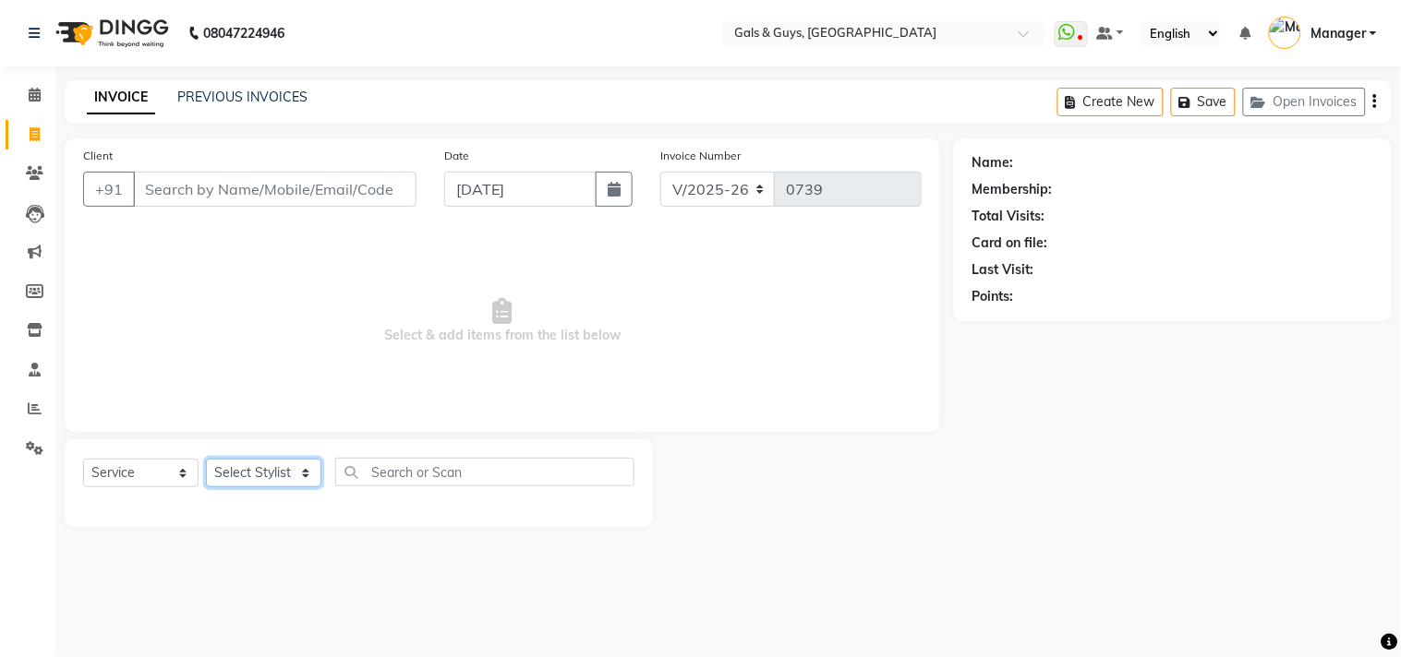
click at [265, 464] on select "Select Stylist [PERSON_NAME] ADVANCE ALKA [PERSON_NAME] B-WAX KUNAL Manager MEM…" at bounding box center [263, 473] width 115 height 29
select select "66159"
click at [206, 460] on select "Select Stylist [PERSON_NAME] ADVANCE ALKA [PERSON_NAME] B-WAX KUNAL Manager MEM…" at bounding box center [263, 473] width 115 height 29
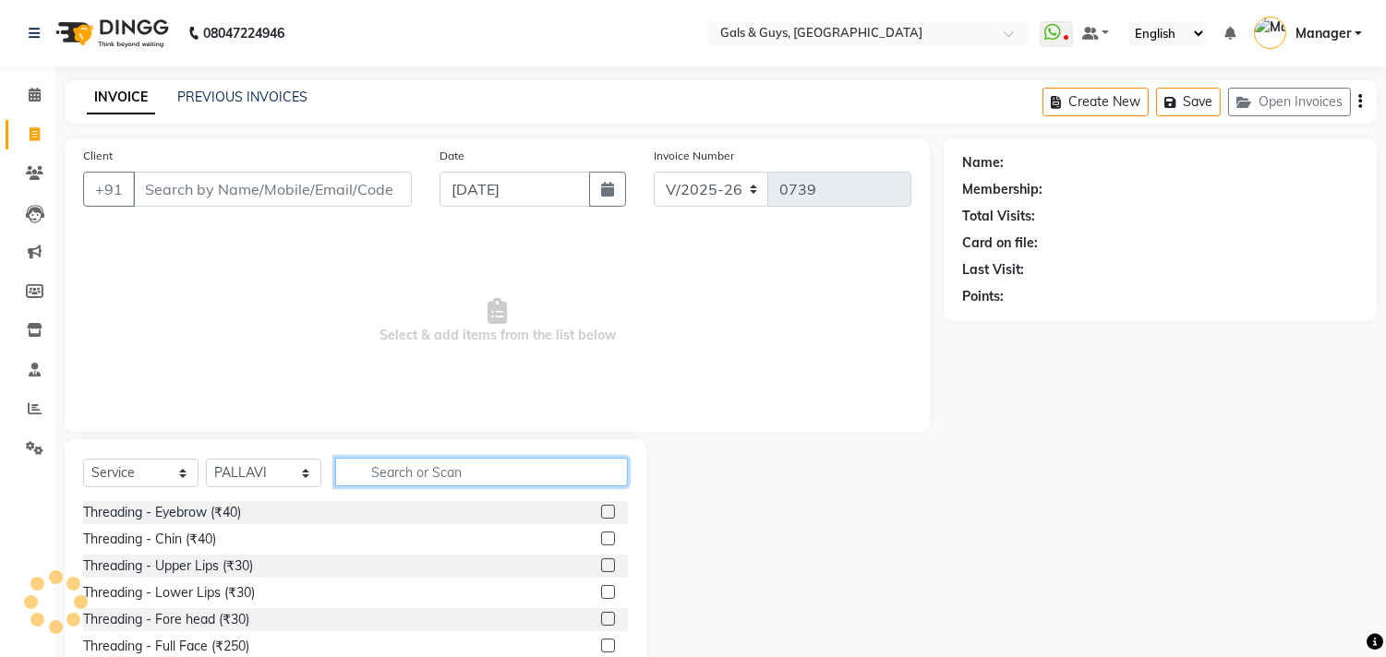
drag, startPoint x: 386, startPoint y: 476, endPoint x: 494, endPoint y: 450, distance: 111.3
click at [390, 475] on input "text" at bounding box center [481, 472] width 293 height 29
drag, startPoint x: 592, startPoint y: 511, endPoint x: 500, endPoint y: 501, distance: 91.9
click at [601, 511] on label at bounding box center [608, 512] width 14 height 14
click at [601, 511] on input "checkbox" at bounding box center [607, 513] width 12 height 12
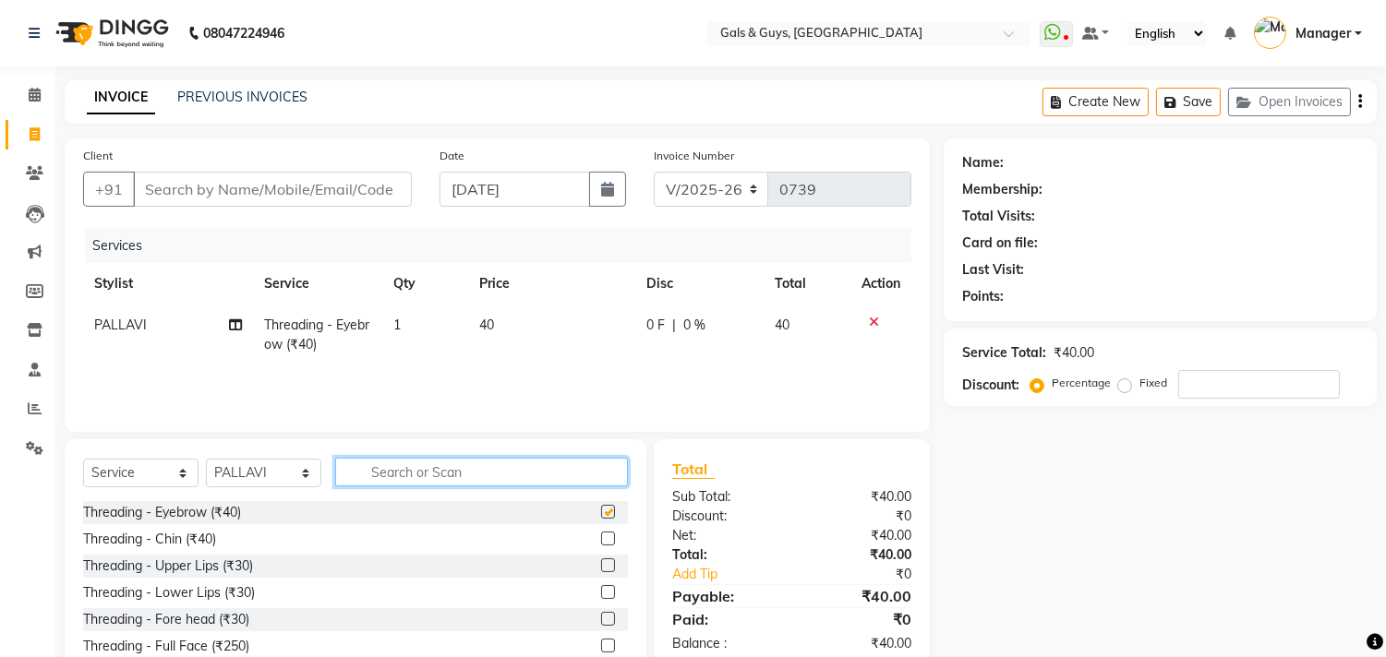
drag, startPoint x: 426, startPoint y: 480, endPoint x: 464, endPoint y: 462, distance: 43.0
click at [436, 476] on input "text" at bounding box center [481, 472] width 293 height 29
checkbox input "false"
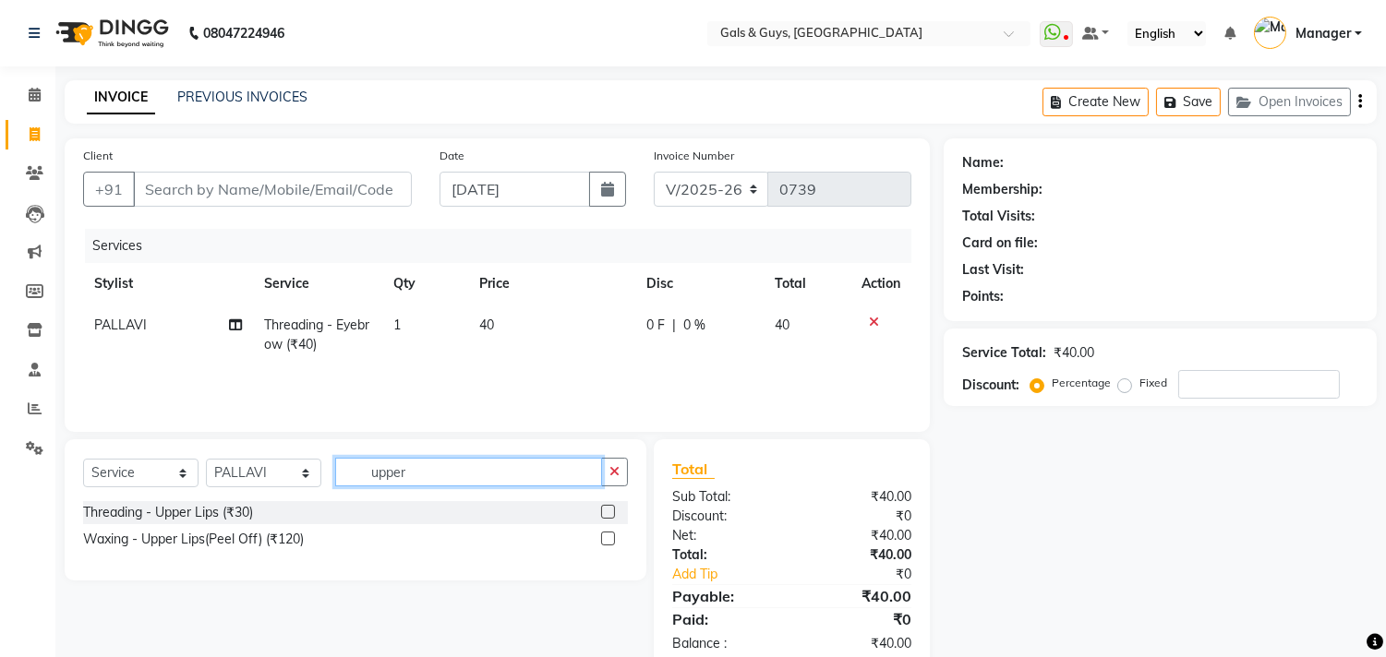
type input "upper"
click at [612, 540] on label at bounding box center [608, 539] width 14 height 14
click at [612, 540] on input "checkbox" at bounding box center [607, 540] width 12 height 12
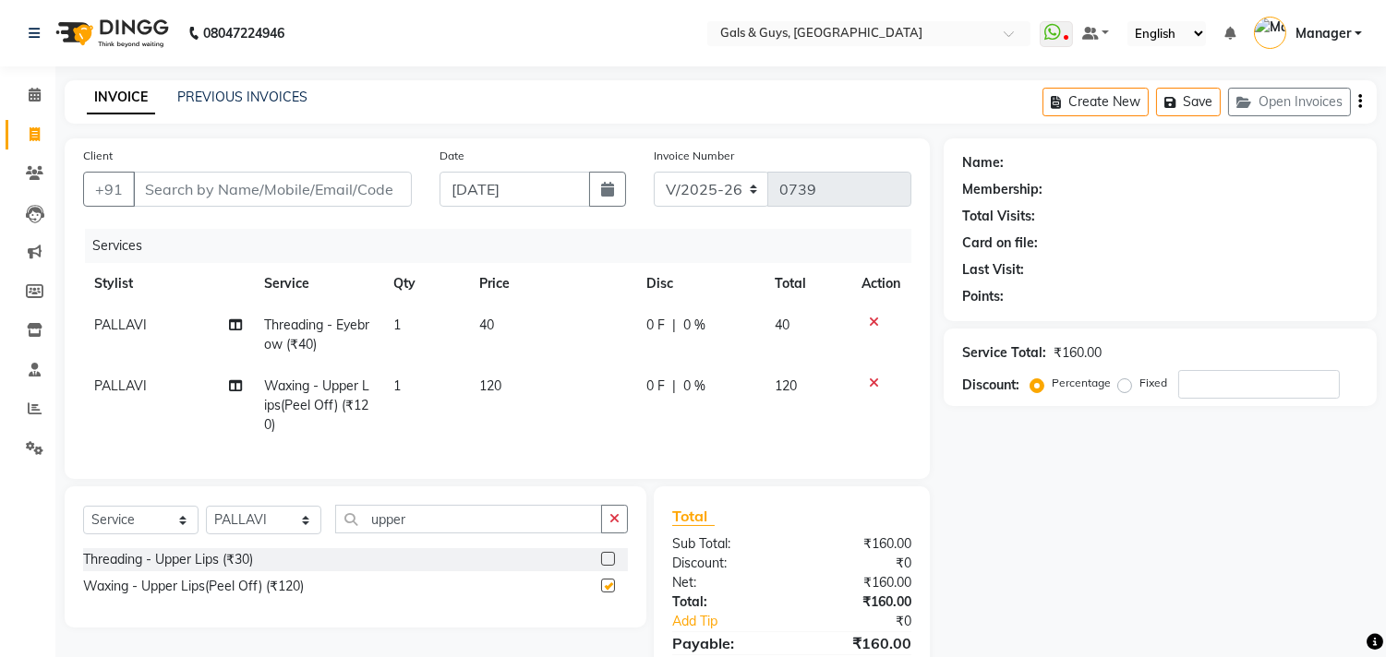
checkbox input "false"
drag, startPoint x: 452, startPoint y: 540, endPoint x: 333, endPoint y: 543, distance: 119.1
click at [340, 534] on input "upper" at bounding box center [468, 519] width 267 height 29
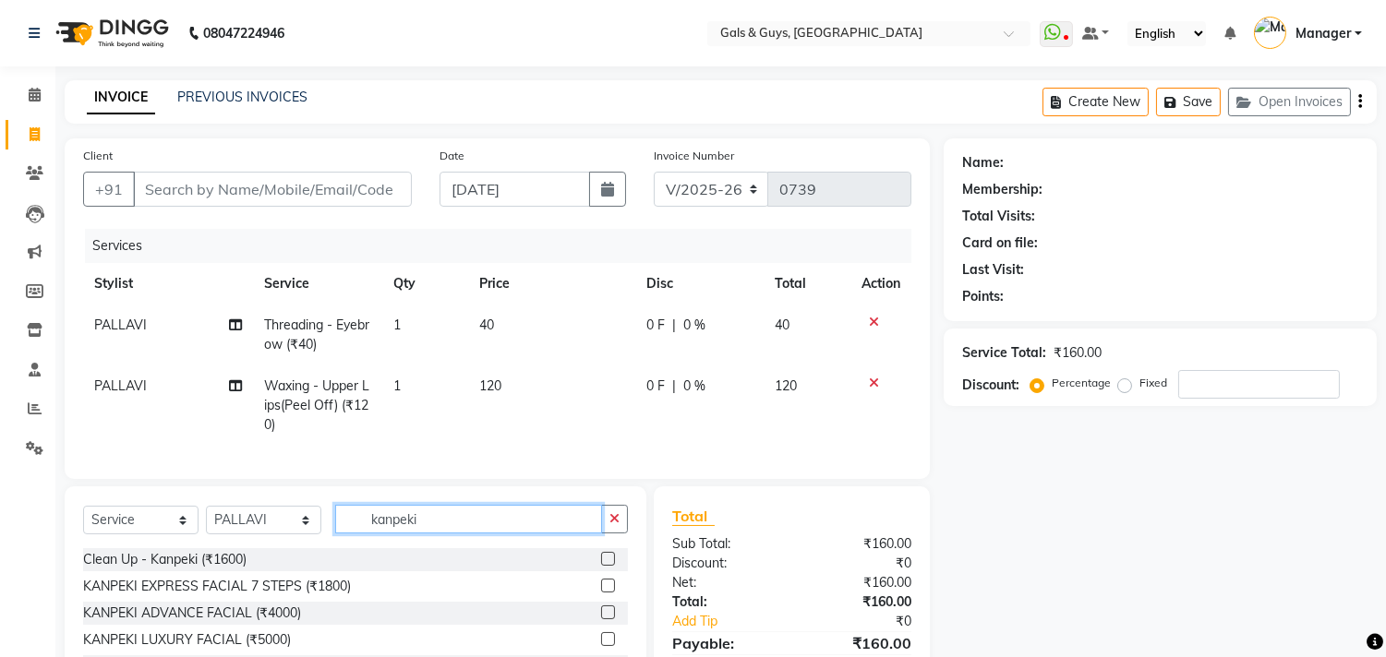
type input "kanpeki"
click at [609, 593] on label at bounding box center [608, 586] width 14 height 14
click at [609, 593] on input "checkbox" at bounding box center [607, 587] width 12 height 12
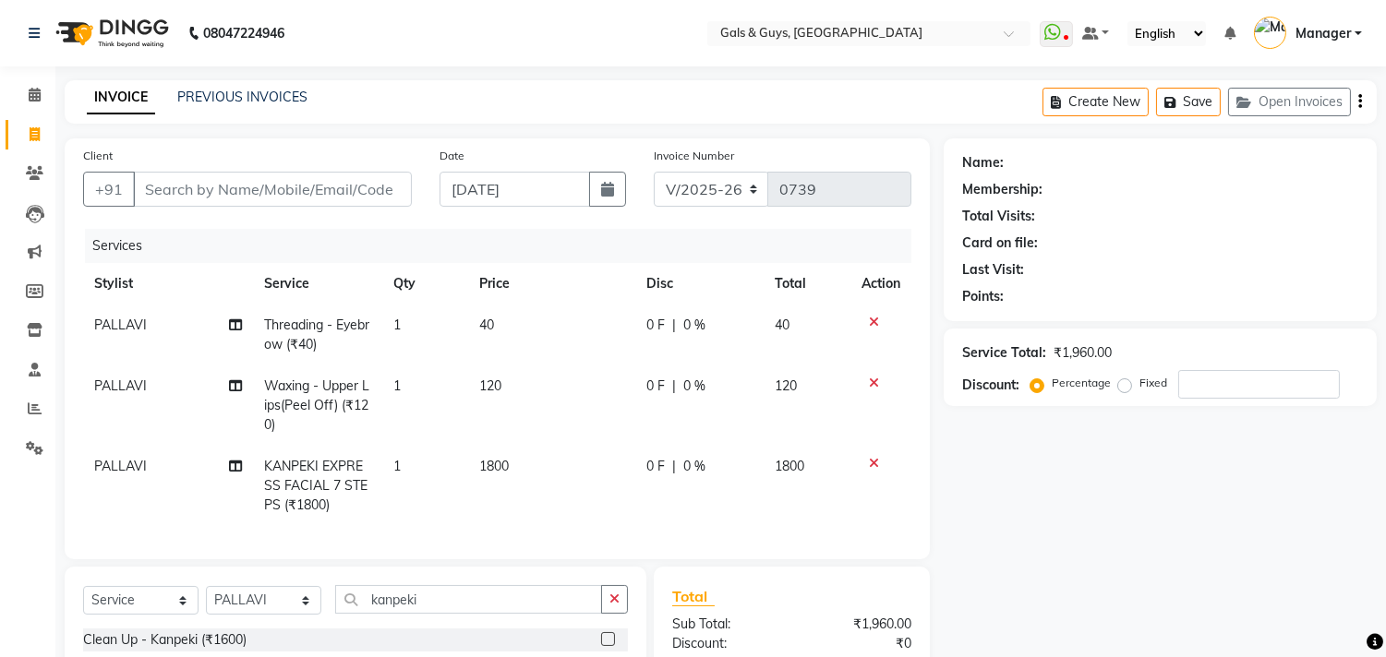
checkbox input "false"
click at [292, 182] on input "Client" at bounding box center [272, 189] width 279 height 35
click at [206, 190] on input "Client" at bounding box center [272, 189] width 279 height 35
type input "8"
type input "0"
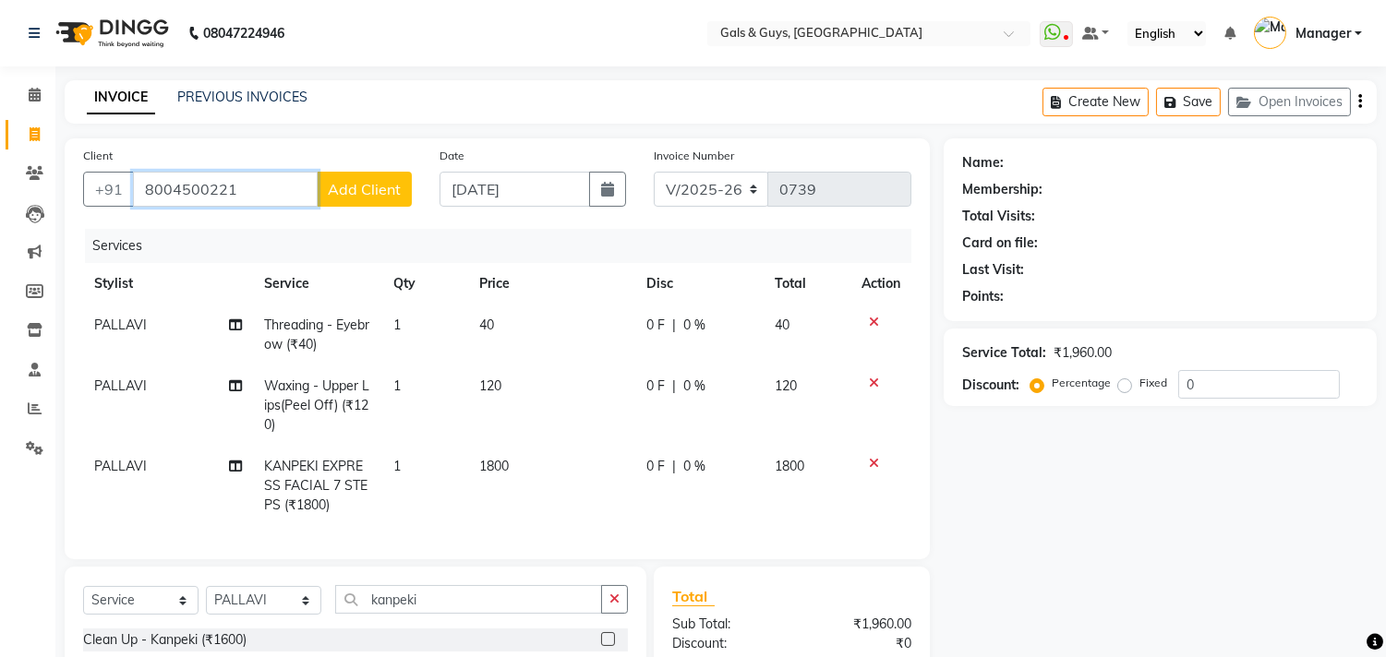
type input "8004500221"
click at [382, 195] on span "Add Client" at bounding box center [364, 189] width 73 height 18
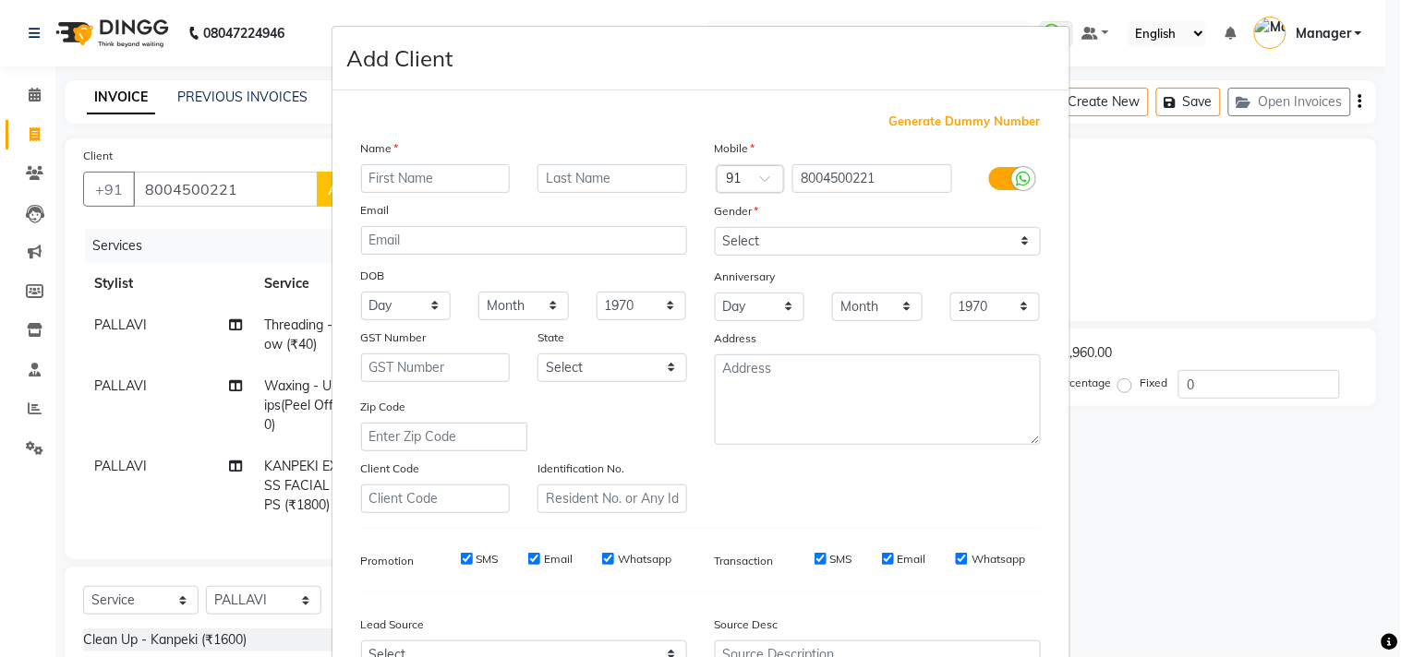
click at [415, 167] on input "text" at bounding box center [436, 178] width 150 height 29
drag, startPoint x: 423, startPoint y: 180, endPoint x: 1173, endPoint y: 157, distance: 750.1
click at [427, 180] on input "text" at bounding box center [436, 178] width 150 height 29
type input "d"
type input "DIVYA"
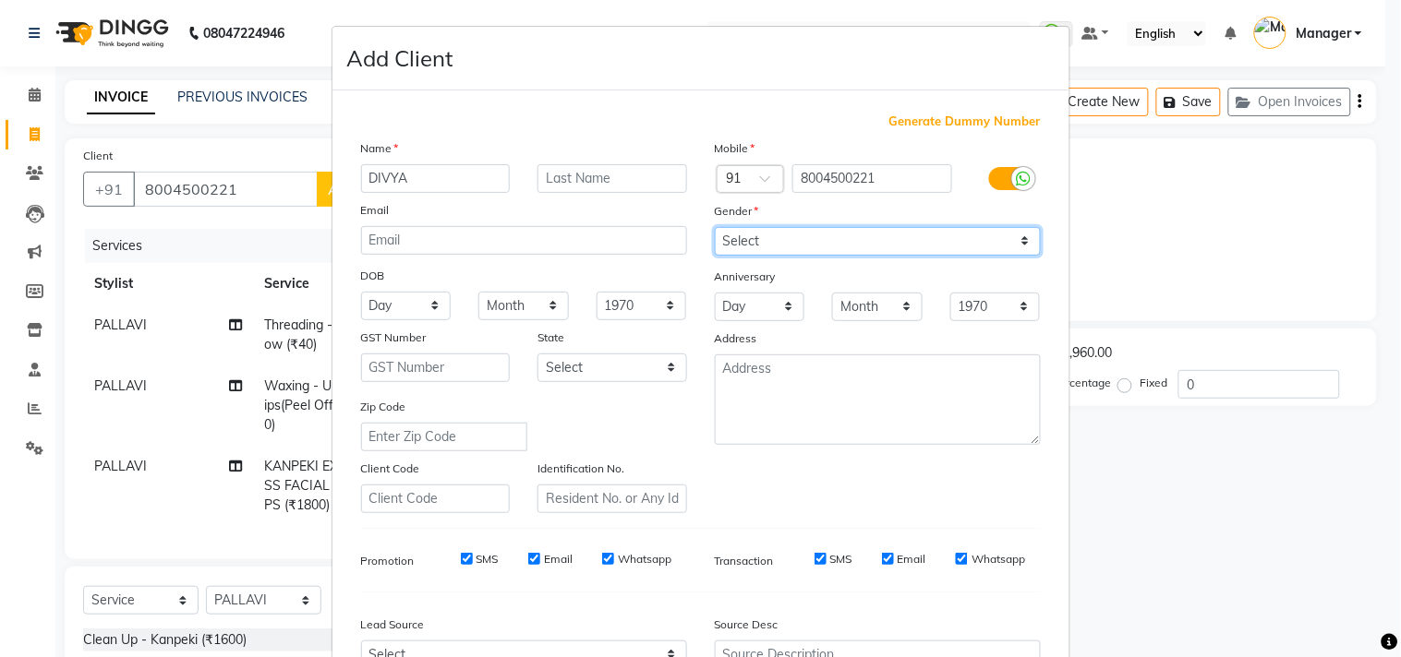
click at [983, 247] on select "Select Male Female Other Prefer Not To Say" at bounding box center [878, 241] width 326 height 29
select select "female"
click at [715, 227] on select "Select Male Female Other Prefer Not To Say" at bounding box center [878, 241] width 326 height 29
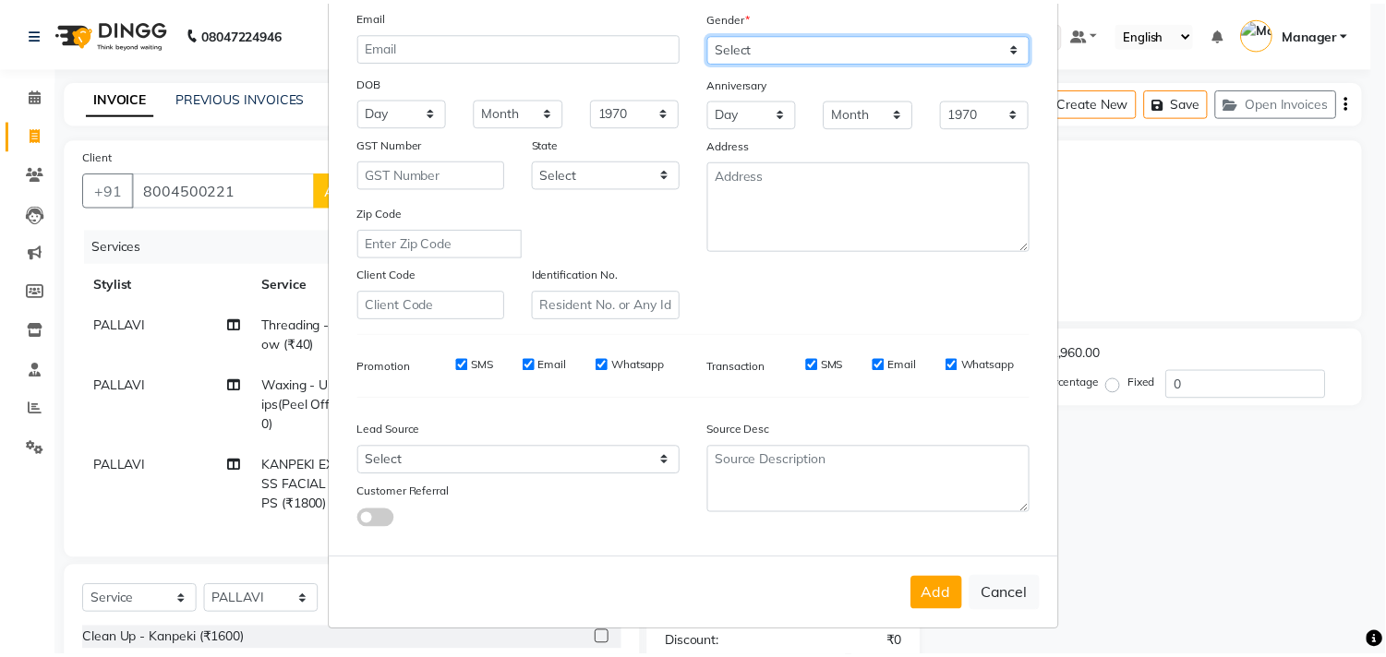
scroll to position [196, 0]
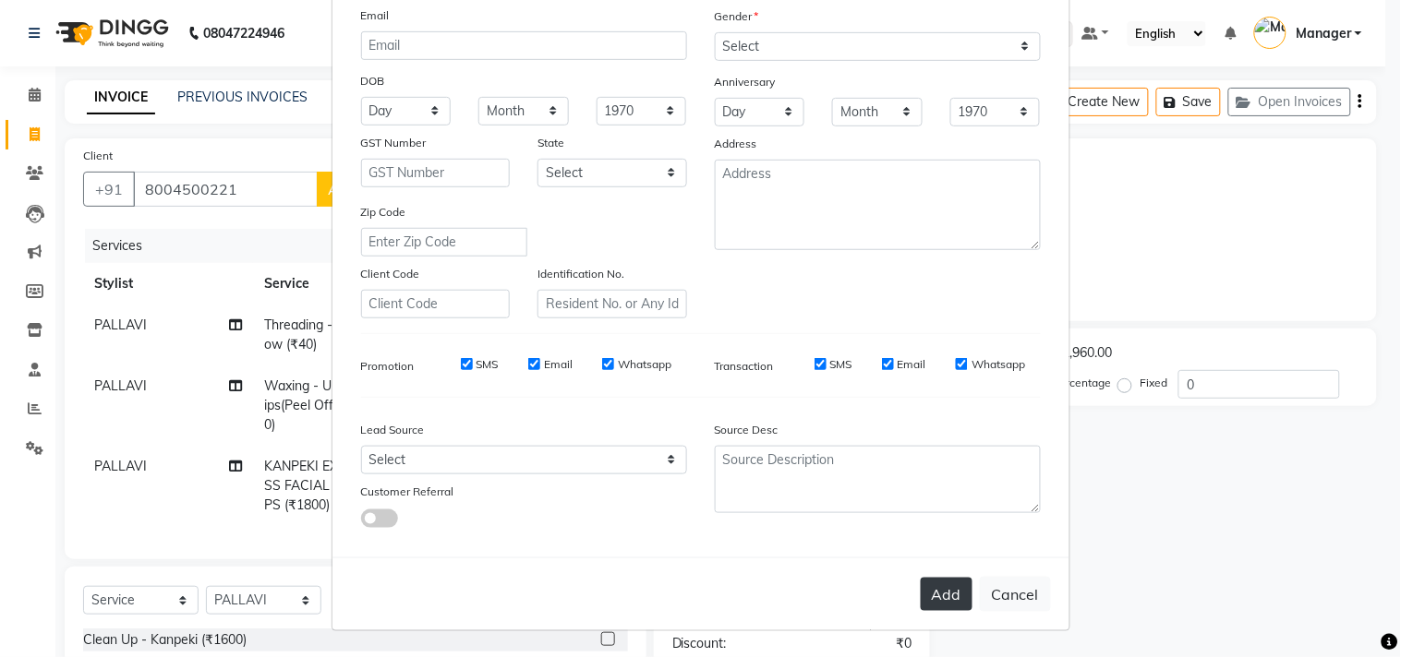
click at [954, 594] on button "Add" at bounding box center [947, 594] width 52 height 33
select select
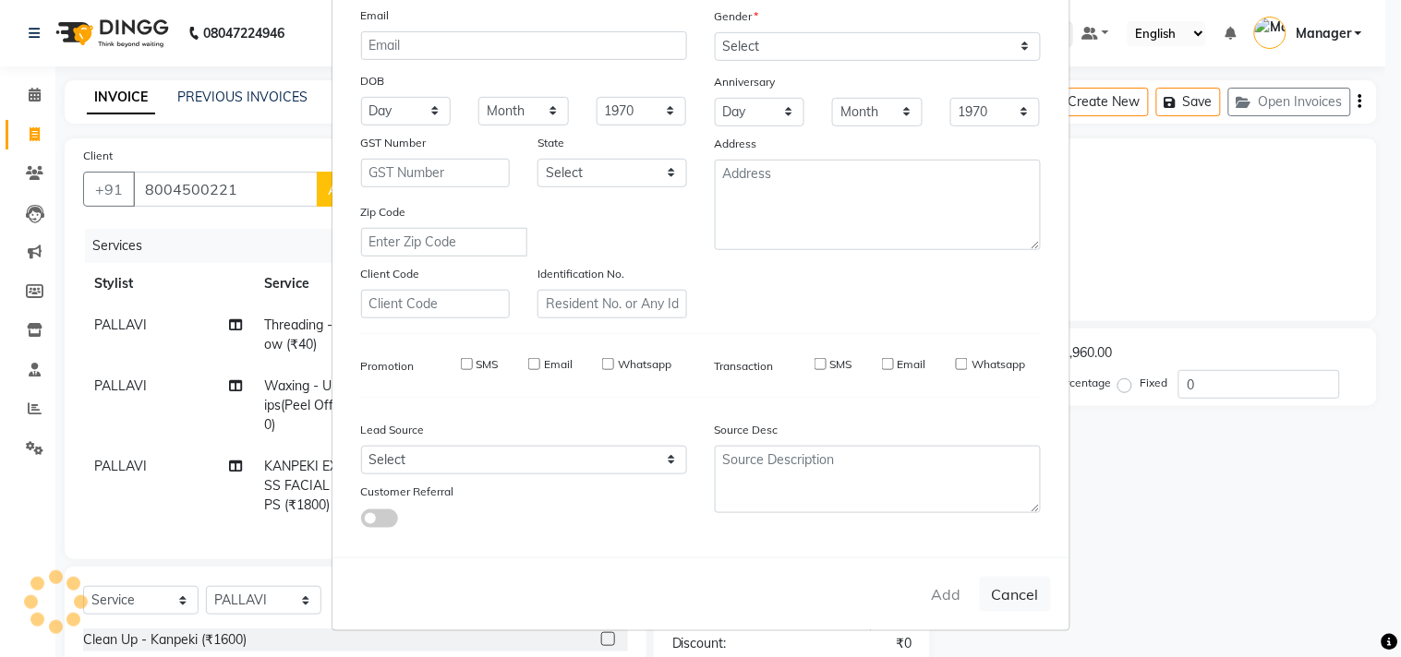
select select
checkbox input "false"
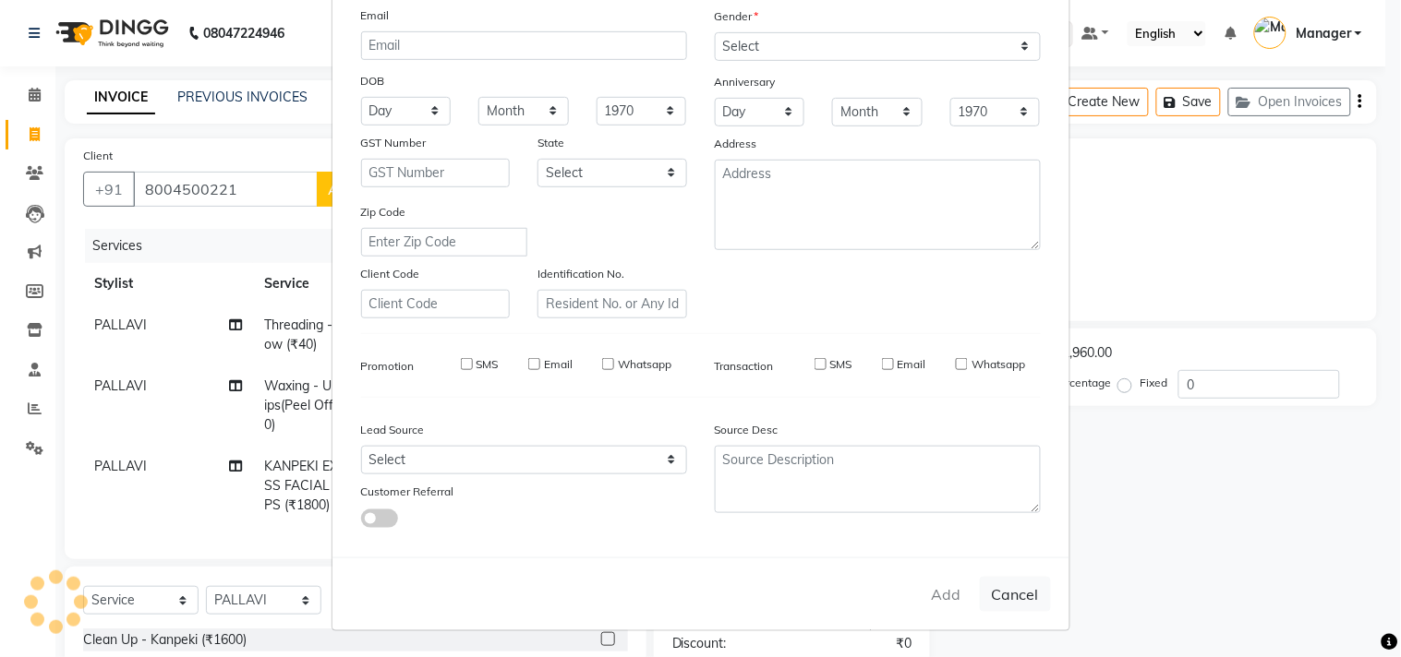
checkbox input "false"
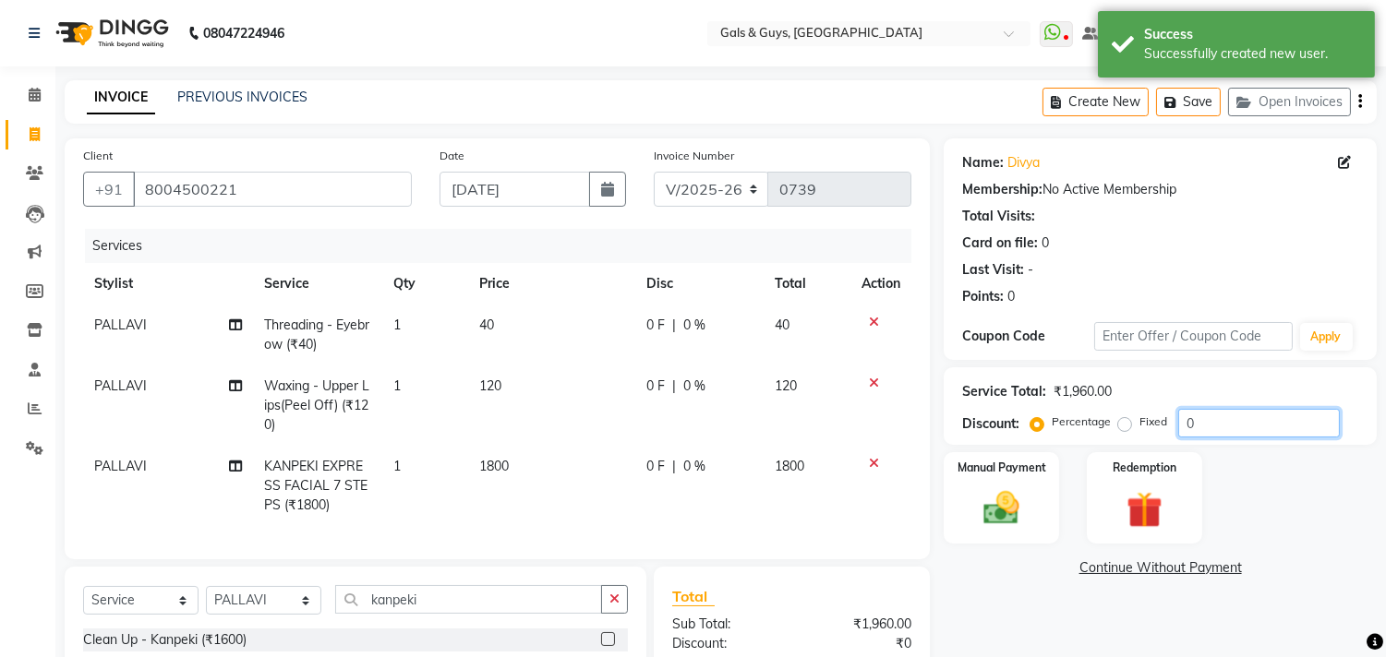
drag, startPoint x: 1200, startPoint y: 418, endPoint x: 1002, endPoint y: 443, distance: 200.1
click at [1122, 437] on div "Percentage Fixed 0" at bounding box center [1187, 423] width 306 height 29
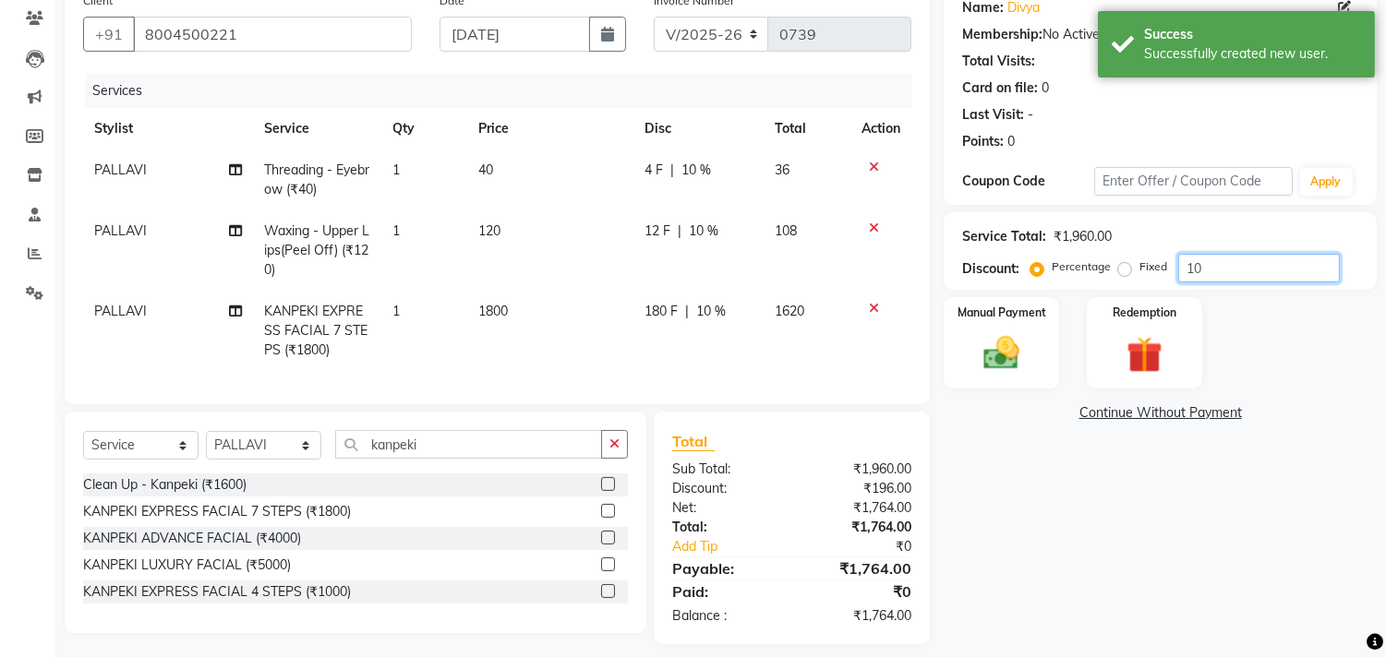
scroll to position [186, 0]
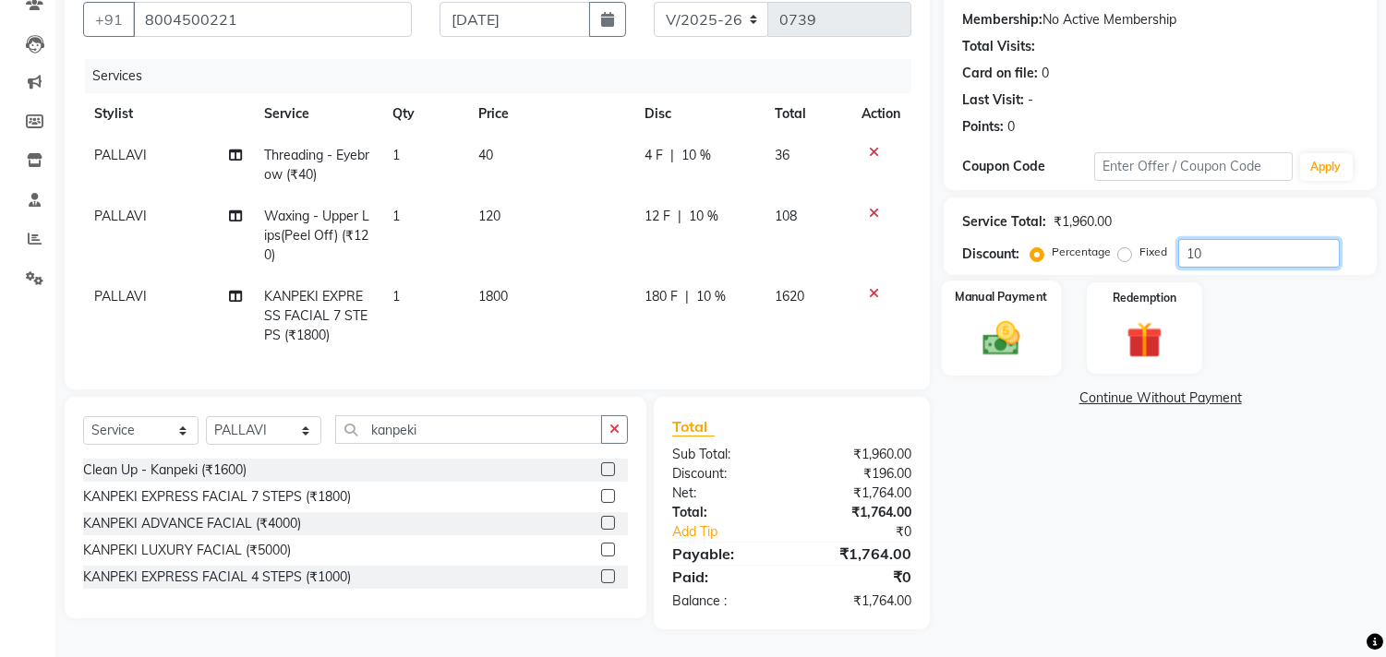
type input "10"
click at [1001, 318] on img at bounding box center [1001, 339] width 61 height 43
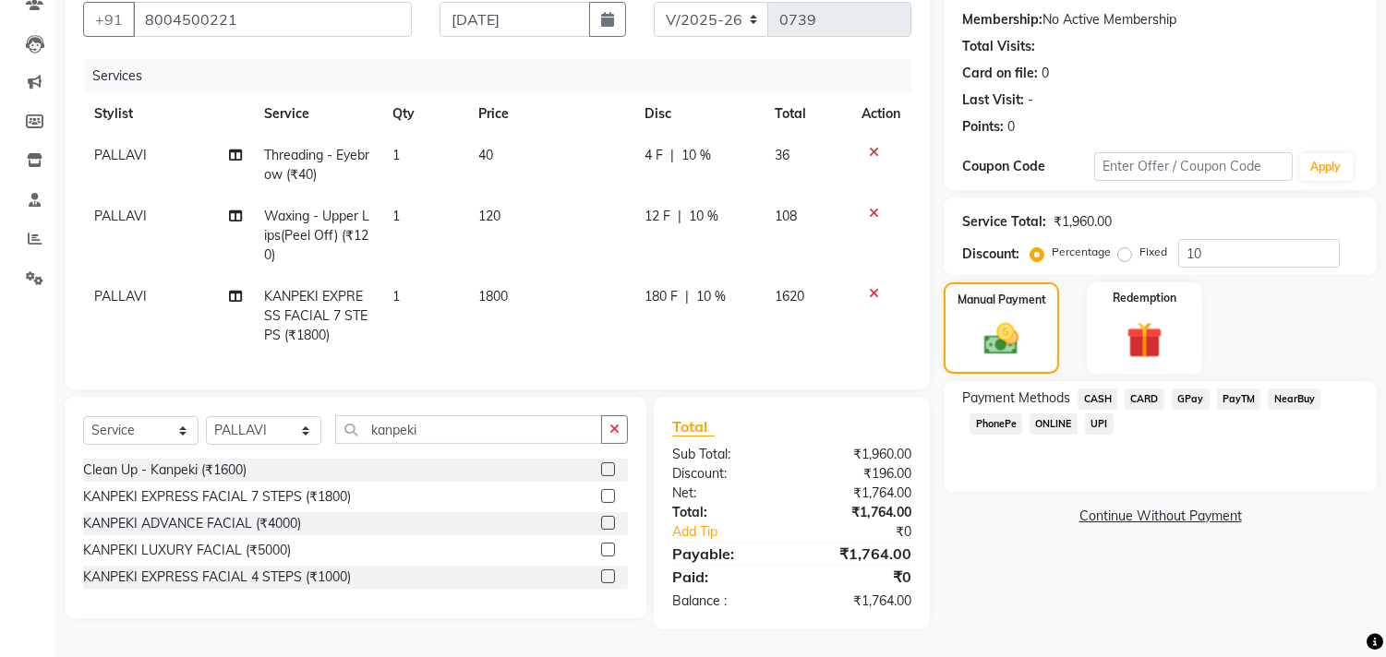
click at [1133, 381] on div "Payment Methods CASH CARD GPay PayTM NearBuy PhonePe ONLINE UPI" at bounding box center [1160, 436] width 433 height 111
click at [1142, 389] on span "CARD" at bounding box center [1145, 399] width 40 height 21
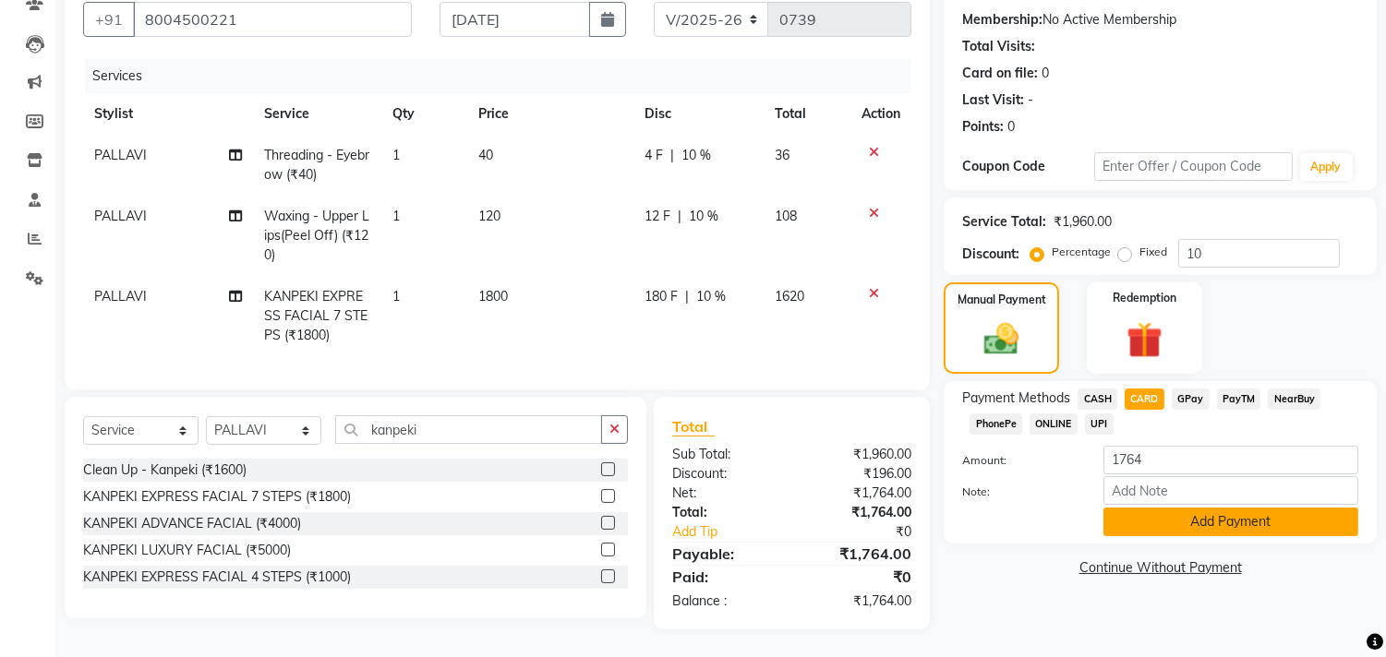
click at [1160, 508] on button "Add Payment" at bounding box center [1230, 522] width 255 height 29
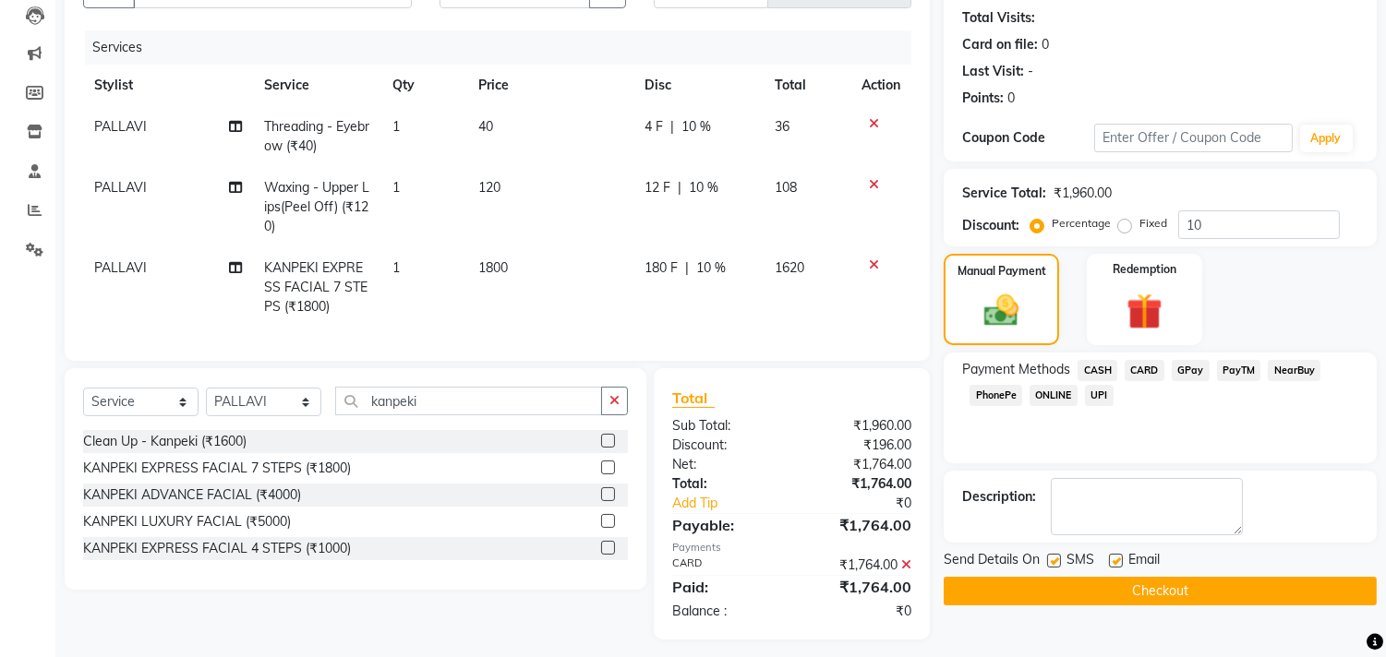
scroll to position [223, 0]
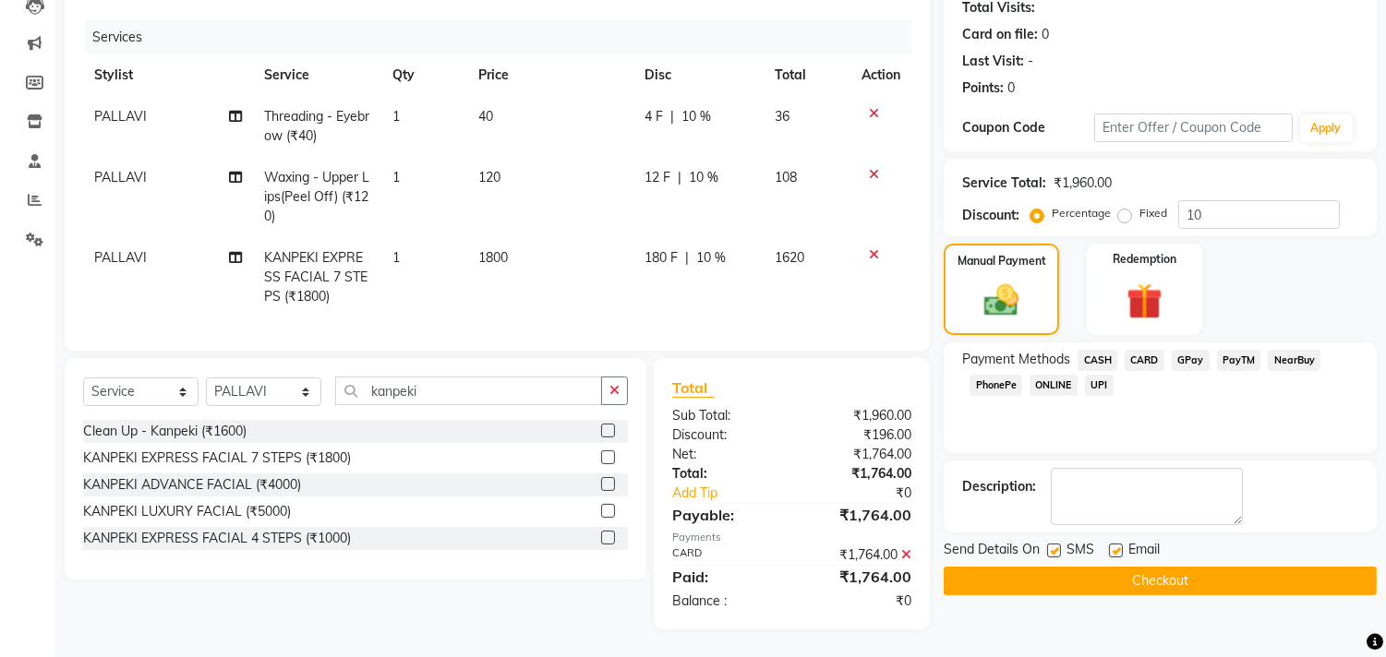
click at [1198, 567] on button "Checkout" at bounding box center [1160, 581] width 433 height 29
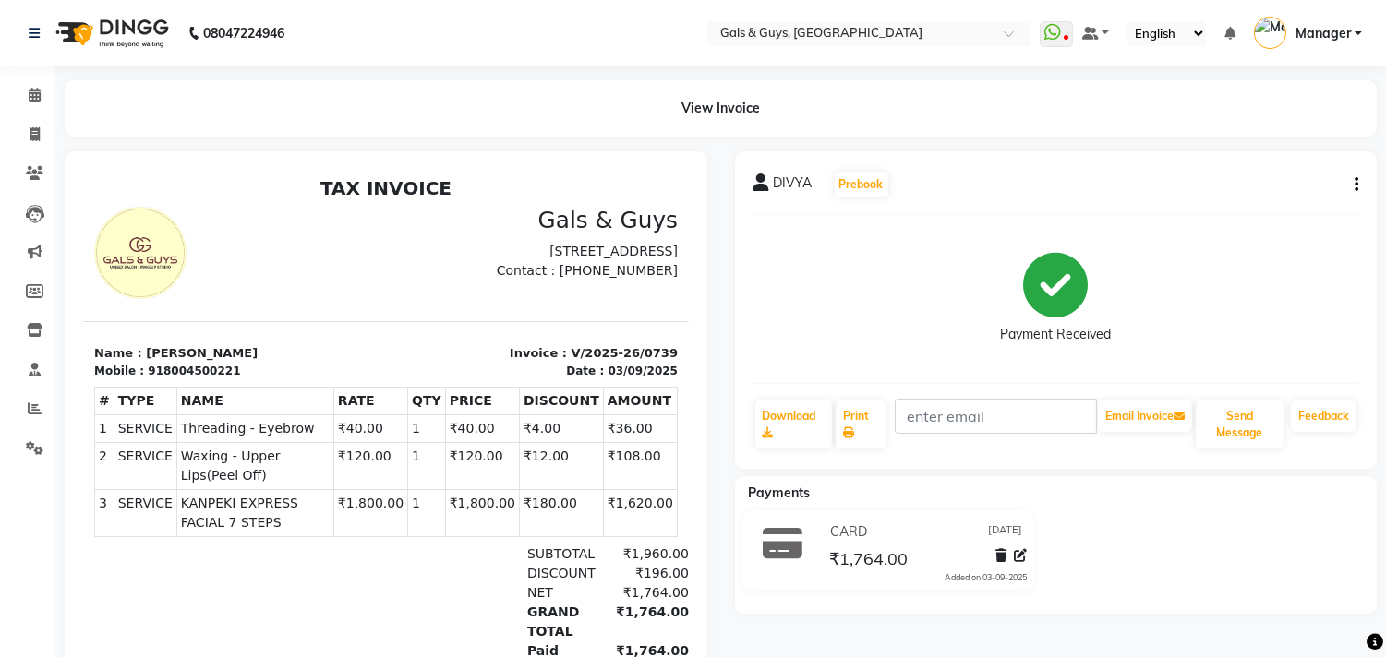
click at [1355, 185] on icon "button" at bounding box center [1357, 185] width 4 height 1
click at [1215, 182] on div "Edit Item Staff" at bounding box center [1232, 185] width 189 height 23
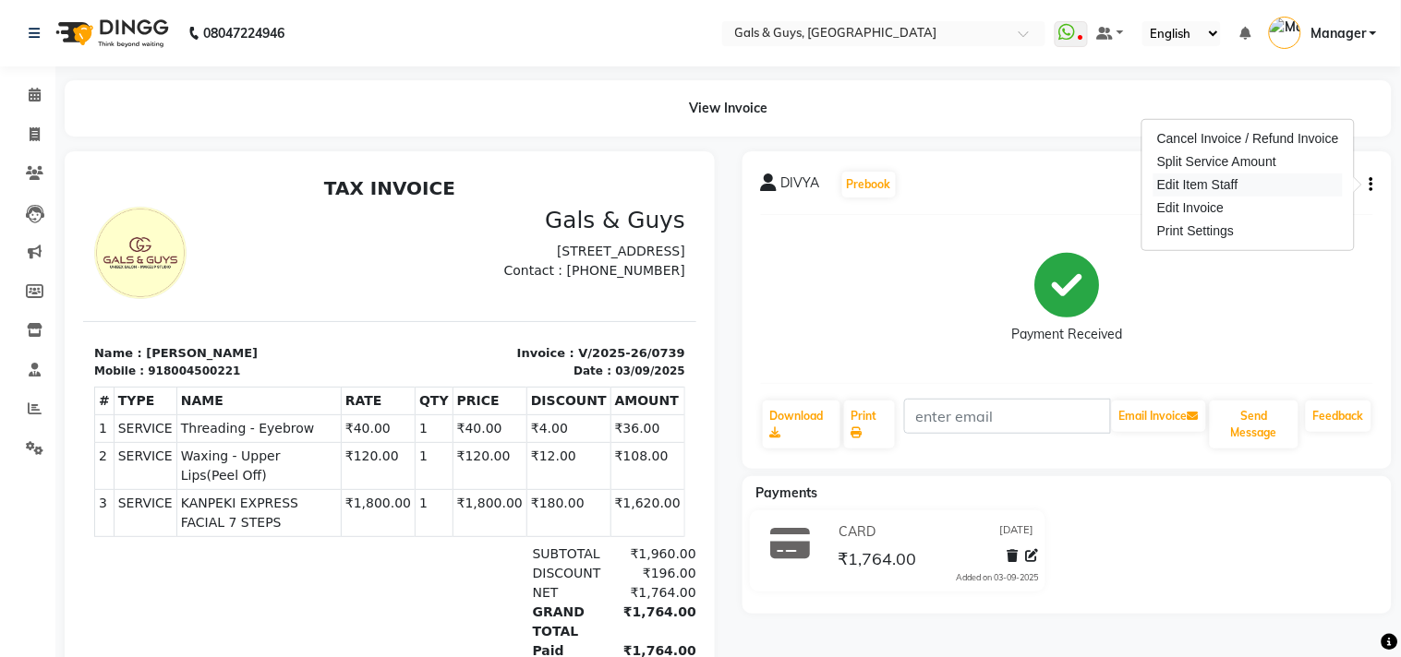
select select
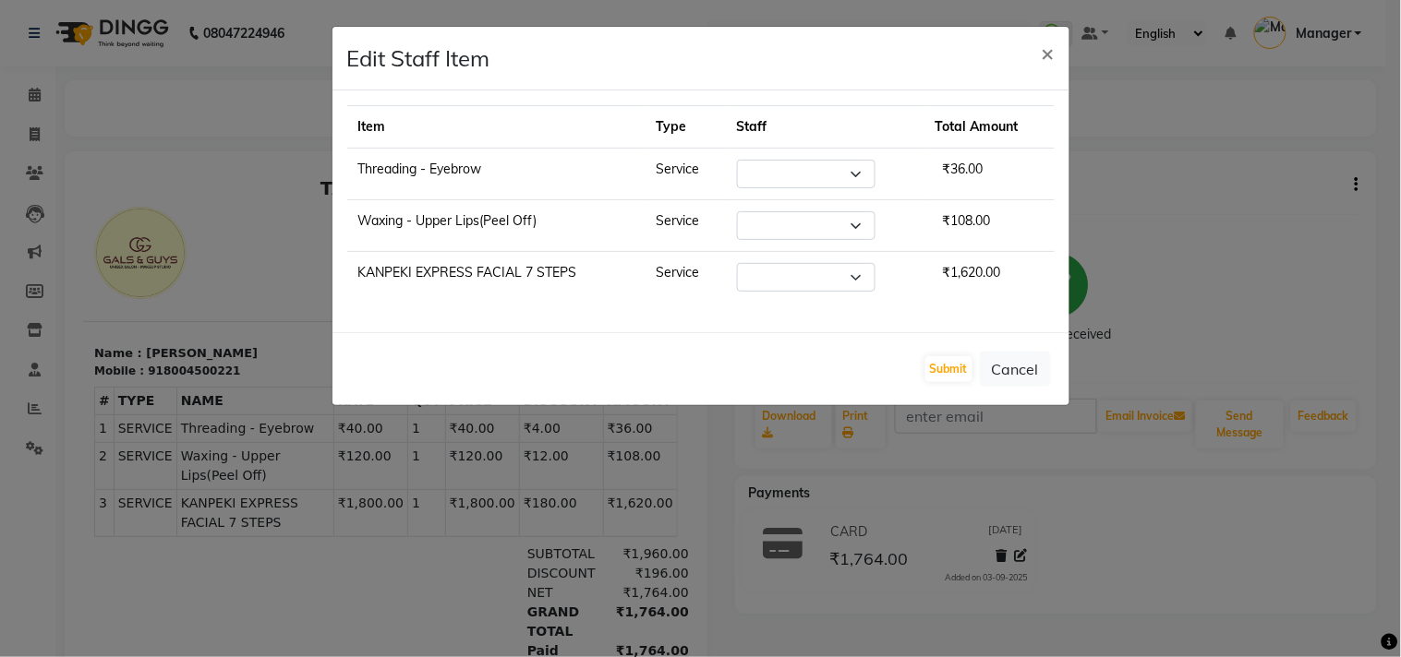
select select "66159"
click at [955, 376] on button "Submit" at bounding box center [948, 369] width 47 height 26
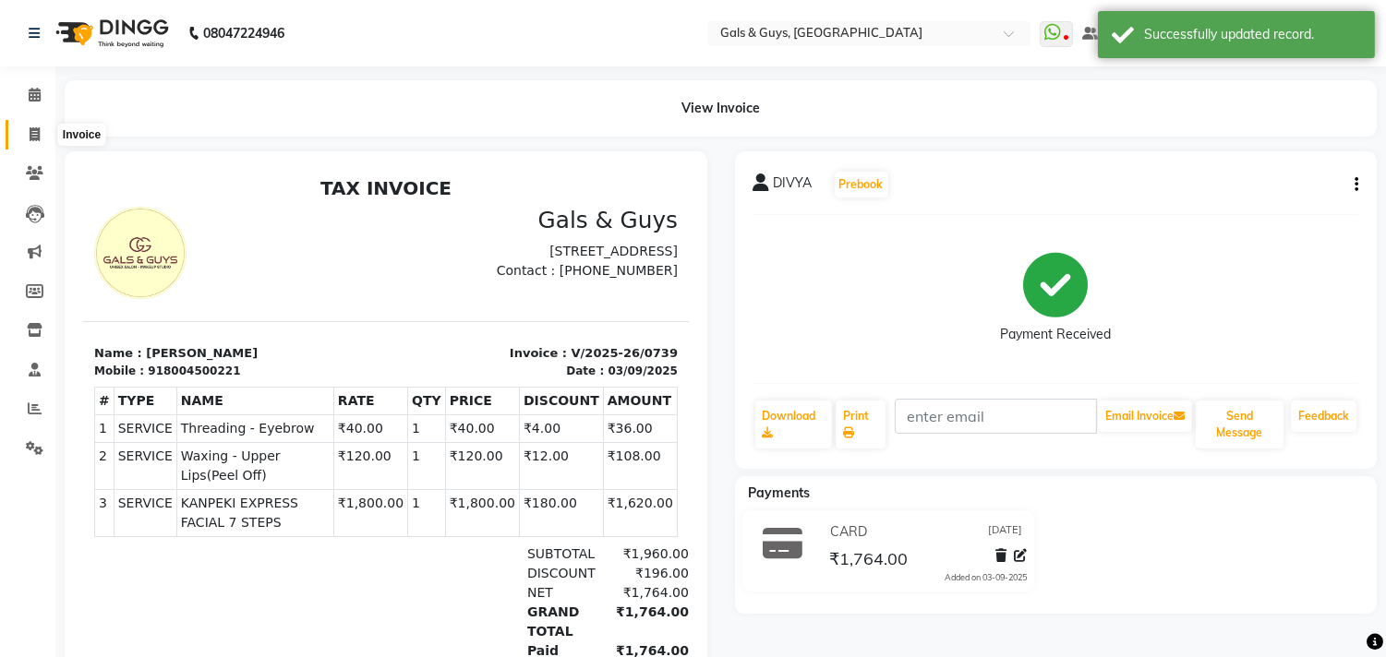
click at [37, 134] on icon at bounding box center [35, 134] width 10 height 14
select select "service"
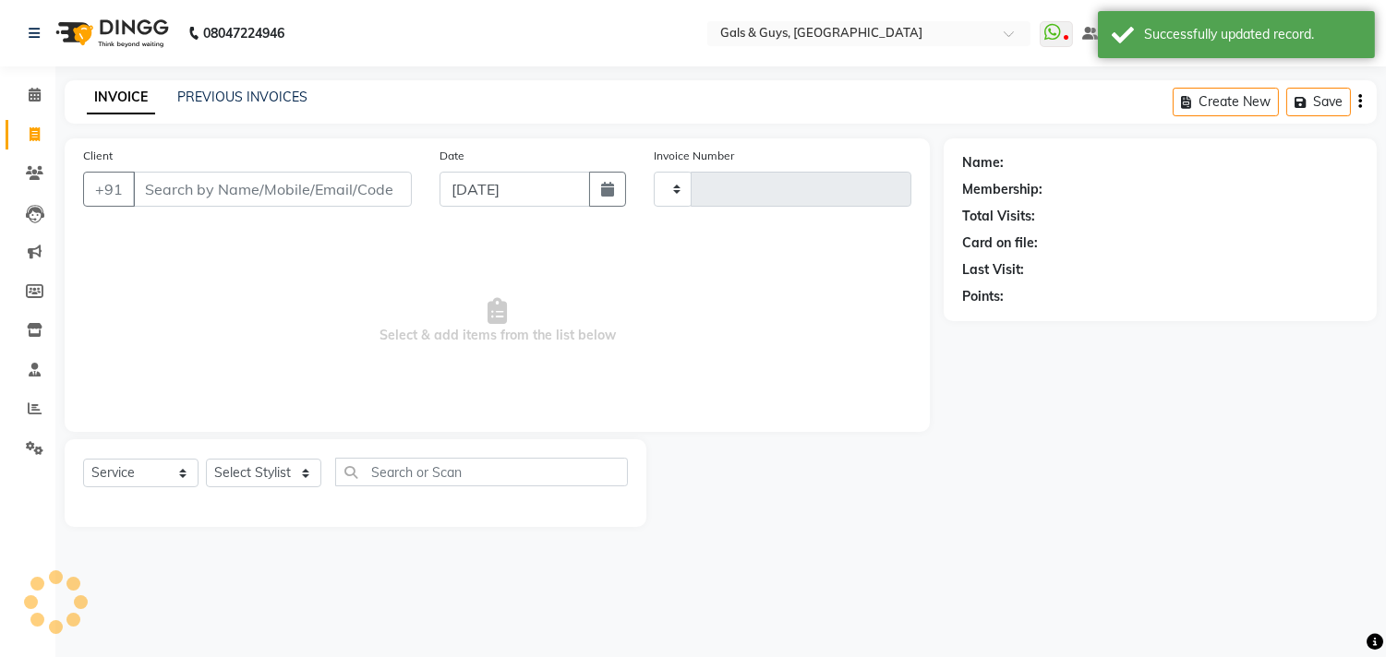
type input "0740"
select select "7505"
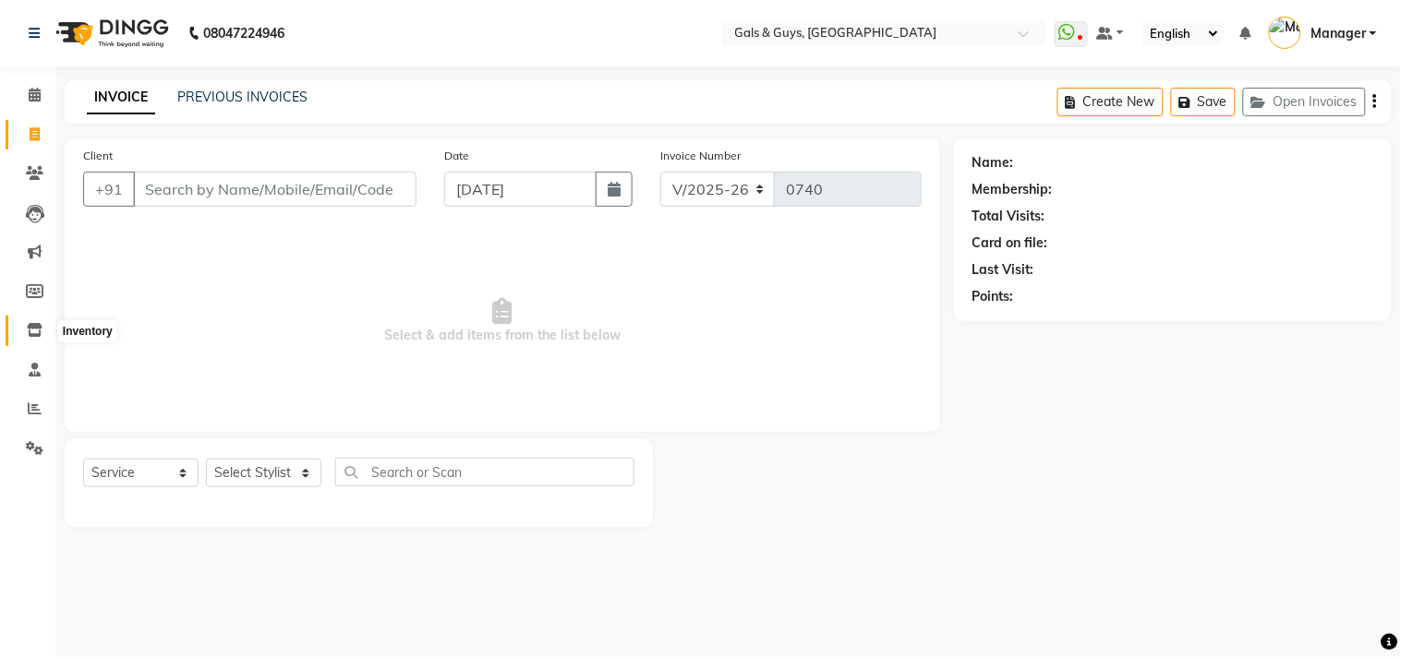
click at [27, 327] on icon at bounding box center [35, 330] width 16 height 14
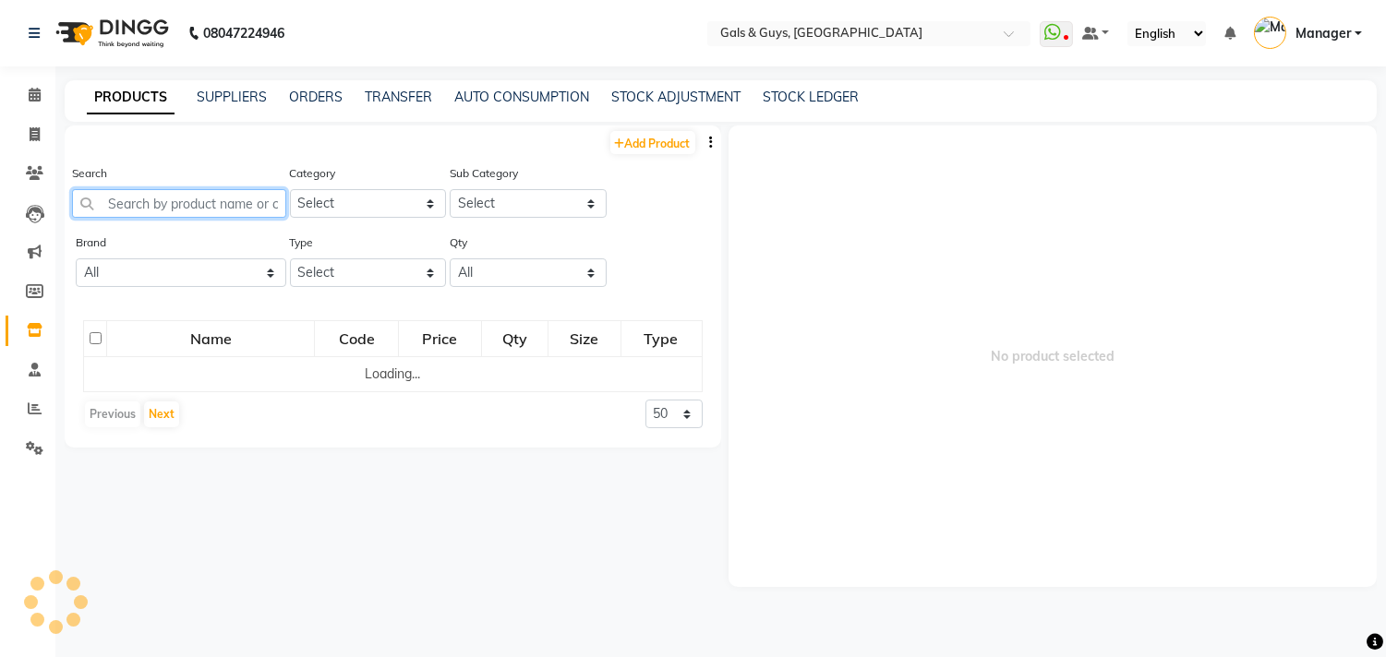
click at [154, 205] on input "text" at bounding box center [179, 203] width 214 height 29
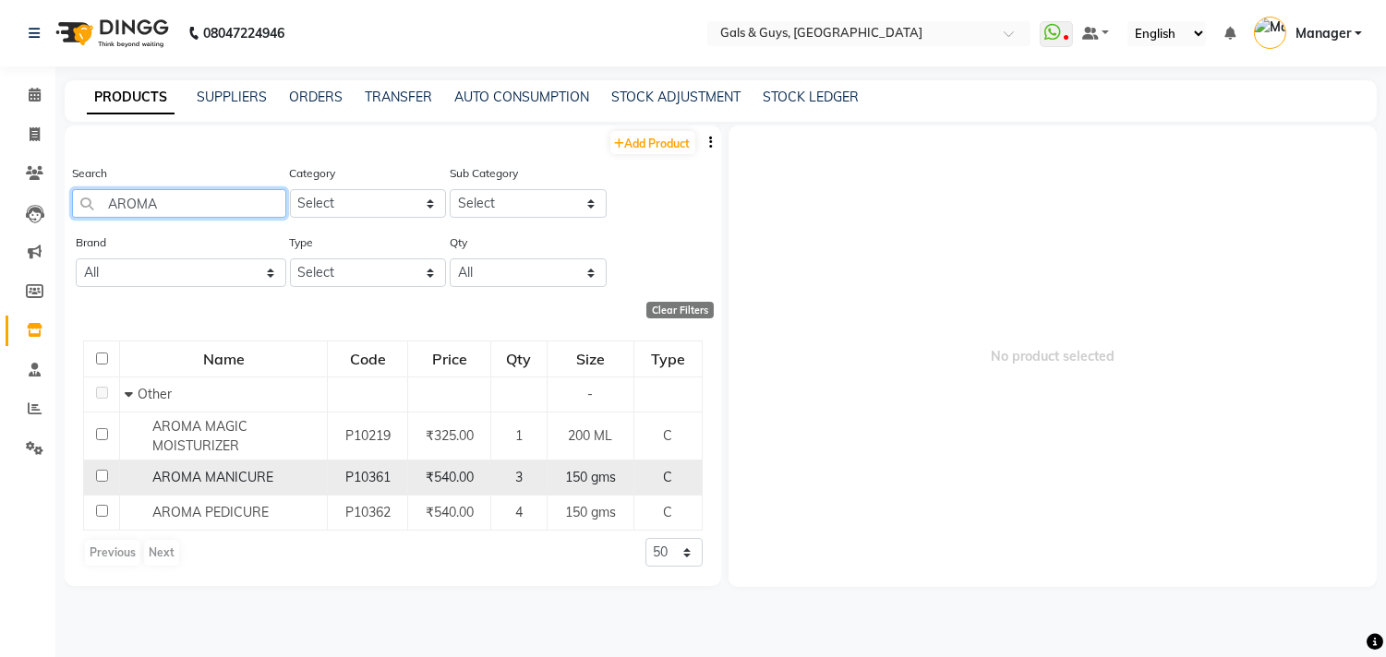
type input "AROMA"
click at [103, 473] on input "checkbox" at bounding box center [102, 476] width 12 height 12
checkbox input "true"
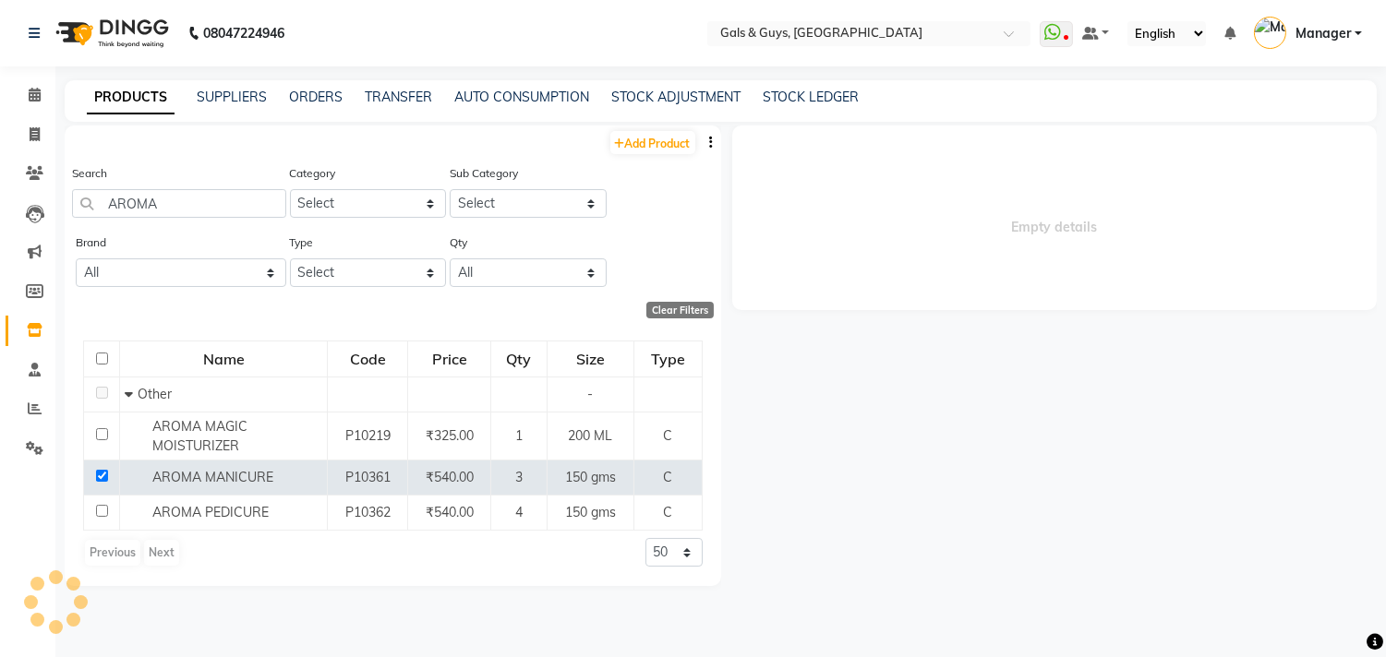
select select
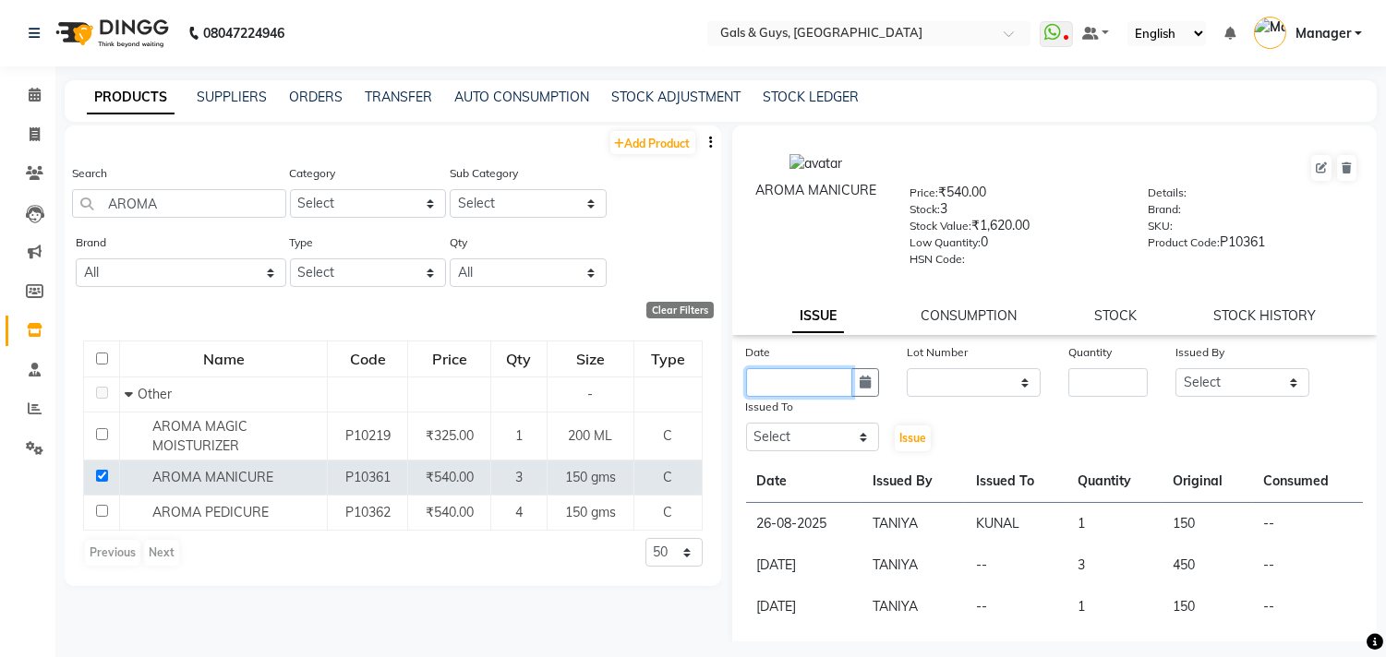
click at [785, 381] on input "text" at bounding box center [799, 382] width 107 height 29
select select "9"
select select "2025"
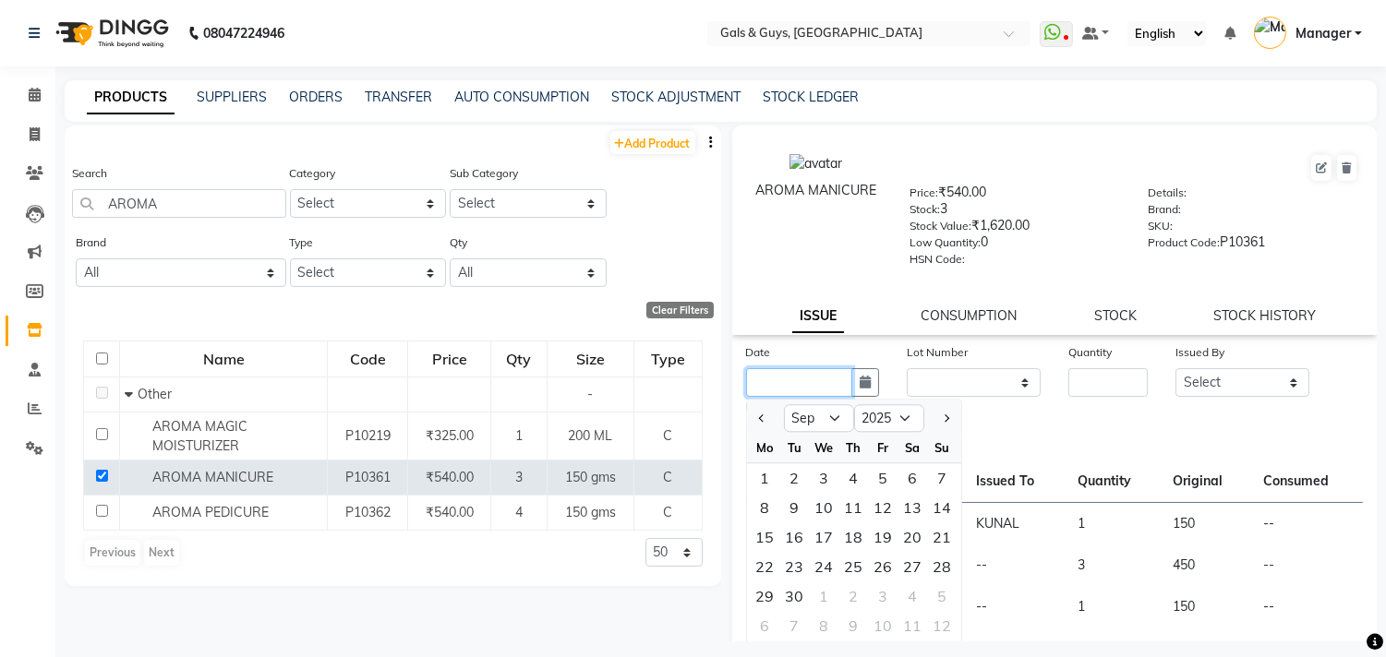
click at [780, 382] on input "text" at bounding box center [799, 382] width 107 height 29
click at [817, 475] on div "3" at bounding box center [825, 479] width 30 height 30
type input "03-09-2025"
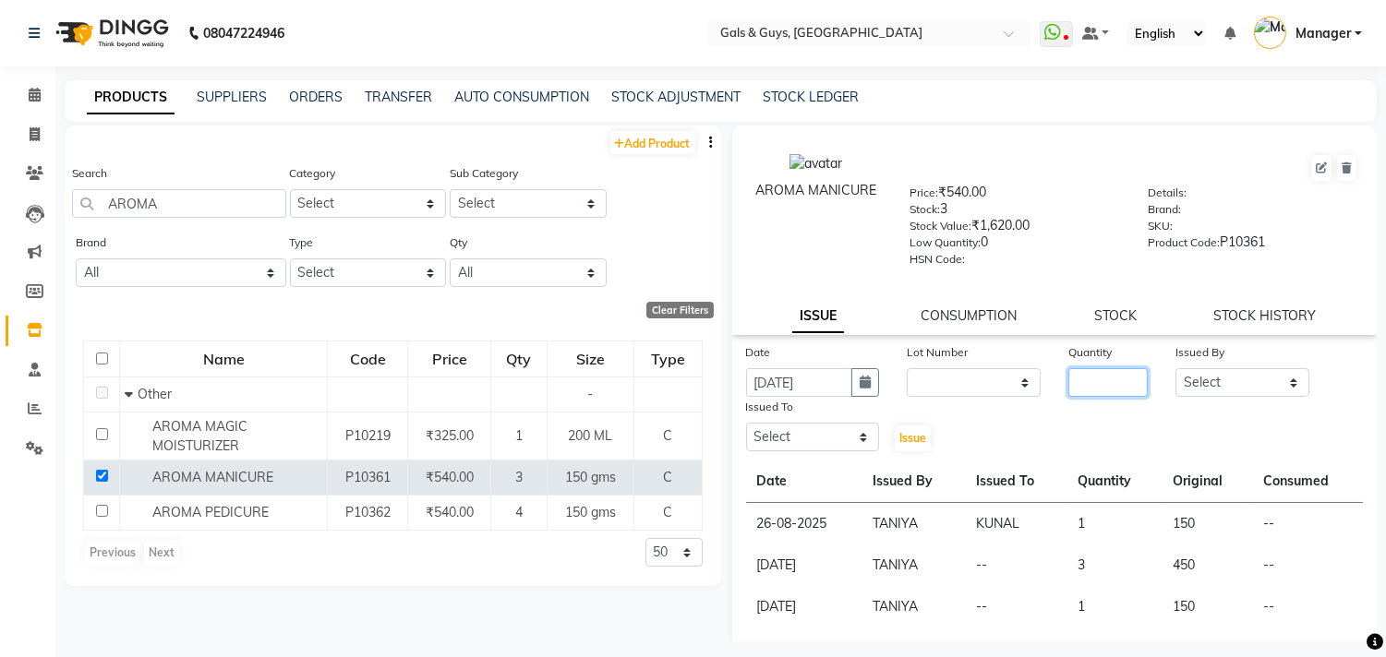
click at [1090, 376] on input "number" at bounding box center [1107, 382] width 79 height 29
drag, startPoint x: 1138, startPoint y: 391, endPoint x: 1078, endPoint y: 391, distance: 59.1
click at [1132, 391] on div "Quantity" at bounding box center [1107, 370] width 107 height 54
click at [1078, 391] on input "number" at bounding box center [1107, 382] width 79 height 29
type input "1"
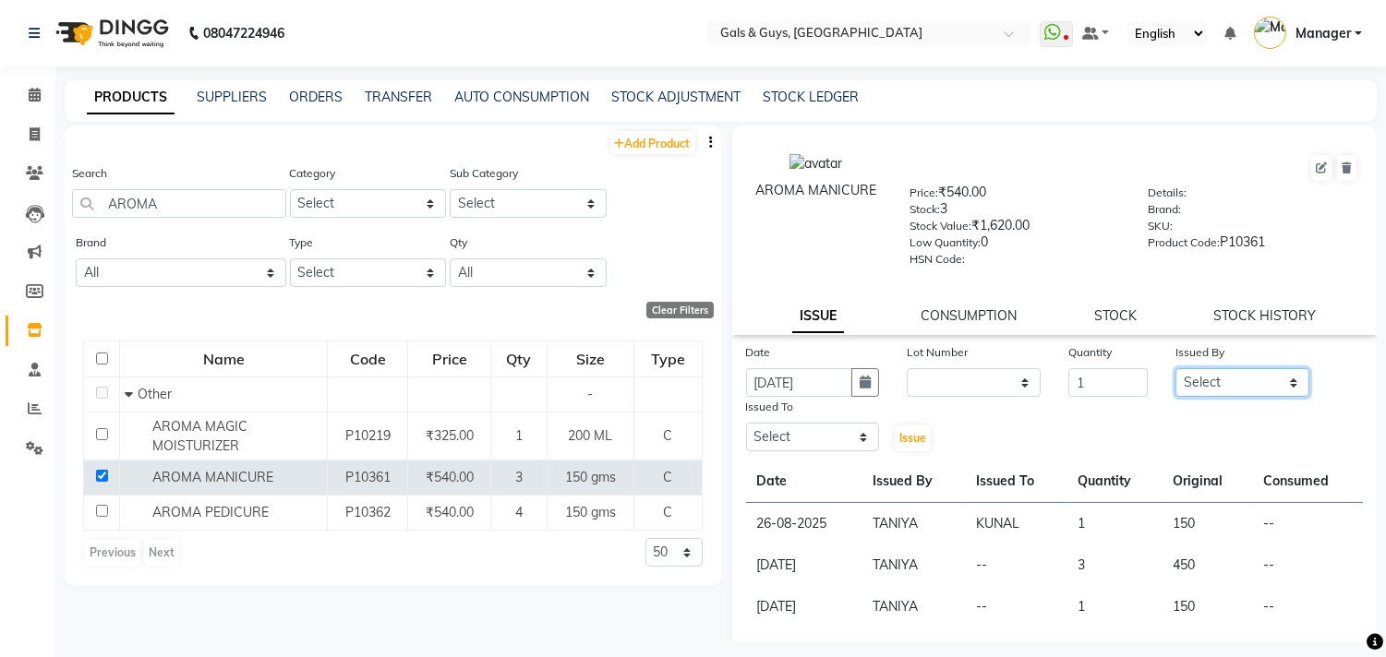
click at [1186, 391] on select "Select Abhinav ADVANCE ALKA Ankita B-WAX KUNAL Manager MEMBERSHIP PALLAVI PRATH…" at bounding box center [1242, 382] width 134 height 29
select select "66157"
click at [1175, 369] on select "Select Abhinav ADVANCE ALKA Ankita B-WAX KUNAL Manager MEMBERSHIP PALLAVI PRATH…" at bounding box center [1242, 382] width 134 height 29
click at [838, 437] on select "Select Abhinav ADVANCE ALKA Ankita B-WAX KUNAL Manager MEMBERSHIP PALLAVI PRATH…" at bounding box center [813, 437] width 134 height 29
select select "78204"
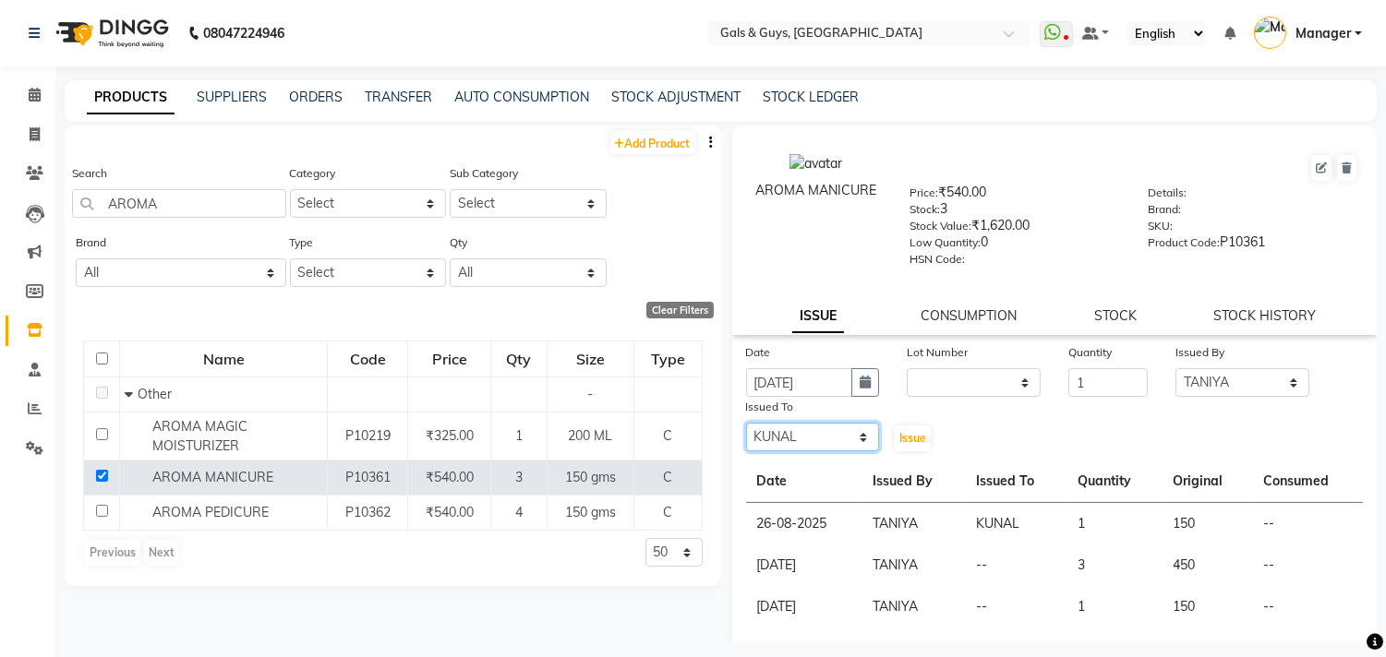
click at [746, 424] on select "Select Abhinav ADVANCE ALKA Ankita B-WAX KUNAL Manager MEMBERSHIP PALLAVI PRATH…" at bounding box center [813, 437] width 134 height 29
click at [908, 441] on span "Issue" at bounding box center [912, 438] width 27 height 14
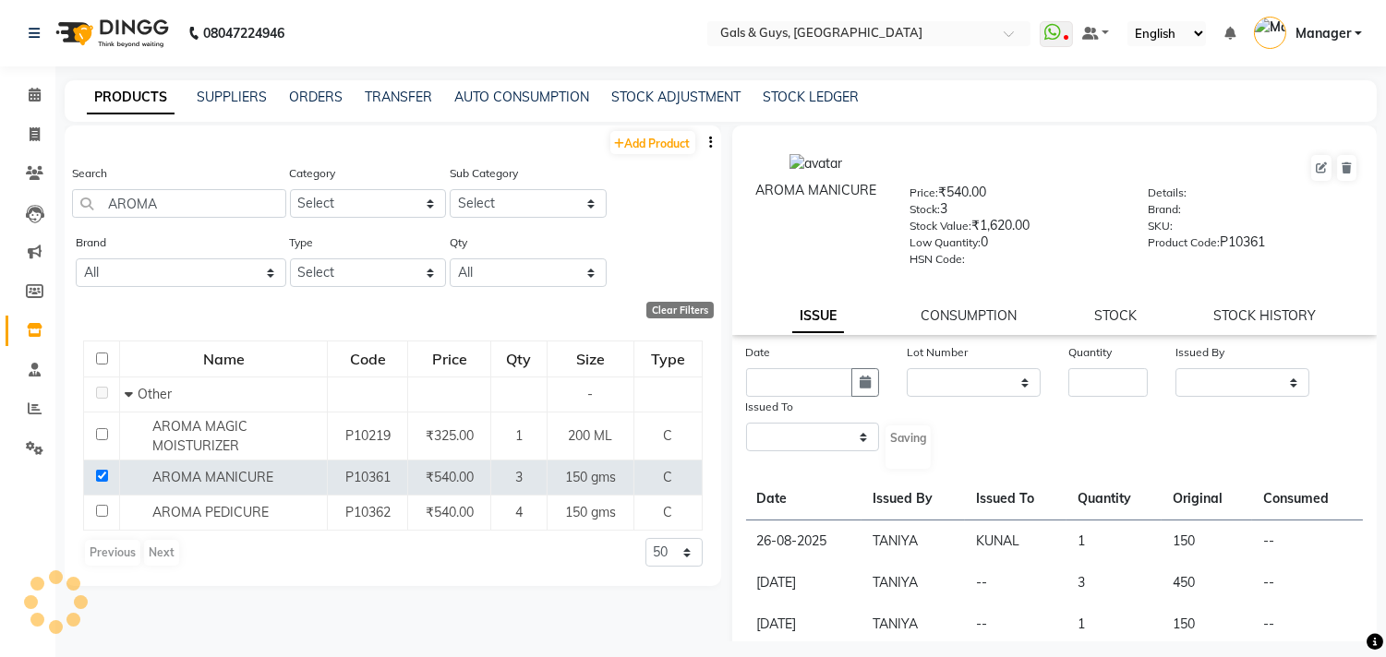
select select
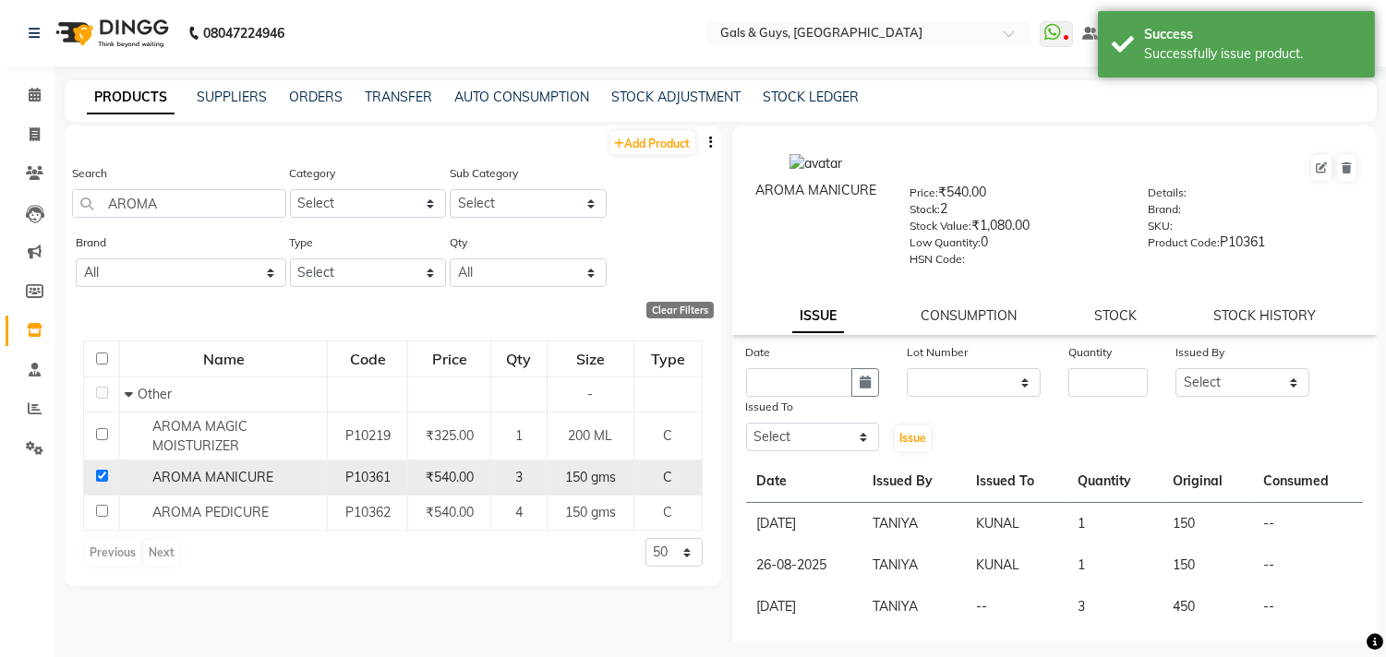
click at [103, 475] on input "checkbox" at bounding box center [102, 476] width 12 height 12
checkbox input "false"
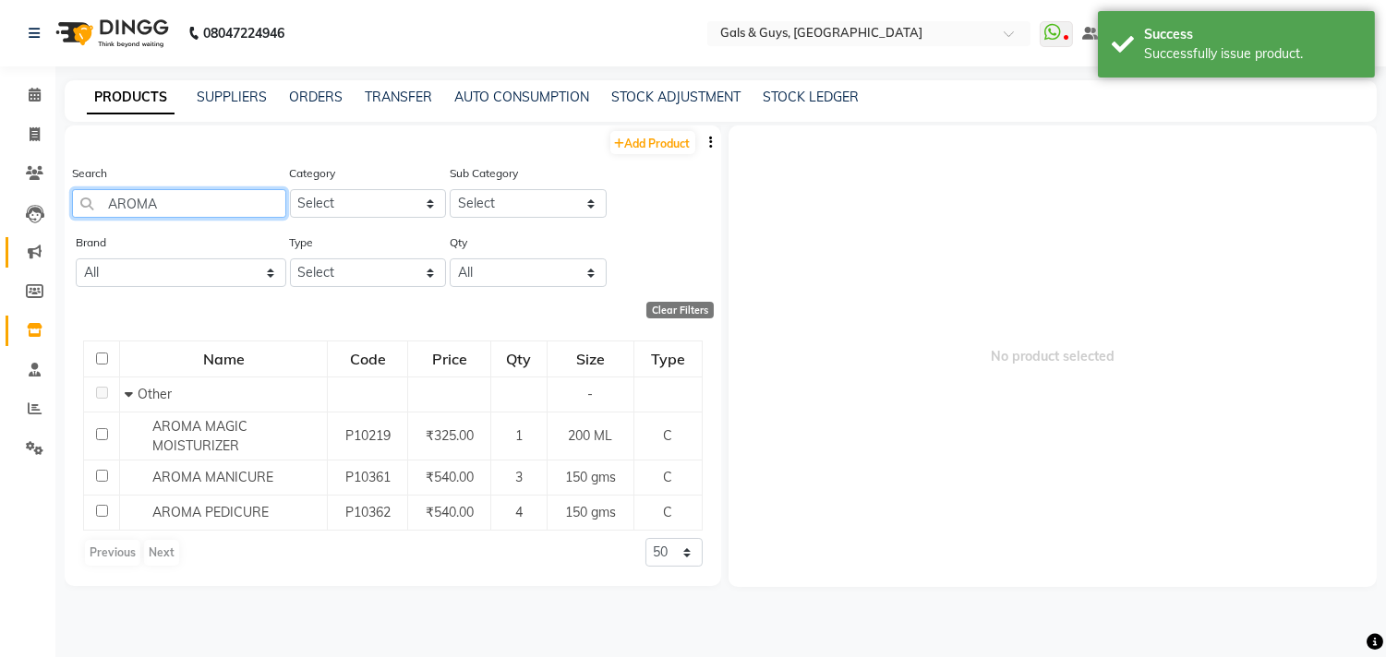
drag, startPoint x: 190, startPoint y: 200, endPoint x: 28, endPoint y: 236, distance: 166.4
click at [38, 235] on app-home "08047224946 Select Location × Gals & Guys, Lucknow WhatsApp Status ✕ Status: Di…" at bounding box center [693, 334] width 1386 height 669
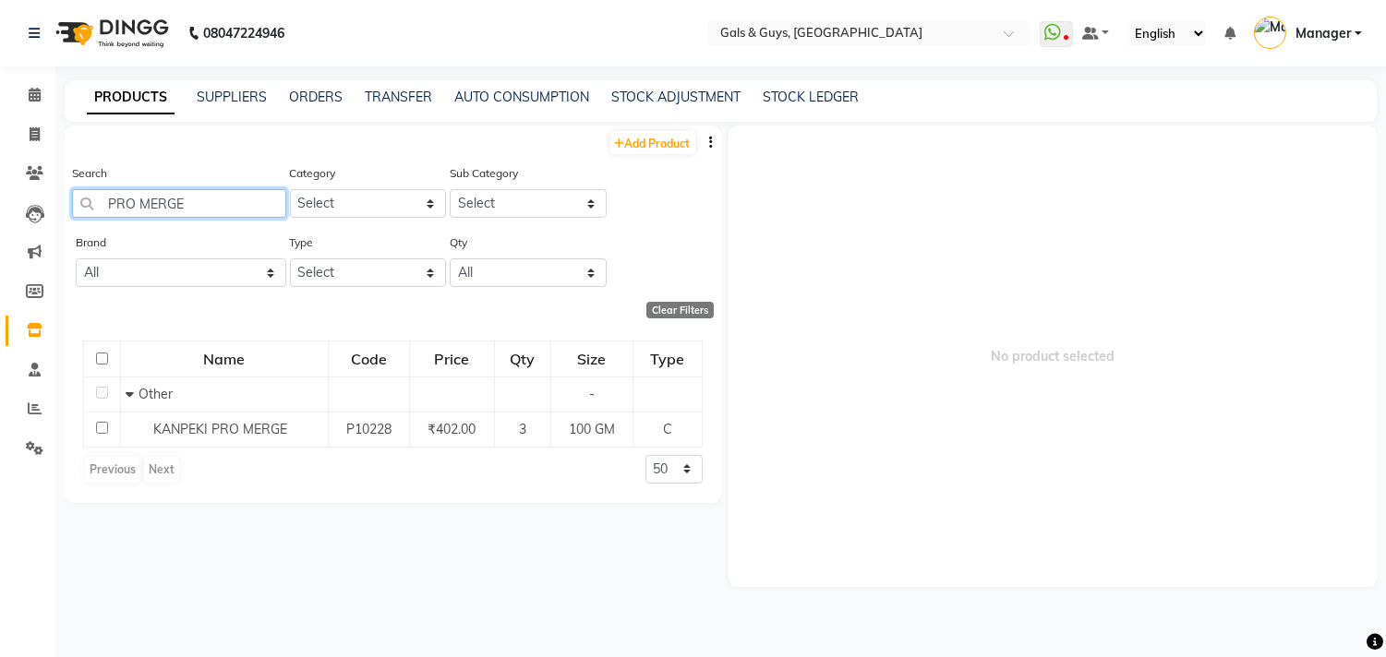
drag, startPoint x: 148, startPoint y: 204, endPoint x: 292, endPoint y: 198, distance: 144.2
click at [278, 199] on input "PRO MERGE" at bounding box center [179, 203] width 214 height 29
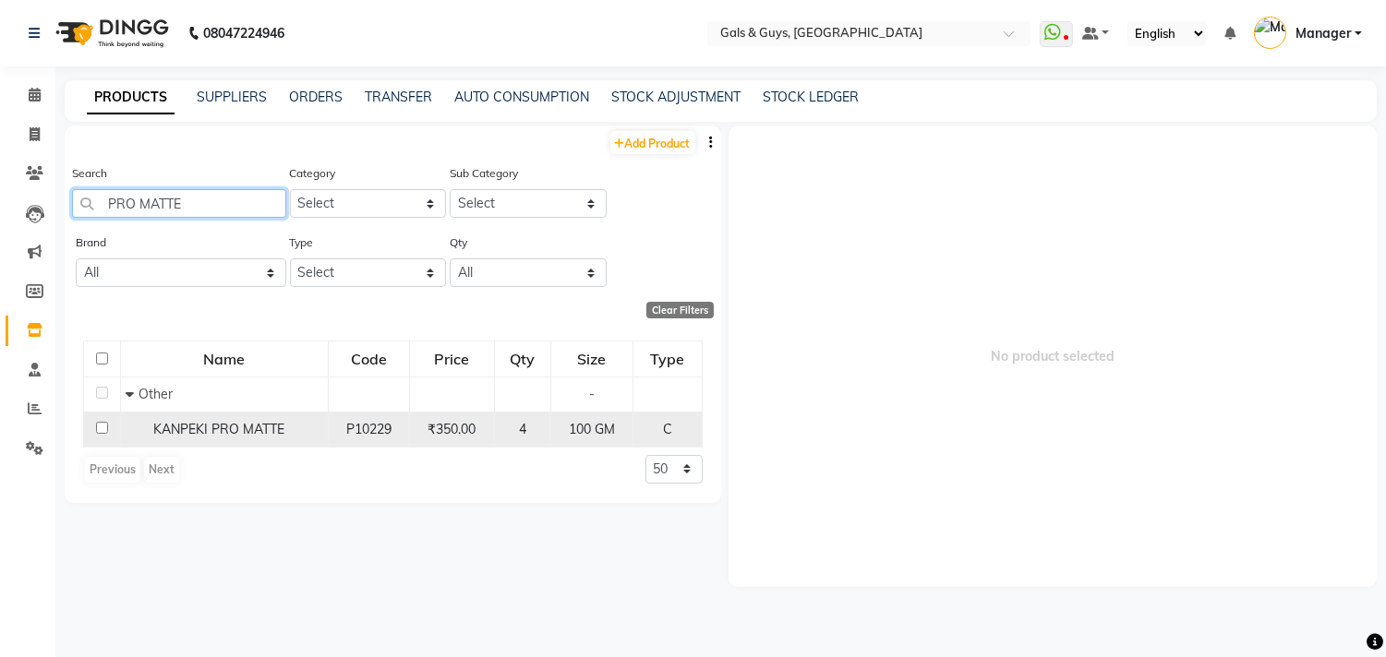
type input "PRO MATTE"
click at [94, 430] on td at bounding box center [102, 429] width 37 height 35
click at [104, 427] on input "checkbox" at bounding box center [102, 428] width 12 height 12
checkbox input "true"
select select
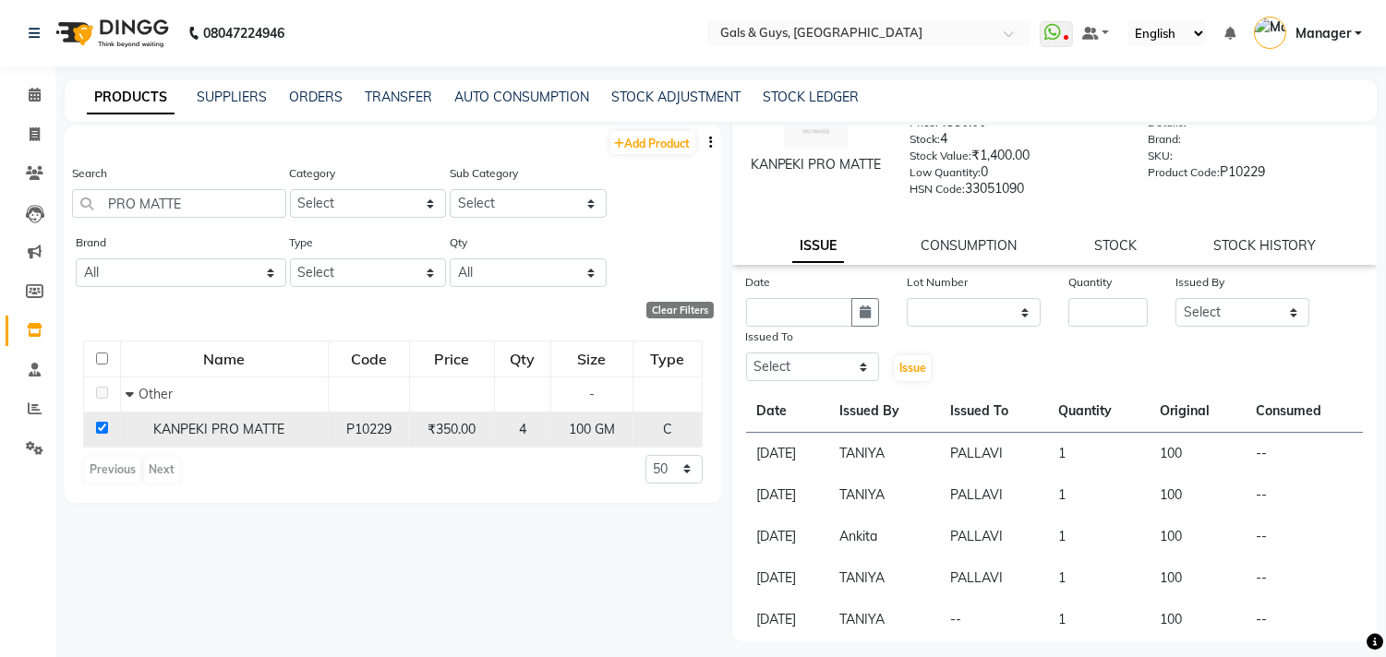
click at [103, 430] on input "checkbox" at bounding box center [102, 428] width 12 height 12
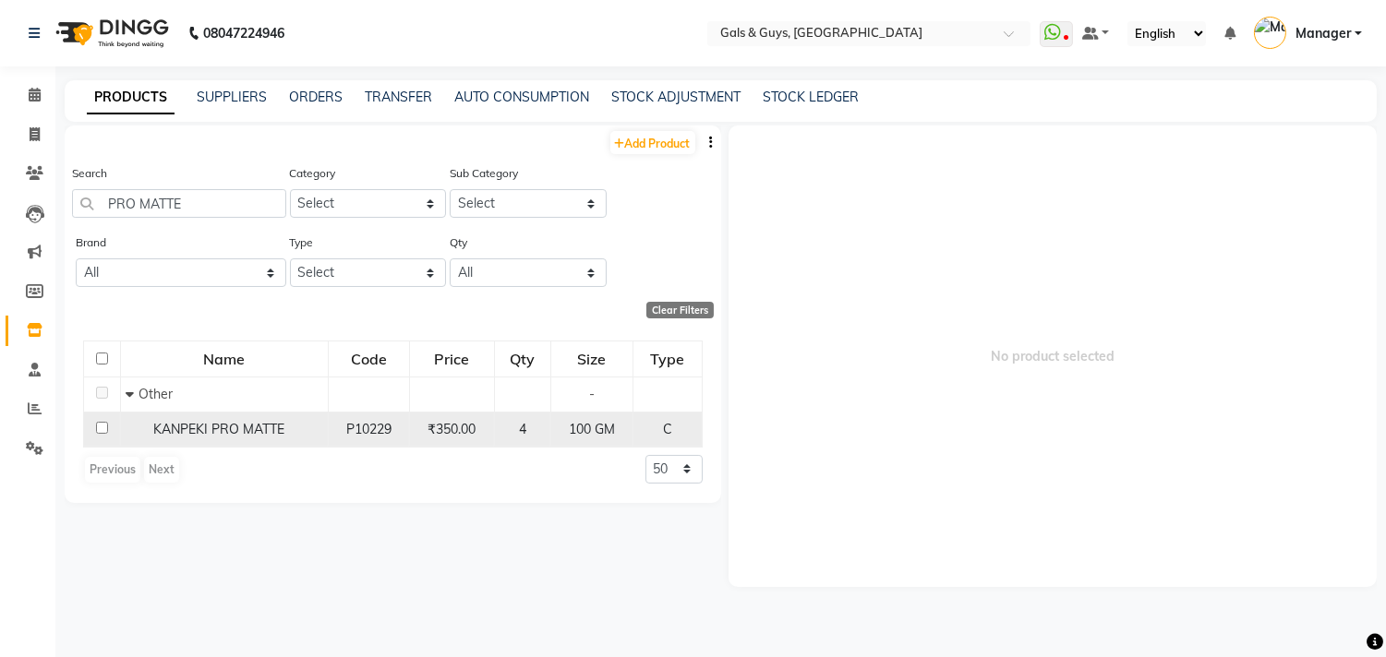
click at [103, 430] on input "checkbox" at bounding box center [102, 428] width 12 height 12
checkbox input "true"
select select
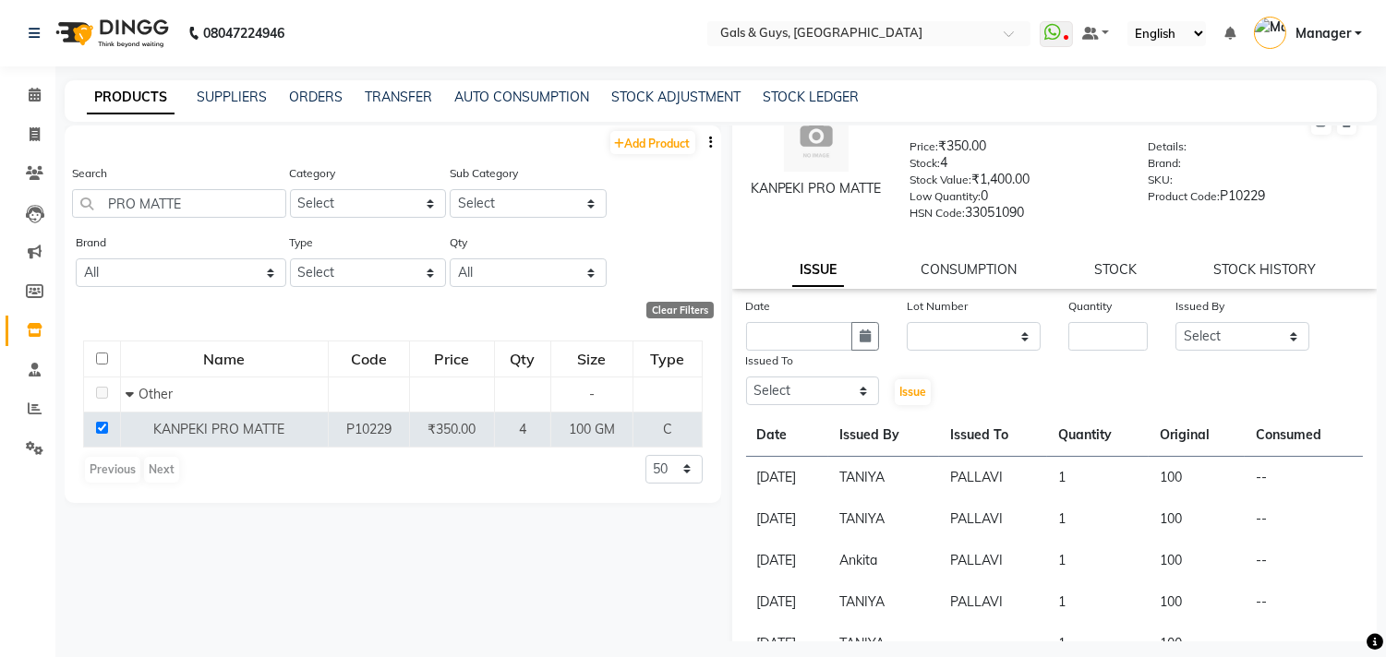
scroll to position [70, 0]
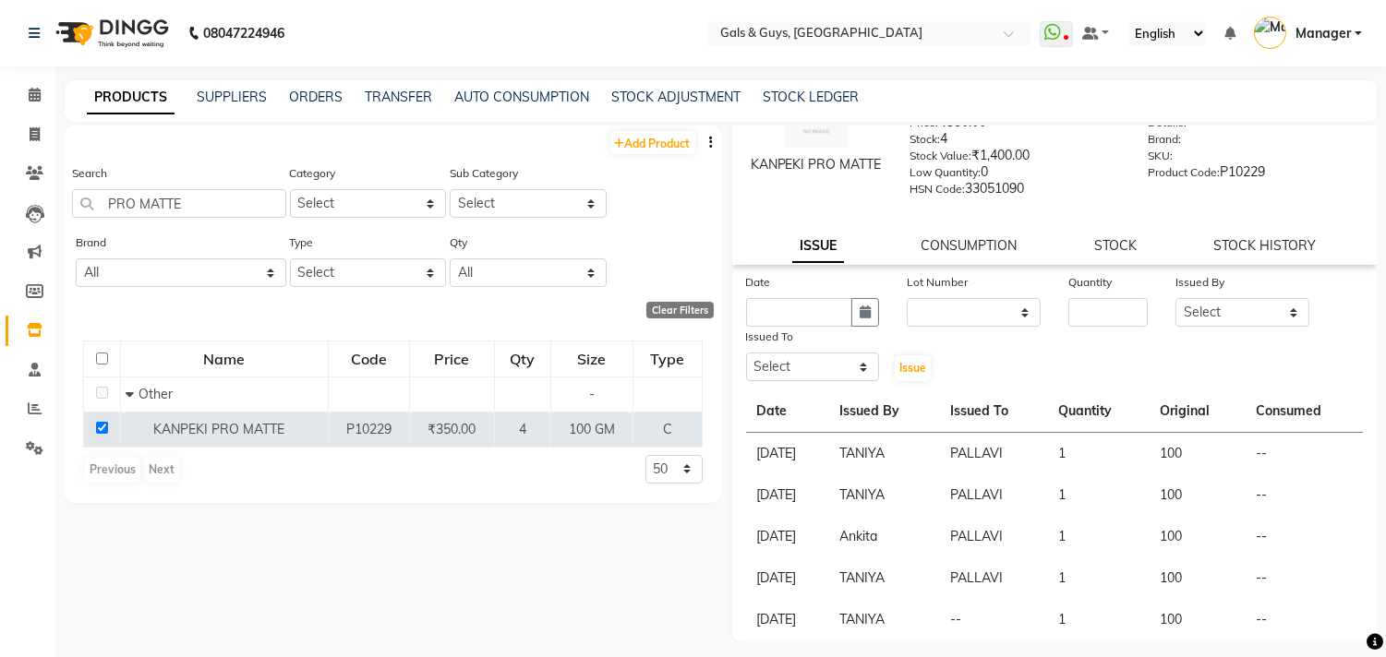
click at [789, 297] on div "Date" at bounding box center [813, 285] width 134 height 26
click at [804, 318] on input "text" at bounding box center [799, 312] width 107 height 29
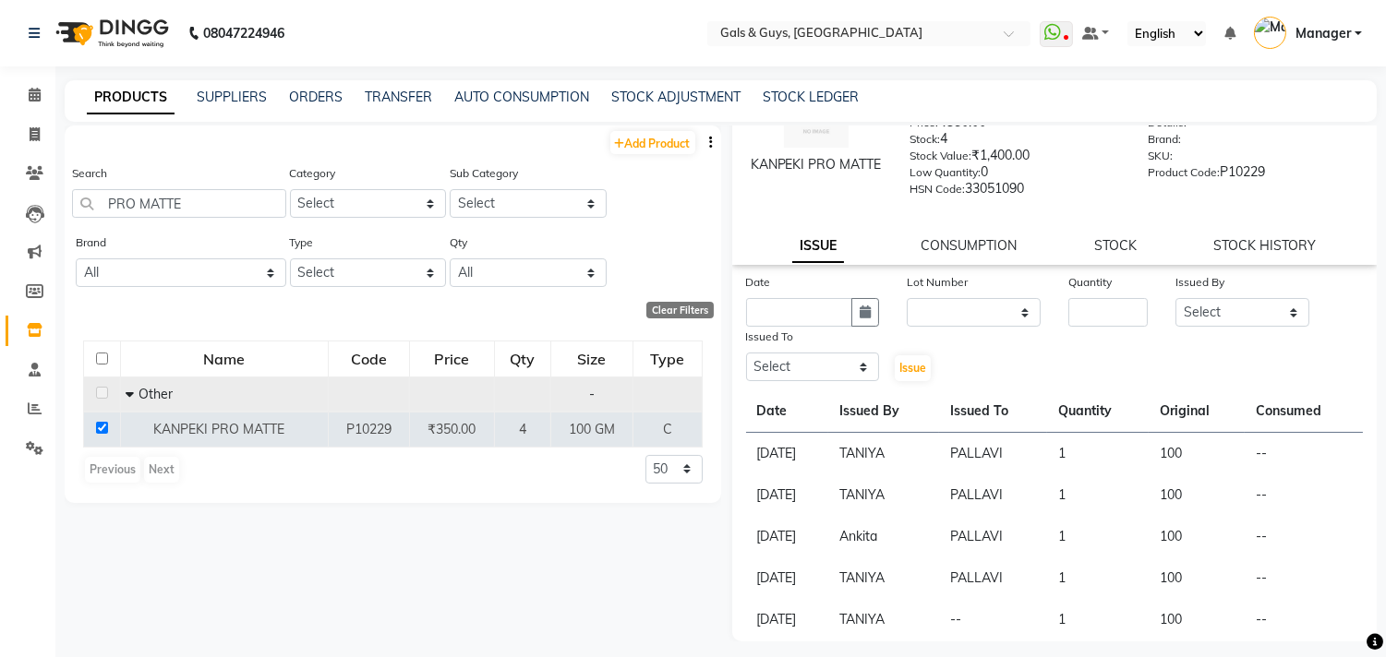
select select "9"
select select "2025"
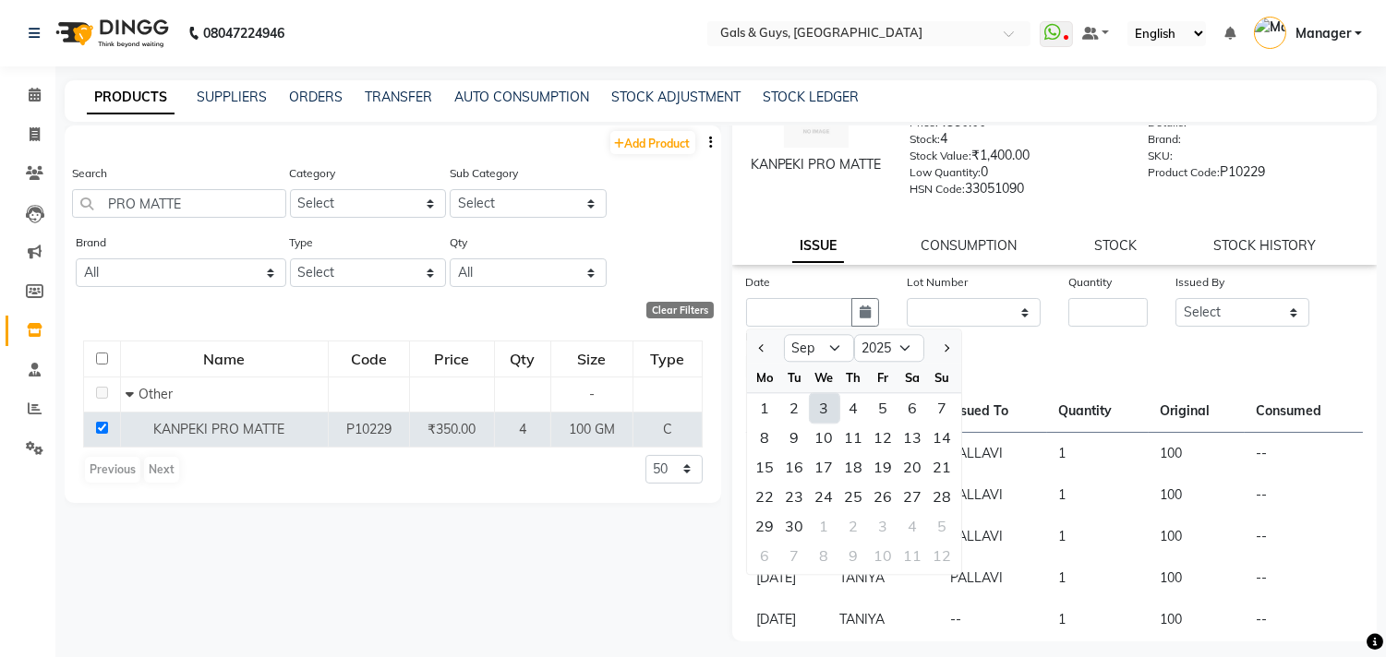
click at [831, 401] on div "3" at bounding box center [825, 408] width 30 height 30
type input "03-09-2025"
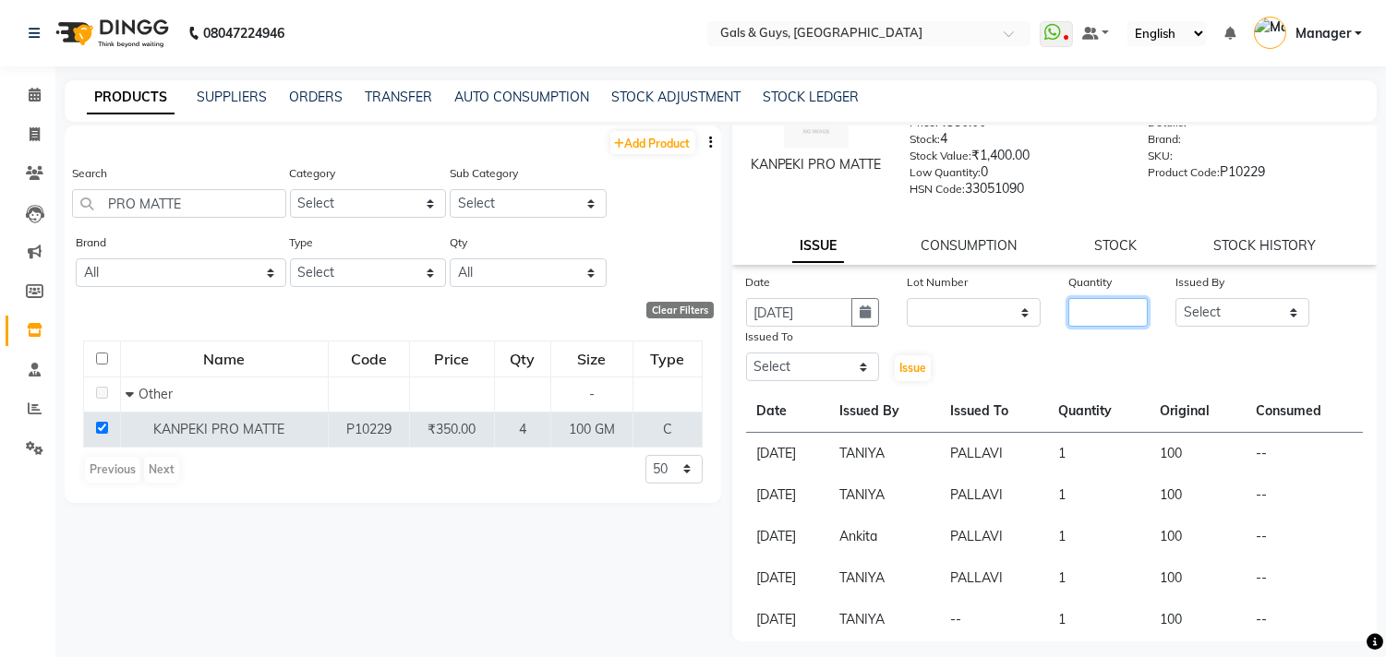
click at [1084, 314] on input "number" at bounding box center [1107, 312] width 79 height 29
type input "1"
click at [1185, 302] on select "Select Abhinav ADVANCE ALKA Ankita B-WAX KUNAL Manager MEMBERSHIP PALLAVI PRATH…" at bounding box center [1242, 312] width 134 height 29
select select "66157"
click at [1175, 298] on select "Select Abhinav ADVANCE ALKA Ankita B-WAX KUNAL Manager MEMBERSHIP PALLAVI PRATH…" at bounding box center [1242, 312] width 134 height 29
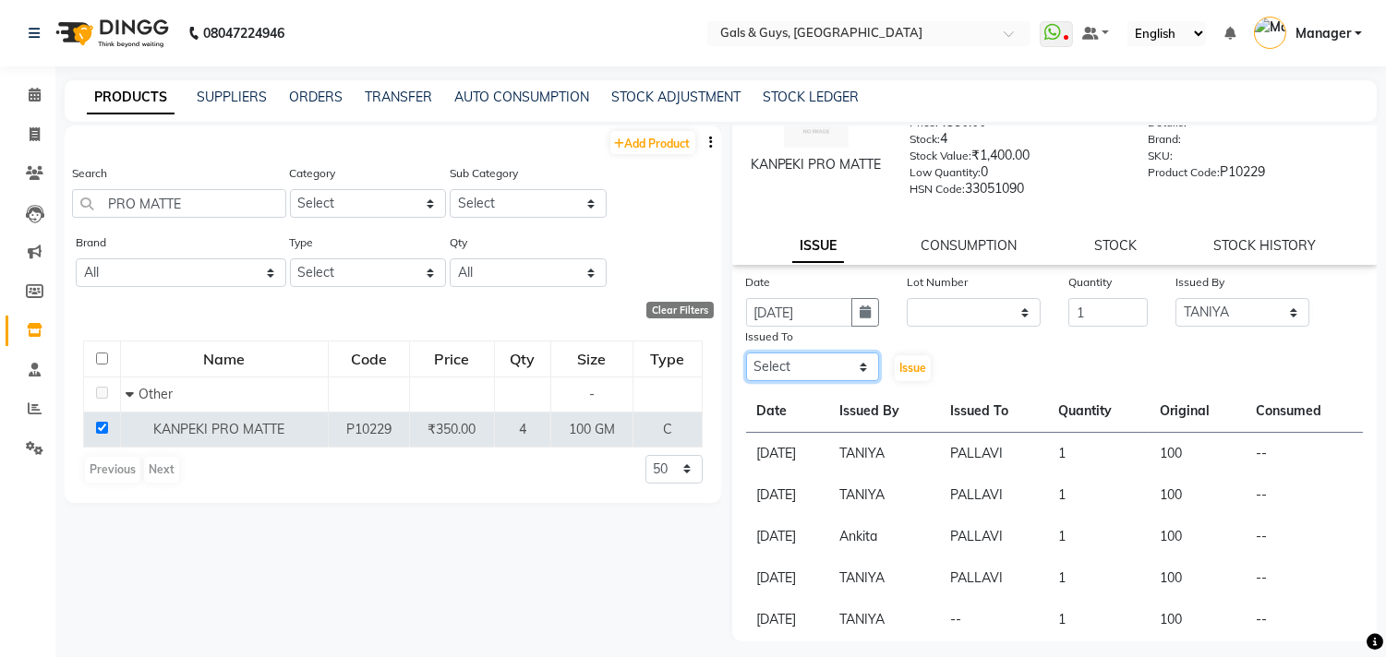
click at [778, 365] on select "Select Abhinav ADVANCE ALKA Ankita B-WAX KUNAL Manager MEMBERSHIP PALLAVI PRATH…" at bounding box center [813, 367] width 134 height 29
select select "66157"
click at [746, 353] on select "Select Abhinav ADVANCE ALKA Ankita B-WAX KUNAL Manager MEMBERSHIP PALLAVI PRATH…" at bounding box center [813, 367] width 134 height 29
click at [921, 362] on span "Issue" at bounding box center [912, 368] width 27 height 14
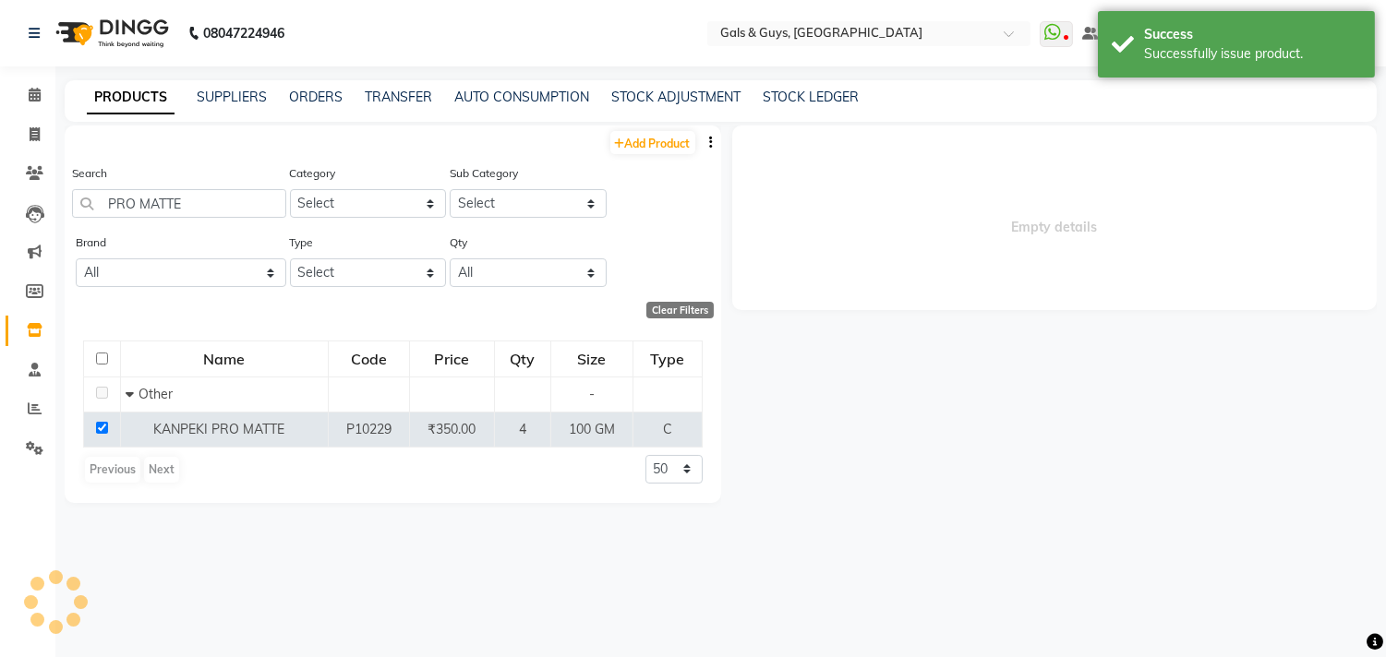
scroll to position [0, 0]
select select
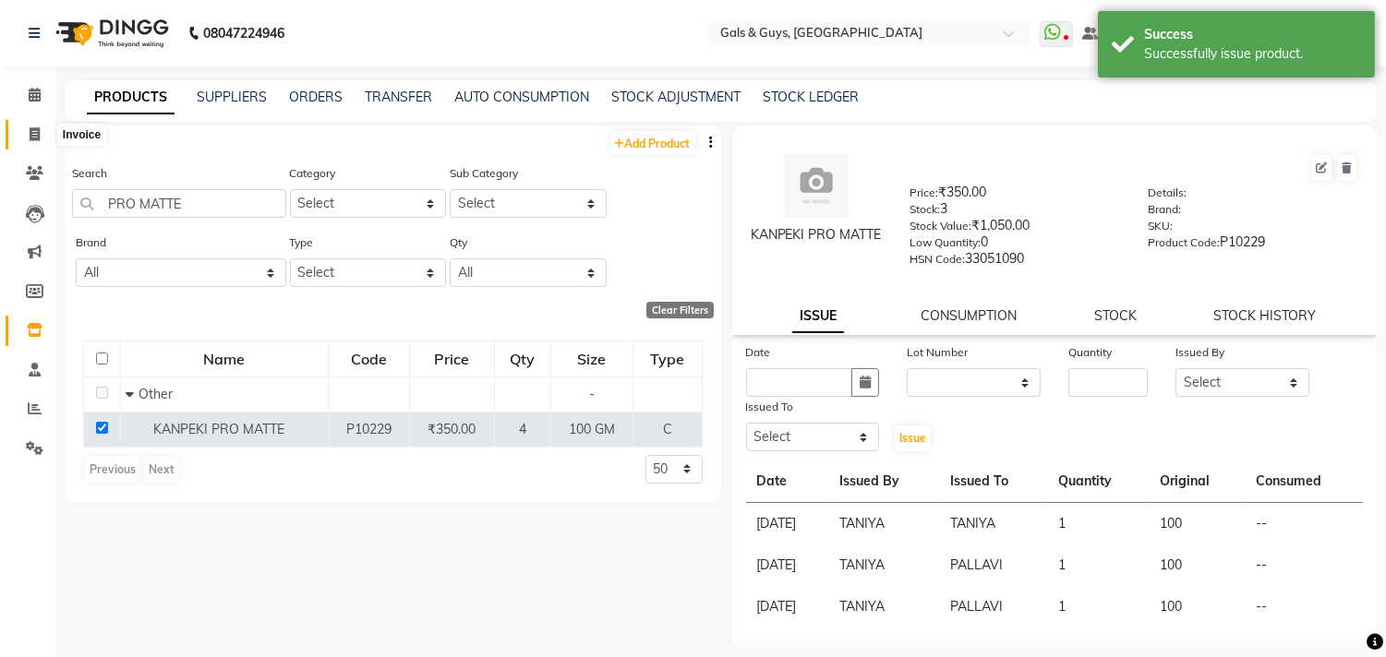
click at [39, 134] on icon at bounding box center [35, 134] width 10 height 14
select select "service"
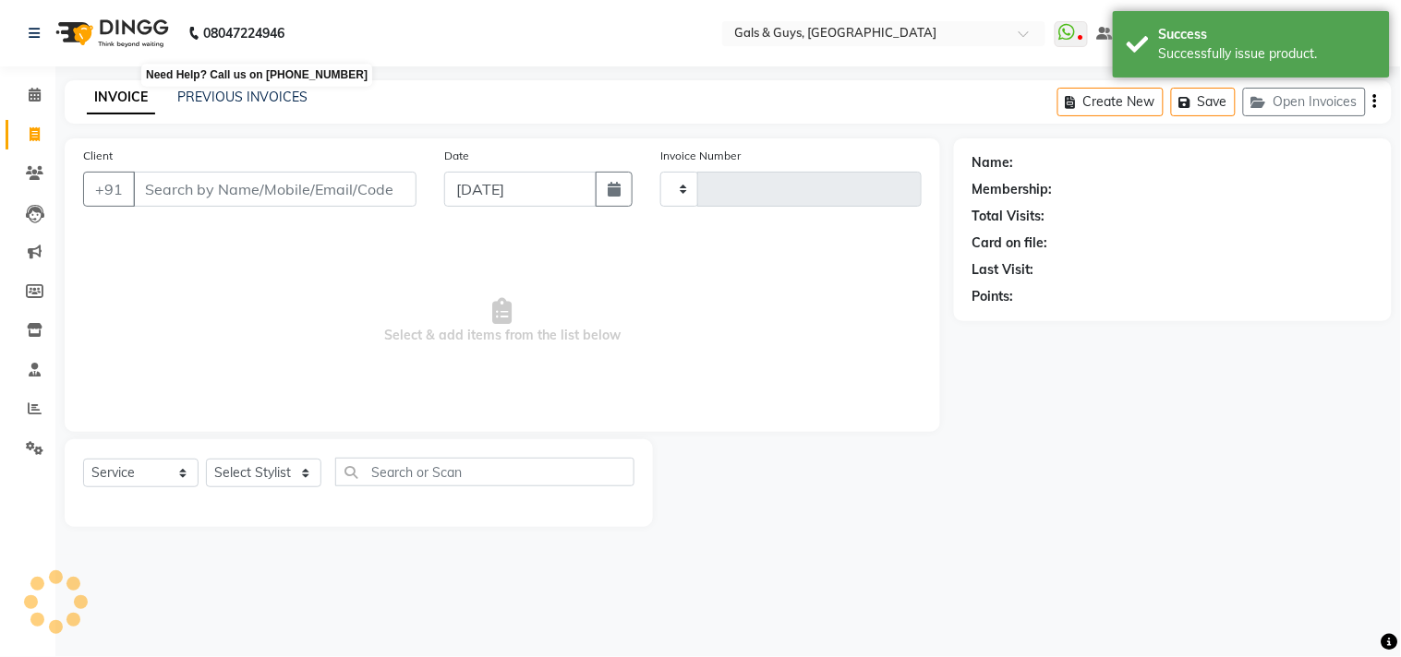
type input "0740"
select select "7505"
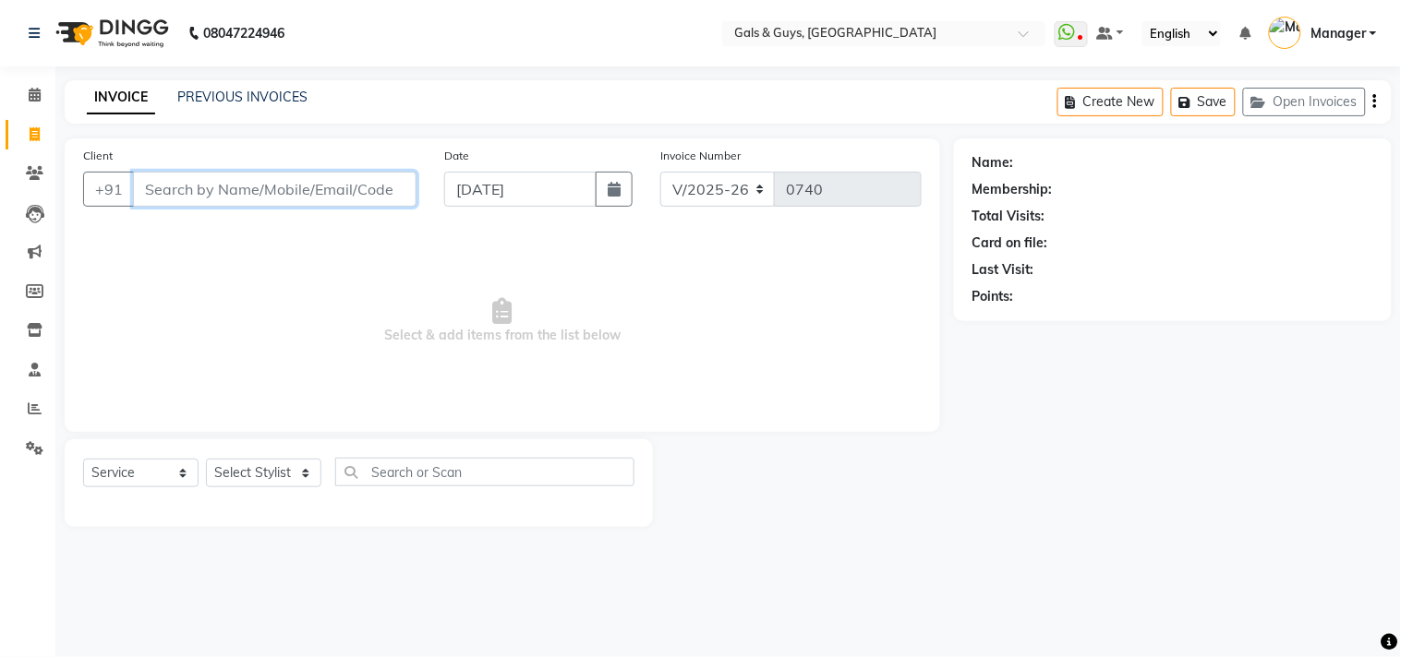
click at [204, 190] on input "Client" at bounding box center [274, 189] width 283 height 35
click at [288, 190] on input "Client" at bounding box center [274, 189] width 283 height 35
click at [38, 333] on icon at bounding box center [35, 330] width 16 height 14
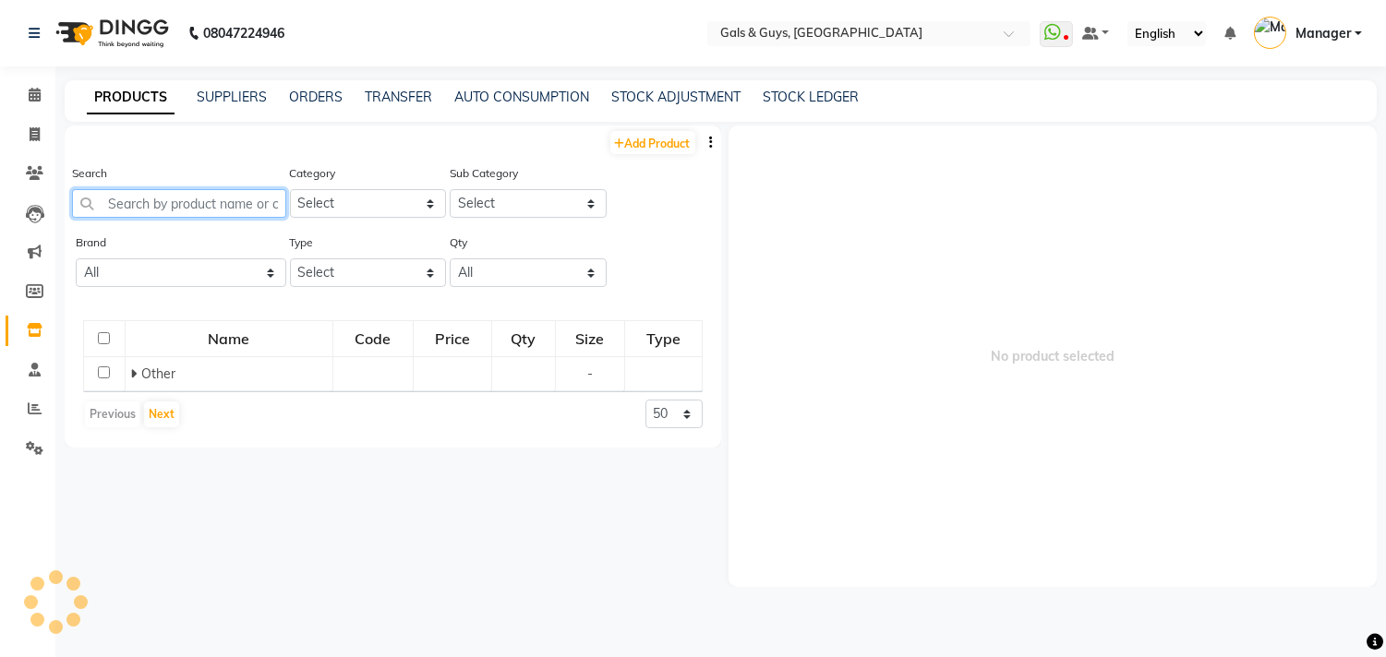
click at [187, 210] on input "text" at bounding box center [179, 203] width 214 height 29
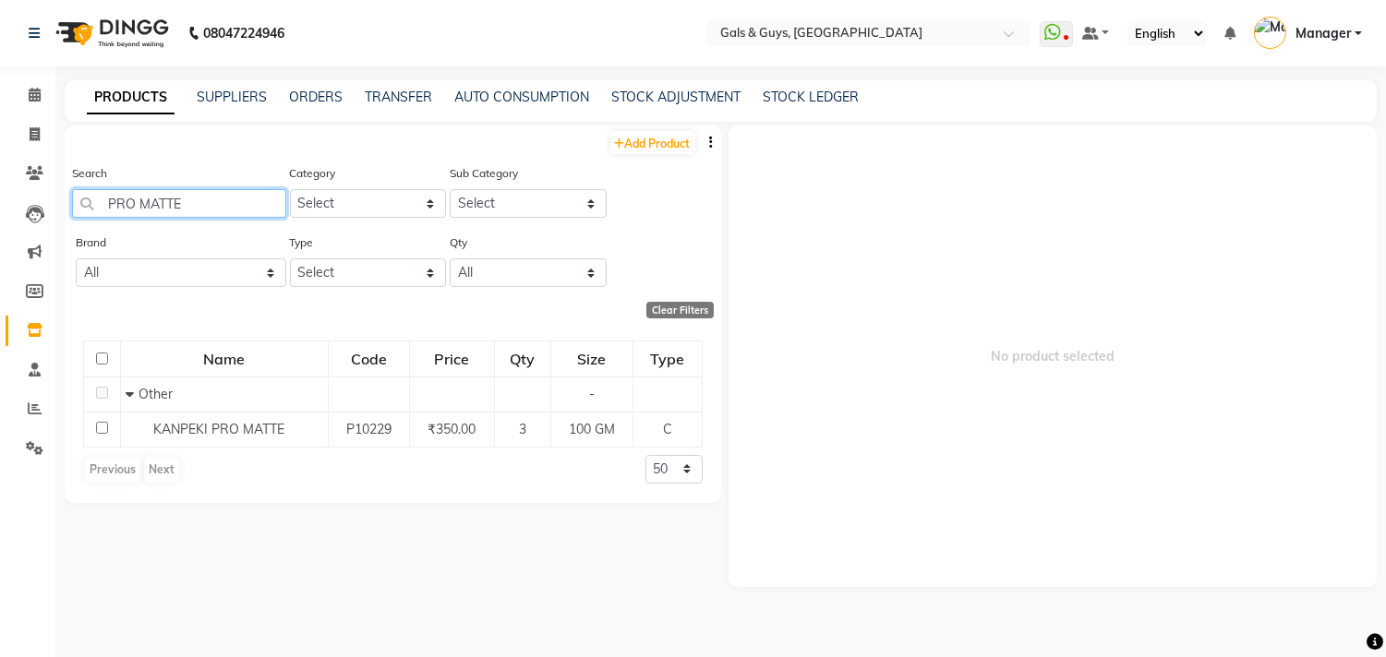
drag, startPoint x: 151, startPoint y: 203, endPoint x: 235, endPoint y: 203, distance: 84.0
click at [205, 203] on input "PRO MATTE" at bounding box center [179, 203] width 214 height 29
drag, startPoint x: 104, startPoint y: 203, endPoint x: 217, endPoint y: 196, distance: 112.9
click at [216, 196] on input "PRO HYDRA" at bounding box center [179, 203] width 214 height 29
type input "PRO HYDRA"
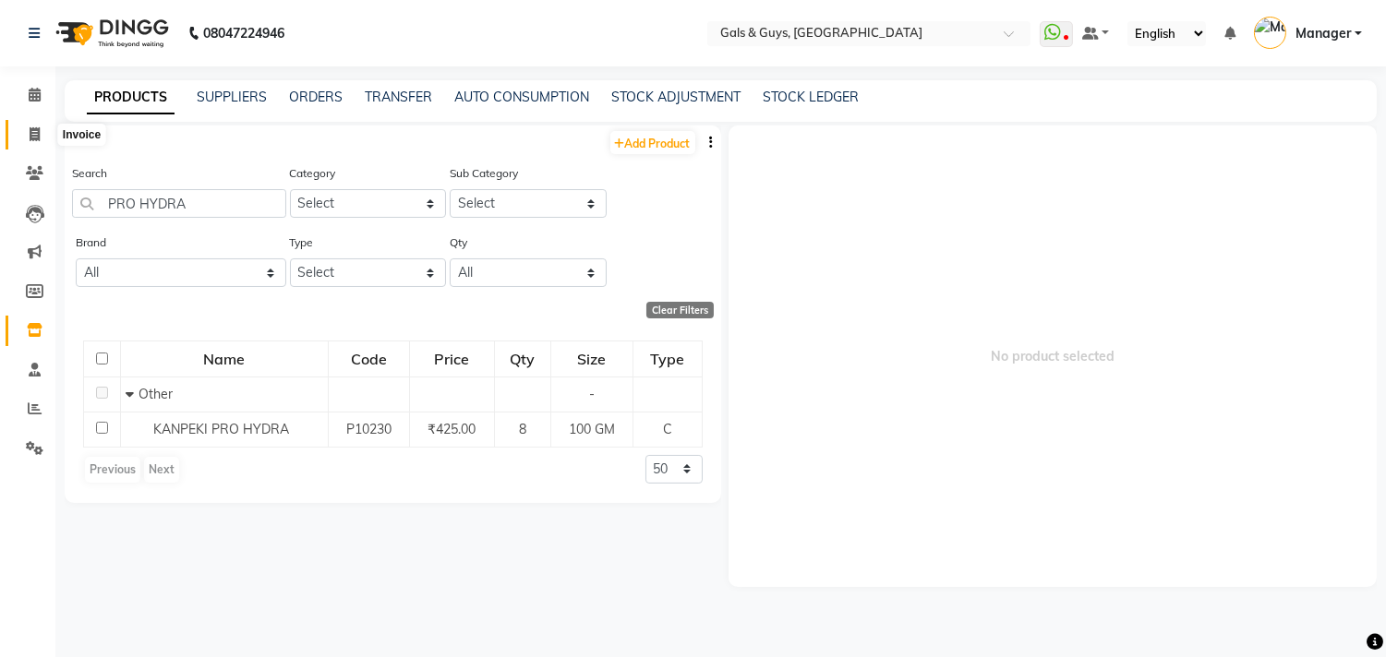
click at [37, 136] on icon at bounding box center [35, 134] width 10 height 14
select select "service"
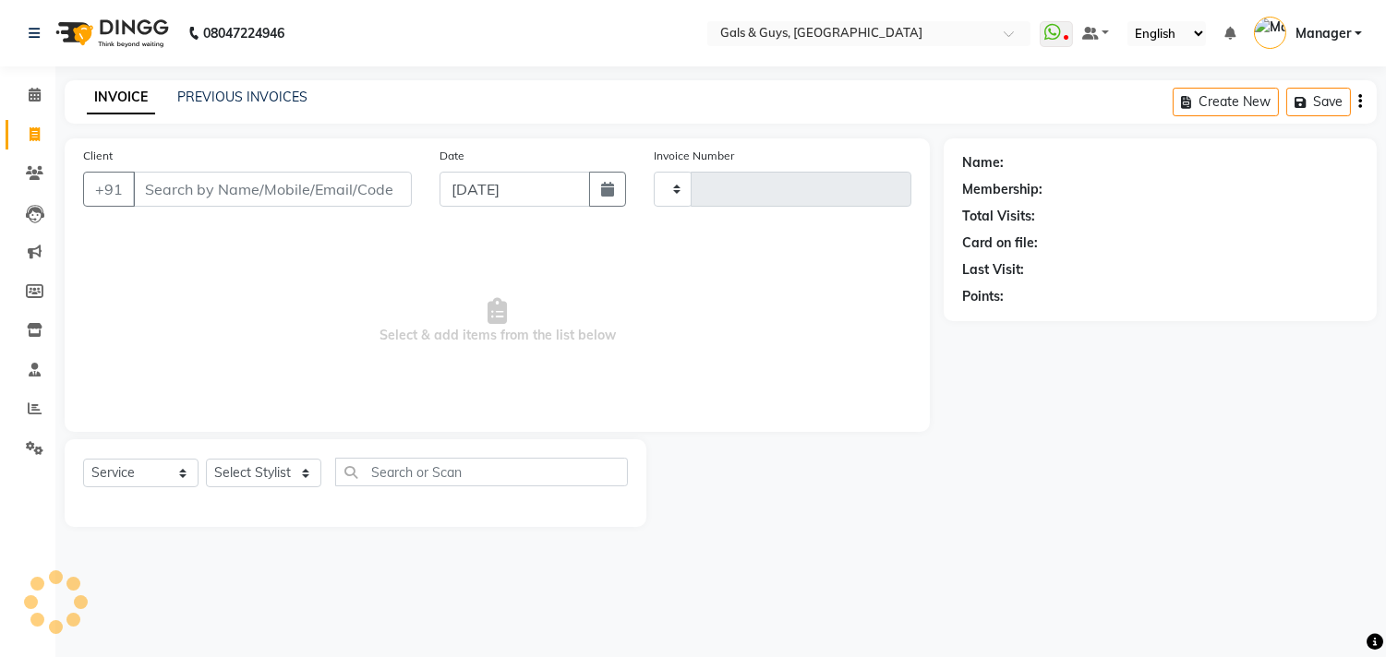
type input "0740"
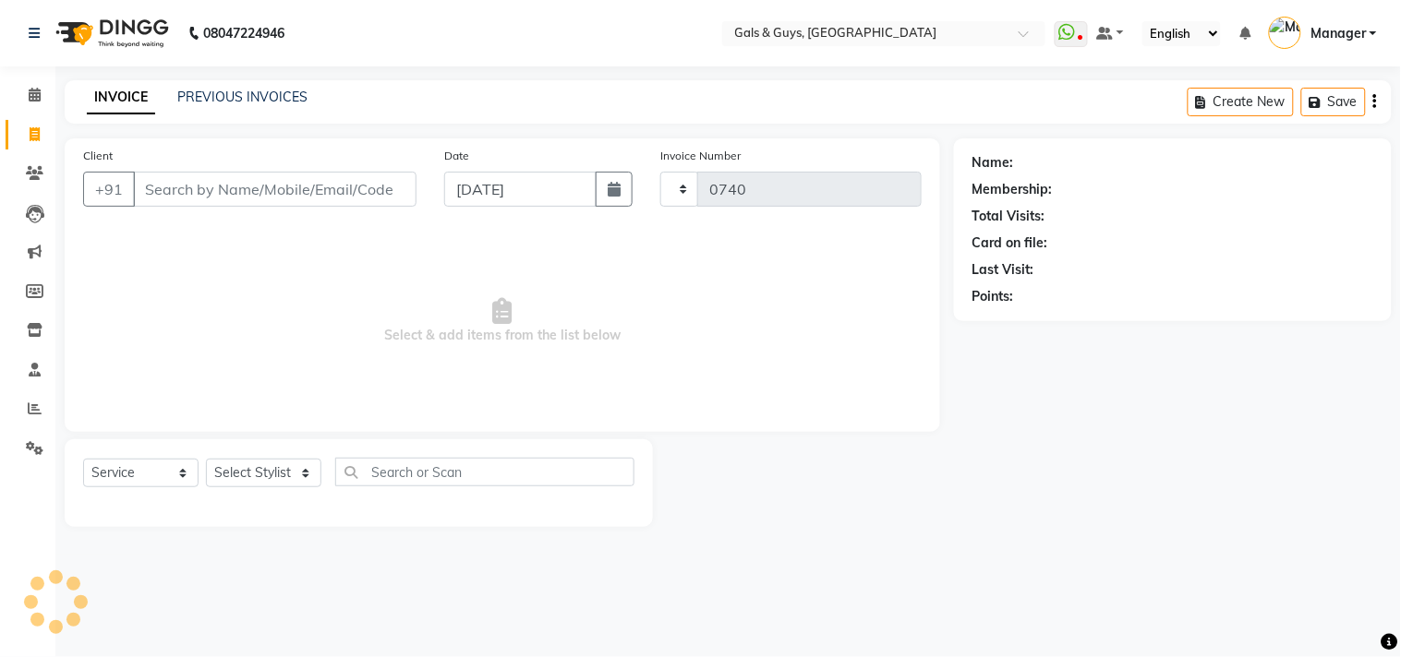
select select "7505"
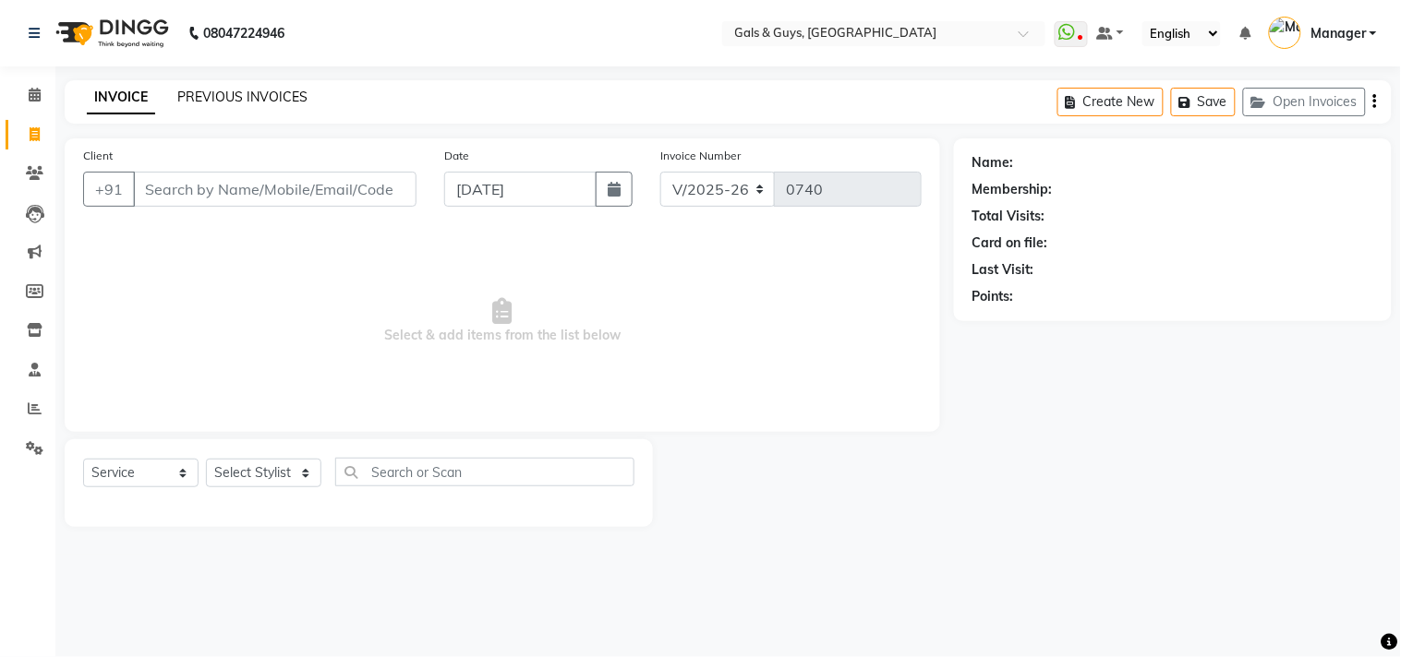
click at [241, 93] on link "PREVIOUS INVOICES" at bounding box center [242, 97] width 130 height 17
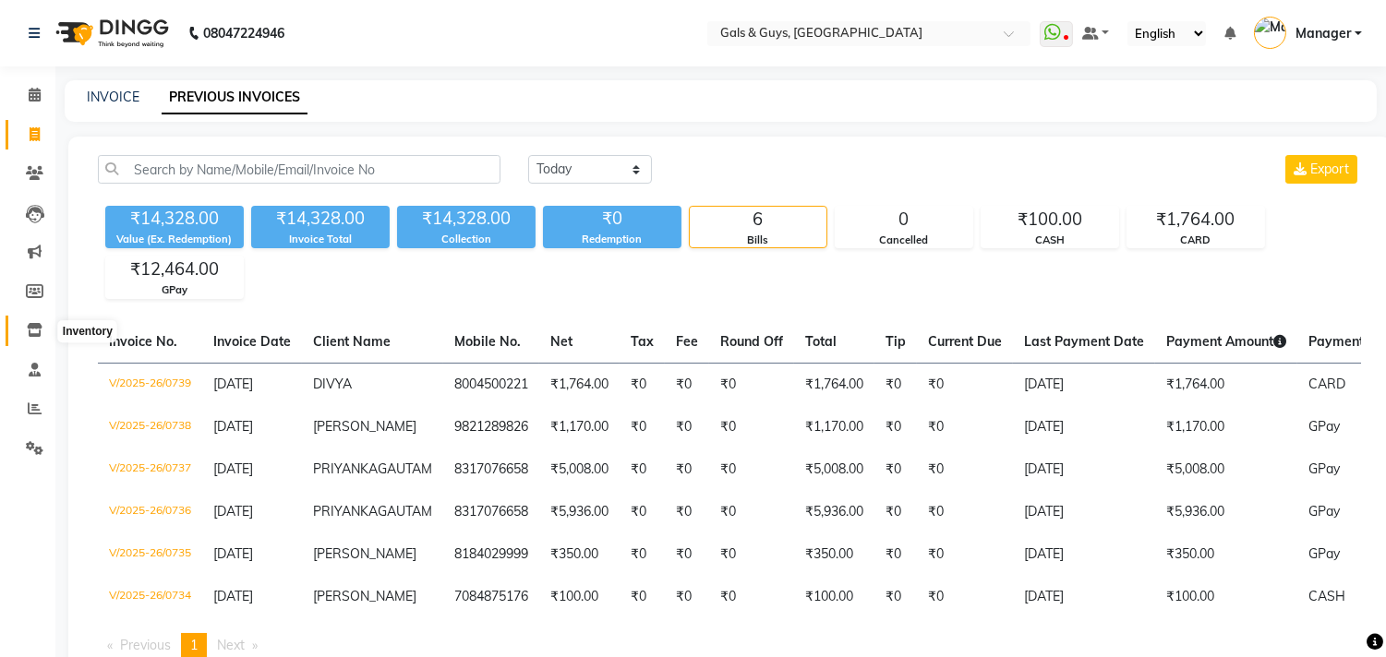
click at [43, 330] on span at bounding box center [34, 330] width 32 height 21
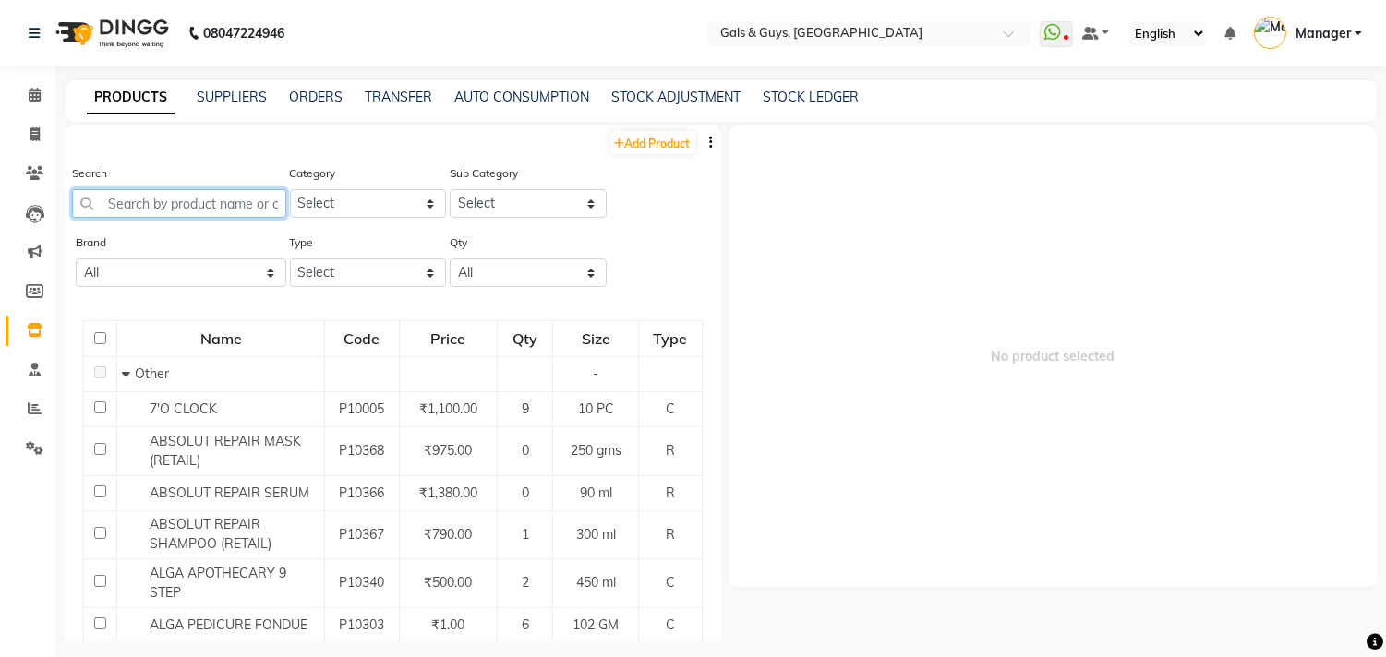
click at [212, 215] on input "text" at bounding box center [179, 203] width 214 height 29
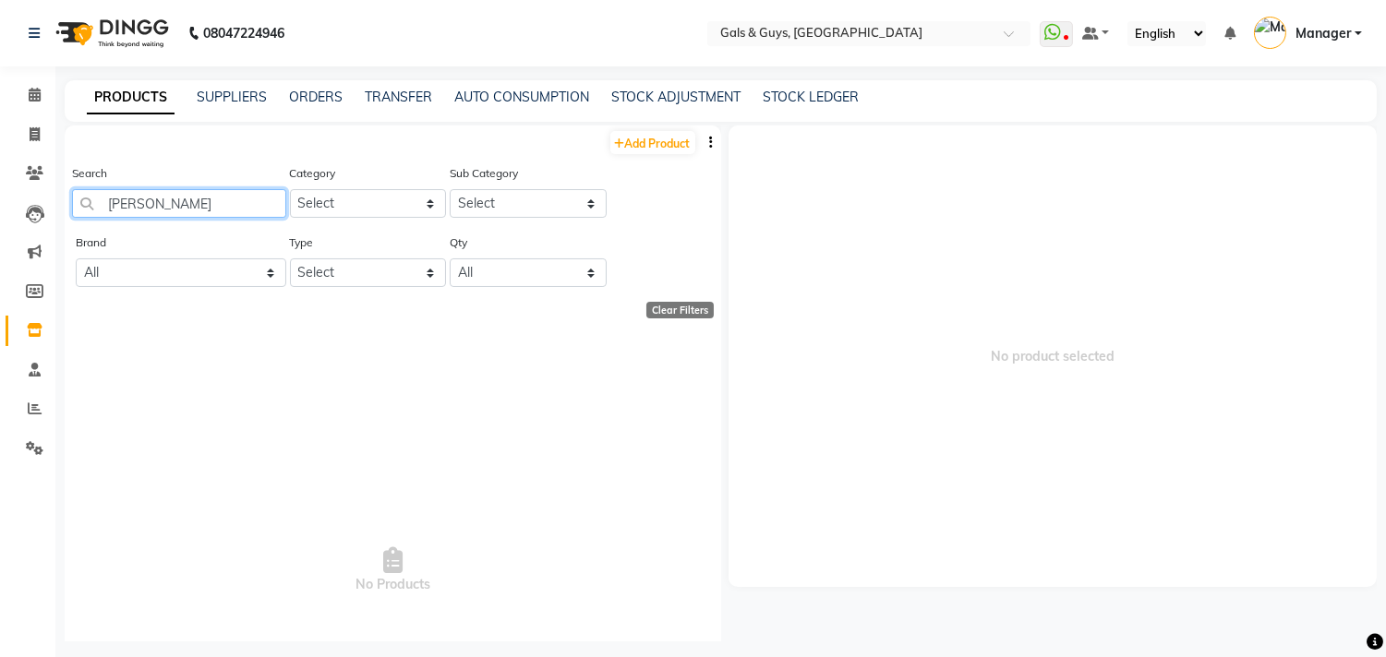
type input "PAPAYA"
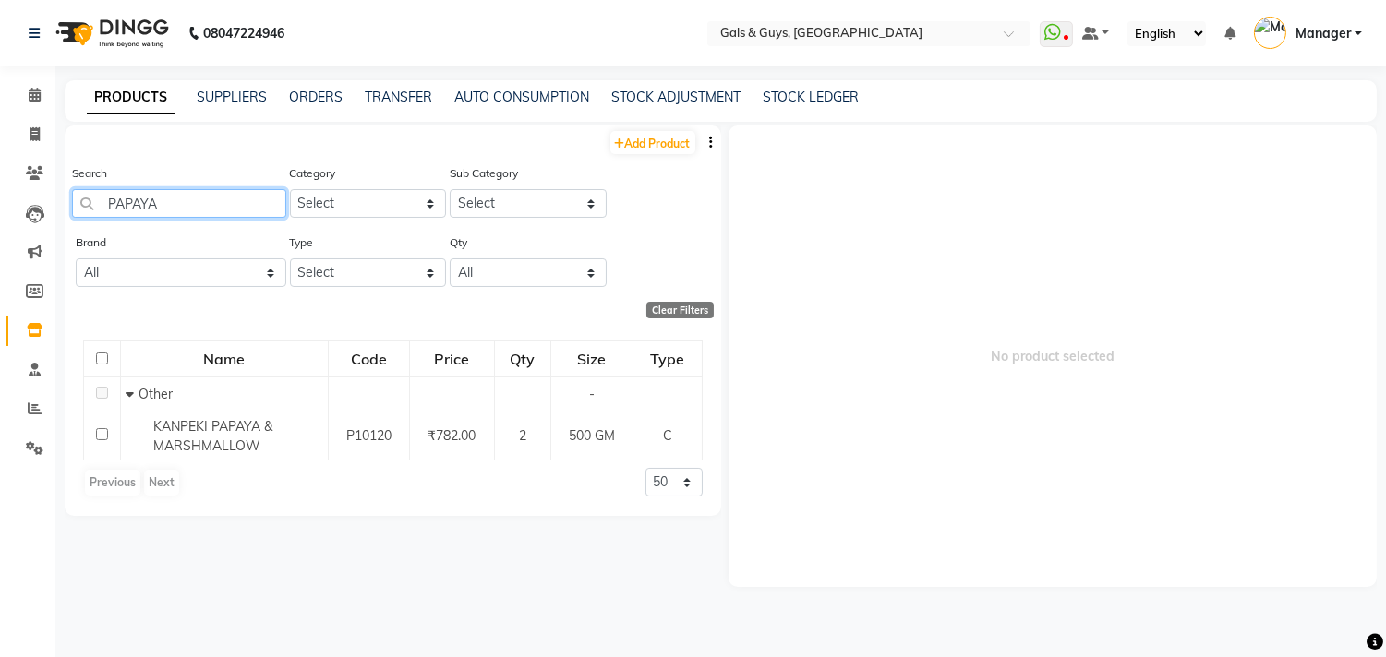
drag, startPoint x: 187, startPoint y: 209, endPoint x: 0, endPoint y: 209, distance: 187.4
click at [34, 209] on app-home "08047224946 Select Location × Gals & Guys, Lucknow WhatsApp Status ✕ Status: Di…" at bounding box center [693, 334] width 1386 height 669
drag, startPoint x: 223, startPoint y: 214, endPoint x: 151, endPoint y: 214, distance: 72.9
click at [179, 214] on input "BLANCH" at bounding box center [179, 203] width 214 height 29
drag, startPoint x: 199, startPoint y: 204, endPoint x: 0, endPoint y: 235, distance: 201.8
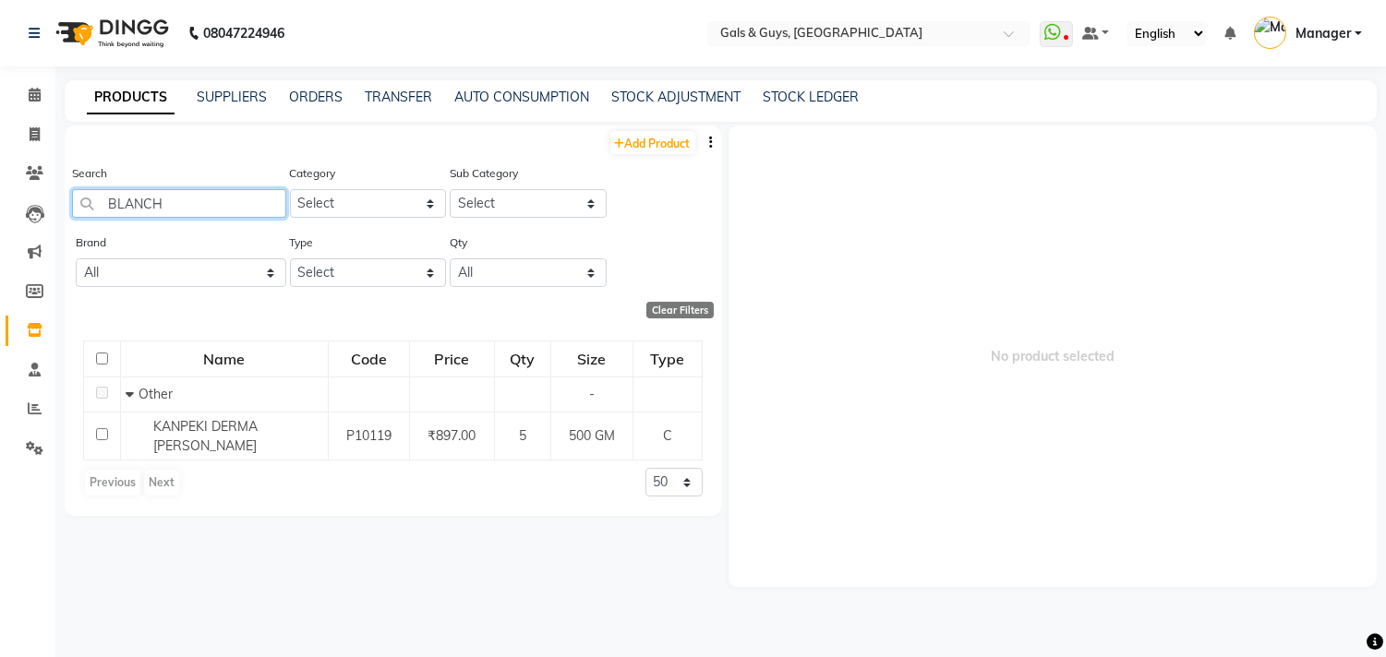
click at [0, 235] on app-home "08047224946 Select Location × Gals & Guys, Lucknow WhatsApp Status ✕ Status: Di…" at bounding box center [693, 334] width 1386 height 669
drag, startPoint x: 135, startPoint y: 225, endPoint x: 42, endPoint y: 240, distance: 93.5
click at [42, 240] on app-home "08047224946 Select Location × Gals & Guys, Lucknow WhatsApp Status ✕ Status: Di…" at bounding box center [693, 334] width 1386 height 669
drag, startPoint x: 257, startPoint y: 187, endPoint x: 0, endPoint y: 257, distance: 265.9
click at [0, 247] on app-home "08047224946 Select Location × Gals & Guys, Lucknow WhatsApp Status ✕ Status: Di…" at bounding box center [693, 334] width 1386 height 669
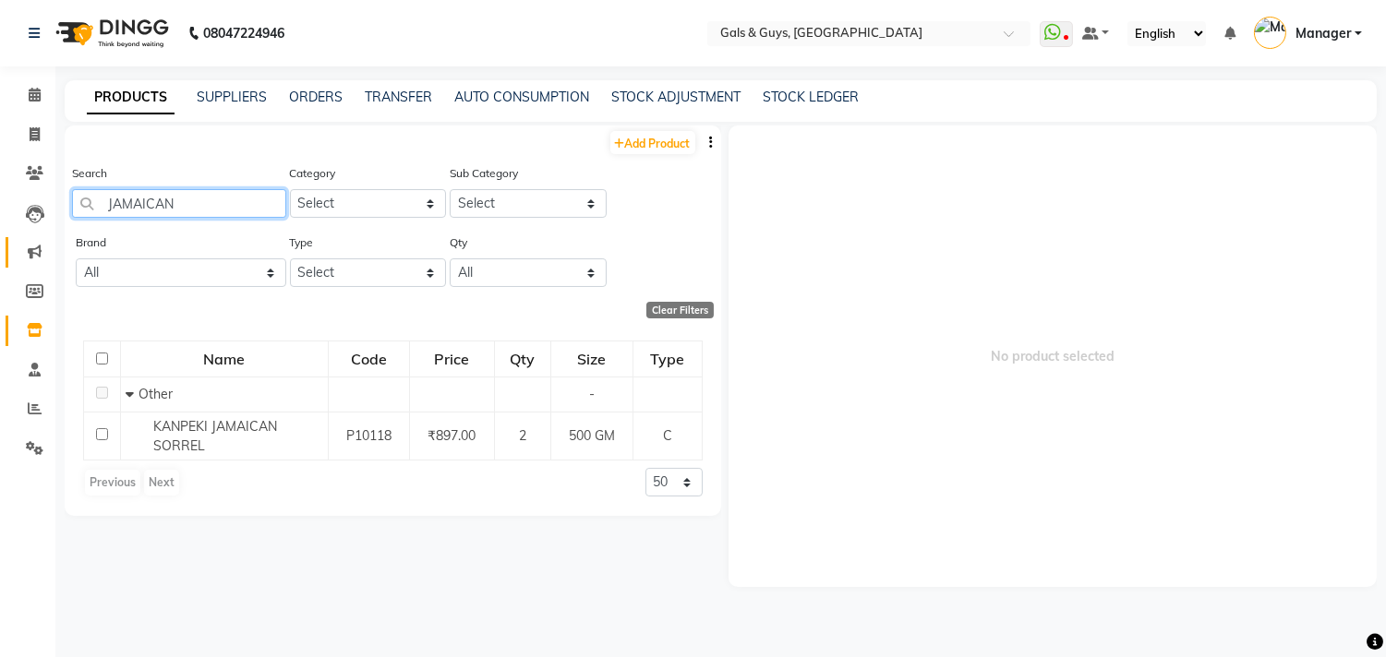
drag, startPoint x: 186, startPoint y: 209, endPoint x: 37, endPoint y: 240, distance: 151.9
click at [75, 229] on div "Search JAMAICAN" at bounding box center [179, 197] width 214 height 69
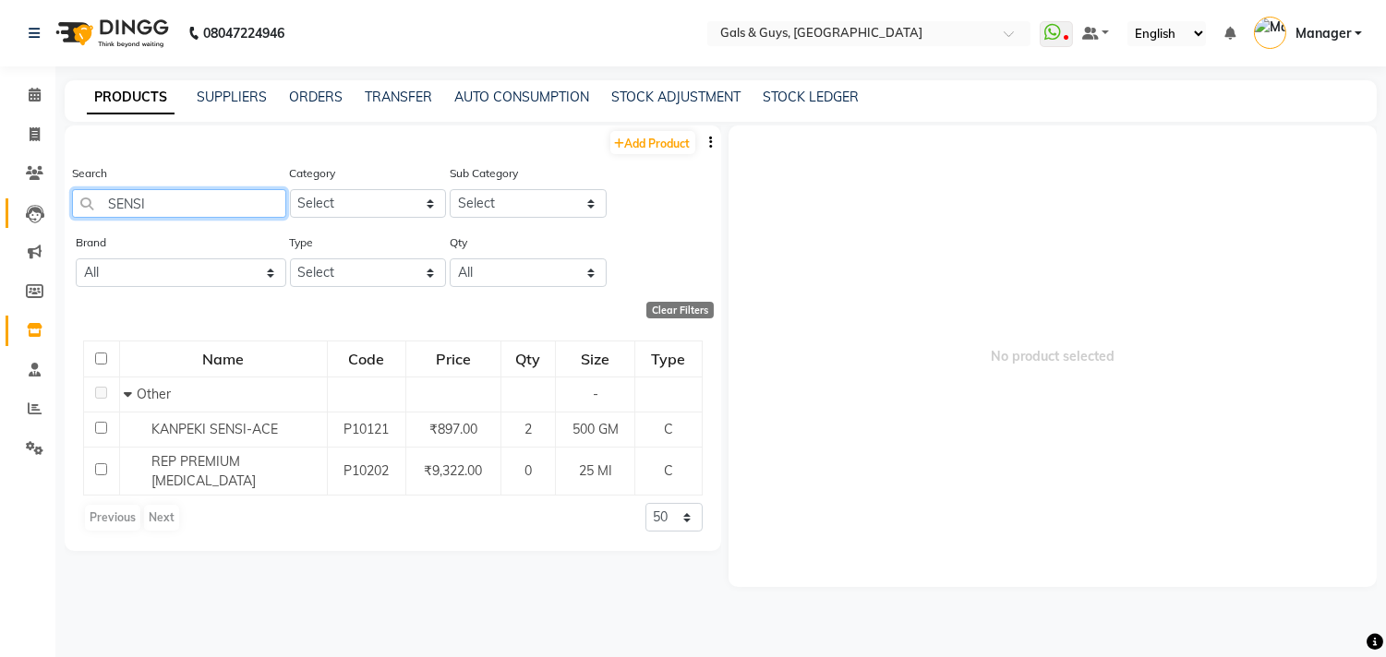
drag, startPoint x: 191, startPoint y: 203, endPoint x: 16, endPoint y: 225, distance: 176.8
click at [78, 219] on div "Search SENSI" at bounding box center [179, 197] width 214 height 69
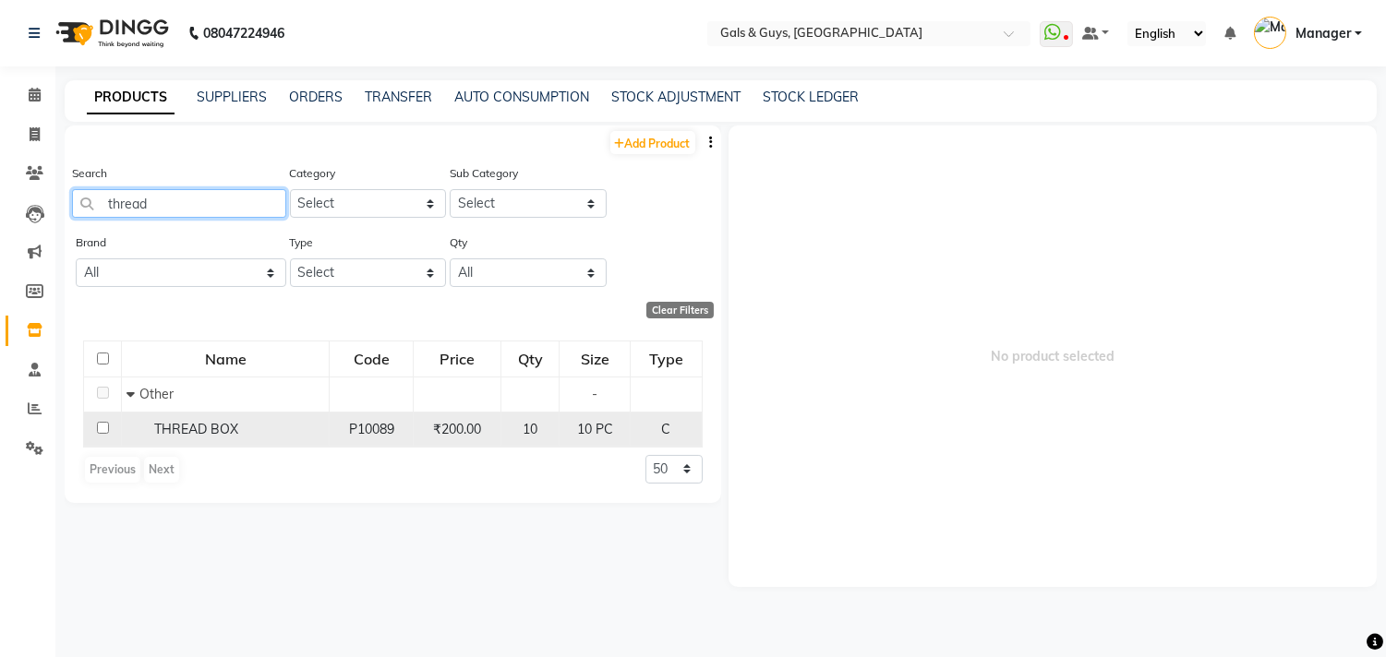
type input "thread"
click at [102, 431] on input "checkbox" at bounding box center [103, 428] width 12 height 12
checkbox input "true"
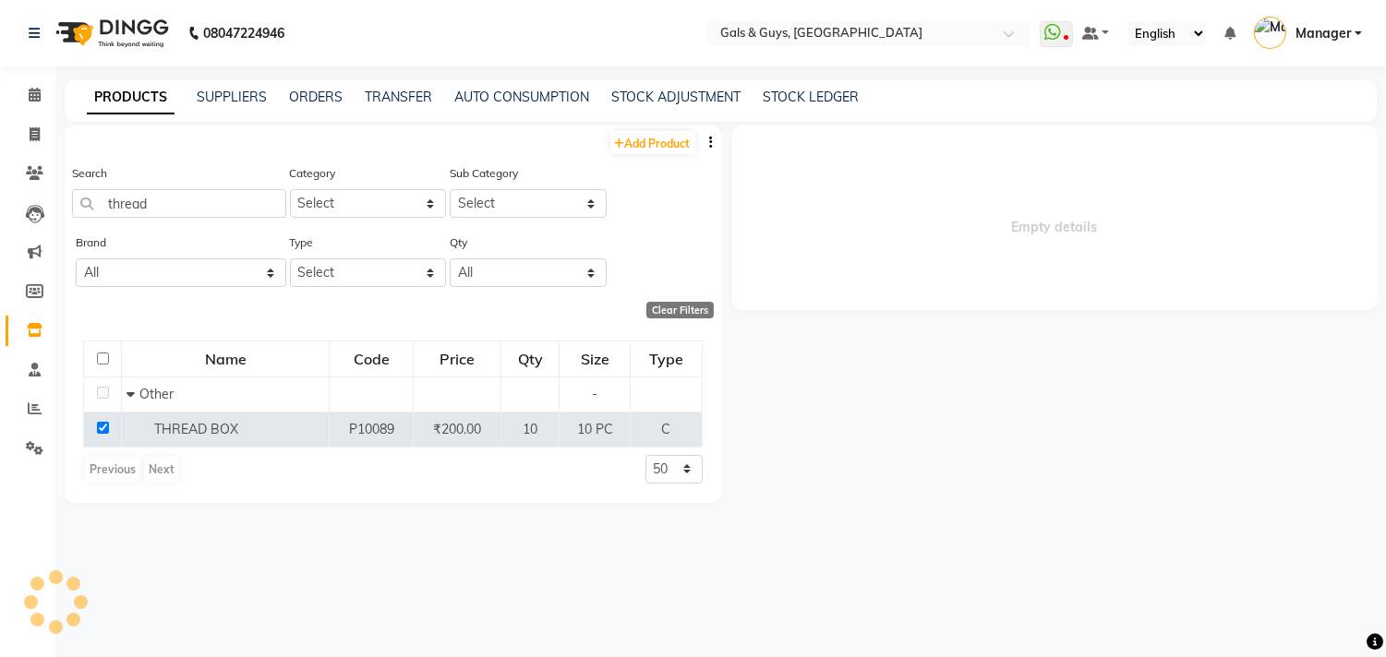
select select
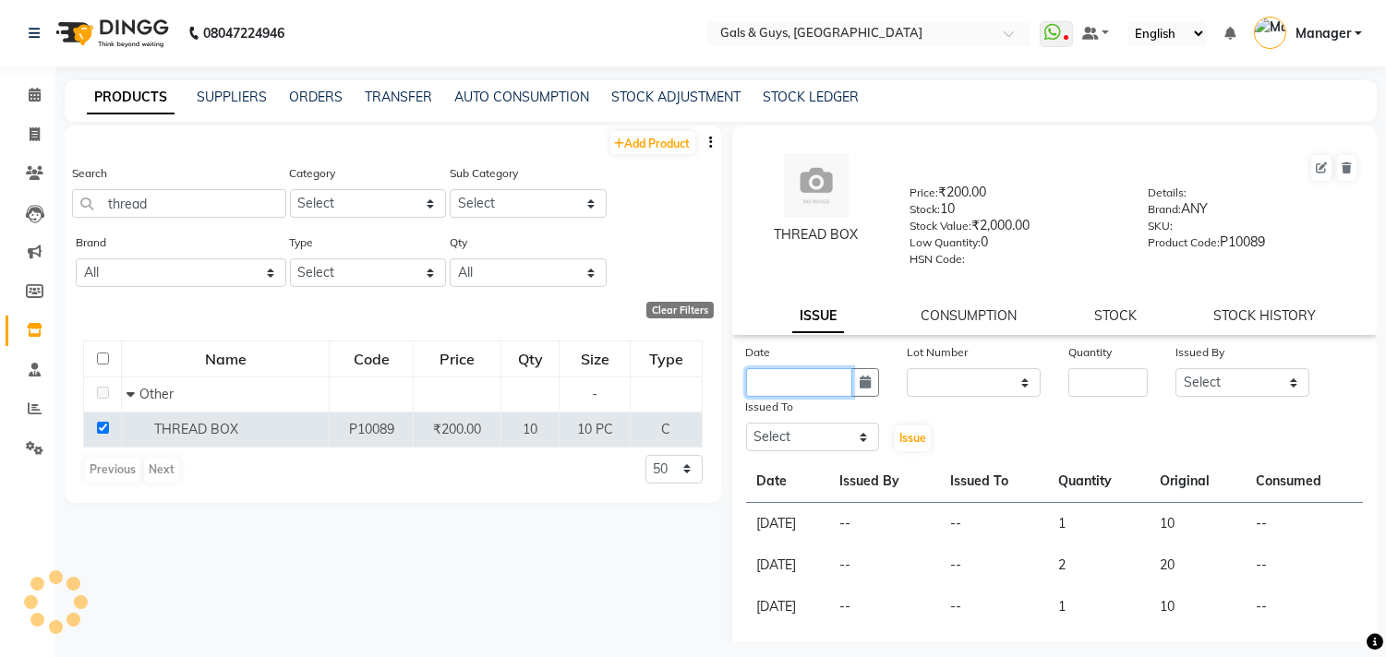
click at [809, 389] on input "text" at bounding box center [799, 382] width 107 height 29
select select "9"
select select "2025"
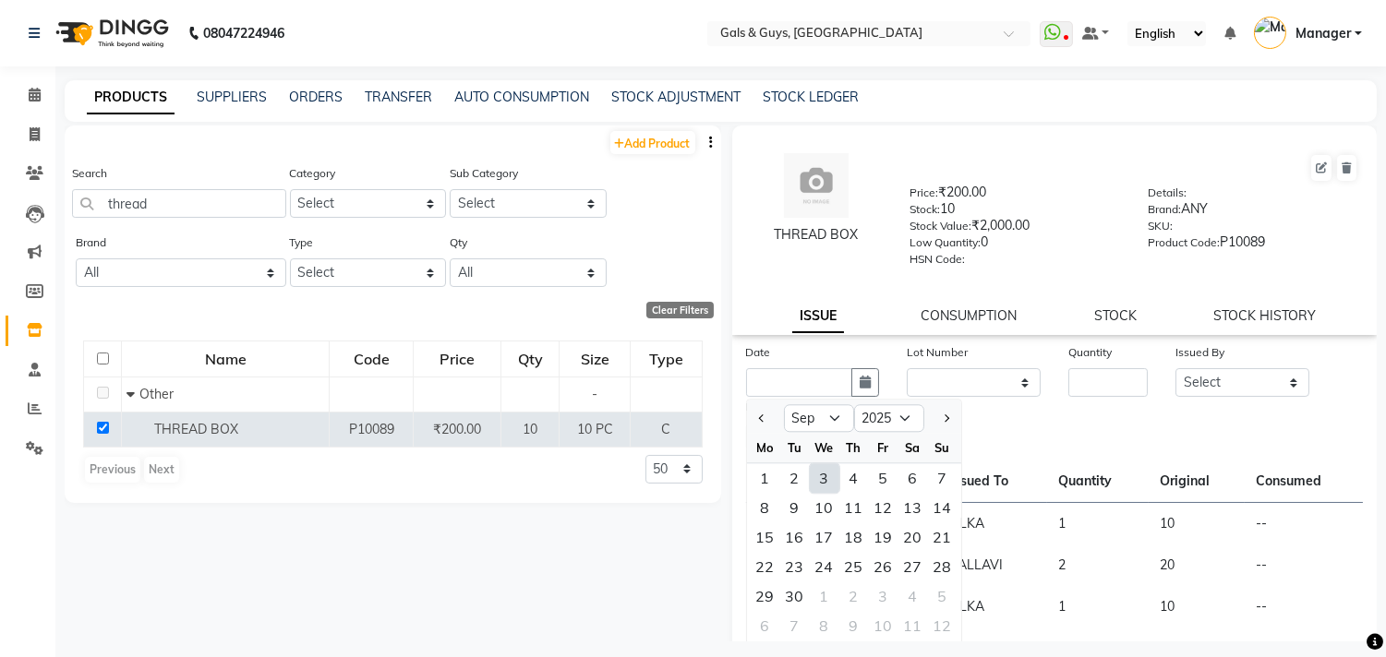
click at [822, 467] on div "3" at bounding box center [825, 479] width 30 height 30
type input "03-09-2025"
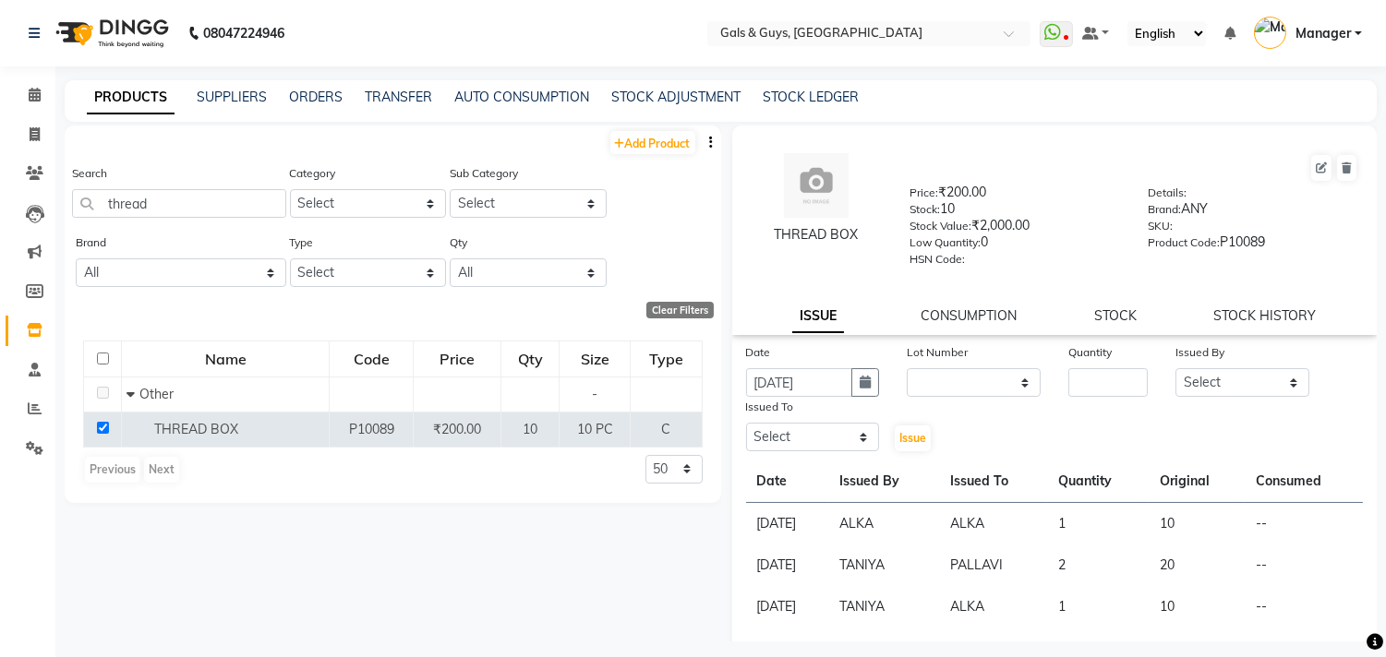
click at [1082, 366] on div "Quantity" at bounding box center [1107, 356] width 79 height 26
drag, startPoint x: 1082, startPoint y: 369, endPoint x: 1073, endPoint y: 384, distance: 17.4
click at [1080, 377] on div "Quantity" at bounding box center [1107, 370] width 107 height 54
click at [1071, 386] on input "number" at bounding box center [1107, 382] width 79 height 29
type input "1"
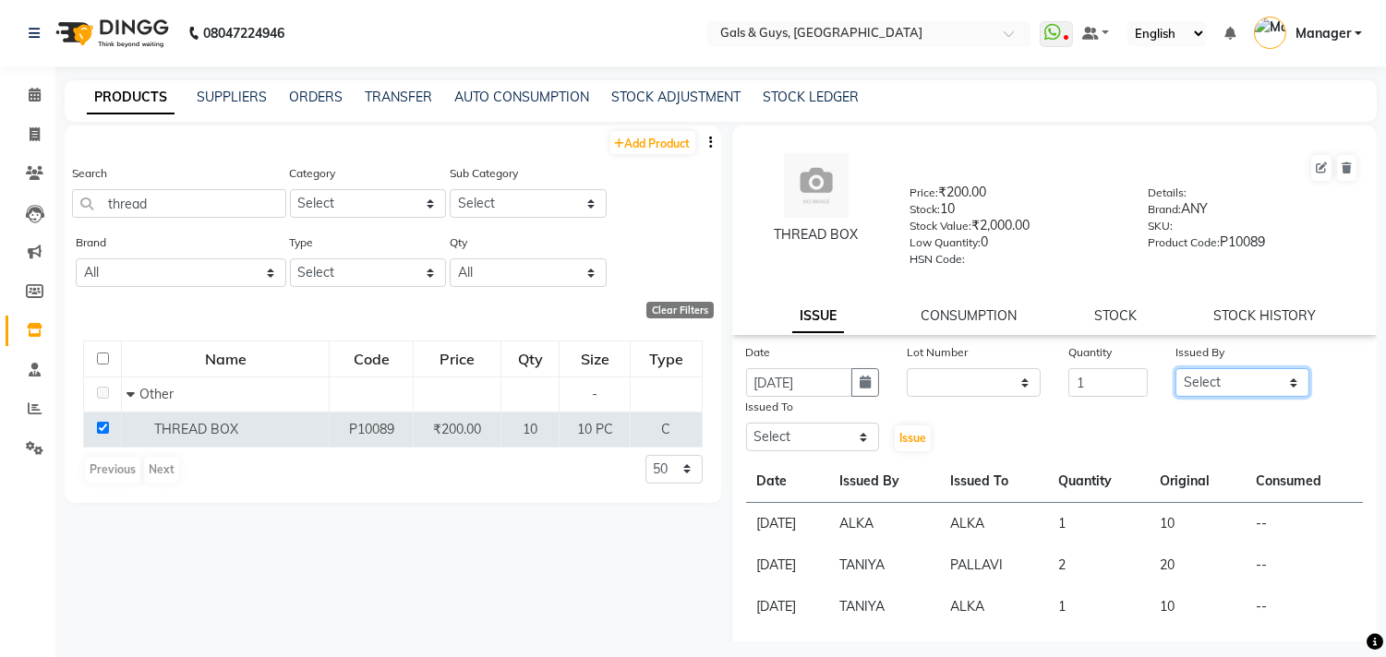
click at [1250, 382] on select "Select Abhinav ADVANCE ALKA Ankita B-WAX KUNAL Manager MEMBERSHIP PALLAVI PRATH…" at bounding box center [1242, 382] width 134 height 29
select select "66157"
click at [1175, 369] on select "Select Abhinav ADVANCE ALKA Ankita B-WAX KUNAL Manager MEMBERSHIP PALLAVI PRATH…" at bounding box center [1242, 382] width 134 height 29
click at [831, 434] on select "Select Abhinav ADVANCE ALKA Ankita B-WAX KUNAL Manager MEMBERSHIP PALLAVI PRATH…" at bounding box center [813, 437] width 134 height 29
select select "71124"
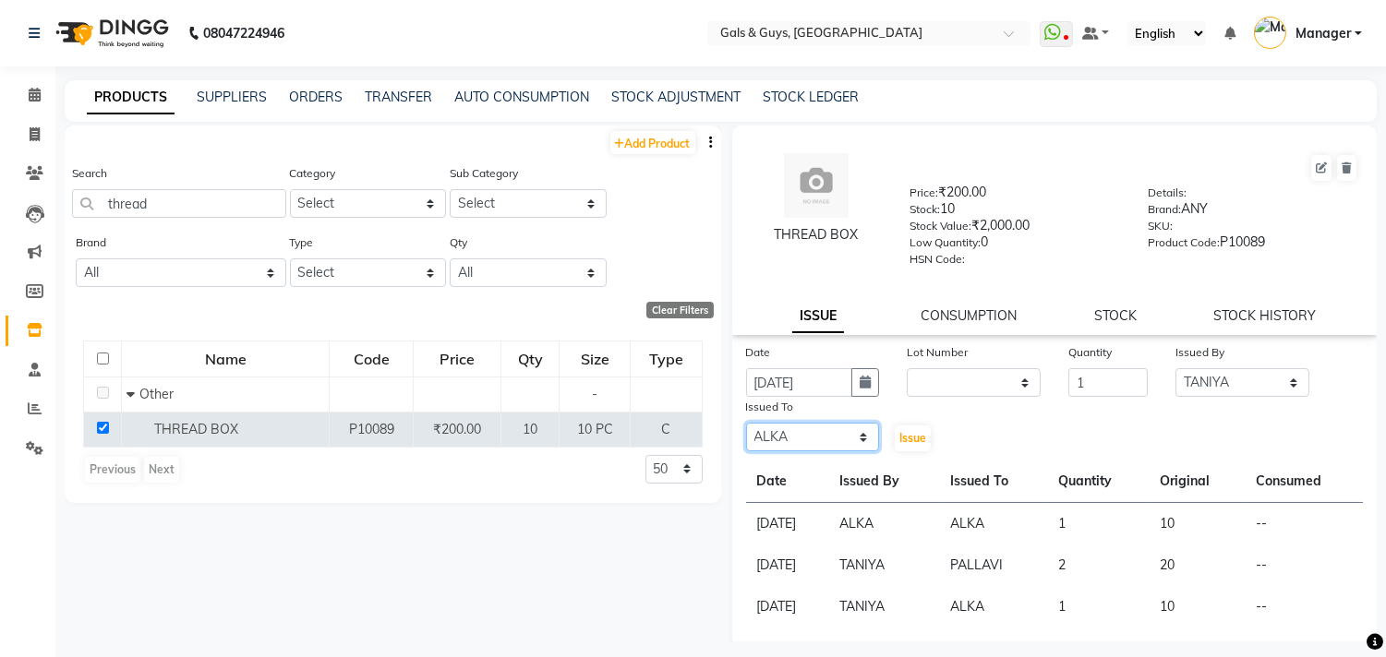
click at [746, 424] on select "Select Abhinav ADVANCE ALKA Ankita B-WAX KUNAL Manager MEMBERSHIP PALLAVI PRATH…" at bounding box center [813, 437] width 134 height 29
click at [910, 447] on button "Issue" at bounding box center [913, 439] width 36 height 26
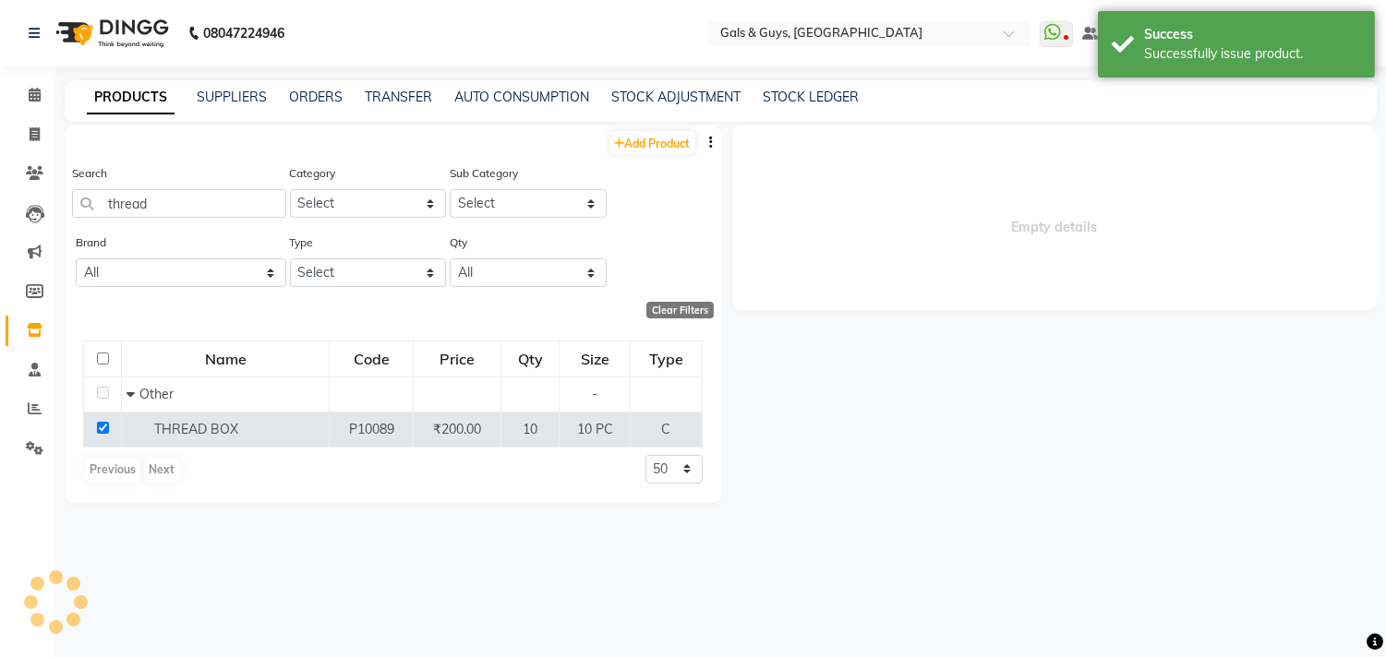
select select
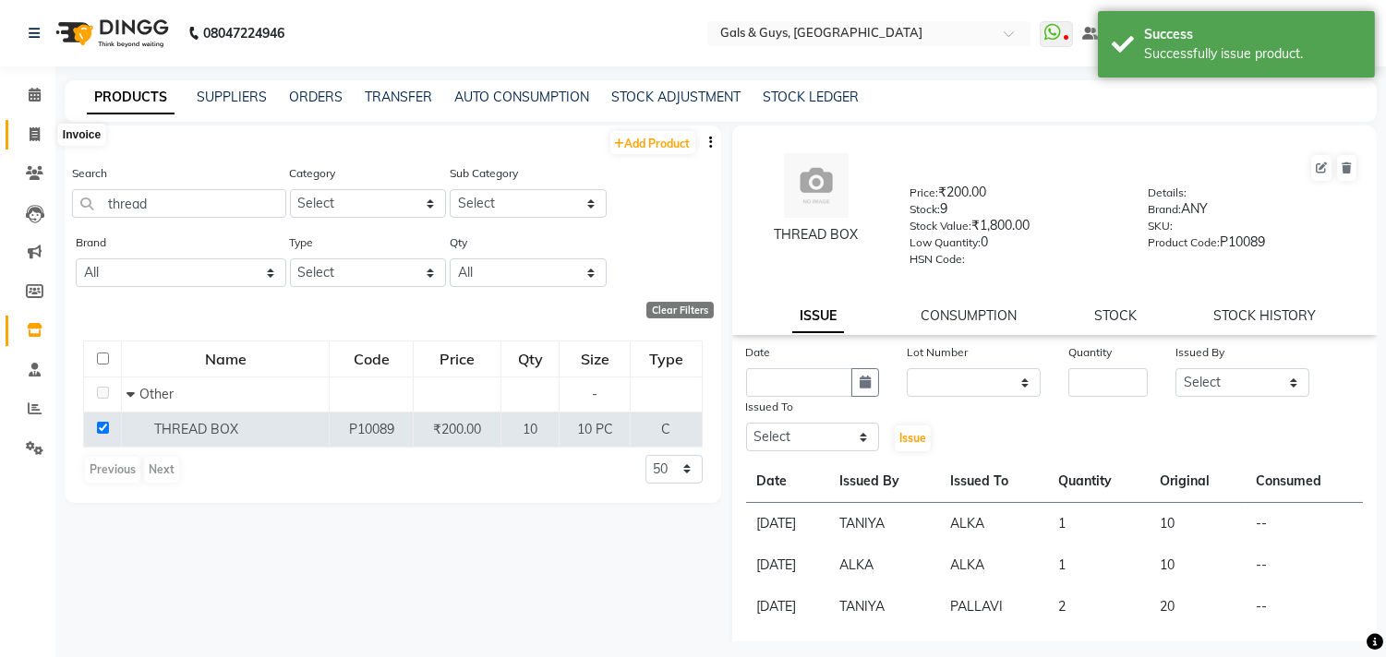
click at [31, 136] on icon at bounding box center [35, 134] width 10 height 14
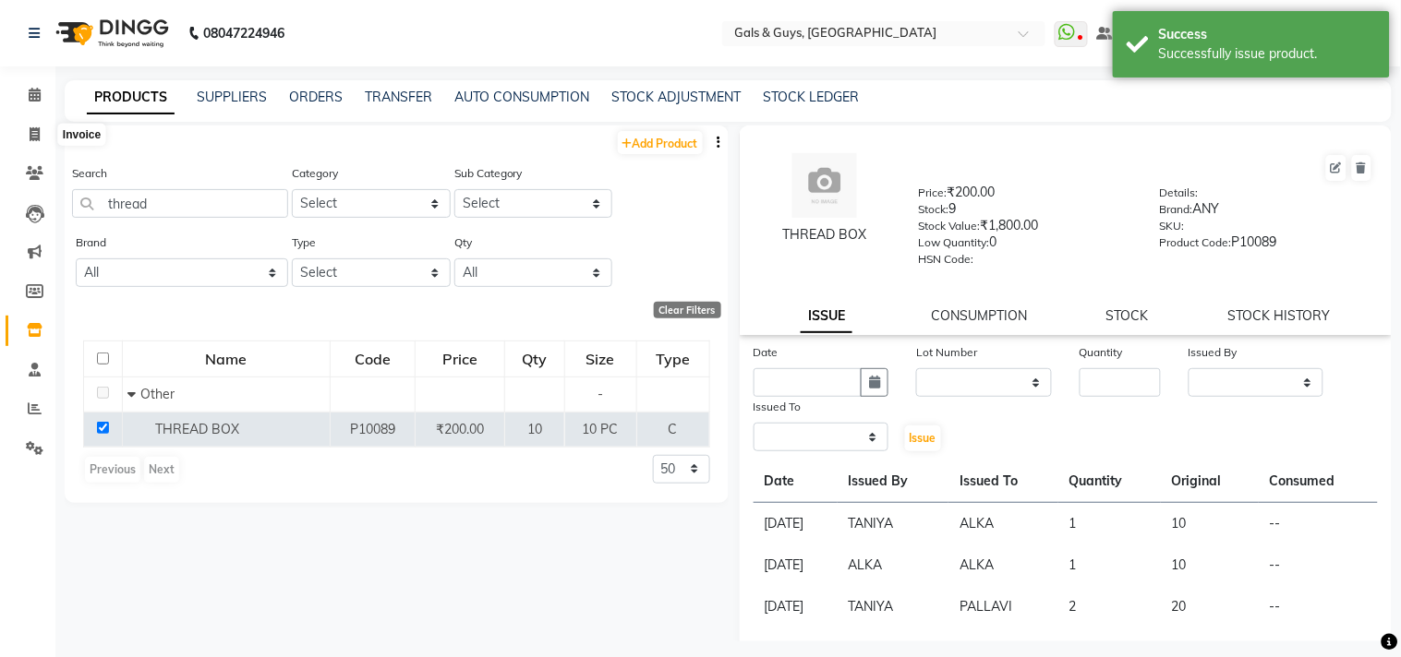
select select "service"
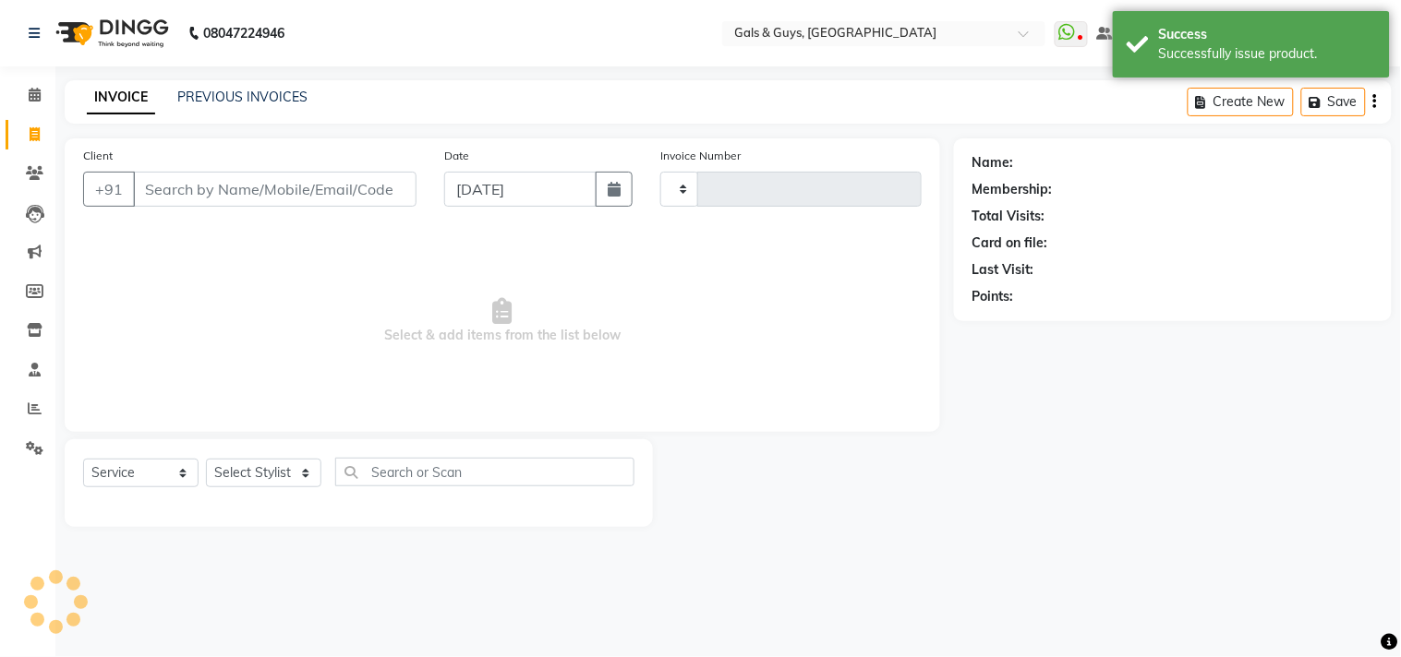
type input "0740"
select select "7505"
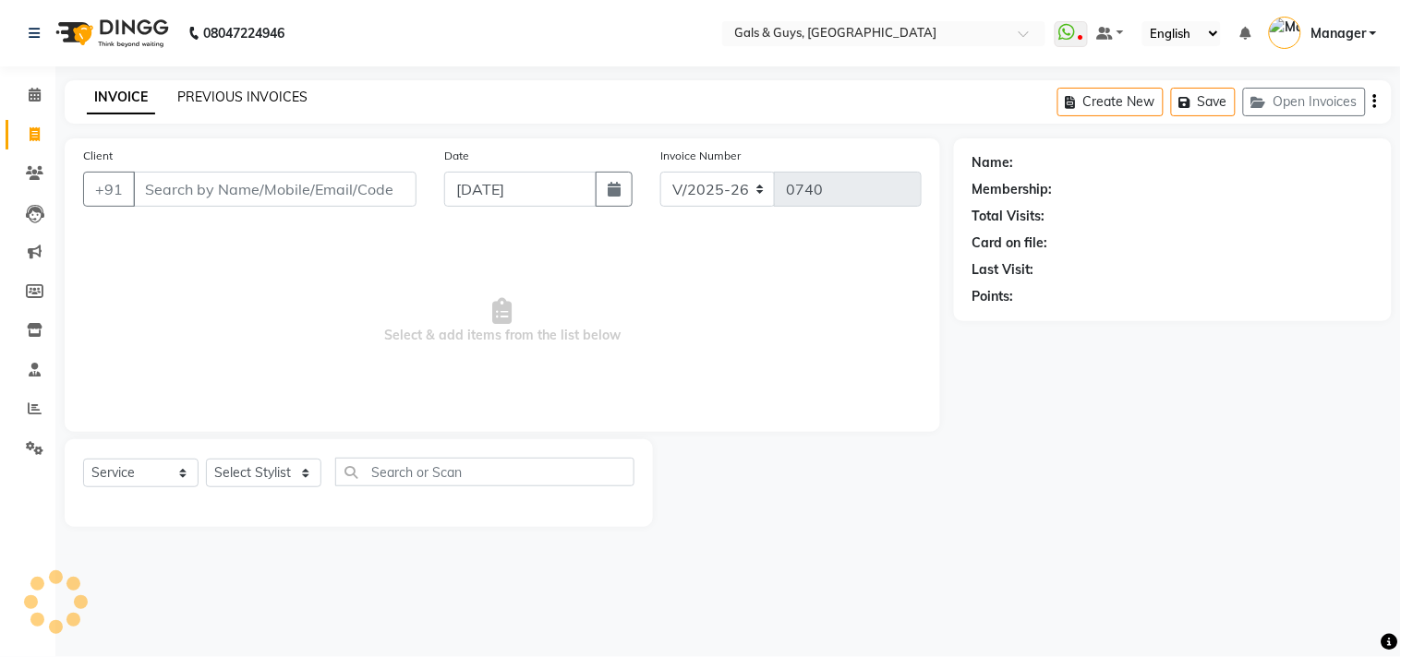
click at [210, 99] on link "PREVIOUS INVOICES" at bounding box center [242, 97] width 130 height 17
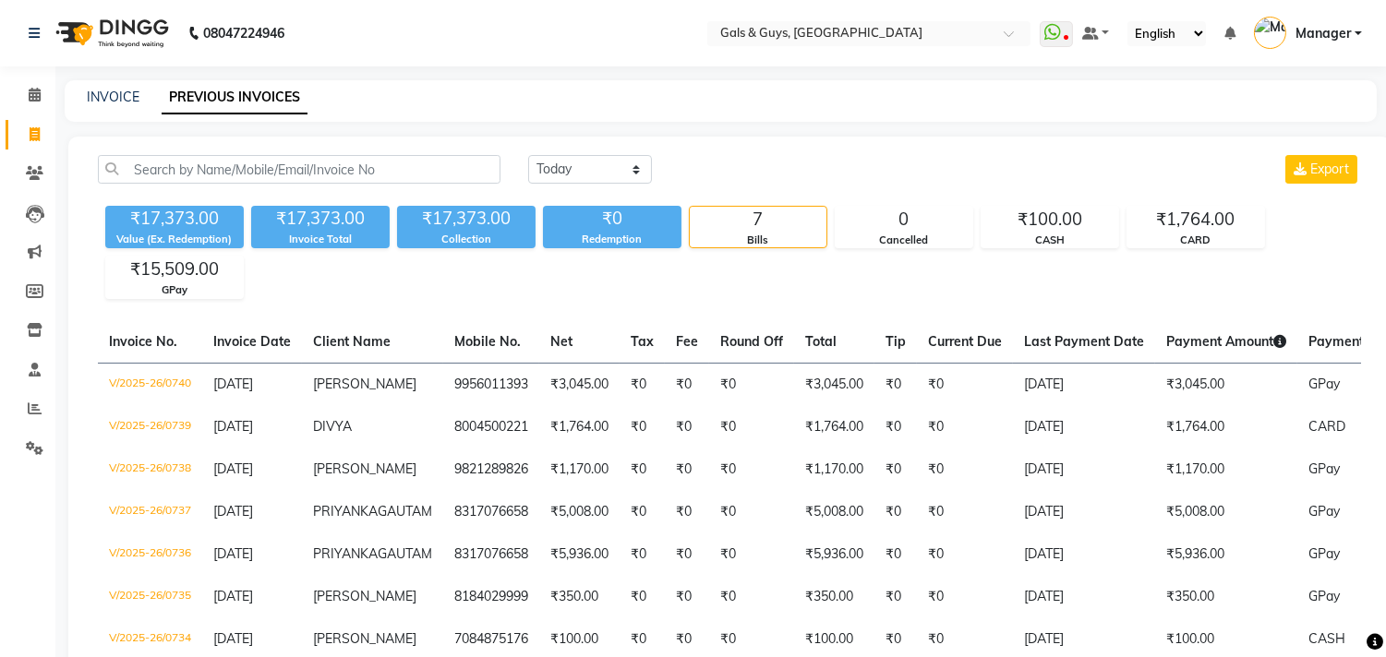
scroll to position [41, 0]
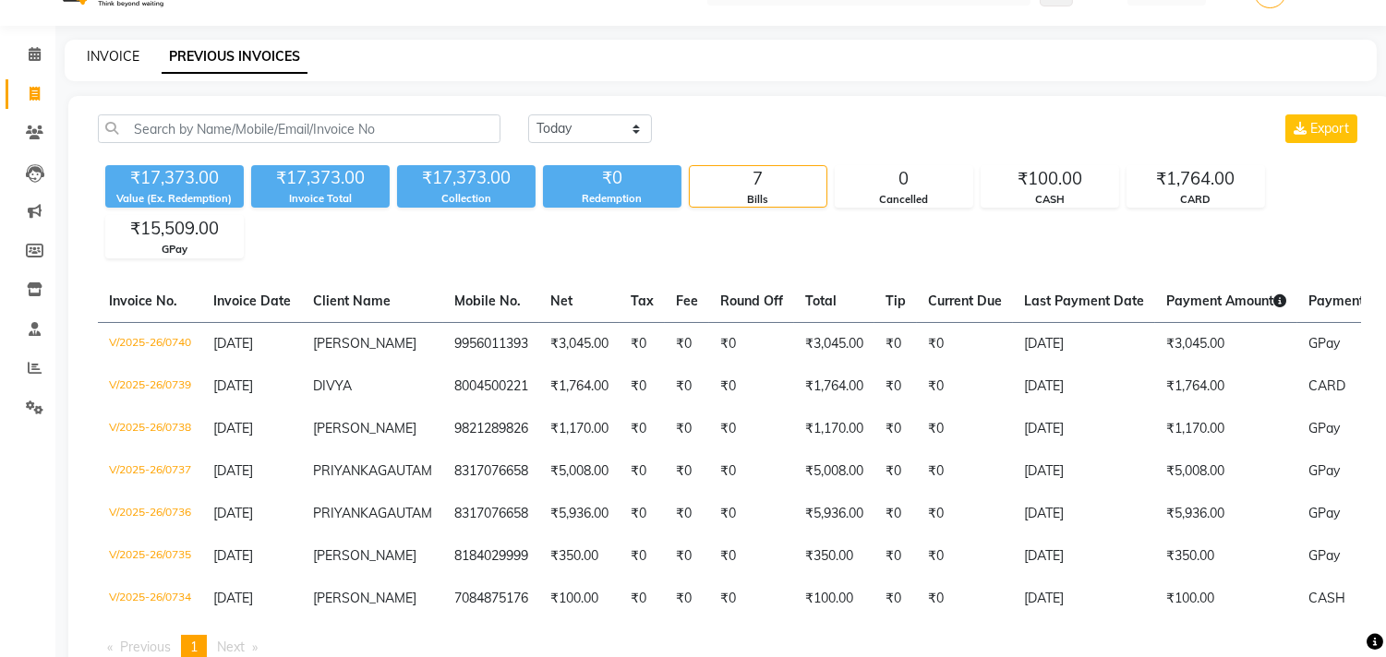
click at [127, 56] on link "INVOICE" at bounding box center [113, 56] width 53 height 17
select select "service"
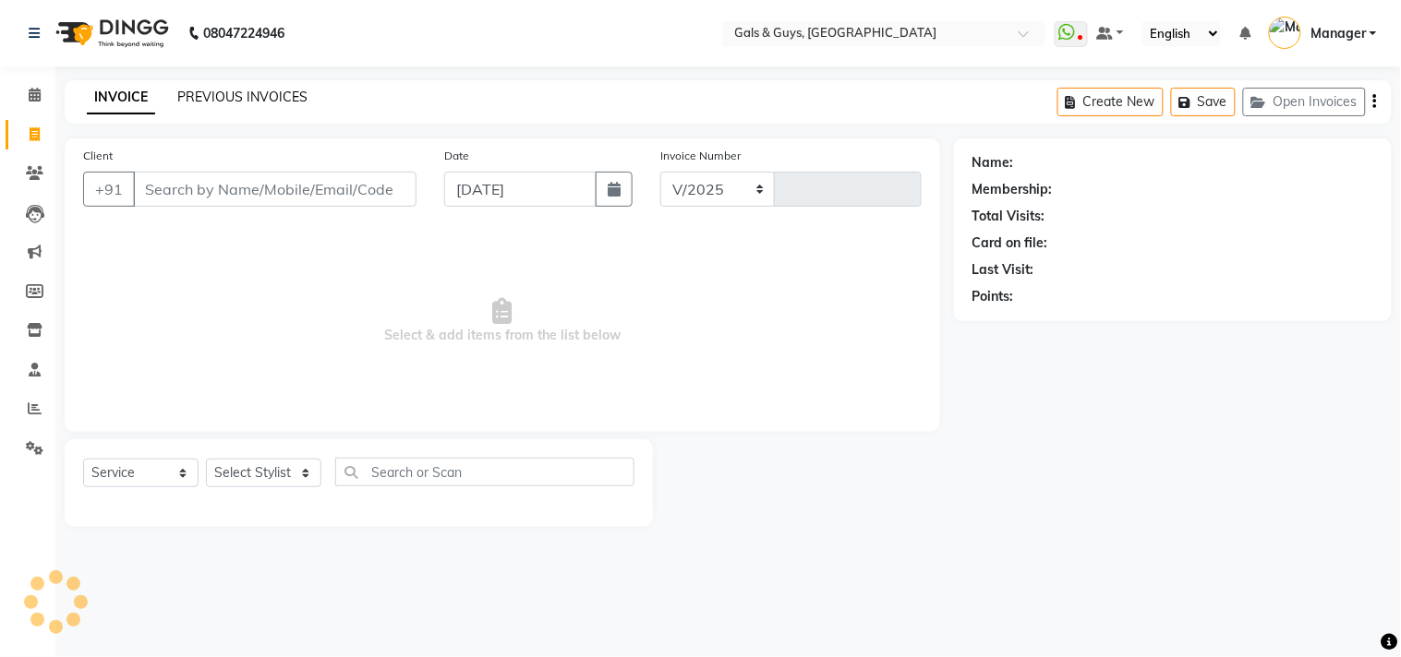
select select "7505"
type input "0741"
click at [287, 102] on link "PREVIOUS INVOICES" at bounding box center [242, 97] width 130 height 17
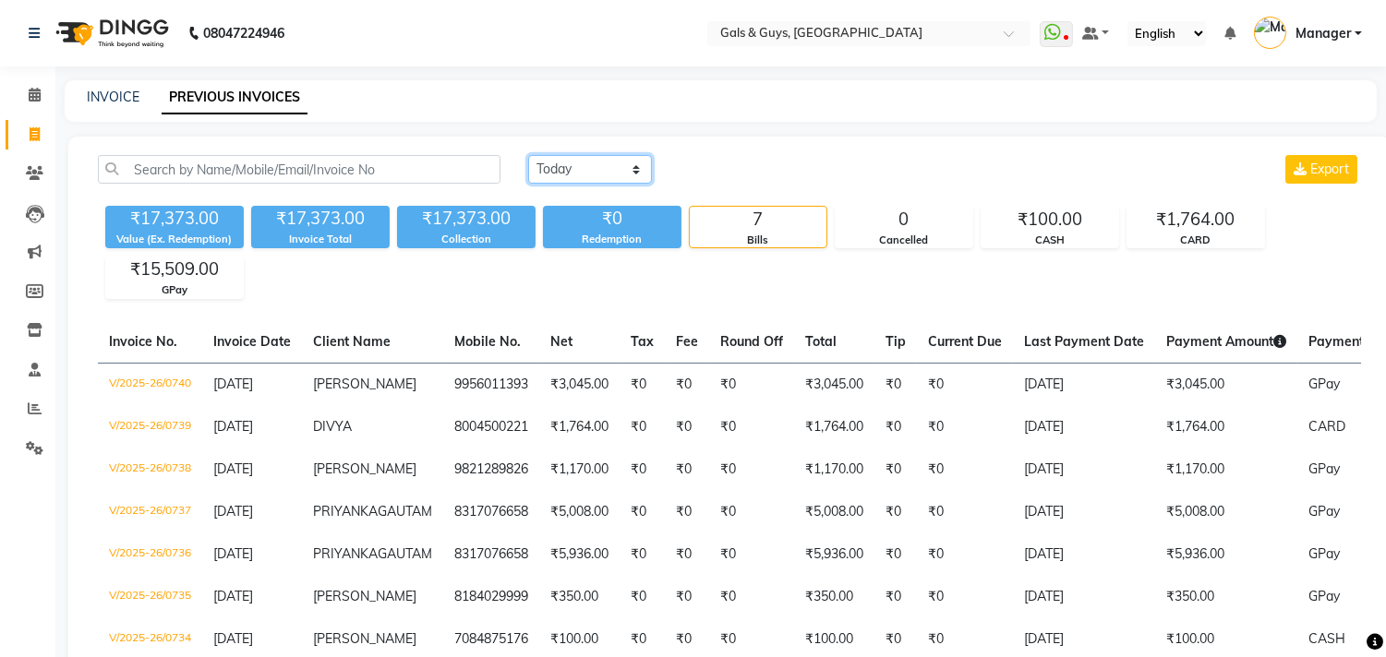
click at [614, 158] on select "[DATE] [DATE] Custom Range" at bounding box center [590, 169] width 124 height 29
select select "range"
click at [528, 155] on select "[DATE] [DATE] Custom Range" at bounding box center [590, 169] width 124 height 29
click at [732, 163] on input "03-09-2025" at bounding box center [740, 170] width 129 height 26
select select "9"
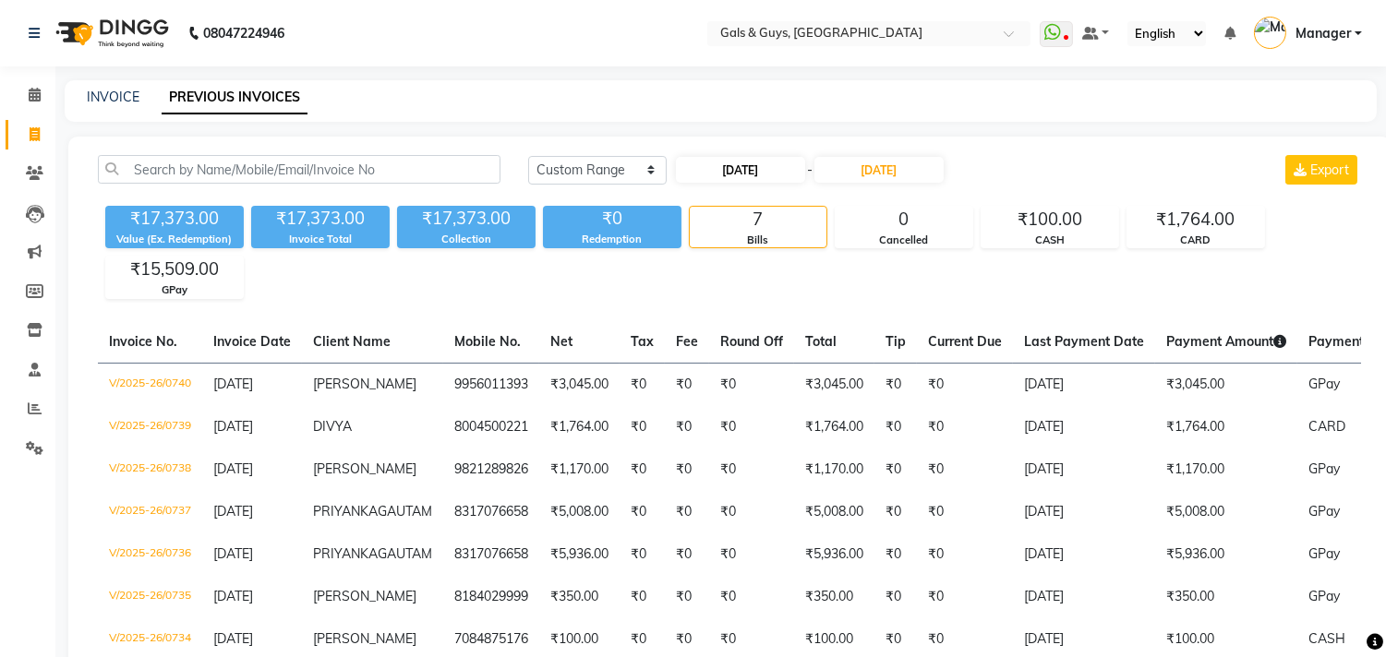
select select "2025"
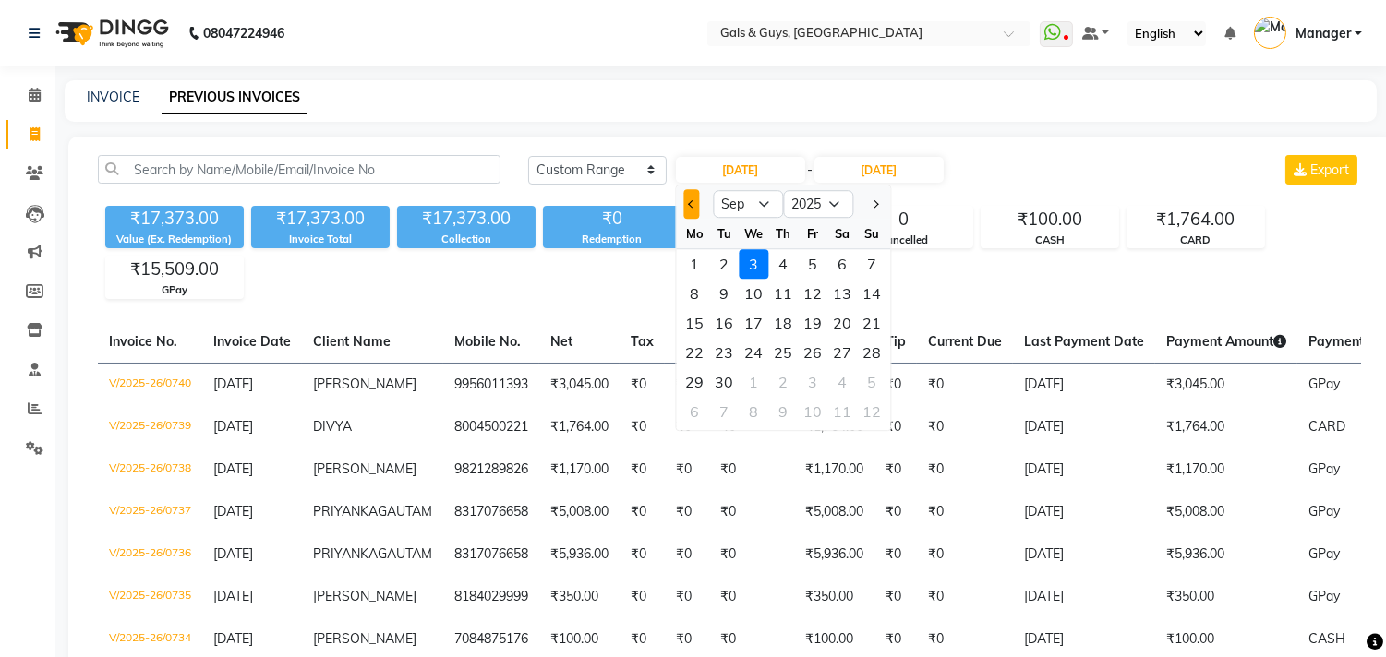
click at [696, 203] on button "Previous month" at bounding box center [691, 204] width 16 height 30
select select "8"
click at [759, 288] on div "6" at bounding box center [754, 294] width 30 height 30
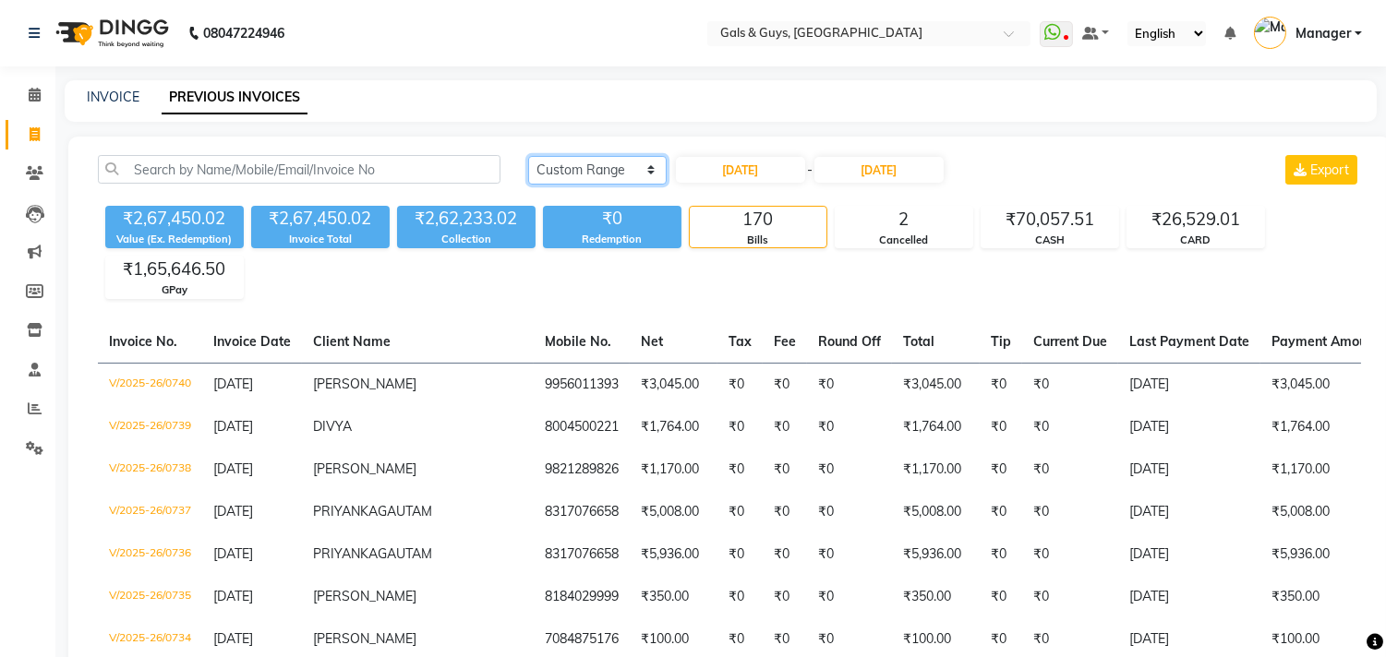
drag, startPoint x: 552, startPoint y: 175, endPoint x: 567, endPoint y: 161, distance: 20.9
click at [552, 175] on select "[DATE] [DATE] Custom Range" at bounding box center [597, 170] width 138 height 29
click at [528, 156] on select "[DATE] [DATE] Custom Range" at bounding box center [597, 170] width 138 height 29
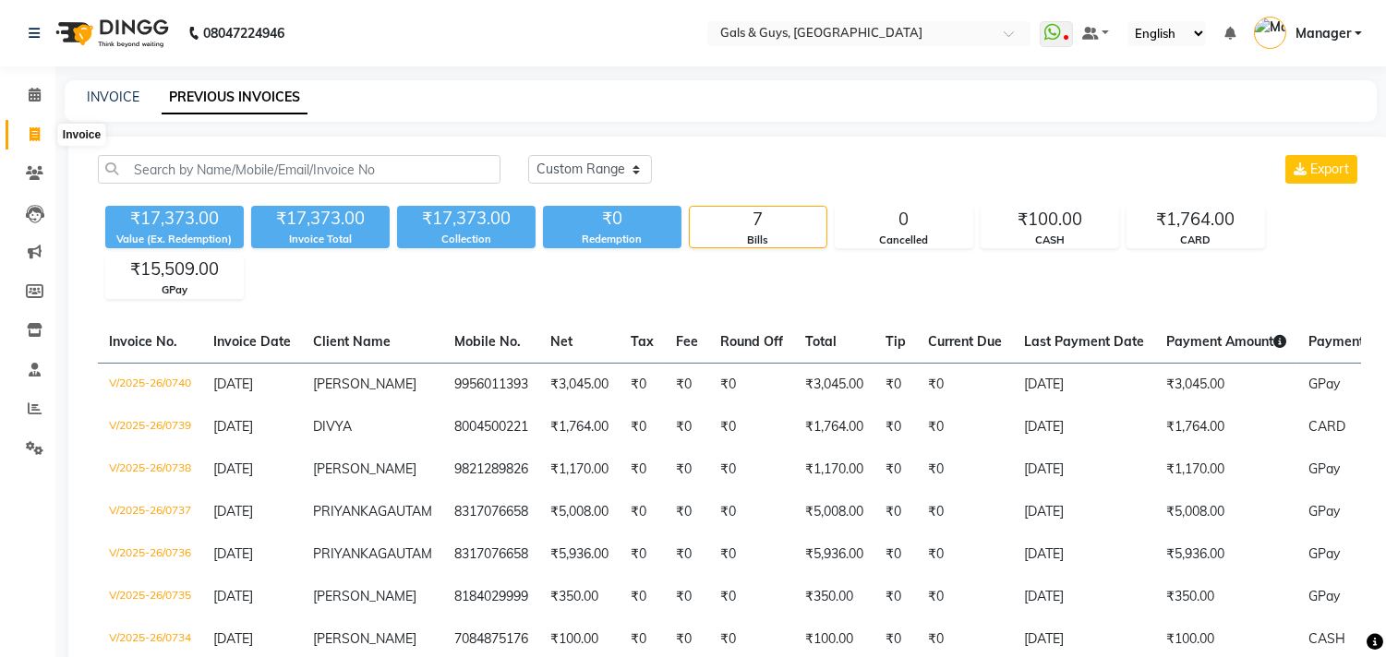
click at [31, 134] on icon at bounding box center [35, 134] width 10 height 14
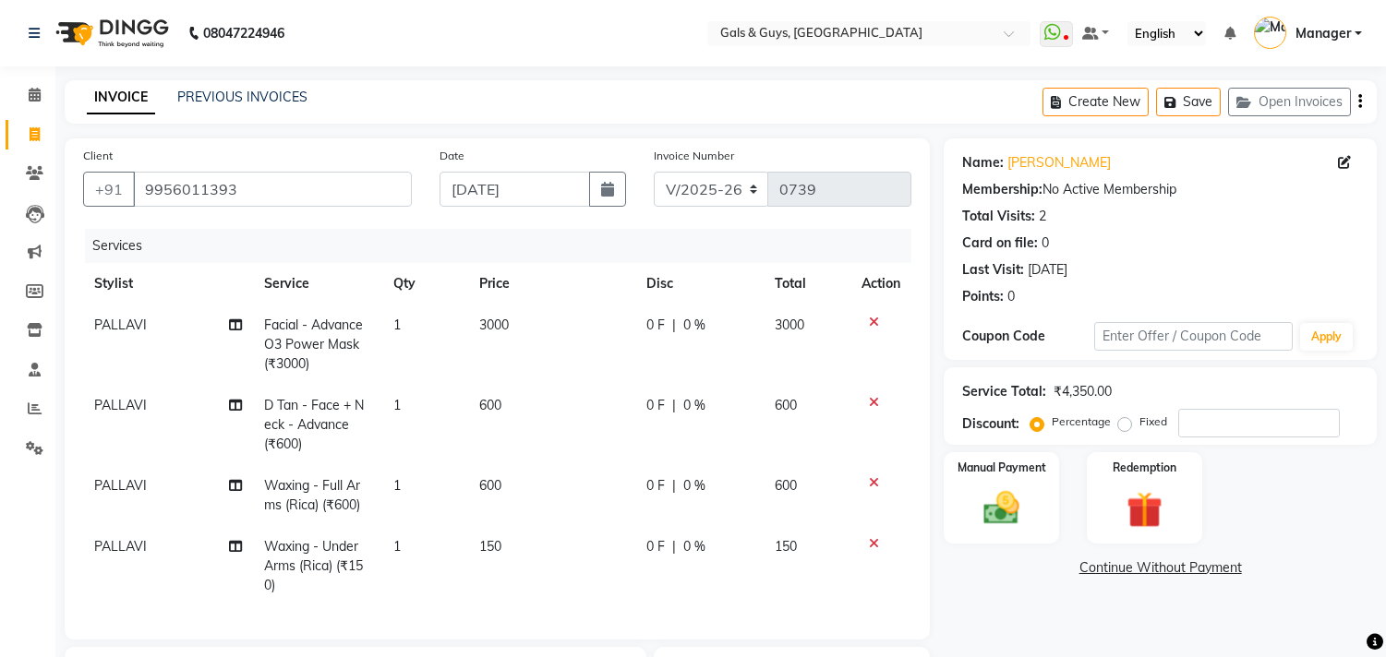
select select "7505"
select select "service"
select select "66159"
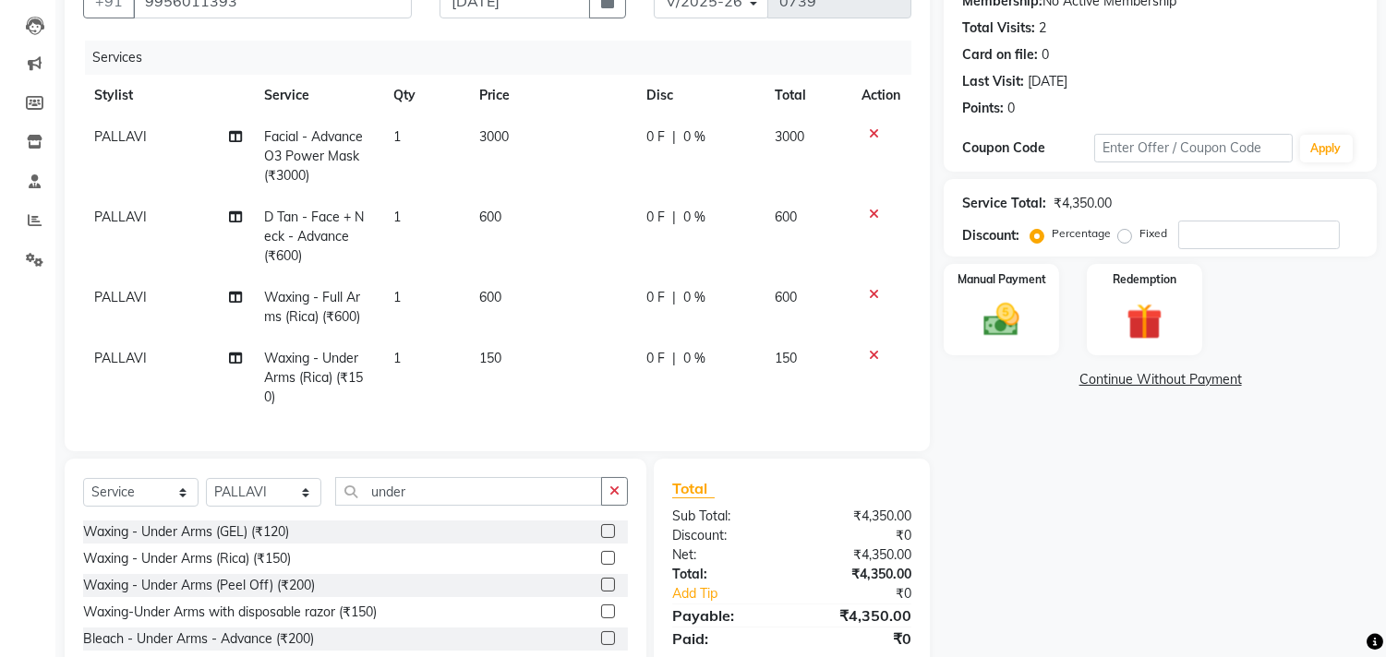
scroll to position [306, 0]
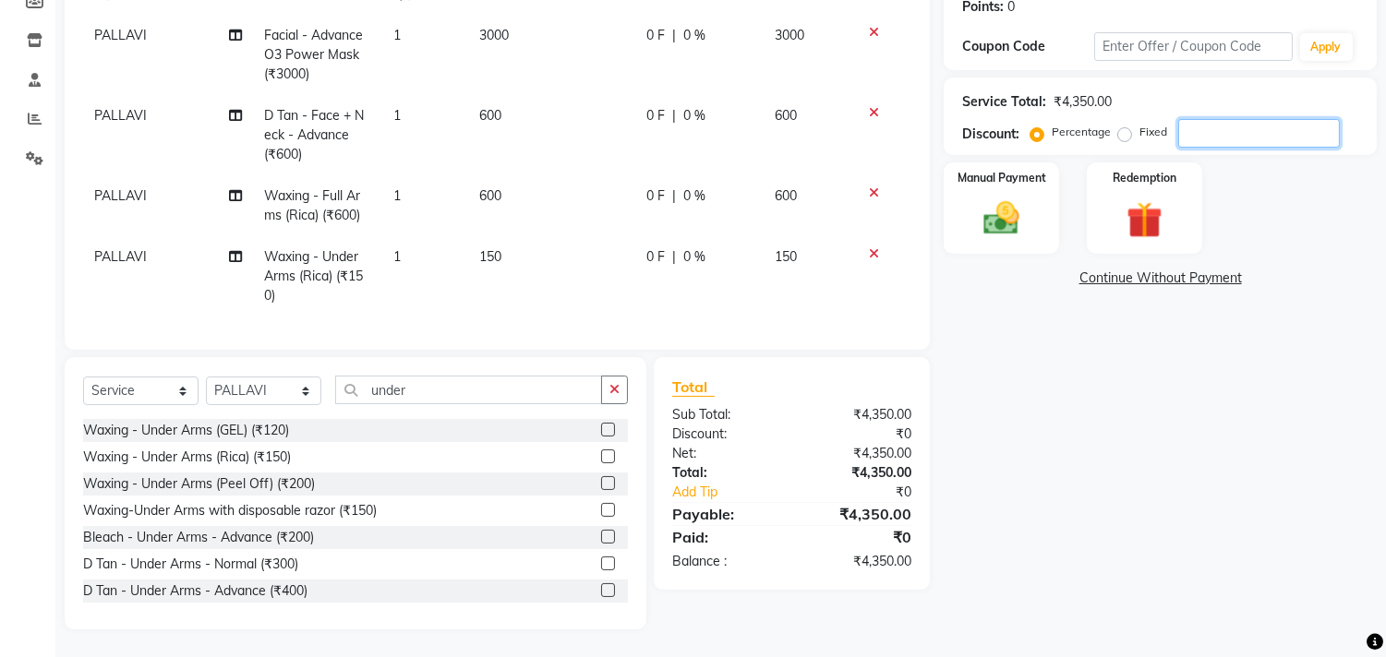
click at [1220, 124] on input "number" at bounding box center [1259, 133] width 162 height 29
type input "3"
click at [1017, 208] on img at bounding box center [1001, 219] width 61 height 43
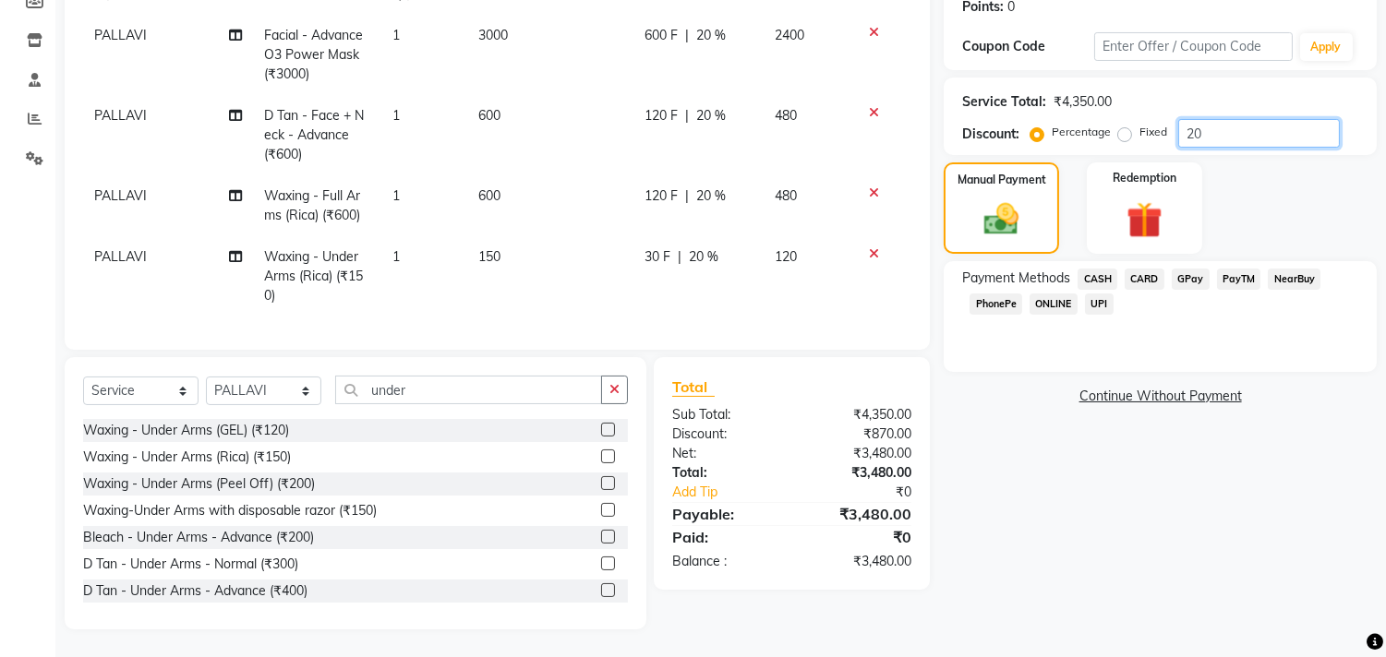
click at [1225, 119] on input "20" at bounding box center [1259, 133] width 162 height 29
type input "2"
type input "30"
click at [1194, 269] on span "GPay" at bounding box center [1191, 279] width 38 height 21
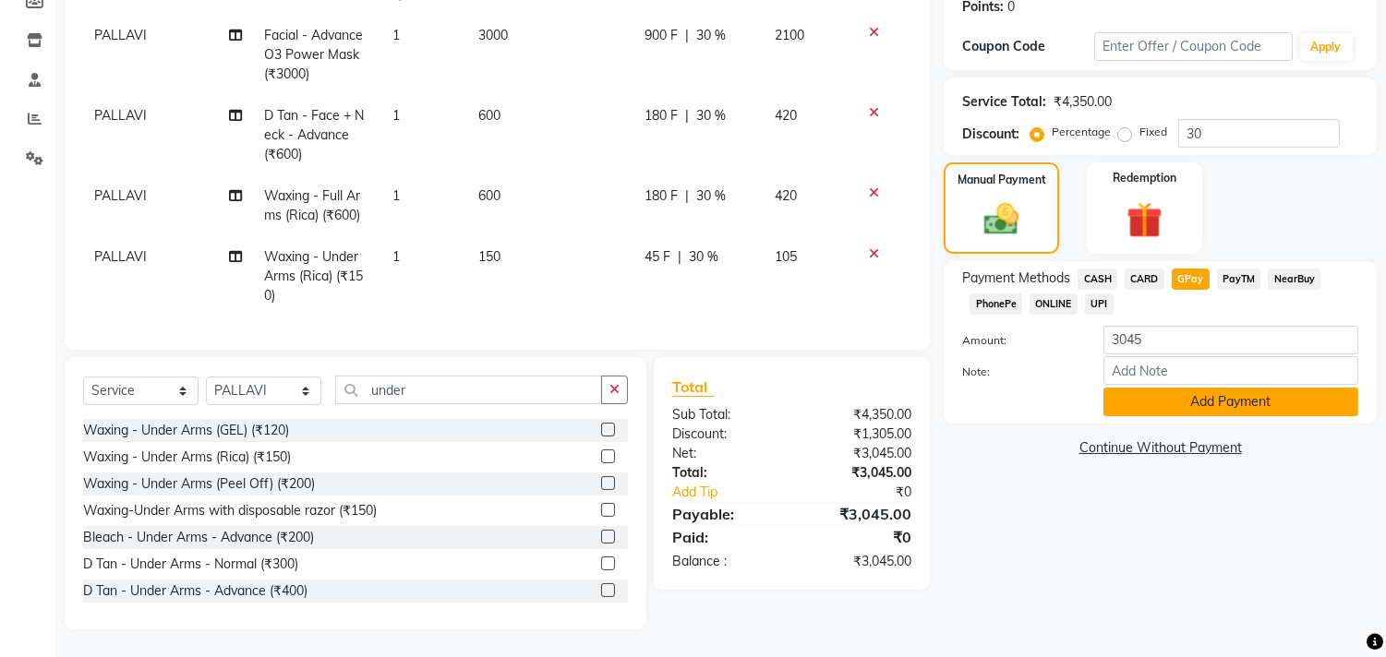
click at [1146, 394] on button "Add Payment" at bounding box center [1230, 402] width 255 height 29
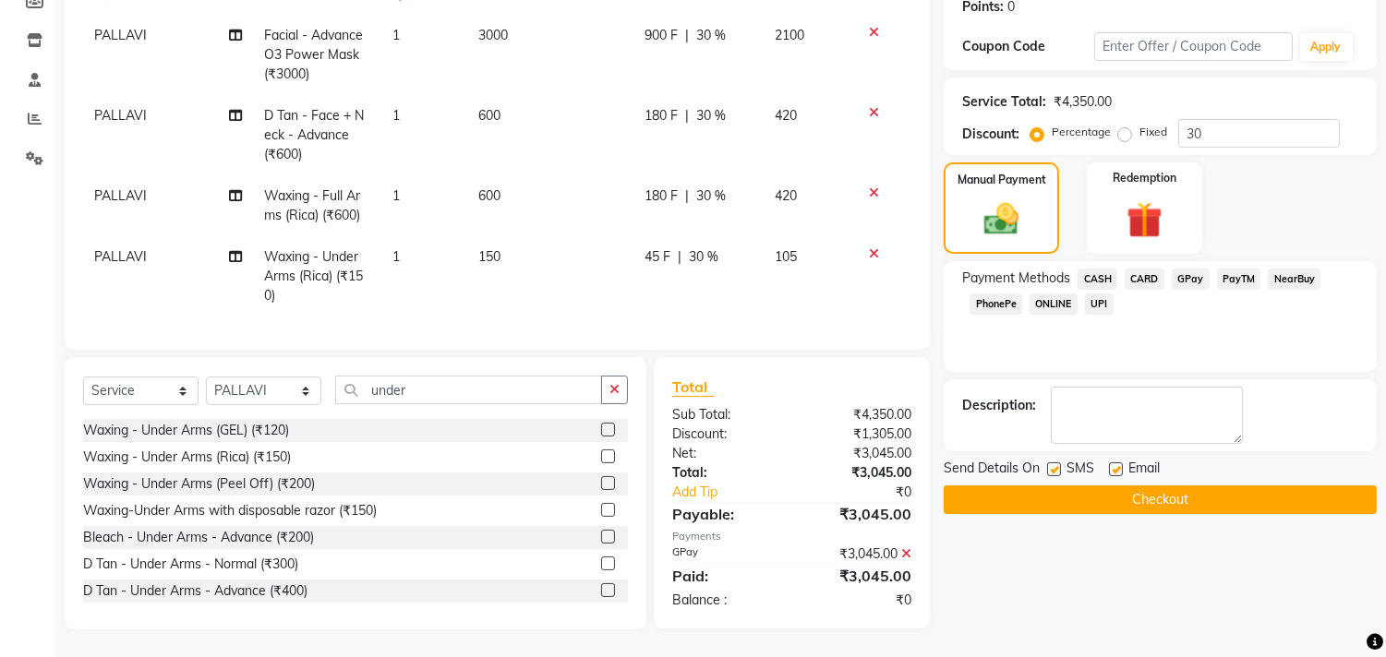
click at [1168, 486] on button "Checkout" at bounding box center [1160, 500] width 433 height 29
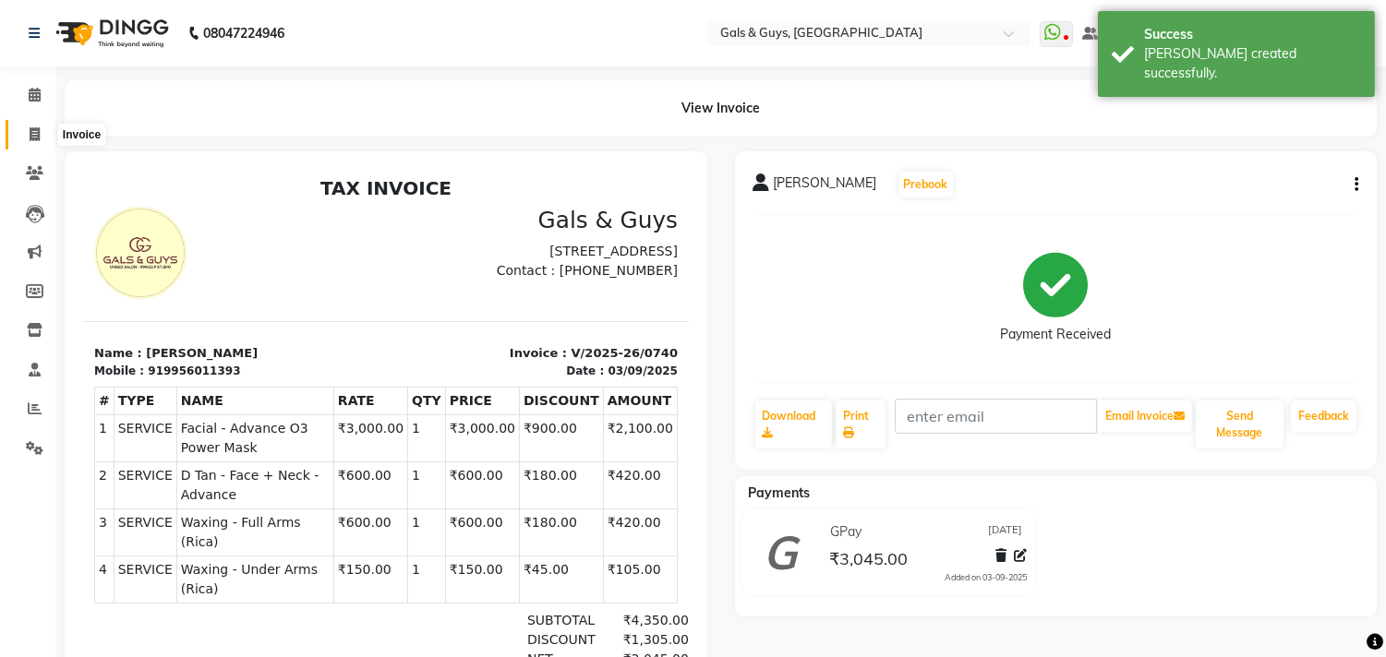
click at [28, 126] on span at bounding box center [34, 135] width 32 height 21
select select "service"
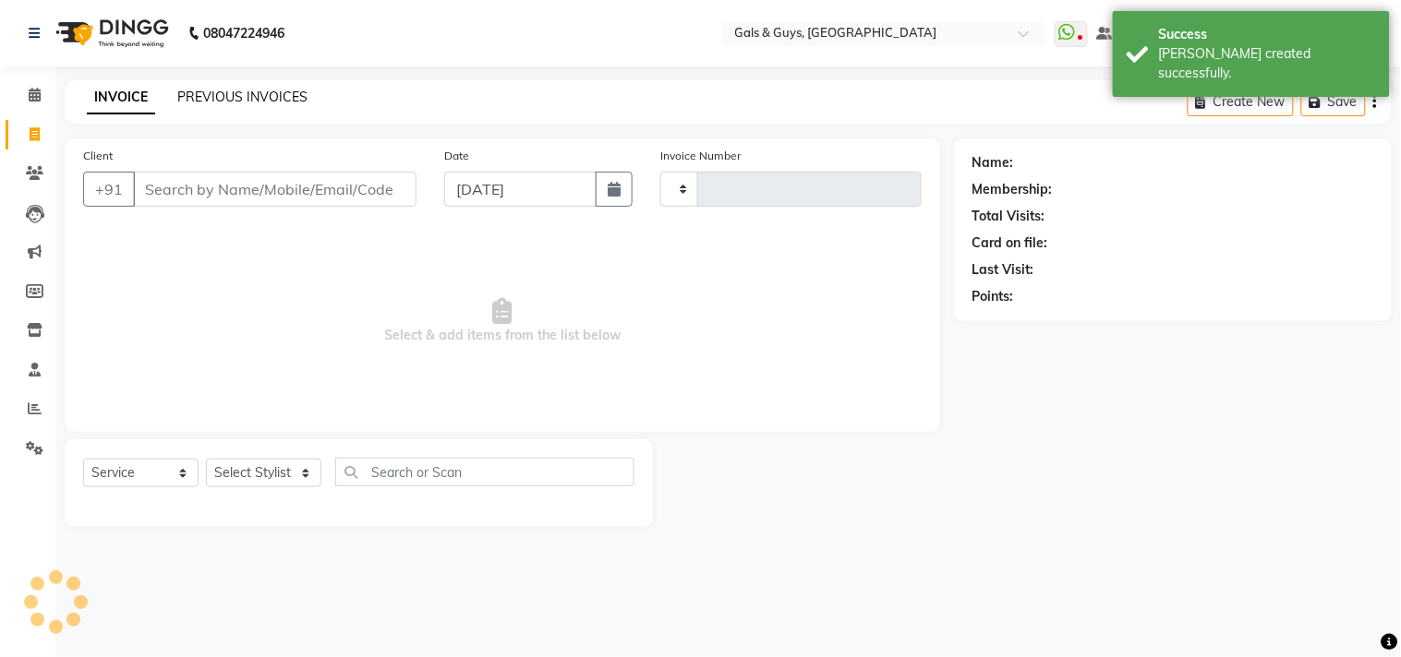
click at [187, 103] on link "PREVIOUS INVOICES" at bounding box center [242, 97] width 130 height 17
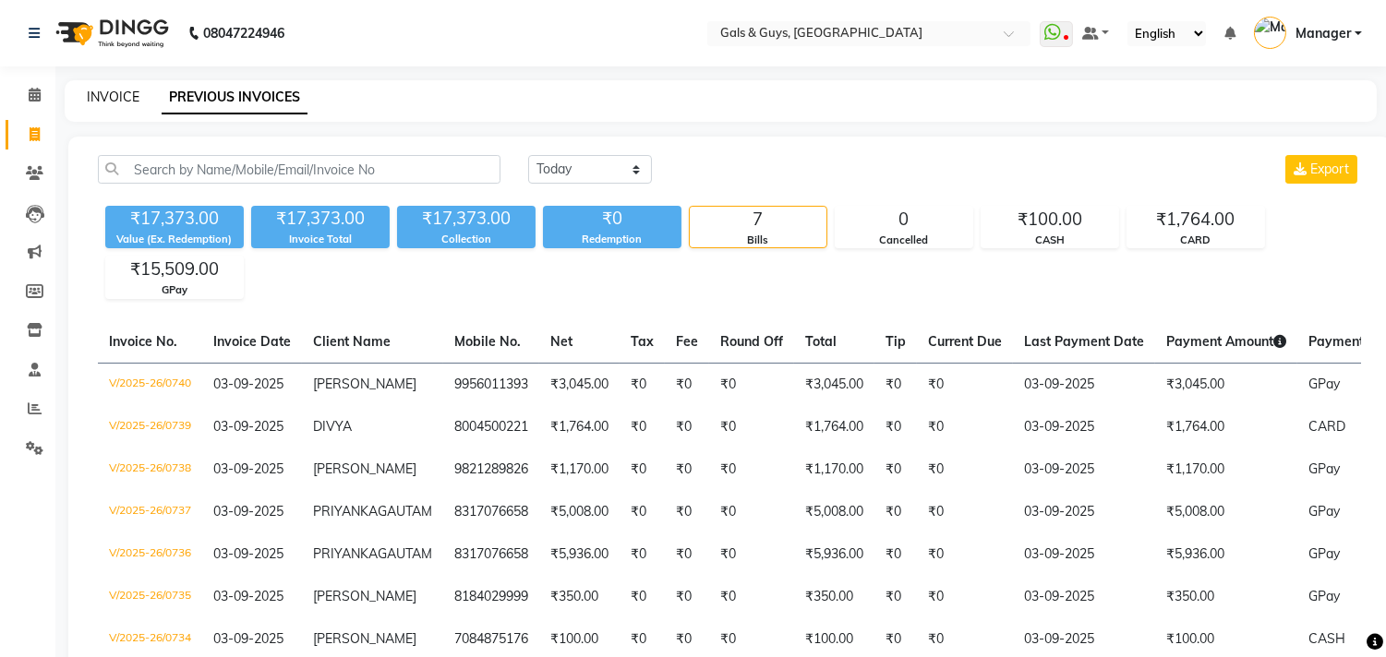
click at [92, 90] on link "INVOICE" at bounding box center [113, 97] width 53 height 17
select select "service"
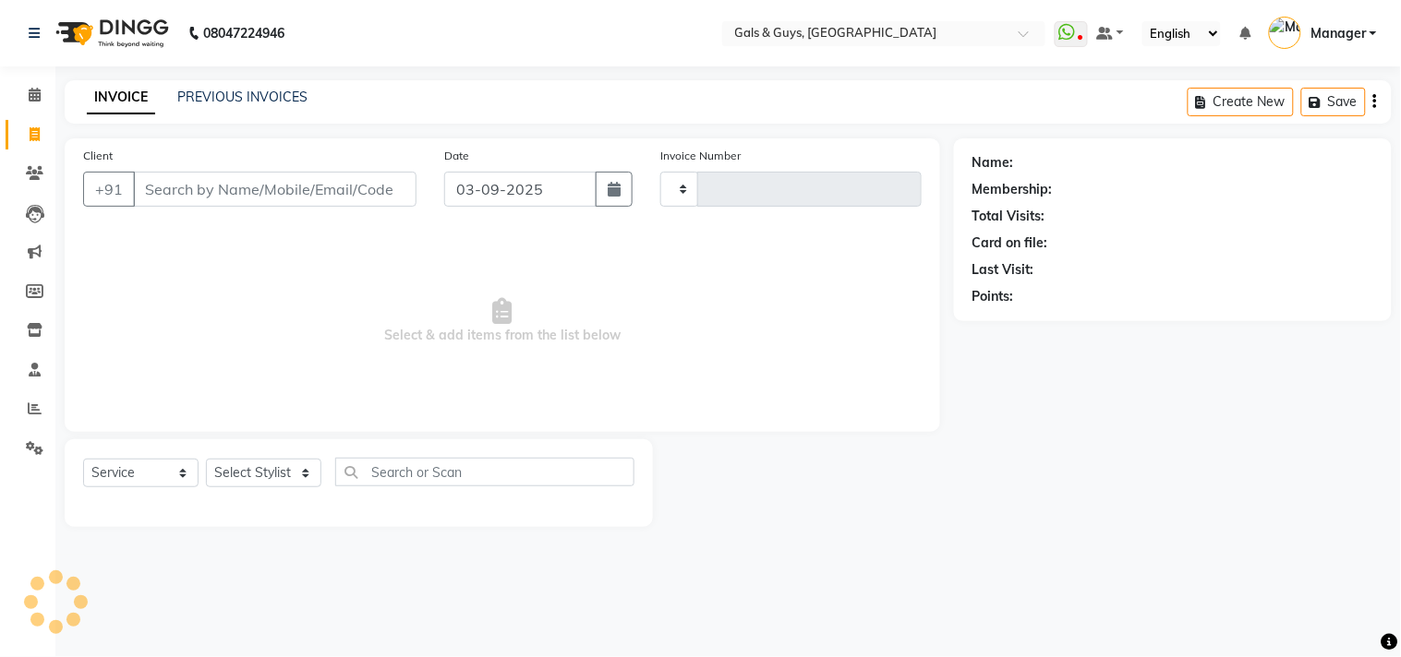
type input "0741"
select select "7505"
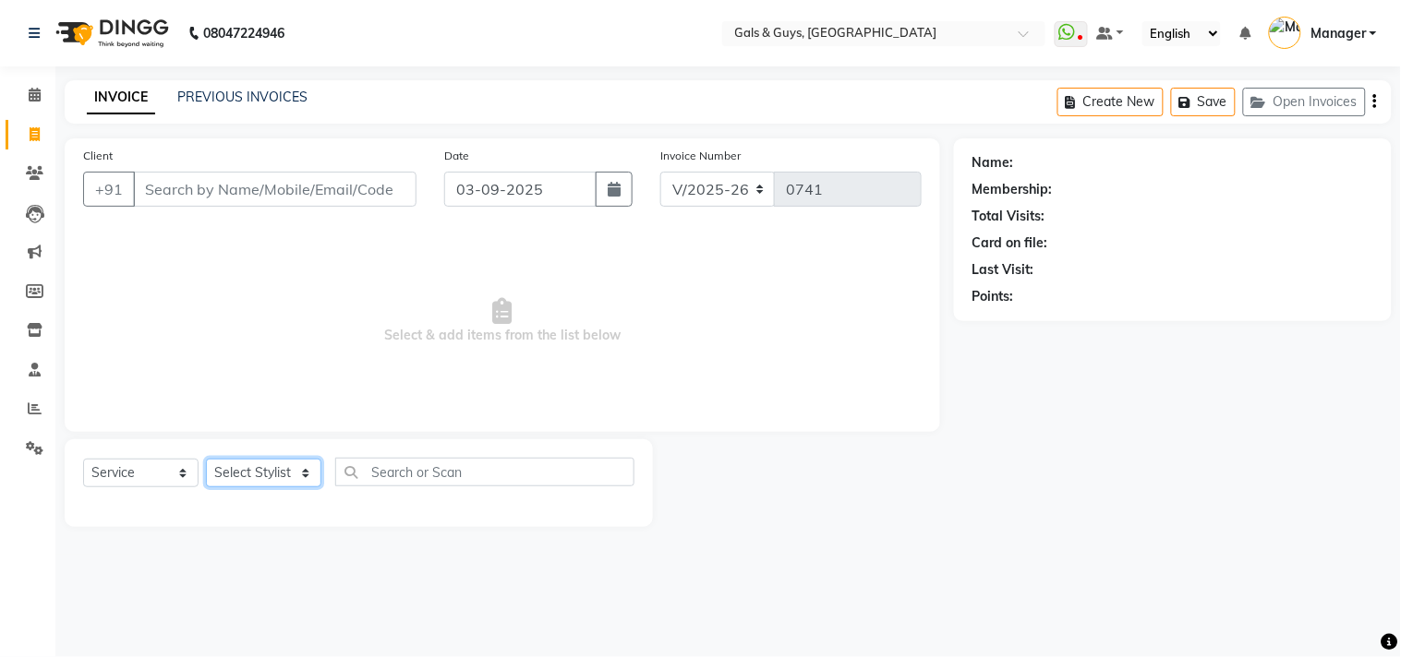
click at [289, 478] on select "Select Stylist" at bounding box center [263, 473] width 115 height 29
select select "89770"
click at [206, 460] on select "Select Stylist [PERSON_NAME] ADVANCE ALKA [PERSON_NAME] B-WAX KUNAL Manager MEM…" at bounding box center [263, 473] width 115 height 29
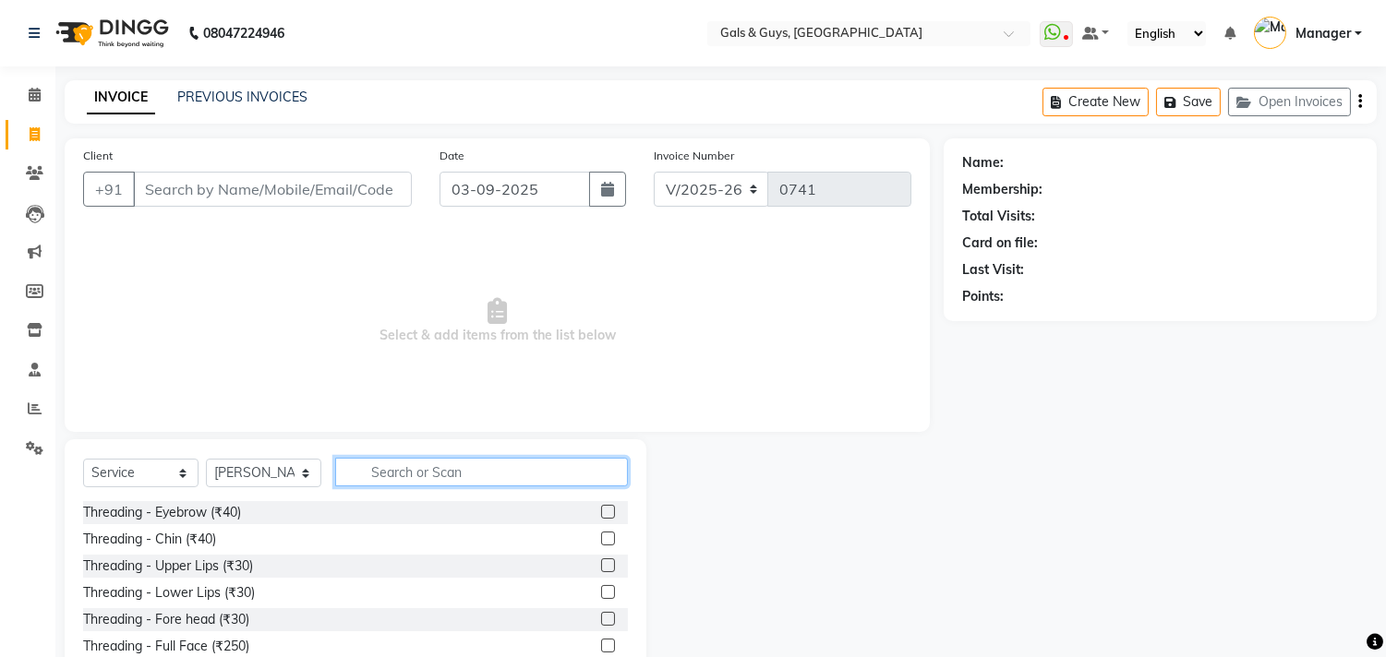
click at [418, 469] on input "text" at bounding box center [481, 472] width 293 height 29
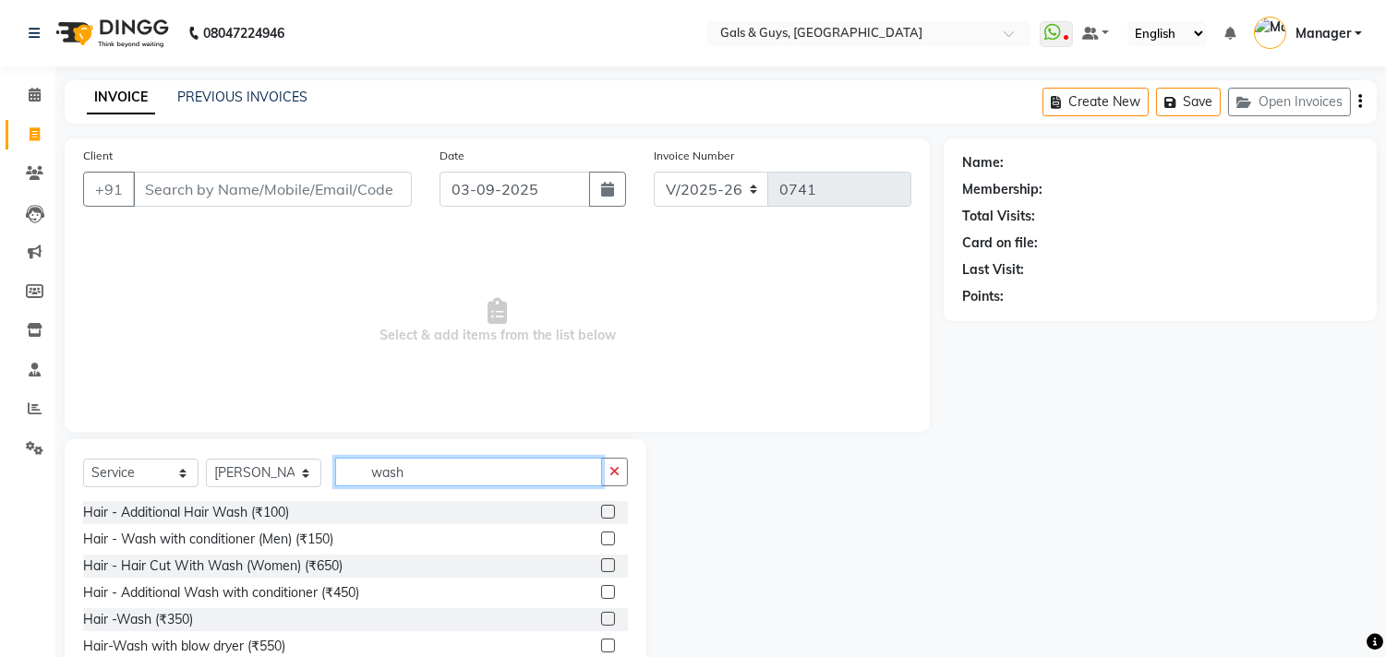
type input "wash"
click at [601, 644] on label at bounding box center [608, 646] width 14 height 14
click at [601, 644] on input "checkbox" at bounding box center [607, 647] width 12 height 12
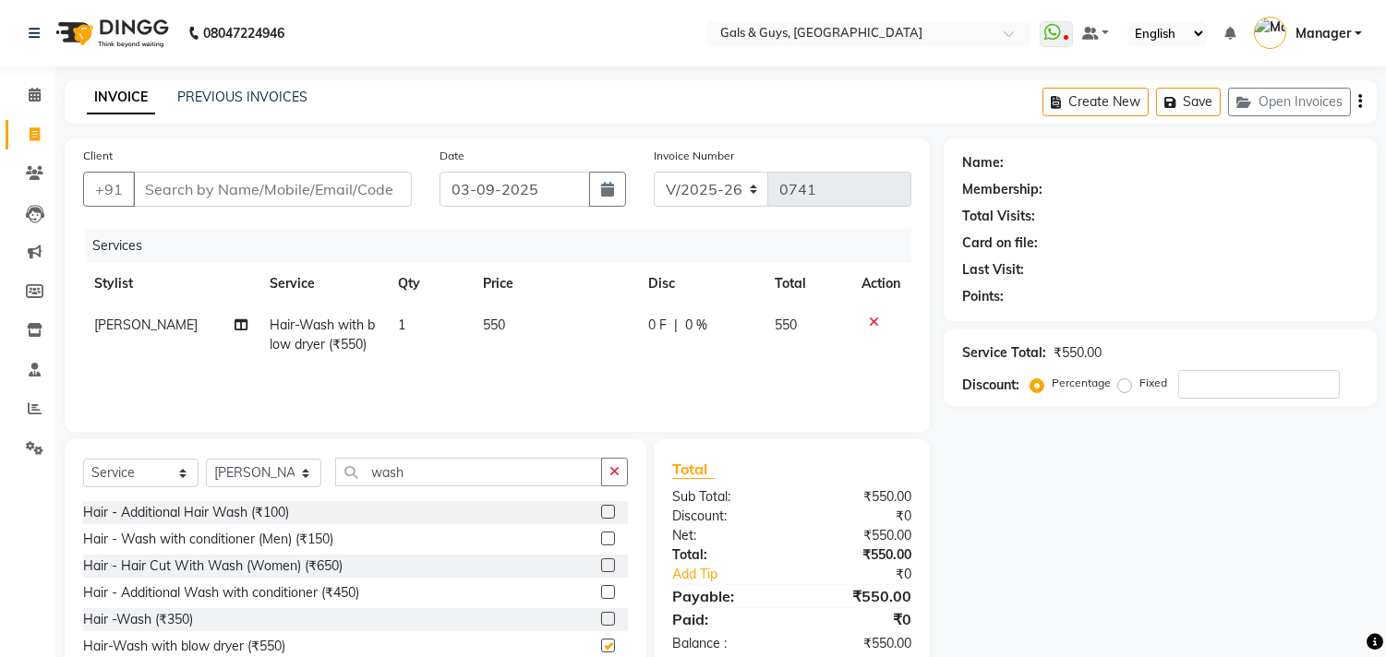
checkbox input "false"
click at [252, 463] on select "Select Stylist [PERSON_NAME] ADVANCE ALKA [PERSON_NAME] B-WAX KUNAL Manager MEM…" at bounding box center [263, 473] width 115 height 29
click at [206, 460] on select "Select Stylist [PERSON_NAME] ADVANCE ALKA [PERSON_NAME] B-WAX KUNAL Manager MEM…" at bounding box center [263, 473] width 115 height 29
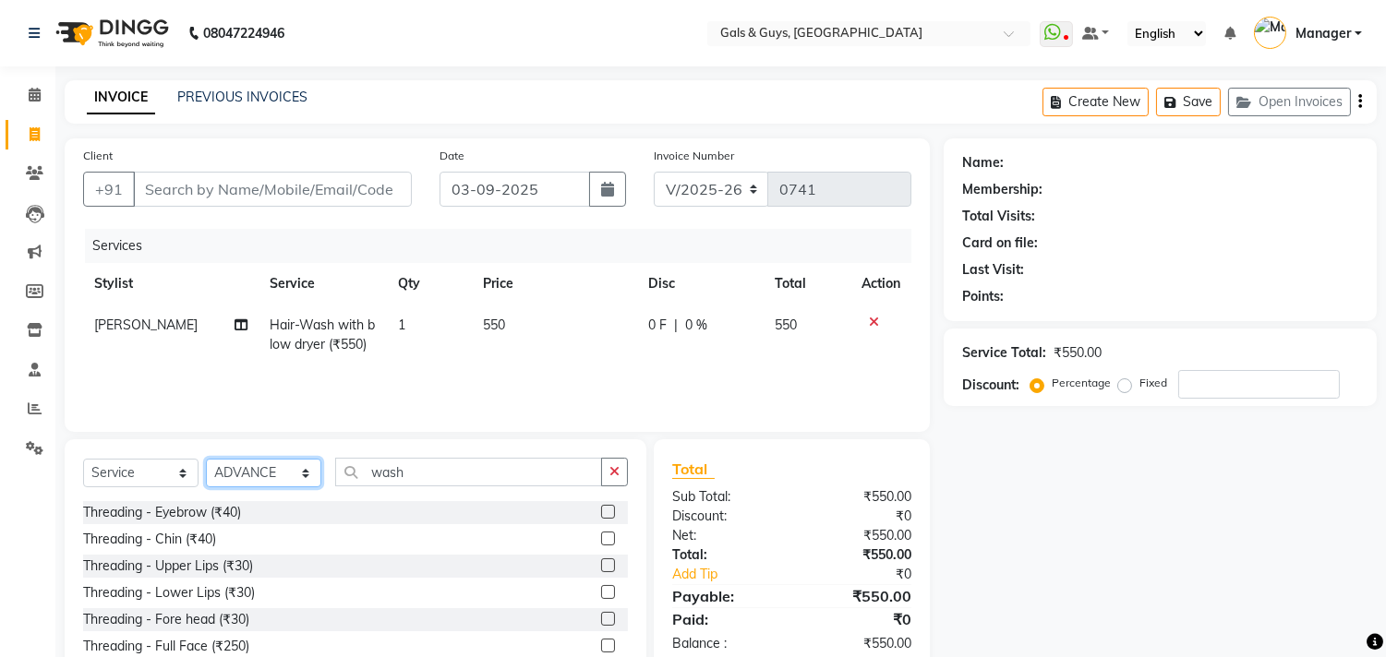
click at [252, 474] on select "Select Stylist [PERSON_NAME] ADVANCE ALKA [PERSON_NAME] B-WAX KUNAL Manager MEM…" at bounding box center [263, 473] width 115 height 29
select select "71124"
click at [206, 460] on select "Select Stylist [PERSON_NAME] ADVANCE ALKA [PERSON_NAME] B-WAX KUNAL Manager MEM…" at bounding box center [263, 473] width 115 height 29
click at [601, 509] on label at bounding box center [608, 512] width 14 height 14
click at [601, 509] on input "checkbox" at bounding box center [607, 513] width 12 height 12
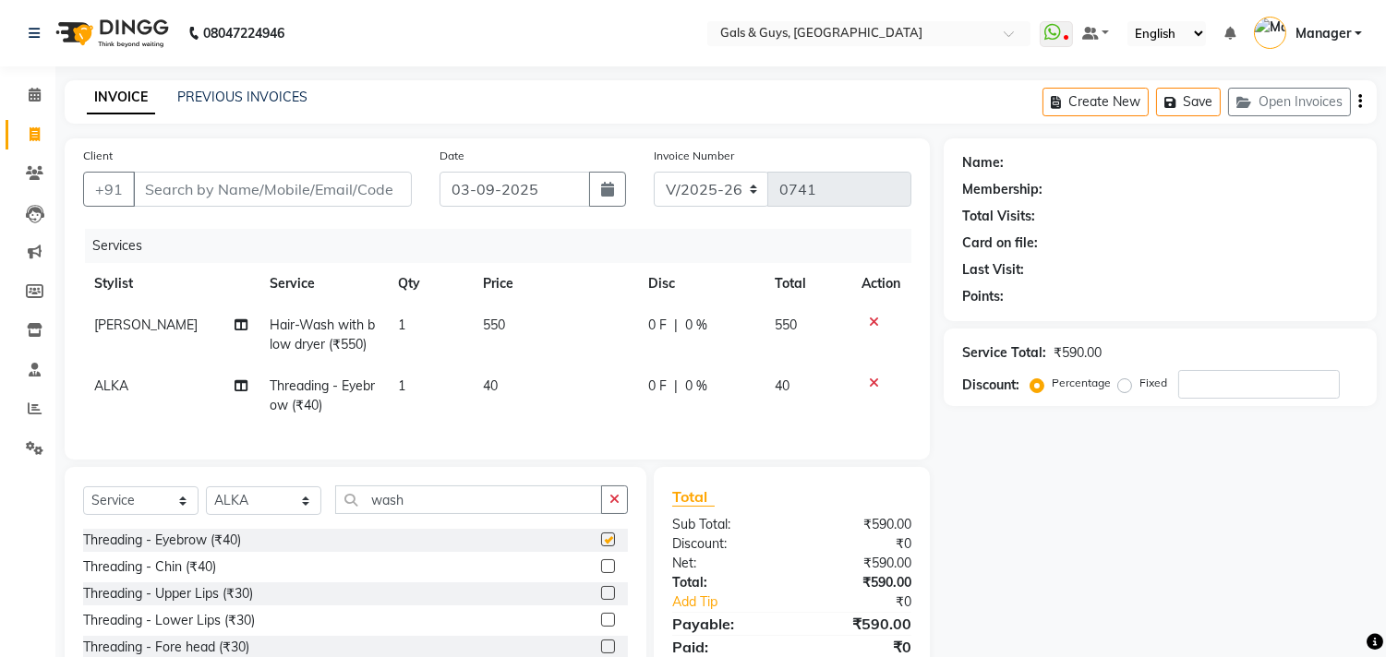
checkbox input "false"
click at [601, 600] on label at bounding box center [608, 593] width 14 height 14
click at [601, 600] on input "checkbox" at bounding box center [607, 594] width 12 height 12
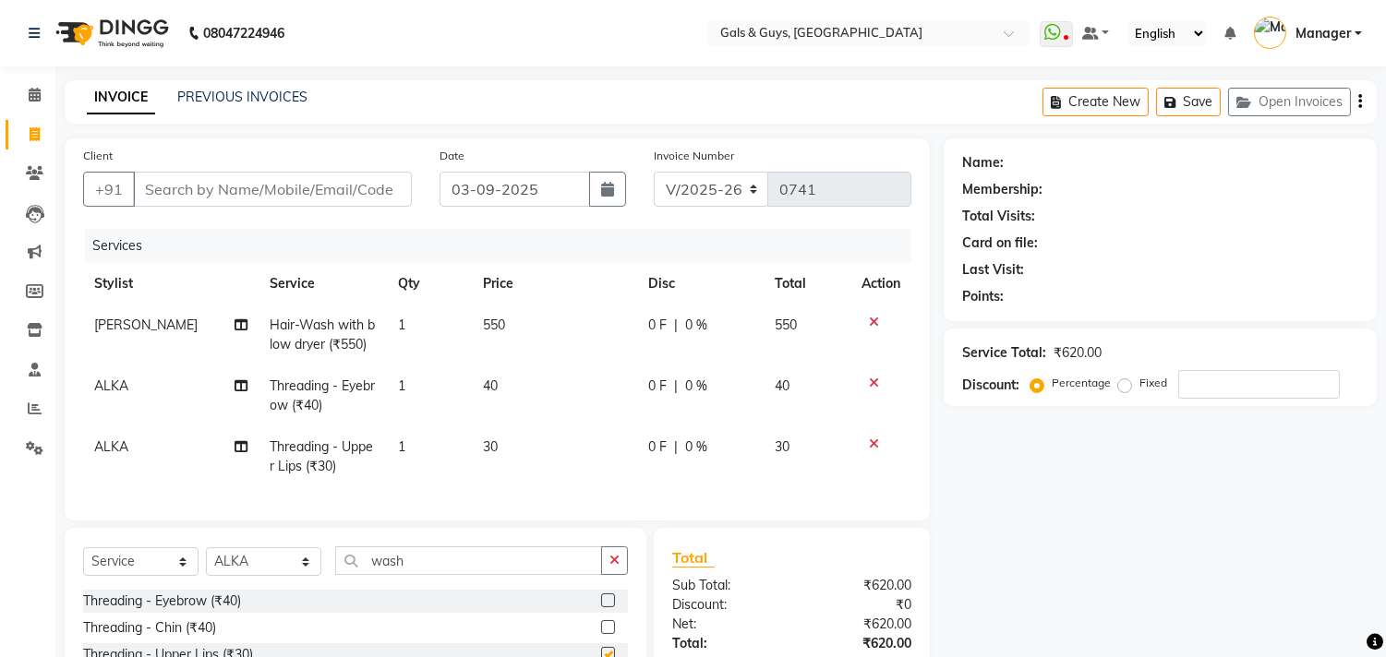
checkbox input "false"
click at [253, 575] on select "Select Stylist [PERSON_NAME] ADVANCE ALKA [PERSON_NAME] B-WAX KUNAL Manager MEM…" at bounding box center [263, 562] width 115 height 29
select select "66159"
click at [206, 563] on select "Select Stylist [PERSON_NAME] ADVANCE ALKA [PERSON_NAME] B-WAX KUNAL Manager MEM…" at bounding box center [263, 562] width 115 height 29
drag, startPoint x: 380, startPoint y: 586, endPoint x: 291, endPoint y: 586, distance: 89.6
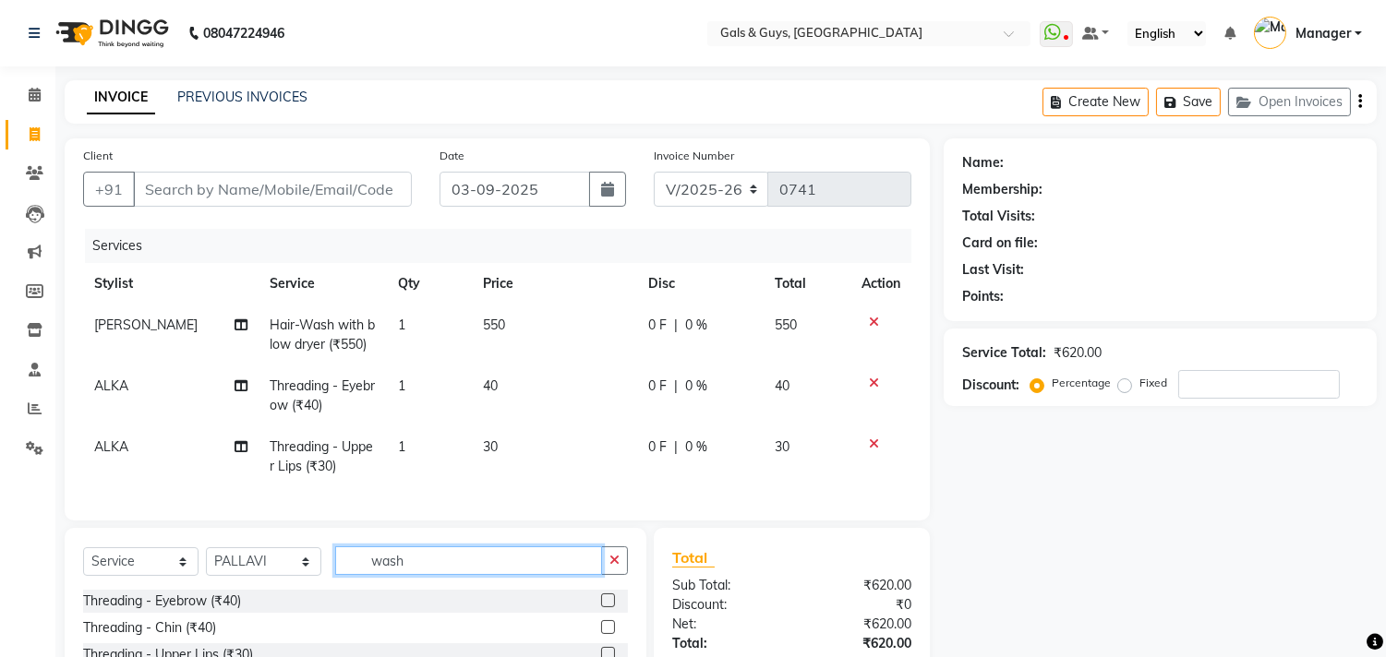
click at [338, 575] on input "wash" at bounding box center [468, 561] width 267 height 29
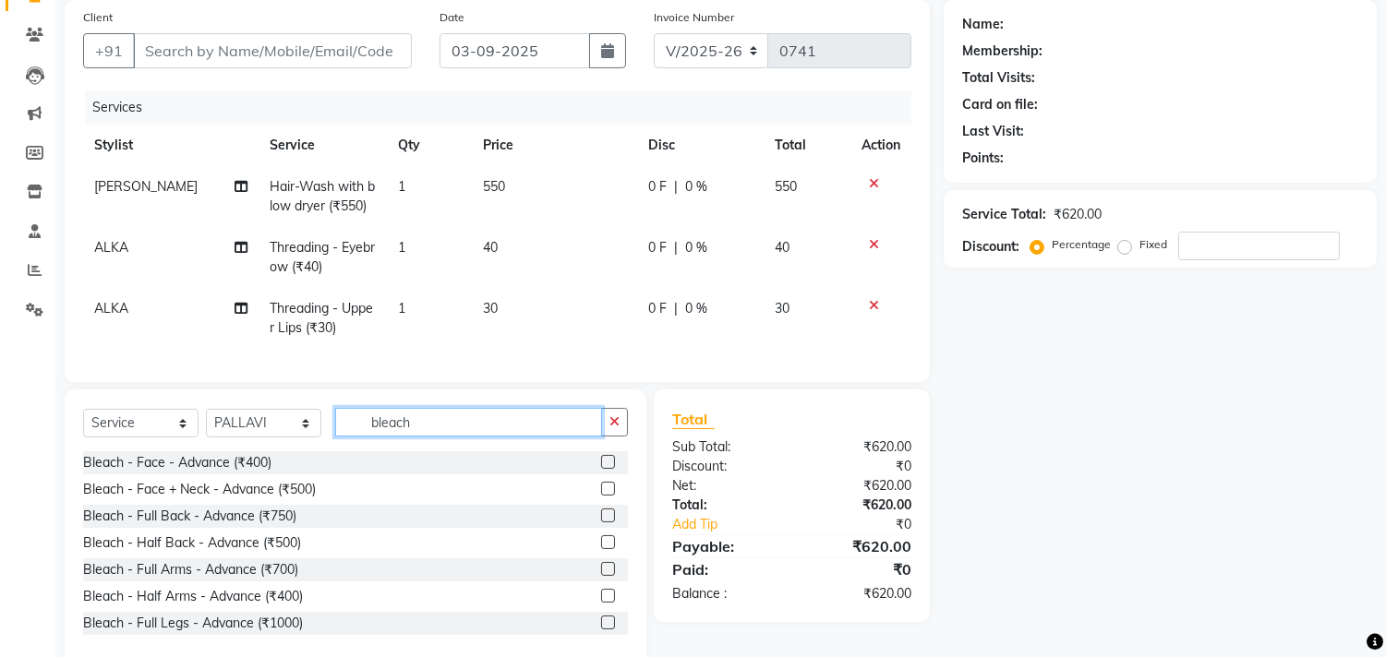
scroll to position [187, 0]
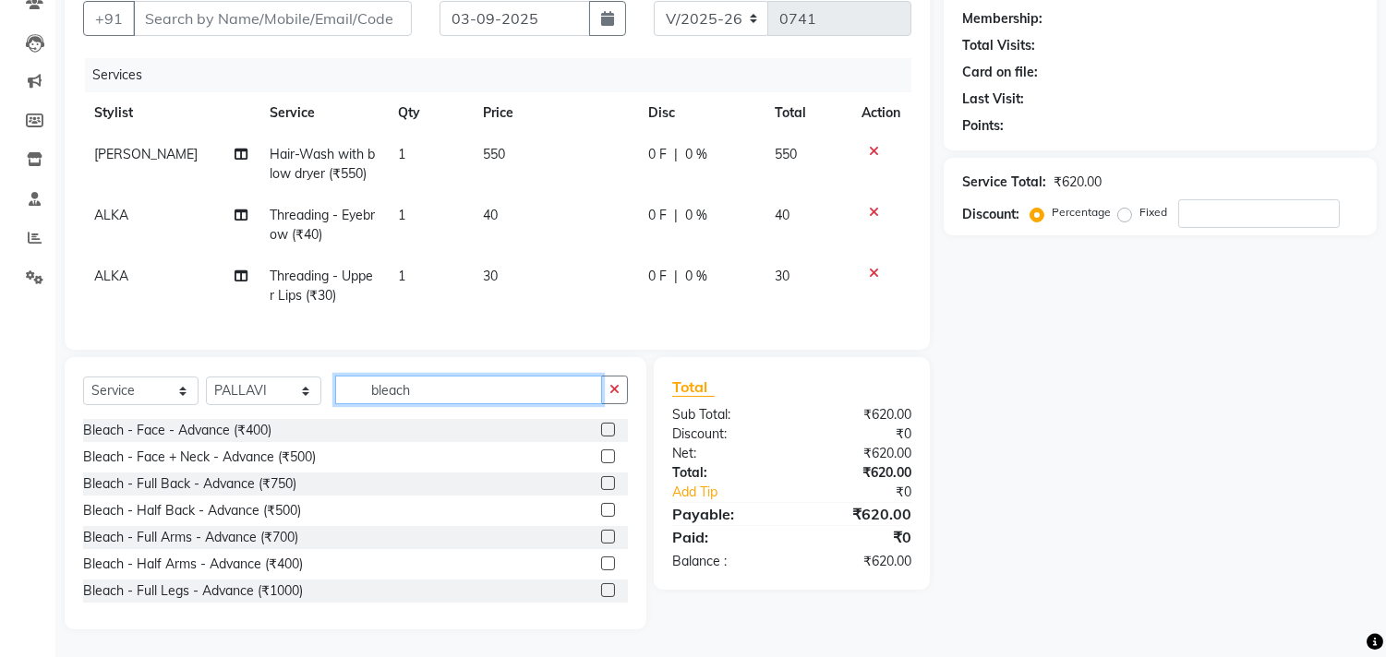
type input "bleach"
click at [601, 457] on label at bounding box center [608, 457] width 14 height 14
click at [601, 457] on input "checkbox" at bounding box center [607, 458] width 12 height 12
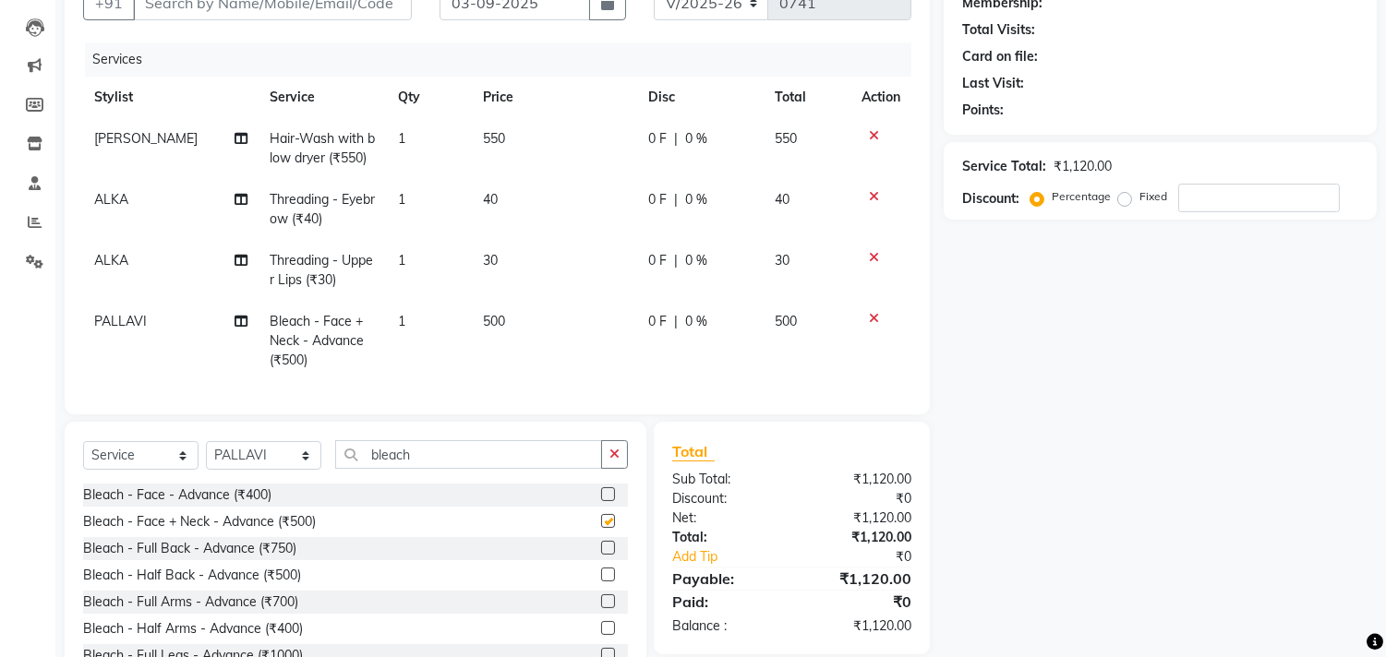
checkbox input "false"
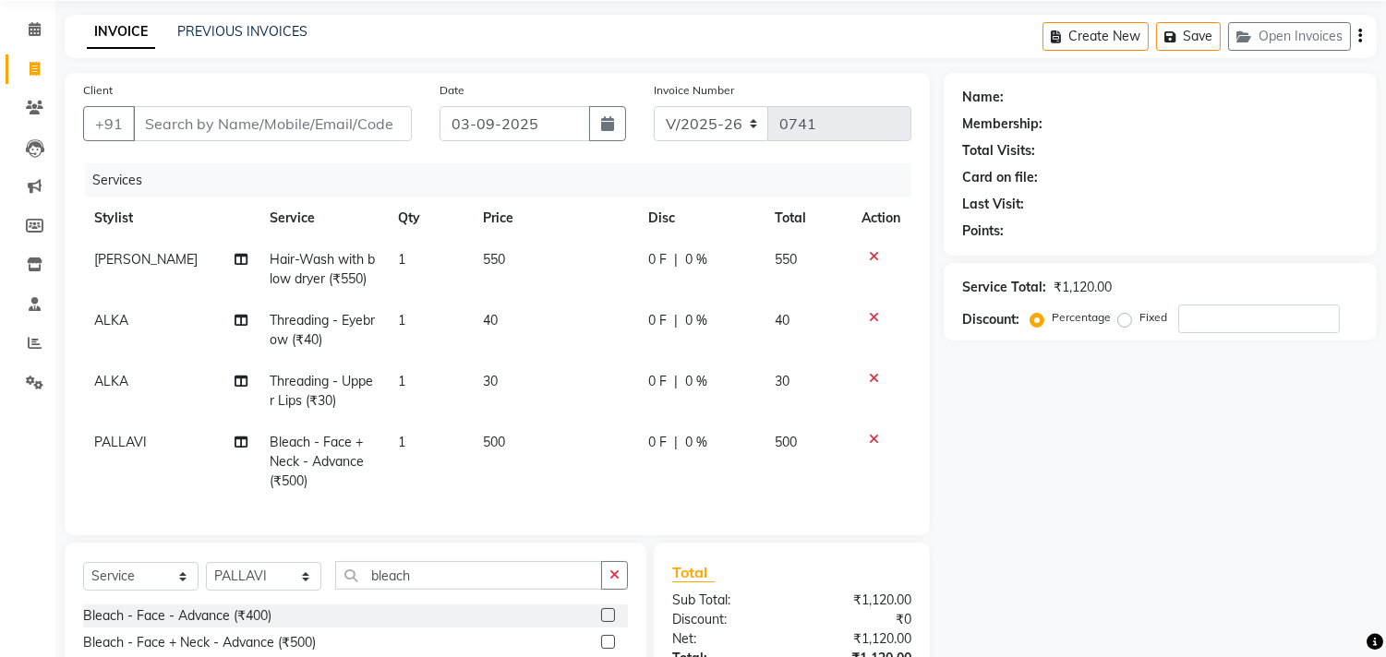
scroll to position [61, 0]
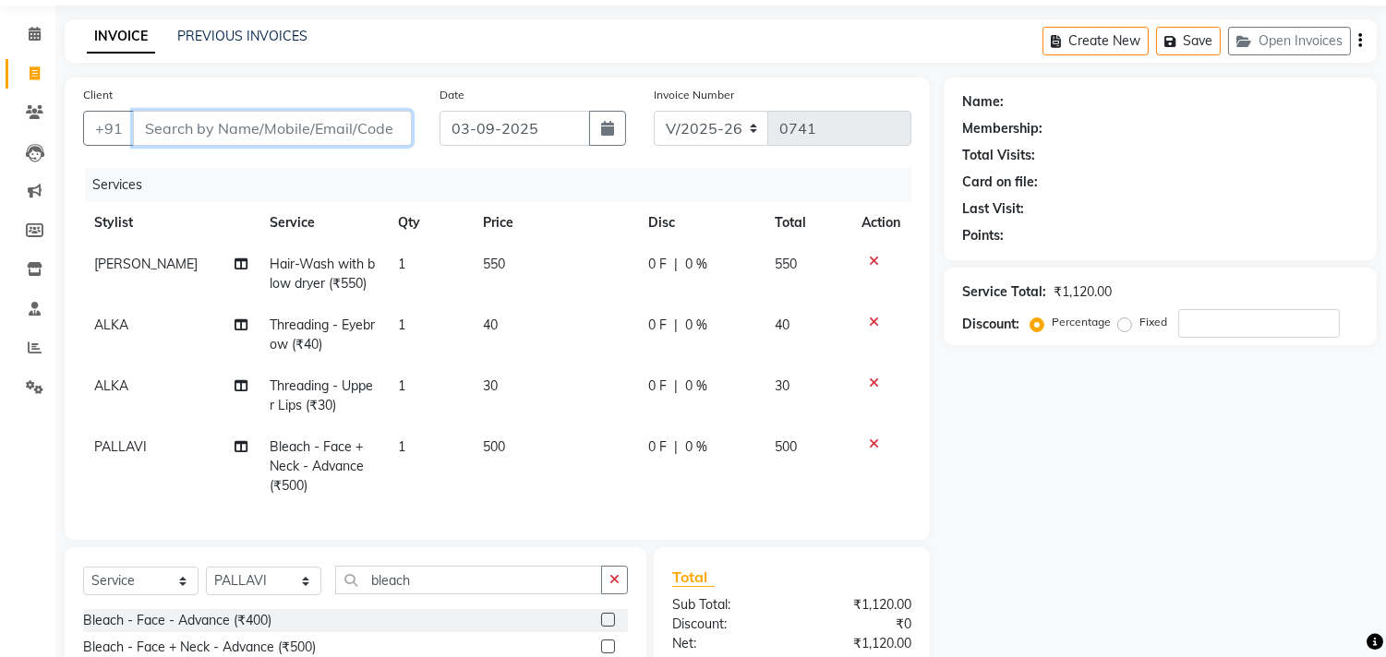
click at [254, 114] on input "Client" at bounding box center [272, 128] width 279 height 35
type input "p"
type input "0"
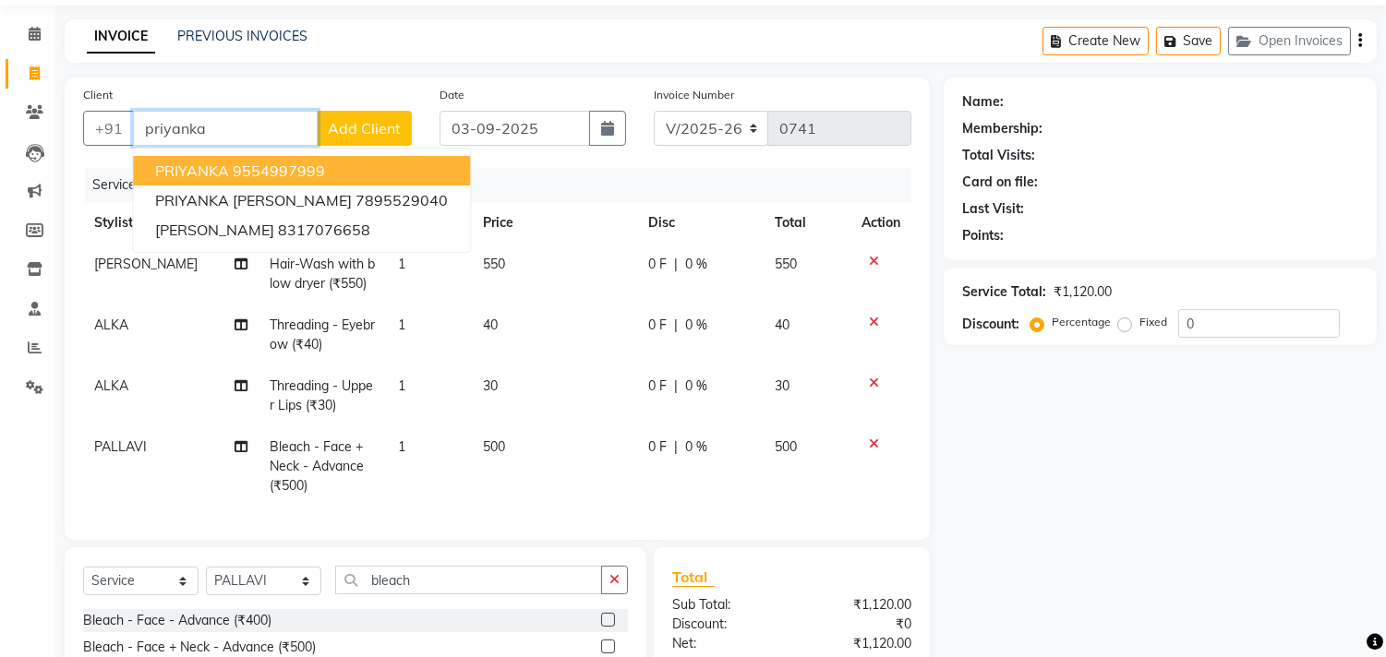
click at [289, 173] on ngb-highlight "9554997999" at bounding box center [279, 171] width 92 height 18
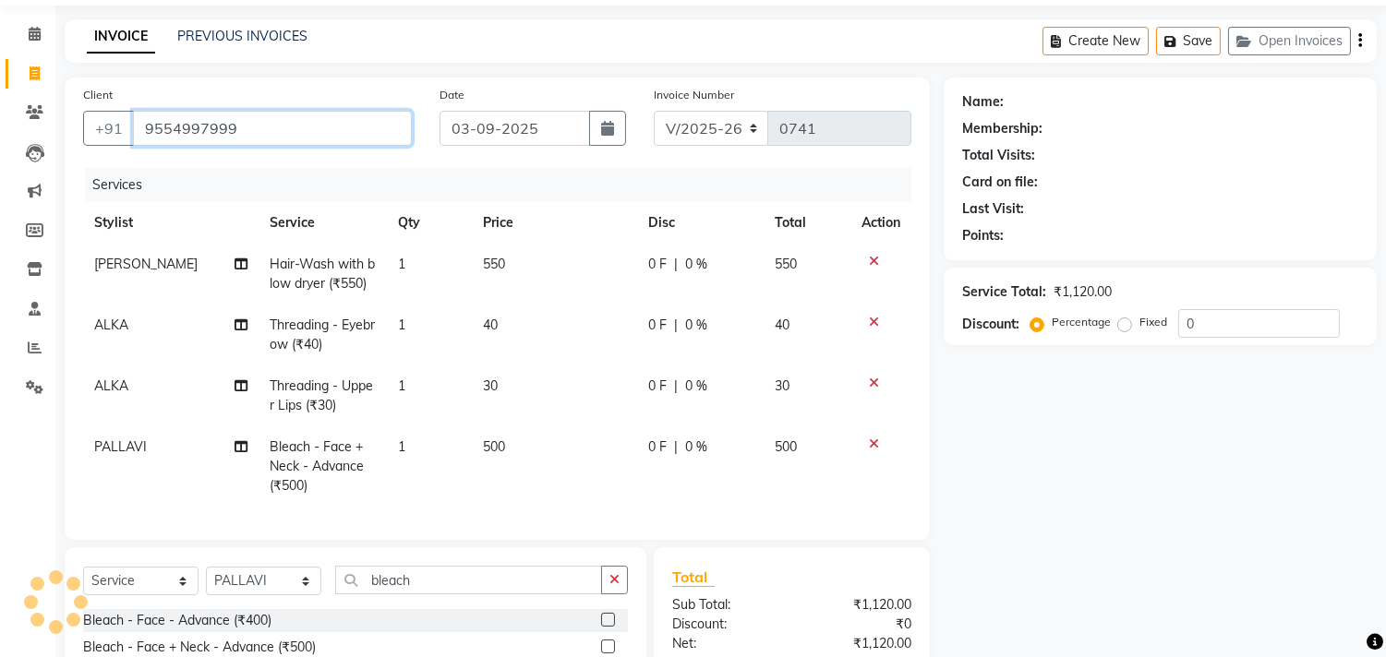
type input "9554997999"
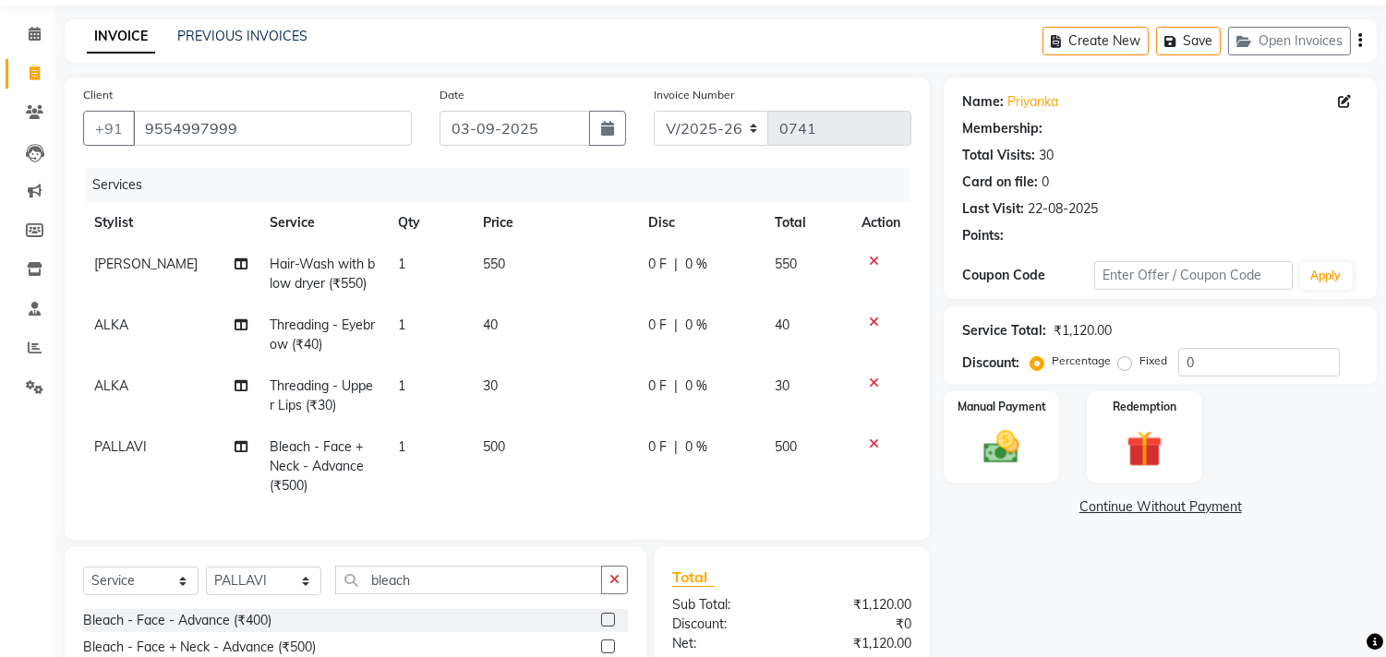
select select "1: Object"
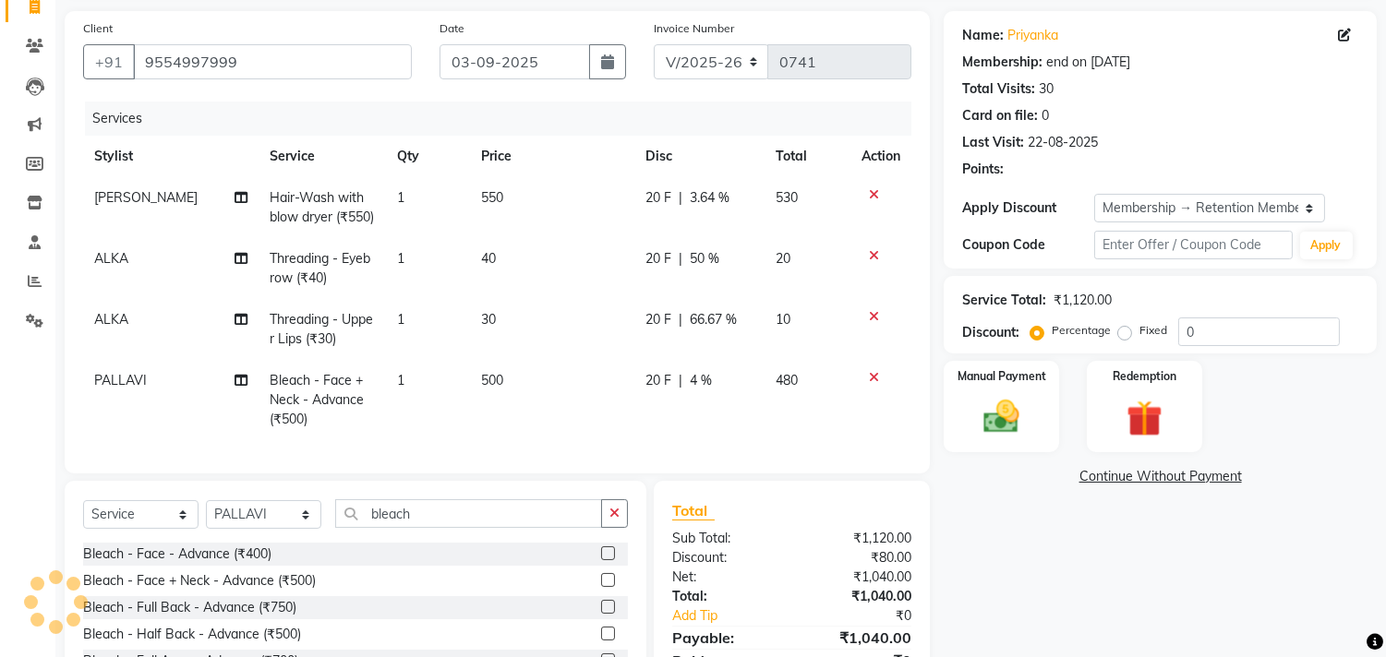
scroll to position [163, 0]
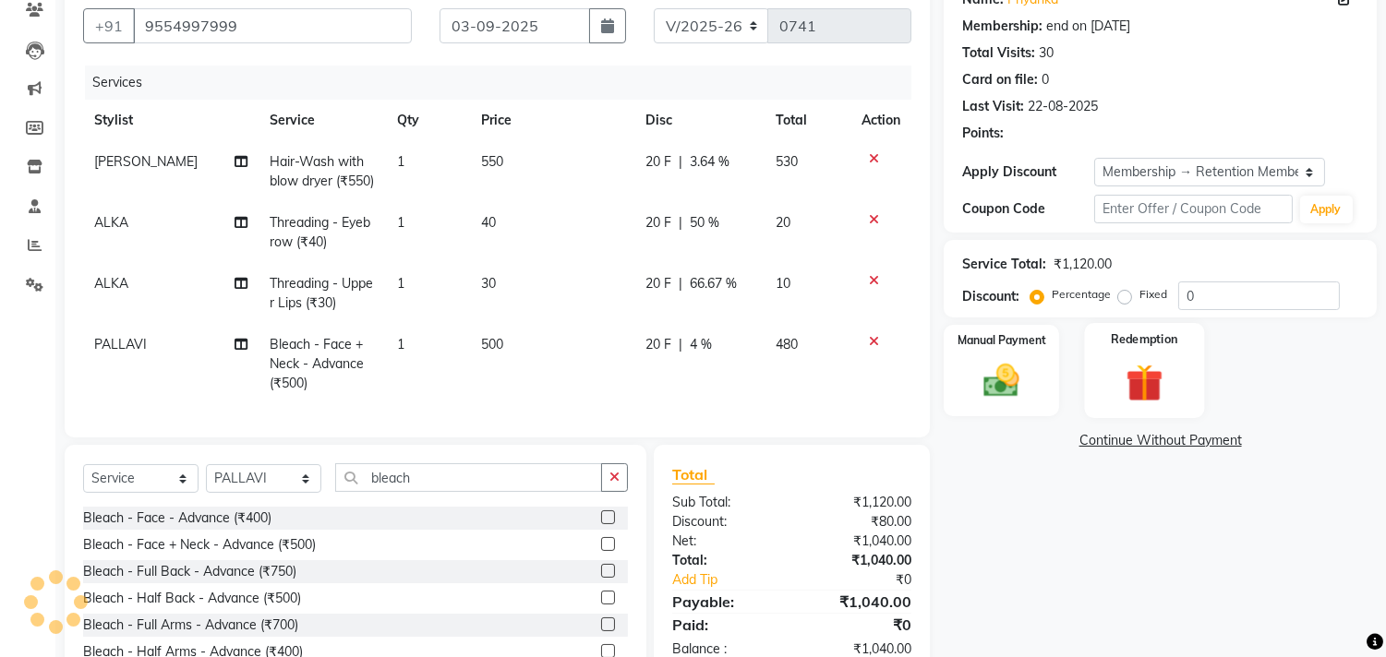
radio input "false"
radio input "true"
type input "20"
click at [1052, 295] on label "Percentage" at bounding box center [1081, 294] width 59 height 17
click at [1039, 295] on input "Percentage" at bounding box center [1040, 294] width 13 height 13
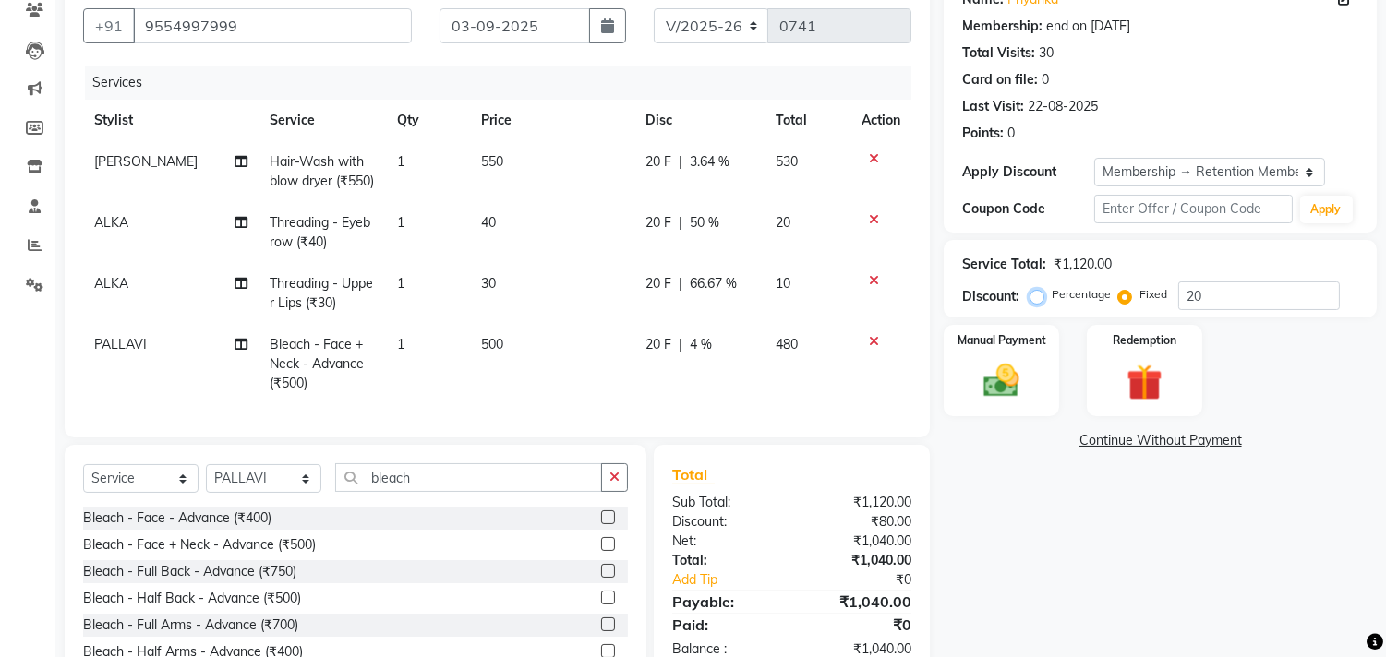
radio input "true"
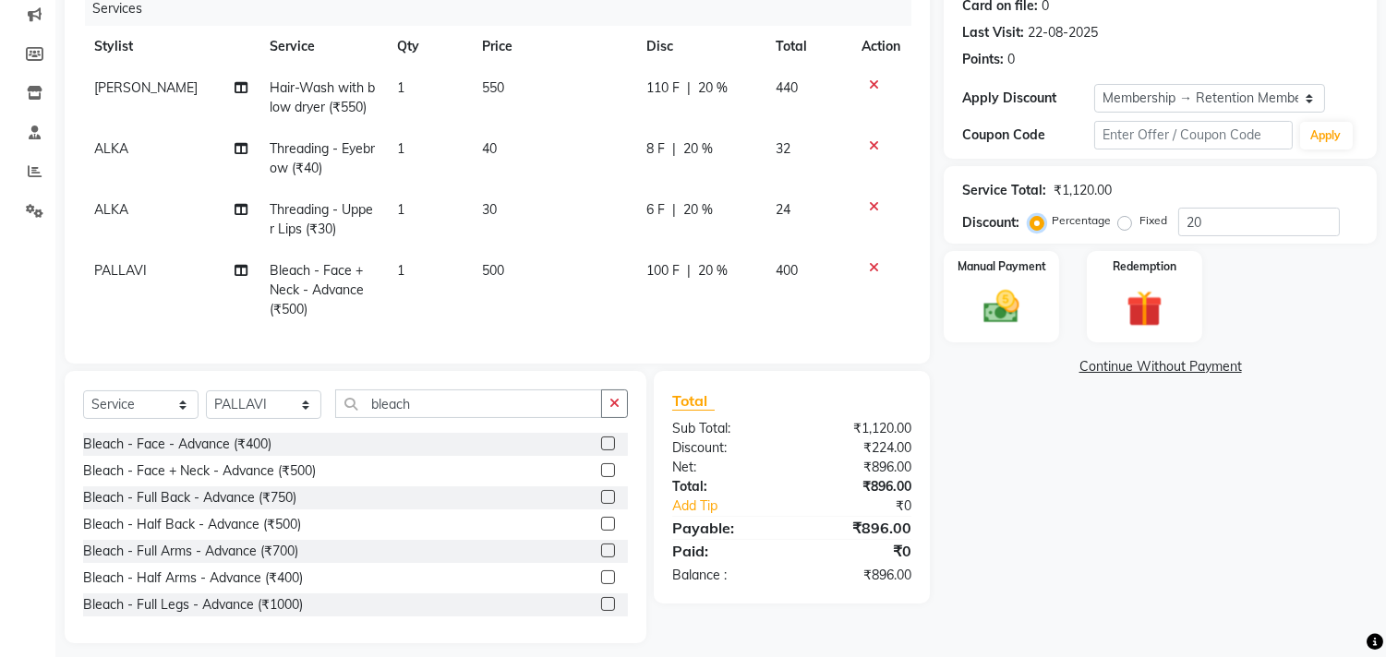
scroll to position [183, 0]
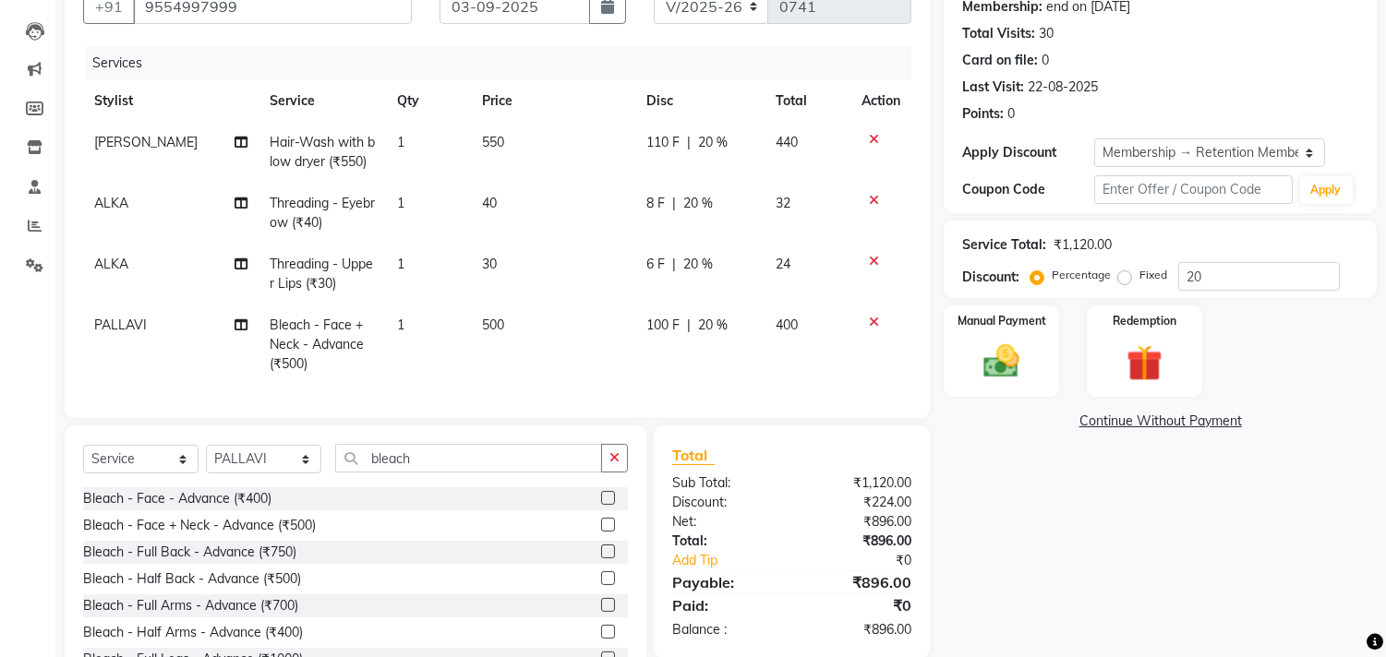
click at [665, 141] on span "110 F" at bounding box center [662, 142] width 33 height 19
select select "89770"
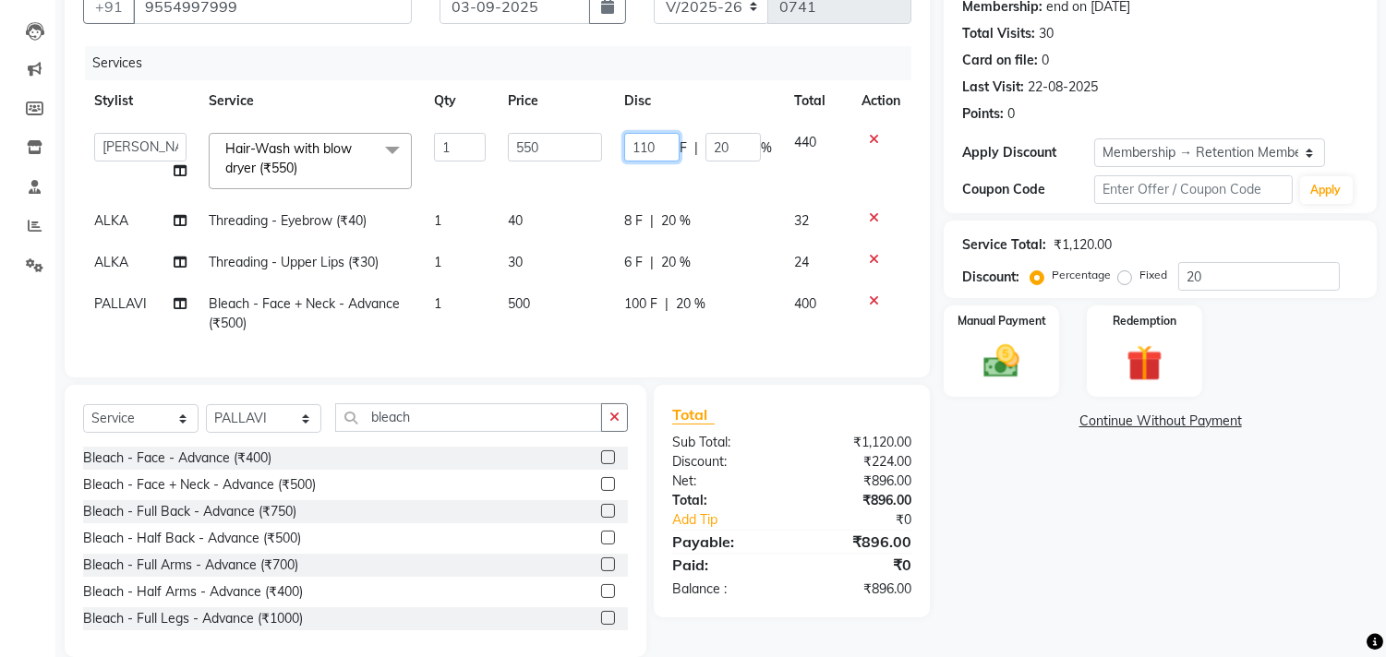
click at [644, 144] on input "110" at bounding box center [651, 147] width 55 height 29
type input "150"
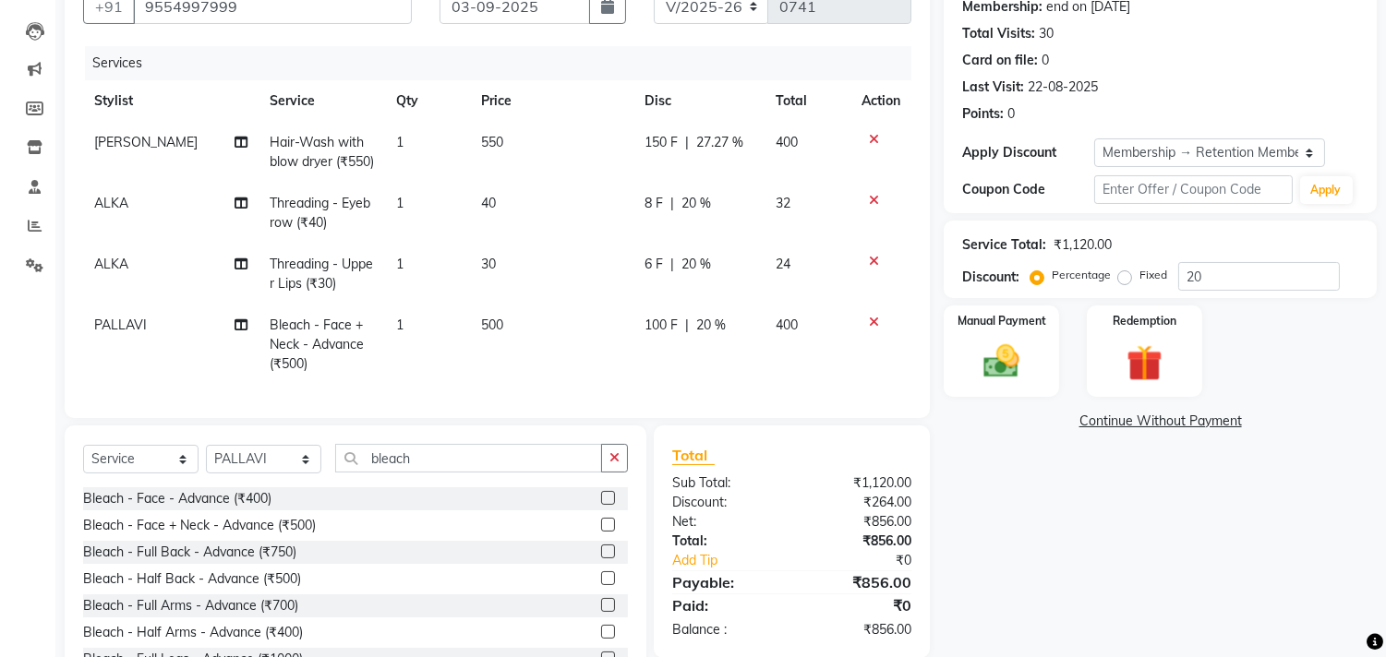
click at [1141, 463] on div "Name: Priyanka Membership: end on [DATE] Total Visits: 30 Card on file: 0 Last …" at bounding box center [1167, 327] width 447 height 742
click at [1004, 379] on img at bounding box center [1001, 362] width 61 height 43
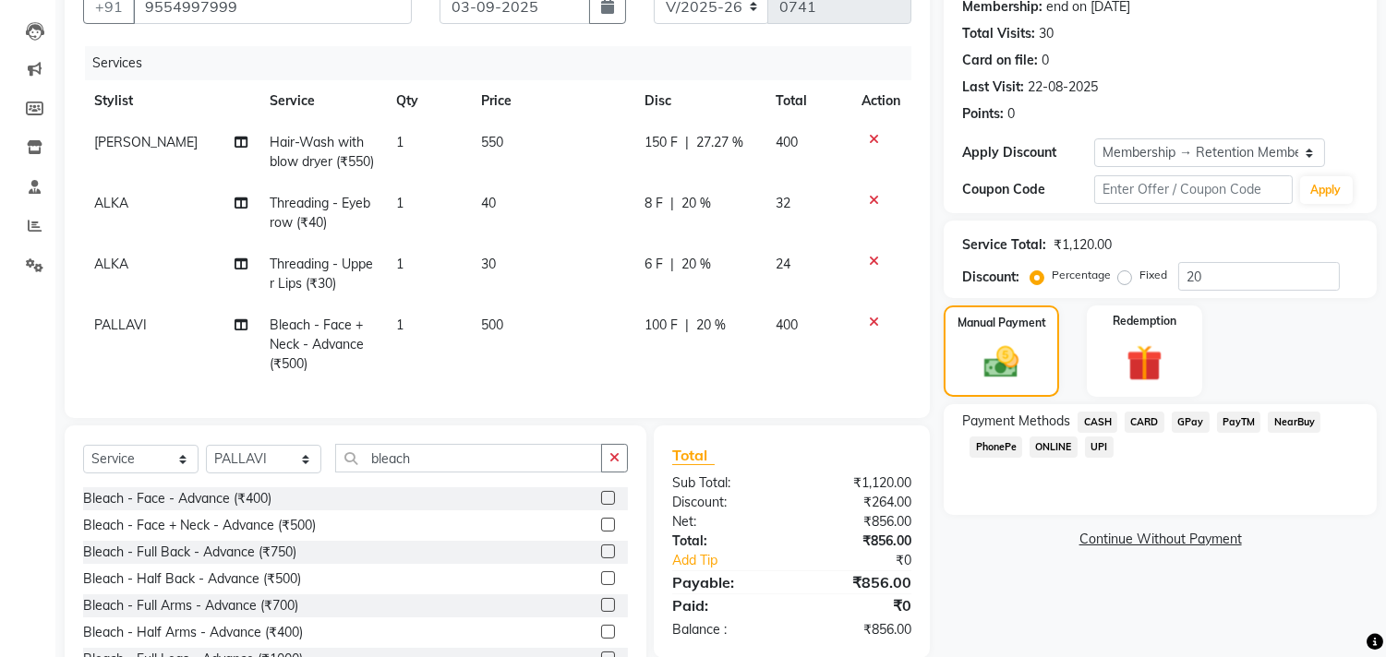
click at [1094, 415] on span "CASH" at bounding box center [1098, 422] width 40 height 21
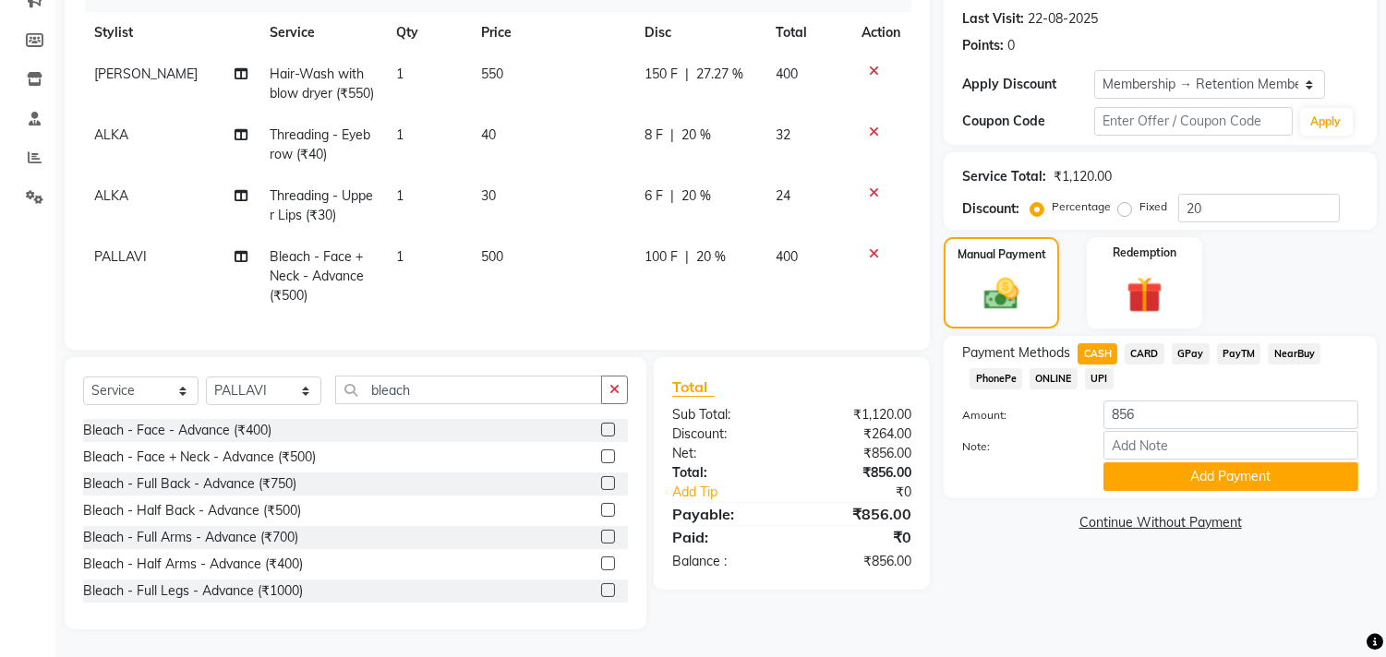
scroll to position [286, 0]
click at [1265, 463] on button "Add Payment" at bounding box center [1230, 477] width 255 height 29
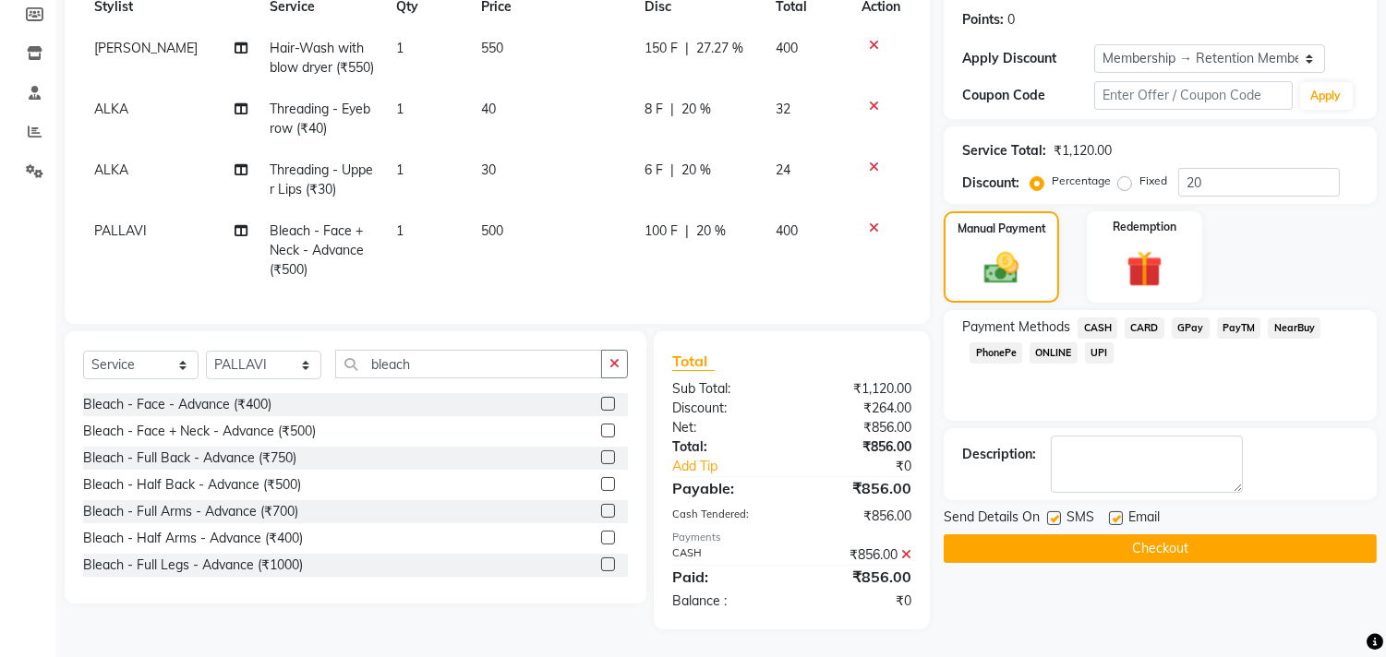
click at [1231, 535] on button "Checkout" at bounding box center [1160, 549] width 433 height 29
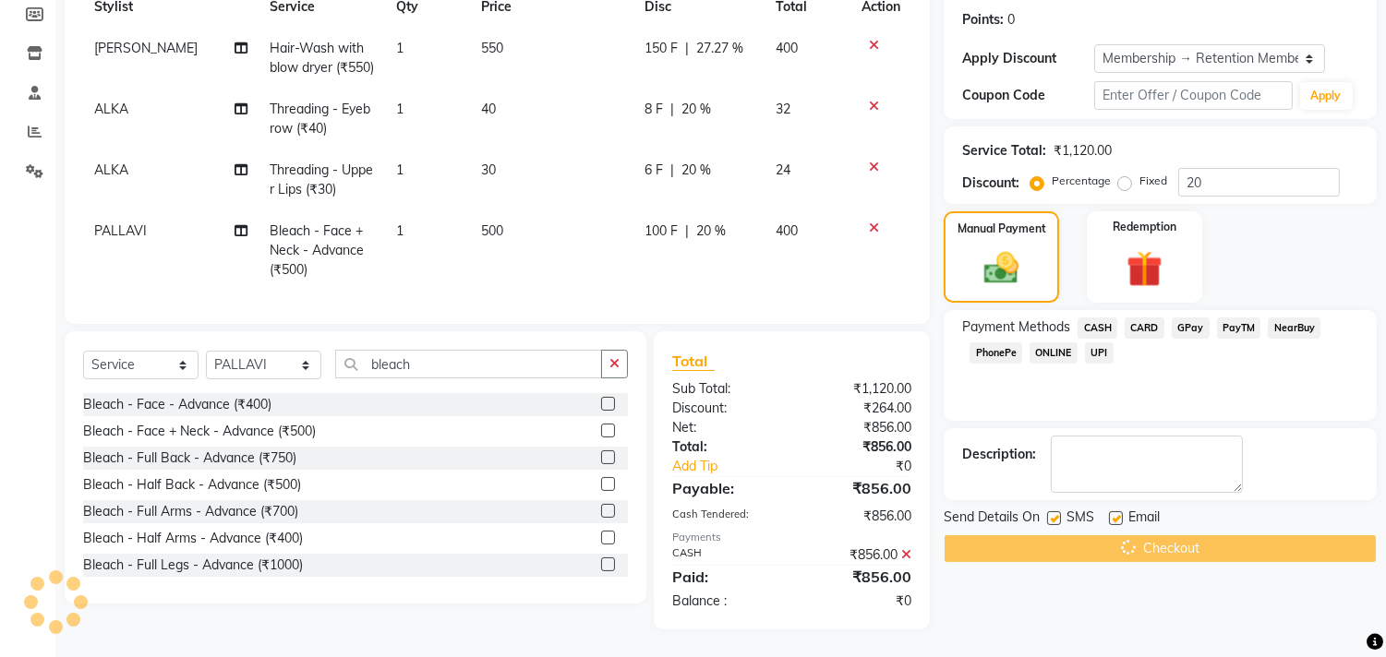
scroll to position [311, 0]
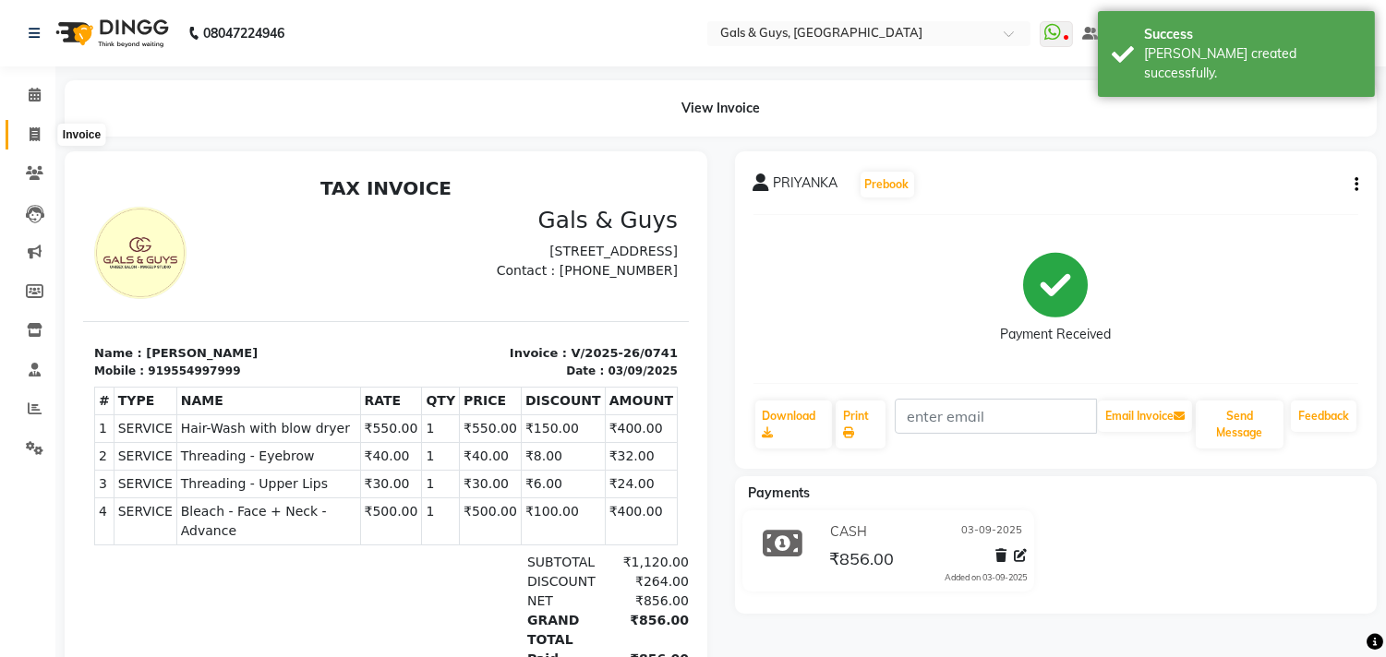
click at [41, 125] on span at bounding box center [34, 135] width 32 height 21
select select "service"
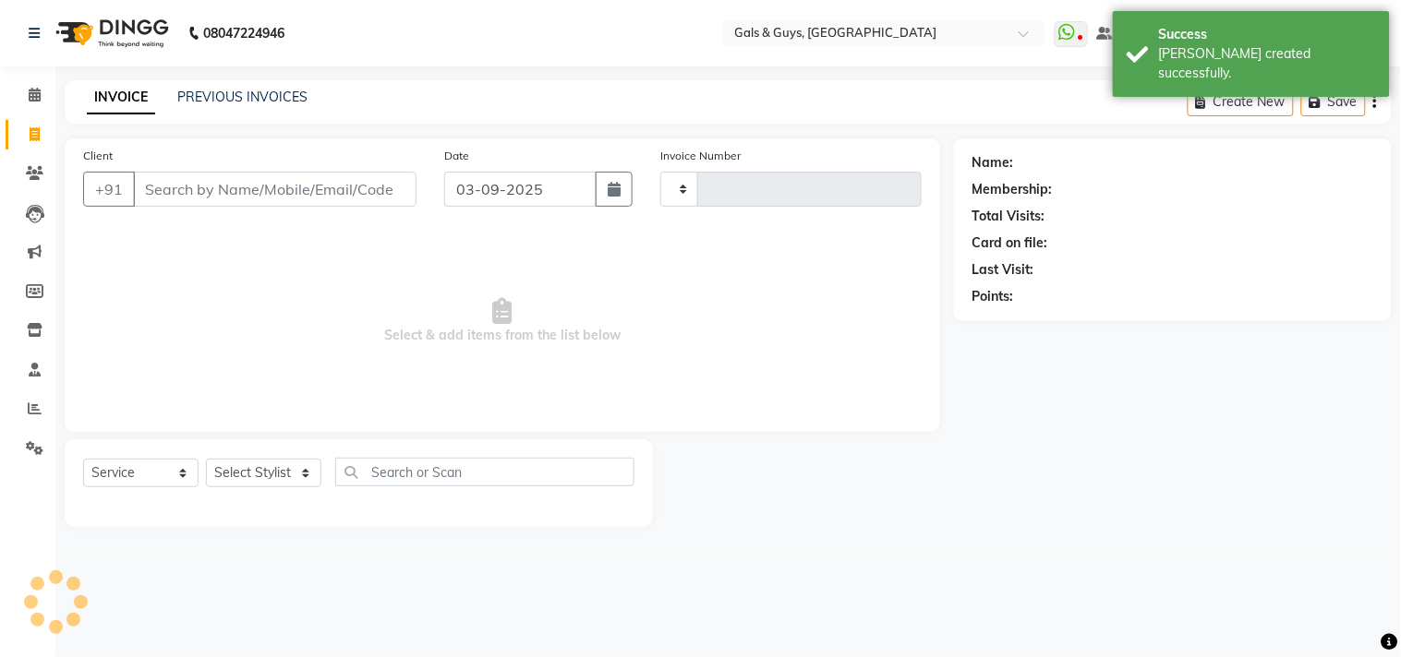
type input "0742"
select select "7505"
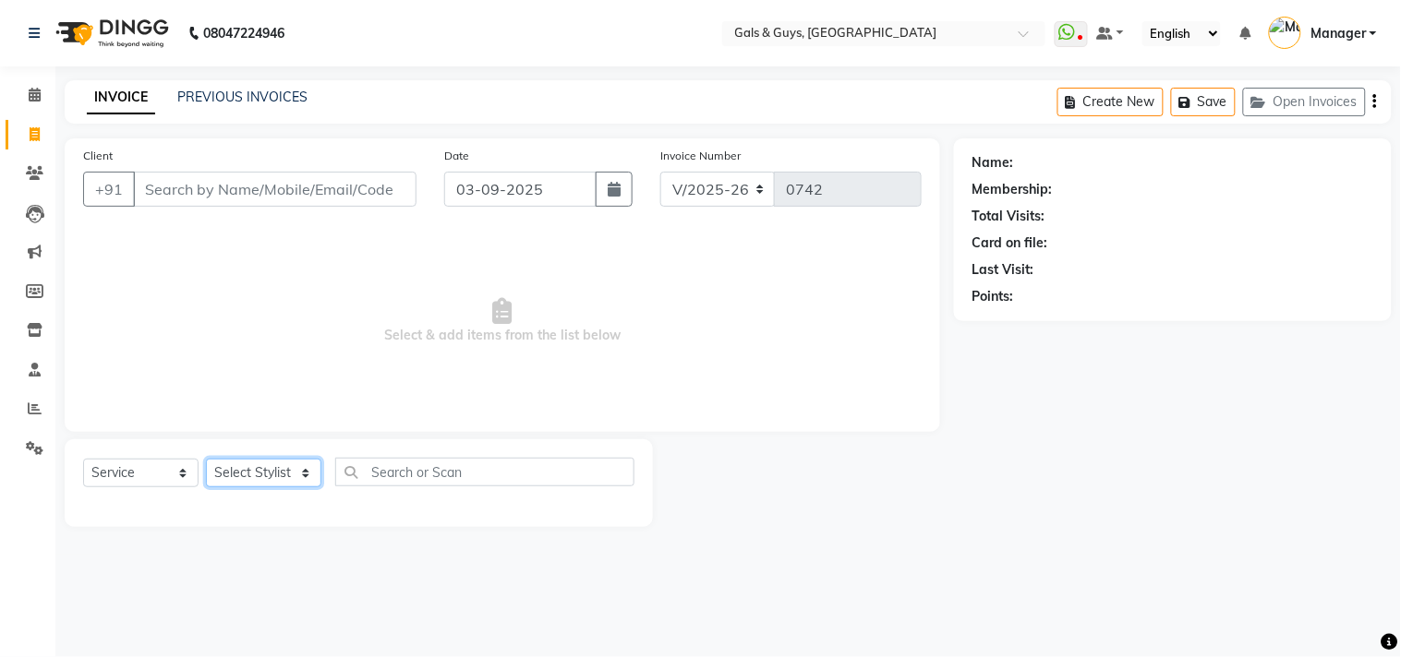
click at [271, 476] on select "Select Stylist [PERSON_NAME] ADVANCE ALKA [PERSON_NAME] B-WAX KUNAL Manager MEM…" at bounding box center [263, 473] width 115 height 29
select select "89770"
click at [206, 460] on select "Select Stylist [PERSON_NAME] ADVANCE ALKA [PERSON_NAME] B-WAX KUNAL Manager MEM…" at bounding box center [263, 473] width 115 height 29
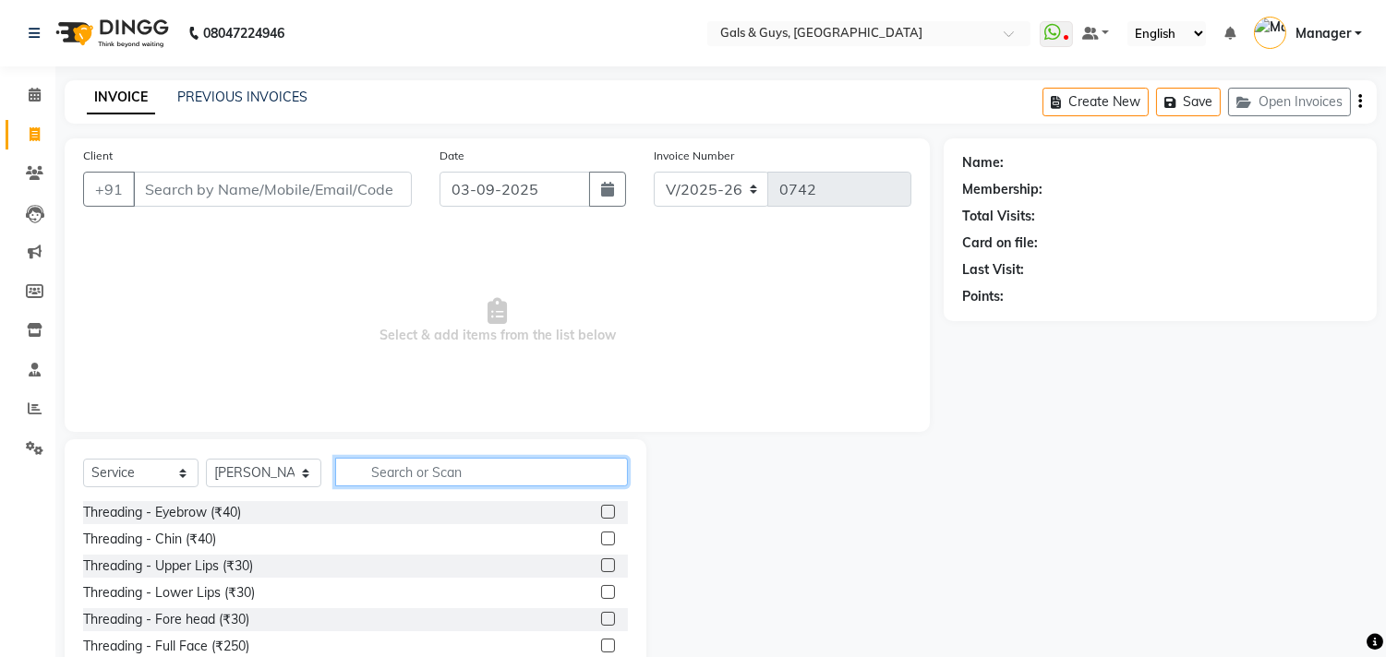
click at [365, 472] on input "text" at bounding box center [481, 472] width 293 height 29
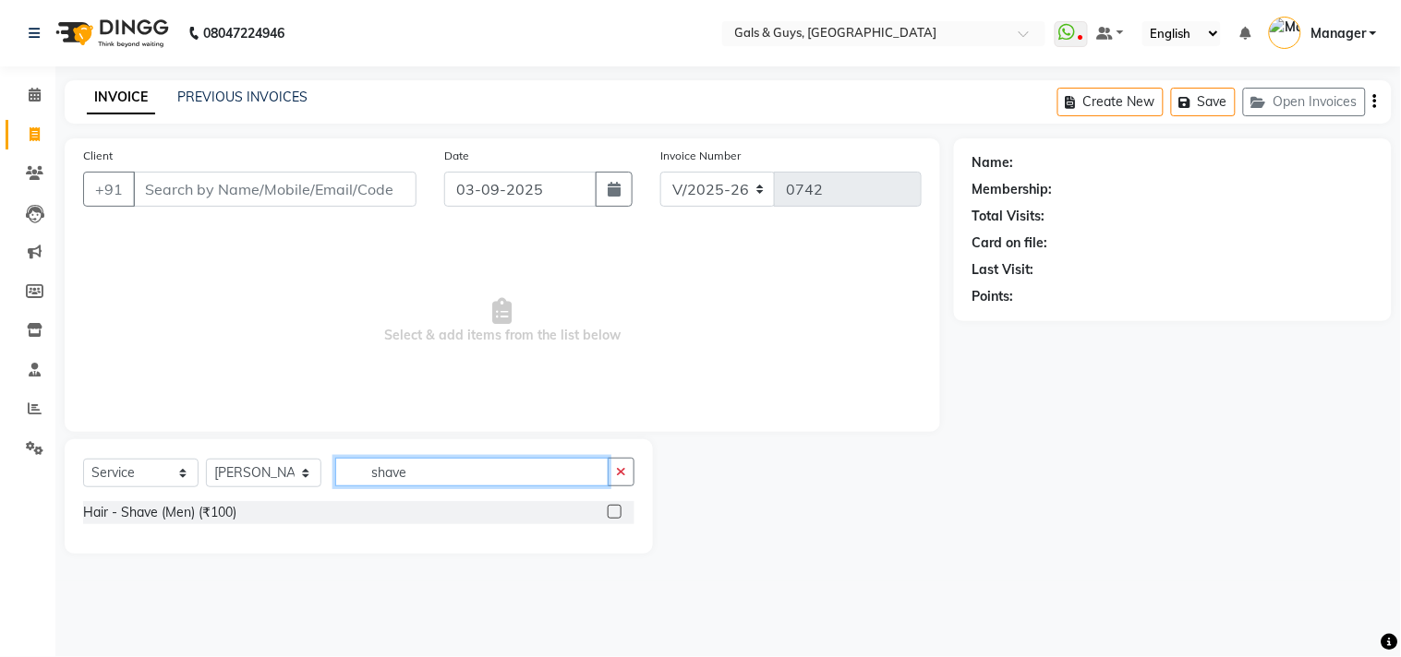
type input "shave"
click at [612, 515] on label at bounding box center [615, 512] width 14 height 14
click at [612, 515] on input "checkbox" at bounding box center [614, 513] width 12 height 12
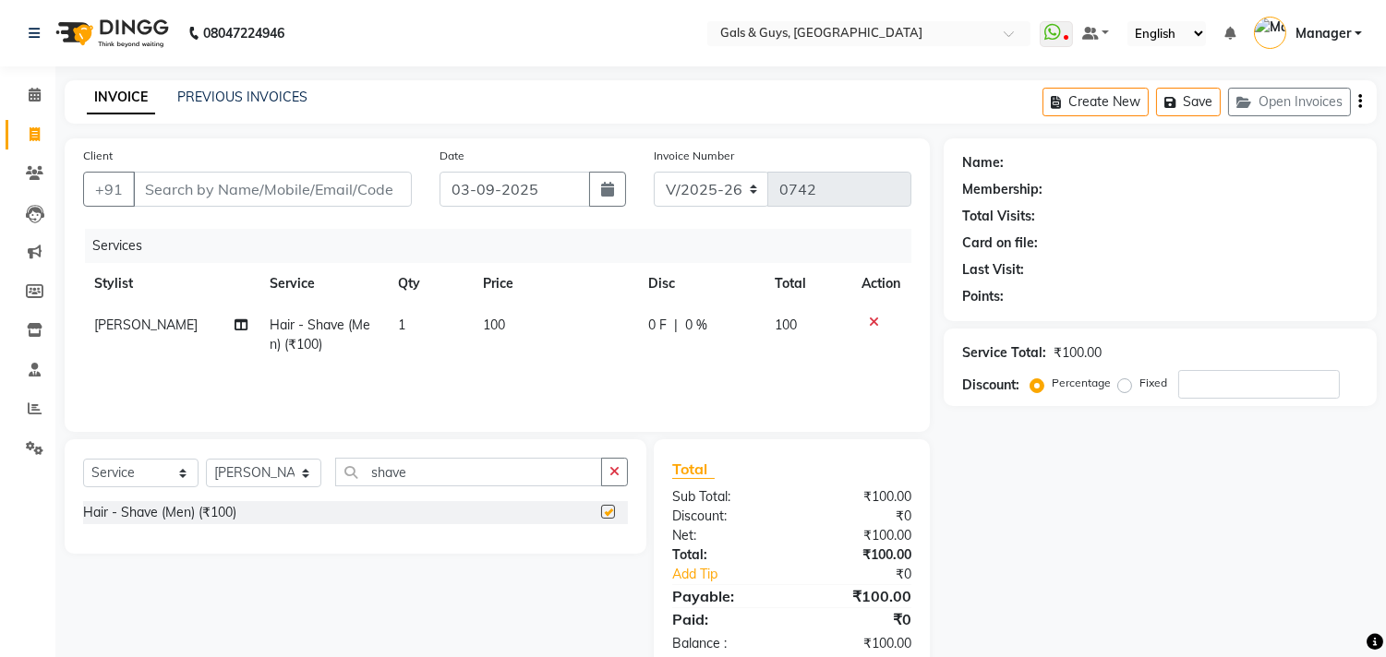
checkbox input "false"
click at [311, 181] on input "Client" at bounding box center [272, 189] width 279 height 35
type input "d"
type input "0"
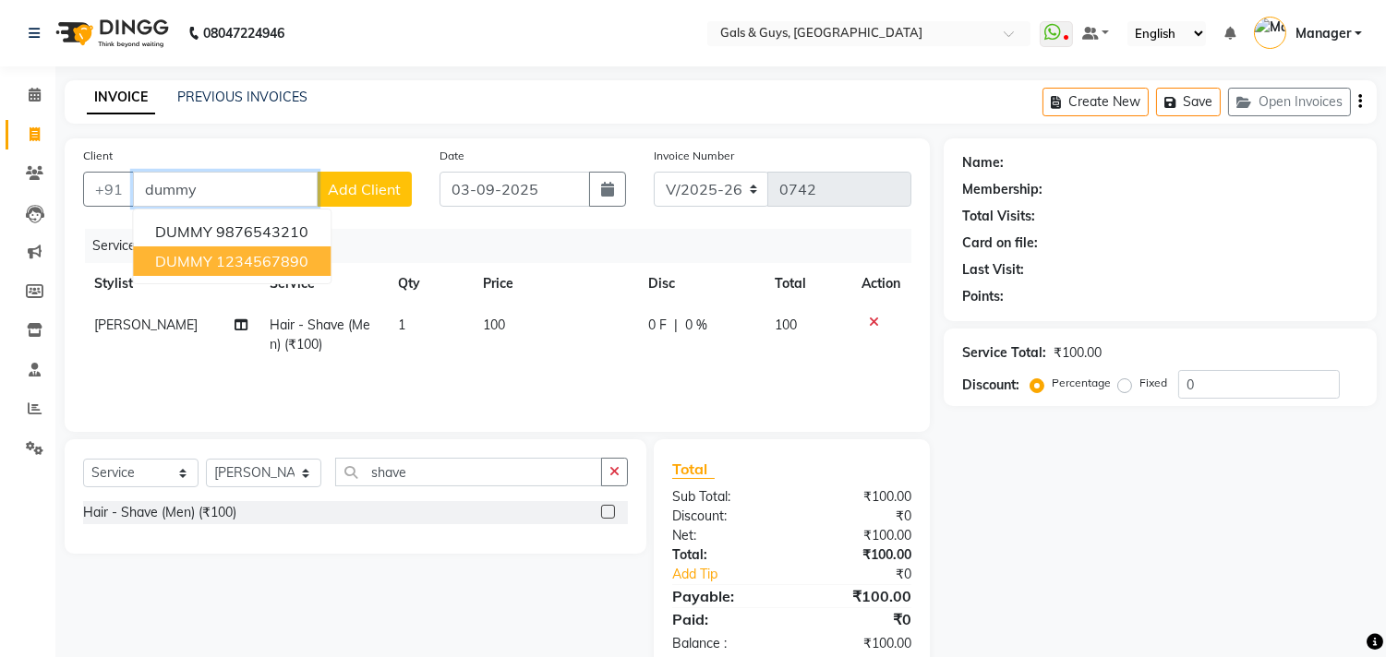
click at [296, 265] on ngb-highlight "1234567890" at bounding box center [262, 261] width 92 height 18
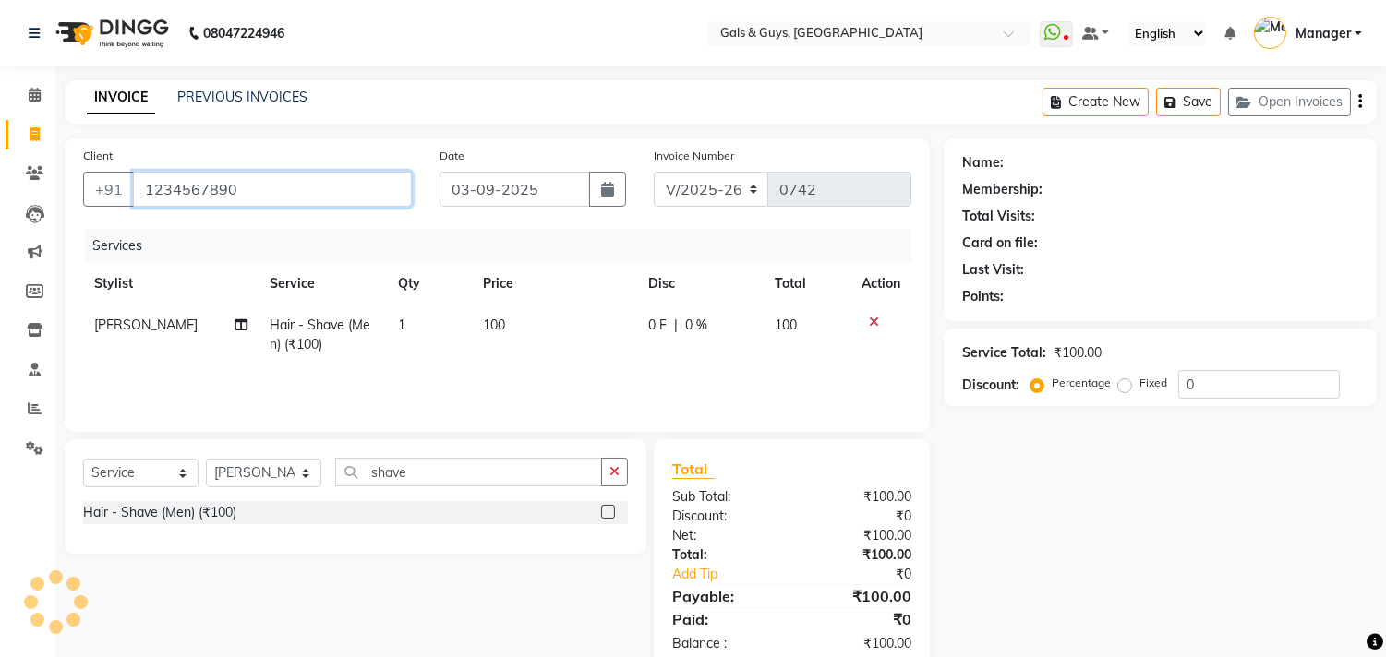
type input "1234567890"
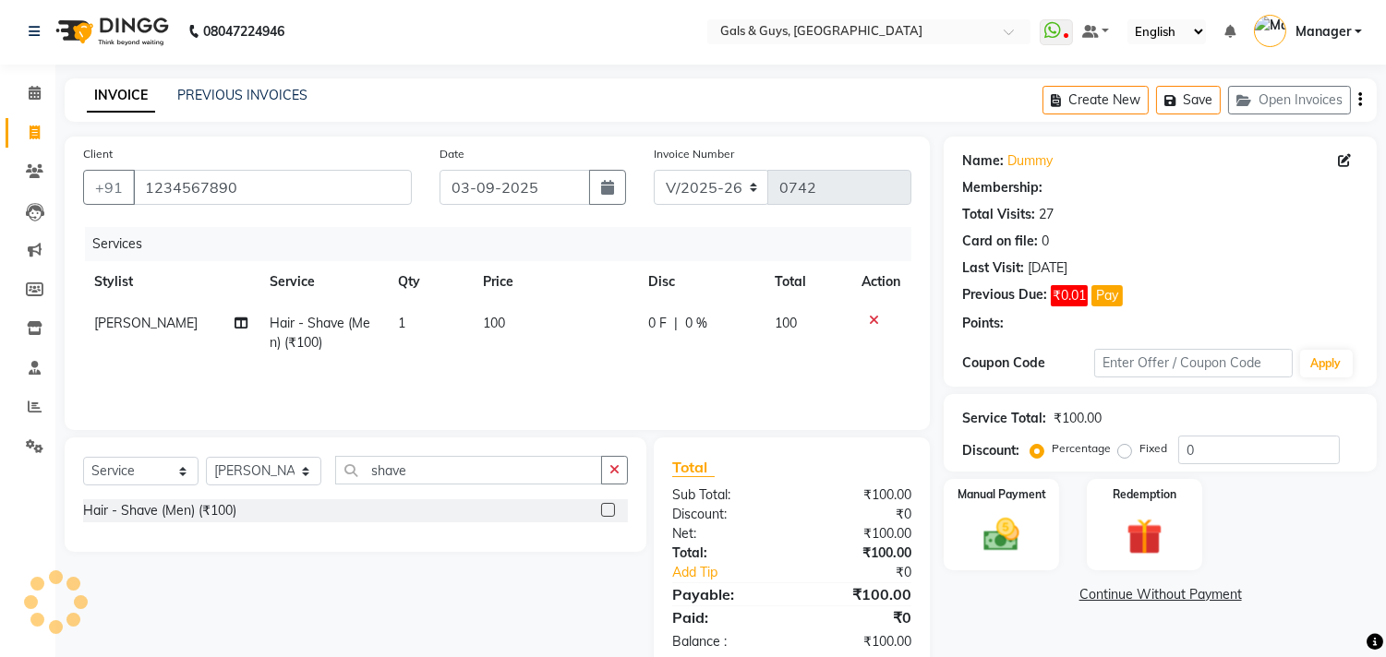
scroll to position [42, 0]
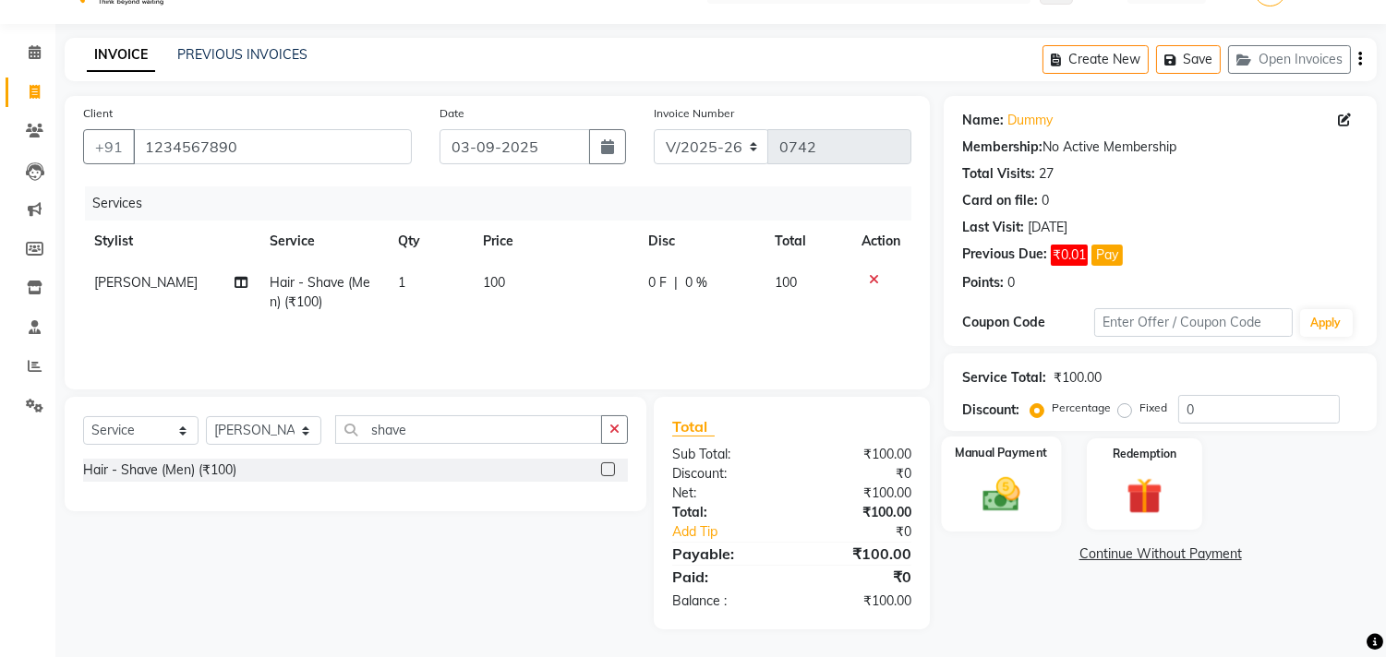
click at [1030, 497] on img at bounding box center [1001, 495] width 61 height 43
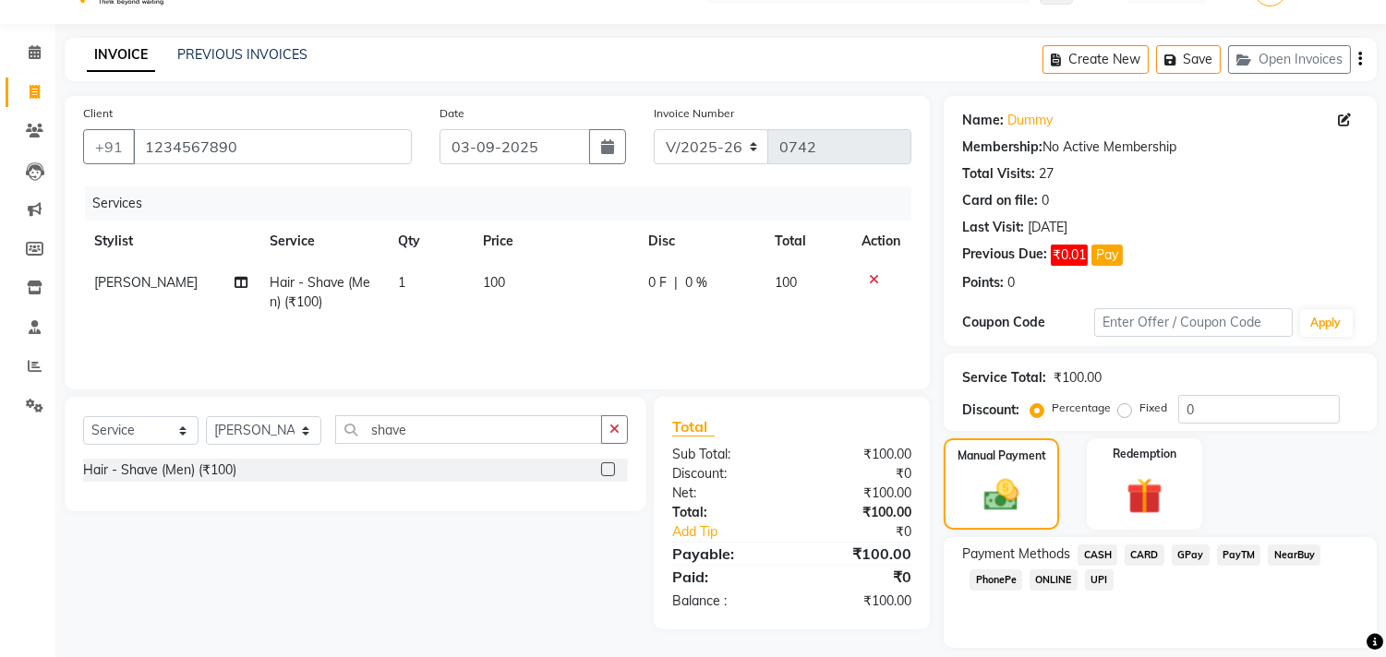
click at [1101, 550] on span "CASH" at bounding box center [1098, 555] width 40 height 21
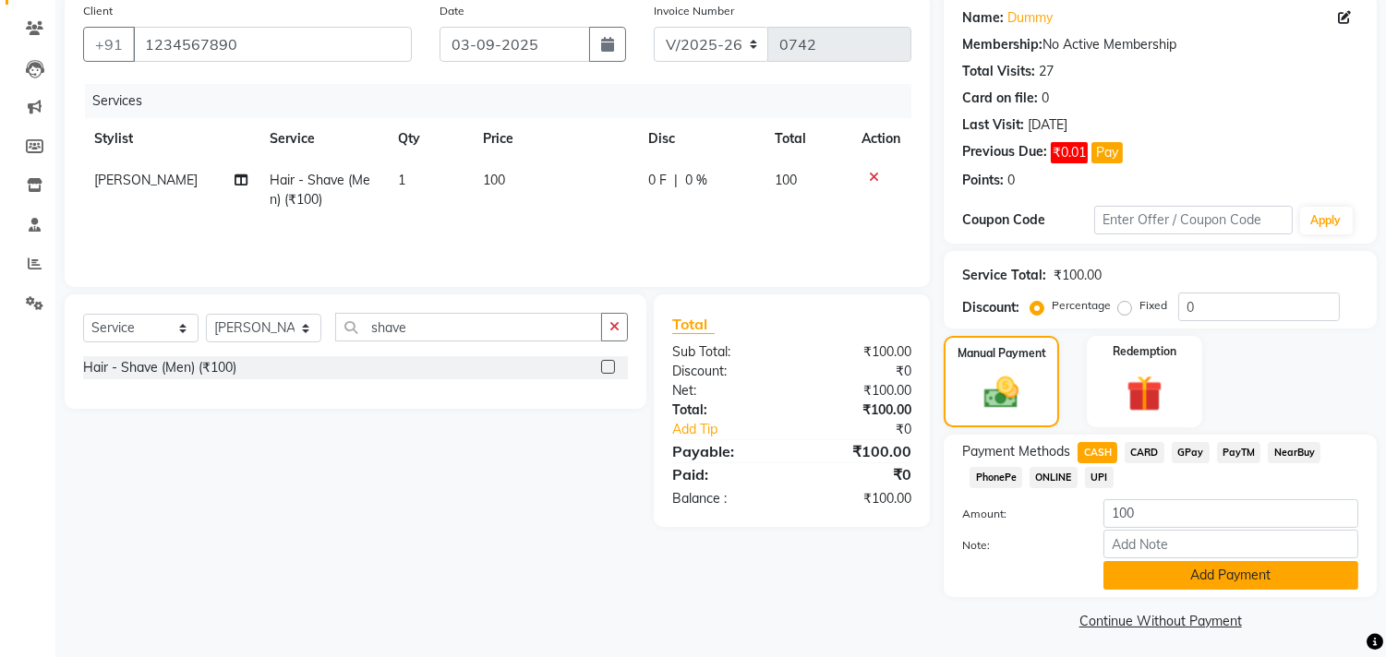
click at [1184, 576] on button "Add Payment" at bounding box center [1230, 575] width 255 height 29
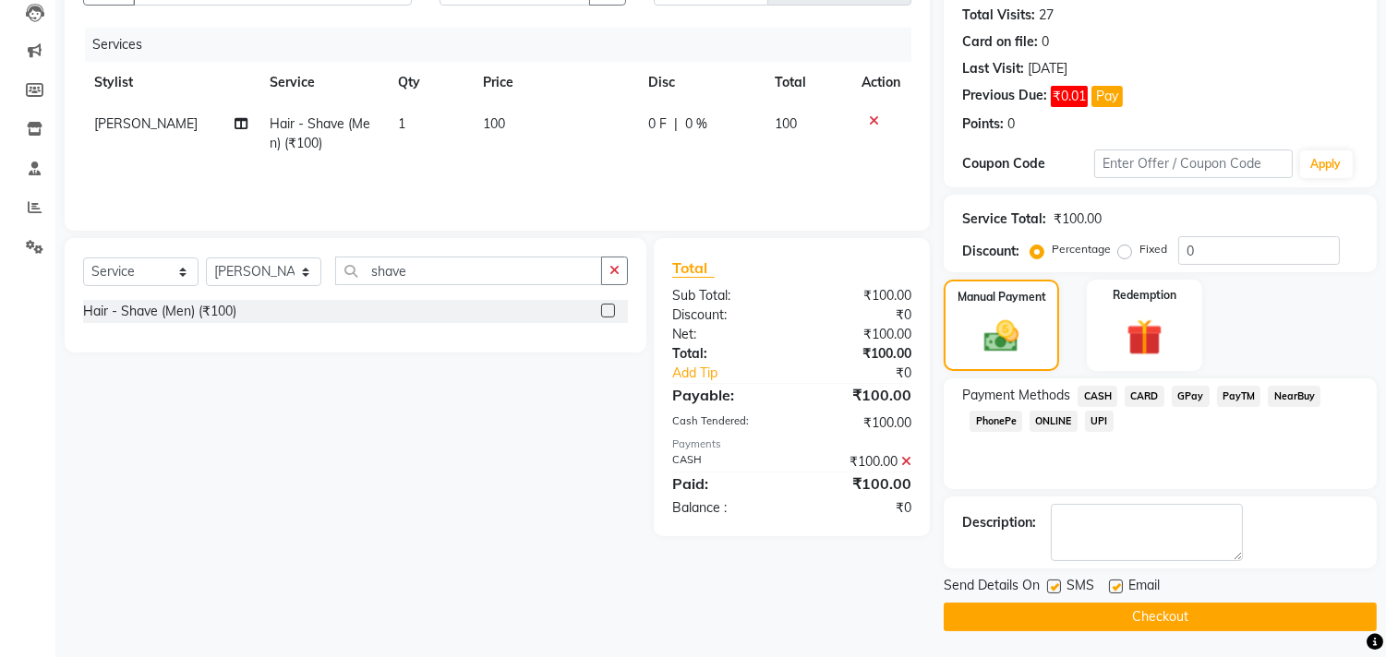
scroll to position [203, 0]
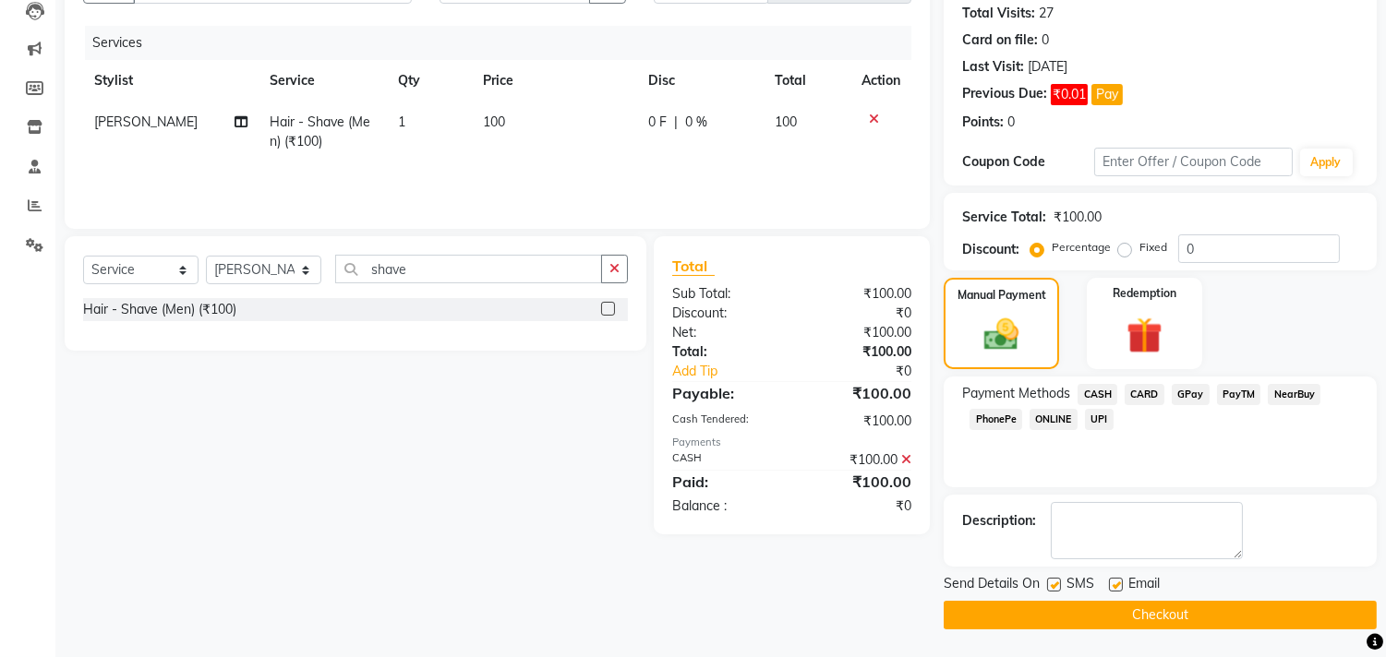
click at [1171, 608] on button "Checkout" at bounding box center [1160, 615] width 433 height 29
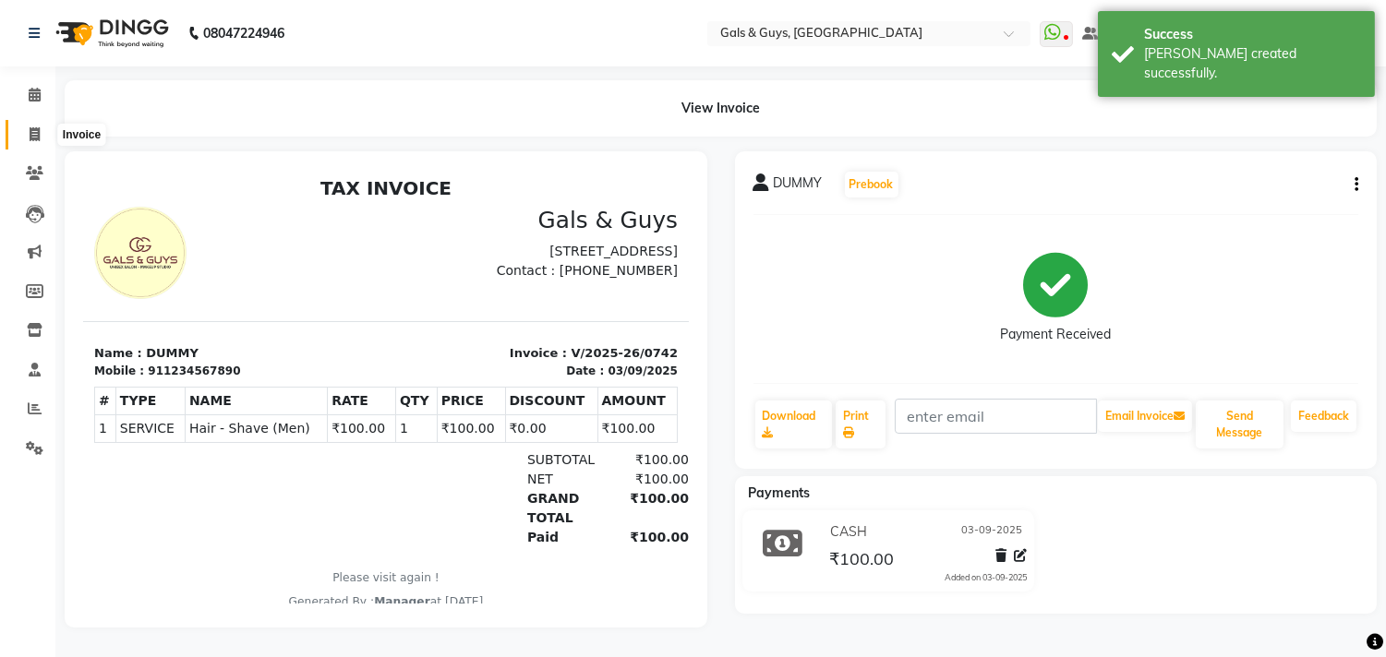
click at [40, 132] on span at bounding box center [34, 135] width 32 height 21
select select "service"
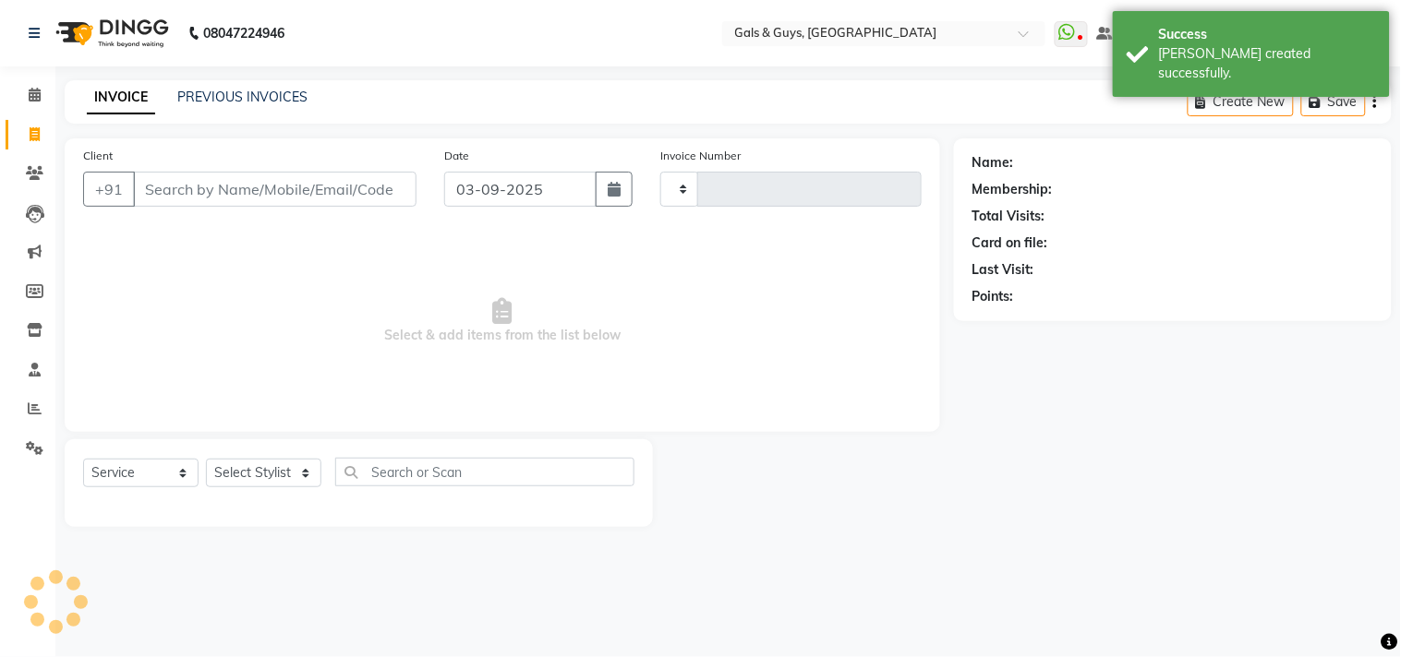
type input "0743"
select select "7505"
click at [266, 93] on link "PREVIOUS INVOICES" at bounding box center [242, 97] width 130 height 17
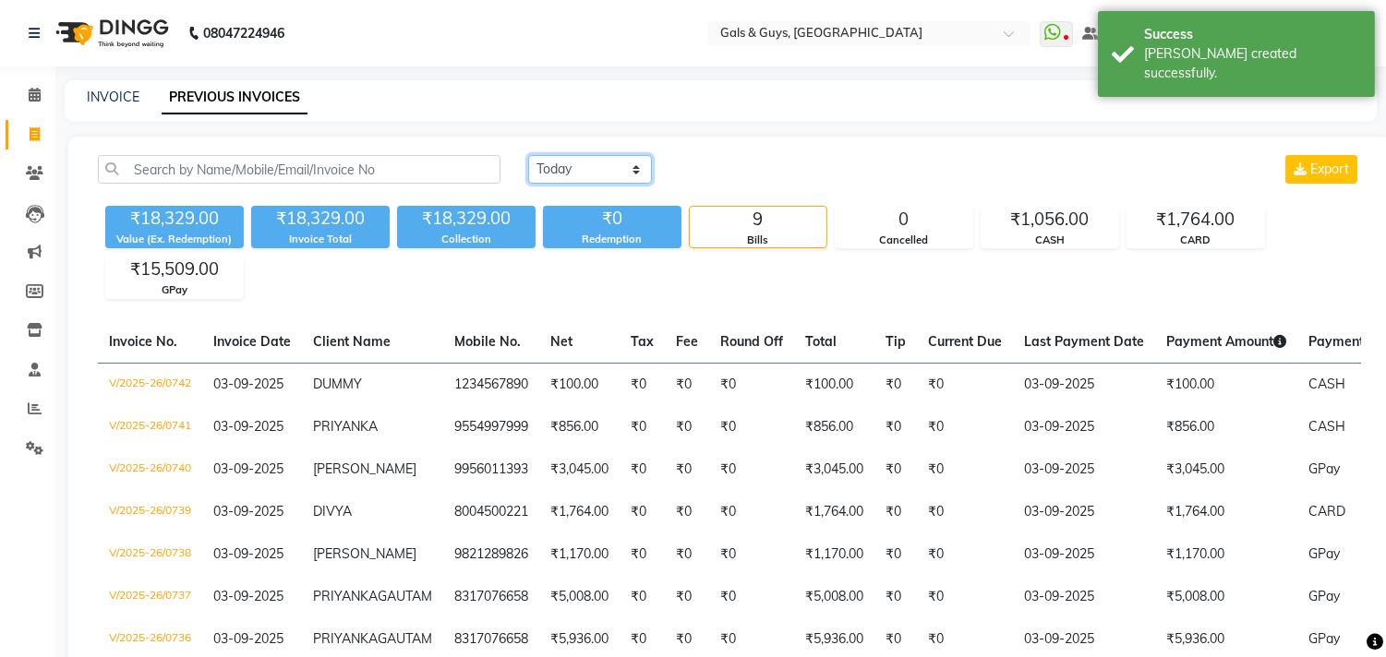
click at [632, 177] on select "[DATE] [DATE] Custom Range" at bounding box center [590, 169] width 124 height 29
